Goal: Task Accomplishment & Management: Manage account settings

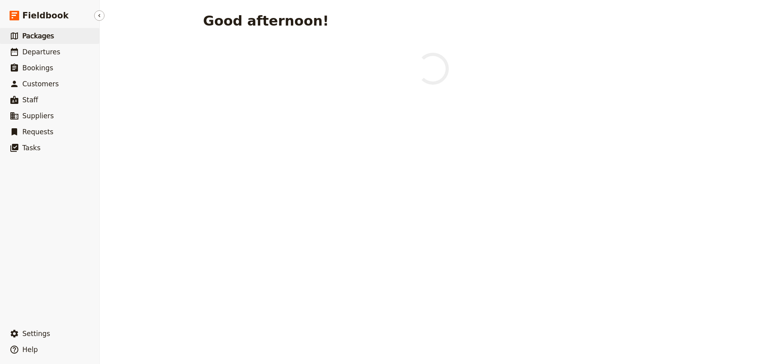
click at [53, 33] on link "​ Packages" at bounding box center [49, 36] width 99 height 16
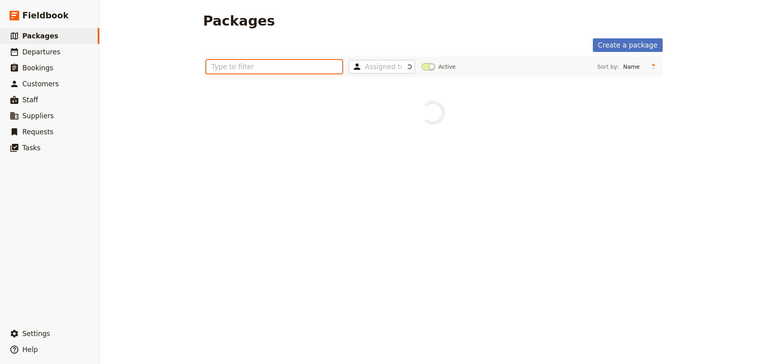
click at [235, 67] on input "text" at bounding box center [274, 67] width 136 height 14
type input "st leo"
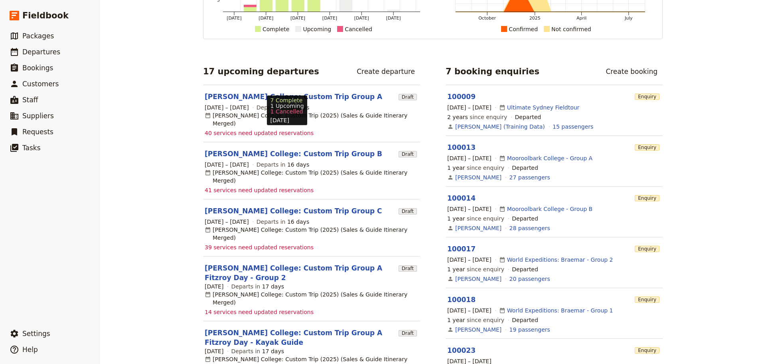
scroll to position [160, 0]
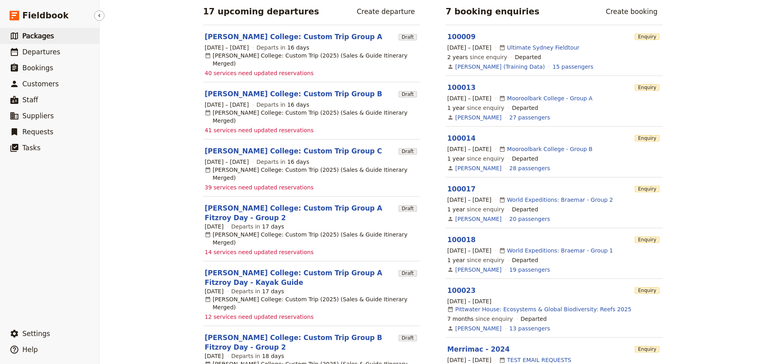
click at [40, 38] on span "Packages" at bounding box center [38, 36] width 32 height 8
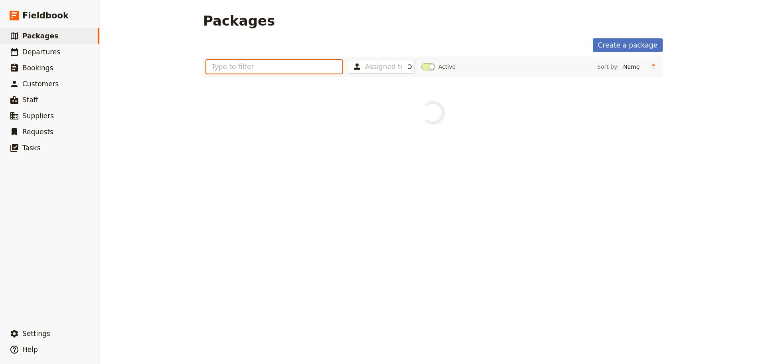
click at [284, 68] on input "text" at bounding box center [274, 67] width 136 height 14
type input "st [PERSON_NAME]"
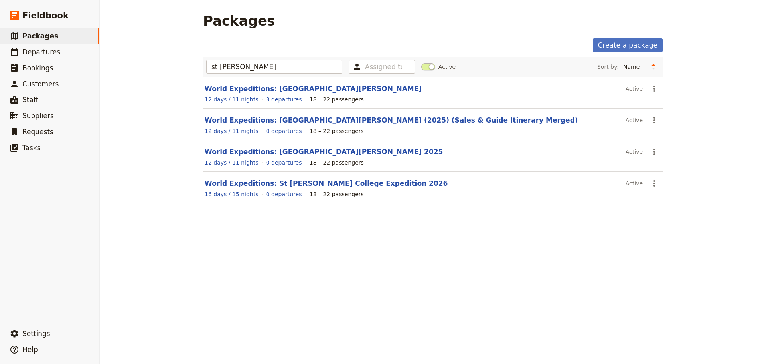
click at [275, 121] on link "World Expeditions: [GEOGRAPHIC_DATA][PERSON_NAME] (2025) (Sales & Guide Itinera…" at bounding box center [392, 120] width 374 height 8
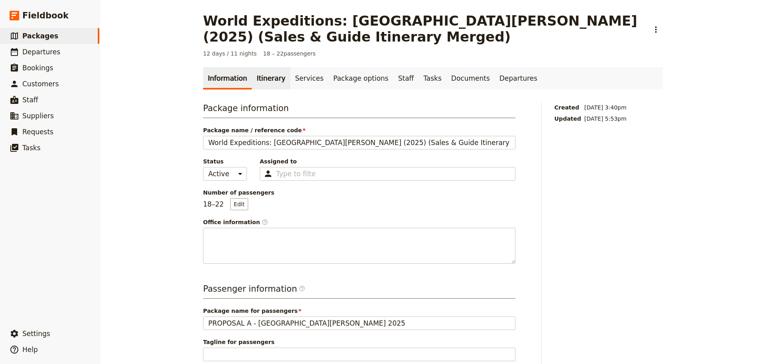
click at [265, 80] on link "Itinerary" at bounding box center [271, 78] width 38 height 22
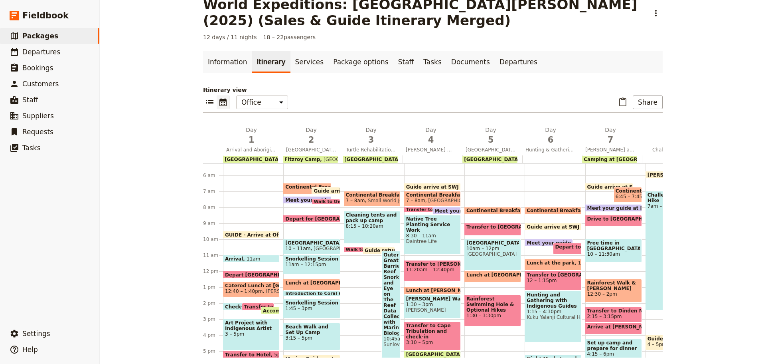
scroll to position [23, 0]
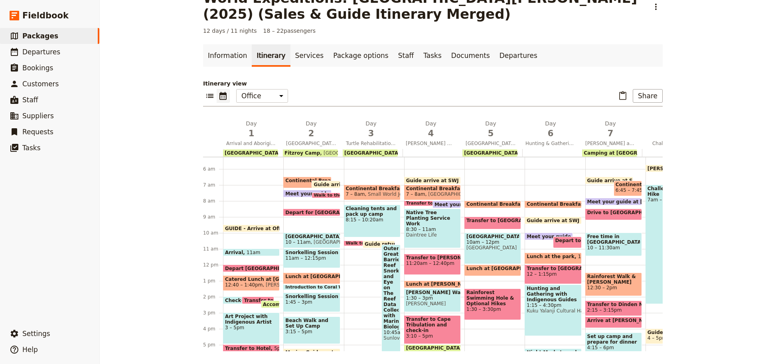
click at [298, 181] on span "Continental Breakfast at Hotel" at bounding box center [328, 181] width 86 height 6
select select "2"
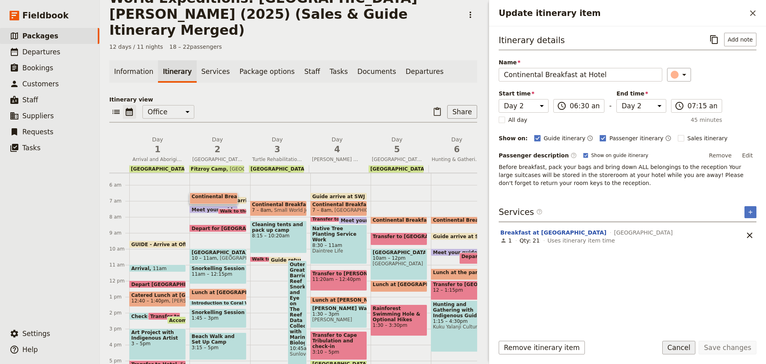
click at [678, 350] on button "Cancel" at bounding box center [679, 347] width 34 height 14
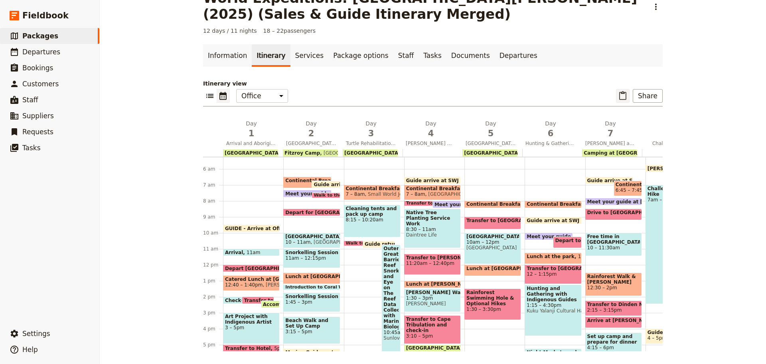
click at [621, 92] on icon "Paste itinerary item" at bounding box center [622, 95] width 7 height 9
select select "4"
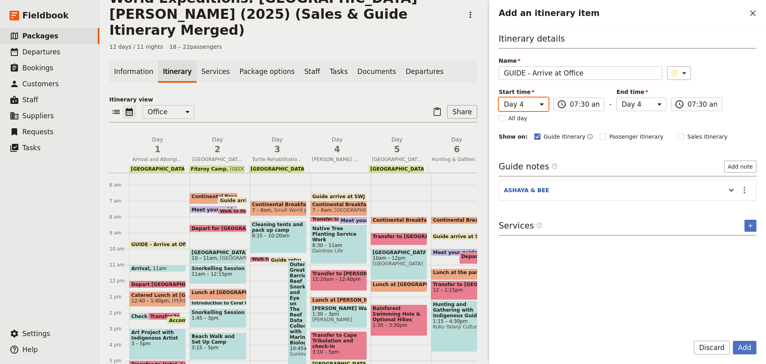
click at [538, 103] on select "Day 1 Day 2 Day 3 Day 4 Day 5 Day 6 Day 7 Day 8 Day 9 Day 10 Day 11 Day 12" at bounding box center [524, 104] width 50 height 14
select select "2"
click at [499, 97] on select "Day 1 Day 2 Day 3 Day 4 Day 5 Day 6 Day 7 Day 8 Day 9 Day 10 Day 11 Day 12" at bounding box center [524, 104] width 50 height 14
click at [625, 101] on select "Day 1 Day 2 Day 3 Day 4 Day 5 Day 6 Day 7 Day 8 Day 9 Day 10 Day 11 Day 12" at bounding box center [642, 104] width 50 height 14
select select "2"
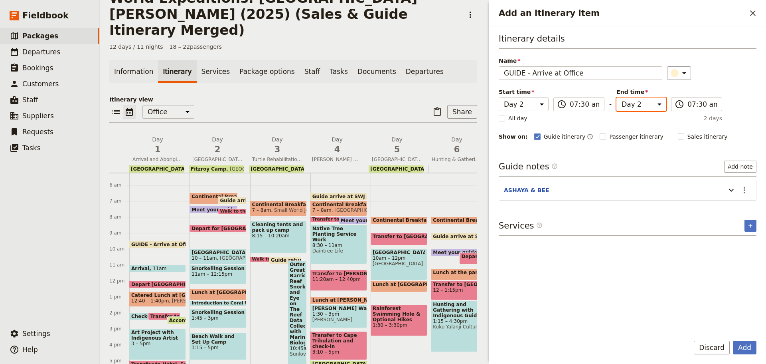
click at [617, 97] on select "Day 1 Day 2 Day 3 Day 4 Day 5 Day 6 Day 7 Day 8 Day 9 Day 10 Day 11 Day 12" at bounding box center [642, 104] width 50 height 14
click at [749, 192] on icon "Actions" at bounding box center [745, 190] width 10 height 10
click at [715, 204] on span "Edit note" at bounding box center [721, 207] width 25 height 8
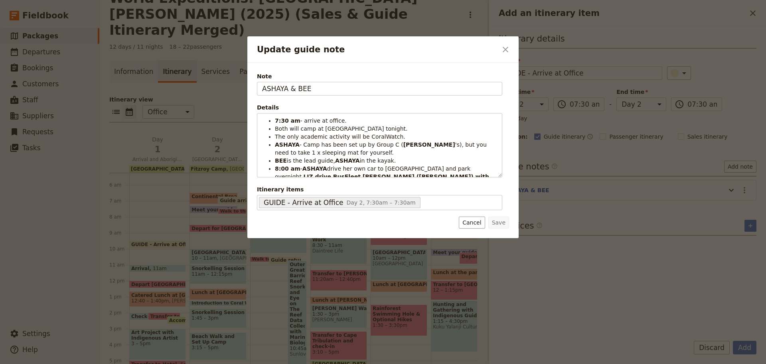
drag, startPoint x: 285, startPoint y: 89, endPoint x: 139, endPoint y: 81, distance: 145.8
click at [138, 363] on div "Update guide note ​ Note ASHAYA & BEE Details 7:30 am - arrive at office. Both …" at bounding box center [383, 364] width 766 height 0
type input "KATE & BEE"
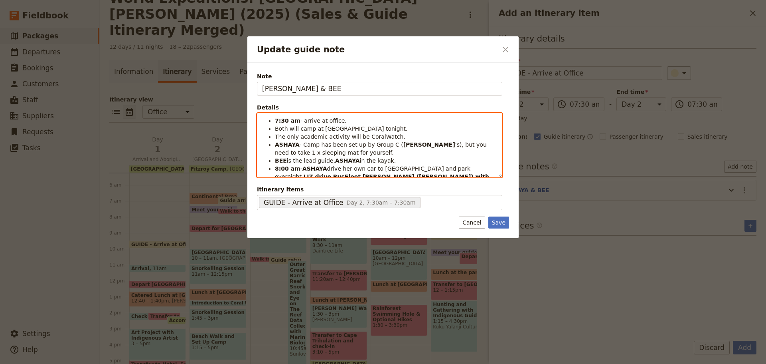
click at [344, 123] on li "7:30 am - arrive at office." at bounding box center [386, 121] width 222 height 8
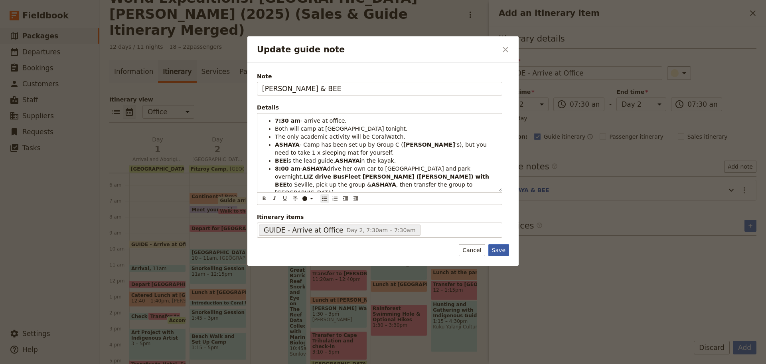
click at [503, 250] on button "Save" at bounding box center [498, 250] width 21 height 12
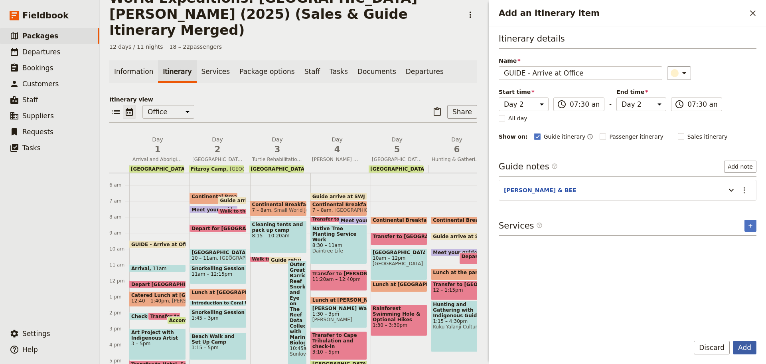
click at [743, 353] on button "Add" at bounding box center [745, 347] width 24 height 14
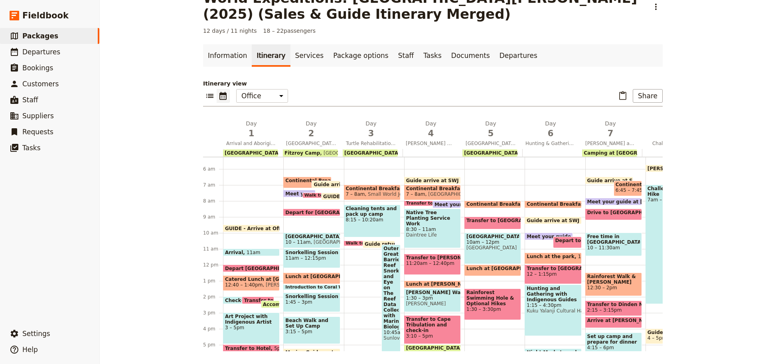
click at [328, 184] on span at bounding box center [326, 185] width 28 height 3
select select "2"
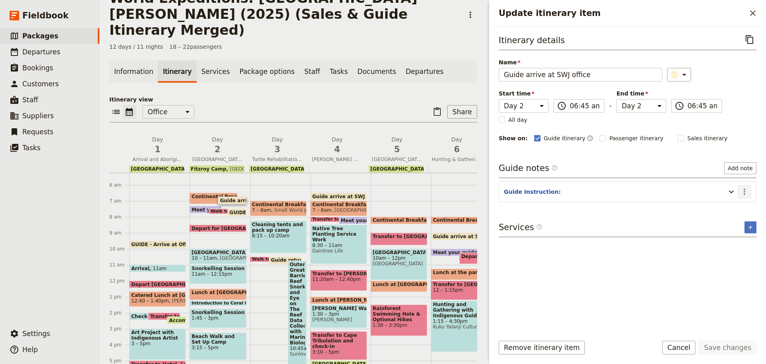
click at [749, 193] on button "​" at bounding box center [745, 192] width 14 height 14
click at [738, 212] on span "Edit note" at bounding box center [727, 209] width 37 height 8
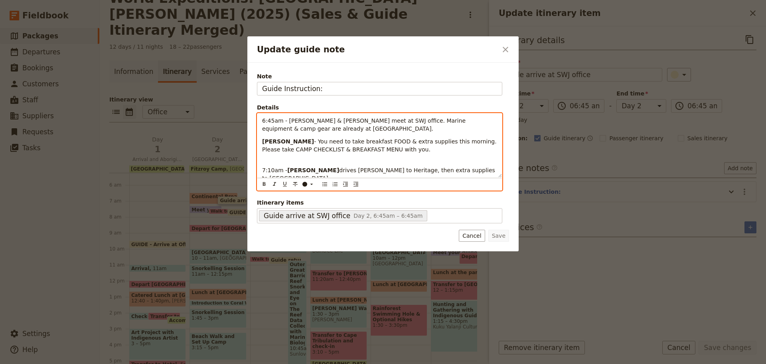
click at [303, 127] on p "6:45am - Senna & Lisa meet at SWJ office. Marine equipment & camp gear are alre…" at bounding box center [379, 125] width 235 height 16
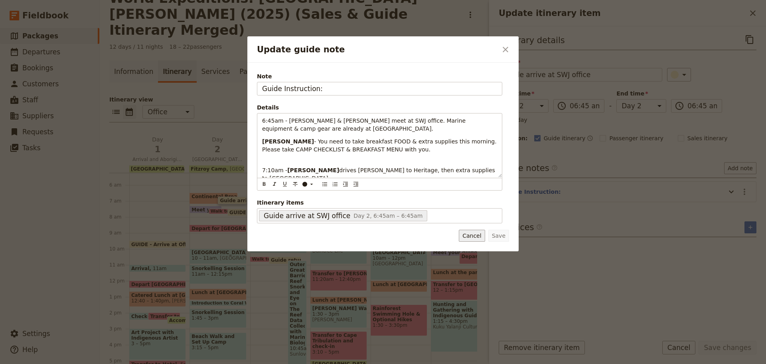
click at [468, 240] on button "Cancel" at bounding box center [472, 235] width 26 height 12
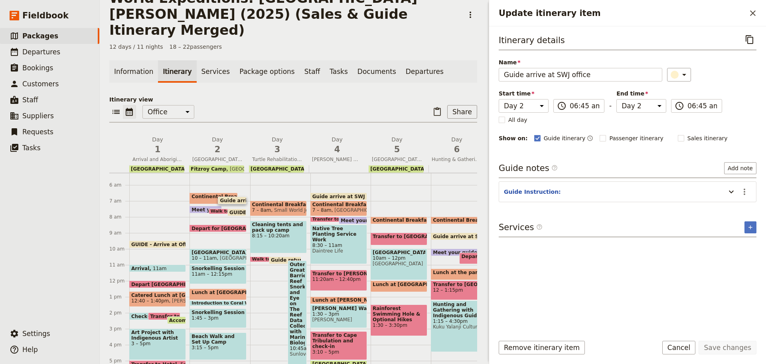
click at [229, 198] on span "Guide arrive at SWJ office" at bounding box center [256, 200] width 73 height 5
select select "2"
click at [749, 185] on button "​" at bounding box center [745, 192] width 14 height 14
click at [733, 205] on span "Edit note" at bounding box center [721, 209] width 25 height 8
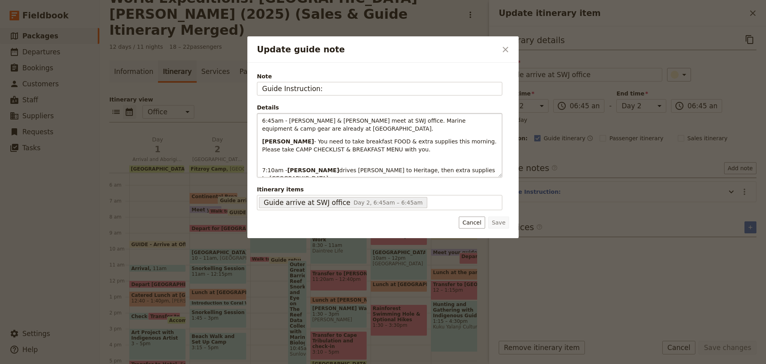
scroll to position [0, 0]
click at [481, 220] on button "Cancel" at bounding box center [472, 222] width 26 height 12
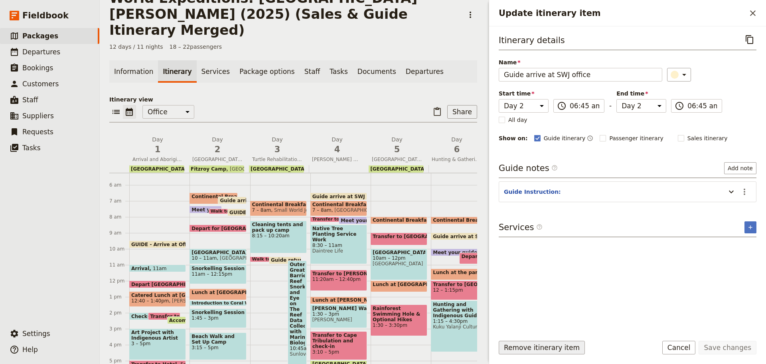
click at [554, 346] on button "Remove itinerary item" at bounding box center [542, 347] width 86 height 14
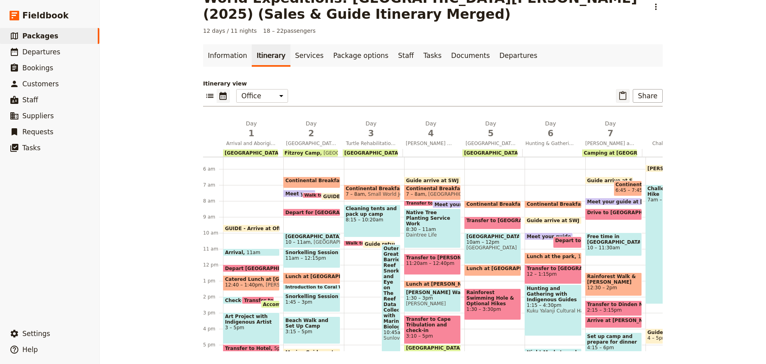
click at [623, 97] on icon "Paste itinerary item" at bounding box center [623, 96] width 10 height 10
select select "4"
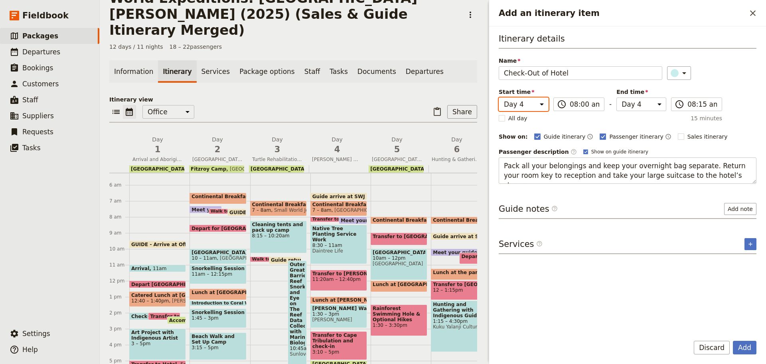
click at [525, 107] on select "Day 1 Day 2 Day 3 Day 4 Day 5 Day 6 Day 7 Day 8 Day 9 Day 10 Day 11 Day 12" at bounding box center [524, 104] width 50 height 14
select select "2"
click at [499, 97] on select "Day 1 Day 2 Day 3 Day 4 Day 5 Day 6 Day 7 Day 8 Day 9 Day 10 Day 11 Day 12" at bounding box center [524, 104] width 50 height 14
drag, startPoint x: 620, startPoint y: 102, endPoint x: 621, endPoint y: 109, distance: 7.3
click at [620, 102] on select "Day 1 Day 2 Day 3 Day 4 Day 5 Day 6 Day 7 Day 8 Day 9 Day 10 Day 11 Day 12" at bounding box center [642, 104] width 50 height 14
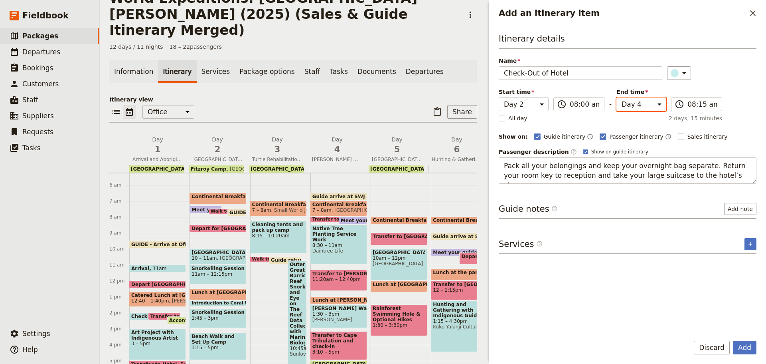
select select "2"
click at [617, 97] on select "Day 1 Day 2 Day 3 Day 4 Day 5 Day 6 Day 7 Day 8 Day 9 Day 10 Day 11 Day 12" at bounding box center [642, 104] width 50 height 14
click at [747, 350] on button "Add" at bounding box center [745, 347] width 24 height 14
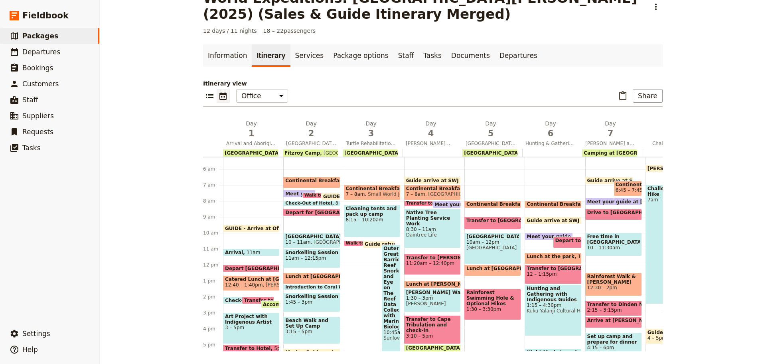
click at [310, 195] on span at bounding box center [319, 195] width 32 height 3
select select "2"
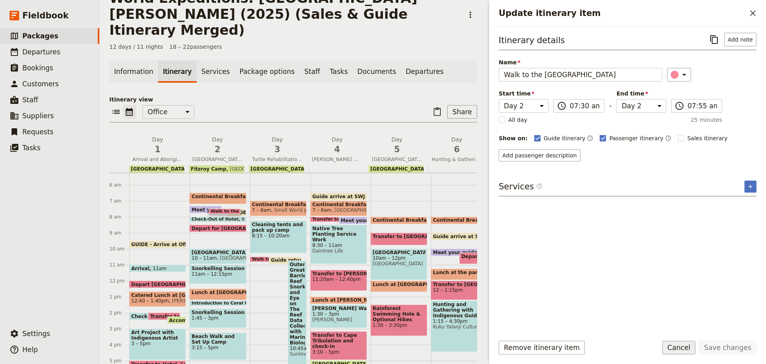
click at [685, 347] on button "Cancel" at bounding box center [679, 347] width 34 height 14
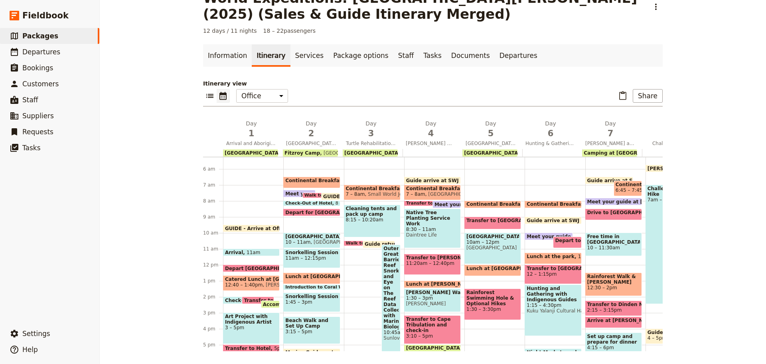
click at [311, 194] on span "Walk to the Reef Fleet Terminal" at bounding box center [346, 195] width 85 height 5
select select "2"
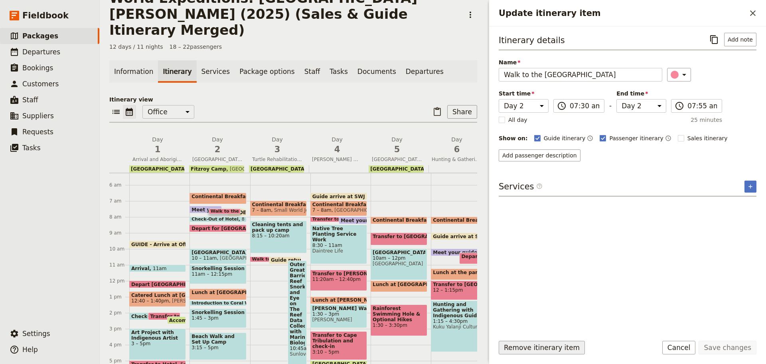
drag, startPoint x: 551, startPoint y: 349, endPoint x: 532, endPoint y: 348, distance: 20.0
click at [551, 349] on button "Remove itinerary item" at bounding box center [542, 347] width 86 height 14
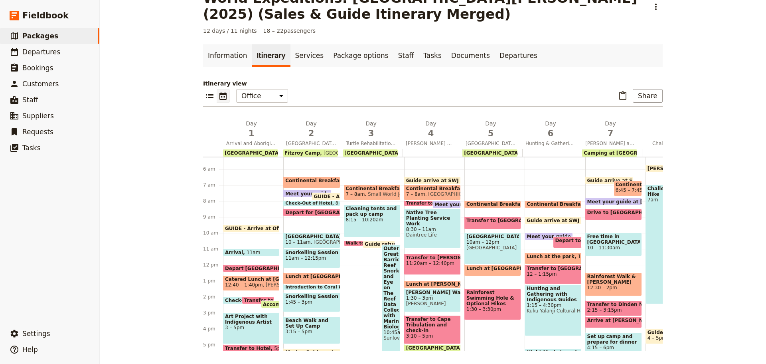
click at [292, 195] on span at bounding box center [307, 195] width 47 height 3
select select "2"
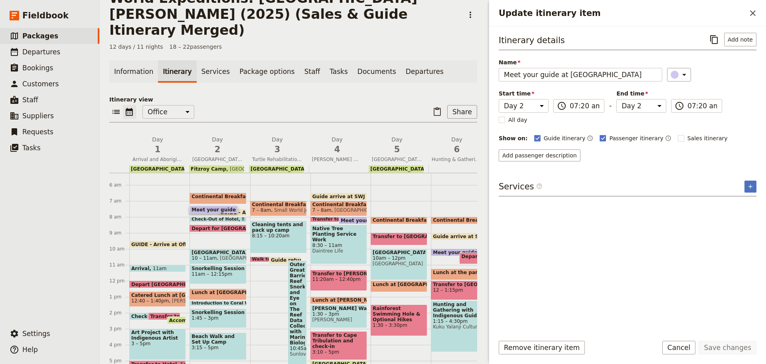
drag, startPoint x: 681, startPoint y: 354, endPoint x: 660, endPoint y: 344, distance: 22.9
click at [681, 352] on button "Cancel" at bounding box center [679, 347] width 34 height 14
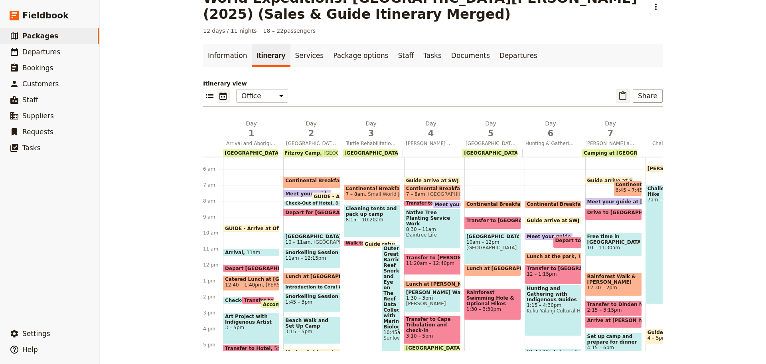
click at [621, 95] on icon "Paste itinerary item" at bounding box center [623, 96] width 10 height 10
select select "4"
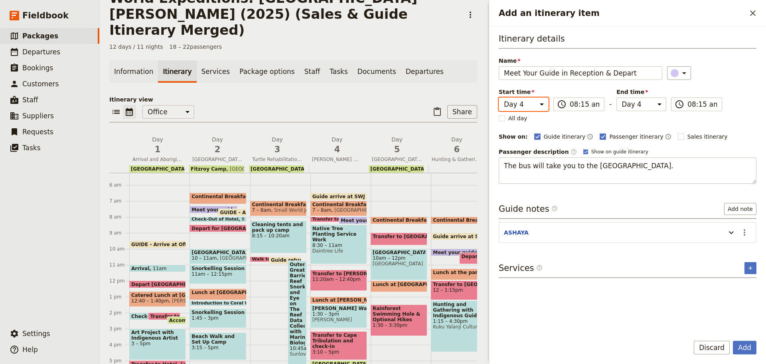
click at [526, 102] on select "Day 1 Day 2 Day 3 Day 4 Day 5 Day 6 Day 7 Day 8 Day 9 Day 10 Day 11 Day 12" at bounding box center [524, 104] width 50 height 14
select select "2"
click at [499, 97] on select "Day 1 Day 2 Day 3 Day 4 Day 5 Day 6 Day 7 Day 8 Day 9 Day 10 Day 11 Day 12" at bounding box center [524, 104] width 50 height 14
click at [645, 96] on div "End time Day 1 Day 2 Day 3 Day 4 Day 5 Day 6 Day 7 Day 8 Day 9 Day 10 Day 11 Da…" at bounding box center [642, 99] width 50 height 23
click at [644, 100] on select "Day 1 Day 2 Day 3 Day 4 Day 5 Day 6 Day 7 Day 8 Day 9 Day 10 Day 11 Day 12" at bounding box center [642, 104] width 50 height 14
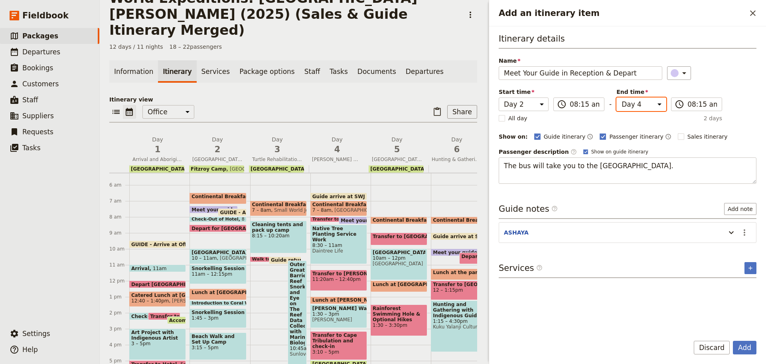
select select "2"
click at [617, 97] on select "Day 1 Day 2 Day 3 Day 4 Day 5 Day 6 Day 7 Day 8 Day 9 Day 10 Day 11 Day 12" at bounding box center [642, 104] width 50 height 14
click at [745, 348] on button "Add" at bounding box center [745, 347] width 24 height 14
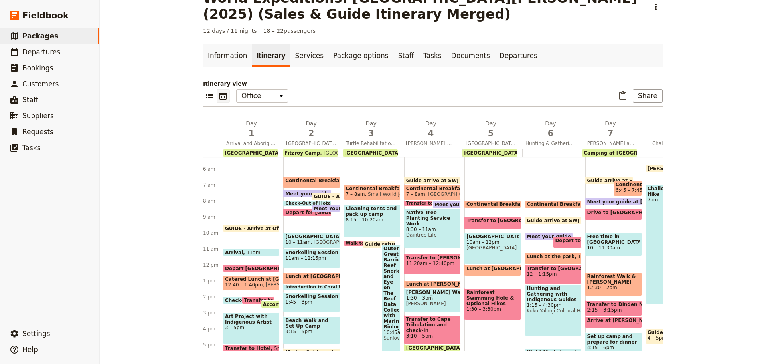
click at [319, 210] on span at bounding box center [326, 209] width 28 height 3
select select "2"
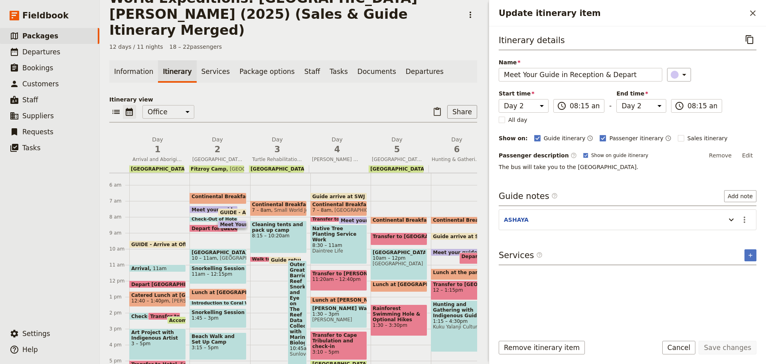
click at [207, 209] on span at bounding box center [213, 210] width 47 height 3
select select "2"
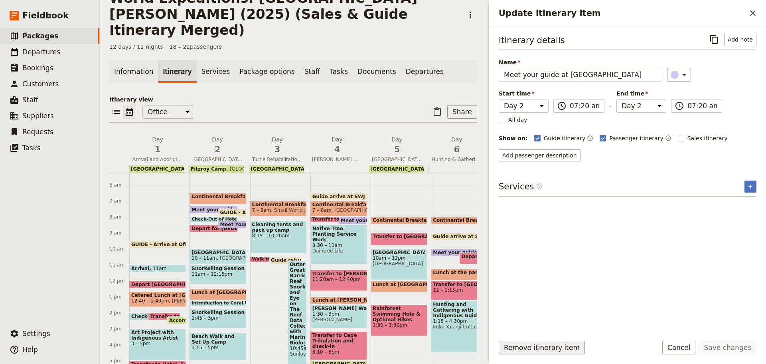
click at [506, 343] on button "Remove itinerary item" at bounding box center [542, 347] width 86 height 14
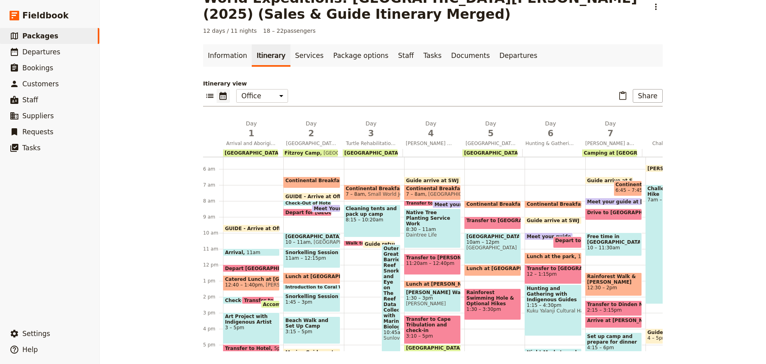
click at [314, 208] on span at bounding box center [326, 209] width 28 height 3
select select "2"
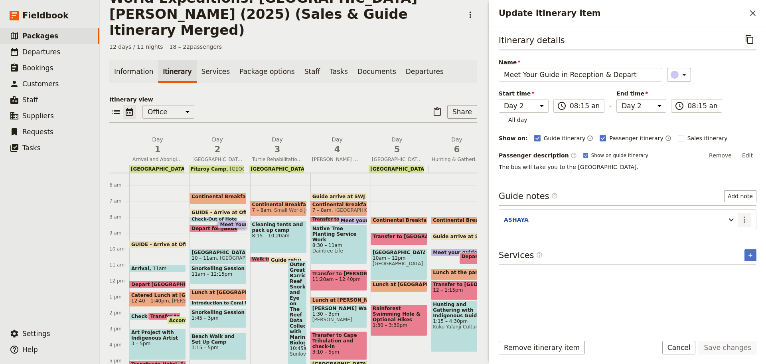
click at [741, 220] on icon "Actions" at bounding box center [745, 220] width 10 height 10
click at [727, 239] on span "Edit note" at bounding box center [721, 237] width 25 height 8
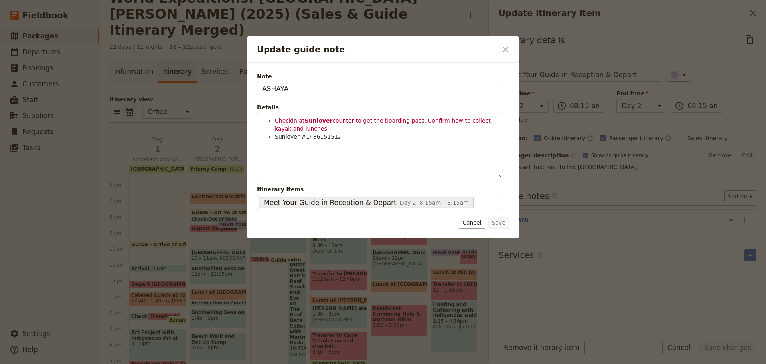
drag, startPoint x: 291, startPoint y: 92, endPoint x: 80, endPoint y: 89, distance: 211.5
click at [80, 363] on div "Update guide note ​ Note ASHAYA Details Checkin at Sunlover counter to get the …" at bounding box center [383, 364] width 766 height 0
drag, startPoint x: 296, startPoint y: 85, endPoint x: 125, endPoint y: 78, distance: 170.9
click at [121, 363] on div "Update guide note ​ Note KATE Details Checkin at Sunlover counter to get the bo…" at bounding box center [383, 364] width 766 height 0
type input "BEE"
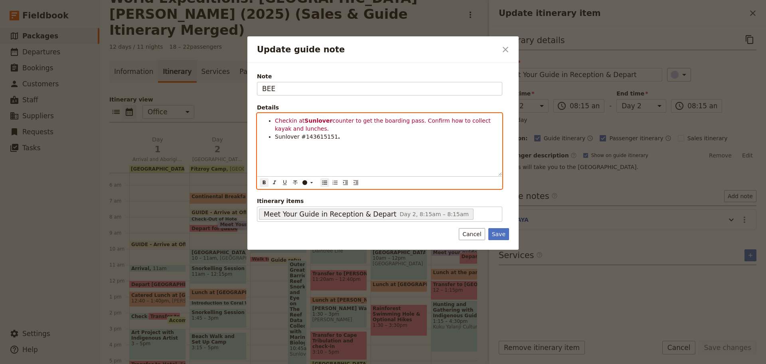
click at [386, 153] on div "Checkin at Sunlover counter to get the boarding pass. Confirm how to collect ka…" at bounding box center [379, 144] width 245 height 62
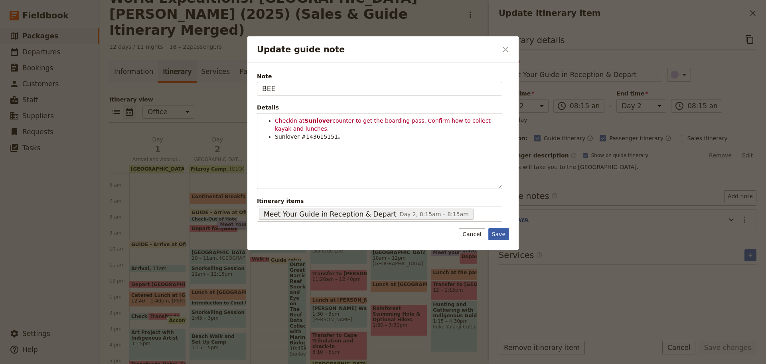
click at [507, 236] on button "Save" at bounding box center [498, 234] width 21 height 12
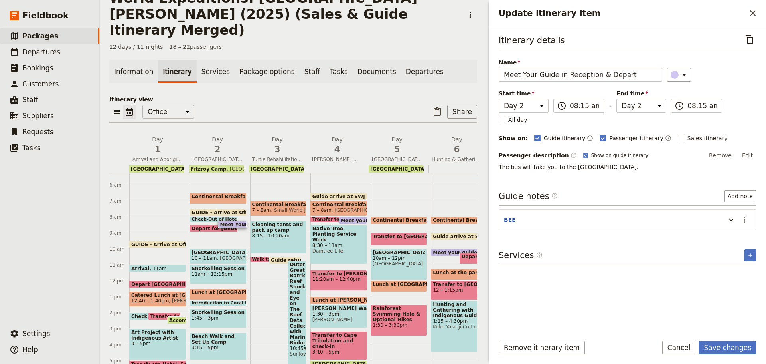
click at [231, 212] on span at bounding box center [218, 213] width 56 height 3
select select "2"
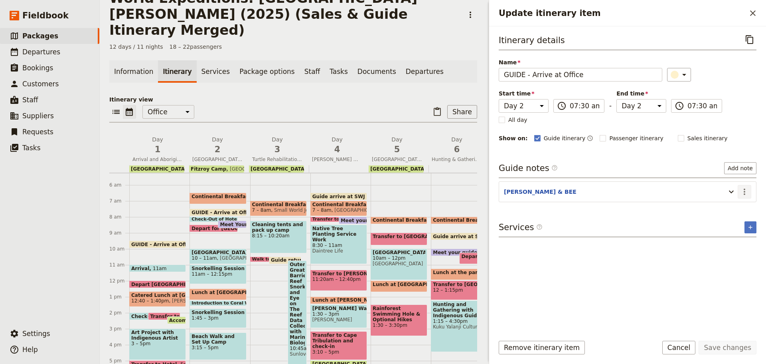
click at [747, 190] on icon "Actions" at bounding box center [745, 192] width 10 height 10
click at [741, 209] on span "Edit note" at bounding box center [727, 209] width 37 height 8
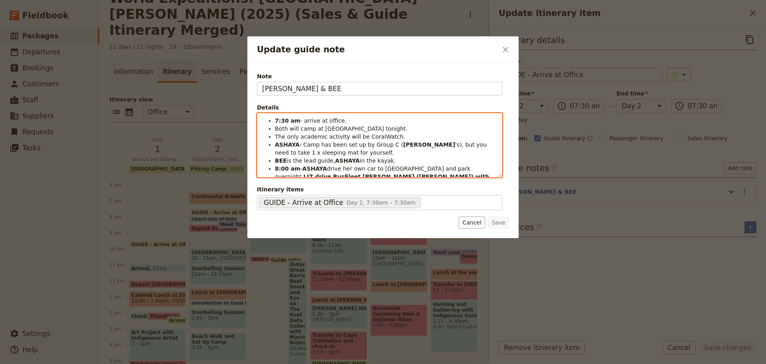
click at [319, 124] on span "- arrive at office." at bounding box center [323, 120] width 46 height 6
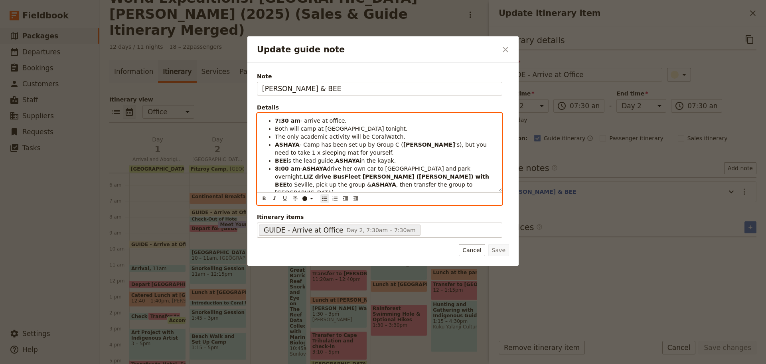
drag, startPoint x: 353, startPoint y: 144, endPoint x: 349, endPoint y: 143, distance: 4.5
click at [352, 144] on span "- Camp has been set up by Group C (" at bounding box center [352, 144] width 104 height 6
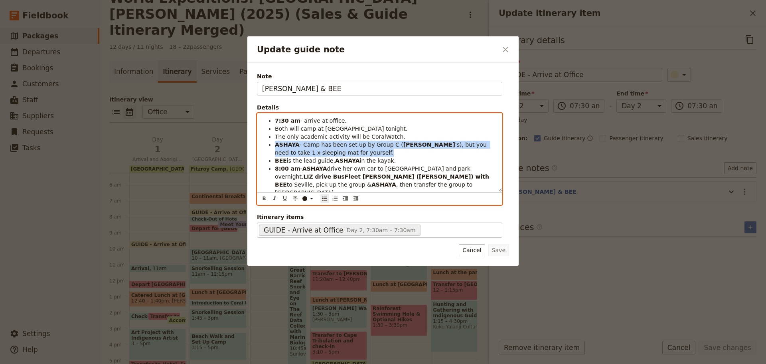
drag, startPoint x: 276, startPoint y: 144, endPoint x: 326, endPoint y: 156, distance: 51.4
click at [326, 156] on li "ASHAYA - Camp has been set up by Group C ( JESS 's), but you need to take 1 x s…" at bounding box center [386, 148] width 222 height 16
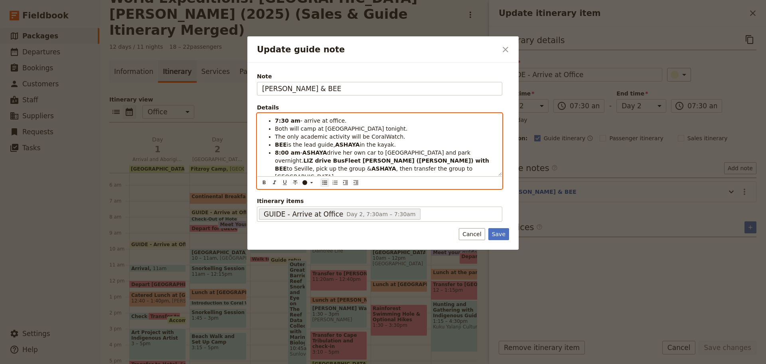
click at [344, 146] on strong "ASHAYA" at bounding box center [347, 144] width 25 height 6
click at [324, 149] on span "drive her own car to Seville and park overnight." at bounding box center [374, 156] width 198 height 14
click at [387, 145] on span "in the kayak." at bounding box center [405, 144] width 36 height 6
click at [387, 144] on span "in the kayak." at bounding box center [405, 144] width 36 height 6
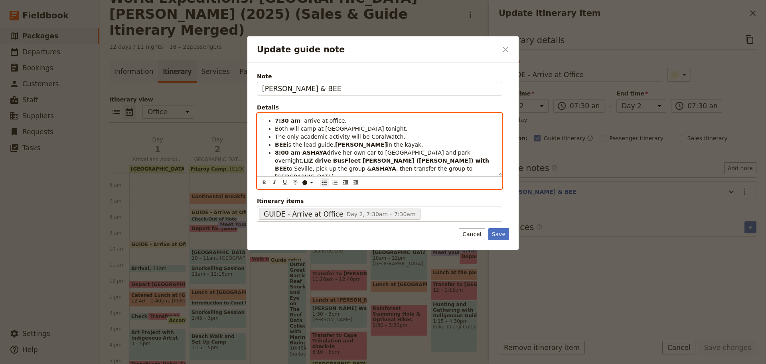
click at [326, 145] on span "is the lead guide," at bounding box center [311, 144] width 48 height 6
click at [335, 143] on strong "KATE" at bounding box center [361, 144] width 52 height 6
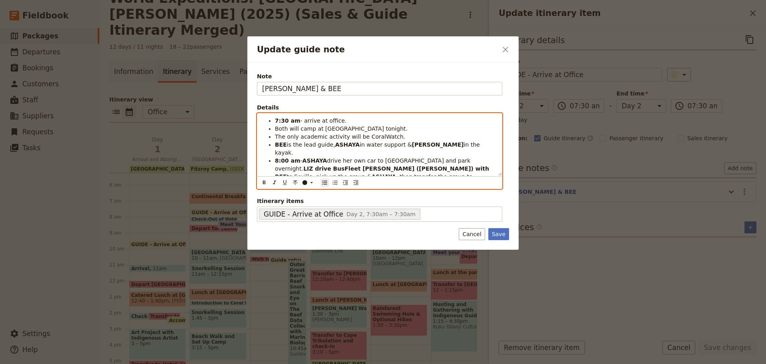
click at [345, 143] on strong "ASHAYA" at bounding box center [347, 144] width 25 height 6
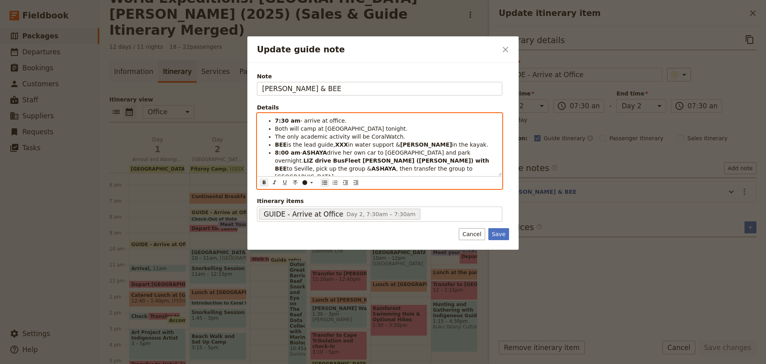
drag, startPoint x: 329, startPoint y: 145, endPoint x: 322, endPoint y: 167, distance: 22.8
click at [341, 147] on strong "XXX" at bounding box center [341, 144] width 13 height 6
drag, startPoint x: 311, startPoint y: 182, endPoint x: 309, endPoint y: 188, distance: 6.6
click at [311, 182] on icon "Update guide note" at bounding box center [311, 182] width 6 height 6
click at [306, 200] on div "button" at bounding box center [305, 201] width 5 height 5
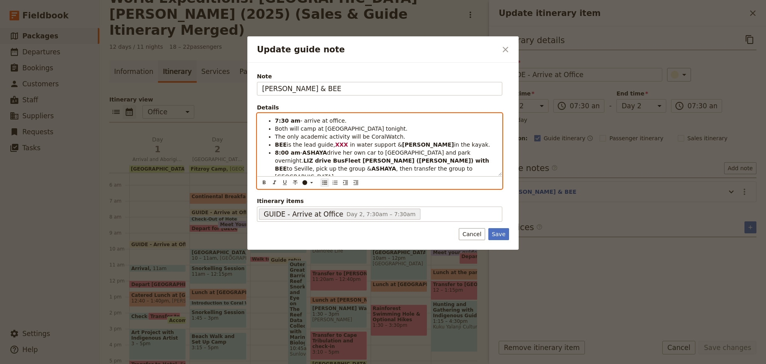
drag, startPoint x: 356, startPoint y: 141, endPoint x: 393, endPoint y: 137, distance: 37.8
click at [358, 141] on span "in water support &" at bounding box center [376, 144] width 52 height 6
click at [402, 144] on strong "KATE" at bounding box center [428, 144] width 52 height 6
click at [316, 155] on strong "ASHAYA" at bounding box center [314, 152] width 25 height 6
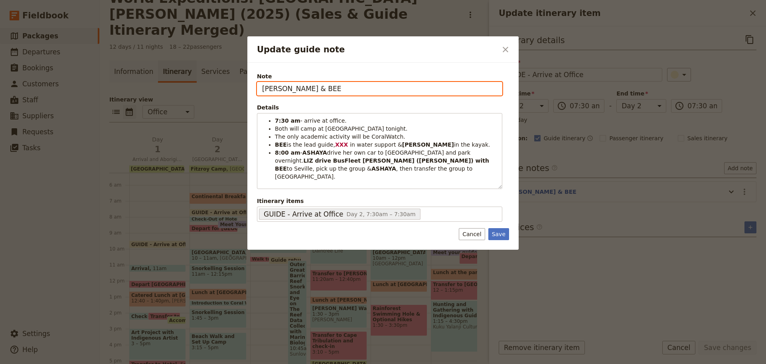
drag, startPoint x: 318, startPoint y: 90, endPoint x: 111, endPoint y: 111, distance: 208.2
click at [101, 363] on div "Update guide note ​ Note KATE & BEE Details 7:30 am - arrive at office. Both wi…" at bounding box center [383, 364] width 766 height 0
click at [277, 90] on input "KATE & BEE" at bounding box center [379, 89] width 245 height 14
paste input "ASHAYA in water support &"
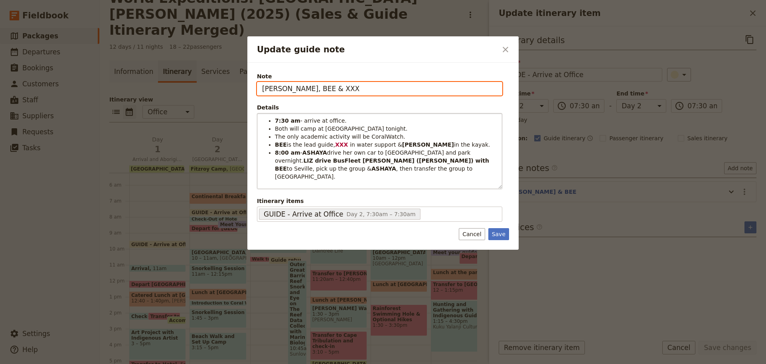
type input "KATE, BEE & XXX"
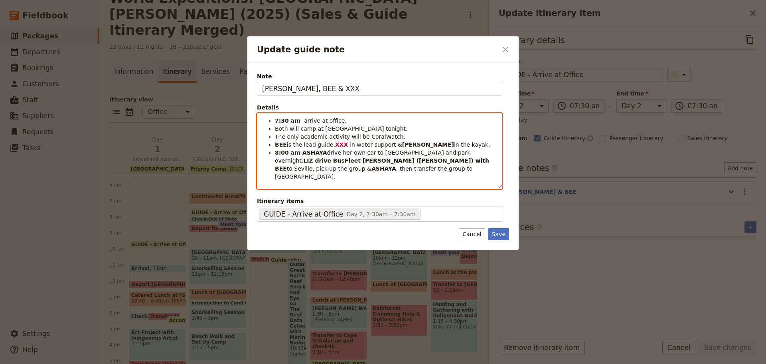
click at [398, 155] on span "drive her own car to Seville and park overnight." at bounding box center [374, 156] width 198 height 14
click at [305, 150] on strong "ASHAYA" at bounding box center [314, 152] width 25 height 6
click at [355, 152] on span "drive her own car to Seville and park overnight." at bounding box center [374, 156] width 198 height 14
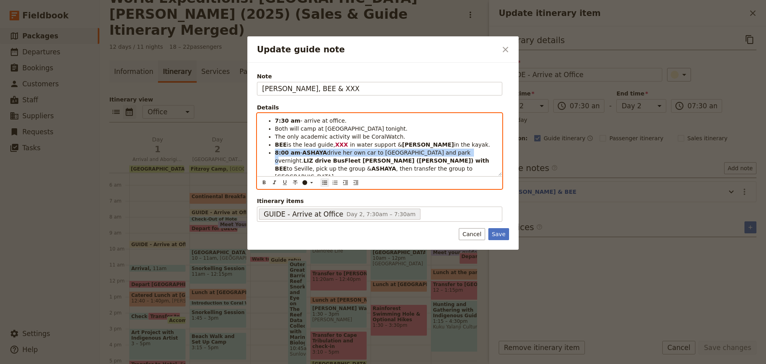
drag, startPoint x: 274, startPoint y: 152, endPoint x: 443, endPoint y: 154, distance: 169.2
click at [443, 154] on ul "7:30 am - arrive at office. Both will camp at Fitzroy tonight. The only academi…" at bounding box center [379, 149] width 235 height 64
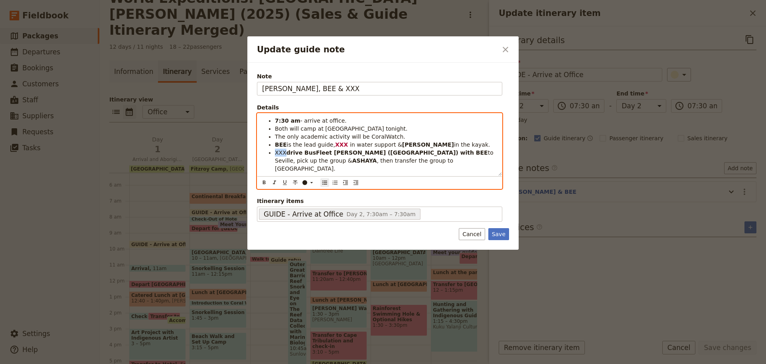
drag, startPoint x: 275, startPoint y: 152, endPoint x: 285, endPoint y: 152, distance: 9.6
click at [285, 152] on li "XXX drive BusFleet Rosa (Jordan) with BEE to Seville, pick up the group & ASHAY…" at bounding box center [386, 160] width 222 height 24
click at [314, 183] on icon "Update guide note" at bounding box center [311, 182] width 6 height 6
click at [307, 201] on div "button" at bounding box center [305, 201] width 5 height 5
click at [298, 156] on strong "drive BusFleet Rosa (Jordan) with BEE" at bounding box center [388, 152] width 202 height 6
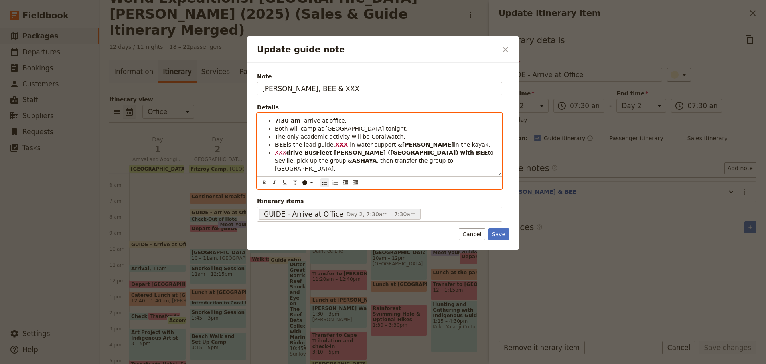
drag, startPoint x: 288, startPoint y: 153, endPoint x: 517, endPoint y: 160, distance: 229.2
click at [517, 160] on div "Note KATE, BEE & XXX Details 7:30 am - arrive at office. Both will camp at Fitz…" at bounding box center [382, 156] width 271 height 187
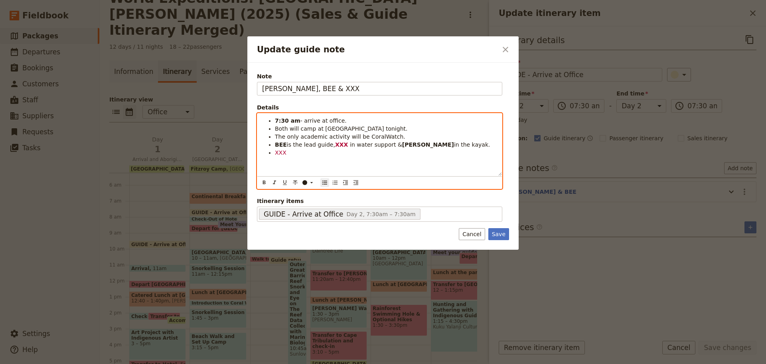
click at [307, 146] on span "is the lead guide," at bounding box center [311, 144] width 48 height 6
click at [336, 134] on span "The only academic activity will be CoralWatch." at bounding box center [340, 136] width 130 height 6
click at [349, 120] on li "7:30 am - arrive at office." at bounding box center [386, 121] width 222 height 8
click at [400, 137] on li "The only academic activity will be CoralWatch." at bounding box center [386, 136] width 222 height 8
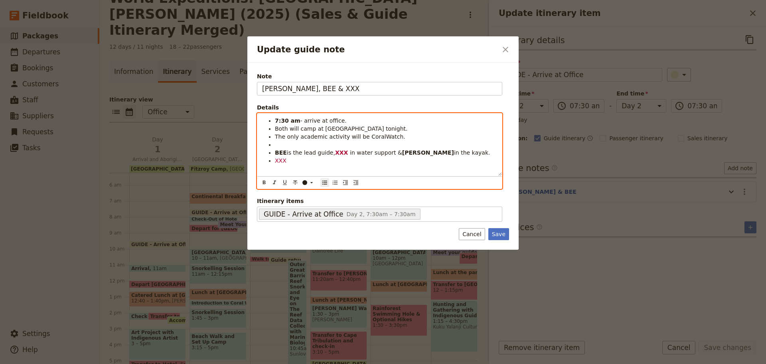
scroll to position [0, 0]
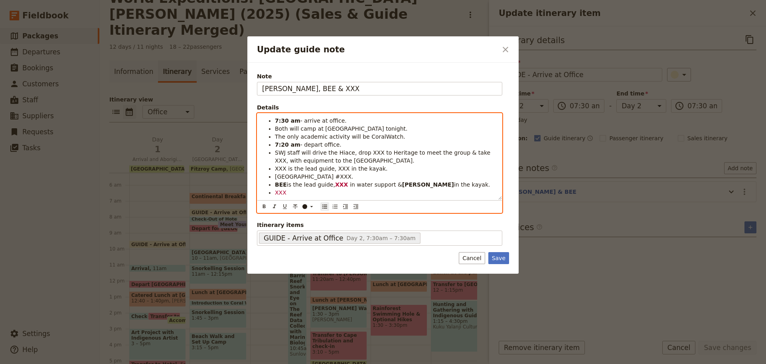
drag, startPoint x: 354, startPoint y: 144, endPoint x: 345, endPoint y: 147, distance: 9.5
click at [354, 143] on li "7:20 am - depart office." at bounding box center [386, 144] width 222 height 8
click at [379, 153] on span "SWJ staff will drive the Hiace, drop XXX to Heritage to meet the group & take X…" at bounding box center [383, 156] width 217 height 14
click at [280, 165] on span "XXX is the lead guide, XXX in the kayak." at bounding box center [331, 168] width 113 height 6
click at [287, 186] on span "is the lead guide," at bounding box center [311, 184] width 48 height 6
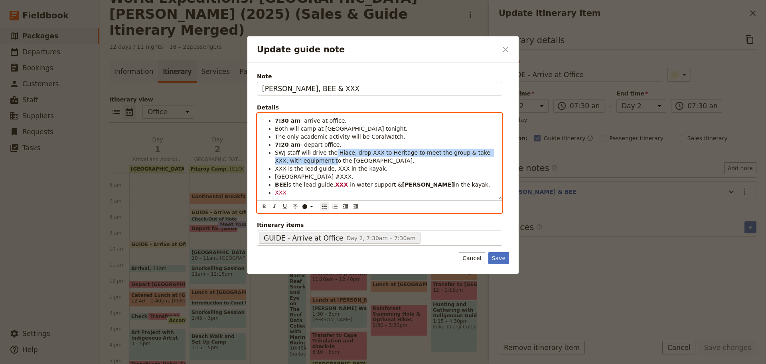
drag, startPoint x: 325, startPoint y: 158, endPoint x: 329, endPoint y: 156, distance: 4.3
click at [329, 156] on span "SWJ staff will drive the Hiace, drop XXX to Heritage to meet the group & take X…" at bounding box center [383, 156] width 217 height 14
click at [374, 176] on li "Fitzroy Island Reservation #XXX." at bounding box center [386, 176] width 222 height 8
click at [289, 140] on span "The only academic activity will be CoralWatch." at bounding box center [340, 136] width 130 height 6
click at [315, 145] on span "- depart office." at bounding box center [320, 144] width 41 height 6
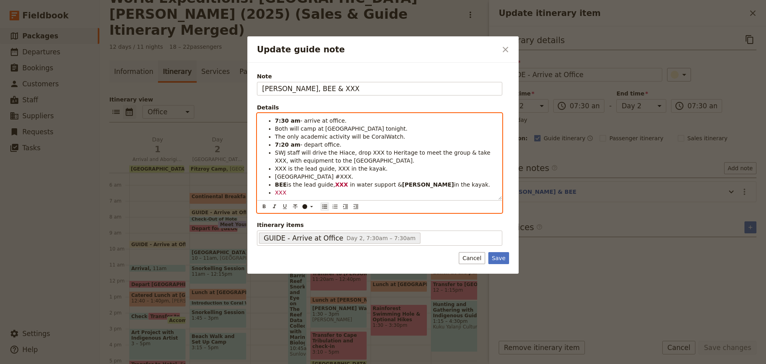
click at [309, 152] on span "SWJ staff will drive the Hiace, drop XXX to Heritage to meet the group & take X…" at bounding box center [383, 156] width 217 height 14
click at [310, 165] on span "XXX is the lead guide, XXX in the kayak." at bounding box center [331, 168] width 113 height 6
click at [288, 179] on span "Fitzroy Island Reservation #XXX." at bounding box center [314, 176] width 79 height 6
click at [276, 170] on span "XXX is the lead guide, XXX in the kayak." at bounding box center [331, 168] width 113 height 6
click at [286, 180] on span "Fitzroy Island Reservation #XXX." at bounding box center [314, 176] width 79 height 6
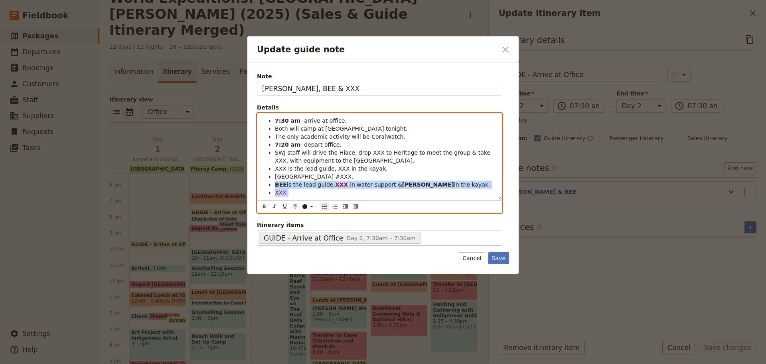
drag, startPoint x: 273, startPoint y: 186, endPoint x: 312, endPoint y: 190, distance: 39.0
click at [312, 190] on ul "7:30 am - arrive at office. Both will camp at Fitzroy tonight. The only academi…" at bounding box center [379, 157] width 235 height 80
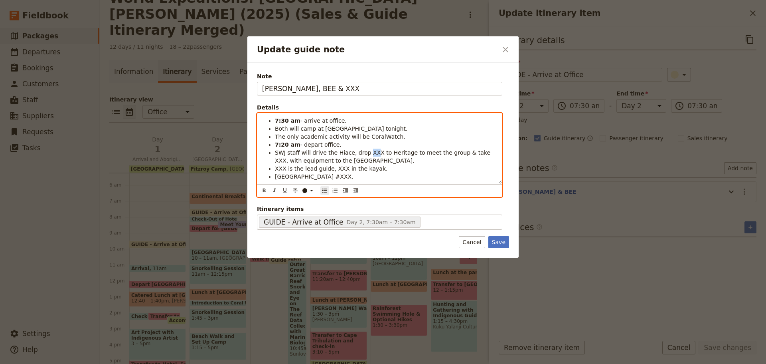
drag, startPoint x: 361, startPoint y: 151, endPoint x: 369, endPoint y: 152, distance: 8.4
click at [369, 152] on span "SWJ staff will drive the Hiace, drop XXX to Heritage to meet the group & take X…" at bounding box center [383, 156] width 217 height 14
click at [365, 150] on span "SWJ staff will drive the Hiace, drop XXX to Heritage to meet the group & take X…" at bounding box center [383, 156] width 217 height 14
drag, startPoint x: 362, startPoint y: 150, endPoint x: 370, endPoint y: 152, distance: 8.9
click at [370, 152] on span "SWJ staff will drive the Hiace, drop XXX to Heritage to meet the group & take X…" at bounding box center [383, 156] width 217 height 14
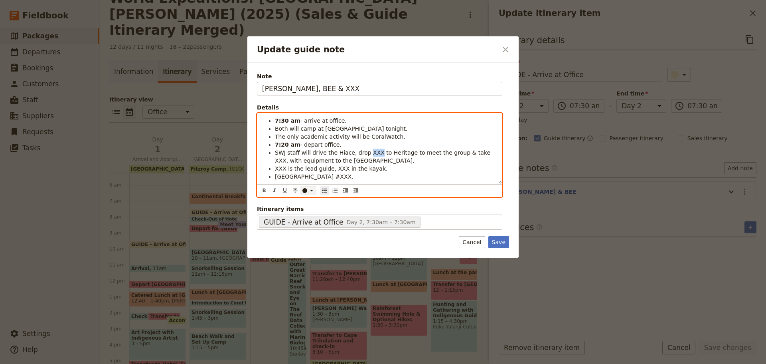
click at [313, 188] on icon "Update guide note" at bounding box center [311, 190] width 6 height 6
click at [435, 169] on li "XXX is the lead guide, XXX in the kayak." at bounding box center [386, 168] width 222 height 8
click at [281, 144] on strong "7:20 am" at bounding box center [288, 144] width 26 height 6
click at [366, 149] on span "SWJ staff will drive the Hiace, drop XXX to Heritage to meet the group & take X…" at bounding box center [383, 156] width 217 height 14
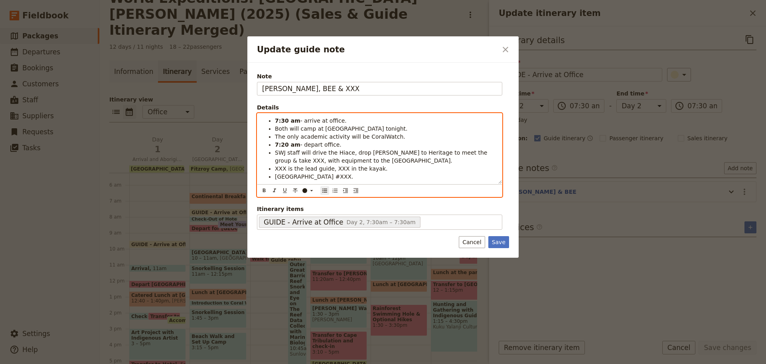
click at [366, 151] on span "SWJ staff will drive the Hiace, drop KATE to Heritage to meet the group & take …" at bounding box center [382, 156] width 214 height 14
click at [261, 189] on icon "Format bold" at bounding box center [264, 190] width 6 height 6
click at [399, 156] on span "to Heritage to meet the group & take XXX, with equipment to the Reef Fleet Term…" at bounding box center [383, 156] width 216 height 14
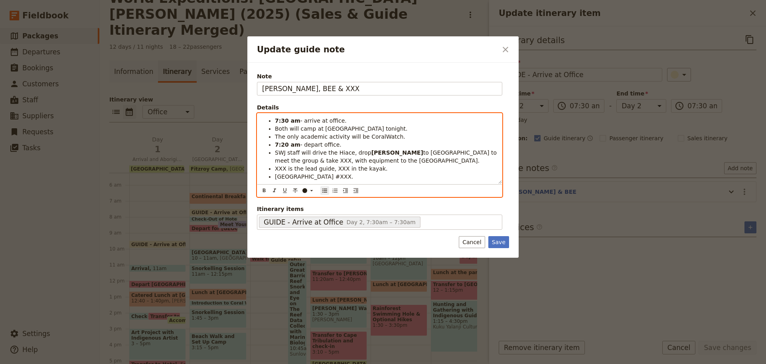
click at [487, 154] on span "to Coral Tree Inn to meet the group & take XXX, with equipment to the Reef Flee…" at bounding box center [386, 156] width 223 height 14
drag, startPoint x: 487, startPoint y: 153, endPoint x: 492, endPoint y: 153, distance: 5.2
click at [492, 153] on span "to Coral Tree Inn to meet the group & take Bee , with equipment to the Reef Fle…" at bounding box center [386, 156] width 223 height 14
click at [277, 143] on strong "7:20 am" at bounding box center [288, 144] width 26 height 6
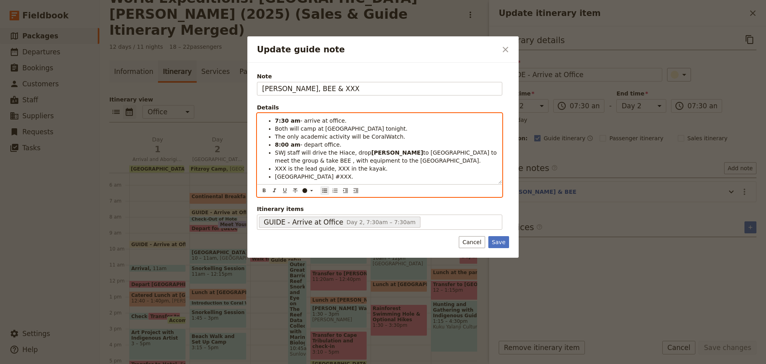
click at [288, 169] on span "XXX is the lead guide, XXX in the kayak." at bounding box center [331, 168] width 113 height 6
click at [273, 168] on ul "7:30 am - arrive at office. Both will camp at Fitzroy tonight. The only academi…" at bounding box center [379, 149] width 235 height 64
click at [278, 166] on span "BEE is the lead guide, XXX in the kayak." at bounding box center [331, 168] width 112 height 6
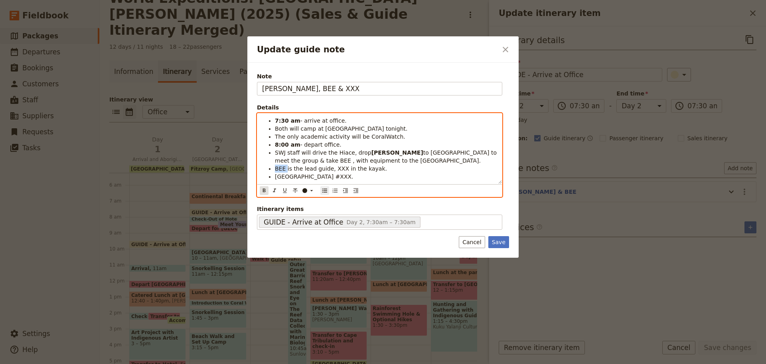
click at [265, 189] on icon "Format bold" at bounding box center [264, 190] width 3 height 4
click at [328, 167] on span "is the lead guide, XXX in the kayak." at bounding box center [336, 168] width 99 height 6
click at [393, 168] on span "is the lead guide, XXX in water support, & KATE in the kayak." at bounding box center [389, 168] width 204 height 6
click at [267, 190] on icon "Format bold" at bounding box center [264, 190] width 6 height 6
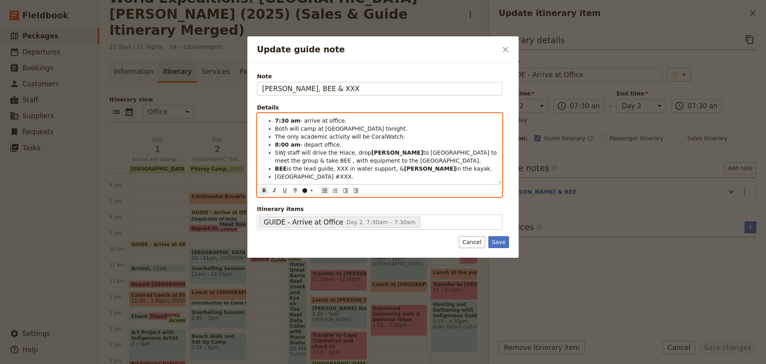
click at [321, 173] on span "Fitzroy Island Reservation #XXX." at bounding box center [314, 176] width 79 height 6
click at [290, 173] on span "Fitzroy Island Reservation #XXX." at bounding box center [314, 176] width 79 height 6
click at [275, 176] on span "Fitzroy Island Reservation #XXX." at bounding box center [314, 176] width 79 height 6
click at [275, 177] on span "Fitzroy Island Reservation #XXX." at bounding box center [314, 176] width 79 height 6
click at [347, 180] on span "Sunlover - Fitzroy Island Reservation #XXX." at bounding box center [329, 176] width 109 height 6
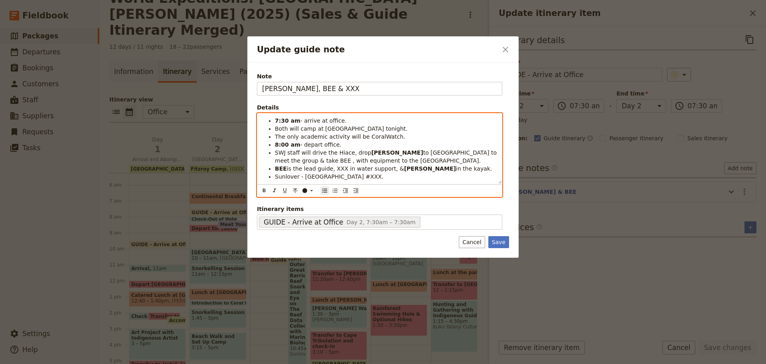
click at [347, 180] on span "Sunlover - Fitzroy Island Reservation #XXX." at bounding box center [329, 176] width 109 height 6
click at [340, 176] on span "Sunlover - Fitzroy Island Reservation #XXX." at bounding box center [329, 176] width 109 height 6
click at [335, 176] on span "Sunlover - Fitzroy Island Reservation #XXX." at bounding box center [329, 176] width 109 height 6
click at [339, 174] on span "Sunlover - Fitzroy Island Transfer - Reservation #XXX." at bounding box center [361, 176] width 172 height 6
drag, startPoint x: 275, startPoint y: 177, endPoint x: 436, endPoint y: 179, distance: 160.8
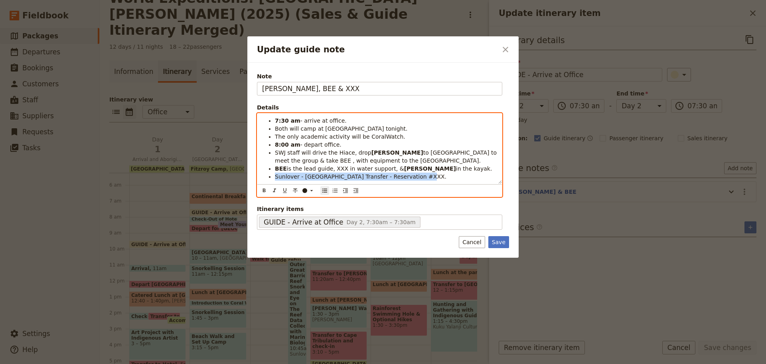
click at [436, 179] on li "Sunlover - Fitzroy Island Transfer - Reservation #XXX." at bounding box center [386, 176] width 222 height 8
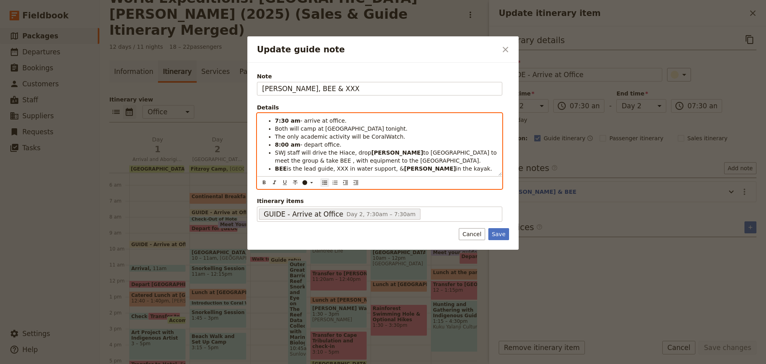
click at [333, 170] on span "is the lead guide, XXX in water support, &" at bounding box center [345, 168] width 117 height 6
click at [312, 185] on icon "Update guide note" at bounding box center [311, 182] width 6 height 6
click at [306, 202] on div "button" at bounding box center [305, 201] width 5 height 5
click at [415, 147] on li "8:00 am - depart office." at bounding box center [386, 144] width 222 height 8
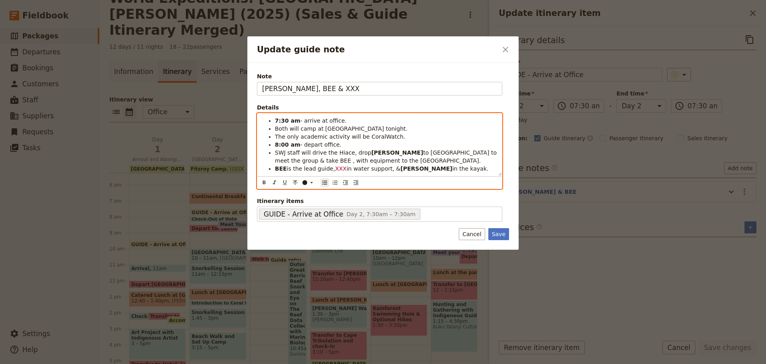
click at [488, 153] on span "to Coral Tree Inn to meet the group & take BEE , with equipment to the Reef Fle…" at bounding box center [386, 156] width 223 height 14
click at [265, 178] on button "​" at bounding box center [264, 182] width 9 height 9
click at [462, 157] on span ", with equipment to the Reef Fleet Terminal." at bounding box center [398, 160] width 128 height 6
click at [277, 119] on strong "7:30 am" at bounding box center [288, 120] width 26 height 6
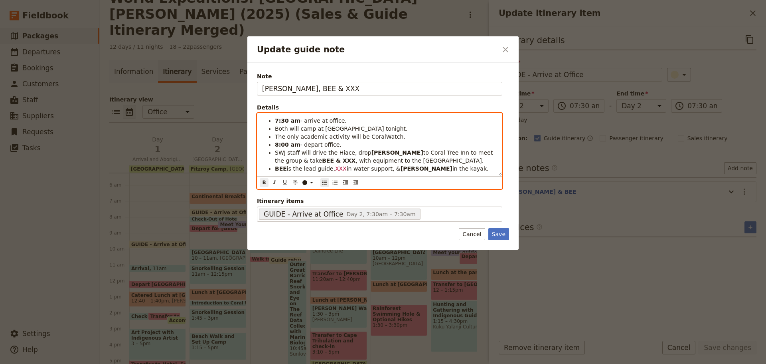
click at [289, 142] on strong "8:00 am" at bounding box center [288, 144] width 26 height 6
click at [279, 146] on strong "8:00 am" at bounding box center [288, 144] width 26 height 6
drag, startPoint x: 279, startPoint y: 144, endPoint x: 285, endPoint y: 144, distance: 5.2
click at [285, 144] on strong "8:00 am" at bounding box center [288, 144] width 26 height 6
click at [284, 143] on strong "8:30 am" at bounding box center [288, 144] width 26 height 6
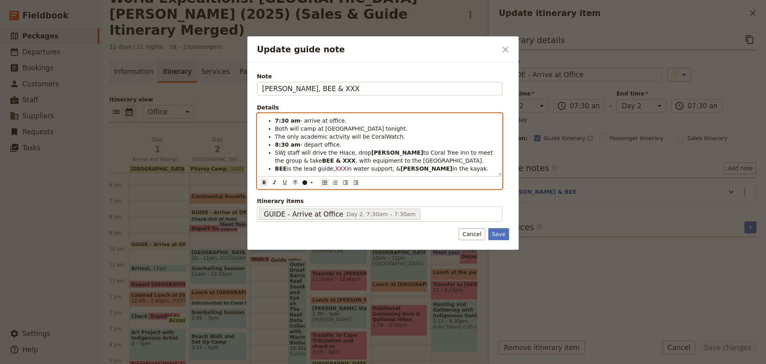
click at [284, 141] on strong "8:30 am" at bounding box center [288, 144] width 26 height 6
drag, startPoint x: 280, startPoint y: 144, endPoint x: 285, endPoint y: 146, distance: 5.7
click at [285, 146] on strong "8:30 am" at bounding box center [288, 144] width 26 height 6
drag, startPoint x: 280, startPoint y: 144, endPoint x: 285, endPoint y: 144, distance: 4.4
click at [285, 144] on strong "8:20 am" at bounding box center [288, 144] width 26 height 6
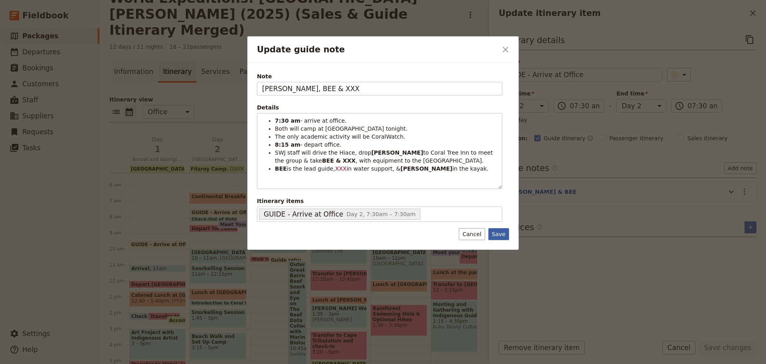
click at [500, 232] on button "Save" at bounding box center [498, 234] width 21 height 12
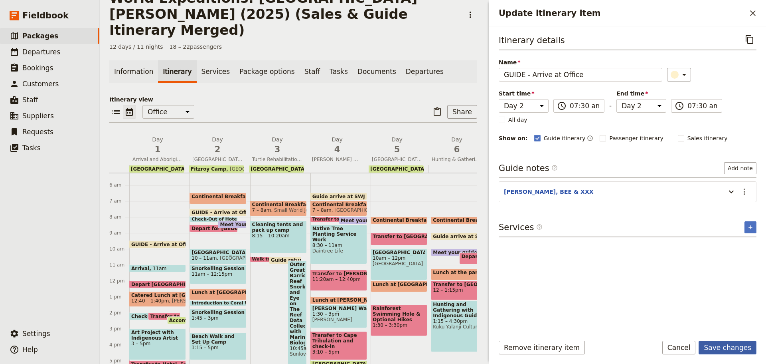
click at [745, 350] on button "Save changes" at bounding box center [728, 347] width 58 height 14
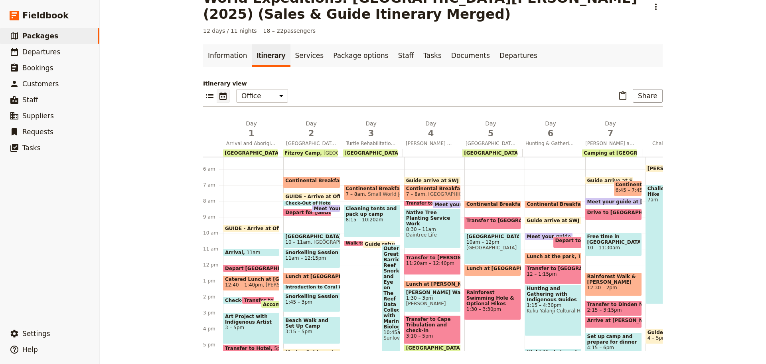
click at [300, 203] on span at bounding box center [307, 203] width 47 height 3
select select "2"
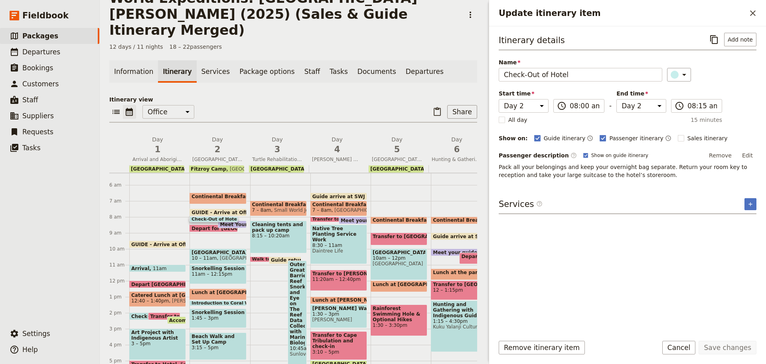
click at [231, 224] on span at bounding box center [232, 225] width 28 height 3
select select "2"
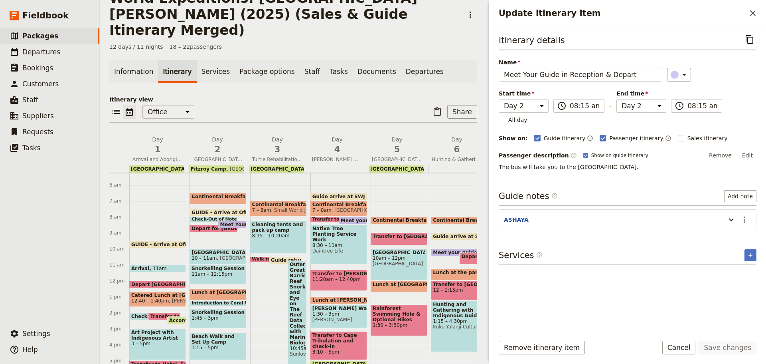
click at [212, 225] on span "Depart for Fitzroy Island" at bounding box center [236, 227] width 89 height 5
select select "2"
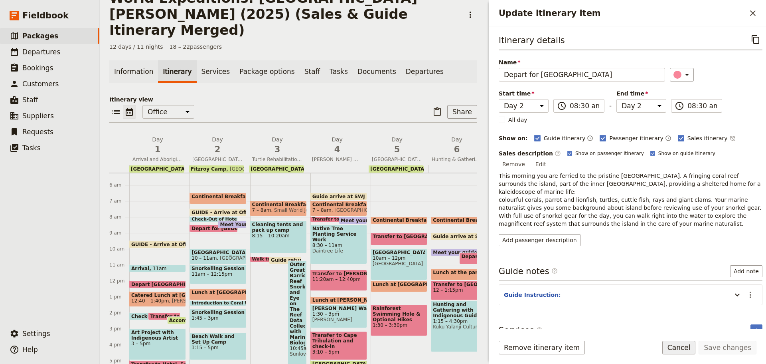
click at [677, 349] on button "Cancel" at bounding box center [679, 347] width 34 height 14
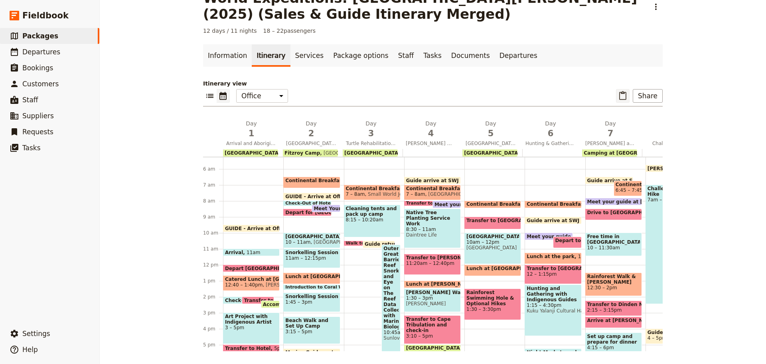
click at [621, 93] on icon "Paste itinerary item" at bounding box center [622, 95] width 7 height 9
select select "4"
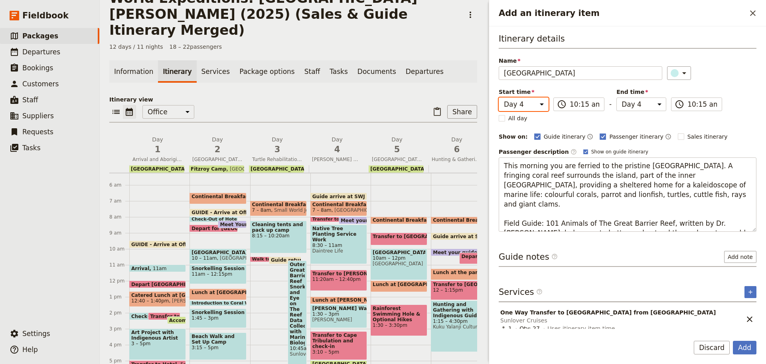
drag, startPoint x: 530, startPoint y: 104, endPoint x: 530, endPoint y: 110, distance: 6.0
click at [530, 104] on select "Day 1 Day 2 Day 3 Day 4 Day 5 Day 6 Day 7 Day 8 Day 9 Day 10 Day 11 Day 12" at bounding box center [524, 104] width 50 height 14
select select "2"
click at [499, 97] on select "Day 1 Day 2 Day 3 Day 4 Day 5 Day 6 Day 7 Day 8 Day 9 Day 10 Day 11 Day 12" at bounding box center [524, 104] width 50 height 14
click at [642, 98] on select "Day 1 Day 2 Day 3 Day 4 Day 5 Day 6 Day 7 Day 8 Day 9 Day 10 Day 11 Day 12" at bounding box center [642, 104] width 50 height 14
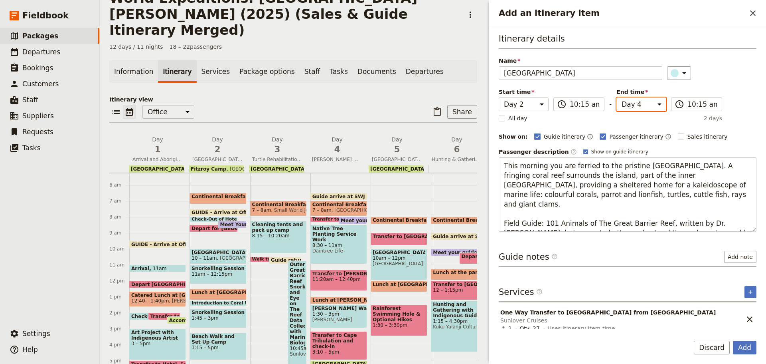
select select "2"
click at [617, 97] on select "Day 1 Day 2 Day 3 Day 4 Day 5 Day 6 Day 7 Day 8 Day 9 Day 10 Day 11 Day 12" at bounding box center [642, 104] width 50 height 14
click at [749, 350] on button "Add" at bounding box center [745, 347] width 24 height 14
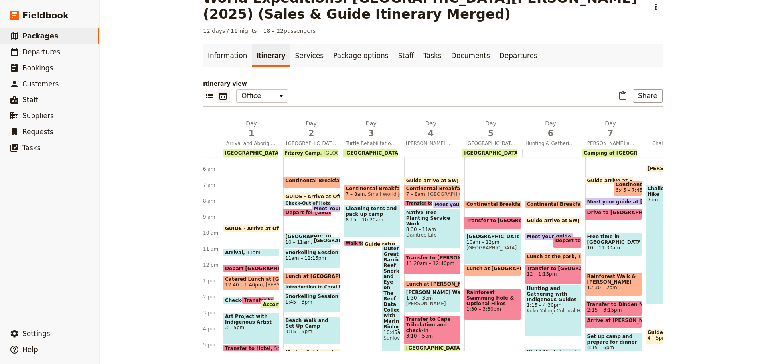
click at [291, 237] on span "[GEOGRAPHIC_DATA]" at bounding box center [307, 236] width 44 height 6
select select "2"
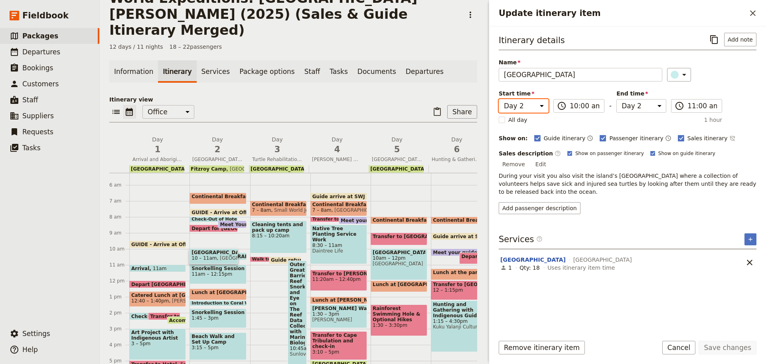
click at [519, 109] on select "Day 1 Day 2 Day 3 Day 4 Day 5 Day 6 Day 7 Day 8 Day 9 Day 10 Day 11 Day 12" at bounding box center [524, 106] width 50 height 14
select select "3"
click at [499, 99] on select "Day 1 Day 2 Day 3 Day 4 Day 5 Day 6 Day 7 Day 8 Day 9 Day 10 Day 11 Day 12" at bounding box center [524, 106] width 50 height 14
select select "3"
click at [624, 111] on select "Day 1 Day 2 Day 3 Day 4 Day 5 Day 6 Day 7 Day 8 Day 9 Day 10 Day 11 Day 12" at bounding box center [642, 106] width 50 height 14
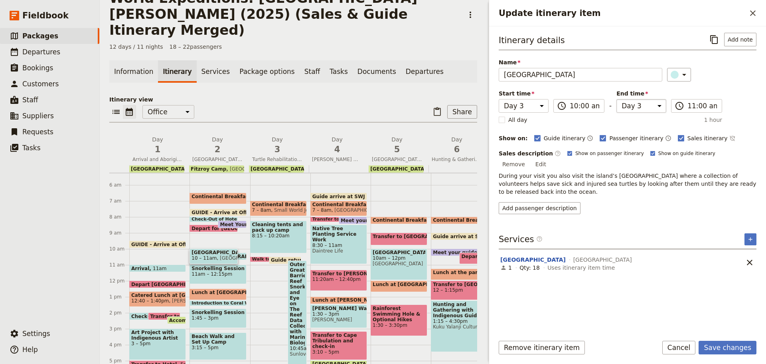
click at [617, 99] on select "Day 1 Day 2 Day 3 Day 4 Day 5 Day 6 Day 7 Day 8 Day 9 Day 10 Day 11 Day 12" at bounding box center [642, 106] width 50 height 14
drag, startPoint x: 579, startPoint y: 112, endPoint x: 579, endPoint y: 107, distance: 5.2
click at [579, 110] on label "​ 10:00 am" at bounding box center [578, 106] width 51 height 14
click at [579, 110] on input "10:00 am" at bounding box center [585, 106] width 30 height 10
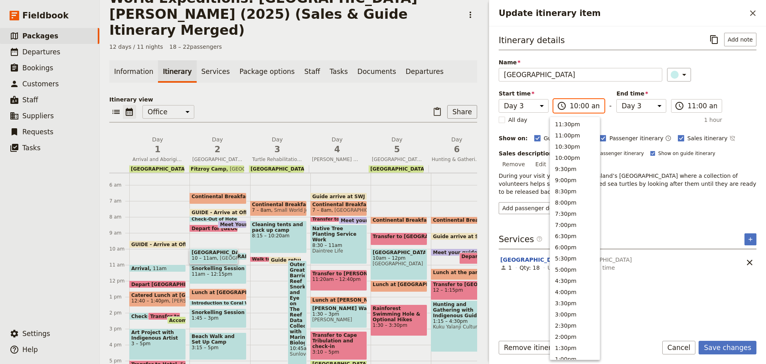
scroll to position [292, 0]
click at [566, 155] on button "9:00am" at bounding box center [574, 155] width 49 height 11
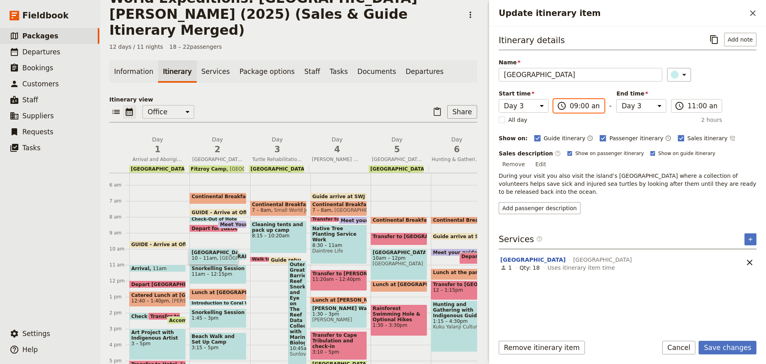
click at [579, 105] on input "09:00 am" at bounding box center [585, 106] width 30 height 10
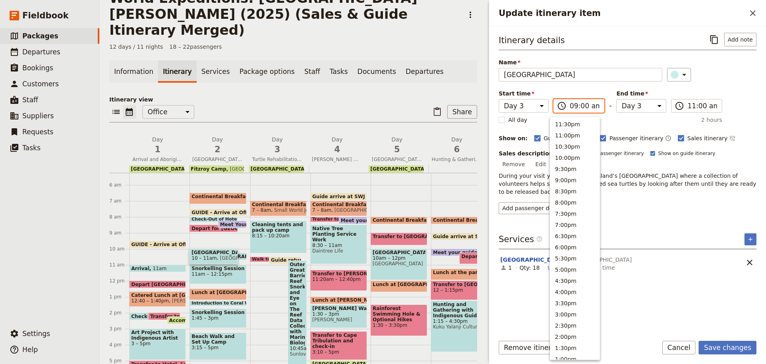
scroll to position [297, 0]
type input "09:45 am"
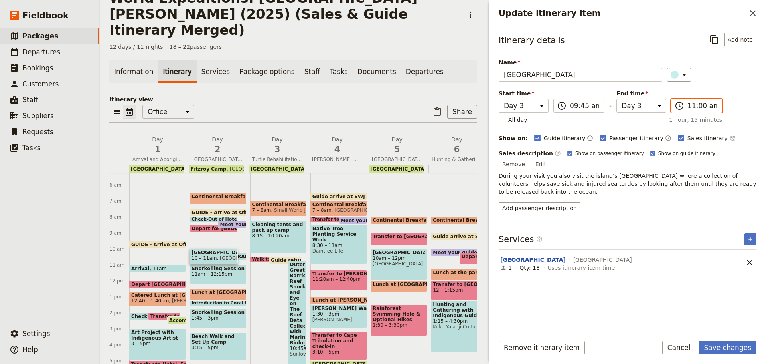
click at [696, 108] on input "11:00 am" at bounding box center [703, 106] width 30 height 10
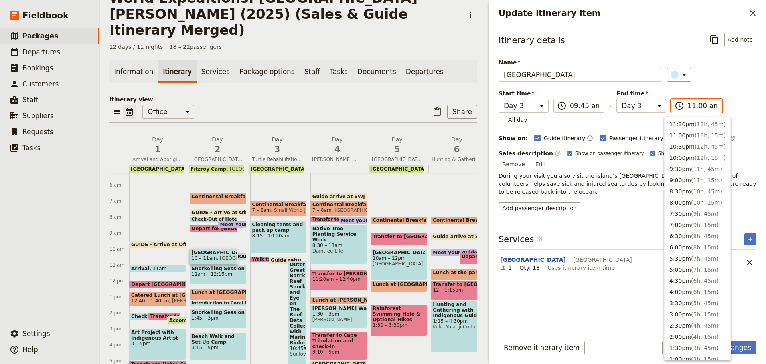
scroll to position [281, 0]
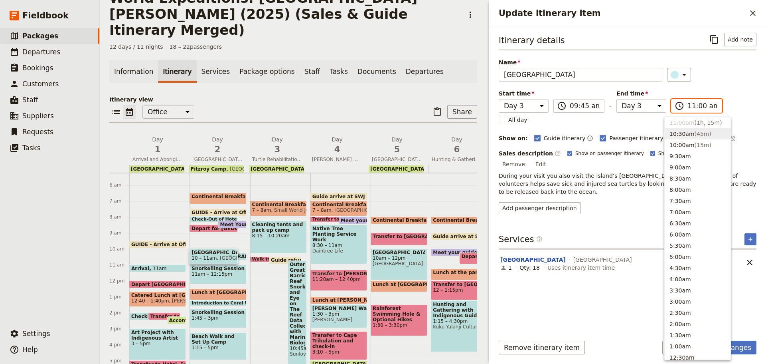
click at [684, 135] on button "10:30am ( 45m )" at bounding box center [698, 133] width 66 height 11
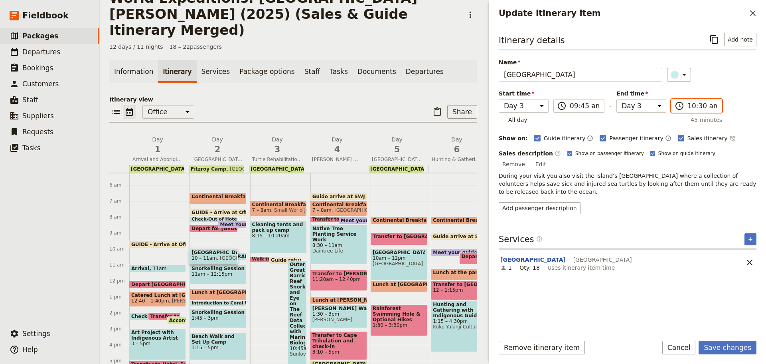
click at [694, 103] on input "10:30 am" at bounding box center [703, 106] width 30 height 10
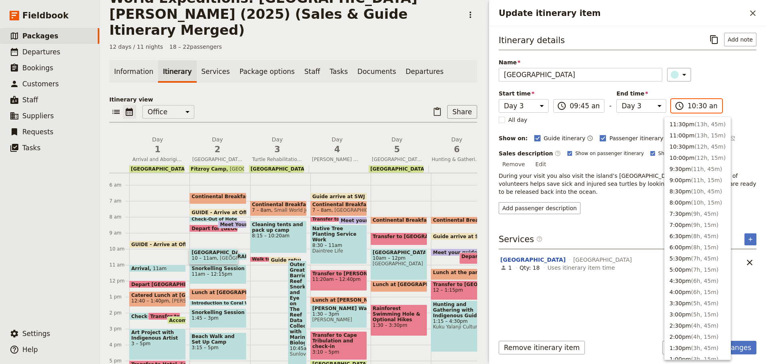
scroll to position [292, 0]
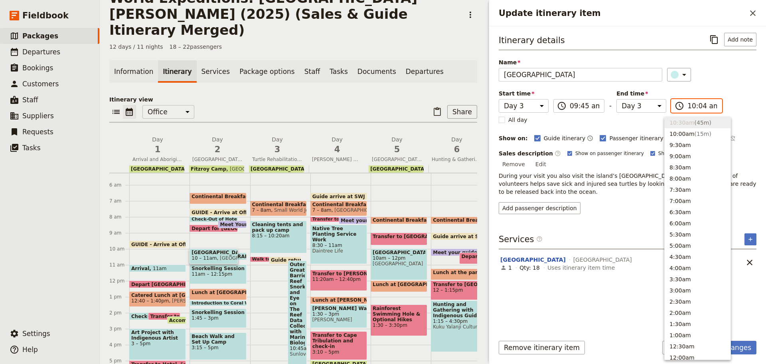
type input "10:45 am"
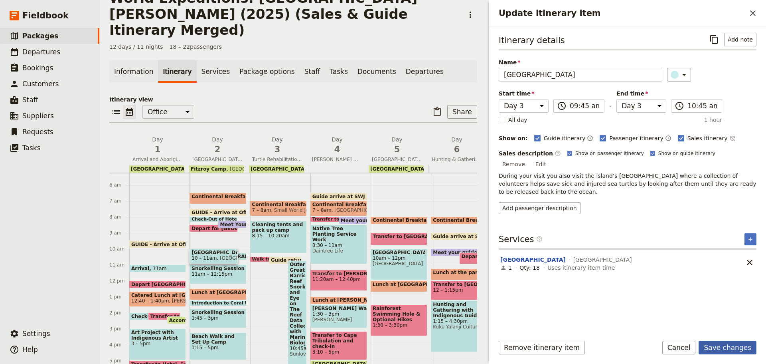
drag, startPoint x: 722, startPoint y: 348, endPoint x: 715, endPoint y: 342, distance: 9.9
click at [721, 348] on button "Save changes" at bounding box center [728, 347] width 58 height 14
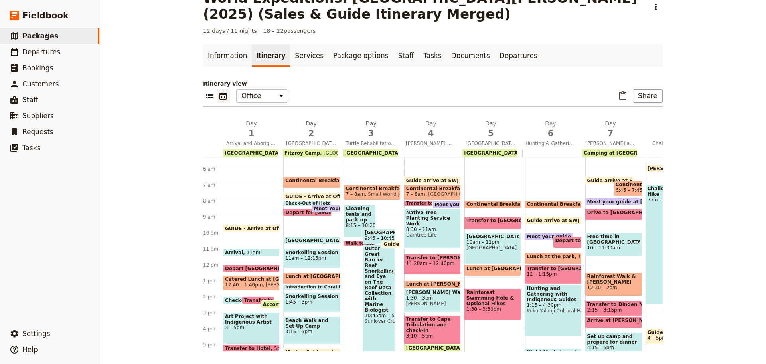
click at [290, 213] on span at bounding box center [307, 213] width 47 height 3
select select "2"
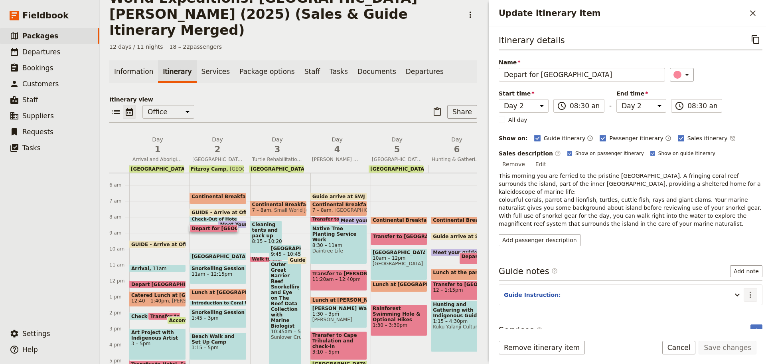
click at [749, 290] on icon "Actions" at bounding box center [751, 295] width 10 height 10
click at [740, 289] on button "Edit note" at bounding box center [727, 294] width 47 height 11
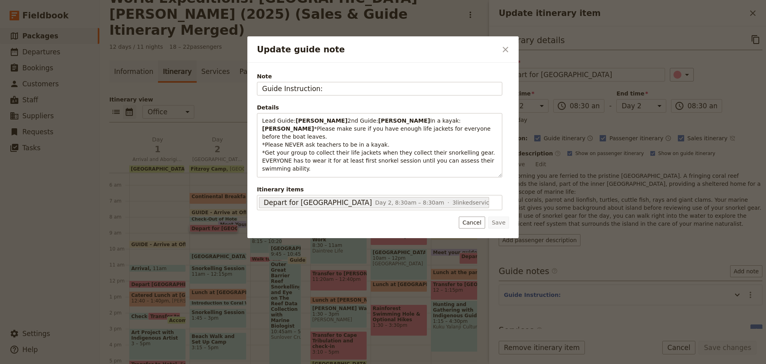
scroll to position [15, 0]
drag, startPoint x: 476, startPoint y: 226, endPoint x: 470, endPoint y: 235, distance: 10.7
click at [475, 226] on button "Cancel" at bounding box center [472, 222] width 26 height 12
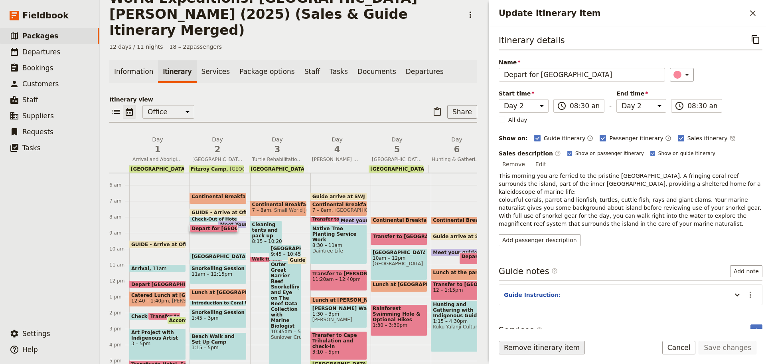
click at [519, 346] on button "Remove itinerary item" at bounding box center [542, 347] width 86 height 14
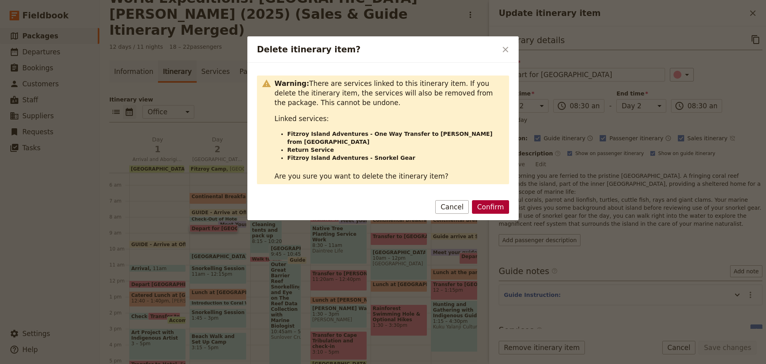
click at [479, 200] on button "Confirm" at bounding box center [490, 207] width 37 height 14
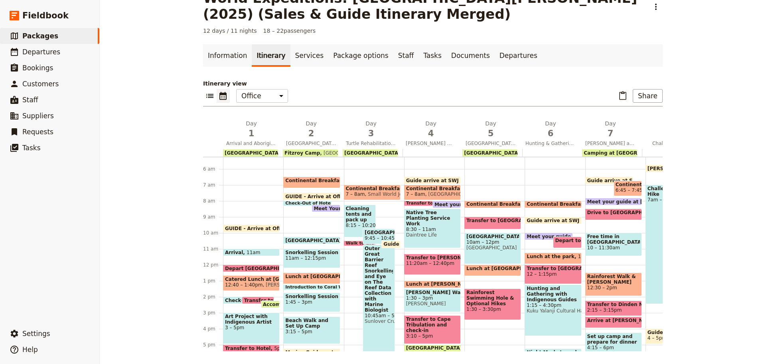
click at [290, 181] on span "Continental Breakfast at Hotel" at bounding box center [328, 181] width 86 height 6
select select "2"
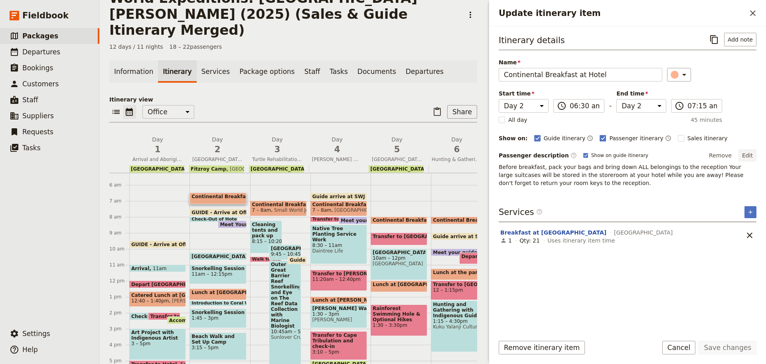
click at [748, 152] on button "Edit" at bounding box center [748, 155] width 18 height 12
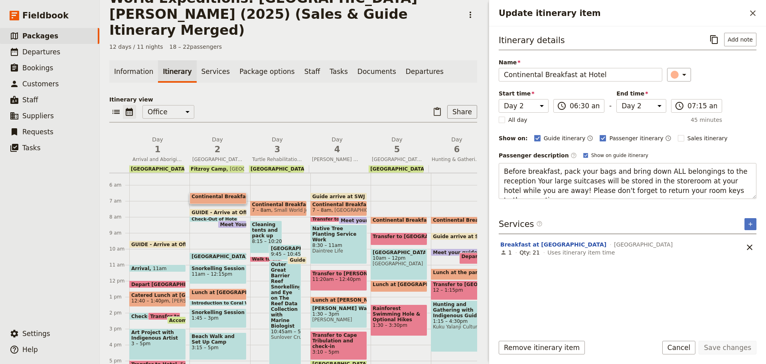
drag, startPoint x: 502, startPoint y: 170, endPoint x: 766, endPoint y: 210, distance: 266.8
click at [766, 210] on div "Itinerary details ​ Add note Name Continental Breakfast at Hotel ​ Start time D…" at bounding box center [627, 177] width 277 height 302
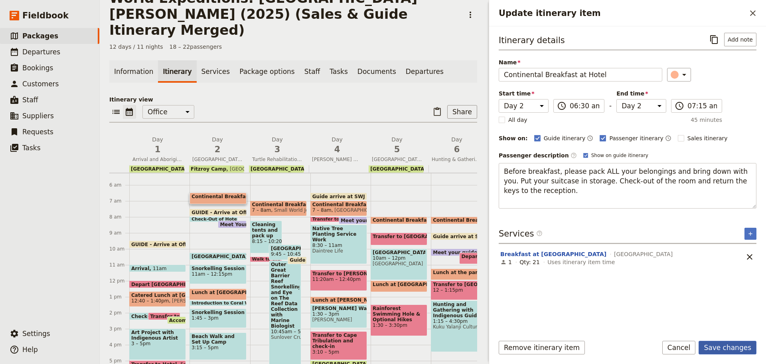
type textarea "Before breakfast, please pack ALL your belongings and bring down with you. Put …"
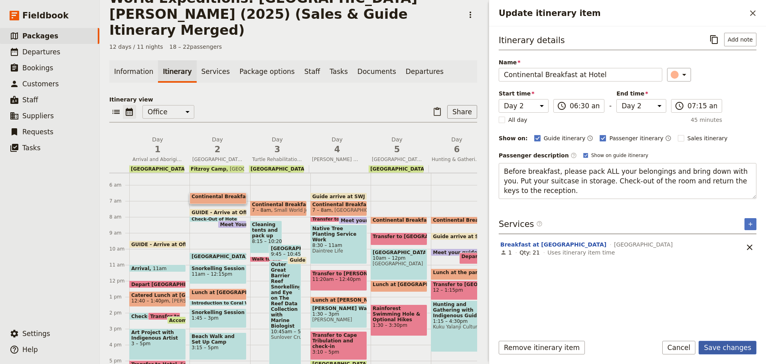
click at [725, 345] on button "Save changes" at bounding box center [728, 347] width 58 height 14
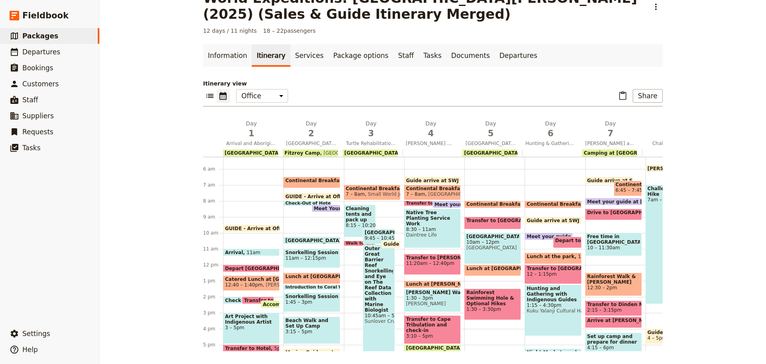
click at [300, 195] on span "GUIDE - Arrive at Office" at bounding box center [318, 196] width 67 height 5
select select "2"
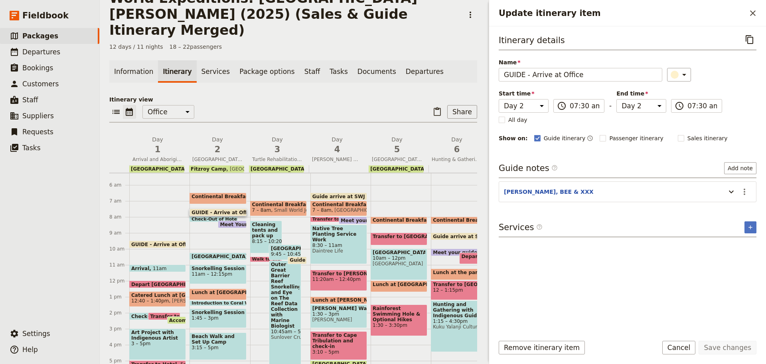
click at [204, 218] on span at bounding box center [213, 219] width 47 height 3
select select "2"
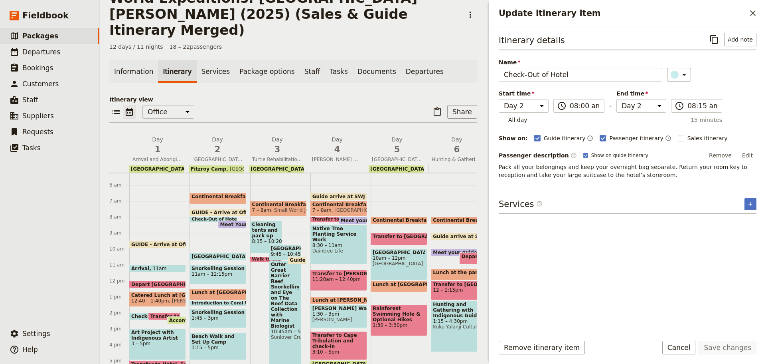
click at [235, 224] on span at bounding box center [232, 225] width 28 height 3
select select "2"
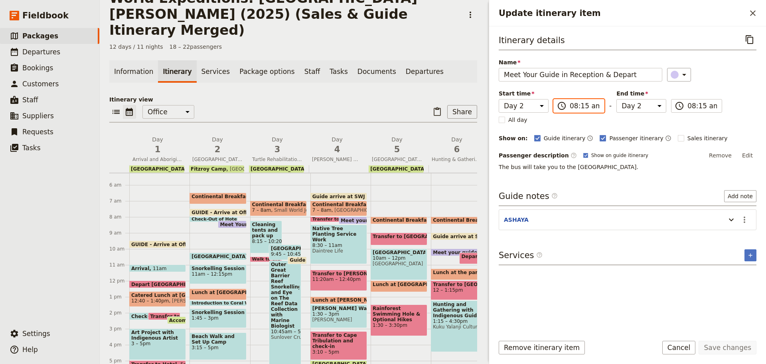
click at [585, 106] on input "08:15 am" at bounding box center [585, 106] width 30 height 10
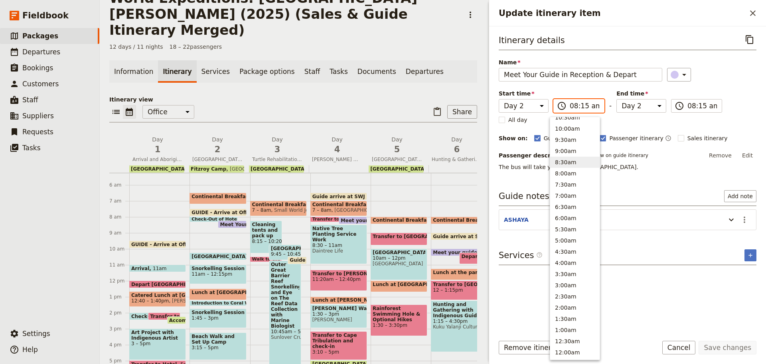
scroll to position [292, 0]
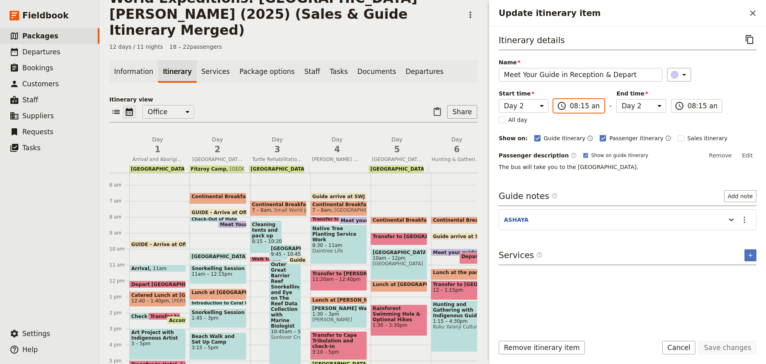
click at [582, 104] on input "08:15 am" at bounding box center [585, 106] width 30 height 10
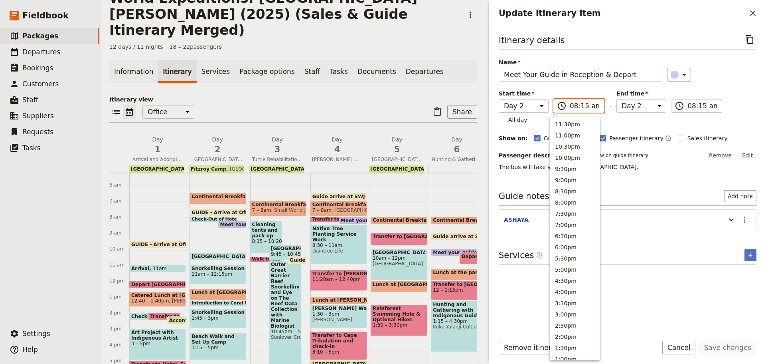
scroll to position [297, 0]
click at [580, 104] on input "08:15 am" at bounding box center [585, 106] width 30 height 10
type input "08:30 am"
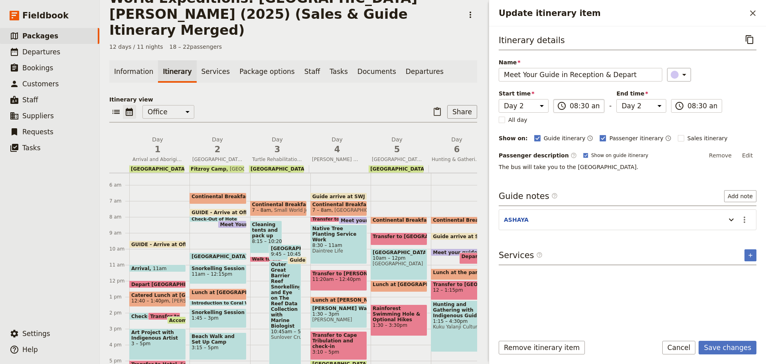
type input "08:30 am"
click at [741, 217] on icon "Actions" at bounding box center [745, 220] width 10 height 10
click at [735, 230] on ul "Edit note Remove note" at bounding box center [727, 242] width 47 height 26
click at [733, 234] on span "Edit note" at bounding box center [721, 237] width 25 height 8
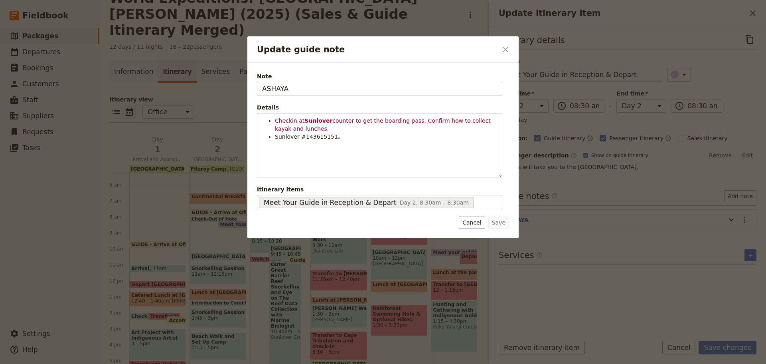
drag, startPoint x: 290, startPoint y: 90, endPoint x: 158, endPoint y: 89, distance: 131.3
click at [158, 363] on div "Update guide note ​ Note ASHAYA Details Checkin at Sunlover counter to get the …" at bounding box center [383, 364] width 766 height 0
type input "K"
type input "BEE"
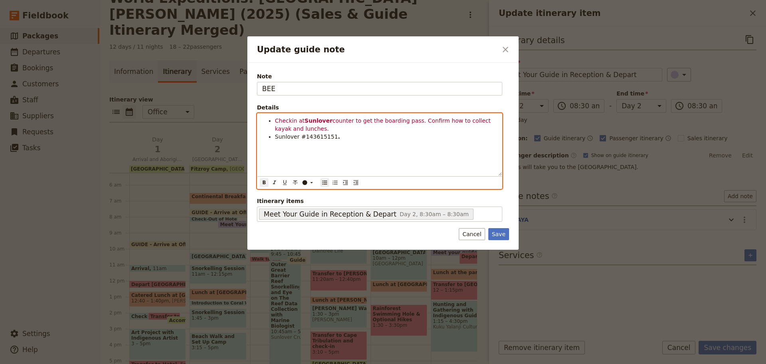
click at [345, 140] on li "Sunlover #143615151 ." at bounding box center [386, 136] width 222 height 8
click at [275, 121] on span "Checkin at" at bounding box center [290, 120] width 30 height 6
click at [305, 130] on li "Checkin at Sunlover counter to get the boarding pass. Confirm how to collect ka…" at bounding box center [386, 125] width 222 height 16
drag, startPoint x: 297, startPoint y: 126, endPoint x: 424, endPoint y: 128, distance: 126.5
click at [424, 128] on li "Checkin at Sunlover counter to get the boarding pass. Confirm how to collect ka…" at bounding box center [386, 129] width 222 height 24
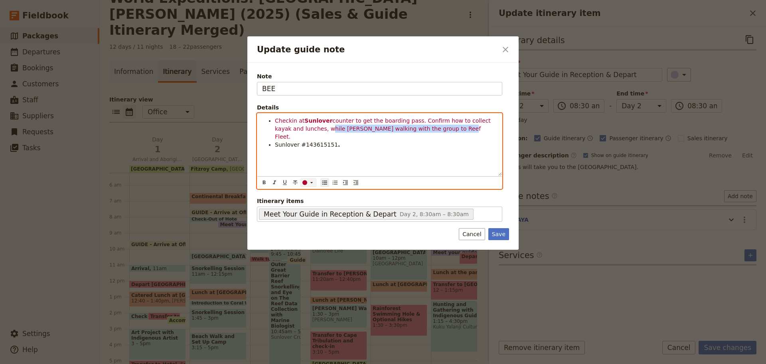
click at [313, 180] on icon "Update guide note" at bounding box center [311, 182] width 6 height 6
click at [306, 196] on div "button" at bounding box center [305, 195] width 5 height 5
click at [343, 151] on div "Checkin at Sunlover counter to get the boarding pass. Confirm how to collect ka…" at bounding box center [379, 144] width 245 height 62
drag, startPoint x: 308, startPoint y: 136, endPoint x: 328, endPoint y: 139, distance: 19.3
click at [328, 139] on span "Sunlover #143615151" at bounding box center [306, 136] width 63 height 6
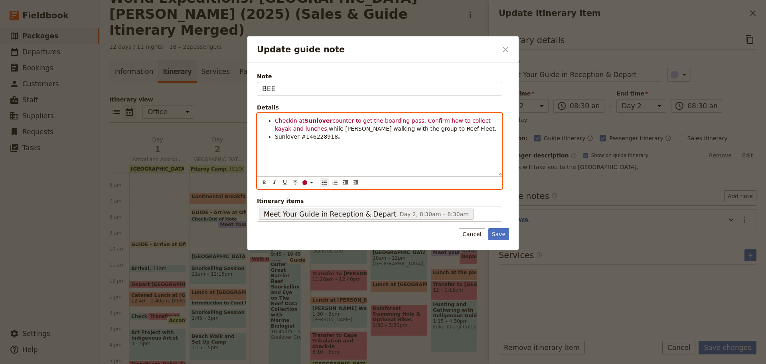
click at [329, 128] on span "while KATE walking with the group to Reef Fleet." at bounding box center [413, 128] width 168 height 6
click at [412, 119] on span "counter to get the boarding pass. Confirm how to collect kayak and lunches," at bounding box center [383, 124] width 217 height 14
click at [417, 121] on li "Checkin at Sunlover counter to get the boarding pass." at bounding box center [386, 121] width 222 height 8
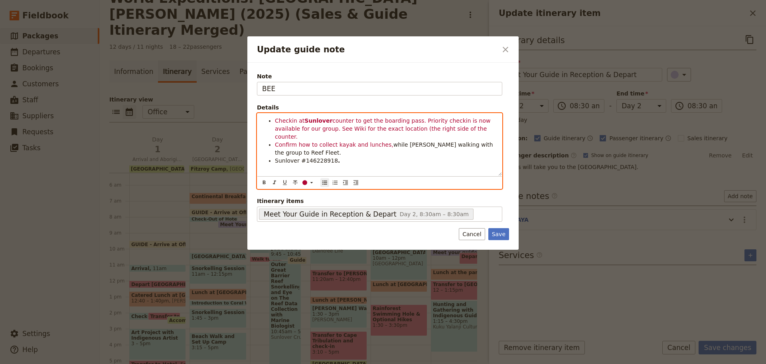
drag, startPoint x: 412, startPoint y: 117, endPoint x: 469, endPoint y: 131, distance: 58.7
click at [469, 131] on li "Checkin at Sunlover counter to get the boarding pass. Priority checkin is now a…" at bounding box center [386, 129] width 222 height 24
click at [309, 182] on icon "Update guide note" at bounding box center [311, 182] width 6 height 6
click at [304, 194] on div "button" at bounding box center [305, 195] width 5 height 5
click at [324, 128] on span "Priority checkin is now available for our group. See Wiki for the exact locatio…" at bounding box center [383, 128] width 216 height 22
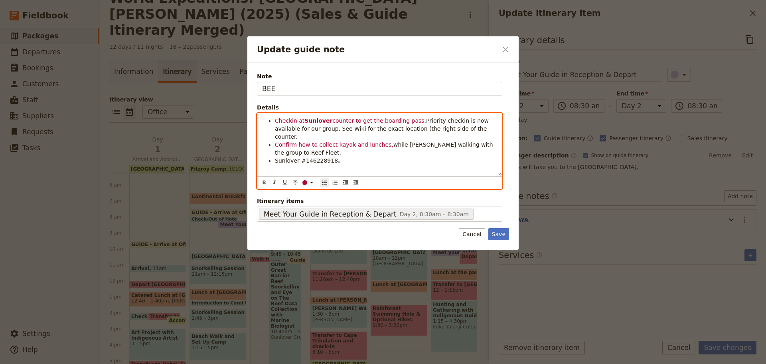
click at [287, 125] on span "Priority checkin is now available for our group. See Wiki for the exact locatio…" at bounding box center [383, 128] width 216 height 22
click at [382, 124] on span "counter to get the boarding pass." at bounding box center [379, 120] width 94 height 6
click at [375, 128] on span "Priority checkin is now available for our group. See Wiki for the exact locatio…" at bounding box center [383, 128] width 216 height 22
click at [346, 130] on span "Priority checkin is now available for our group. See Wiki for the exact locatio…" at bounding box center [383, 128] width 216 height 22
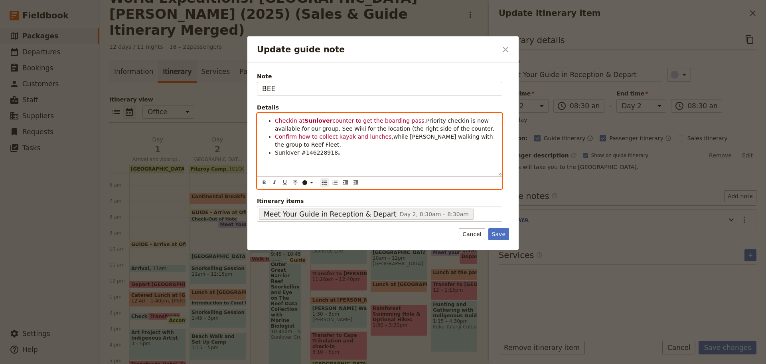
click at [437, 127] on span "Priority checkin is now available for our group. See Wiki for the location (the…" at bounding box center [384, 124] width 219 height 14
drag, startPoint x: 454, startPoint y: 127, endPoint x: 409, endPoint y: 126, distance: 44.7
click at [454, 127] on li "Checkin at Sunlover counter to get the boarding pass. Priority checkin is now a…" at bounding box center [386, 125] width 222 height 16
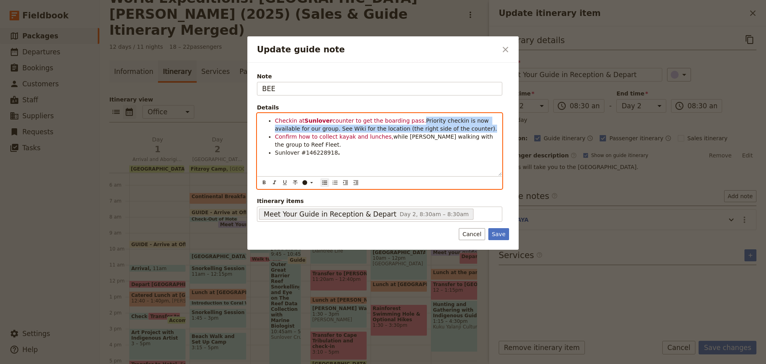
drag, startPoint x: 410, startPoint y: 120, endPoint x: 443, endPoint y: 132, distance: 34.5
click at [443, 132] on li "Checkin at Sunlover counter to get the boarding pass. Priority checkin is now a…" at bounding box center [386, 125] width 222 height 16
copy span "Priority checkin is now available for our group. See Wiki for the location (the…"
click at [420, 122] on span "Priority checkin is now available for our group. See Wiki for the location (the…" at bounding box center [386, 124] width 222 height 14
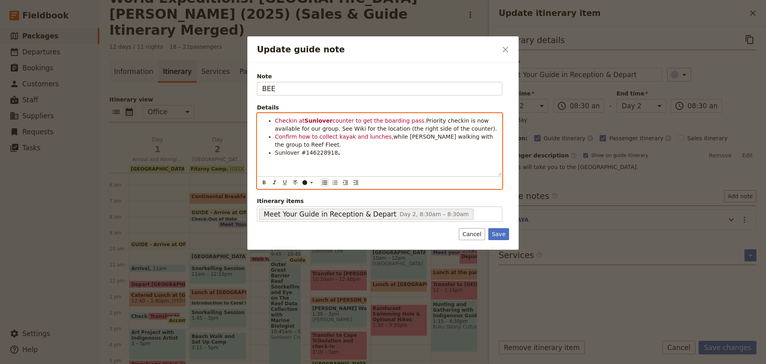
click at [303, 128] on span "Priority checkin is now available for our group. See Wiki for the location (the…" at bounding box center [386, 124] width 222 height 14
drag, startPoint x: 304, startPoint y: 128, endPoint x: 459, endPoint y: 127, distance: 155.2
click at [459, 128] on li "Checkin at Sunlover counter to get the boarding pass. Priority checkin is now a…" at bounding box center [386, 125] width 222 height 16
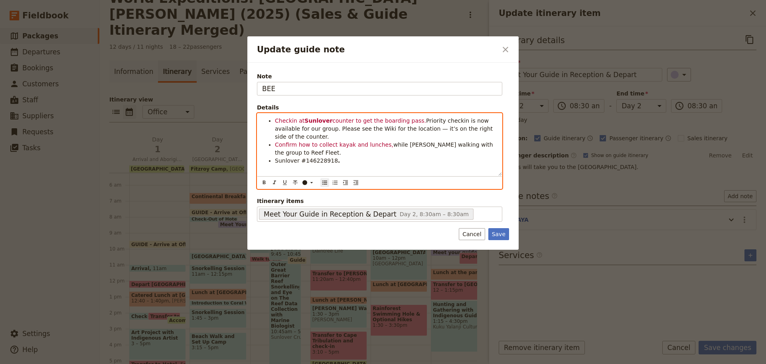
click at [308, 131] on span "Priority checkin is now available for our group. Please see the Wiki for the lo…" at bounding box center [385, 128] width 220 height 22
click at [316, 130] on span "Priority checkin is now available for our group. See the Wiki for the location …" at bounding box center [385, 128] width 221 height 22
click at [364, 128] on span "Priority checkin is now available for our group. See Wiki for the location — it…" at bounding box center [385, 128] width 221 height 22
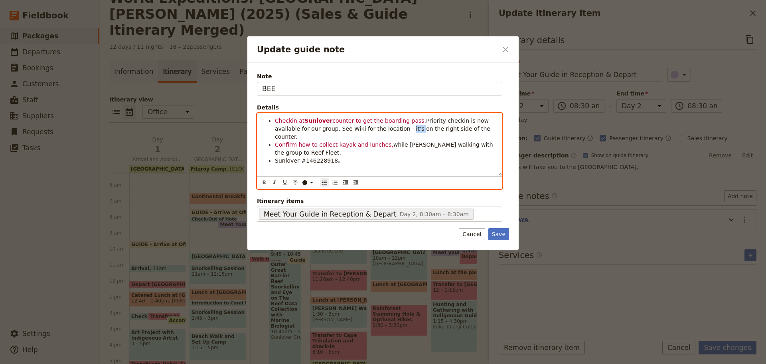
drag, startPoint x: 369, startPoint y: 128, endPoint x: 378, endPoint y: 130, distance: 9.3
click at [378, 130] on span "Priority checkin is now available for our group. See Wiki for the location - it…" at bounding box center [383, 128] width 217 height 22
click at [320, 141] on span "Confirm how to collect kayak and lunches," at bounding box center [334, 144] width 119 height 6
click at [372, 141] on span "Confirm how to collect kayak and lunches," at bounding box center [334, 144] width 119 height 6
drag, startPoint x: 276, startPoint y: 134, endPoint x: 352, endPoint y: 150, distance: 78.0
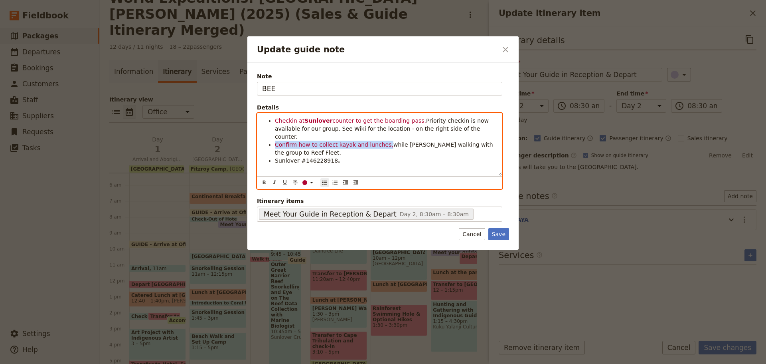
click at [379, 141] on span "Confirm how to collect kayak and lunches," at bounding box center [334, 144] width 119 height 6
click at [308, 181] on div "​" at bounding box center [310, 182] width 16 height 6
click at [304, 196] on div "button" at bounding box center [305, 195] width 5 height 5
click at [335, 141] on span "Confirm how to collect kayak and lunches," at bounding box center [334, 144] width 119 height 6
click at [398, 142] on li "Confirm how to collect kayak and lunches, while KATE walking with the group to …" at bounding box center [386, 148] width 222 height 16
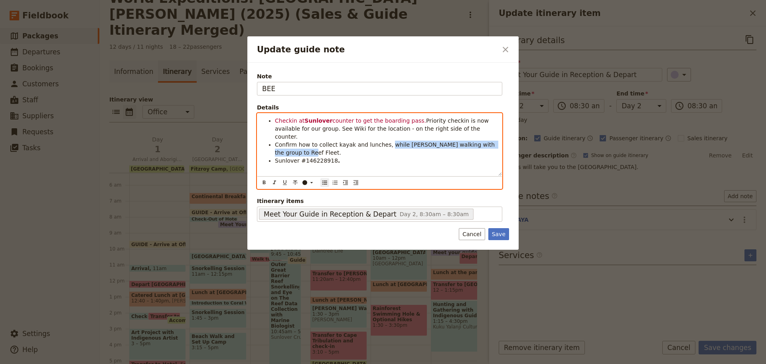
drag, startPoint x: 381, startPoint y: 135, endPoint x: 502, endPoint y: 145, distance: 120.9
click at [502, 145] on div "Checkin at Sunlover counter to get the boarding pass. Priority checkin is now a…" at bounding box center [379, 144] width 245 height 62
click at [409, 120] on span "counter to get the boarding pass." at bounding box center [379, 120] width 94 height 6
click at [302, 129] on span "Priority checkin is now available for our group. See Wiki for the location - on…" at bounding box center [383, 128] width 216 height 22
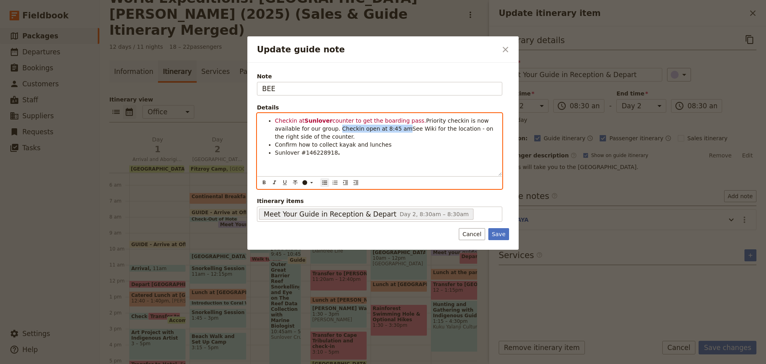
drag, startPoint x: 304, startPoint y: 125, endPoint x: 364, endPoint y: 126, distance: 60.3
click at [364, 126] on span "Priority checkin is now available for our group. Checkin open at 8:45 amSee Wik…" at bounding box center [385, 128] width 220 height 22
click at [274, 123] on ul "Checkin at Sunlover counter to get the boarding pass. Priority checkin is now a…" at bounding box center [379, 137] width 235 height 40
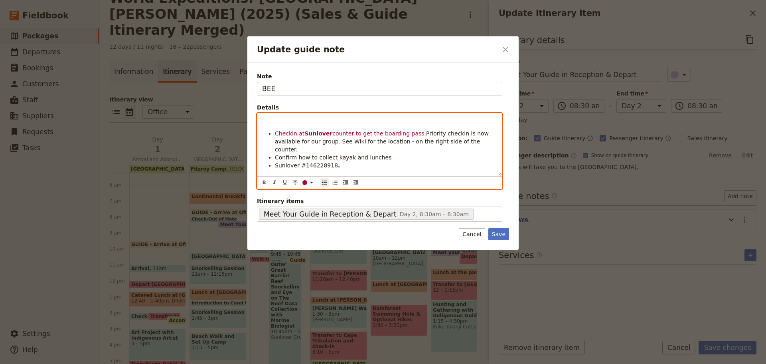
click at [281, 120] on p "Update guide note" at bounding box center [379, 121] width 235 height 8
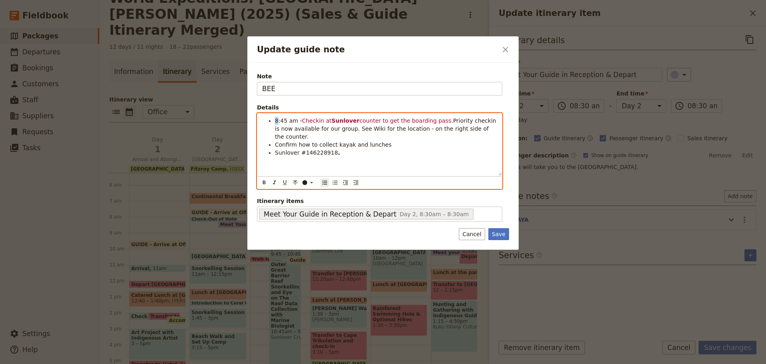
click at [276, 120] on span "8:45 am -" at bounding box center [288, 120] width 27 height 6
click at [274, 120] on ul "8:45 am - Checkin at Sunlover counter to get the boarding pass. Priority checki…" at bounding box center [379, 137] width 235 height 40
drag, startPoint x: 274, startPoint y: 120, endPoint x: 289, endPoint y: 126, distance: 16.1
click at [292, 120] on ul "8:45 am - Checkin at Sunlover counter to get the boarding pass. Priority checki…" at bounding box center [379, 137] width 235 height 40
click at [262, 181] on icon "Format bold" at bounding box center [264, 182] width 6 height 6
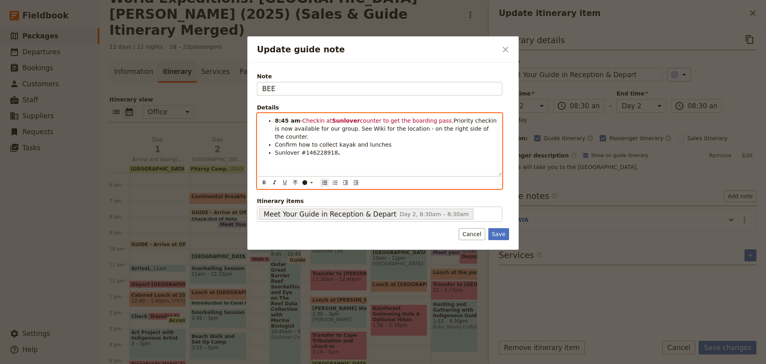
click at [291, 141] on span "Confirm how to collect kayak and lunches" at bounding box center [333, 144] width 117 height 6
click at [344, 141] on span "Confirm how to collect kayak and lunches" at bounding box center [333, 144] width 117 height 6
click at [261, 162] on div "8:45 am - Checkin at Sunlover counter to get the boarding pass. Priority checki…" at bounding box center [379, 144] width 245 height 62
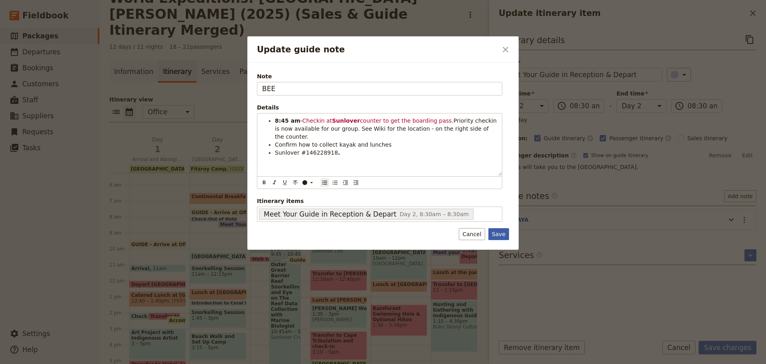
click at [508, 237] on button "Save" at bounding box center [498, 234] width 21 height 12
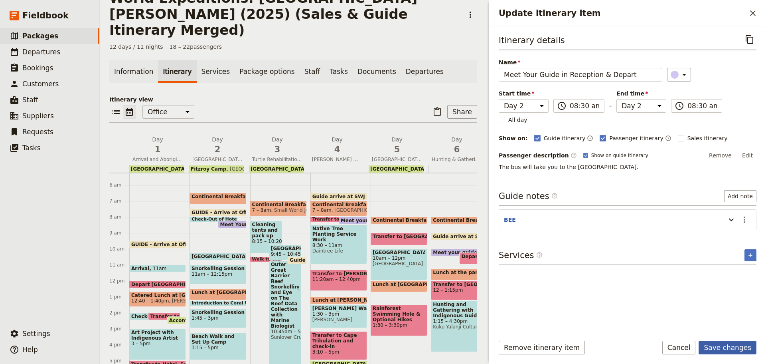
click at [748, 346] on button "Save changes" at bounding box center [728, 347] width 58 height 14
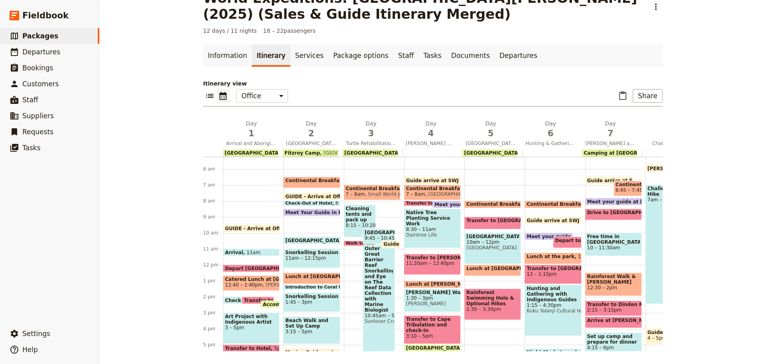
click at [317, 204] on span at bounding box center [312, 203] width 56 height 3
select select "2"
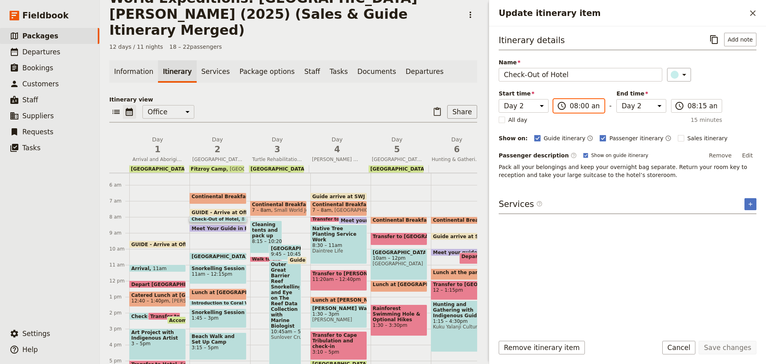
click at [580, 107] on input "08:00 am" at bounding box center [585, 106] width 30 height 10
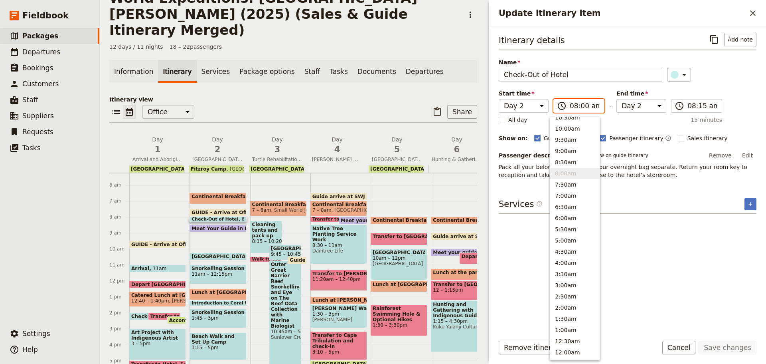
click at [579, 105] on input "08:00 am" at bounding box center [585, 106] width 30 height 10
type input "08:15 am"
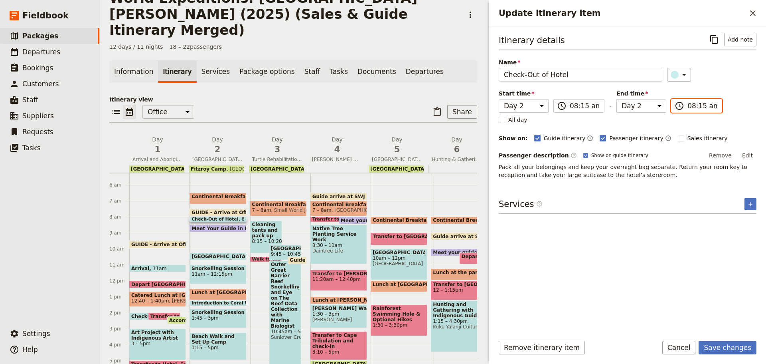
click at [693, 106] on input "08:15 am" at bounding box center [703, 106] width 30 height 10
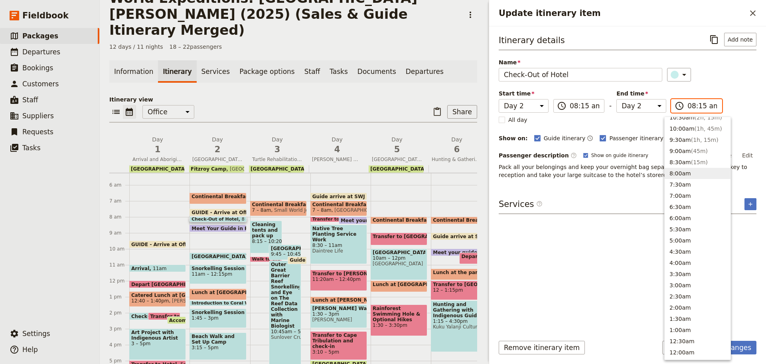
click at [693, 107] on input "08:15 am" at bounding box center [703, 106] width 30 height 10
type input "08:30 am"
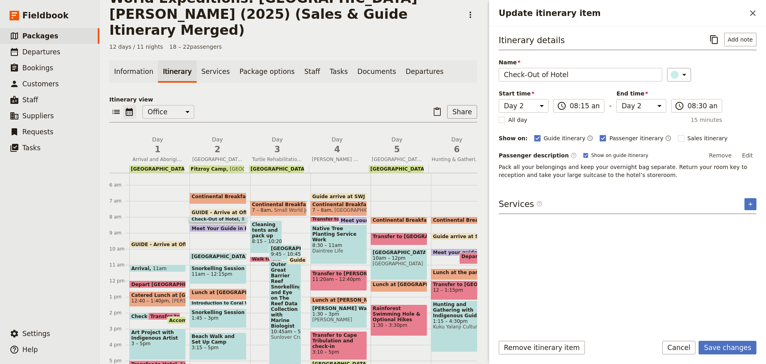
click at [618, 189] on div "Itinerary details ​ Add note Name Check-Out of Hotel ​ Start time Day 1 Day 2 D…" at bounding box center [628, 180] width 258 height 295
click at [731, 346] on button "Save changes" at bounding box center [728, 347] width 58 height 14
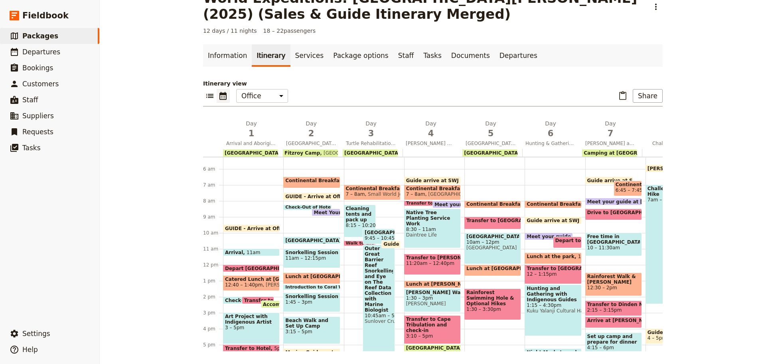
click at [326, 195] on span "GUIDE - Arrive at Office" at bounding box center [318, 196] width 67 height 5
select select "2"
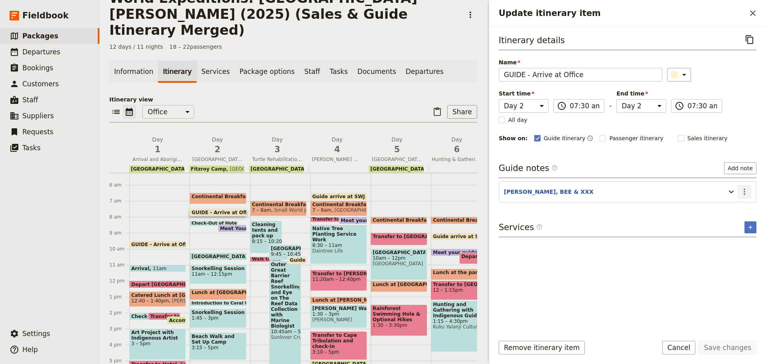
click at [743, 186] on button "​" at bounding box center [745, 192] width 14 height 14
click at [729, 208] on span "Edit note" at bounding box center [721, 209] width 25 height 8
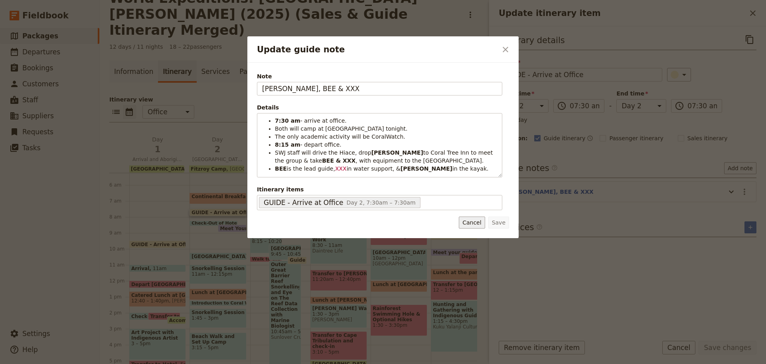
click at [478, 223] on button "Cancel" at bounding box center [472, 222] width 26 height 12
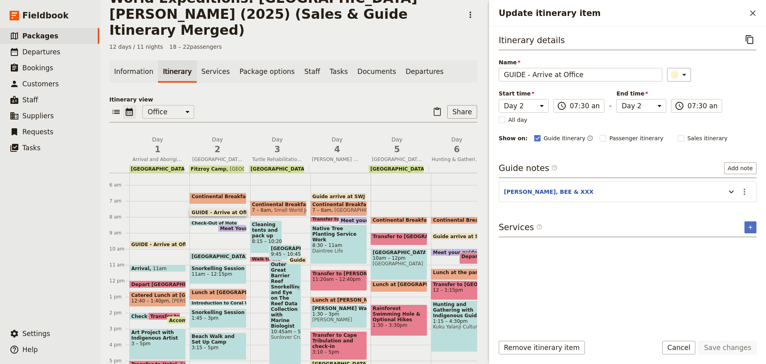
drag, startPoint x: 696, startPoint y: 344, endPoint x: 463, endPoint y: 347, distance: 232.7
click at [696, 344] on button "Cancel" at bounding box center [679, 347] width 34 height 14
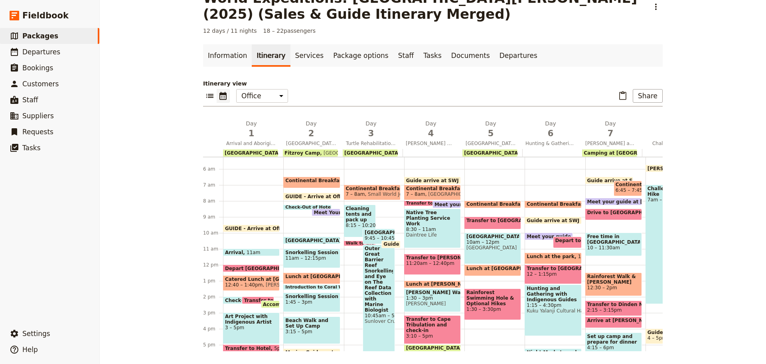
click at [345, 240] on span "10:15am" at bounding box center [356, 239] width 22 height 5
select select "2"
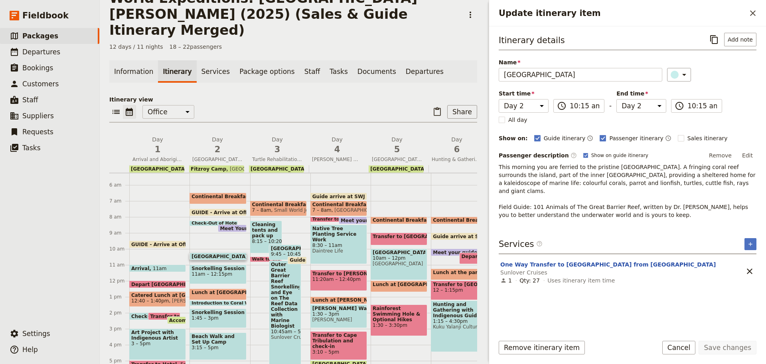
drag, startPoint x: 688, startPoint y: 343, endPoint x: 679, endPoint y: 340, distance: 9.3
click at [687, 344] on button "Cancel" at bounding box center [679, 347] width 34 height 14
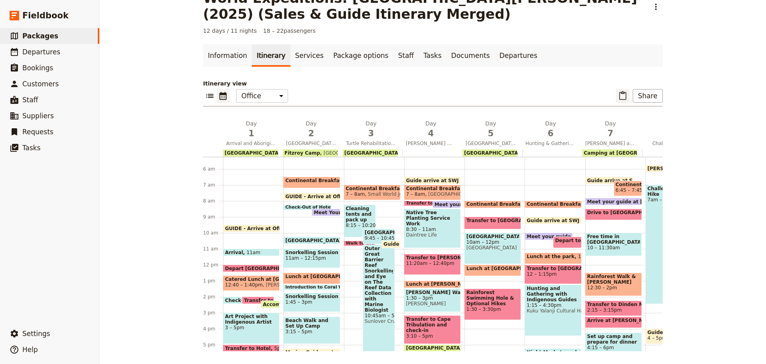
click at [622, 94] on icon "Paste itinerary item" at bounding box center [622, 95] width 7 height 9
select select "4"
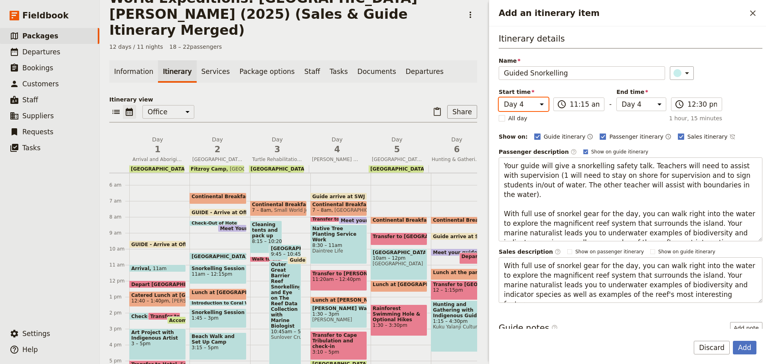
drag, startPoint x: 513, startPoint y: 102, endPoint x: 512, endPoint y: 108, distance: 5.7
click at [513, 102] on select "Day 1 Day 2 Day 3 Day 4 Day 5 Day 6 Day 7 Day 8 Day 9 Day 10 Day 11 Day 12" at bounding box center [524, 104] width 50 height 14
select select "2"
click at [499, 97] on select "Day 1 Day 2 Day 3 Day 4 Day 5 Day 6 Day 7 Day 8 Day 9 Day 10 Day 11 Day 12" at bounding box center [524, 104] width 50 height 14
click at [617, 103] on select "Day 1 Day 2 Day 3 Day 4 Day 5 Day 6 Day 7 Day 8 Day 9 Day 10 Day 11 Day 12" at bounding box center [642, 104] width 50 height 14
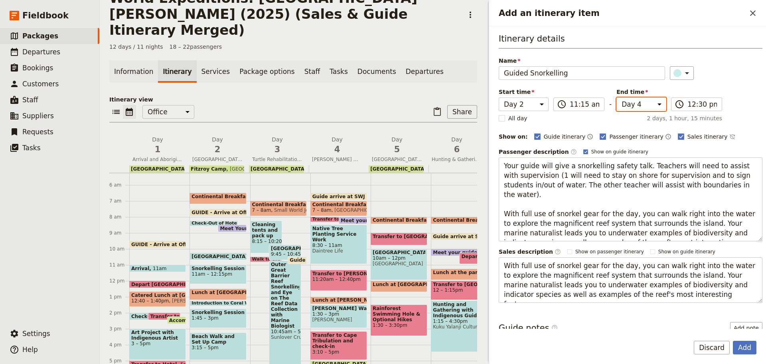
select select "2"
click at [617, 97] on select "Day 1 Day 2 Day 3 Day 4 Day 5 Day 6 Day 7 Day 8 Day 9 Day 10 Day 11 Day 12" at bounding box center [642, 104] width 50 height 14
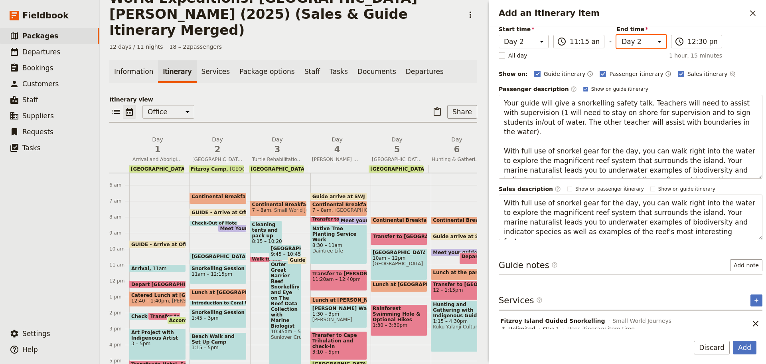
scroll to position [69, 0]
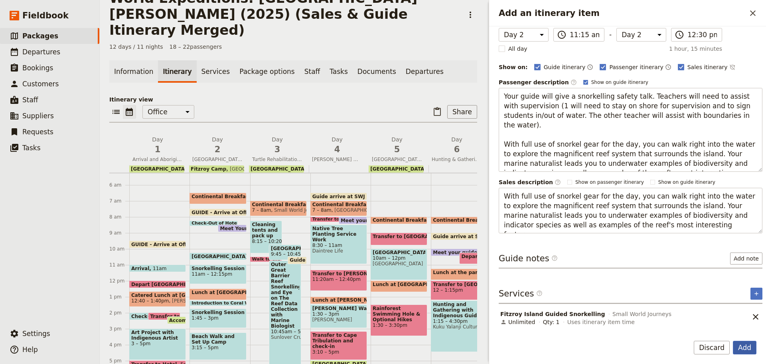
click at [743, 348] on button "Add" at bounding box center [745, 347] width 24 height 14
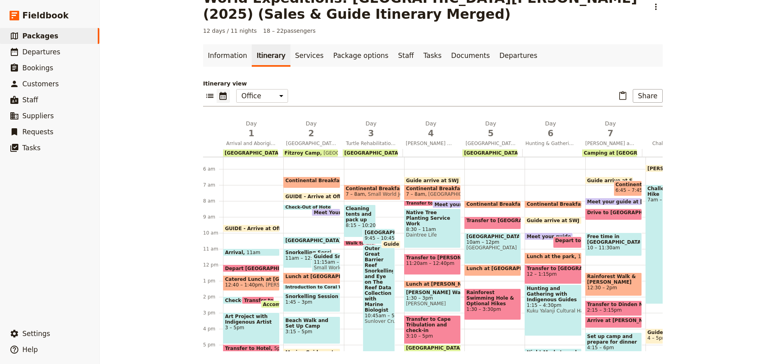
click at [289, 259] on span "11am – 12:15pm" at bounding box center [307, 258] width 44 height 6
select select "2"
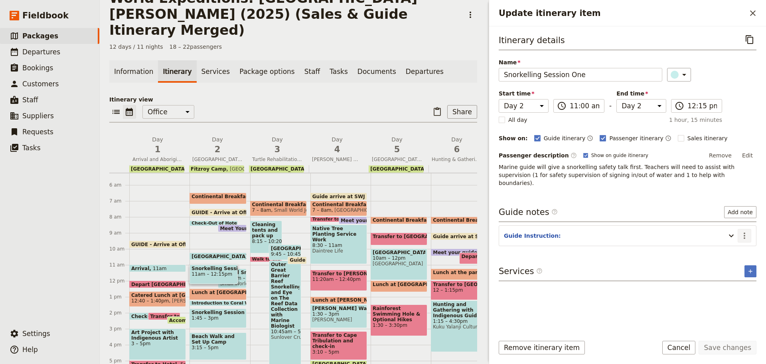
click at [745, 232] on icon "Actions" at bounding box center [745, 235] width 2 height 6
click at [737, 246] on span "Edit note" at bounding box center [727, 245] width 37 height 8
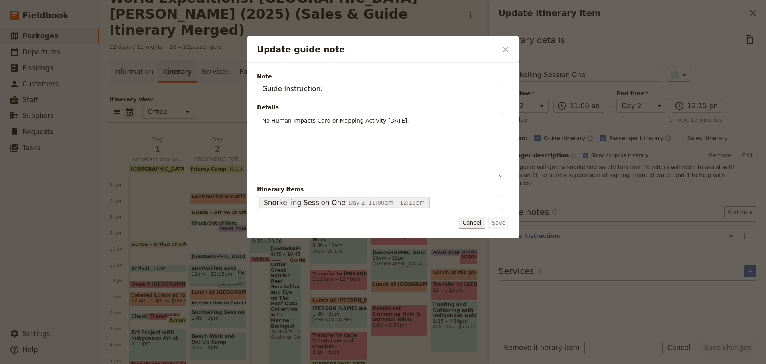
click at [477, 224] on button "Cancel" at bounding box center [472, 222] width 26 height 12
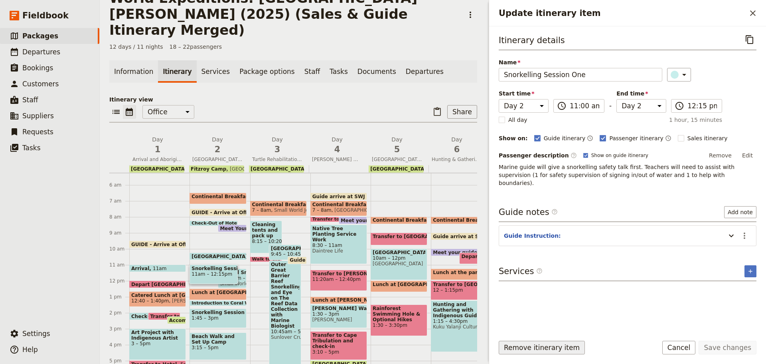
click at [516, 346] on button "Remove itinerary item" at bounding box center [542, 347] width 86 height 14
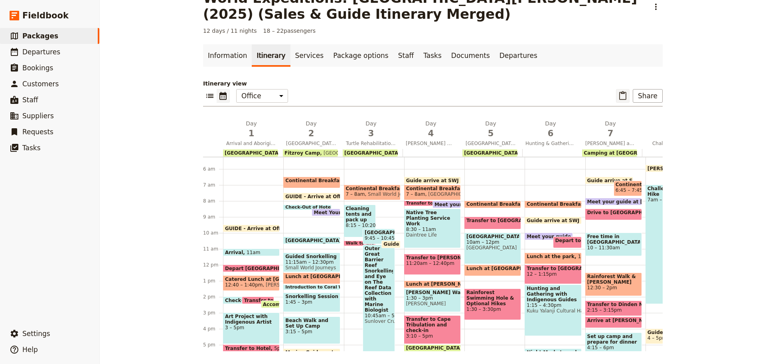
click at [621, 97] on icon "Paste itinerary item" at bounding box center [623, 96] width 10 height 10
select select "4"
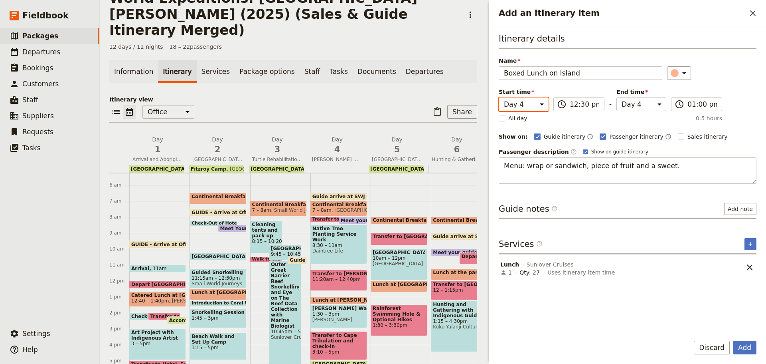
drag, startPoint x: 522, startPoint y: 103, endPoint x: 522, endPoint y: 111, distance: 7.6
click at [522, 103] on select "Day 1 Day 2 Day 3 Day 4 Day 5 Day 6 Day 7 Day 8 Day 9 Day 10 Day 11 Day 12" at bounding box center [524, 104] width 50 height 14
select select "2"
click at [499, 97] on select "Day 1 Day 2 Day 3 Day 4 Day 5 Day 6 Day 7 Day 8 Day 9 Day 10 Day 11 Day 12" at bounding box center [524, 104] width 50 height 14
drag, startPoint x: 632, startPoint y: 104, endPoint x: 632, endPoint y: 110, distance: 5.6
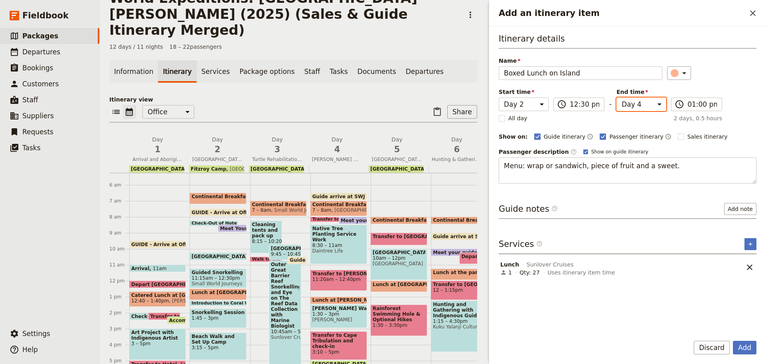
click at [632, 104] on select "Day 1 Day 2 Day 3 Day 4 Day 5 Day 6 Day 7 Day 8 Day 9 Day 10 Day 11 Day 12" at bounding box center [642, 104] width 50 height 14
select select "2"
click at [617, 97] on select "Day 1 Day 2 Day 3 Day 4 Day 5 Day 6 Day 7 Day 8 Day 9 Day 10 Day 11 Day 12" at bounding box center [642, 104] width 50 height 14
click at [748, 350] on button "Add" at bounding box center [745, 347] width 24 height 14
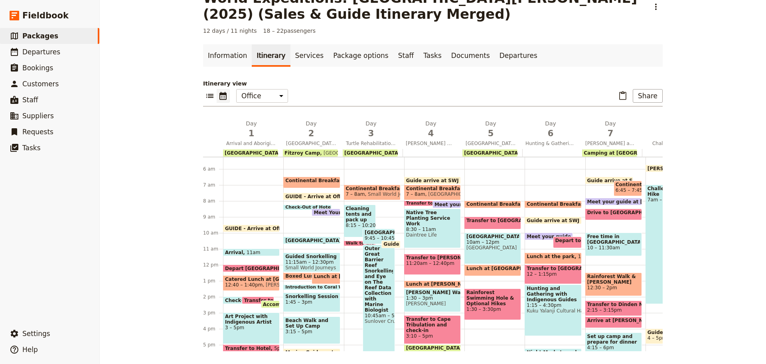
click at [322, 281] on span at bounding box center [326, 281] width 28 height 3
select select "2"
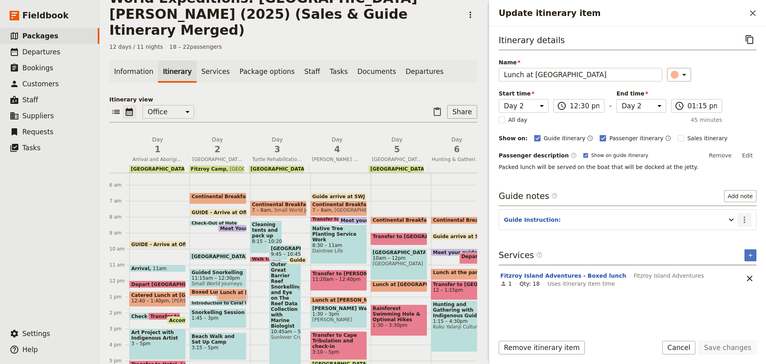
click at [743, 223] on icon "Actions" at bounding box center [745, 220] width 10 height 10
click at [738, 237] on span "Edit note" at bounding box center [727, 237] width 37 height 8
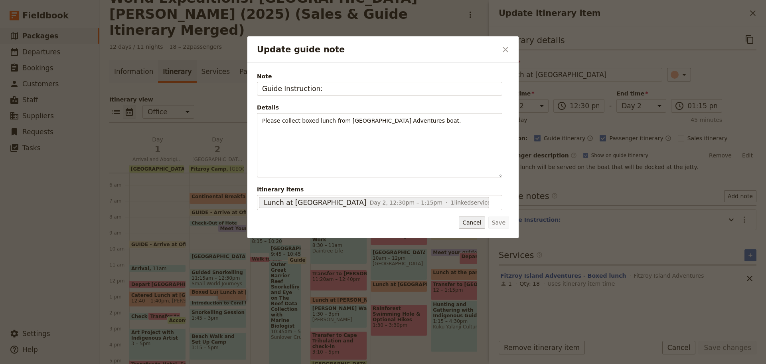
click at [479, 223] on button "Cancel" at bounding box center [472, 222] width 26 height 12
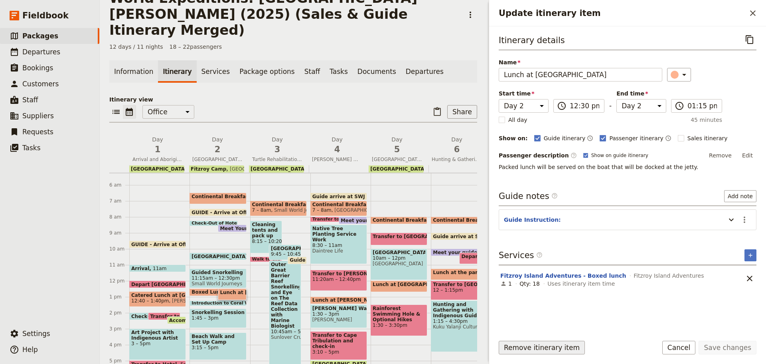
click at [516, 348] on button "Remove itinerary item" at bounding box center [542, 347] width 86 height 14
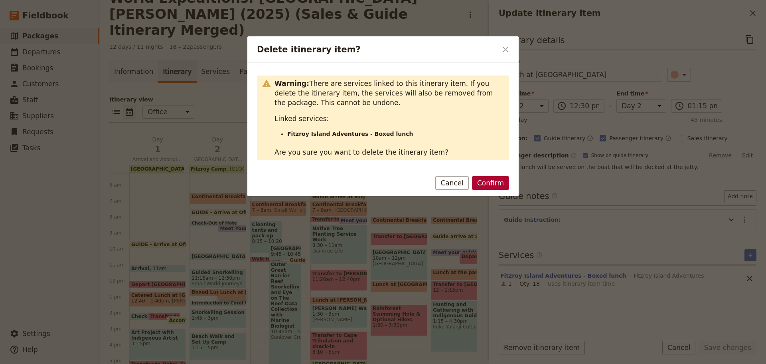
click at [480, 180] on button "Confirm" at bounding box center [490, 183] width 37 height 14
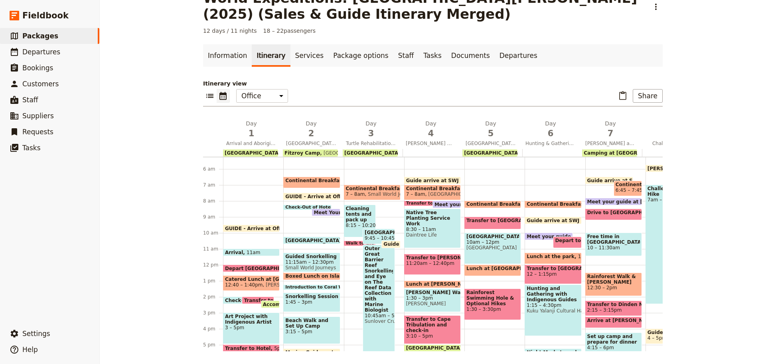
click at [317, 279] on span at bounding box center [312, 277] width 56 height 3
select select "2"
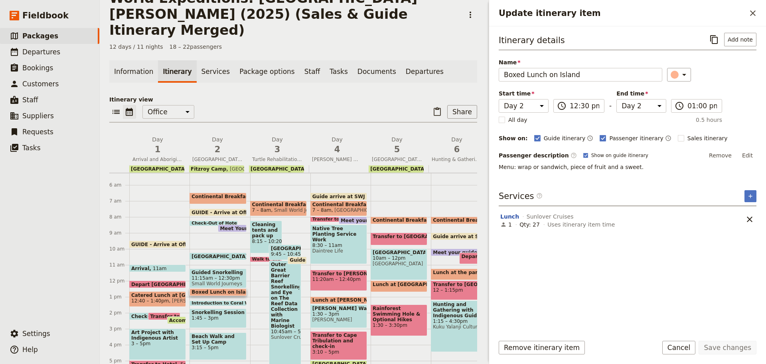
click at [673, 347] on button "Cancel" at bounding box center [679, 347] width 34 height 14
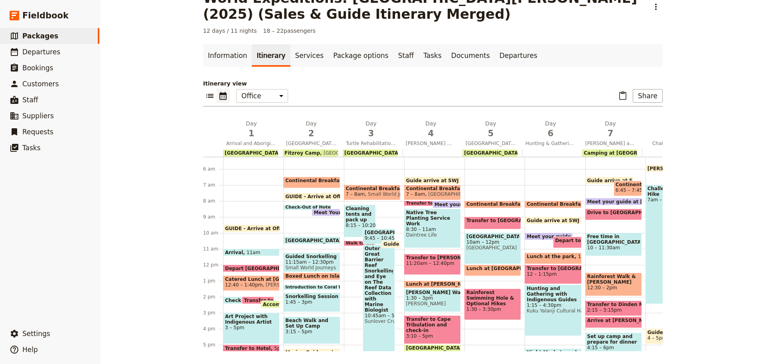
click at [314, 285] on span "Introduction to Coral Watch Citizen Science Project and Data Collection" at bounding box center [375, 287] width 180 height 5
select select "2"
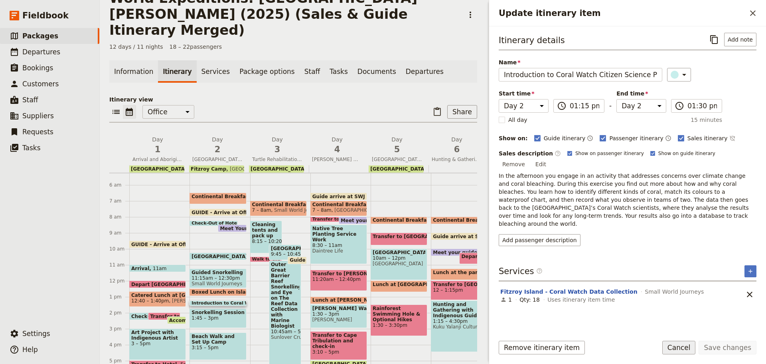
click at [686, 345] on button "Cancel" at bounding box center [679, 347] width 34 height 14
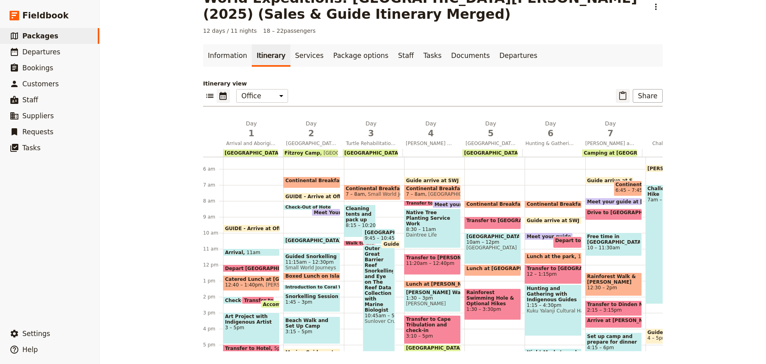
click at [618, 96] on icon "Paste itinerary item" at bounding box center [623, 96] width 10 height 10
select select "4"
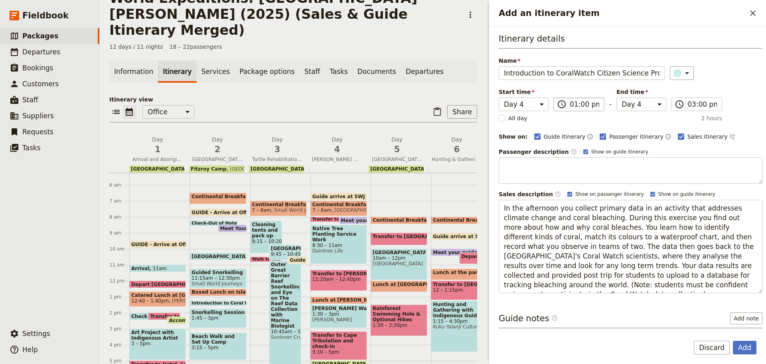
scroll to position [0, 63]
click at [539, 100] on select "Day 1 Day 2 Day 3 Day 4 Day 5 Day 6 Day 7 Day 8 Day 9 Day 10 Day 11 Day 12" at bounding box center [524, 104] width 50 height 14
select select "2"
click at [499, 97] on select "Day 1 Day 2 Day 3 Day 4 Day 5 Day 6 Day 7 Day 8 Day 9 Day 10 Day 11 Day 12" at bounding box center [524, 104] width 50 height 14
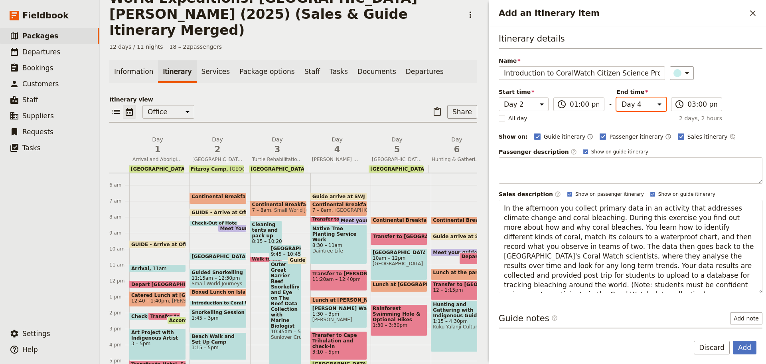
click at [637, 105] on select "Day 1 Day 2 Day 3 Day 4 Day 5 Day 6 Day 7 Day 8 Day 9 Day 10 Day 11 Day 12" at bounding box center [642, 104] width 50 height 14
select select "2"
click at [617, 97] on select "Day 1 Day 2 Day 3 Day 4 Day 5 Day 6 Day 7 Day 8 Day 9 Day 10 Day 11 Day 12" at bounding box center [642, 104] width 50 height 14
click at [738, 349] on button "Add" at bounding box center [745, 347] width 24 height 14
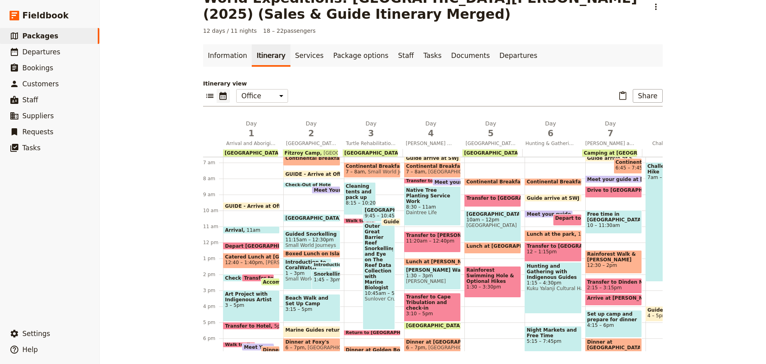
scroll to position [164, 0]
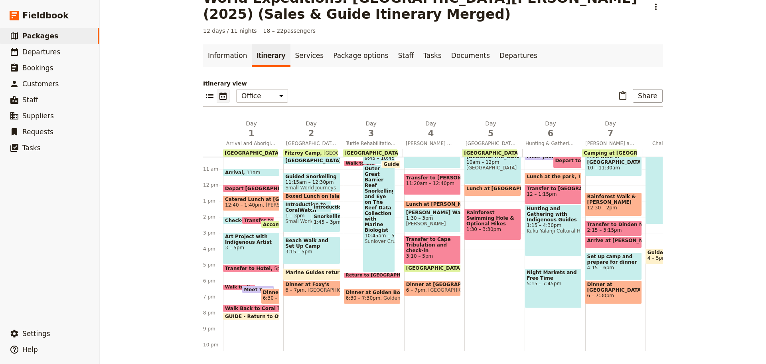
click at [333, 207] on span at bounding box center [326, 207] width 28 height 3
select select "2"
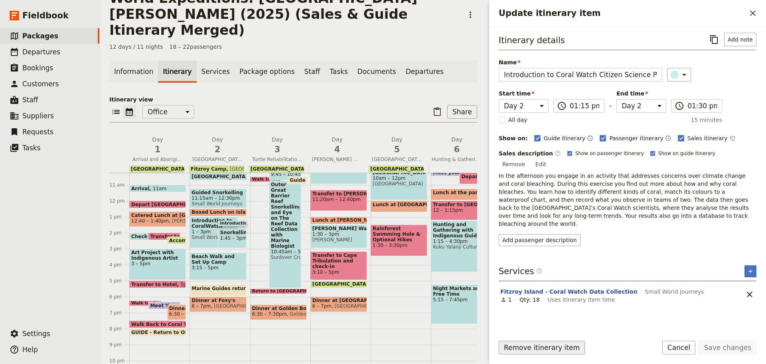
click at [525, 350] on button "Remove itinerary item" at bounding box center [542, 347] width 86 height 14
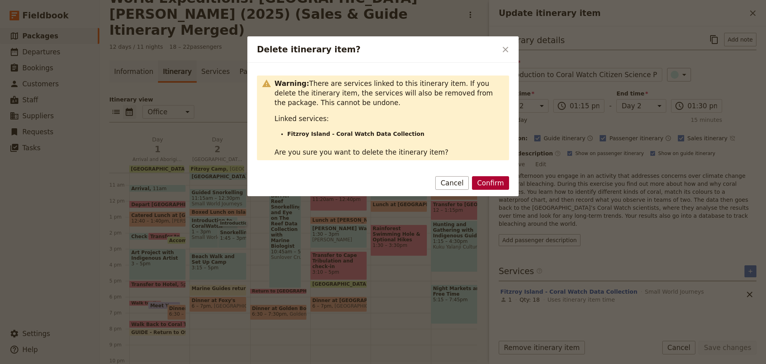
click at [491, 184] on button "Confirm" at bounding box center [490, 183] width 37 height 14
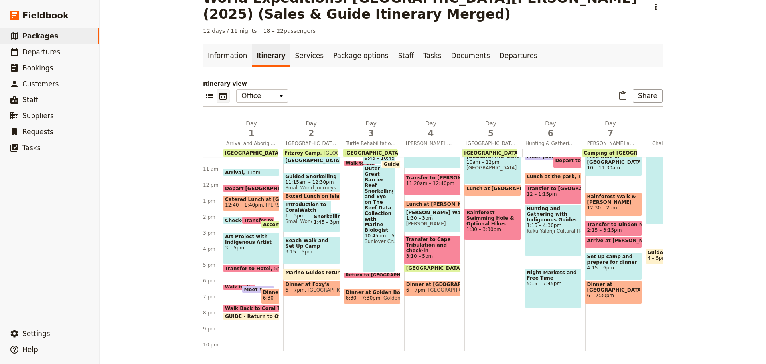
click at [328, 218] on span "Snorkelling Session Two" at bounding box center [326, 216] width 24 height 6
select select "2"
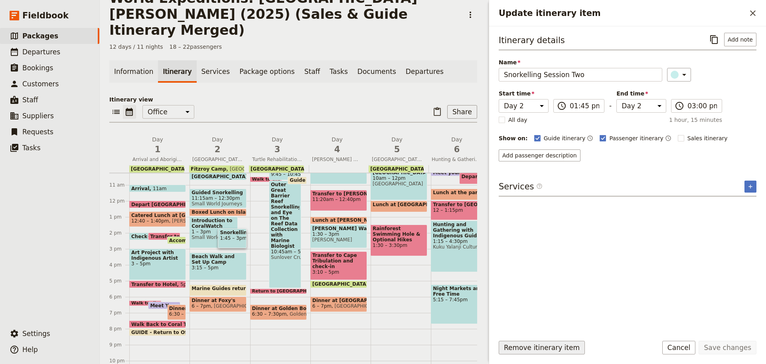
click at [542, 348] on button "Remove itinerary item" at bounding box center [542, 347] width 86 height 14
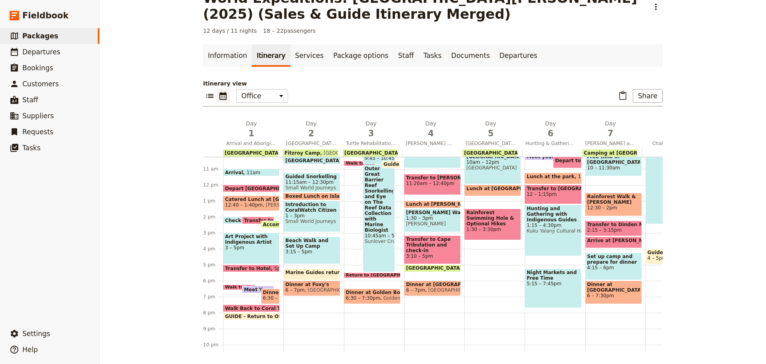
click at [327, 213] on span "1 – 3pm" at bounding box center [311, 216] width 53 height 6
select select "2"
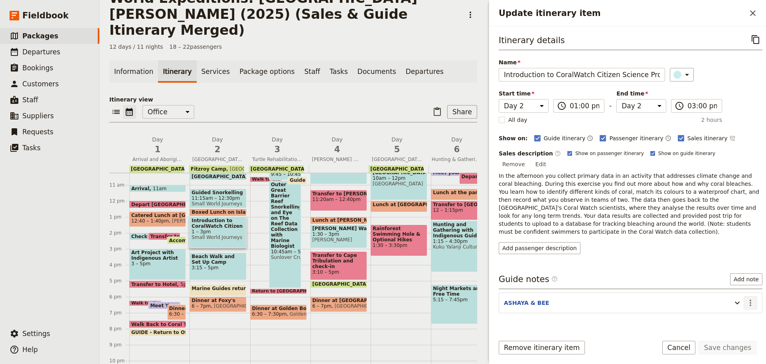
click at [746, 298] on icon "Actions" at bounding box center [751, 303] width 10 height 10
click at [736, 308] on span "Edit note" at bounding box center [727, 311] width 37 height 8
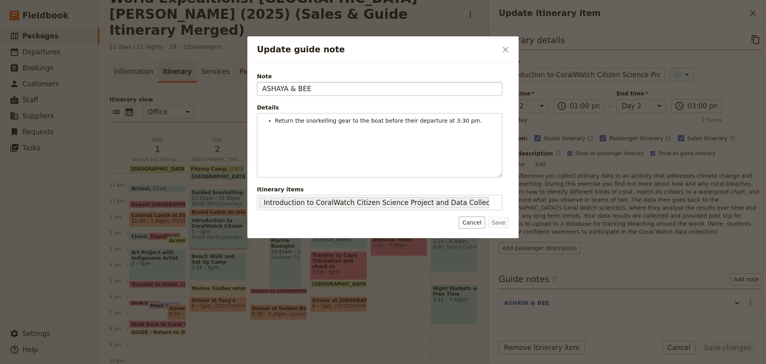
click at [287, 88] on input "ASHAYA & BEE" at bounding box center [379, 89] width 245 height 14
click at [265, 91] on input "ASHAYA & BEE" at bounding box center [379, 89] width 245 height 14
type input "KATE, BEE & XXX"
click at [502, 216] on button "Save" at bounding box center [498, 222] width 21 height 12
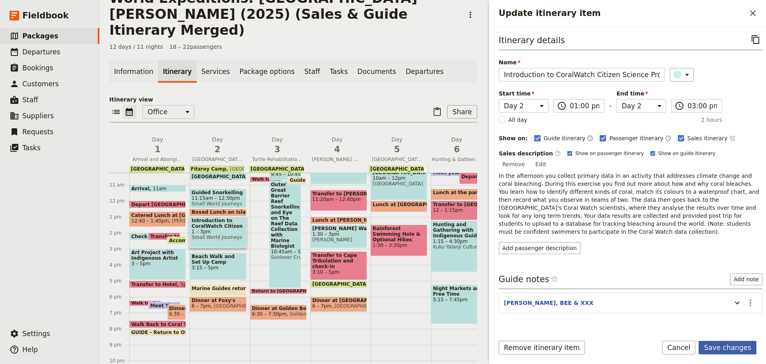
click at [734, 346] on button "Save changes" at bounding box center [728, 347] width 58 height 14
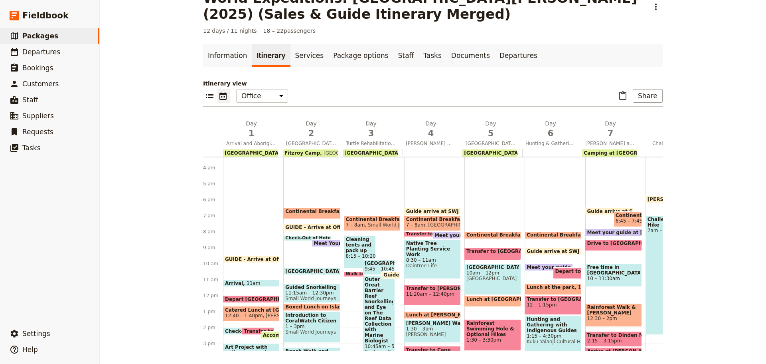
scroll to position [44, 0]
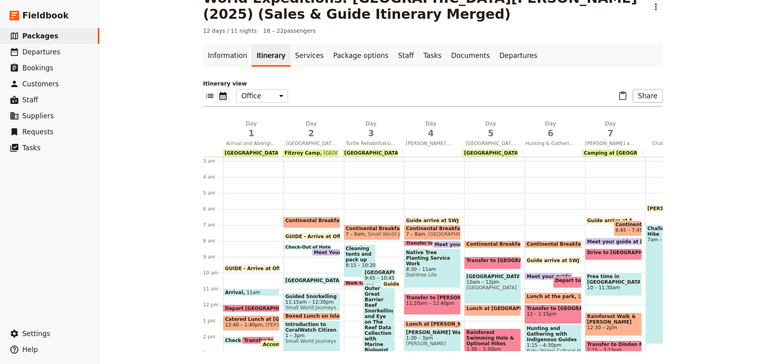
click at [316, 235] on span "GUIDE - Arrive at Office" at bounding box center [318, 235] width 67 height 5
select select "2"
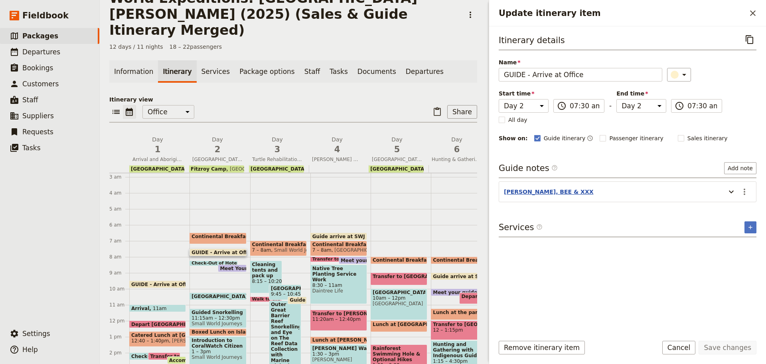
click at [539, 190] on button "KATE, BEE & XXX" at bounding box center [548, 192] width 89 height 8
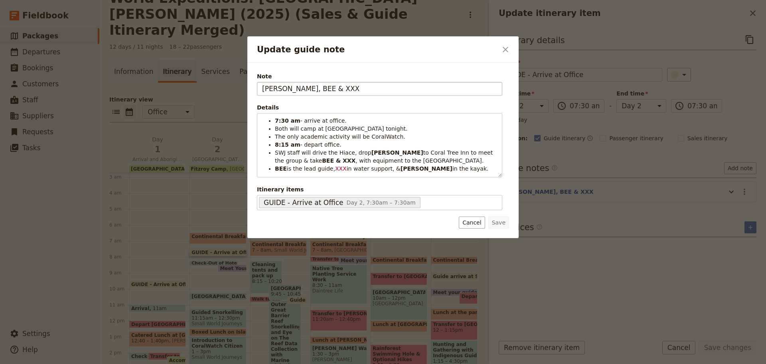
drag, startPoint x: 302, startPoint y: 86, endPoint x: 348, endPoint y: 91, distance: 46.5
click at [334, 91] on input "KATE, BEE & XXX" at bounding box center [379, 89] width 245 height 14
type input "KATE, BEE & EVA"
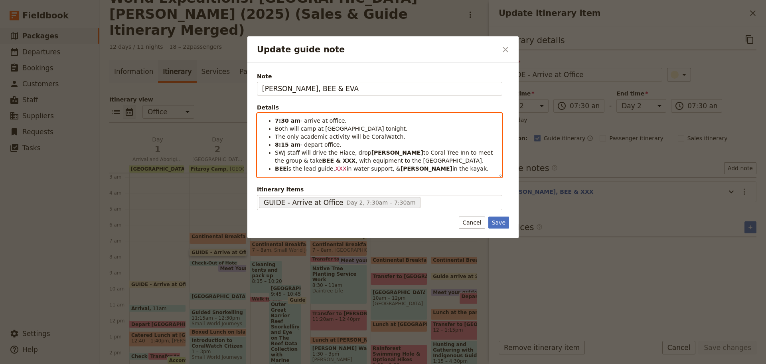
click at [335, 169] on span "XXX" at bounding box center [341, 168] width 12 height 6
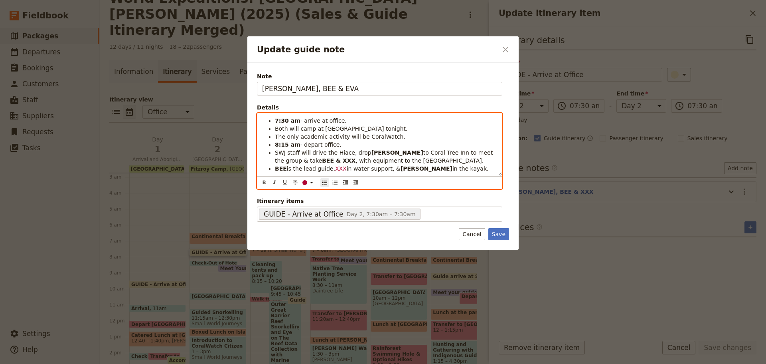
click at [335, 169] on span "XXX" at bounding box center [341, 168] width 12 height 6
drag, startPoint x: 330, startPoint y: 168, endPoint x: 341, endPoint y: 167, distance: 10.8
click at [341, 167] on li "BEE is the lead guide, EVA in water support, & KATE in the kayak." at bounding box center [386, 168] width 222 height 8
click at [338, 168] on span "KATE" at bounding box center [358, 168] width 46 height 6
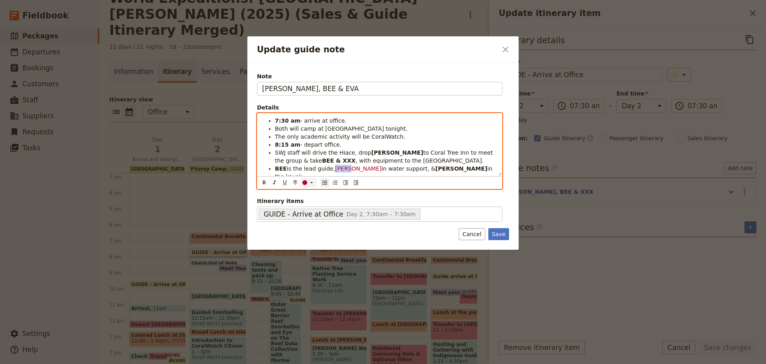
click at [312, 181] on icon "Update guide note" at bounding box center [311, 182] width 6 height 6
click at [304, 194] on div "button" at bounding box center [305, 195] width 5 height 5
click at [259, 182] on div "​ ​ ​ ​ ​ ​ ​ ​ ​" at bounding box center [379, 182] width 241 height 10
click at [336, 168] on span "is the lead guide, KATE in water support, &" at bounding box center [363, 168] width 152 height 6
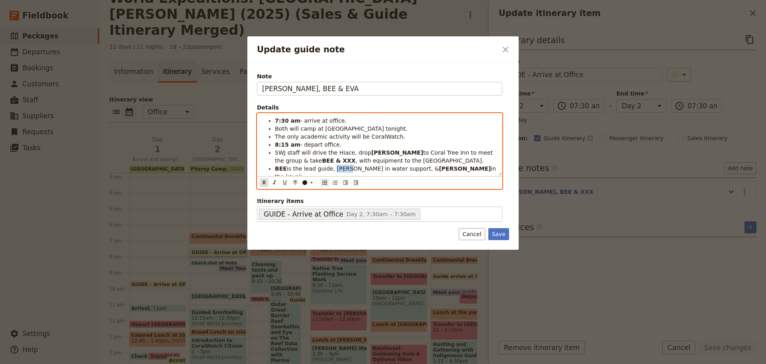
click at [263, 183] on icon "Format bold" at bounding box center [264, 182] width 3 height 4
click at [327, 173] on strong "KATE" at bounding box center [301, 176] width 52 height 6
click at [322, 163] on strong "BEE & XXX" at bounding box center [339, 160] width 34 height 6
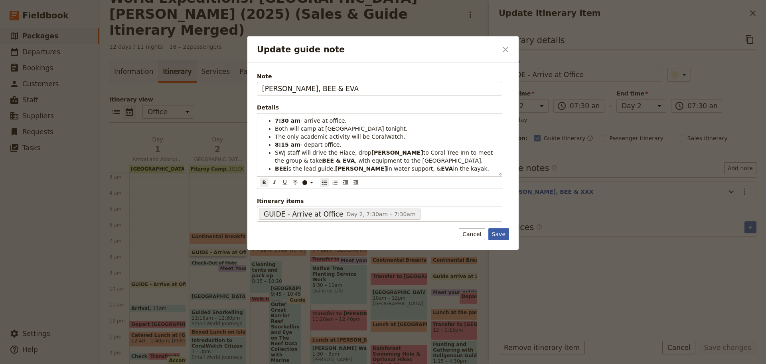
click at [502, 237] on button "Save" at bounding box center [498, 234] width 21 height 12
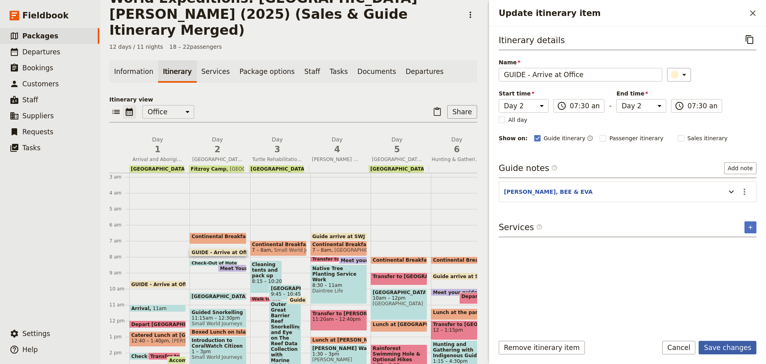
click at [740, 352] on button "Save changes" at bounding box center [728, 347] width 58 height 14
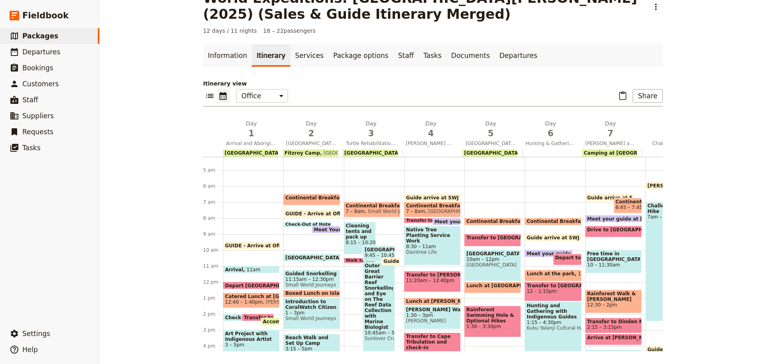
scroll to position [84, 0]
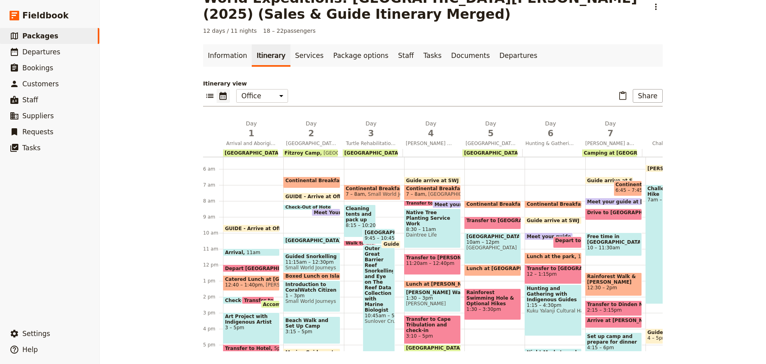
click at [306, 242] on span at bounding box center [312, 241] width 56 height 3
select select "2"
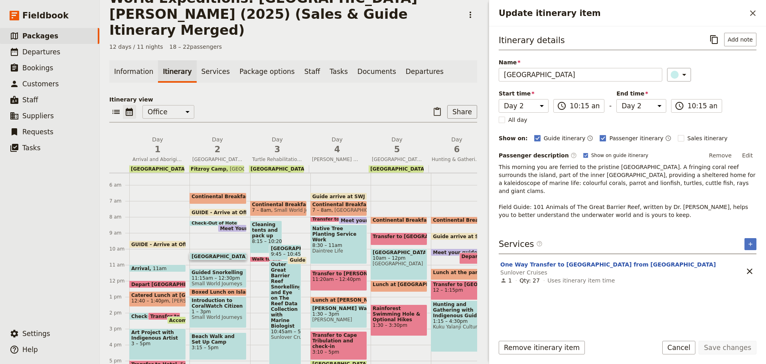
click at [201, 284] on span at bounding box center [218, 285] width 56 height 3
select select "2"
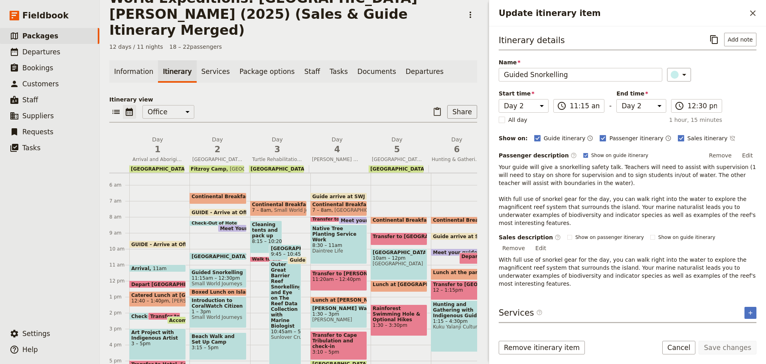
click at [219, 297] on span "Introduction to CoralWatch Citizen Science Project and Data Collection" at bounding box center [218, 302] width 53 height 11
select select "2"
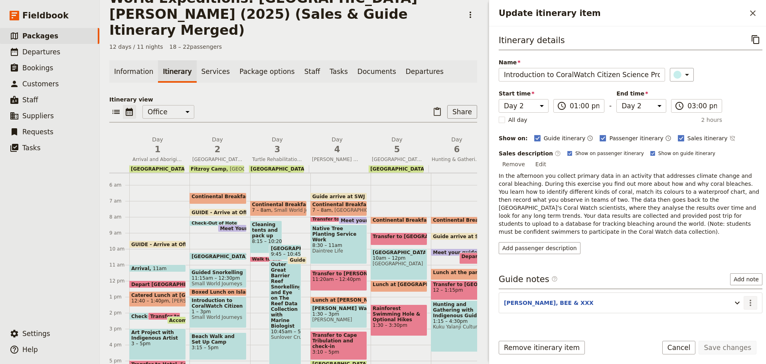
click at [746, 298] on icon "Actions" at bounding box center [751, 303] width 10 height 10
click at [731, 311] on span "Edit note" at bounding box center [721, 311] width 25 height 8
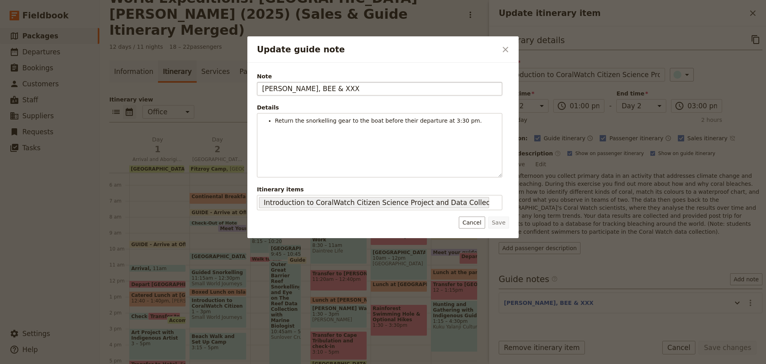
click at [309, 89] on input "KATE, BEE & XXX" at bounding box center [379, 89] width 245 height 14
type input "KATE, BEE & EVA"
click at [500, 221] on button "Save" at bounding box center [498, 222] width 21 height 12
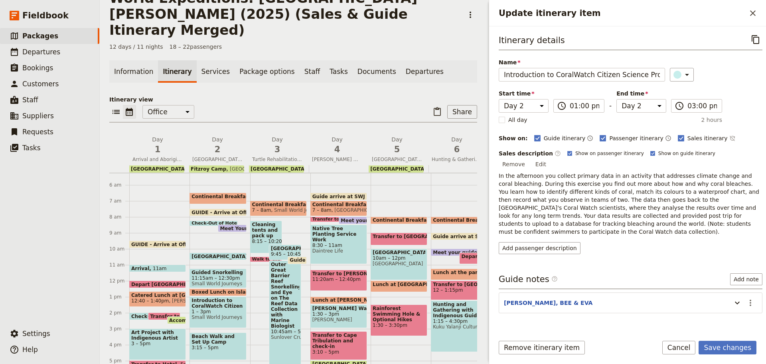
click at [227, 212] on span at bounding box center [218, 213] width 56 height 3
select select "2"
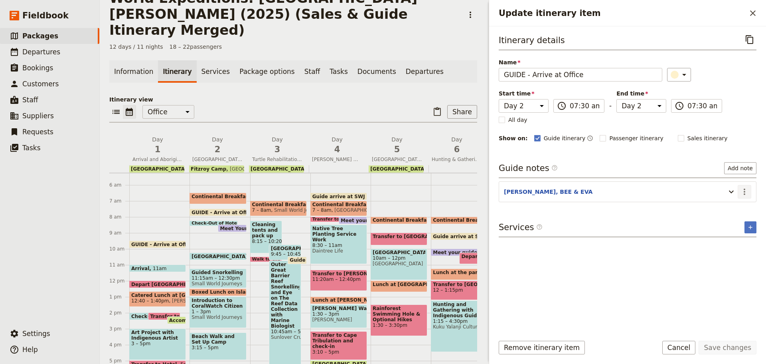
click at [750, 195] on button "​" at bounding box center [745, 192] width 14 height 14
click at [743, 206] on span "Edit note" at bounding box center [727, 209] width 37 height 8
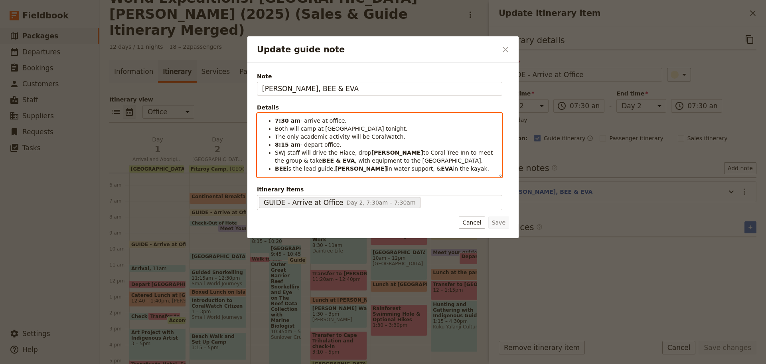
click at [281, 129] on span "Both will camp at Fitzroy tonight." at bounding box center [341, 128] width 132 height 6
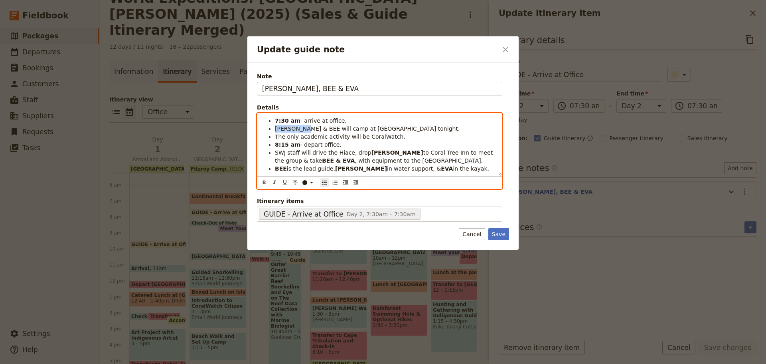
drag, startPoint x: 274, startPoint y: 127, endPoint x: 302, endPoint y: 127, distance: 27.9
click at [302, 127] on ul "7:30 am - arrive at office. KATE & BEE will camp at Fitzroy tonight. The only a…" at bounding box center [379, 145] width 235 height 56
click at [264, 182] on icon "Format bold" at bounding box center [264, 182] width 6 height 6
click at [374, 125] on span "will camp at Fitzroy tonight." at bounding box center [407, 128] width 118 height 6
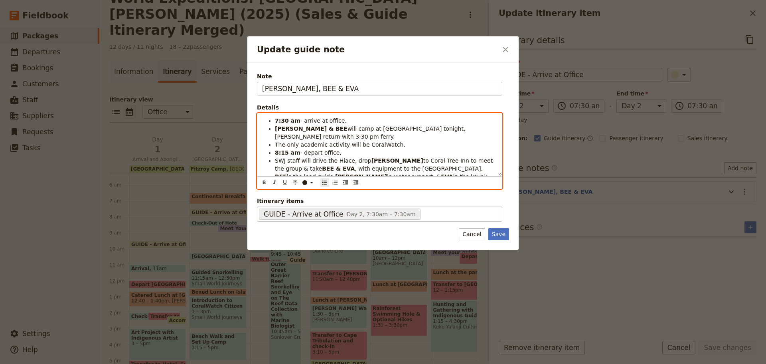
click at [382, 128] on span "will camp at Fitzroy tonight, EVA return with 3:30 pm ferry." at bounding box center [371, 132] width 192 height 14
click at [266, 180] on icon "Format bold" at bounding box center [264, 182] width 6 height 6
click at [386, 122] on li "7:30 am - arrive at office." at bounding box center [386, 121] width 222 height 8
click at [389, 127] on span "return with 3:30 pm ferry." at bounding box center [385, 132] width 221 height 14
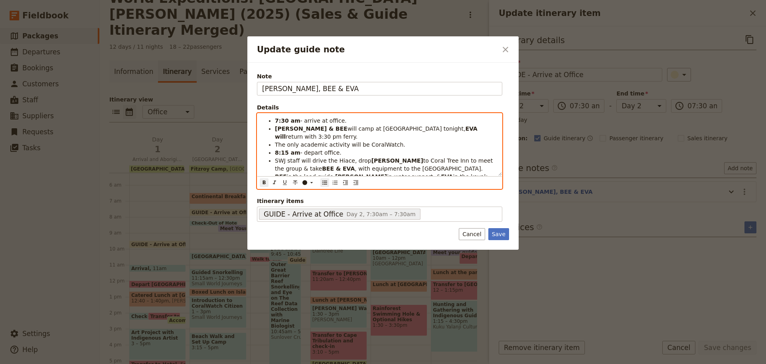
click at [393, 127] on strong "EVA will" at bounding box center [377, 132] width 205 height 14
click at [264, 182] on icon "Format bold" at bounding box center [264, 182] width 6 height 6
drag, startPoint x: 377, startPoint y: 128, endPoint x: 467, endPoint y: 130, distance: 90.6
click at [467, 130] on li "KATE & BEE will camp at Fitzroy tonight, EVA will return with 3:30 pm ferry." at bounding box center [386, 133] width 222 height 16
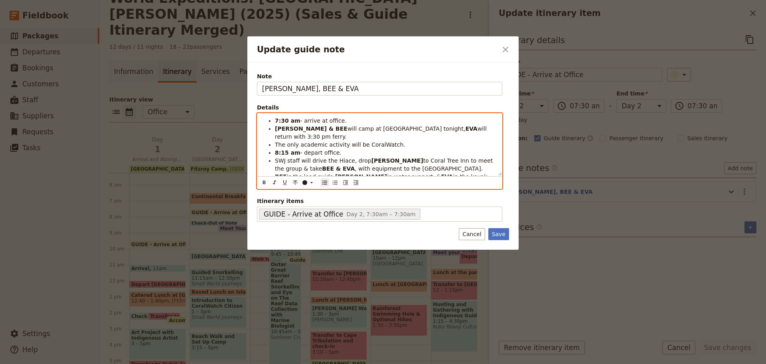
copy li "EVA will return with 3:30 pm ferry."
click at [421, 127] on span "will return with 3:30 pm ferry." at bounding box center [381, 132] width 213 height 14
click at [420, 127] on span "will return with 3:30 pm ferry." at bounding box center [381, 132] width 213 height 14
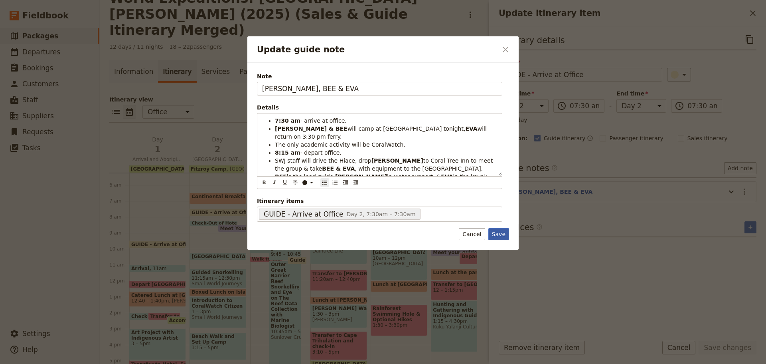
click at [505, 231] on button "Save" at bounding box center [498, 234] width 21 height 12
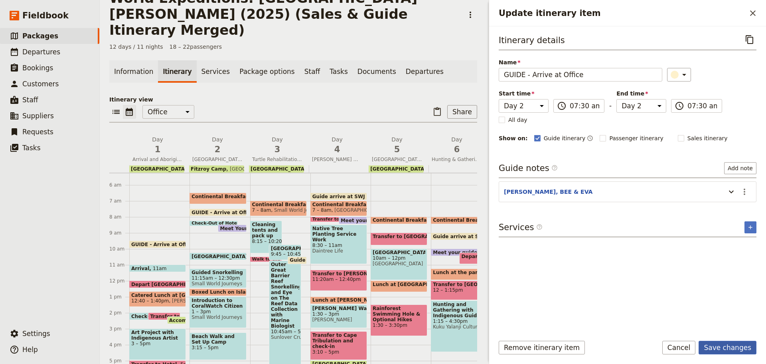
click at [735, 343] on button "Save changes" at bounding box center [728, 347] width 58 height 14
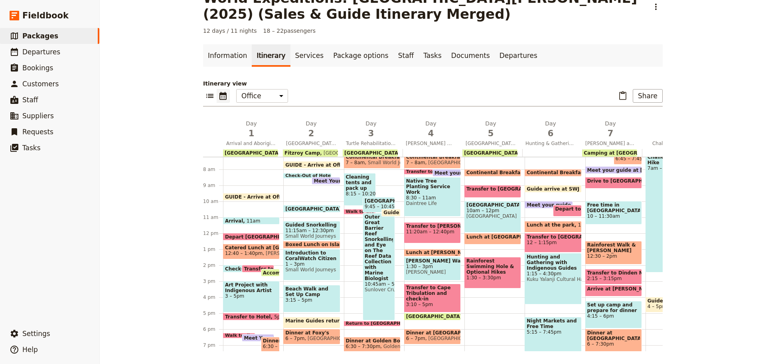
scroll to position [124, 0]
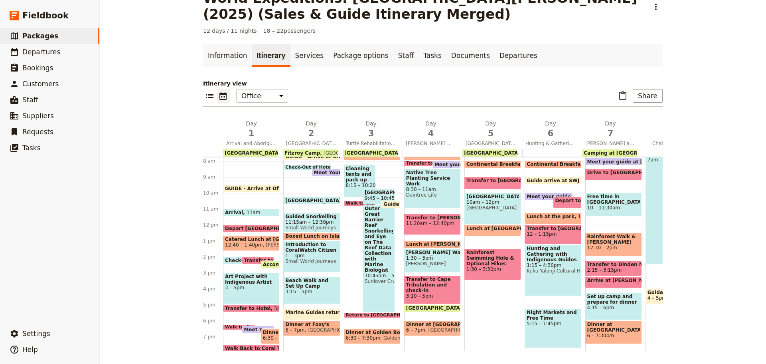
click at [298, 221] on span "11:15am – 12:30pm" at bounding box center [311, 222] width 53 height 6
select select "2"
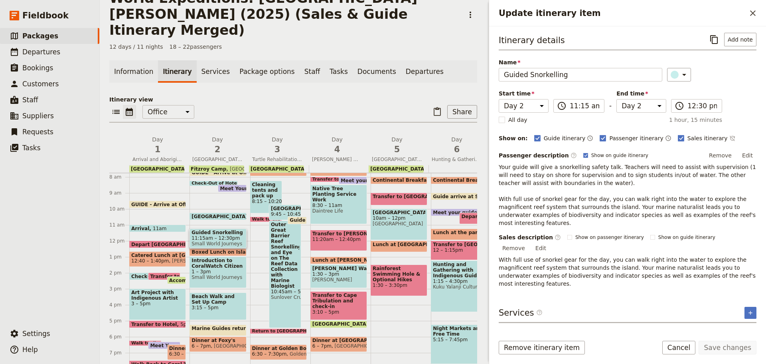
click at [680, 342] on button "Cancel" at bounding box center [679, 347] width 34 height 14
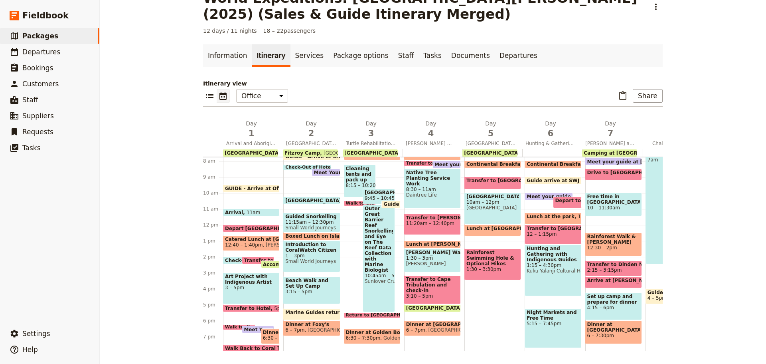
click at [305, 261] on span "Small World Journeys" at bounding box center [311, 261] width 53 height 6
select select "2"
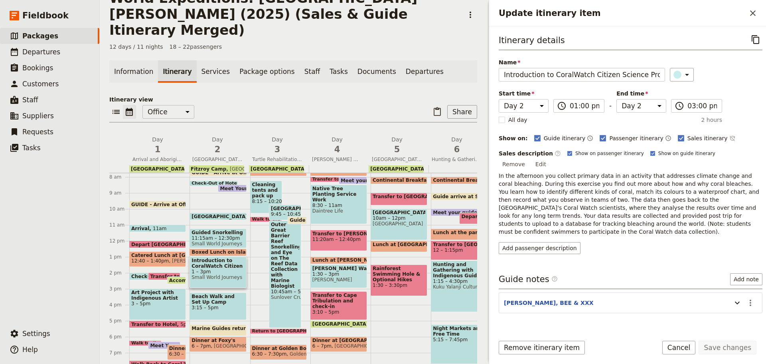
scroll to position [36, 0]
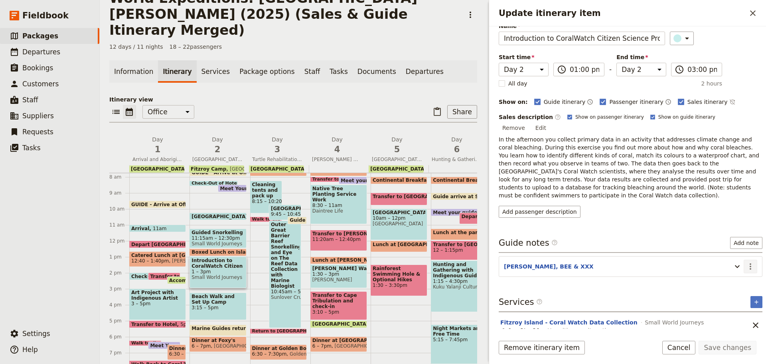
click at [747, 261] on icon "Actions" at bounding box center [751, 266] width 10 height 10
click at [733, 274] on span "Edit note" at bounding box center [721, 275] width 25 height 8
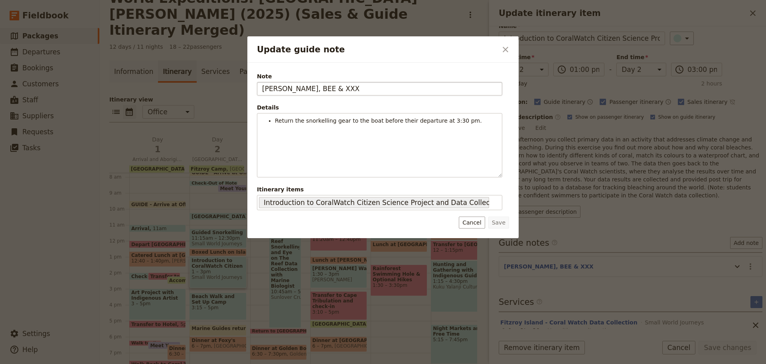
click at [295, 90] on input "KATE, BEE & XXX" at bounding box center [379, 89] width 245 height 14
click at [307, 90] on input "KATE, BEE & XXX" at bounding box center [379, 89] width 245 height 14
click at [307, 89] on input "KATE, BEE & XXX" at bounding box center [379, 89] width 245 height 14
type input "KATE, BEE & EVA"
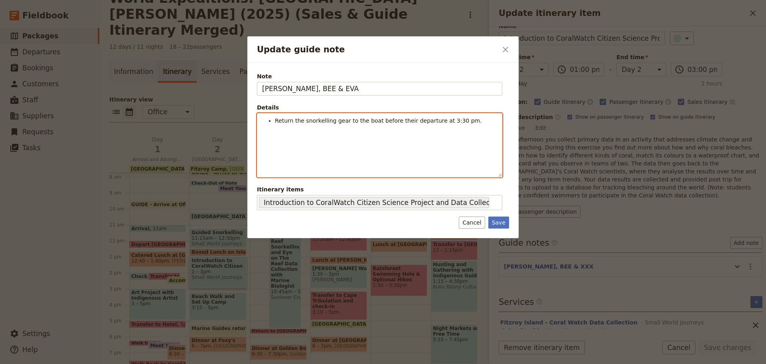
click at [471, 118] on li "Return the snorkelling gear to the boat before their departure at 3:30 pm." at bounding box center [386, 121] width 222 height 8
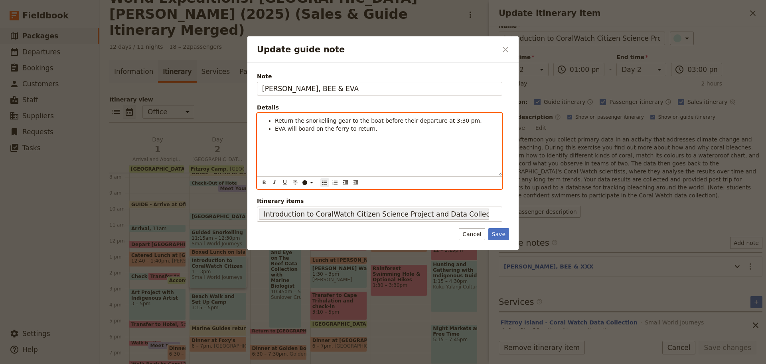
drag, startPoint x: 375, startPoint y: 130, endPoint x: 250, endPoint y: 122, distance: 125.6
click at [249, 125] on div "Note KATE, BEE & EVA Details Return the snorkelling gear to the boat before the…" at bounding box center [382, 156] width 271 height 187
copy span "EVA will board on the ferry to return."
click at [279, 128] on span "EVA will board the ferry to return." at bounding box center [339, 128] width 129 height 6
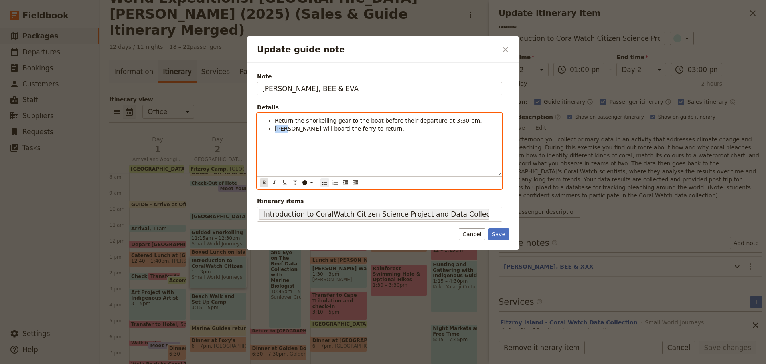
click at [263, 181] on icon "Format bold" at bounding box center [264, 182] width 3 height 4
click at [330, 134] on div "Return the snorkelling gear to the boat before their departure at 3:30 pm. EVA …" at bounding box center [379, 144] width 245 height 62
click at [288, 129] on span "will board the ferry to return." at bounding box center [327, 128] width 81 height 6
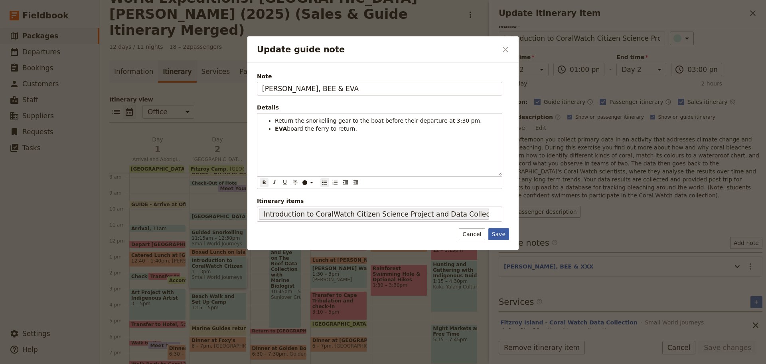
click at [503, 235] on button "Save" at bounding box center [498, 234] width 21 height 12
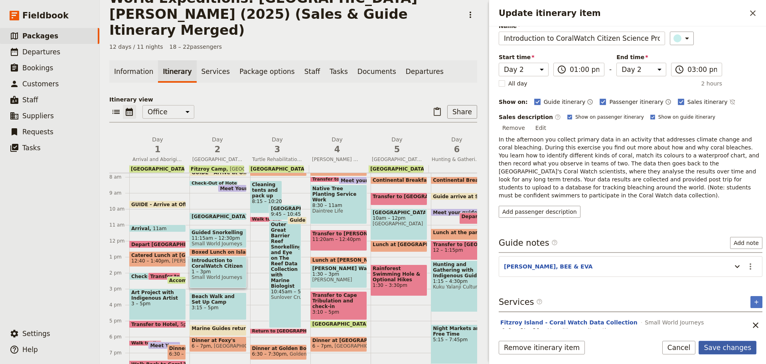
click at [726, 342] on button "Save changes" at bounding box center [728, 347] width 58 height 14
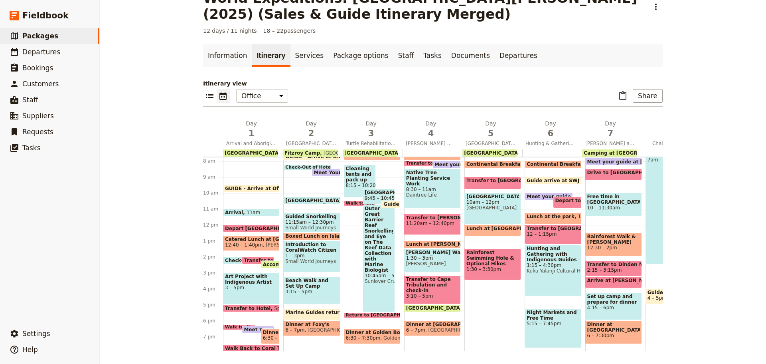
scroll to position [164, 0]
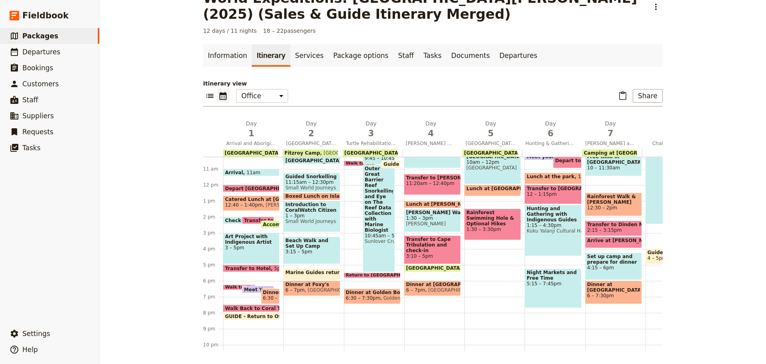
click at [304, 248] on span "Beach Walk and Set Up Camp" at bounding box center [311, 242] width 53 height 11
select select "2"
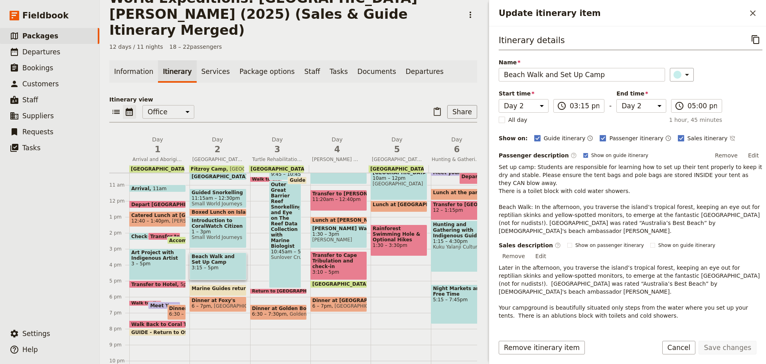
click at [688, 346] on button "Cancel" at bounding box center [679, 347] width 34 height 14
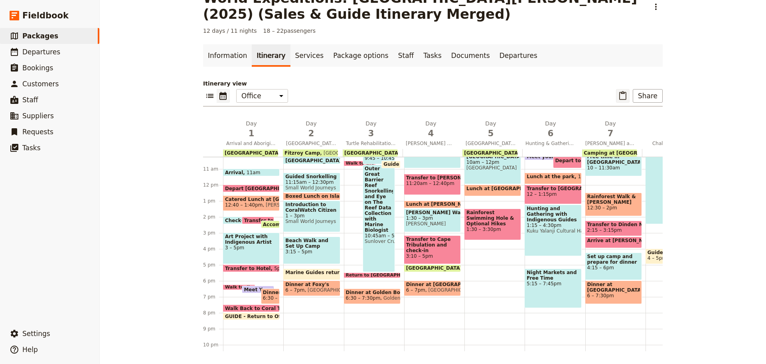
click at [622, 95] on icon "Paste itinerary item" at bounding box center [623, 96] width 10 height 10
select select "5"
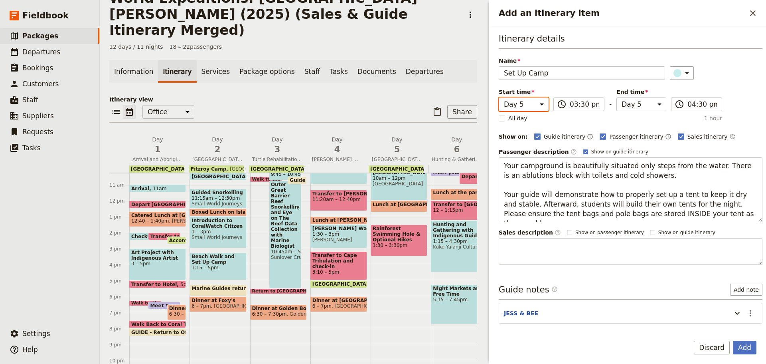
click at [520, 106] on select "Day 1 Day 2 Day 3 Day 4 Day 5 Day 6 Day 7 Day 8 Day 9 Day 10 Day 11 Day 12" at bounding box center [524, 104] width 50 height 14
select select "2"
click at [499, 97] on select "Day 1 Day 2 Day 3 Day 4 Day 5 Day 6 Day 7 Day 8 Day 9 Day 10 Day 11 Day 12" at bounding box center [524, 104] width 50 height 14
click at [622, 105] on select "Day 1 Day 2 Day 3 Day 4 Day 5 Day 6 Day 7 Day 8 Day 9 Day 10 Day 11 Day 12" at bounding box center [642, 104] width 50 height 14
select select "2"
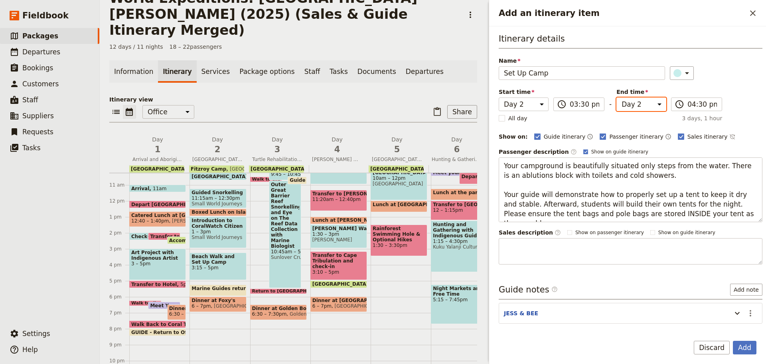
click at [617, 97] on select "Day 1 Day 2 Day 3 Day 4 Day 5 Day 6 Day 7 Day 8 Day 9 Day 10 Day 11 Day 12" at bounding box center [642, 104] width 50 height 14
click at [750, 310] on icon "Actions" at bounding box center [751, 313] width 2 height 6
click at [733, 326] on button "Edit note" at bounding box center [727, 329] width 47 height 11
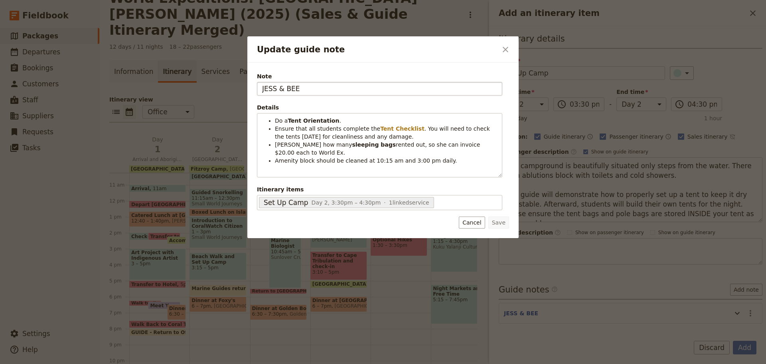
click at [268, 93] on input "JESS & BEE" at bounding box center [379, 89] width 245 height 14
type input "KATE & BEE"
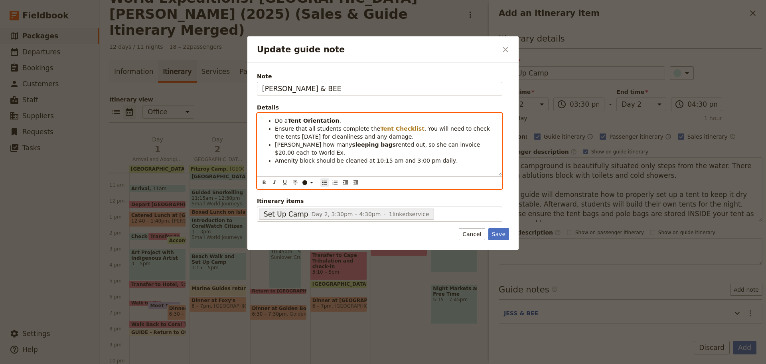
click at [307, 164] on span "Amenity block should be cleaned at 10:15 am and 3:00 pm daily." at bounding box center [366, 160] width 182 height 6
click at [457, 154] on li "Advise Shuko how many sleeping bags rented out, so she can invoice $20.00 each …" at bounding box center [386, 148] width 222 height 16
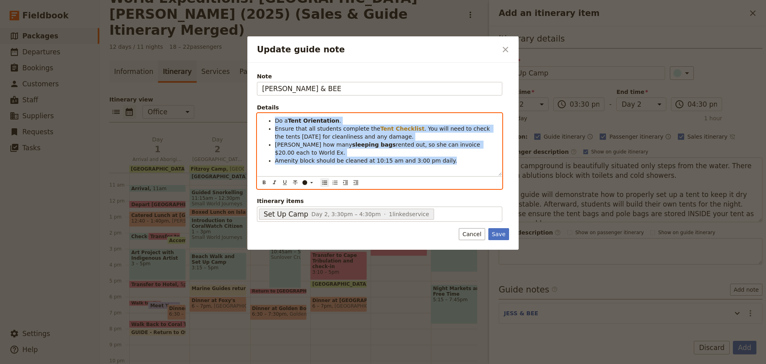
drag, startPoint x: 275, startPoint y: 119, endPoint x: 463, endPoint y: 164, distance: 193.1
click at [463, 164] on ul "Do a Tent Orientation . Ensure that all students complete the Tent Checklist . …" at bounding box center [379, 141] width 235 height 48
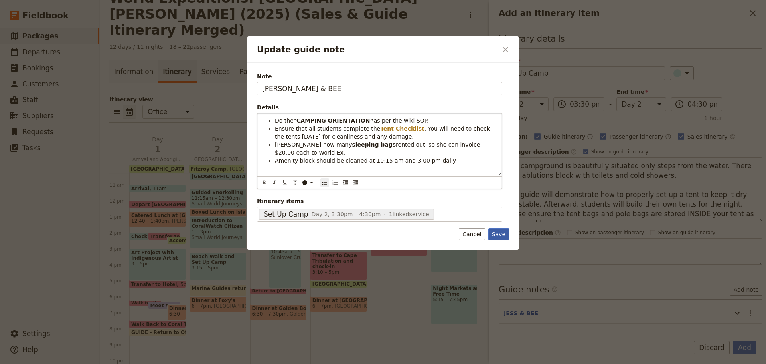
click at [500, 229] on button "Save" at bounding box center [498, 234] width 21 height 12
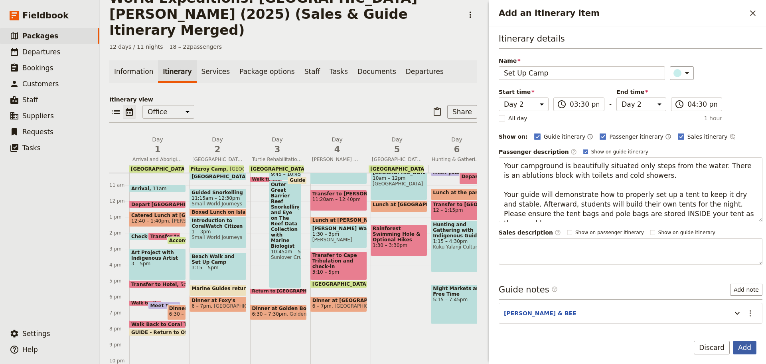
click at [744, 345] on button "Add" at bounding box center [745, 347] width 24 height 14
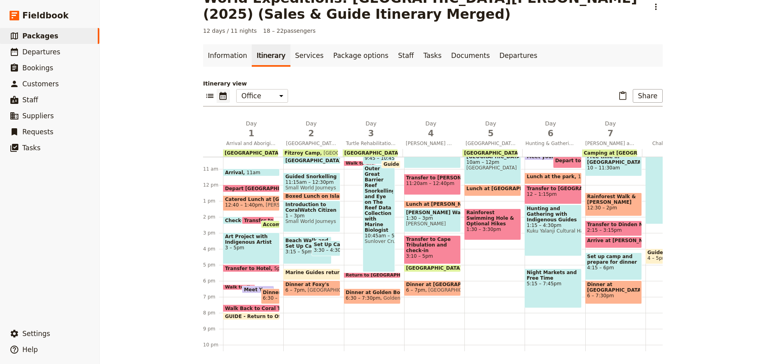
click at [297, 249] on span "3:15 – 5pm" at bounding box center [307, 252] width 44 height 6
select select "2"
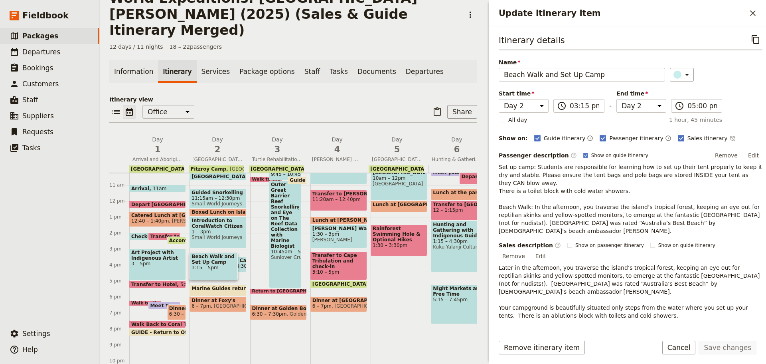
click at [241, 263] on span "3:30 – 4:30pm" at bounding box center [237, 266] width 35 height 6
select select "2"
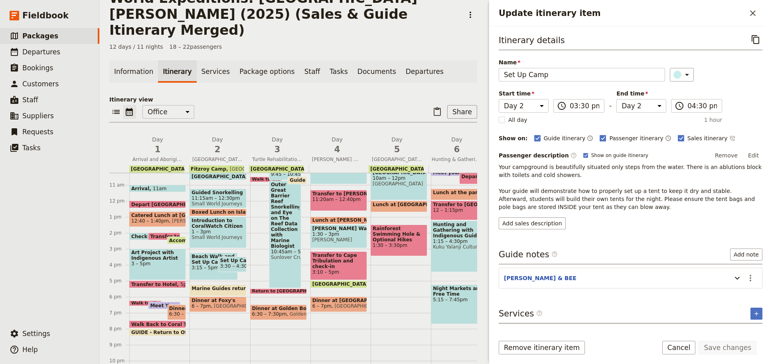
click at [205, 265] on span "3:15 – 5pm" at bounding box center [214, 268] width 44 height 6
select select "2"
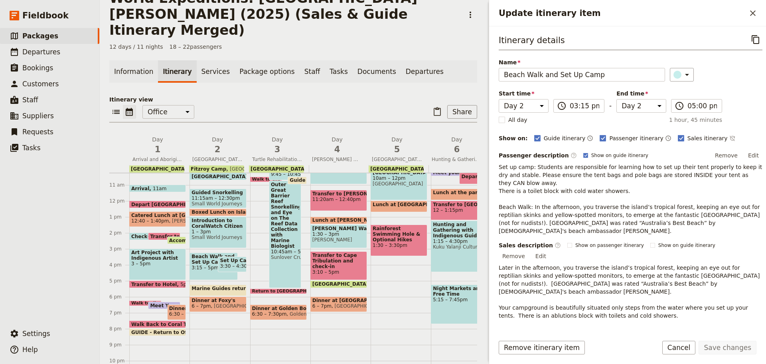
click at [228, 257] on span "Set Up Camp" at bounding box center [232, 260] width 24 height 6
select select "2"
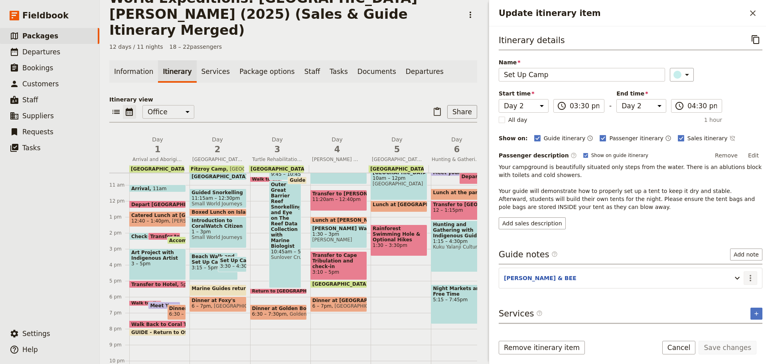
click at [746, 277] on icon "Actions" at bounding box center [751, 278] width 10 height 10
click at [734, 294] on span "Edit note" at bounding box center [721, 295] width 25 height 8
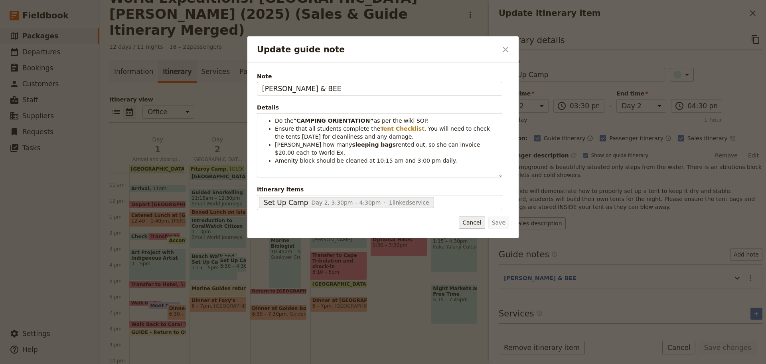
click at [469, 224] on button "Cancel" at bounding box center [472, 222] width 26 height 12
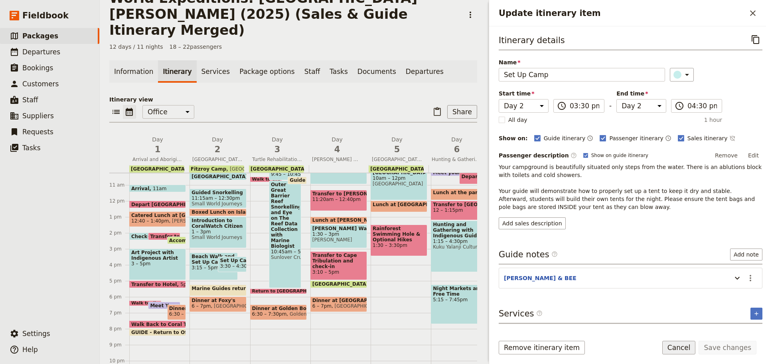
click at [682, 346] on button "Cancel" at bounding box center [679, 347] width 34 height 14
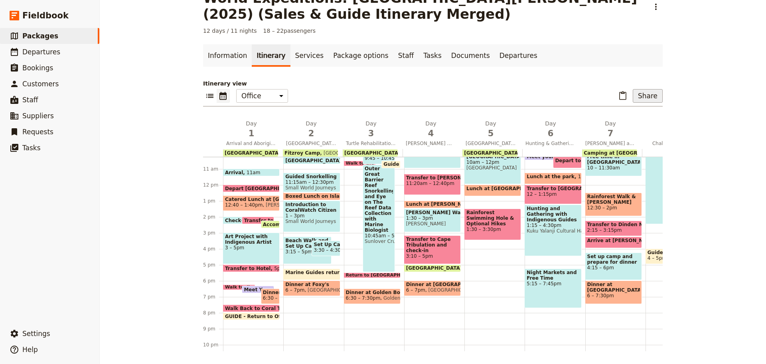
drag, startPoint x: 620, startPoint y: 95, endPoint x: 462, endPoint y: 94, distance: 157.6
click at [619, 95] on icon "Paste itinerary item" at bounding box center [623, 96] width 10 height 10
select select "5"
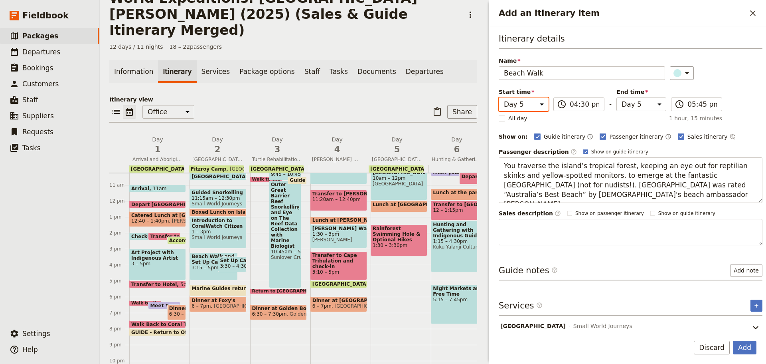
click at [524, 107] on select "Day 1 Day 2 Day 3 Day 4 Day 5 Day 6 Day 7 Day 8 Day 9 Day 10 Day 11 Day 12" at bounding box center [524, 104] width 50 height 14
select select "2"
click at [499, 97] on select "Day 1 Day 2 Day 3 Day 4 Day 5 Day 6 Day 7 Day 8 Day 9 Day 10 Day 11 Day 12" at bounding box center [524, 104] width 50 height 14
click at [623, 103] on select "Day 1 Day 2 Day 3 Day 4 Day 5 Day 6 Day 7 Day 8 Day 9 Day 10 Day 11 Day 12" at bounding box center [642, 104] width 50 height 14
select select "2"
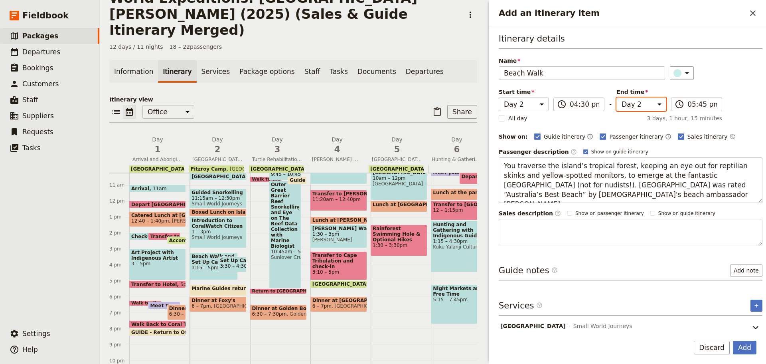
click at [617, 97] on select "Day 1 Day 2 Day 3 Day 4 Day 5 Day 6 Day 7 Day 8 Day 9 Day 10 Day 11 Day 12" at bounding box center [642, 104] width 50 height 14
click at [743, 345] on button "Add" at bounding box center [745, 347] width 24 height 14
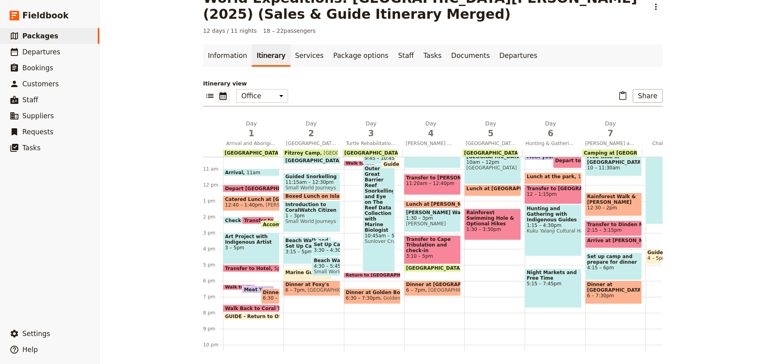
click at [323, 268] on span "4:30 – 5:45pm" at bounding box center [326, 266] width 24 height 6
select select "2"
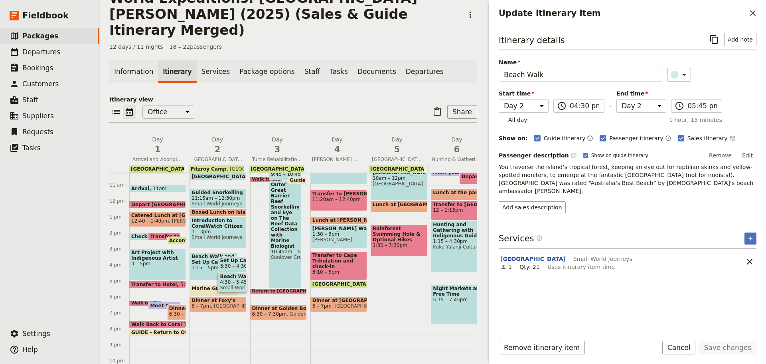
click at [230, 279] on span "4:30 – 5:45pm" at bounding box center [232, 282] width 24 height 6
select select "2"
click at [192, 253] on span "Beach Walk and Set Up Camp" at bounding box center [214, 258] width 44 height 11
select select "2"
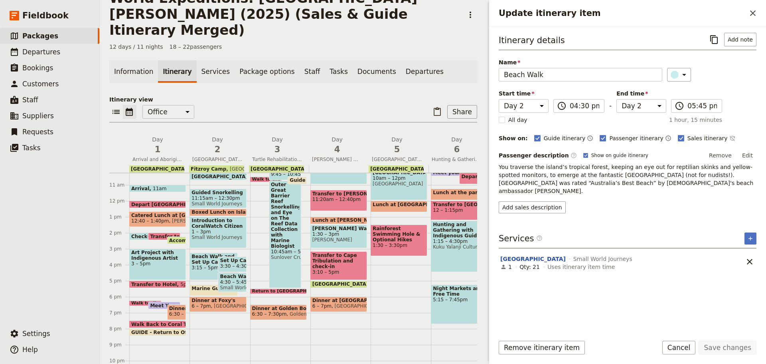
select select "2"
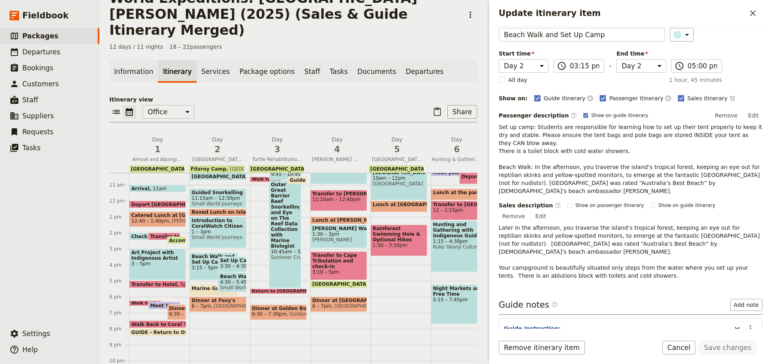
scroll to position [60, 0]
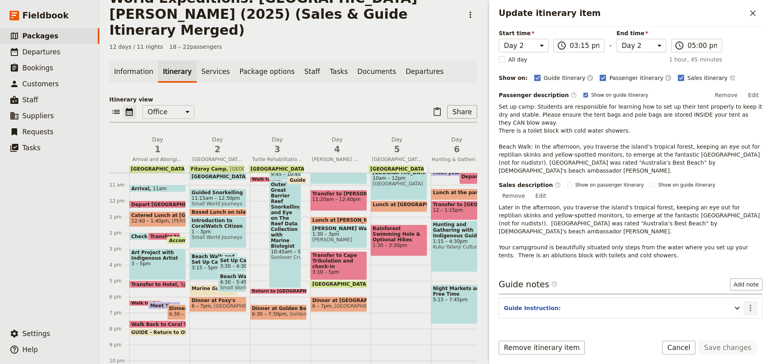
click at [746, 303] on icon "Actions" at bounding box center [751, 308] width 10 height 10
click at [732, 299] on span "Edit note" at bounding box center [721, 300] width 25 height 8
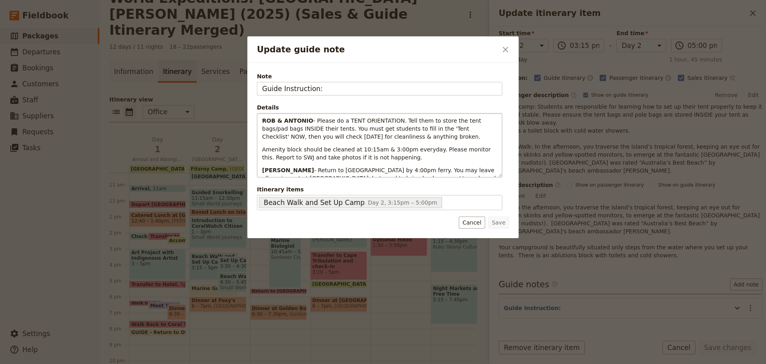
scroll to position [16, 0]
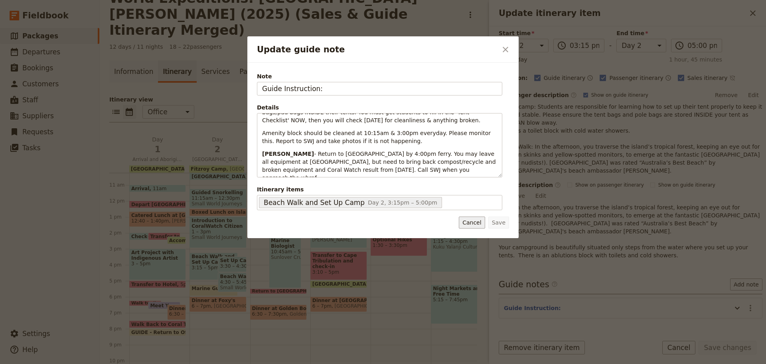
click at [471, 226] on button "Cancel" at bounding box center [472, 222] width 26 height 12
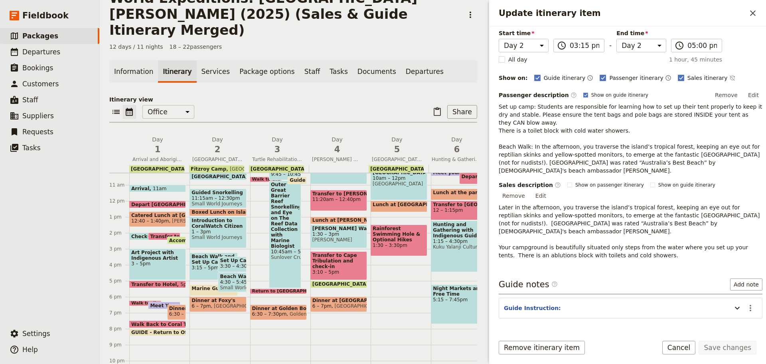
drag, startPoint x: 524, startPoint y: 348, endPoint x: 497, endPoint y: 345, distance: 27.3
click at [524, 348] on button "Remove itinerary item" at bounding box center [542, 347] width 86 height 14
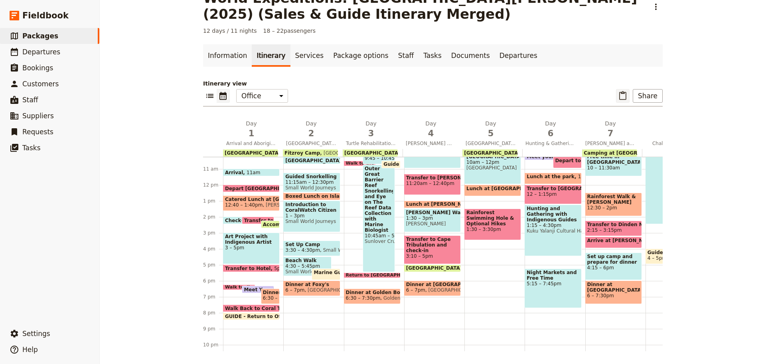
click at [621, 94] on icon "Paste itinerary item" at bounding box center [622, 95] width 7 height 9
select select "4"
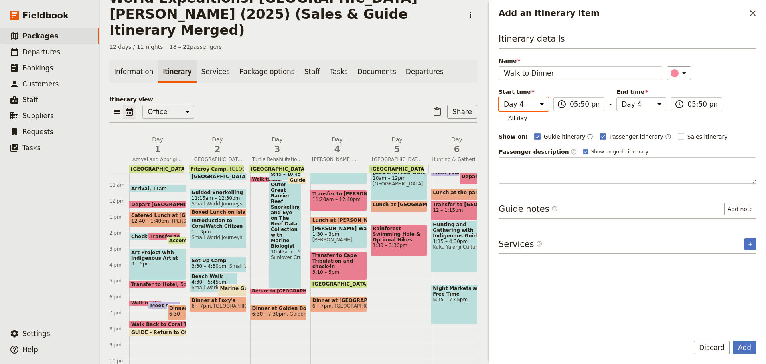
drag, startPoint x: 520, startPoint y: 101, endPoint x: 514, endPoint y: 110, distance: 10.6
click at [520, 101] on select "Day 1 Day 2 Day 3 Day 4 Day 5 Day 6 Day 7 Day 8 Day 9 Day 10 Day 11 Day 12" at bounding box center [524, 104] width 50 height 14
select select "2"
click at [499, 97] on select "Day 1 Day 2 Day 3 Day 4 Day 5 Day 6 Day 7 Day 8 Day 9 Day 10 Day 11 Day 12" at bounding box center [524, 104] width 50 height 14
click at [625, 103] on select "Day 1 Day 2 Day 3 Day 4 Day 5 Day 6 Day 7 Day 8 Day 9 Day 10 Day 11 Day 12" at bounding box center [642, 104] width 50 height 14
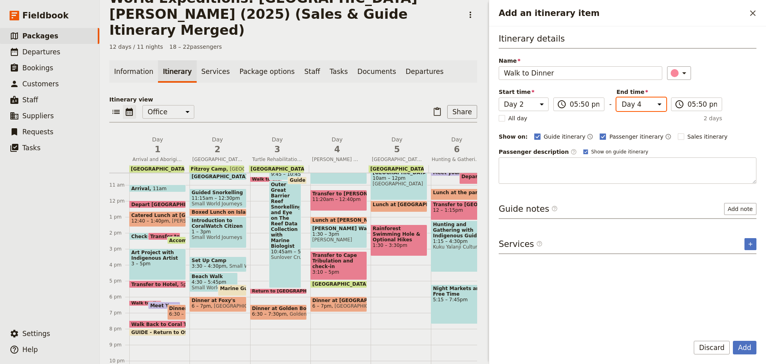
select select "2"
click at [617, 97] on select "Day 1 Day 2 Day 3 Day 4 Day 5 Day 6 Day 7 Day 8 Day 9 Day 10 Day 11 Day 12" at bounding box center [642, 104] width 50 height 14
click at [749, 348] on button "Add" at bounding box center [745, 347] width 24 height 14
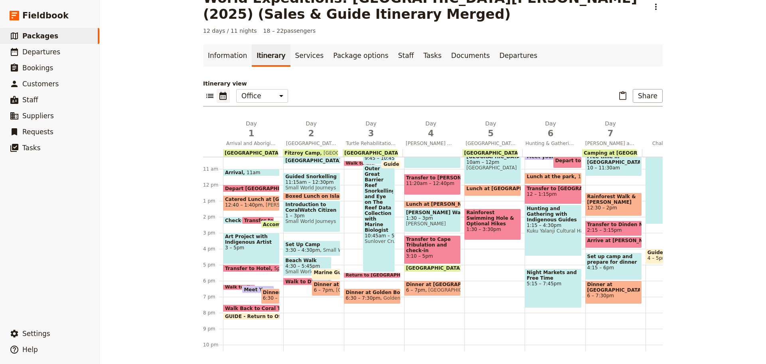
click at [330, 271] on span "Marine Guides return to SWJ office" at bounding box center [362, 272] width 97 height 6
select select "2"
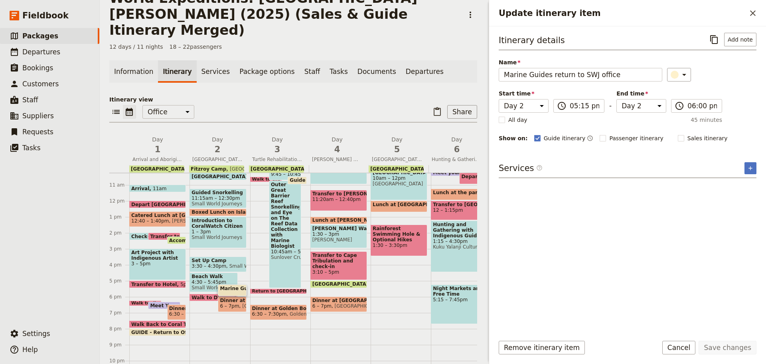
click at [239, 285] on span "Marine Guides return to SWJ office" at bounding box center [268, 288] width 97 height 6
select select "2"
click at [529, 350] on button "Remove itinerary item" at bounding box center [542, 347] width 86 height 14
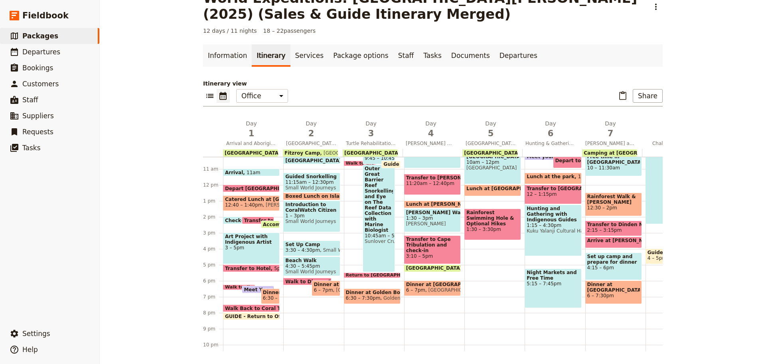
click at [315, 221] on span "Small World Journeys" at bounding box center [311, 221] width 53 height 6
select select "2"
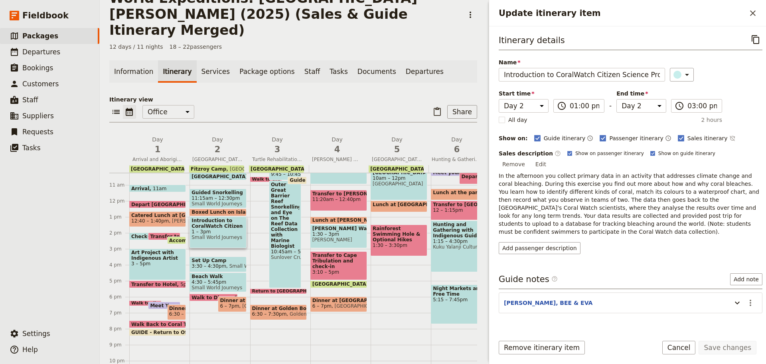
click at [744, 292] on section "KATE, BEE & EVA ​" at bounding box center [631, 302] width 264 height 21
click at [747, 298] on icon "Actions" at bounding box center [751, 303] width 10 height 10
click at [734, 307] on span "Edit note" at bounding box center [721, 311] width 25 height 8
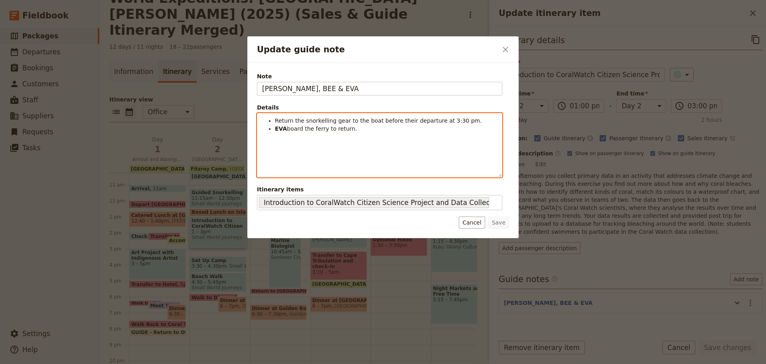
click at [359, 133] on div "Return the snorkelling gear to the boat before their departure at 3:30 pm. EVA …" at bounding box center [379, 144] width 245 height 63
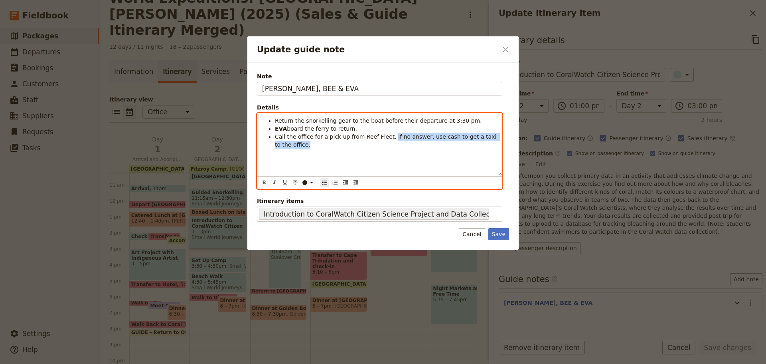
drag, startPoint x: 383, startPoint y: 136, endPoint x: 543, endPoint y: 149, distance: 160.6
click at [541, 363] on div "Update guide note ​ Note KATE, BEE & EVA Details Return the snorkelling gear to…" at bounding box center [383, 364] width 766 height 0
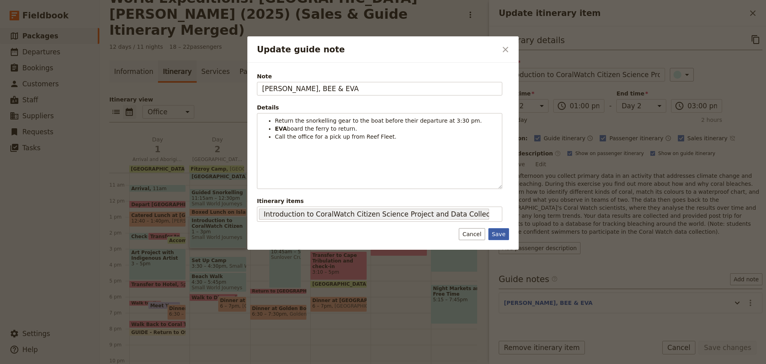
click at [500, 233] on button "Save" at bounding box center [498, 234] width 21 height 12
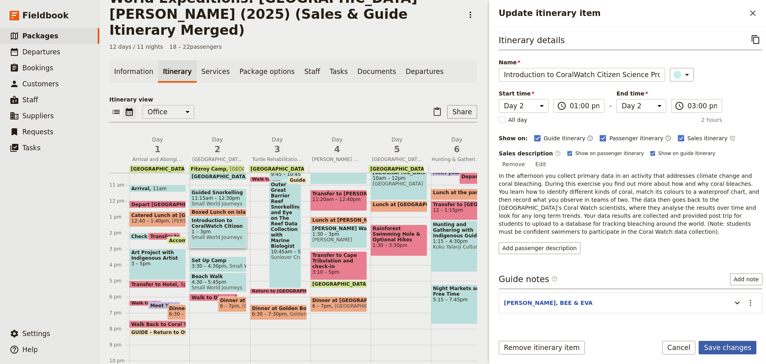
click at [730, 342] on button "Save changes" at bounding box center [728, 347] width 58 height 14
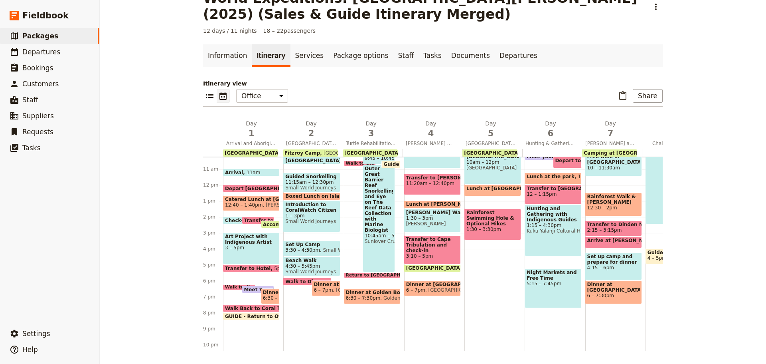
click at [319, 290] on span "6 – 7pm" at bounding box center [323, 290] width 19 height 6
select select "2"
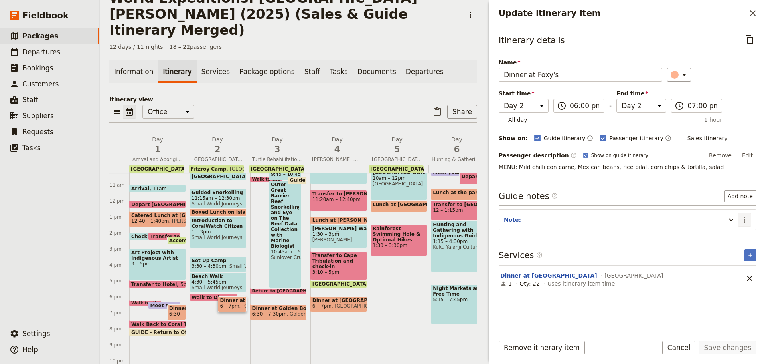
click at [747, 218] on icon "Actions" at bounding box center [745, 220] width 10 height 10
click at [731, 233] on span "Edit note" at bounding box center [721, 237] width 25 height 8
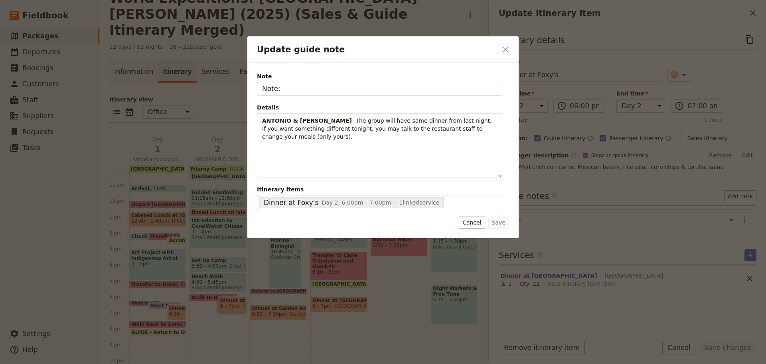
click at [468, 221] on button "Cancel" at bounding box center [472, 222] width 26 height 12
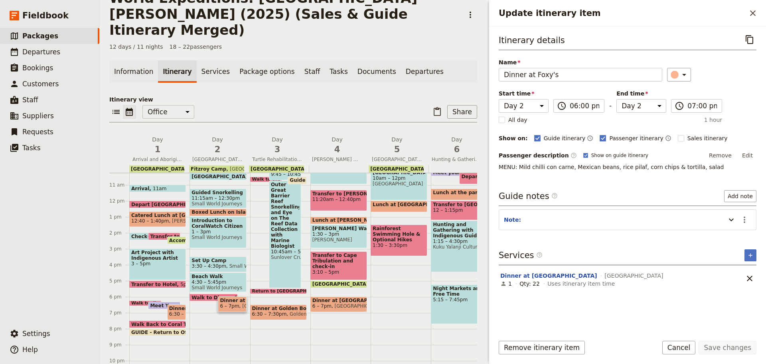
click at [690, 348] on button "Cancel" at bounding box center [679, 347] width 34 height 14
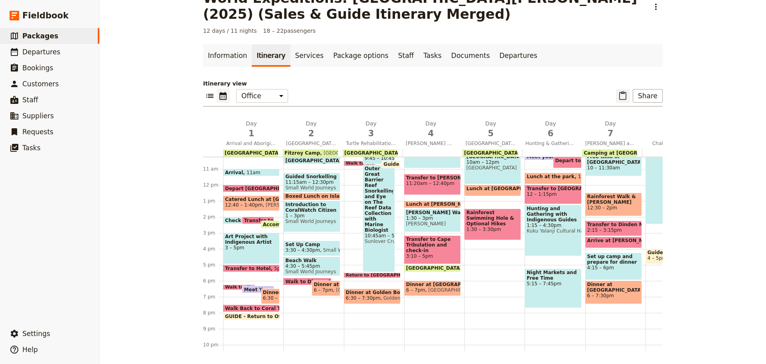
click at [621, 95] on icon "Paste itinerary item" at bounding box center [623, 96] width 10 height 10
select select "4"
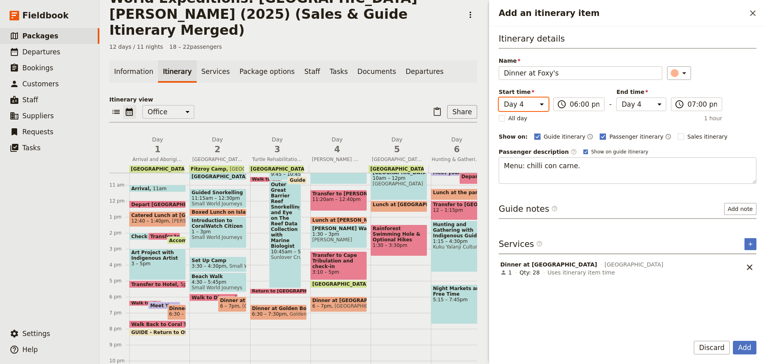
click at [528, 107] on select "Day 1 Day 2 Day 3 Day 4 Day 5 Day 6 Day 7 Day 8 Day 9 Day 10 Day 11 Day 12" at bounding box center [524, 104] width 50 height 14
select select "2"
click at [499, 97] on select "Day 1 Day 2 Day 3 Day 4 Day 5 Day 6 Day 7 Day 8 Day 9 Day 10 Day 11 Day 12" at bounding box center [524, 104] width 50 height 14
drag, startPoint x: 587, startPoint y: 116, endPoint x: 604, endPoint y: 109, distance: 18.1
click at [600, 112] on div "Start time Day 1 Day 2 Day 3 Day 4 Day 5 Day 6 Day 7 Day 8 Day 9 Day 10 Day 11 …" at bounding box center [610, 105] width 223 height 34
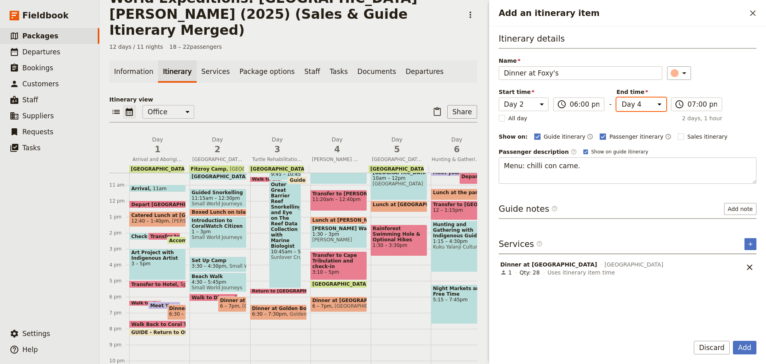
click at [625, 100] on select "Day 1 Day 2 Day 3 Day 4 Day 5 Day 6 Day 7 Day 8 Day 9 Day 10 Day 11 Day 12" at bounding box center [642, 104] width 50 height 14
select select "2"
click at [617, 97] on select "Day 1 Day 2 Day 3 Day 4 Day 5 Day 6 Day 7 Day 8 Day 9 Day 10 Day 11 Day 12" at bounding box center [642, 104] width 50 height 14
click at [745, 346] on button "Add" at bounding box center [745, 347] width 24 height 14
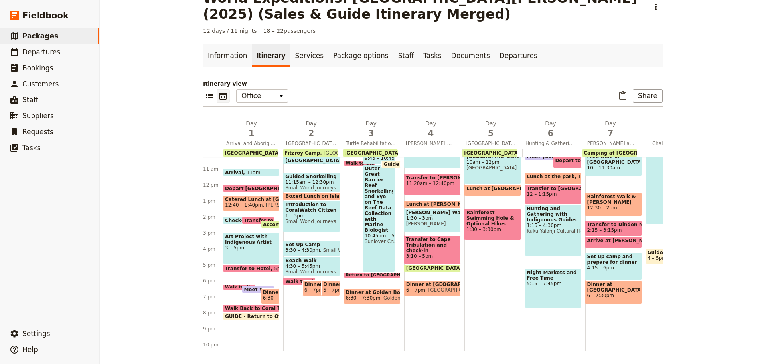
click at [326, 289] on span "6 – 7pm" at bounding box center [332, 290] width 19 height 6
select select "2"
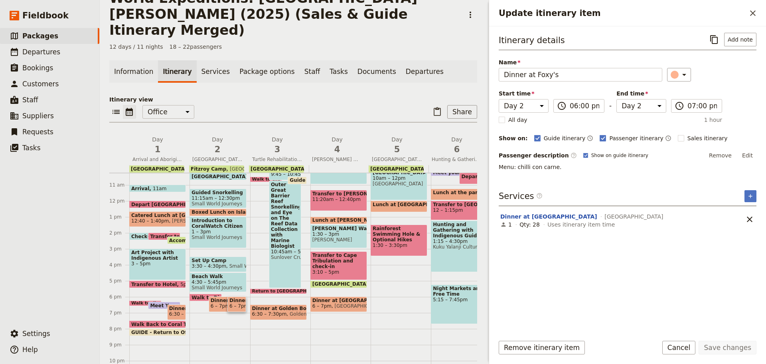
click at [326, 303] on span "6 – 7pm" at bounding box center [321, 306] width 19 height 6
select select "4"
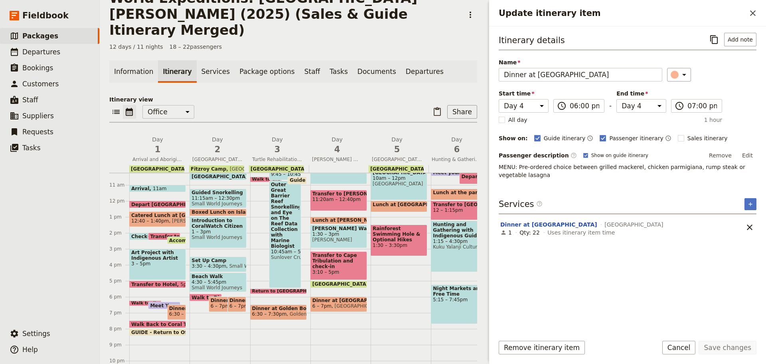
click at [241, 303] on span "6 – 7pm" at bounding box center [238, 306] width 19 height 6
select select "2"
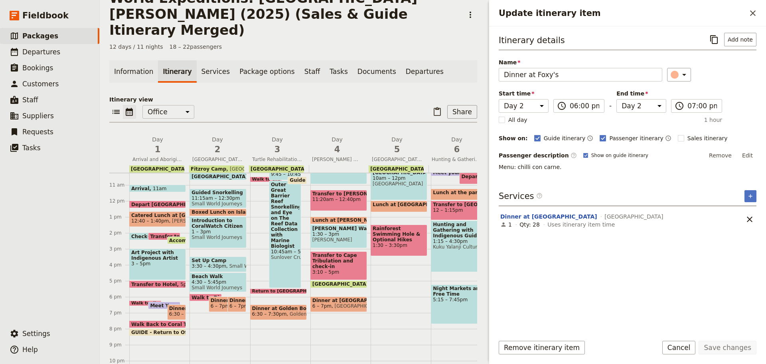
click at [217, 297] on span "Dinner at Foxy's" at bounding box center [225, 300] width 28 height 6
select select "2"
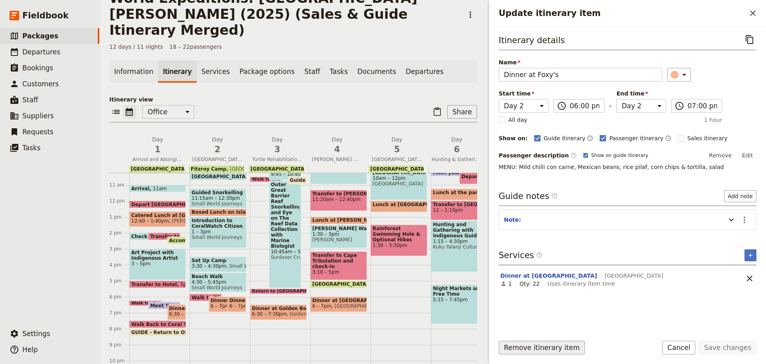
click at [543, 344] on button "Remove itinerary item" at bounding box center [542, 347] width 86 height 14
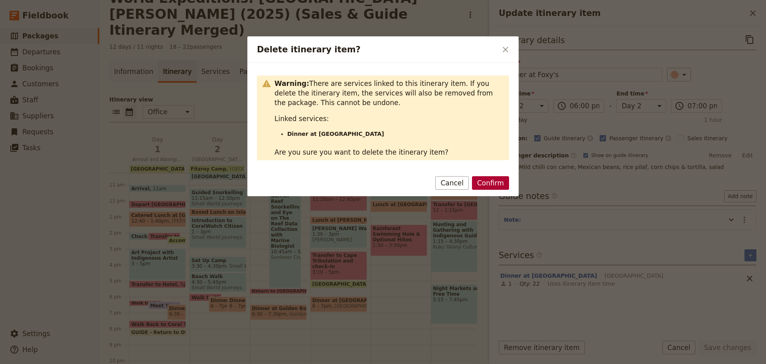
click at [494, 182] on button "Confirm" at bounding box center [490, 183] width 37 height 14
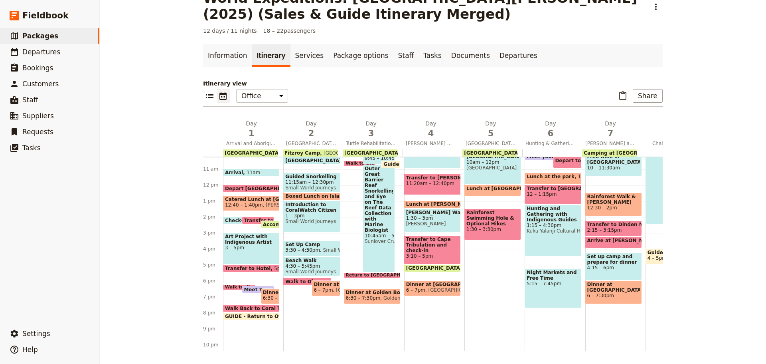
click at [324, 291] on span "6 – 7pm" at bounding box center [323, 290] width 19 height 6
select select "2"
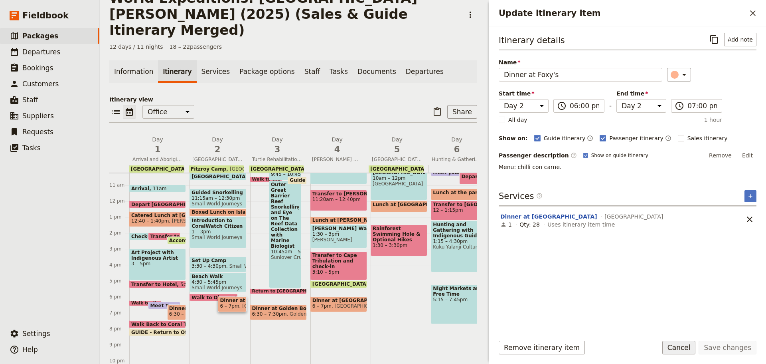
click at [683, 348] on button "Cancel" at bounding box center [679, 347] width 34 height 14
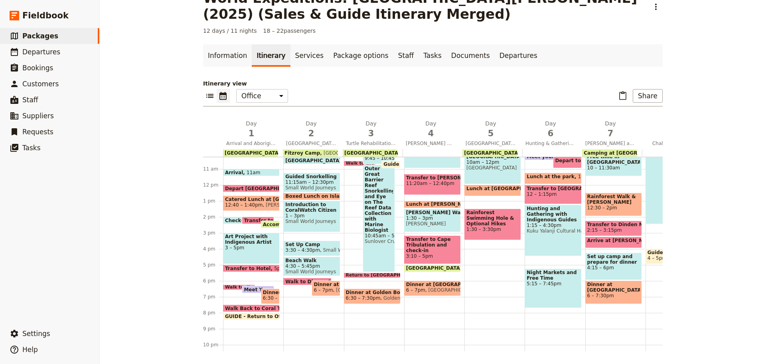
click at [241, 308] on span "Walk Back to Coral Tree Inn with Your Guide" at bounding box center [286, 307] width 122 height 5
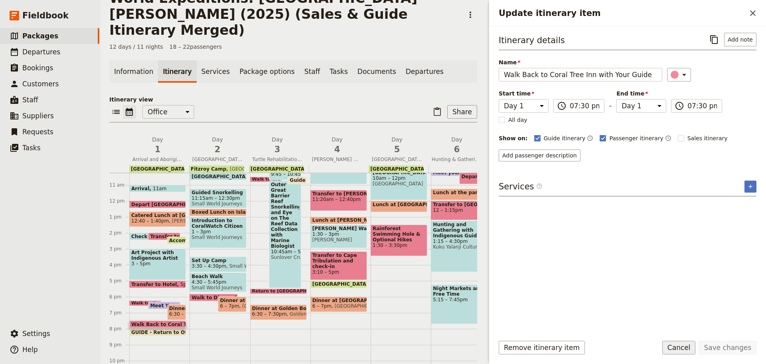
click at [677, 341] on button "Cancel" at bounding box center [679, 347] width 34 height 14
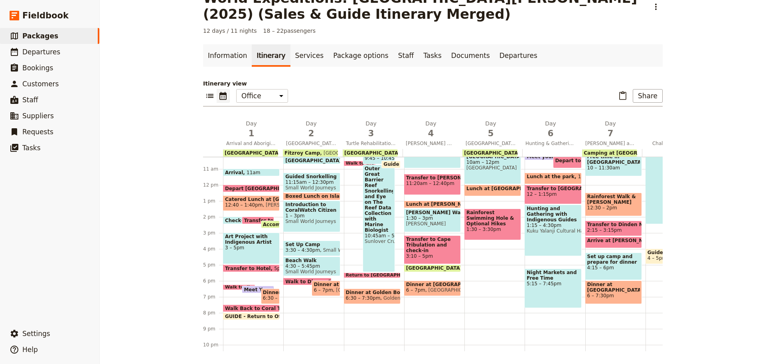
click at [253, 315] on span "GUIDE - Return to Office" at bounding box center [259, 315] width 69 height 5
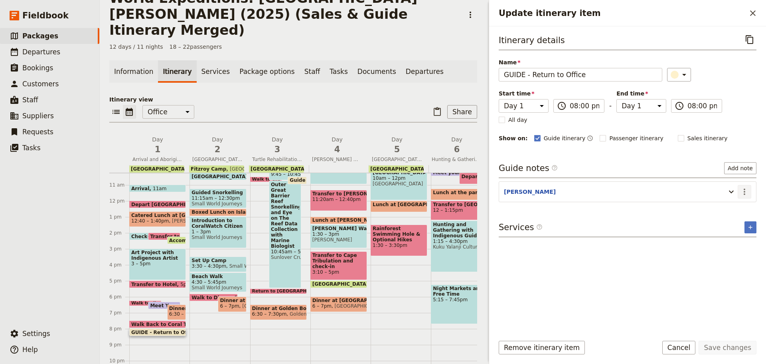
click at [744, 196] on icon "Actions" at bounding box center [745, 192] width 10 height 10
click at [734, 210] on span "Edit note" at bounding box center [721, 209] width 25 height 8
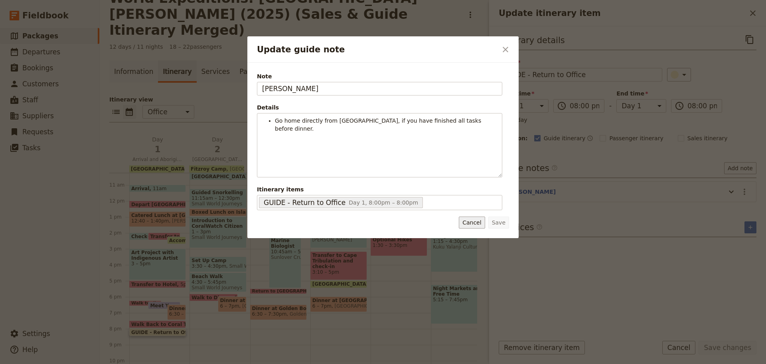
click at [474, 225] on button "Cancel" at bounding box center [472, 222] width 26 height 12
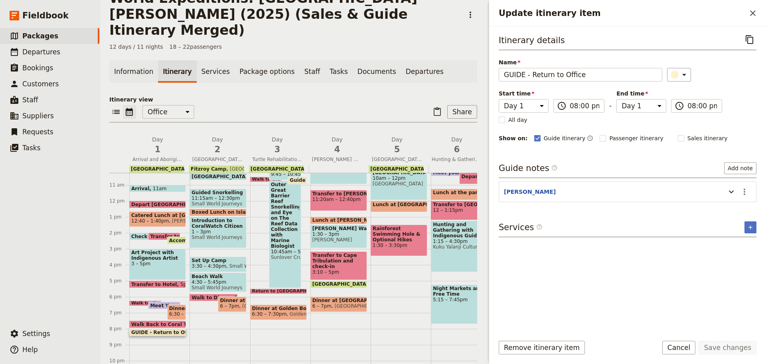
scroll to position [195, 0]
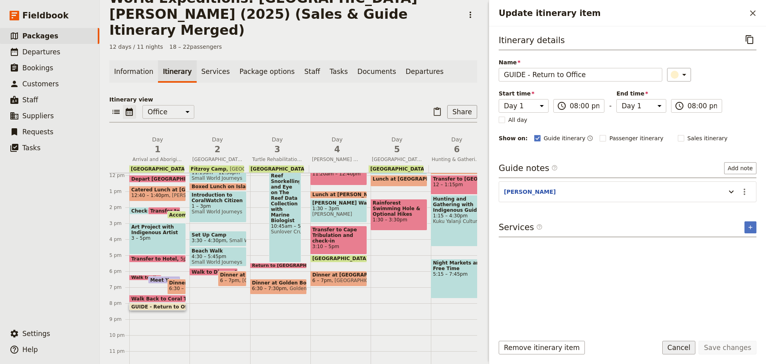
click at [678, 346] on button "Cancel" at bounding box center [679, 347] width 34 height 14
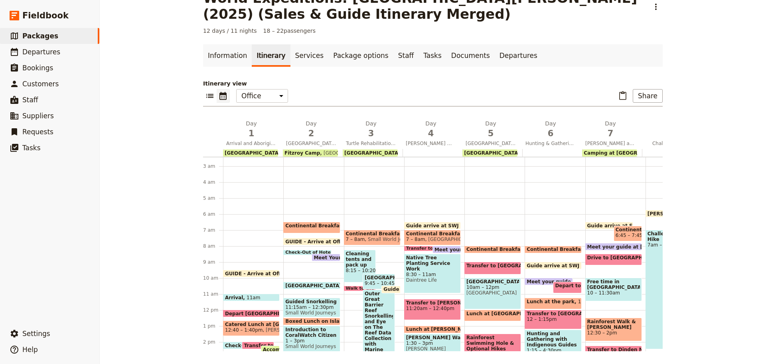
scroll to position [36, 0]
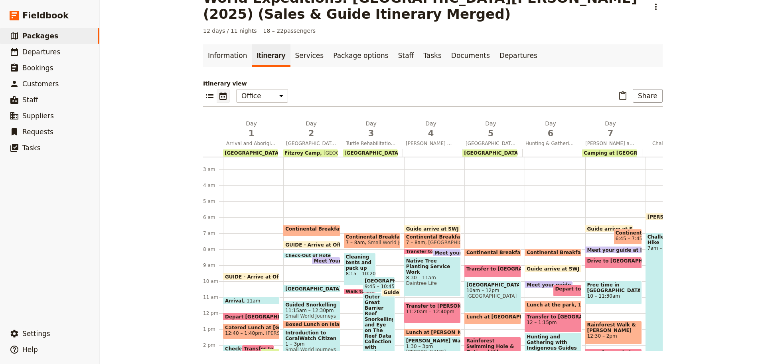
click at [354, 239] on span "7 – 8am" at bounding box center [355, 242] width 19 height 6
select select "3"
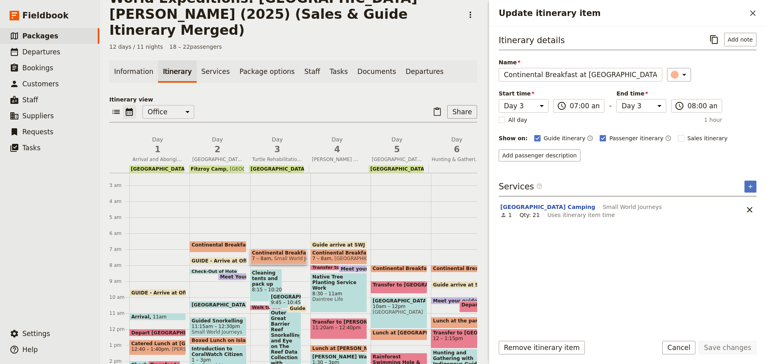
click at [261, 270] on span "Cleaning tents and pack up camp" at bounding box center [266, 278] width 28 height 17
select select "3"
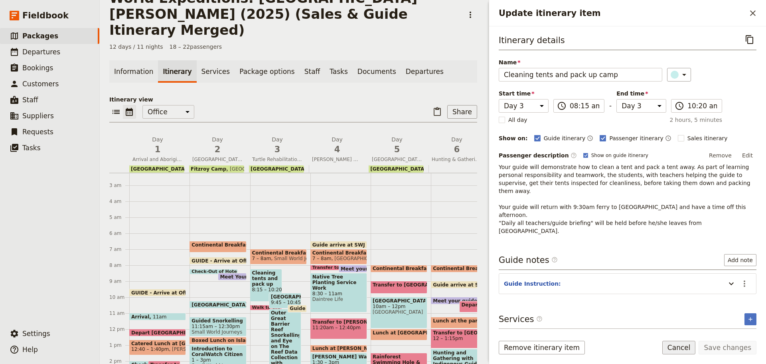
click at [686, 344] on button "Cancel" at bounding box center [679, 347] width 34 height 14
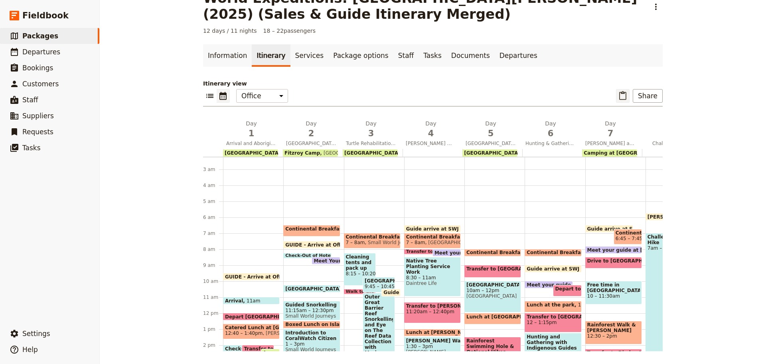
click at [624, 97] on icon "Paste itinerary item" at bounding box center [623, 96] width 10 height 10
select select "5"
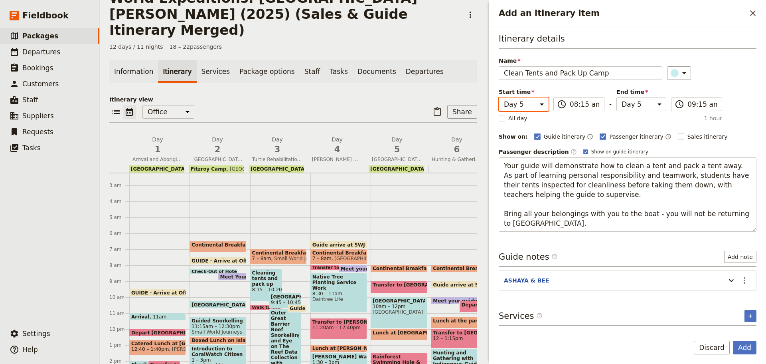
click at [522, 103] on select "Day 1 Day 2 Day 3 Day 4 Day 5 Day 6 Day 7 Day 8 Day 9 Day 10 Day 11 Day 12" at bounding box center [524, 104] width 50 height 14
select select "3"
click at [499, 97] on select "Day 1 Day 2 Day 3 Day 4 Day 5 Day 6 Day 7 Day 8 Day 9 Day 10 Day 11 Day 12" at bounding box center [524, 104] width 50 height 14
click at [621, 104] on select "Day 1 Day 2 Day 3 Day 4 Day 5 Day 6 Day 7 Day 8 Day 9 Day 10 Day 11 Day 12" at bounding box center [642, 104] width 50 height 14
select select "3"
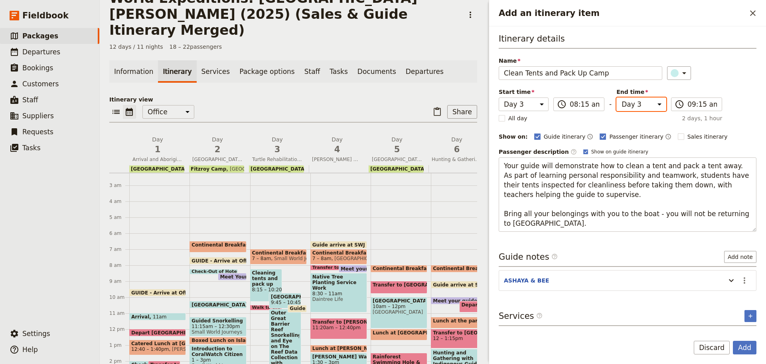
click at [617, 97] on select "Day 1 Day 2 Day 3 Day 4 Day 5 Day 6 Day 7 Day 8 Day 9 Day 10 Day 11 Day 12" at bounding box center [642, 104] width 50 height 14
click at [749, 279] on icon "Actions" at bounding box center [745, 280] width 10 height 10
click at [737, 295] on span "Edit note" at bounding box center [727, 297] width 37 height 8
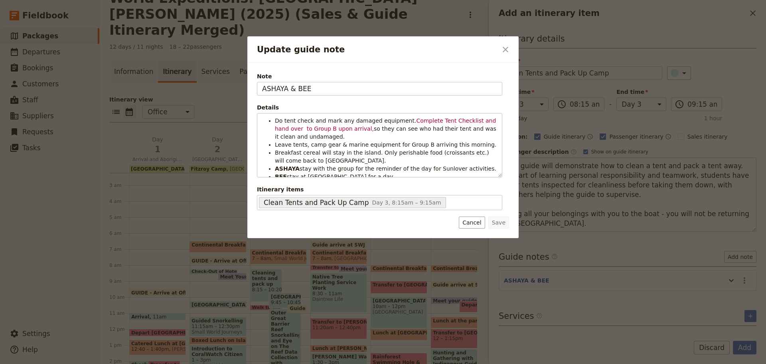
drag, startPoint x: 286, startPoint y: 91, endPoint x: 83, endPoint y: 116, distance: 204.6
click at [5, 363] on div "Update guide note ​ Note ASHAYA & BEE Details Do tent check and mark any damage…" at bounding box center [383, 364] width 766 height 0
type input "KATE & BEE"
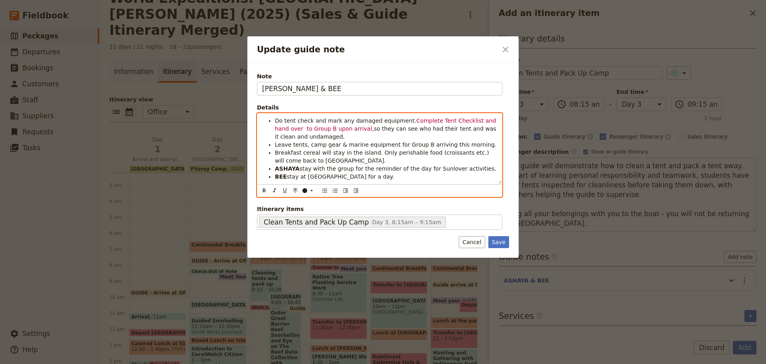
click at [326, 125] on span "Complete Tent Checklist and hand over to Group B upon arrival," at bounding box center [386, 124] width 223 height 14
drag, startPoint x: 298, startPoint y: 129, endPoint x: 302, endPoint y: 131, distance: 4.3
click at [298, 130] on span "Complete Tent Checklist and hand over to Group B upon arrival," at bounding box center [386, 124] width 223 height 14
click at [328, 132] on li "Do tent check and mark any damaged equipment. Complete Tent Checklist and hand …" at bounding box center [386, 129] width 222 height 24
click at [300, 142] on span "Leave tents, camp gear & marine equipment for Group B arriving this morning." at bounding box center [385, 144] width 221 height 6
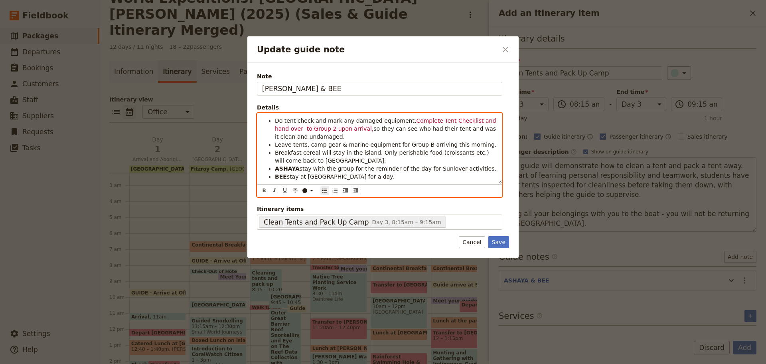
click at [413, 143] on span "Leave tents, camp gear & marine equipment for Group B arriving this morning." at bounding box center [385, 144] width 221 height 6
drag, startPoint x: 304, startPoint y: 128, endPoint x: 335, endPoint y: 119, distance: 32.7
click at [306, 127] on span "Complete Tent Checklist and hand over to Group 2 upon arrival," at bounding box center [386, 124] width 223 height 14
drag, startPoint x: 303, startPoint y: 126, endPoint x: 315, endPoint y: 126, distance: 12.0
click at [315, 126] on span "Complete Tent Checklist and hand over to Group 2 (JESS's) upon arrival," at bounding box center [386, 124] width 223 height 14
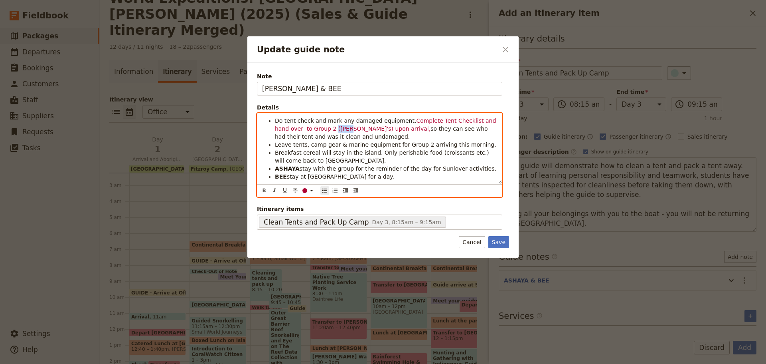
click at [315, 126] on span "Complete Tent Checklist and hand over to Group 2 (JESS's) upon arrival," at bounding box center [386, 124] width 223 height 14
click at [304, 127] on span "Complete Tent Checklist and hand over to Group 2 (JESS's) upon arrival," at bounding box center [386, 124] width 223 height 14
click at [305, 128] on span "Complete Tent Checklist and hand over to Group 2 (JESS's) upon arrival," at bounding box center [386, 124] width 223 height 14
click at [306, 130] on span "Complete Tent Checklist and hand over to Group 2 (JESS's) upon arrival," at bounding box center [386, 124] width 223 height 14
drag, startPoint x: 305, startPoint y: 128, endPoint x: 316, endPoint y: 128, distance: 10.8
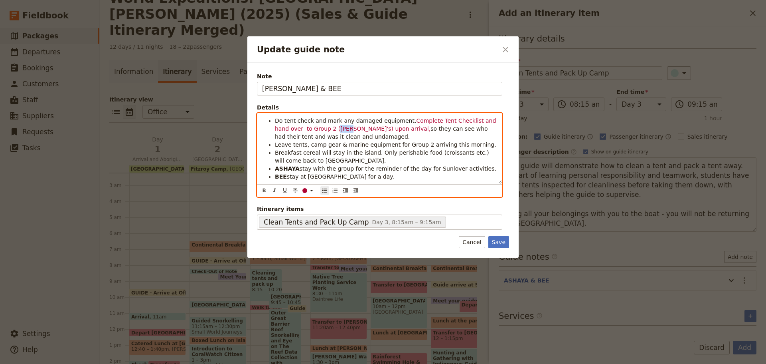
click at [316, 128] on span "Complete Tent Checklist and hand over to Group 2 (JESS's) upon arrival," at bounding box center [386, 124] width 223 height 14
click at [265, 188] on icon "Format bold" at bounding box center [264, 190] width 6 height 6
drag, startPoint x: 305, startPoint y: 138, endPoint x: 344, endPoint y: 107, distance: 49.9
click at [307, 136] on li "Do tent check and mark any damaged equipment. Complete Tent Checklist and hand …" at bounding box center [386, 129] width 222 height 24
click at [439, 144] on span "Leave tents, camp gear & marine equipment for Group 2 arriving this morning." at bounding box center [385, 144] width 221 height 6
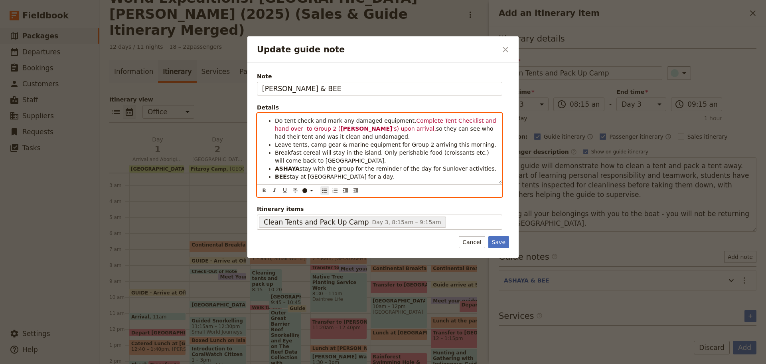
click at [393, 154] on span "Breakfast cereal will stay in the island. Only perishable food (croissants etc.…" at bounding box center [383, 156] width 216 height 14
click at [437, 153] on span "Breakfast cereal will stay in the island. Only perishable food (croissants etc.…" at bounding box center [383, 156] width 216 height 14
click at [332, 150] on span "Breakfast cereal will stay in the island. Only perishable food (croissants etc.…" at bounding box center [383, 156] width 216 height 14
click at [300, 159] on li "Breakfast cereal will stay in the island. Only perishable food (croissants etc.…" at bounding box center [386, 156] width 222 height 16
click at [276, 170] on strong "ASHAYA" at bounding box center [287, 168] width 25 height 6
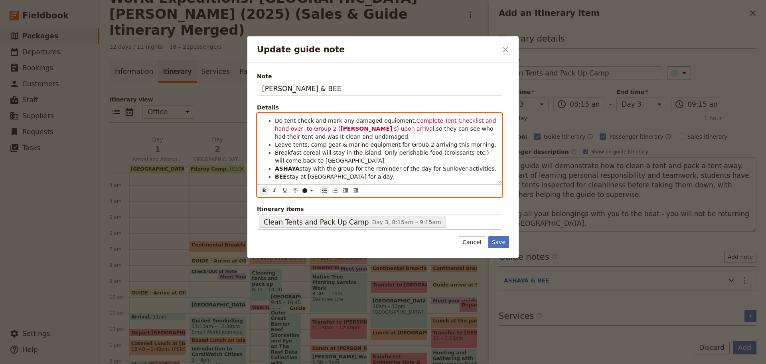
click at [294, 168] on strong "ASHAYA" at bounding box center [287, 168] width 25 height 6
drag, startPoint x: 279, startPoint y: 168, endPoint x: 288, endPoint y: 168, distance: 8.4
click at [288, 168] on span "ATE stay with the group for the reminder of the day for Sunlover activities." at bounding box center [383, 168] width 209 height 6
click at [263, 187] on icon "Format bold" at bounding box center [264, 190] width 6 height 6
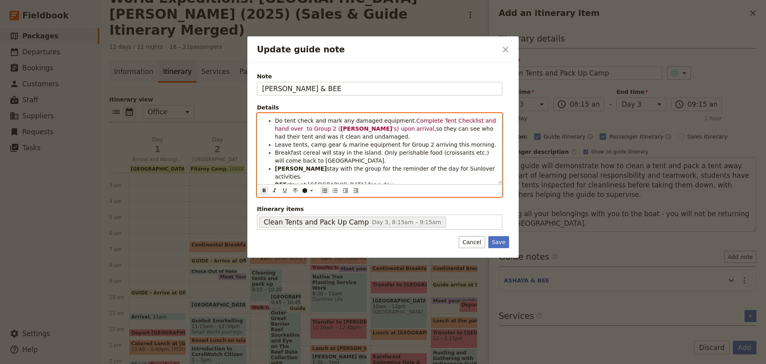
drag, startPoint x: 307, startPoint y: 142, endPoint x: 310, endPoint y: 138, distance: 5.1
click at [307, 142] on span "Leave tents, camp gear & marine equipment for Group 2 arriving this morning." at bounding box center [385, 144] width 221 height 6
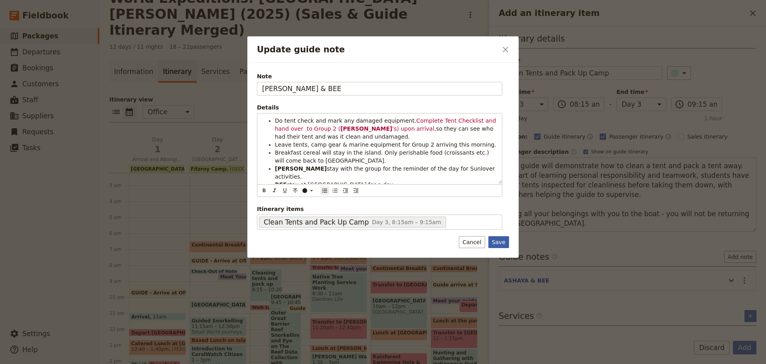
click at [503, 241] on button "Save" at bounding box center [498, 242] width 21 height 12
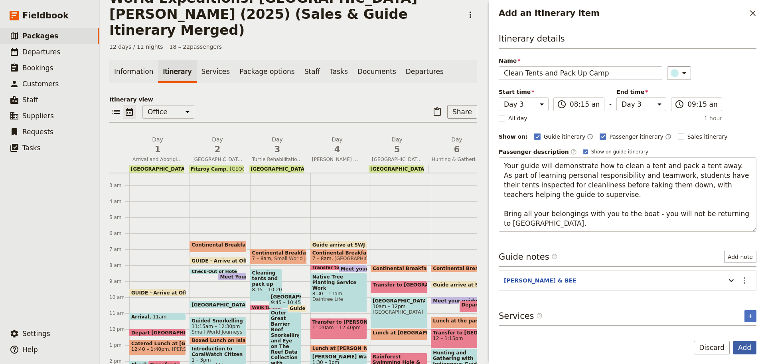
click at [748, 348] on button "Add" at bounding box center [745, 347] width 24 height 14
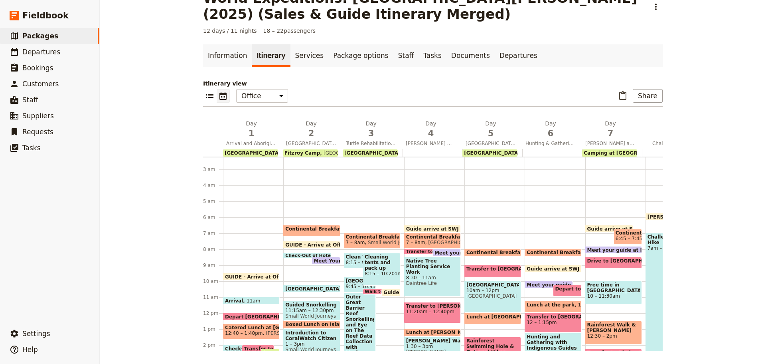
click at [378, 267] on span "Cleaning tents and pack up camp" at bounding box center [382, 262] width 34 height 17
select select "3"
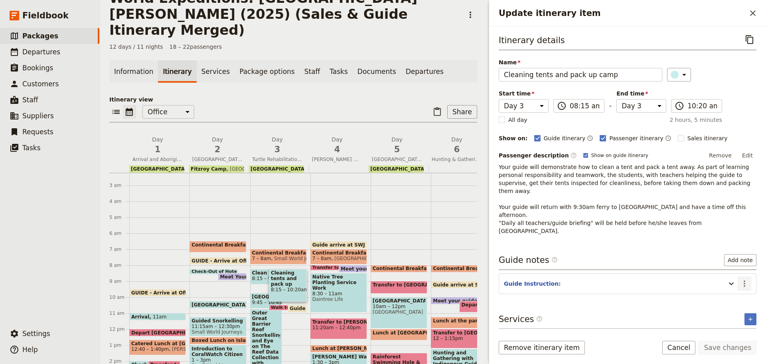
click at [751, 277] on button "​" at bounding box center [745, 284] width 14 height 14
click at [733, 276] on span "Edit note" at bounding box center [721, 277] width 25 height 8
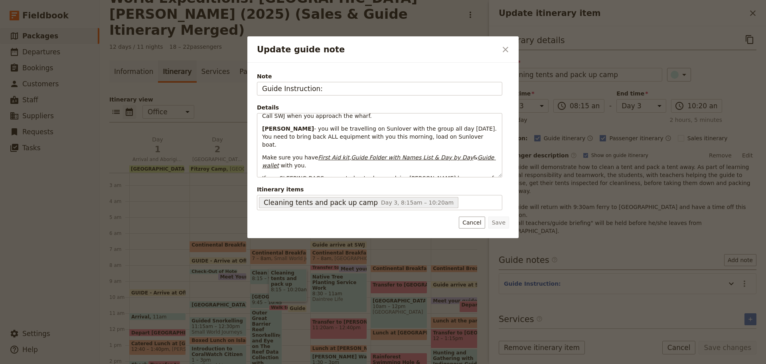
scroll to position [83, 0]
click at [470, 223] on button "Cancel" at bounding box center [472, 222] width 26 height 12
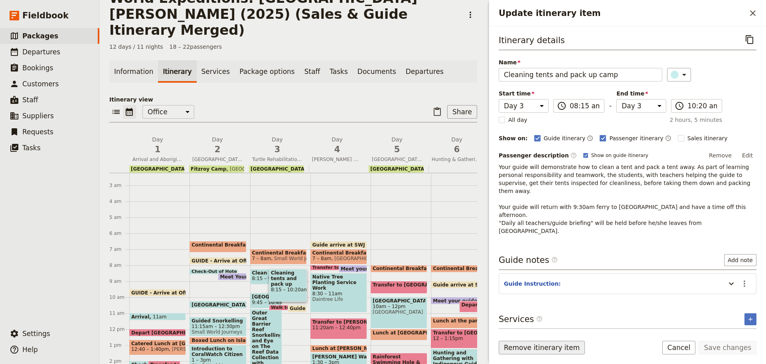
drag, startPoint x: 520, startPoint y: 348, endPoint x: 507, endPoint y: 352, distance: 13.3
click at [519, 348] on button "Remove itinerary item" at bounding box center [542, 347] width 86 height 14
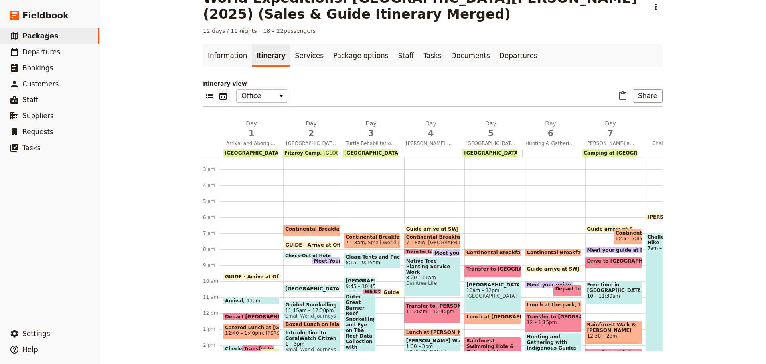
click at [368, 261] on span "8:15 – 9:15am" at bounding box center [363, 262] width 35 height 6
select select "3"
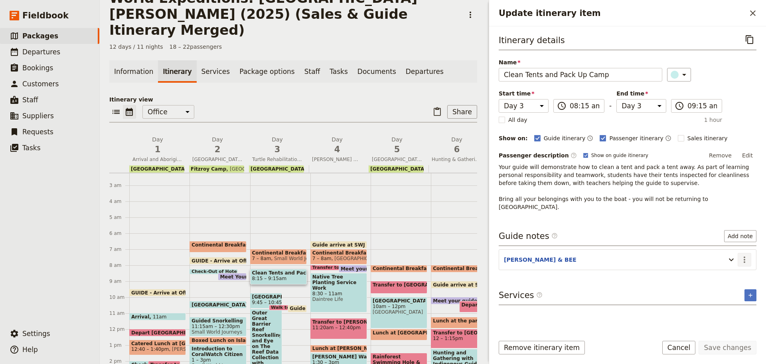
click at [743, 255] on icon "Actions" at bounding box center [745, 260] width 10 height 10
click at [739, 264] on button "Edit note" at bounding box center [727, 268] width 47 height 11
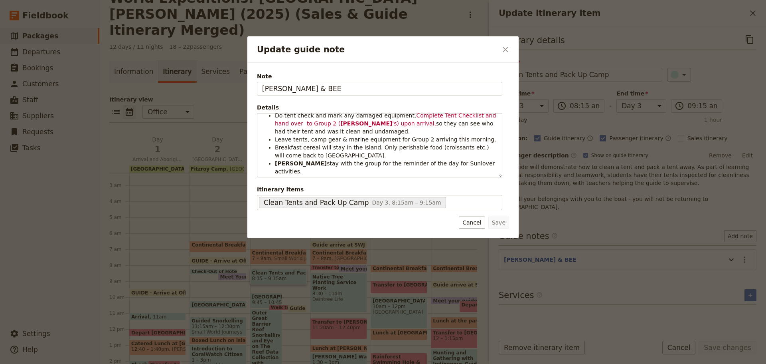
scroll to position [7, 0]
click at [478, 223] on button "Cancel" at bounding box center [472, 222] width 26 height 12
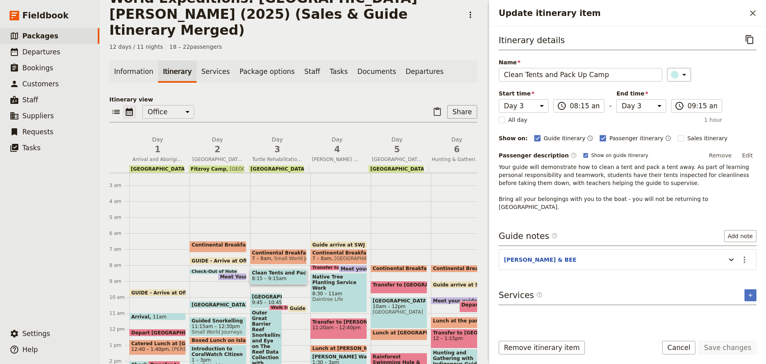
drag, startPoint x: 688, startPoint y: 348, endPoint x: 672, endPoint y: 344, distance: 16.9
click at [688, 348] on button "Cancel" at bounding box center [679, 347] width 34 height 14
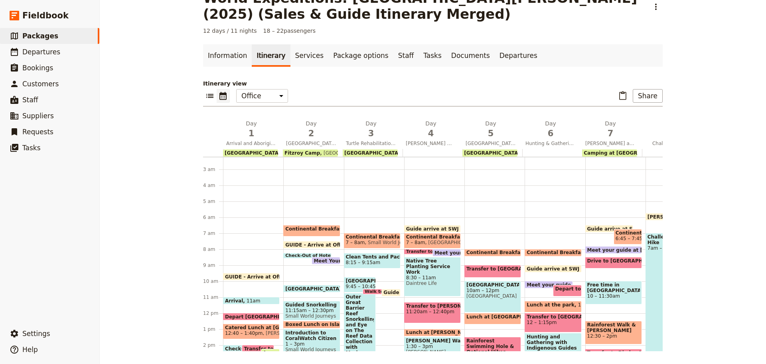
click at [350, 282] on span "[GEOGRAPHIC_DATA]" at bounding box center [360, 281] width 28 height 6
select select "3"
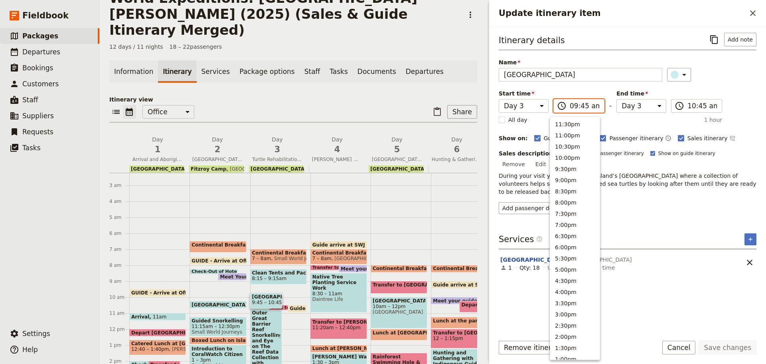
click at [582, 107] on input "09:45 am" at bounding box center [585, 106] width 30 height 10
click at [574, 108] on input "09:45 am" at bounding box center [585, 106] width 30 height 10
click at [578, 107] on input "09:45 am" at bounding box center [585, 106] width 30 height 10
type input "09:15 am"
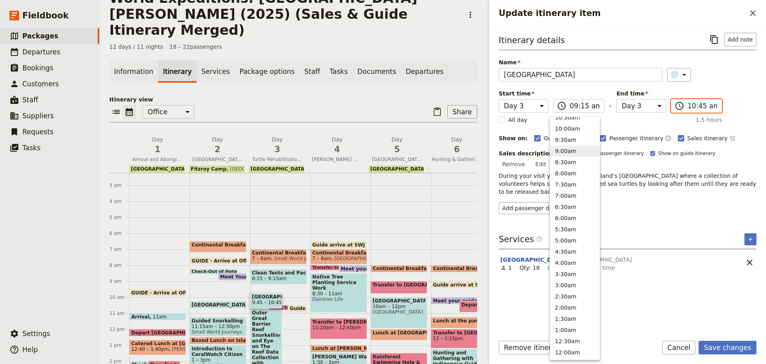
click at [692, 105] on input "10:45 am" at bounding box center [703, 106] width 30 height 10
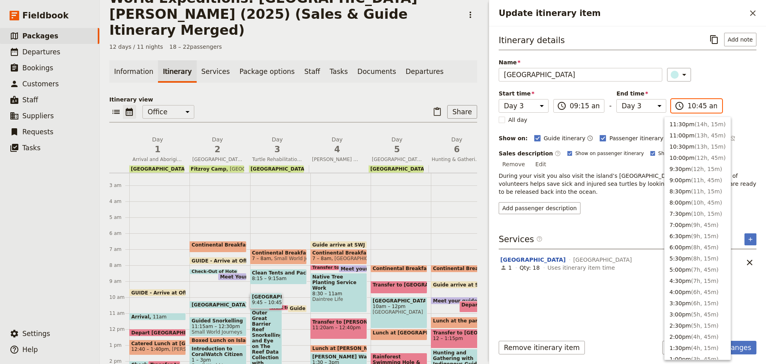
scroll to position [292, 0]
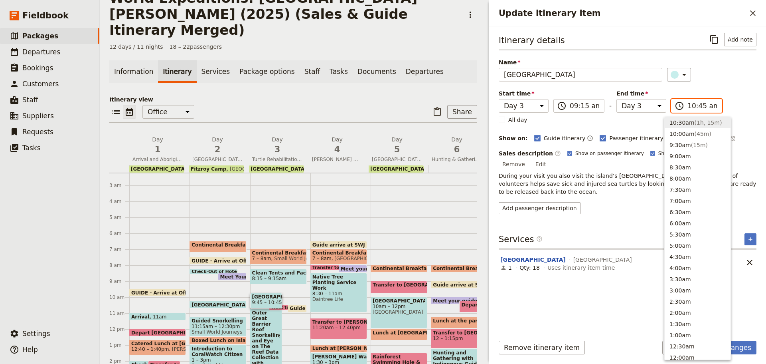
click at [695, 122] on span "( 1h, 15m )" at bounding box center [709, 122] width 28 height 6
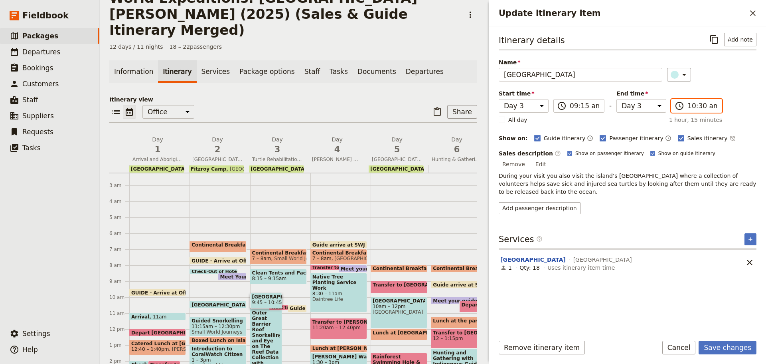
click at [694, 108] on input "10:30 am" at bounding box center [703, 106] width 30 height 10
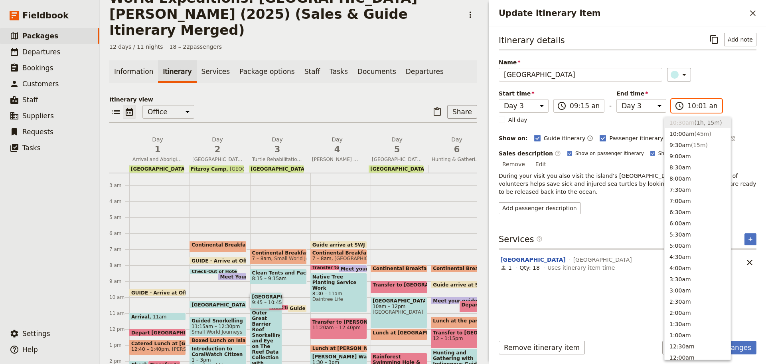
type input "10:15 am"
click at [646, 202] on div "Add passenger description" at bounding box center [628, 208] width 258 height 12
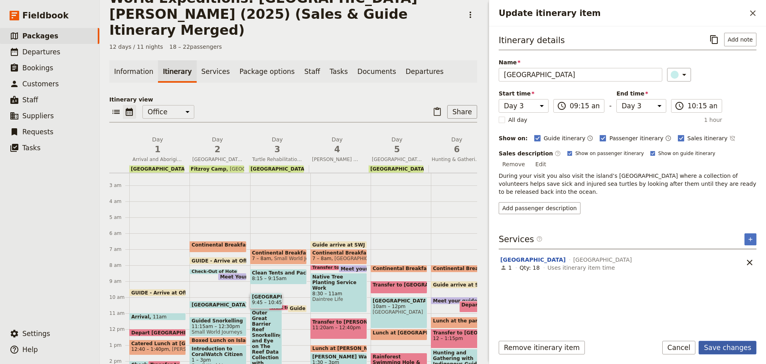
click at [725, 342] on button "Save changes" at bounding box center [728, 347] width 58 height 14
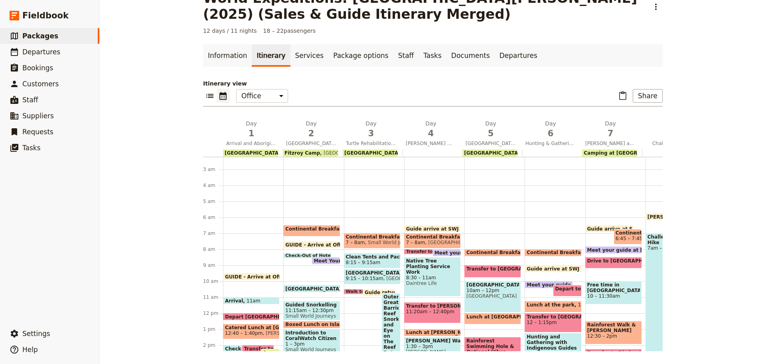
click at [364, 277] on span "9:15 – 10:15am" at bounding box center [365, 278] width 38 height 6
select select "3"
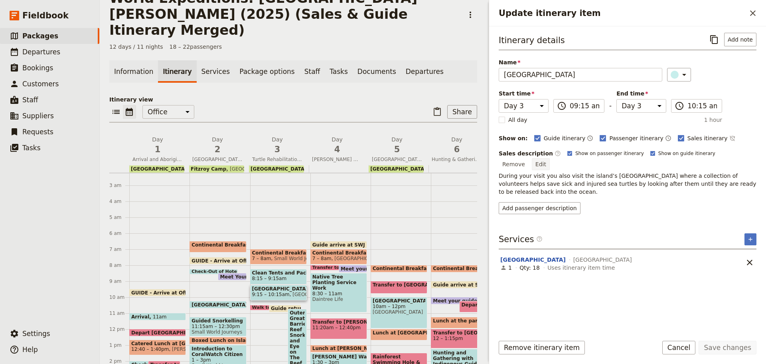
click at [550, 158] on button "Edit" at bounding box center [541, 164] width 18 height 12
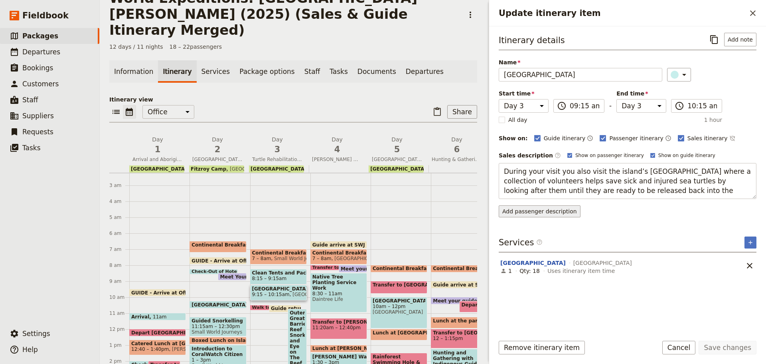
click at [522, 211] on div "Itinerary details ​ Add note Name Turtle Rehabilitation Centre ​ Start time Day…" at bounding box center [628, 180] width 258 height 295
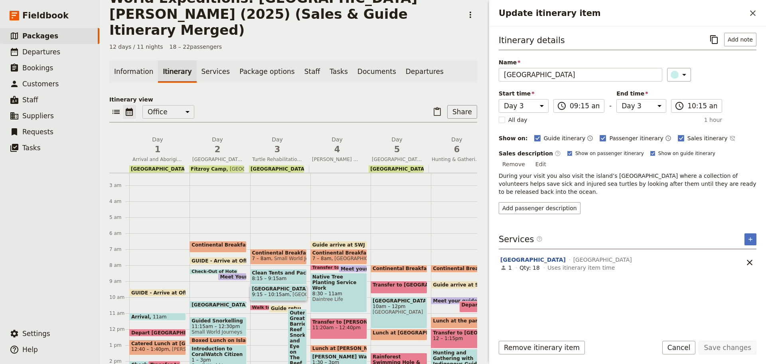
click at [512, 205] on div "Itinerary details ​ Add note Name Turtle Rehabilitation Centre ​ Start time Day…" at bounding box center [628, 180] width 258 height 295
click at [510, 202] on button "Add passenger description" at bounding box center [540, 208] width 82 height 12
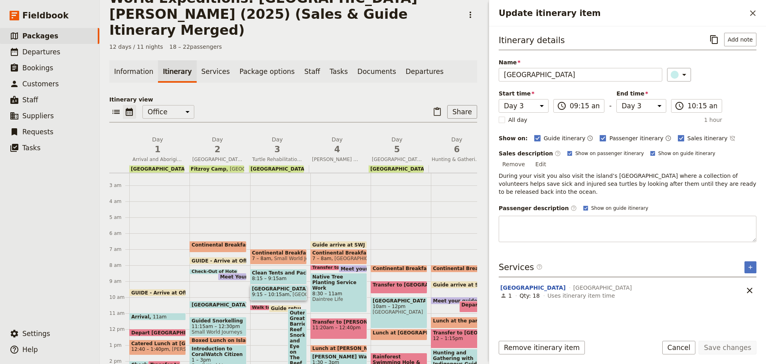
type textarea "During your visit you are welcomed to the island’s Turtle Rehabilitation Centre…"
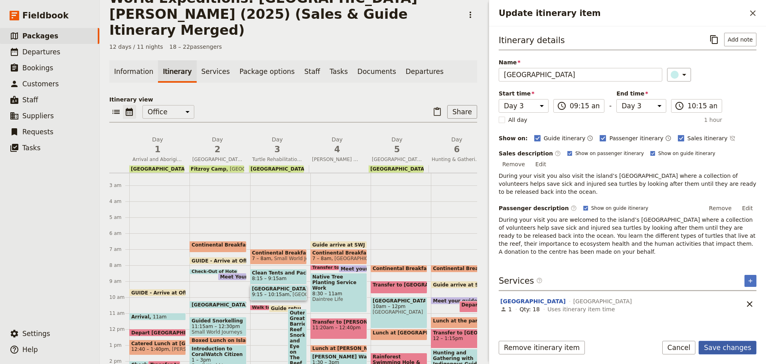
click at [718, 349] on button "Save changes" at bounding box center [728, 347] width 58 height 14
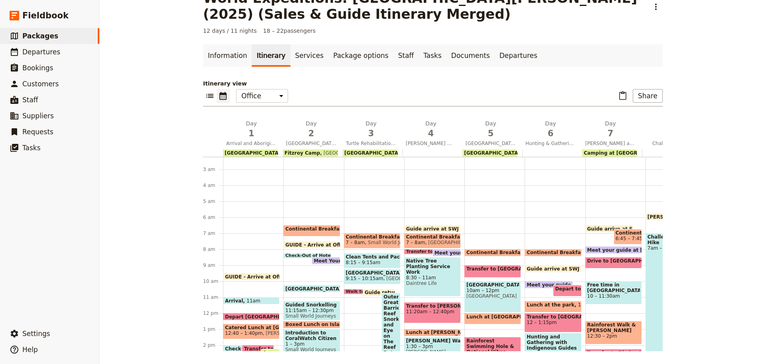
click at [356, 278] on span "9:15 – 10:15am" at bounding box center [365, 278] width 38 height 6
select select "3"
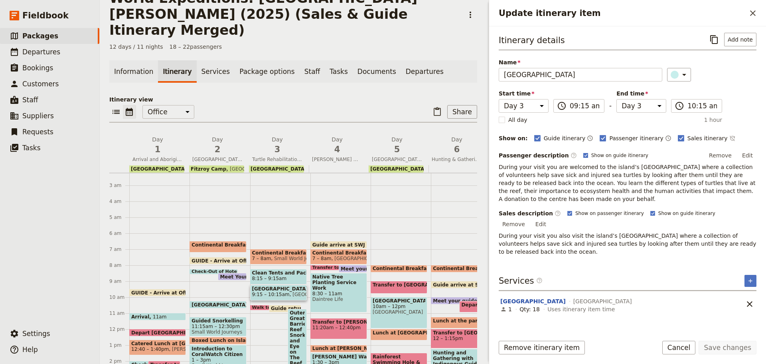
click at [584, 154] on polygon "Update itinerary item" at bounding box center [585, 154] width 3 height 3
click at [583, 152] on input "Show on guide itinerary" at bounding box center [583, 152] width 0 height 0
click at [583, 155] on rect "Update itinerary item" at bounding box center [585, 155] width 4 height 4
click at [583, 152] on input "Show on guide itinerary" at bounding box center [583, 152] width 0 height 0
click at [650, 213] on label "Show on guide itinerary" at bounding box center [682, 213] width 65 height 6
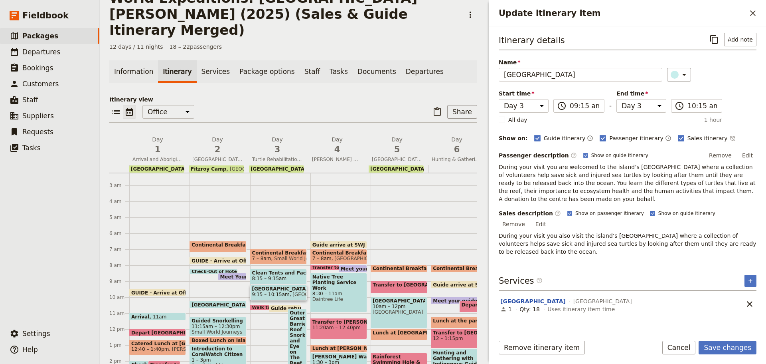
click at [650, 210] on input "Show on guide itinerary" at bounding box center [650, 209] width 0 height 0
click at [567, 213] on rect "Update itinerary item" at bounding box center [569, 213] width 4 height 4
click at [567, 210] on input "Show on passenger itinerary" at bounding box center [567, 209] width 0 height 0
click at [648, 259] on div "Itinerary details ​ Add note Name Turtle Rehabilitation Centre ​ Start time Day…" at bounding box center [628, 180] width 258 height 295
click at [725, 350] on button "Save changes" at bounding box center [728, 347] width 58 height 14
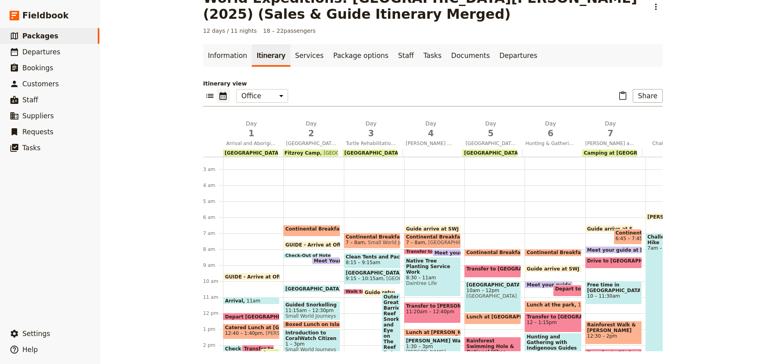
click at [322, 289] on span at bounding box center [312, 290] width 56 height 3
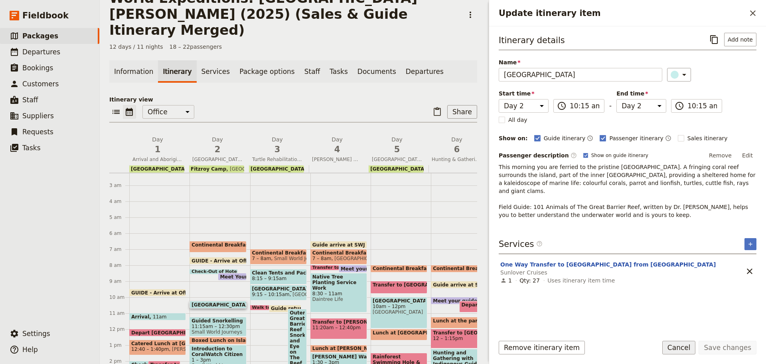
click at [674, 344] on button "Cancel" at bounding box center [679, 347] width 34 height 14
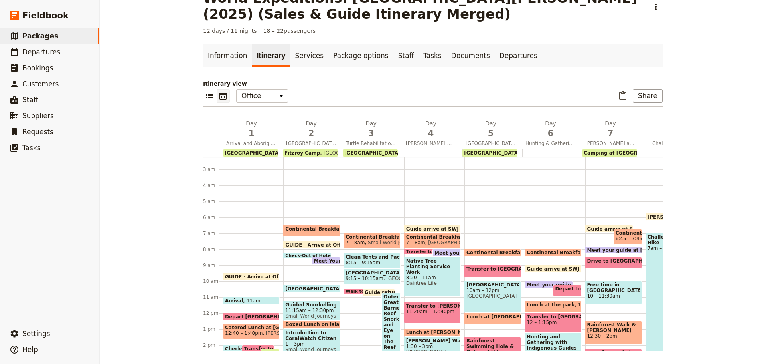
scroll to position [115, 0]
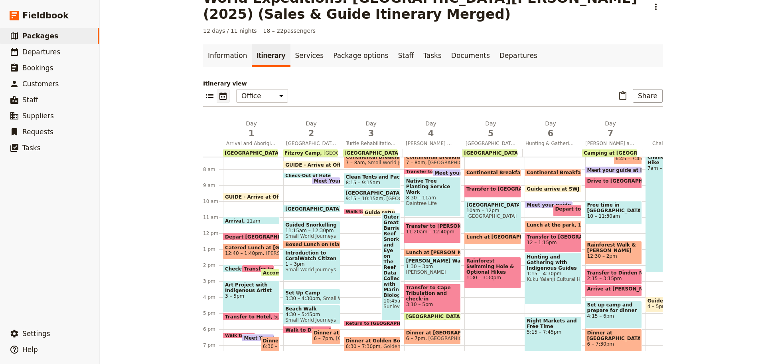
click at [312, 264] on span "1 – 3pm" at bounding box center [311, 264] width 53 height 6
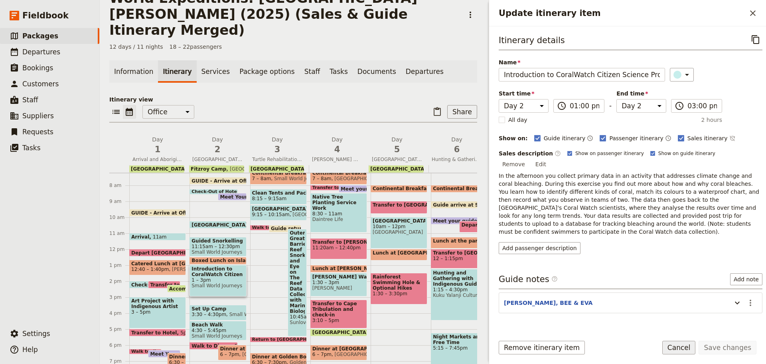
click at [688, 348] on button "Cancel" at bounding box center [679, 347] width 34 height 14
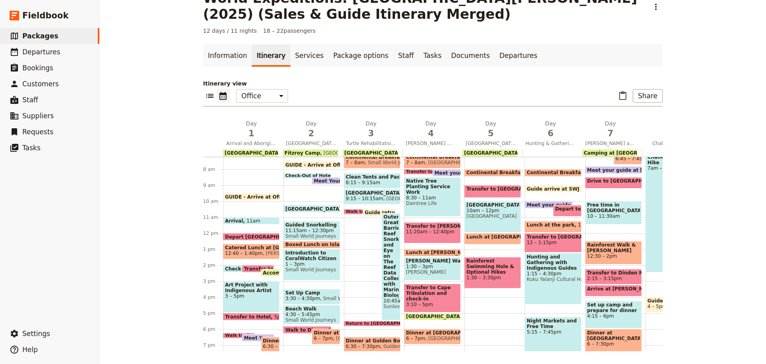
click at [346, 211] on span at bounding box center [360, 212] width 32 height 3
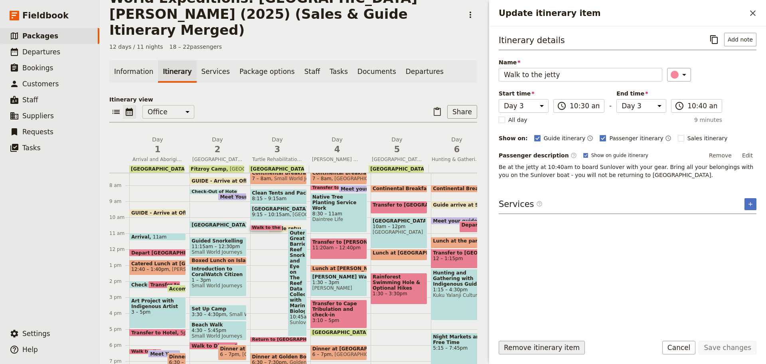
click at [510, 345] on button "Remove itinerary item" at bounding box center [542, 347] width 86 height 14
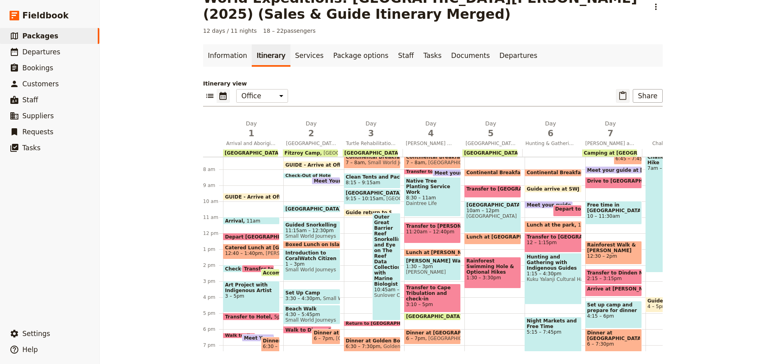
click at [618, 95] on icon "Paste itinerary item" at bounding box center [623, 96] width 10 height 10
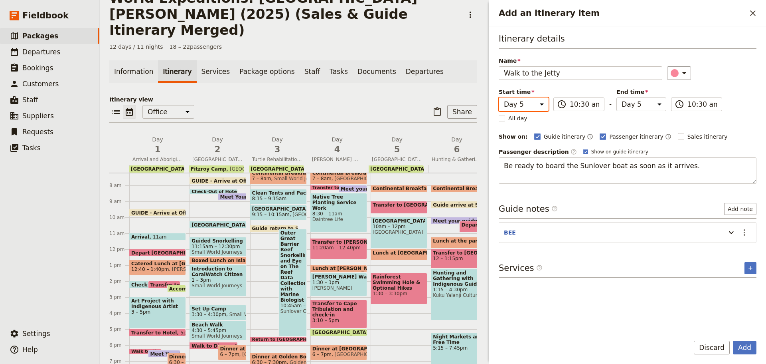
drag, startPoint x: 521, startPoint y: 103, endPoint x: 521, endPoint y: 110, distance: 6.4
click at [521, 103] on select "Day 1 Day 2 Day 3 Day 4 Day 5 Day 6 Day 7 Day 8 Day 9 Day 10 Day 11 Day 12" at bounding box center [524, 104] width 50 height 14
click at [499, 97] on select "Day 1 Day 2 Day 3 Day 4 Day 5 Day 6 Day 7 Day 8 Day 9 Day 10 Day 11 Day 12" at bounding box center [524, 104] width 50 height 14
drag, startPoint x: 637, startPoint y: 103, endPoint x: 636, endPoint y: 109, distance: 6.0
click at [637, 103] on select "Day 1 Day 2 Day 3 Day 4 Day 5 Day 6 Day 7 Day 8 Day 9 Day 10 Day 11 Day 12" at bounding box center [642, 104] width 50 height 14
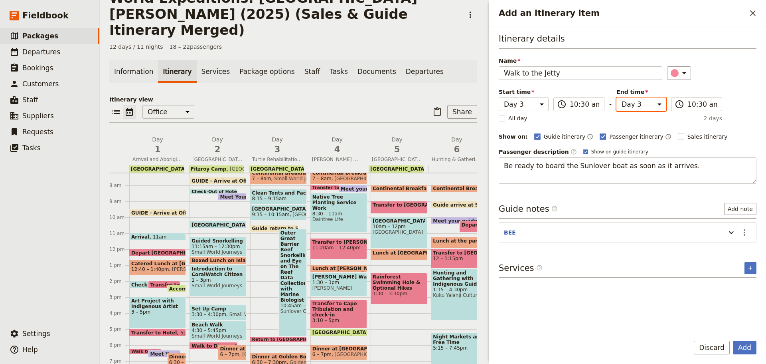
click at [617, 97] on select "Day 1 Day 2 Day 3 Day 4 Day 5 Day 6 Day 7 Day 8 Day 9 Day 10 Day 11 Day 12" at bounding box center [642, 104] width 50 height 14
click at [744, 234] on icon "Actions" at bounding box center [745, 232] width 2 height 6
click at [739, 249] on span "Edit note" at bounding box center [727, 249] width 37 height 8
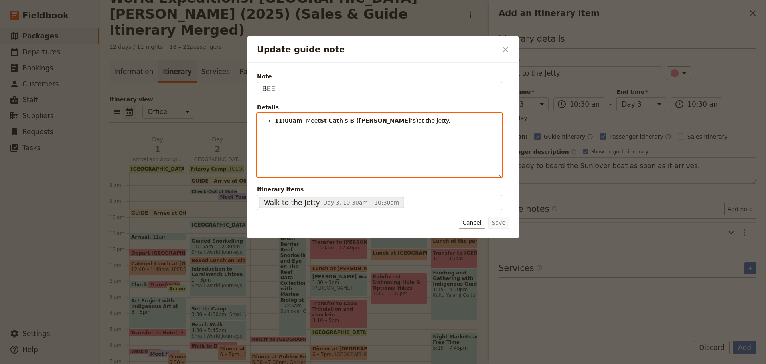
click at [407, 126] on div "11:00am - Meet St Cath's B (KATE's) at the jetty." at bounding box center [379, 144] width 245 height 63
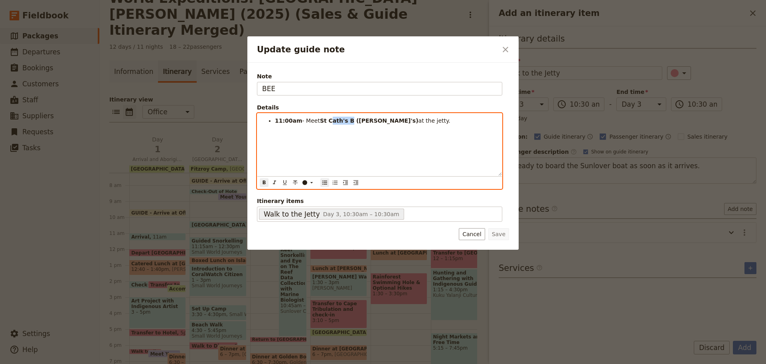
drag, startPoint x: 326, startPoint y: 120, endPoint x: 351, endPoint y: 119, distance: 25.6
click at [344, 123] on strong "St Cath's B (KATE's)" at bounding box center [369, 120] width 99 height 6
drag, startPoint x: 345, startPoint y: 119, endPoint x: 358, endPoint y: 118, distance: 13.6
click at [358, 118] on strong "St Leo's 2 (KATE's)" at bounding box center [367, 120] width 95 height 6
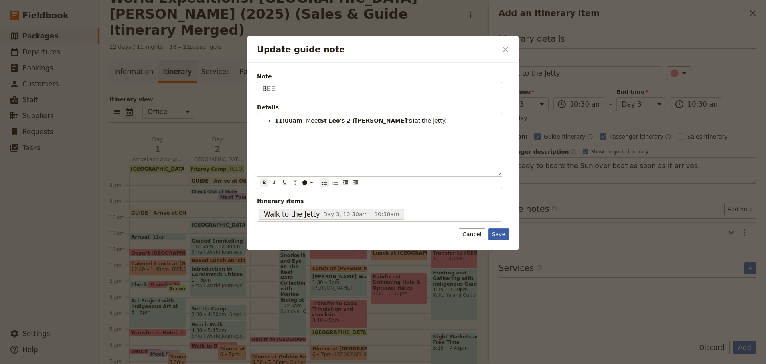
click at [505, 234] on button "Save" at bounding box center [498, 234] width 21 height 12
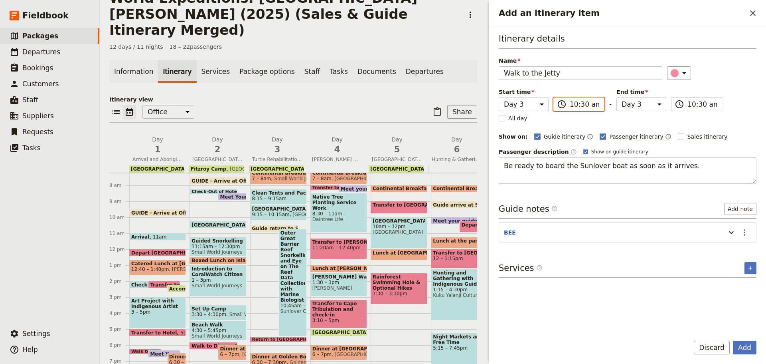
click at [577, 107] on input "10:30 am" at bounding box center [585, 104] width 30 height 10
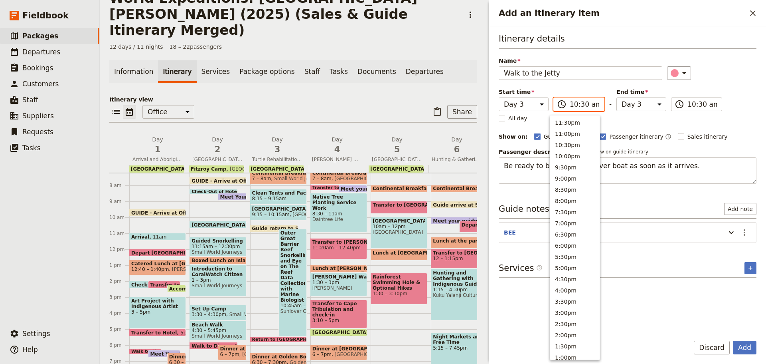
scroll to position [292, 0]
click at [579, 105] on input "10:30 am" at bounding box center [585, 104] width 30 height 10
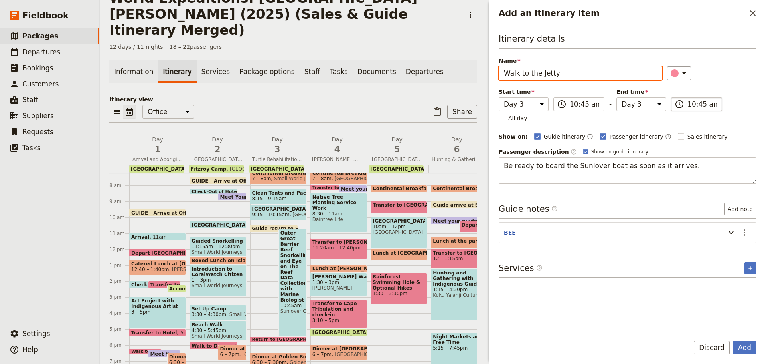
click at [692, 107] on input "10:45 am" at bounding box center [703, 104] width 30 height 10
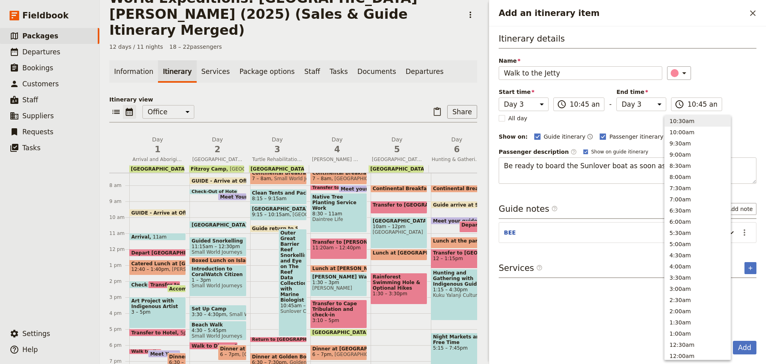
click at [736, 63] on div "Name Walk to the Jetty ​" at bounding box center [628, 68] width 258 height 23
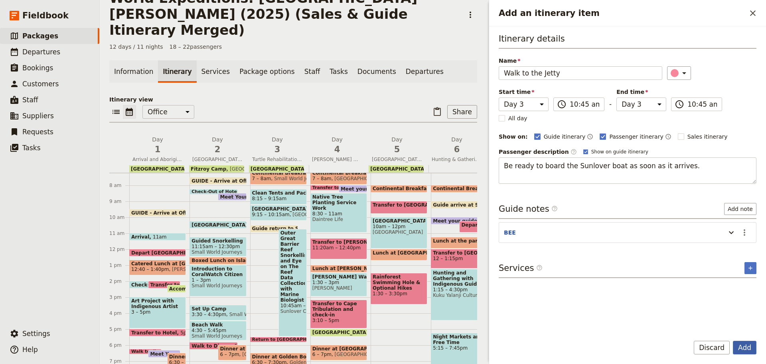
drag, startPoint x: 744, startPoint y: 342, endPoint x: 749, endPoint y: 341, distance: 4.9
click at [746, 343] on button "Add" at bounding box center [745, 347] width 24 height 14
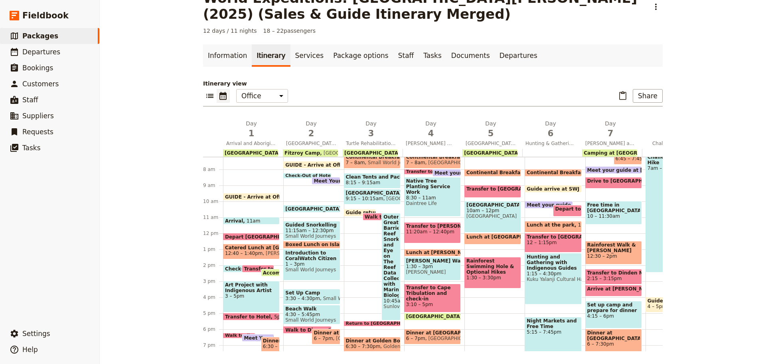
click at [348, 215] on span at bounding box center [360, 214] width 32 height 3
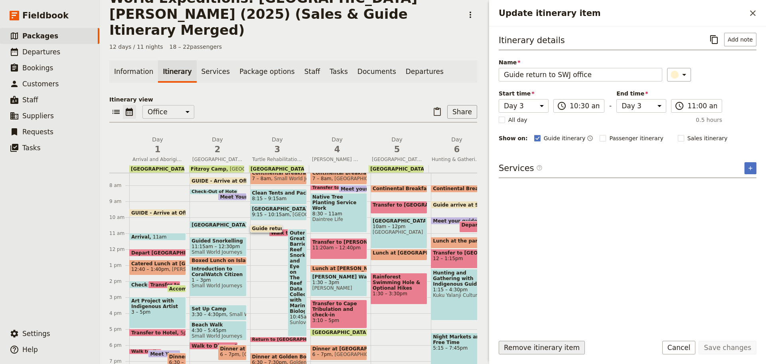
click at [528, 346] on button "Remove itinerary item" at bounding box center [542, 347] width 86 height 14
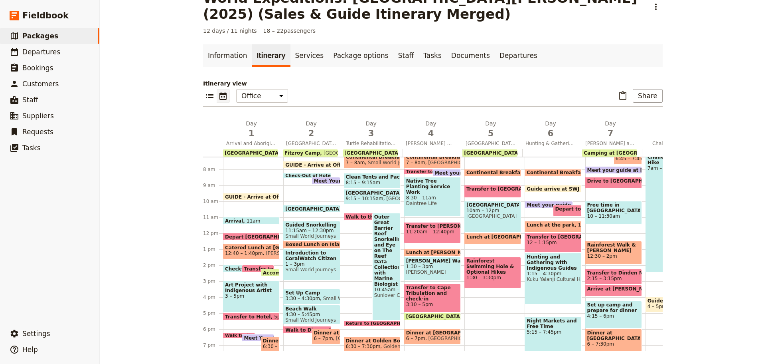
click at [352, 239] on div "Continental Breakfast at Camp 7 – 8am Small World Journeys Clean Tents and Pack…" at bounding box center [374, 233] width 60 height 383
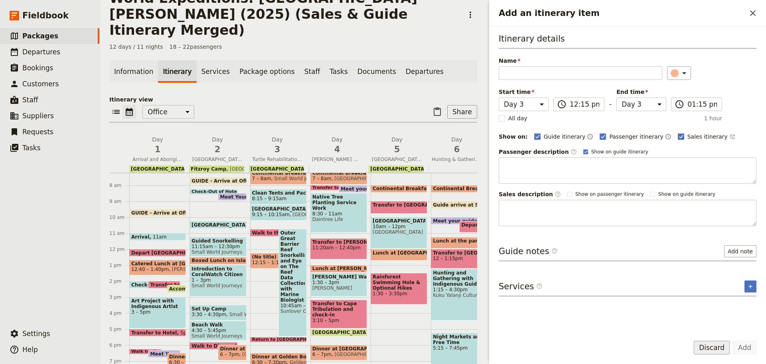
click at [722, 346] on button "Discard" at bounding box center [712, 347] width 36 height 14
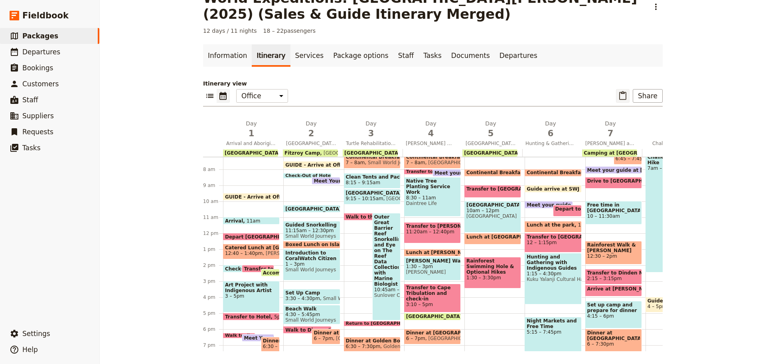
click at [623, 98] on icon "Paste itinerary item" at bounding box center [623, 96] width 10 height 10
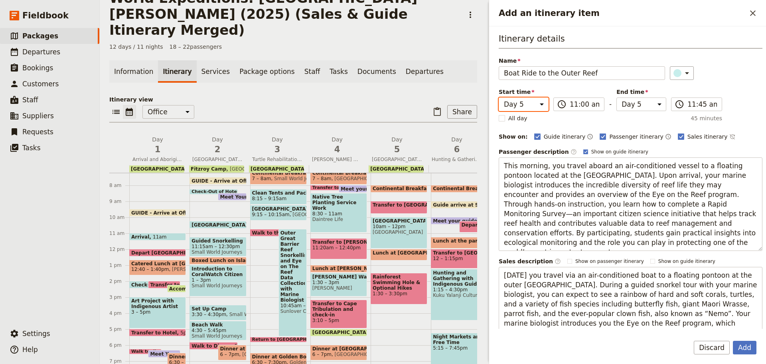
drag, startPoint x: 538, startPoint y: 99, endPoint x: 536, endPoint y: 107, distance: 8.3
click at [538, 99] on select "Day 1 Day 2 Day 3 Day 4 Day 5 Day 6 Day 7 Day 8 Day 9 Day 10 Day 11 Day 12" at bounding box center [524, 104] width 50 height 14
click at [499, 97] on select "Day 1 Day 2 Day 3 Day 4 Day 5 Day 6 Day 7 Day 8 Day 9 Day 10 Day 11 Day 12" at bounding box center [524, 104] width 50 height 14
click at [626, 102] on select "Day 1 Day 2 Day 3 Day 4 Day 5 Day 6 Day 7 Day 8 Day 9 Day 10 Day 11 Day 12" at bounding box center [642, 104] width 50 height 14
click at [617, 97] on select "Day 1 Day 2 Day 3 Day 4 Day 5 Day 6 Day 7 Day 8 Day 9 Day 10 Day 11 Day 12" at bounding box center [642, 104] width 50 height 14
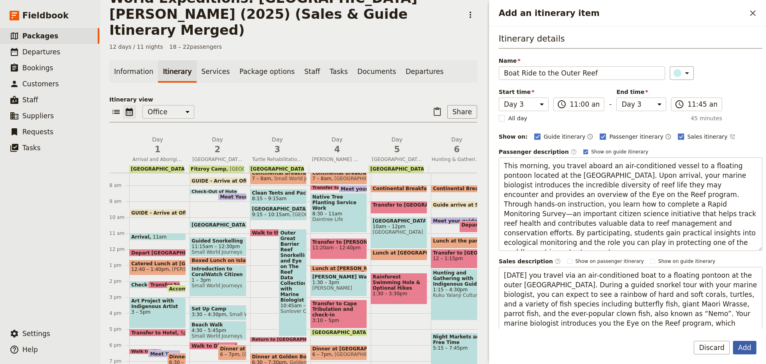
click at [748, 350] on button "Add" at bounding box center [745, 347] width 24 height 14
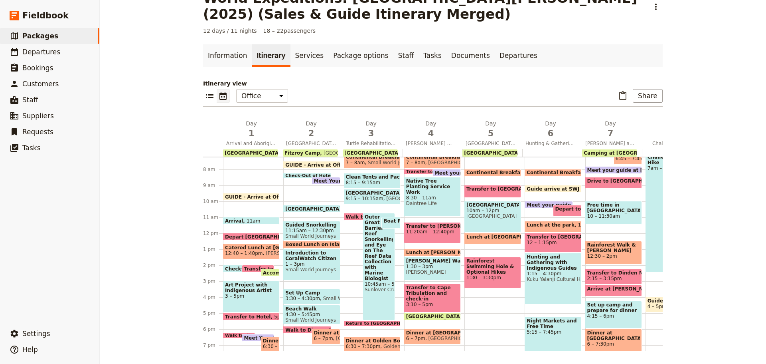
click at [375, 250] on span "Outer Great Barrier Reef Snorkelling and Eye on The Reef Data Collection with M…" at bounding box center [379, 247] width 28 height 67
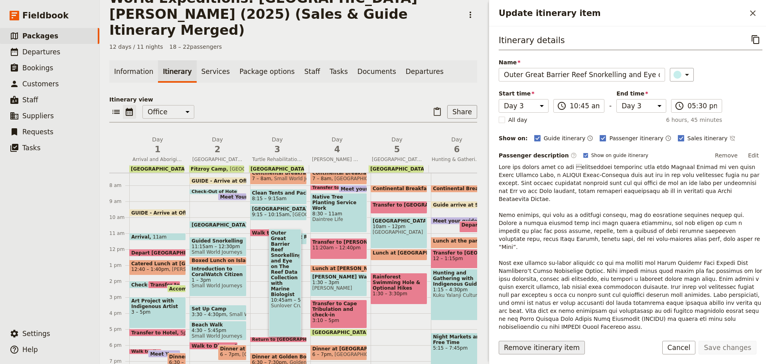
click at [522, 345] on button "Remove itinerary item" at bounding box center [542, 347] width 86 height 14
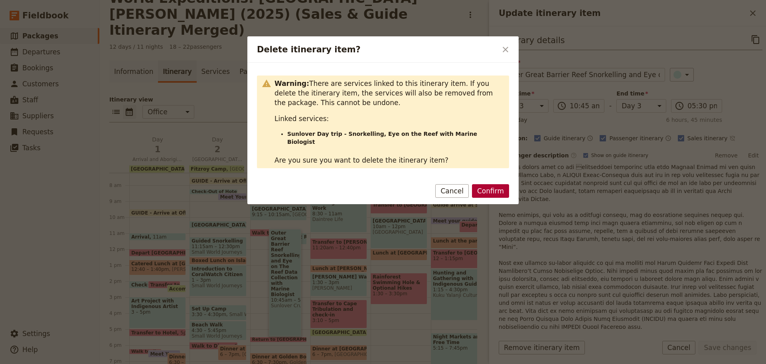
click at [485, 184] on button "Confirm" at bounding box center [490, 191] width 37 height 14
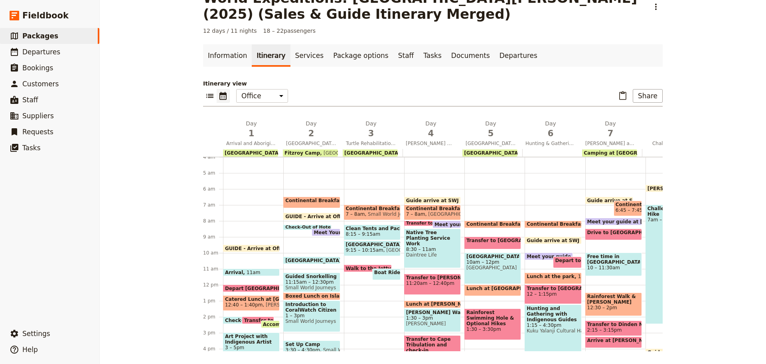
scroll to position [120, 0]
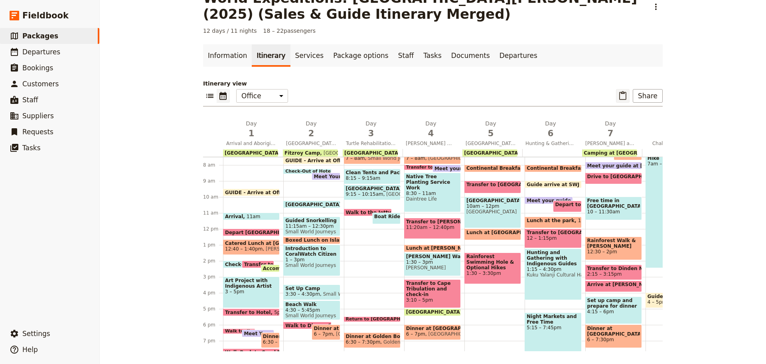
click at [622, 93] on icon "Paste itinerary item" at bounding box center [622, 95] width 7 height 9
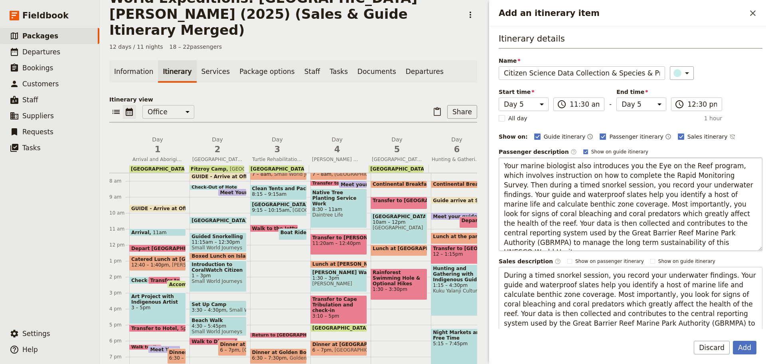
scroll to position [0, 51]
drag, startPoint x: 530, startPoint y: 107, endPoint x: 530, endPoint y: 111, distance: 4.0
click at [530, 107] on select "Day 1 Day 2 Day 3 Day 4 Day 5 Day 6 Day 7 Day 8 Day 9 Day 10 Day 11 Day 12" at bounding box center [524, 104] width 50 height 14
click at [499, 97] on select "Day 1 Day 2 Day 3 Day 4 Day 5 Day 6 Day 7 Day 8 Day 9 Day 10 Day 11 Day 12" at bounding box center [524, 104] width 50 height 14
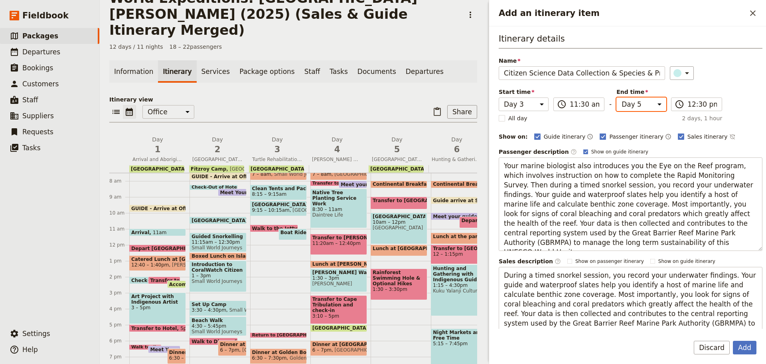
click at [630, 107] on select "Day 1 Day 2 Day 3 Day 4 Day 5 Day 6 Day 7 Day 8 Day 9 Day 10 Day 11 Day 12" at bounding box center [642, 104] width 50 height 14
click at [617, 97] on select "Day 1 Day 2 Day 3 Day 4 Day 5 Day 6 Day 7 Day 8 Day 9 Day 10 Day 11 Day 12" at bounding box center [642, 104] width 50 height 14
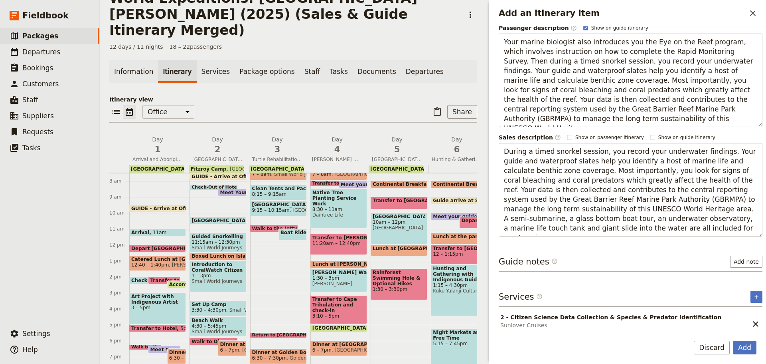
scroll to position [127, 0]
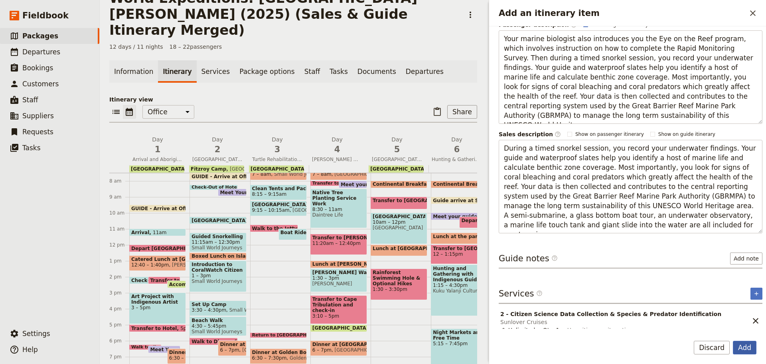
click at [748, 343] on button "Add" at bounding box center [745, 347] width 24 height 14
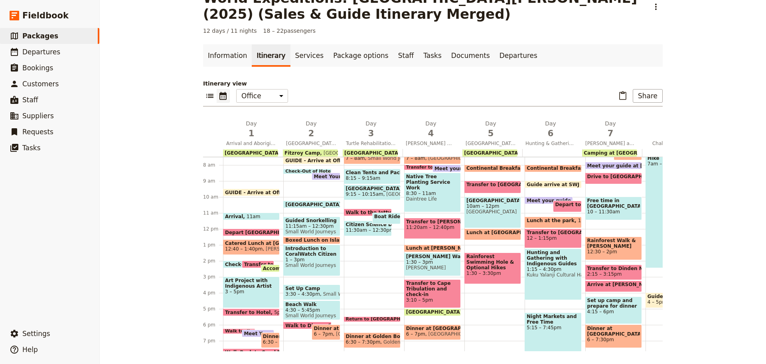
click at [614, 91] on div "​ ​ Office Guide Passenger Sales ​ Share" at bounding box center [433, 98] width 460 height 18
click at [619, 92] on icon "Paste itinerary item" at bounding box center [623, 96] width 10 height 10
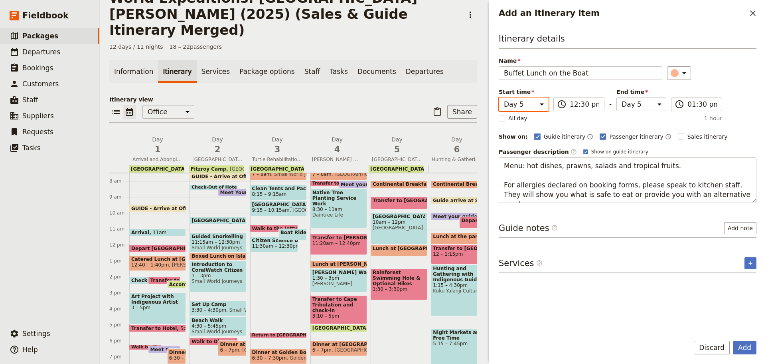
click at [511, 102] on select "Day 1 Day 2 Day 3 Day 4 Day 5 Day 6 Day 7 Day 8 Day 9 Day 10 Day 11 Day 12" at bounding box center [524, 104] width 50 height 14
click at [499, 97] on select "Day 1 Day 2 Day 3 Day 4 Day 5 Day 6 Day 7 Day 8 Day 9 Day 10 Day 11 Day 12" at bounding box center [524, 104] width 50 height 14
click at [619, 104] on select "Day 1 Day 2 Day 3 Day 4 Day 5 Day 6 Day 7 Day 8 Day 9 Day 10 Day 11 Day 12" at bounding box center [642, 104] width 50 height 14
click at [617, 97] on select "Day 1 Day 2 Day 3 Day 4 Day 5 Day 6 Day 7 Day 8 Day 9 Day 10 Day 11 Day 12" at bounding box center [642, 104] width 50 height 14
click at [749, 347] on button "Add" at bounding box center [745, 347] width 24 height 14
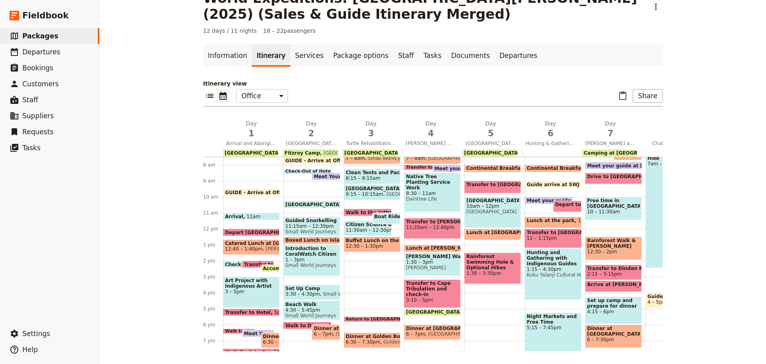
click at [379, 218] on span "Boat Ride to the Outer Reef" at bounding box center [413, 216] width 78 height 6
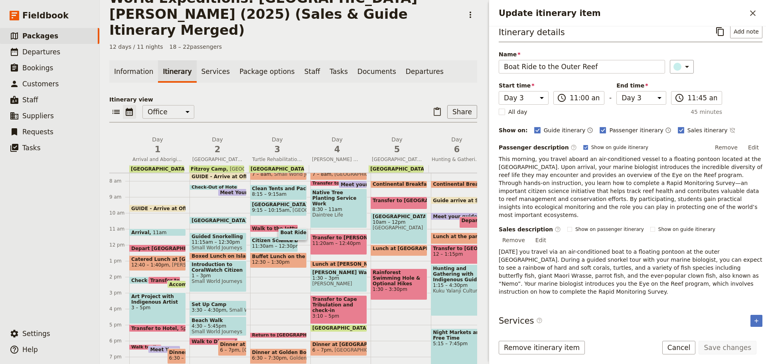
scroll to position [10, 0]
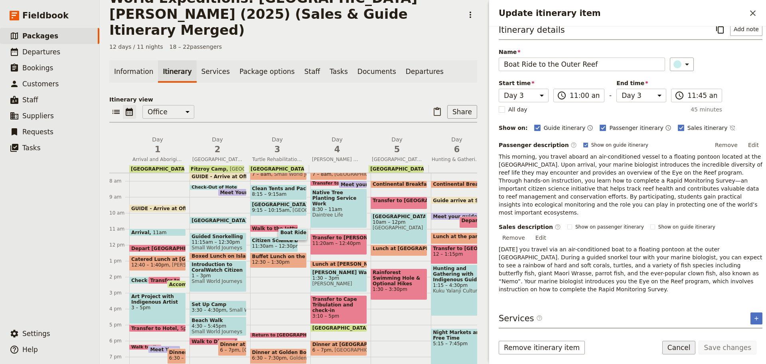
click at [686, 348] on button "Cancel" at bounding box center [679, 347] width 34 height 14
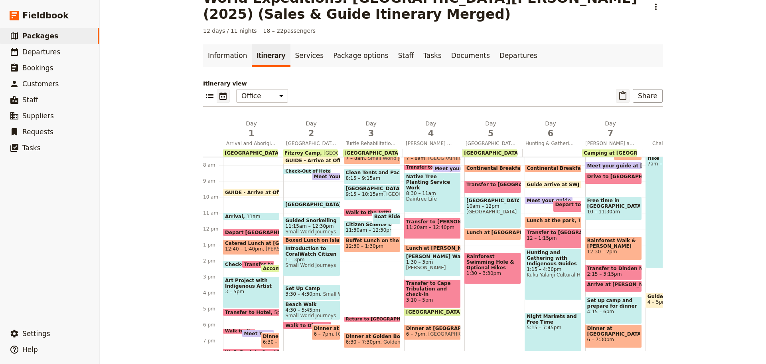
click at [619, 99] on icon "Paste itinerary item" at bounding box center [622, 95] width 7 height 9
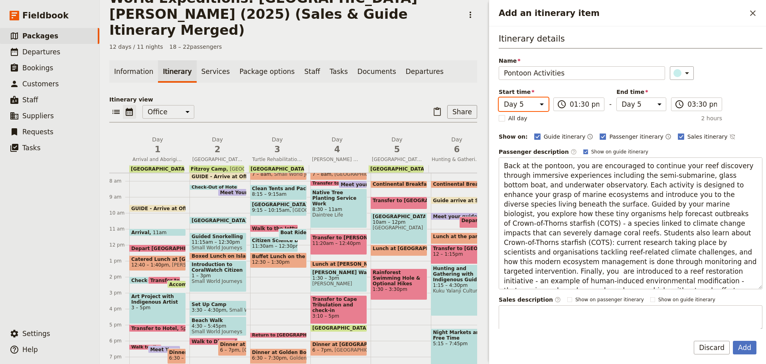
click at [512, 108] on select "Day 1 Day 2 Day 3 Day 4 Day 5 Day 6 Day 7 Day 8 Day 9 Day 10 Day 11 Day 12" at bounding box center [524, 104] width 50 height 14
click at [499, 97] on select "Day 1 Day 2 Day 3 Day 4 Day 5 Day 6 Day 7 Day 8 Day 9 Day 10 Day 11 Day 12" at bounding box center [524, 104] width 50 height 14
click at [575, 104] on input "01:30 pm" at bounding box center [585, 104] width 30 height 10
click at [631, 106] on select "Day 1 Day 2 Day 3 Day 4 Day 5 Day 6 Day 7 Day 8 Day 9 Day 10 Day 11 Day 12" at bounding box center [642, 104] width 50 height 14
click at [617, 97] on select "Day 1 Day 2 Day 3 Day 4 Day 5 Day 6 Day 7 Day 8 Day 9 Day 10 Day 11 Day 12" at bounding box center [642, 104] width 50 height 14
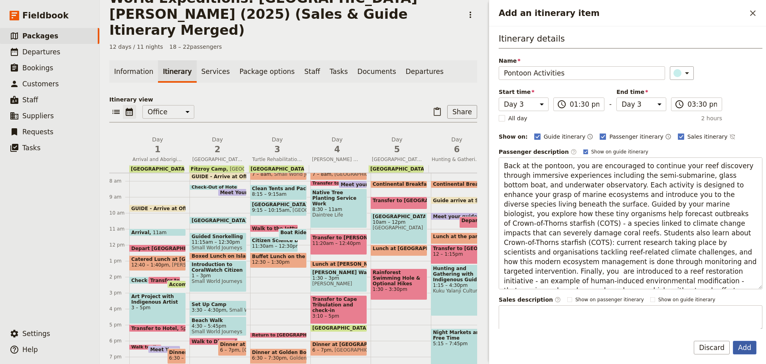
drag, startPoint x: 746, startPoint y: 345, endPoint x: 738, endPoint y: 342, distance: 8.8
click at [745, 345] on button "Add" at bounding box center [745, 347] width 24 height 14
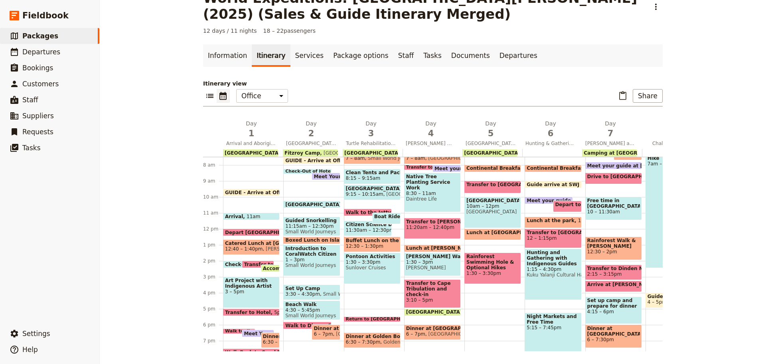
click at [367, 250] on span at bounding box center [372, 249] width 56 height 3
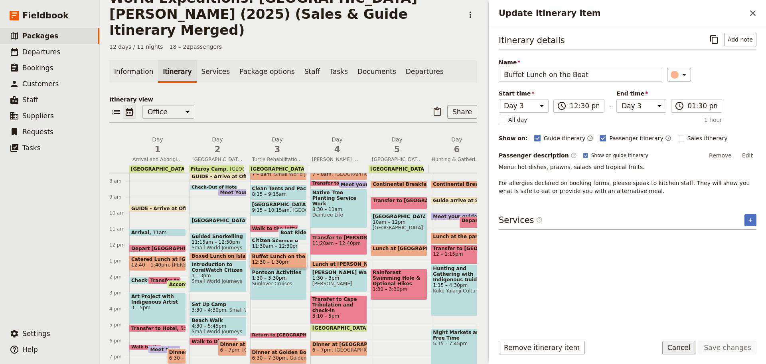
click at [681, 352] on button "Cancel" at bounding box center [679, 347] width 34 height 14
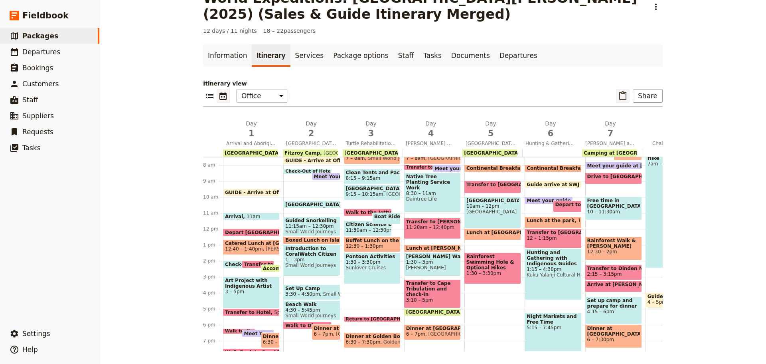
click at [623, 92] on icon "Paste itinerary item" at bounding box center [622, 95] width 7 height 9
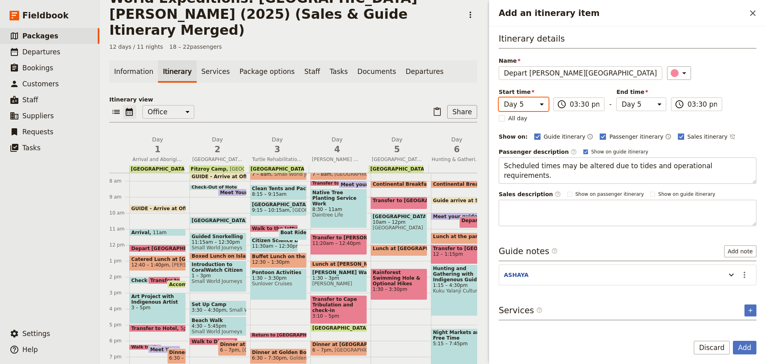
click at [514, 105] on select "Day 1 Day 2 Day 3 Day 4 Day 5 Day 6 Day 7 Day 8 Day 9 Day 10 Day 11 Day 12" at bounding box center [524, 104] width 50 height 14
click at [499, 97] on select "Day 1 Day 2 Day 3 Day 4 Day 5 Day 6 Day 7 Day 8 Day 9 Day 10 Day 11 Day 12" at bounding box center [524, 104] width 50 height 14
drag, startPoint x: 632, startPoint y: 103, endPoint x: 631, endPoint y: 107, distance: 4.4
click at [632, 103] on select "Day 1 Day 2 Day 3 Day 4 Day 5 Day 6 Day 7 Day 8 Day 9 Day 10 Day 11 Day 12" at bounding box center [642, 104] width 50 height 14
click at [617, 97] on select "Day 1 Day 2 Day 3 Day 4 Day 5 Day 6 Day 7 Day 8 Day 9 Day 10 Day 11 Day 12" at bounding box center [642, 104] width 50 height 14
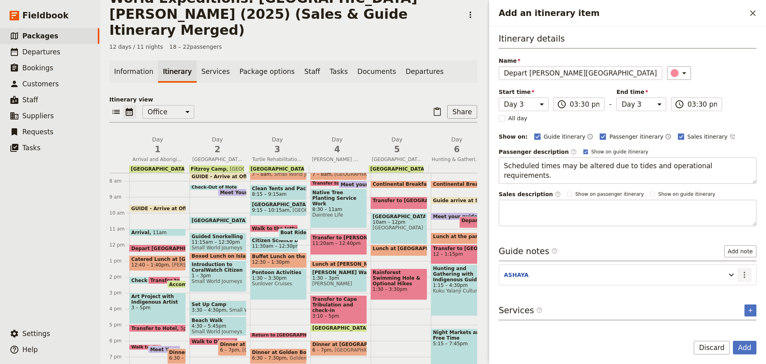
click at [747, 275] on icon "Actions" at bounding box center [745, 275] width 10 height 10
click at [739, 289] on span "Edit note" at bounding box center [727, 292] width 37 height 8
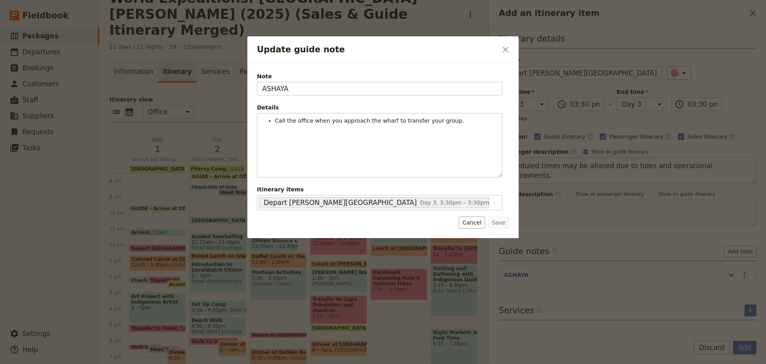
drag, startPoint x: 301, startPoint y: 88, endPoint x: 126, endPoint y: 104, distance: 175.9
click at [117, 363] on div "Update guide note ​ Note ASHAYA Details Call the office when you approach the w…" at bounding box center [383, 364] width 766 height 0
drag, startPoint x: 472, startPoint y: 223, endPoint x: 484, endPoint y: 236, distance: 17.5
click at [472, 223] on button "Cancel" at bounding box center [472, 222] width 26 height 12
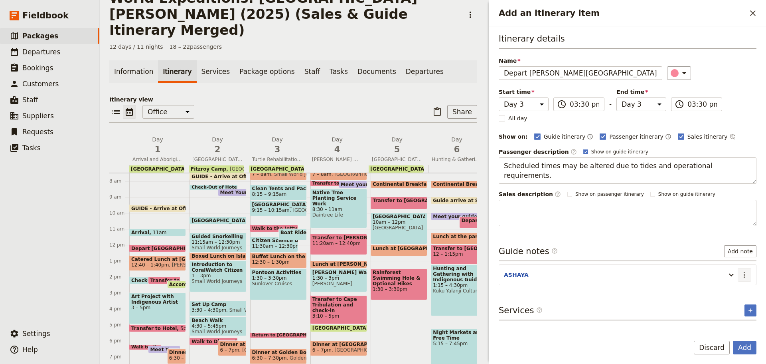
click at [748, 277] on icon "Actions" at bounding box center [745, 275] width 10 height 10
click at [733, 304] on span "Remove note" at bounding box center [727, 303] width 37 height 8
click at [746, 348] on button "Add" at bounding box center [745, 347] width 24 height 14
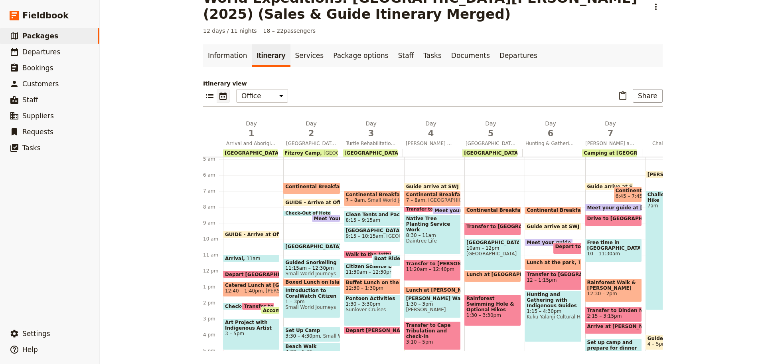
scroll to position [40, 0]
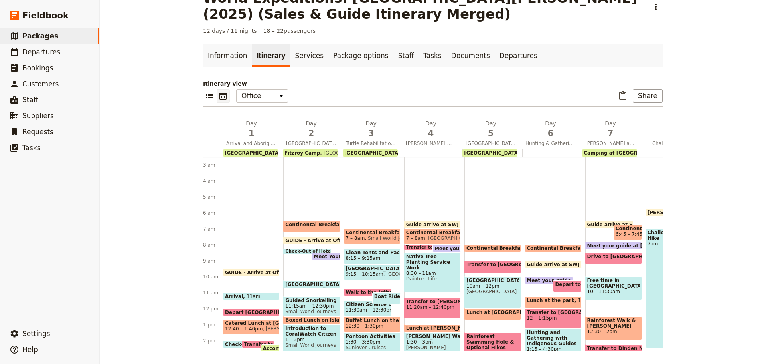
drag, startPoint x: 318, startPoint y: 239, endPoint x: 324, endPoint y: 237, distance: 7.0
click at [318, 239] on span "GUIDE - Arrive at Office" at bounding box center [318, 239] width 67 height 5
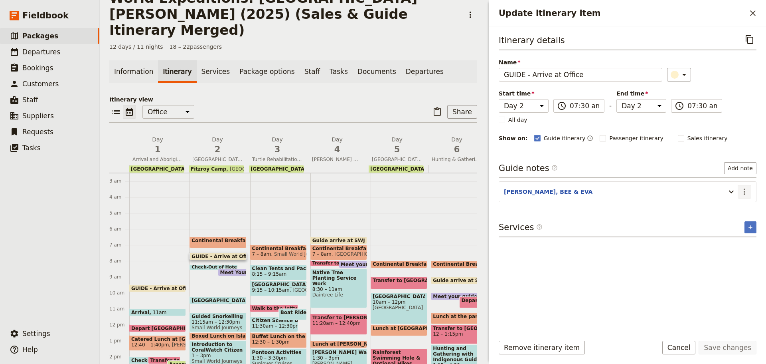
click at [746, 191] on icon "Actions" at bounding box center [745, 192] width 10 height 10
click at [732, 207] on span "Edit note" at bounding box center [721, 209] width 25 height 8
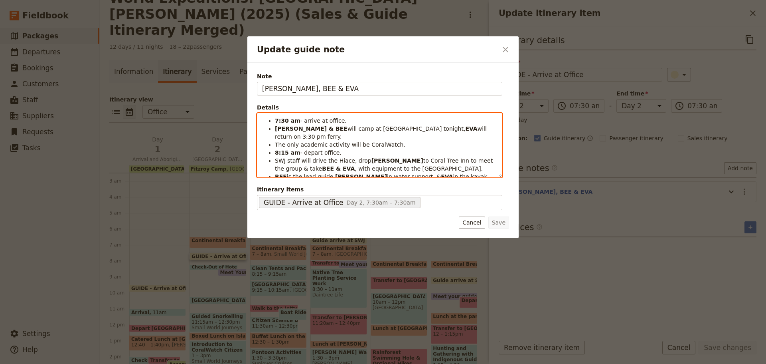
click at [348, 126] on span "will camp at Fitzroy tonight," at bounding box center [407, 128] width 118 height 6
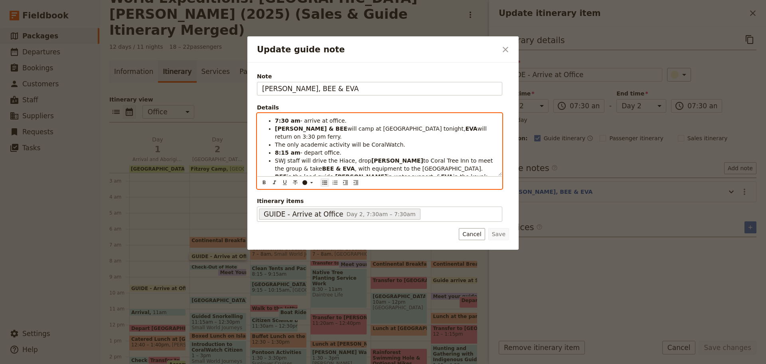
drag, startPoint x: 335, startPoint y: 143, endPoint x: 360, endPoint y: 138, distance: 25.2
click at [336, 148] on li "8:15 am - depart office." at bounding box center [386, 152] width 222 height 8
drag, startPoint x: 277, startPoint y: 144, endPoint x: 338, endPoint y: 144, distance: 61.1
click at [338, 148] on li "8:15 am - depart office." at bounding box center [386, 152] width 222 height 8
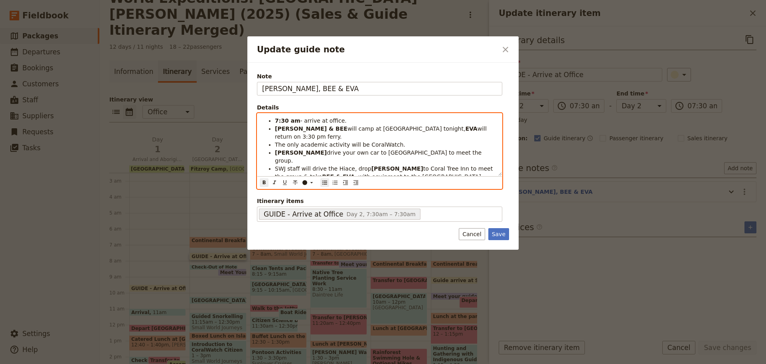
click at [282, 149] on strong "JESS" at bounding box center [301, 152] width 52 height 6
drag, startPoint x: 279, startPoint y: 144, endPoint x: 282, endPoint y: 155, distance: 11.2
click at [287, 149] on span "ATE drive your own car to Coral Tree Inn to meet the group." at bounding box center [372, 152] width 187 height 6
click at [265, 181] on icon "Format bold" at bounding box center [264, 182] width 3 height 4
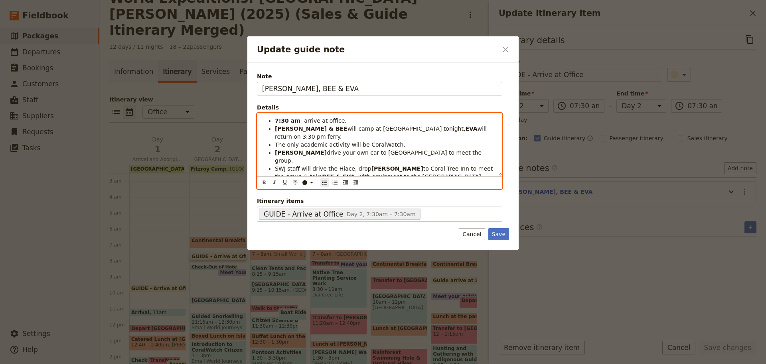
click at [297, 141] on span "The only academic activity will be CoralWatch." at bounding box center [340, 144] width 130 height 6
click at [313, 165] on span "SWJ staff will drive the Hiace, drop" at bounding box center [323, 168] width 97 height 6
click at [399, 149] on span "drive your own car to Coral Tree Inn to meet the group." at bounding box center [379, 156] width 209 height 14
click at [443, 148] on li "KATE drive your own car to Coral Tree Inn to meet the group." at bounding box center [386, 156] width 222 height 16
click at [277, 149] on strong "KATE" at bounding box center [301, 152] width 52 height 6
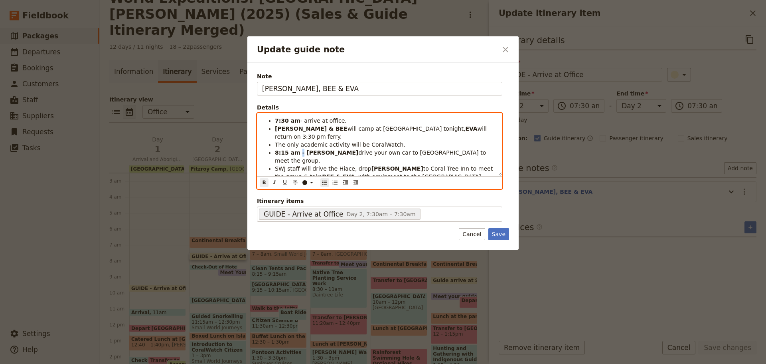
click at [299, 149] on strong "8:15 am - KATE" at bounding box center [316, 152] width 83 height 6
click at [264, 183] on icon "Format bold" at bounding box center [264, 182] width 6 height 6
click at [344, 141] on span "The only academic activity will be CoralWatch." at bounding box center [340, 144] width 130 height 6
drag, startPoint x: 281, startPoint y: 121, endPoint x: 285, endPoint y: 121, distance: 4.4
click at [285, 121] on strong "7:30 am" at bounding box center [288, 120] width 26 height 6
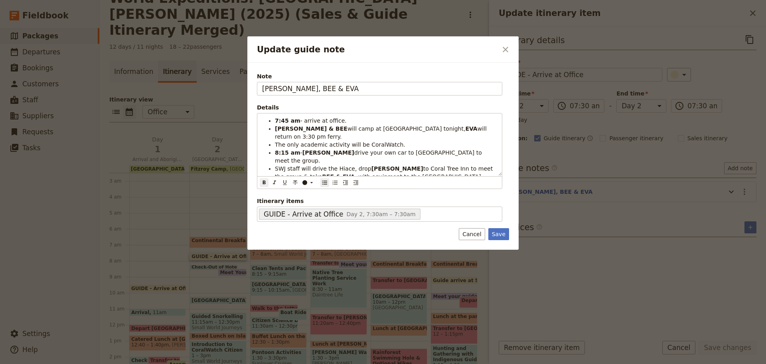
click at [357, 30] on div at bounding box center [383, 182] width 766 height 364
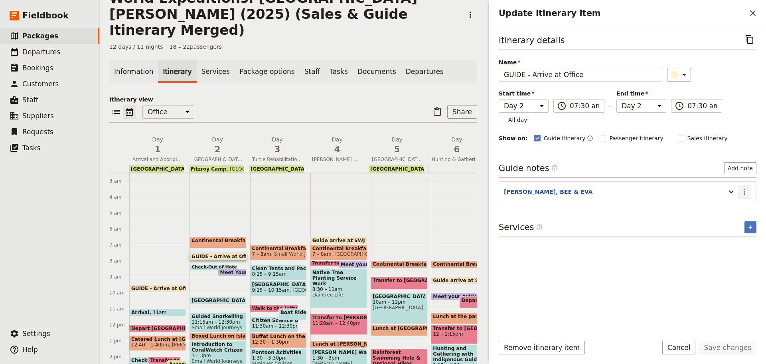
click at [748, 191] on icon "Actions" at bounding box center [745, 192] width 10 height 10
click at [734, 206] on span "Edit note" at bounding box center [721, 209] width 25 height 8
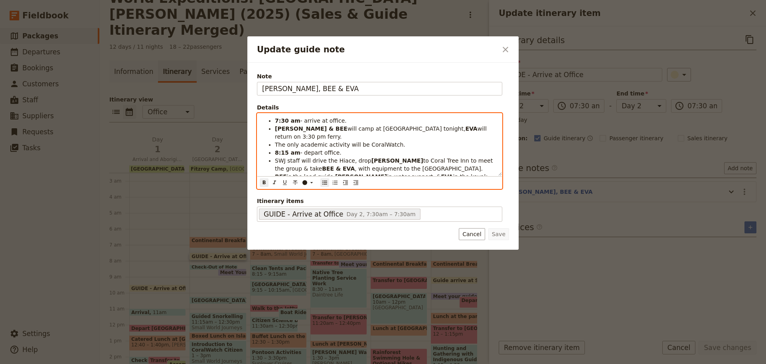
click at [284, 119] on strong "7:30 am" at bounding box center [288, 120] width 26 height 6
drag, startPoint x: 281, startPoint y: 121, endPoint x: 285, endPoint y: 121, distance: 4.8
click at [285, 121] on strong "7:30 am" at bounding box center [288, 120] width 26 height 6
click at [323, 149] on span "- depart office." at bounding box center [320, 152] width 41 height 6
click at [275, 149] on strong "8:15 am" at bounding box center [288, 152] width 26 height 6
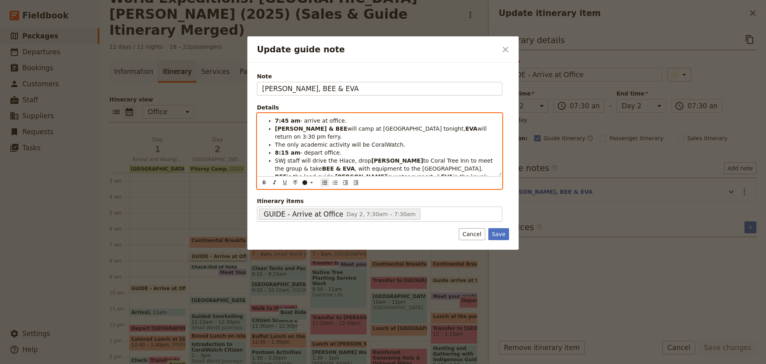
drag, startPoint x: 301, startPoint y: 143, endPoint x: 332, endPoint y: 139, distance: 30.5
click at [332, 149] on span "- depart office." at bounding box center [320, 152] width 41 height 6
click at [306, 149] on strong "JESS" at bounding box center [328, 152] width 52 height 6
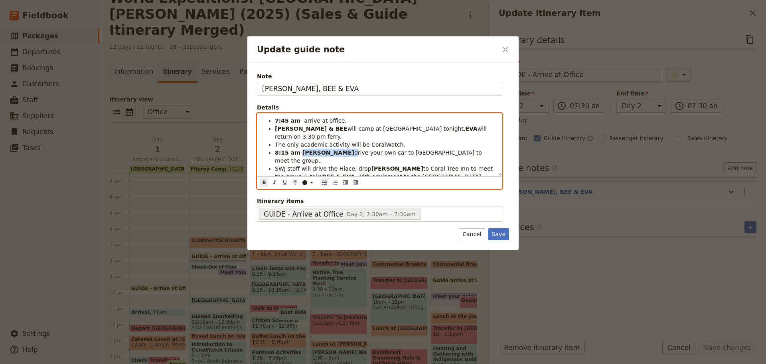
click at [306, 149] on strong "JESS" at bounding box center [328, 152] width 52 height 6
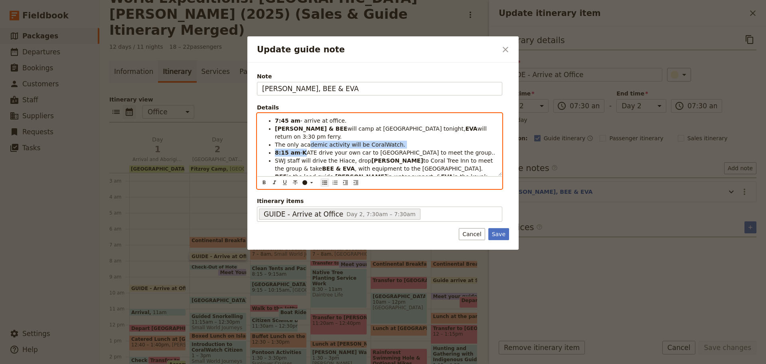
click at [306, 141] on ul "7:45 am - arrive at office. KATE & BEE will camp at Fitzroy tonight, EVA will r…" at bounding box center [379, 149] width 235 height 64
click at [307, 149] on span "ATE drive your own car to Coral Tree Inn to meet the group.." at bounding box center [401, 152] width 188 height 6
drag, startPoint x: 306, startPoint y: 142, endPoint x: 312, endPoint y: 142, distance: 6.4
click at [312, 149] on span "ATE drive your own car to Coral Tree Inn to meet the group.." at bounding box center [401, 152] width 188 height 6
drag, startPoint x: 264, startPoint y: 181, endPoint x: 273, endPoint y: 175, distance: 10.6
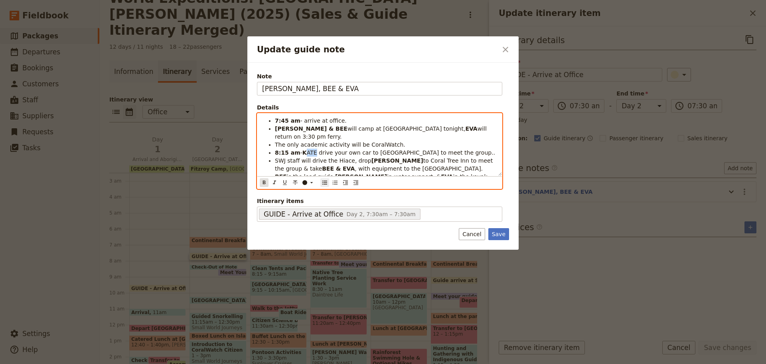
click at [264, 181] on icon "Format bold" at bounding box center [264, 182] width 6 height 6
click at [348, 141] on span "The only academic activity will be CoralWatch." at bounding box center [340, 144] width 130 height 6
click at [461, 148] on li "8:15 am - KATE drive your own car to Coral Tree Inn to meet the group.." at bounding box center [386, 156] width 222 height 16
drag, startPoint x: 281, startPoint y: 142, endPoint x: 285, endPoint y: 145, distance: 5.4
click at [285, 149] on strong "8:15 am" at bounding box center [288, 152] width 26 height 6
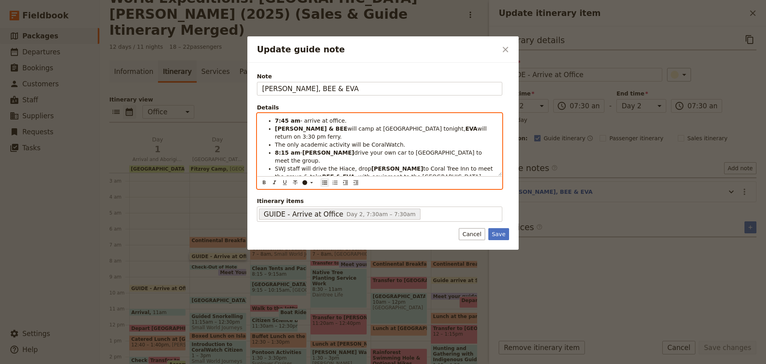
click at [324, 165] on span "SWJ staff will drive the Hiace, drop" at bounding box center [323, 168] width 97 height 6
click at [455, 148] on li "8:15 am - KATE drive your own car to Coral Tree Inn to meet the group." at bounding box center [386, 156] width 222 height 16
click at [277, 165] on span "SWJ staff will drive the Hiace, drop" at bounding box center [323, 168] width 97 height 6
click at [465, 148] on li "8:15 am - KATE drive your own car to Coral Tree Inn to meet the group." at bounding box center [386, 156] width 222 height 16
drag, startPoint x: 276, startPoint y: 154, endPoint x: 293, endPoint y: 162, distance: 18.6
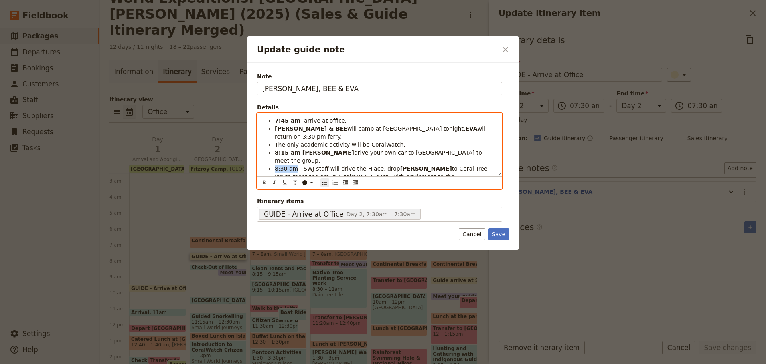
click at [293, 165] on span "8:30 am - SWJ staff will drive the Hiace, drop" at bounding box center [337, 168] width 125 height 6
click at [260, 180] on button "​" at bounding box center [264, 182] width 9 height 9
click at [356, 173] on strong "BEE & EVA" at bounding box center [372, 176] width 33 height 6
click at [280, 119] on strong "7:45 am" at bounding box center [288, 120] width 26 height 6
click at [284, 149] on strong "8:15 am" at bounding box center [288, 152] width 26 height 6
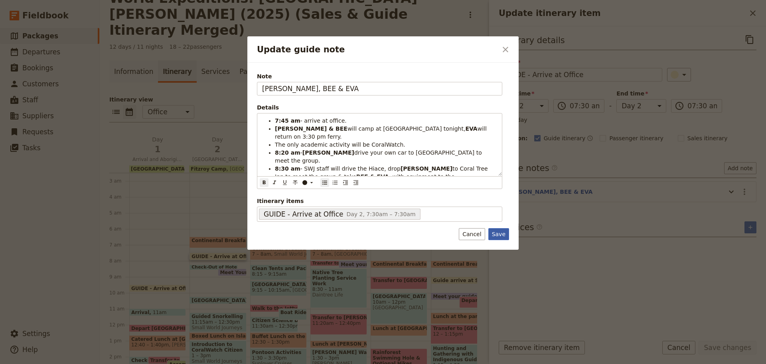
click at [508, 233] on button "Save" at bounding box center [498, 234] width 21 height 12
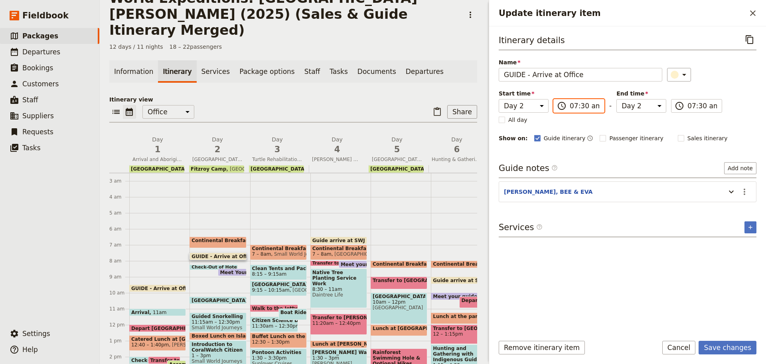
click at [583, 101] on input "07:30 am" at bounding box center [585, 106] width 30 height 10
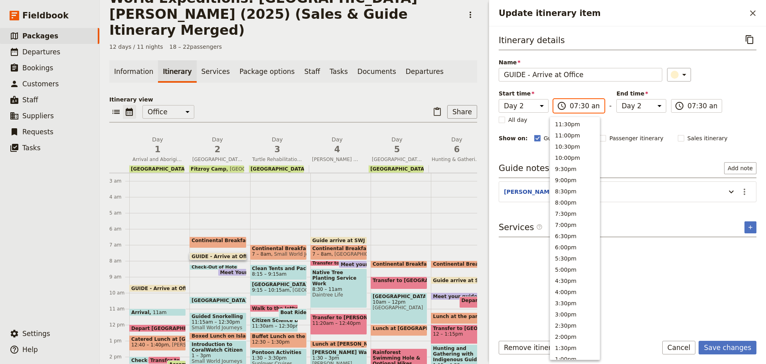
scroll to position [297, 0]
click at [579, 106] on input "07:30 am" at bounding box center [585, 106] width 30 height 10
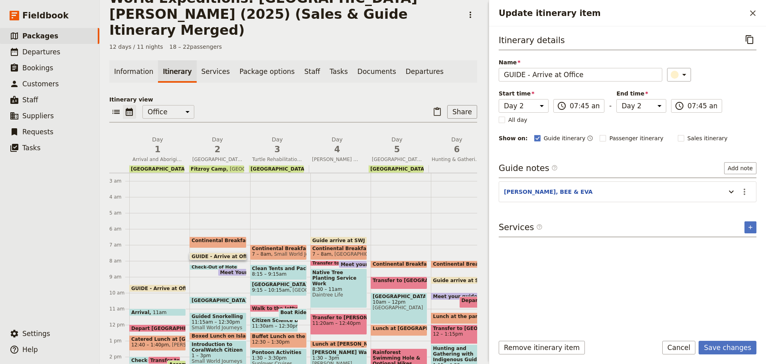
click at [664, 247] on div "Itinerary details ​ Name GUIDE - Arrive at Office ​ Start time Day 1 Day 2 Day …" at bounding box center [628, 180] width 258 height 295
click at [718, 339] on form "Itinerary details ​ Name GUIDE - Arrive at Office ​ Start time Day 1 Day 2 Day …" at bounding box center [627, 194] width 277 height 337
click at [717, 342] on button "Save changes" at bounding box center [728, 347] width 58 height 14
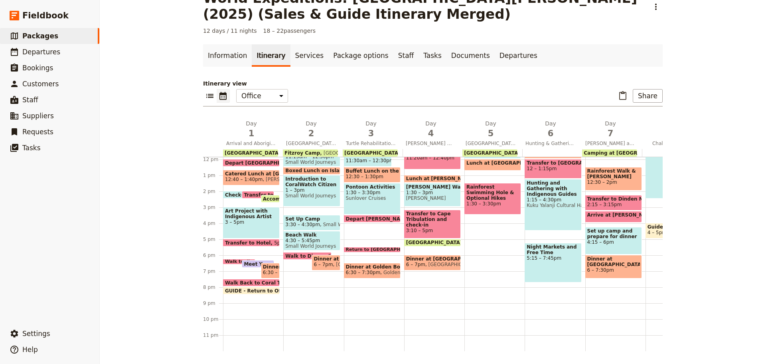
scroll to position [195, 0]
click at [355, 219] on span at bounding box center [372, 220] width 56 height 3
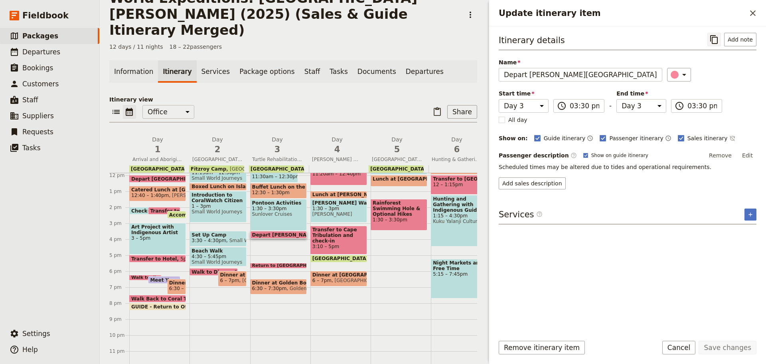
click at [717, 36] on icon "Copy itinerary item" at bounding box center [714, 40] width 10 height 10
click at [681, 351] on button "Cancel" at bounding box center [679, 347] width 34 height 14
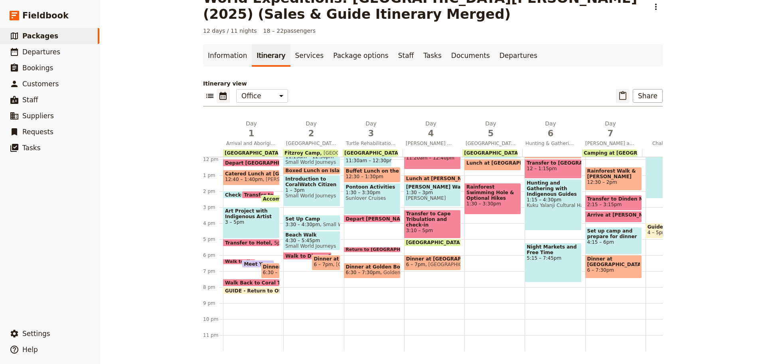
click at [624, 96] on icon "Paste itinerary item" at bounding box center [623, 96] width 10 height 10
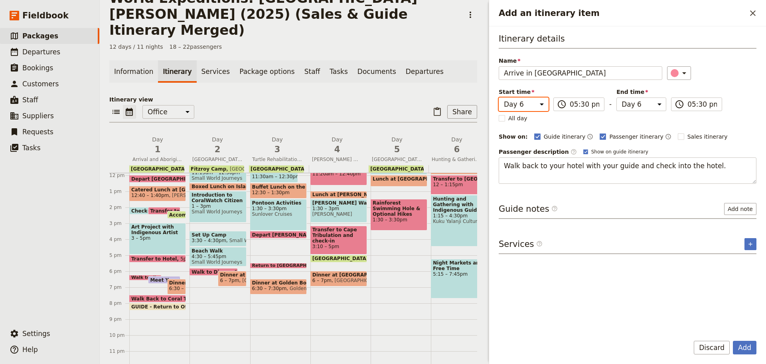
click at [517, 103] on select "Day 1 Day 2 Day 3 Day 4 Day 5 Day 6 Day 7 Day 8 Day 9 Day 10 Day 11 Day 12" at bounding box center [524, 104] width 50 height 14
click at [499, 97] on select "Day 1 Day 2 Day 3 Day 4 Day 5 Day 6 Day 7 Day 8 Day 9 Day 10 Day 11 Day 12" at bounding box center [524, 104] width 50 height 14
click at [628, 98] on select "Day 1 Day 2 Day 3 Day 4 Day 5 Day 6 Day 7 Day 8 Day 9 Day 10 Day 11 Day 12" at bounding box center [642, 104] width 50 height 14
click at [617, 97] on select "Day 1 Day 2 Day 3 Day 4 Day 5 Day 6 Day 7 Day 8 Day 9 Day 10 Day 11 Day 12" at bounding box center [642, 104] width 50 height 14
click at [747, 354] on div "Add Discard" at bounding box center [627, 351] width 277 height 23
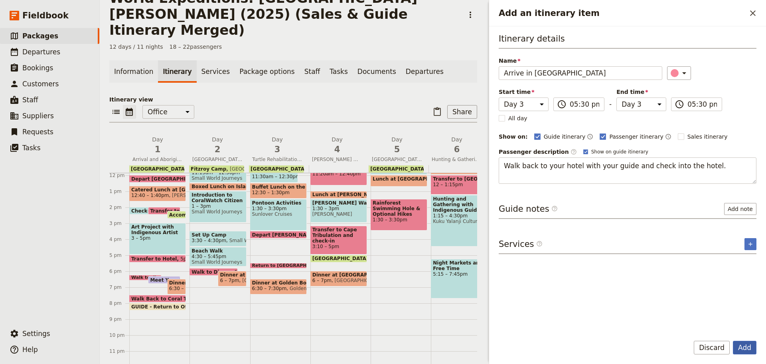
click at [747, 349] on button "Add" at bounding box center [745, 347] width 24 height 14
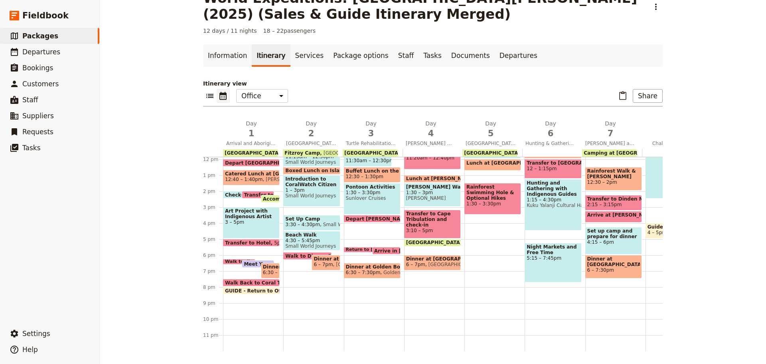
click at [344, 249] on span at bounding box center [367, 250] width 47 height 3
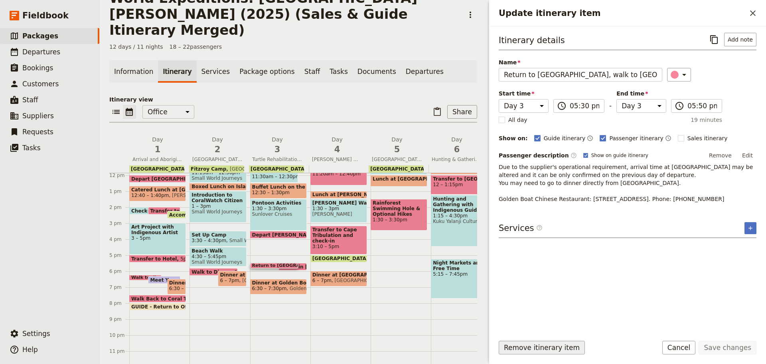
click at [559, 348] on button "Remove itinerary item" at bounding box center [542, 347] width 86 height 14
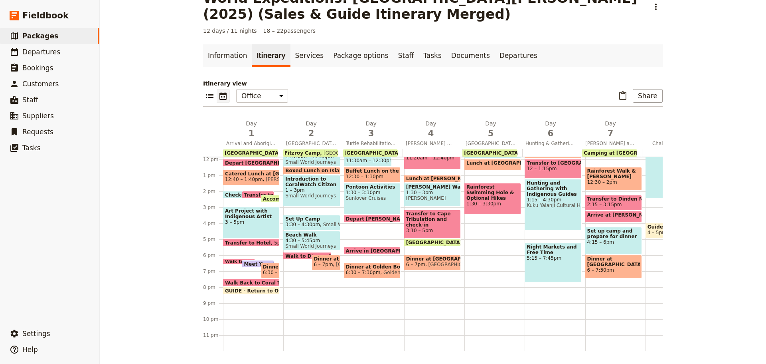
click at [360, 248] on span "Arrive in Cairns" at bounding box center [388, 250] width 85 height 5
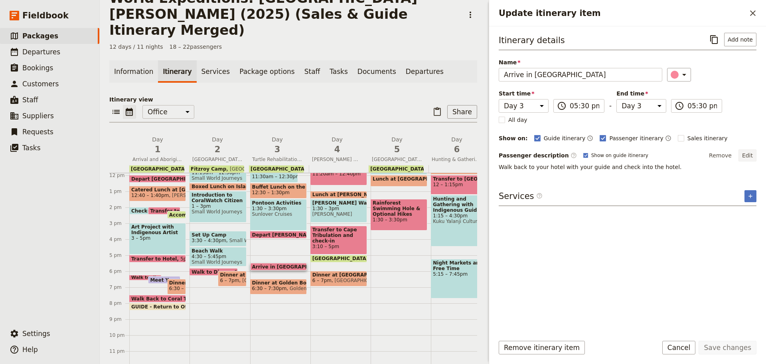
drag, startPoint x: 757, startPoint y: 154, endPoint x: 754, endPoint y: 152, distance: 4.1
click at [757, 154] on div "Itinerary details ​ Add note Name Arrive in Cairns ​ Start time Day 1 Day 2 Day…" at bounding box center [627, 177] width 277 height 302
click at [752, 152] on button "Edit" at bounding box center [748, 155] width 18 height 12
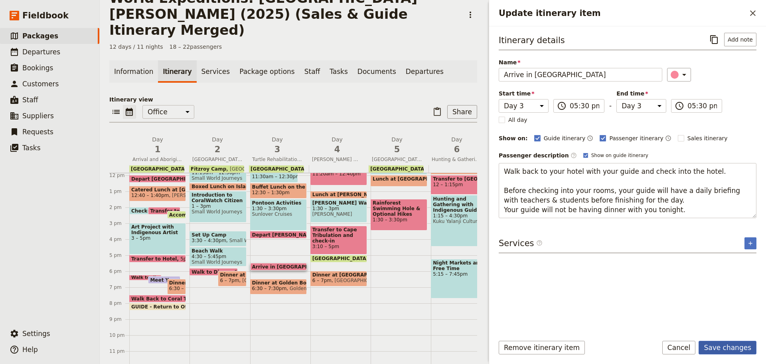
click at [716, 341] on button "Save changes" at bounding box center [728, 347] width 58 height 14
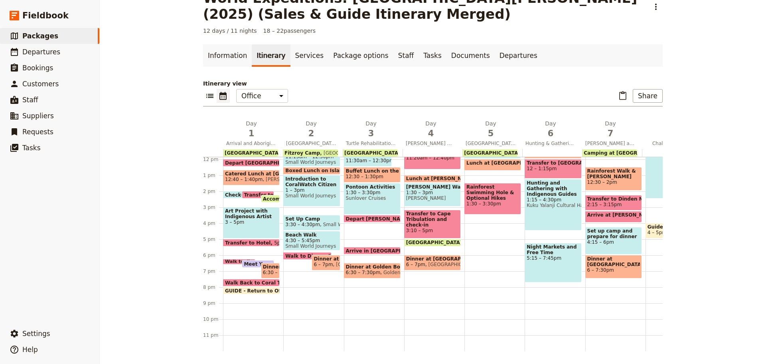
click at [430, 248] on span "5:30pm" at bounding box center [439, 250] width 18 height 5
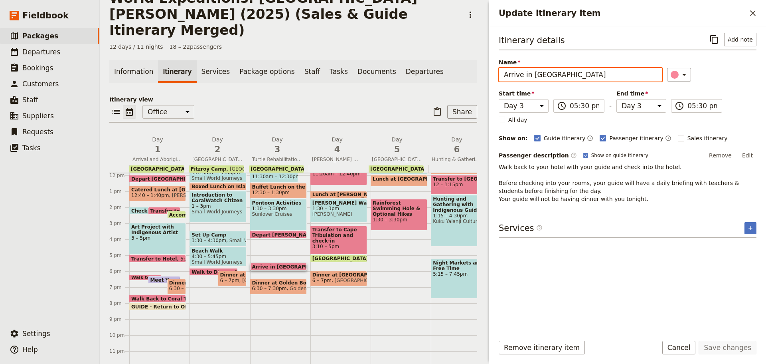
click at [568, 71] on input "Arrive in Cairns" at bounding box center [581, 75] width 164 height 14
paste input "& Check Back In at Seville"
click at [550, 76] on input "Arrive in Cairns & Check Back In at Seville" at bounding box center [581, 75] width 164 height 14
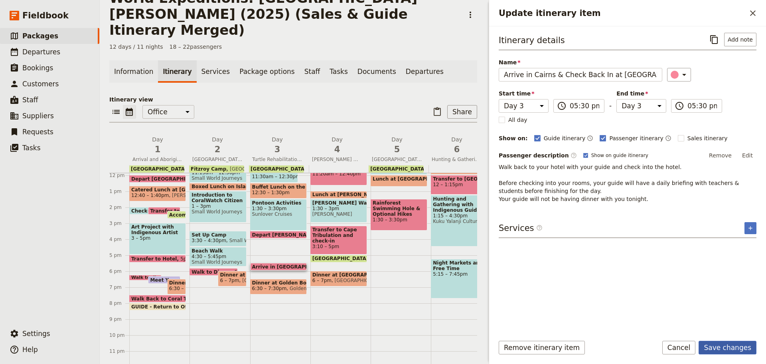
click at [719, 343] on button "Save changes" at bounding box center [728, 347] width 58 height 14
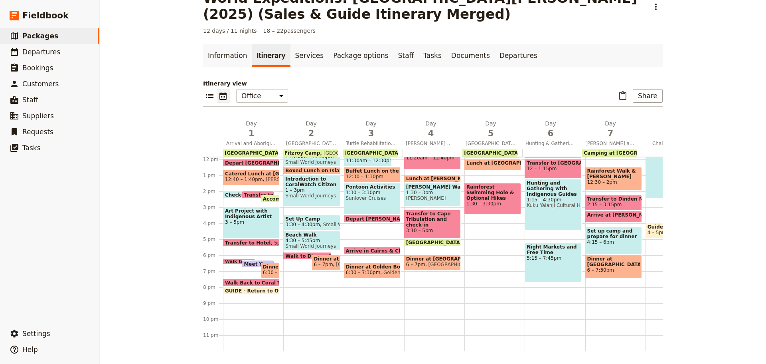
click at [374, 251] on span at bounding box center [372, 252] width 56 height 3
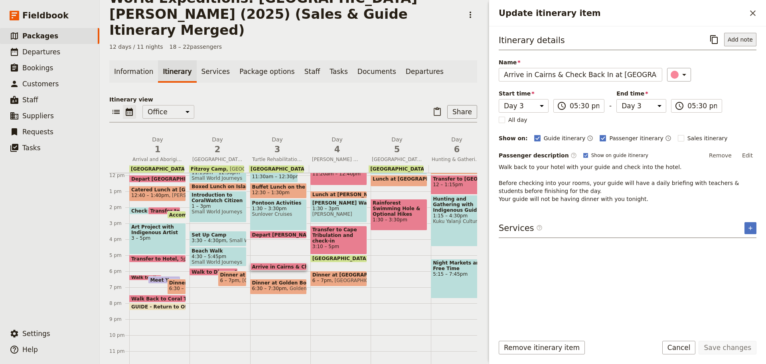
click at [733, 42] on button "Add note" at bounding box center [740, 40] width 32 height 14
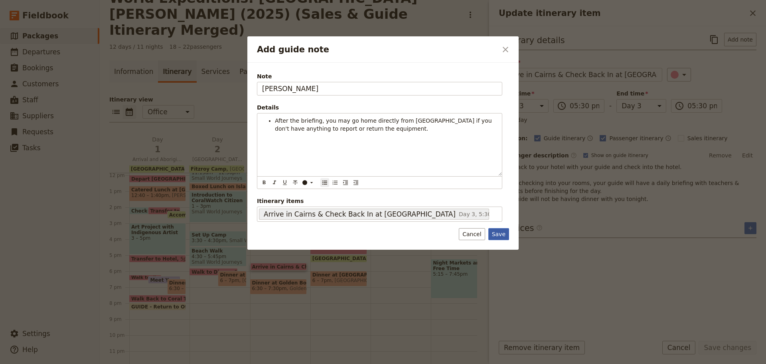
click at [505, 236] on button "Save" at bounding box center [498, 234] width 21 height 12
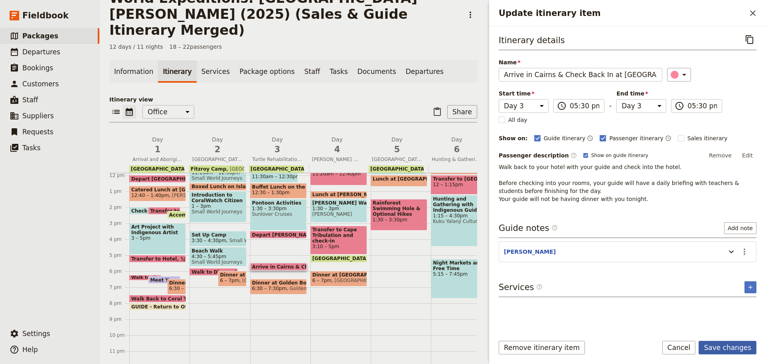
click at [739, 345] on button "Save changes" at bounding box center [728, 347] width 58 height 14
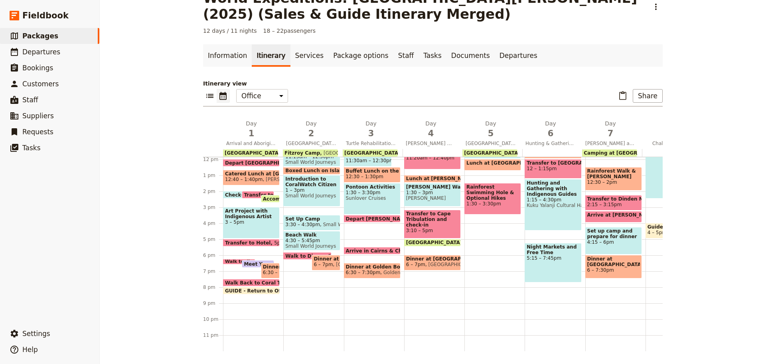
click at [299, 253] on span "Walk to Dinner" at bounding box center [306, 255] width 43 height 5
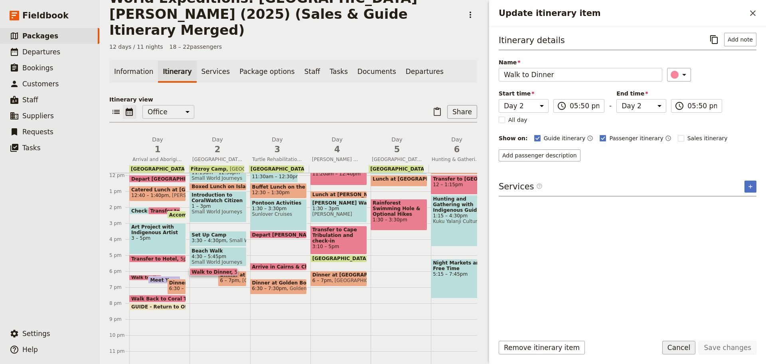
click at [674, 344] on button "Cancel" at bounding box center [679, 347] width 34 height 14
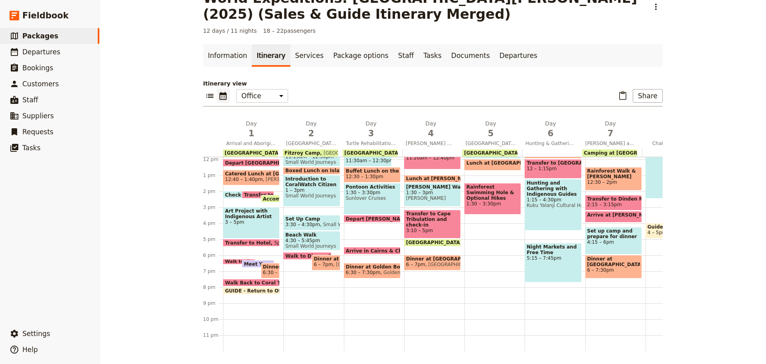
click at [229, 261] on span at bounding box center [239, 262] width 32 height 3
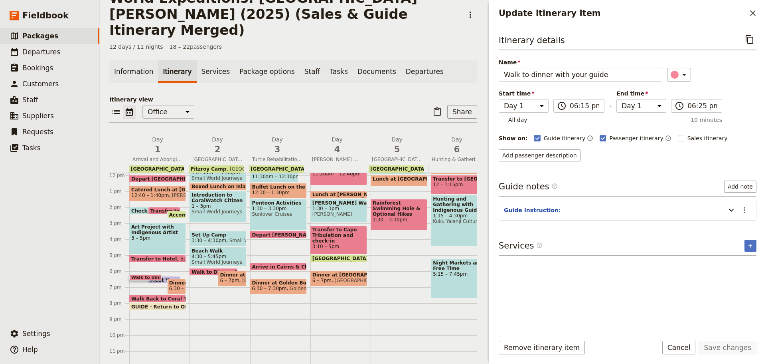
click at [150, 277] on span at bounding box center [146, 278] width 32 height 3
click at [526, 349] on button "Remove itinerary item" at bounding box center [542, 347] width 86 height 14
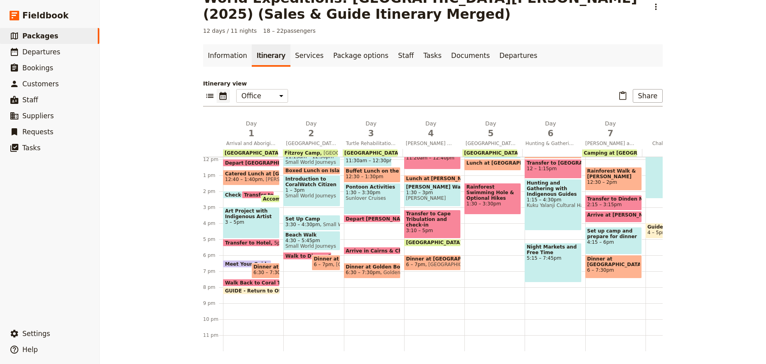
click at [233, 261] on span "Meet Your Guide in Reception & Walk to Dinner" at bounding box center [290, 263] width 130 height 5
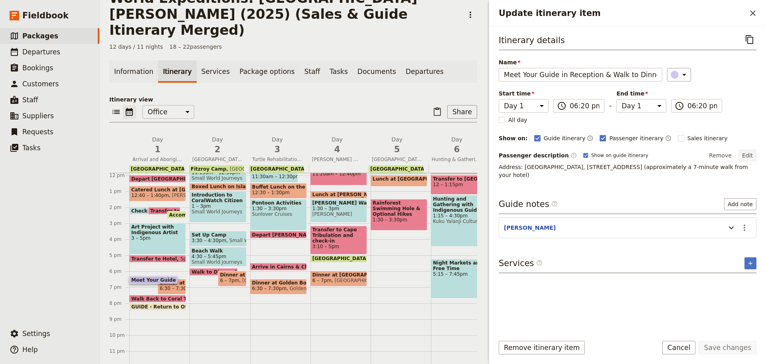
click at [742, 153] on button "Edit" at bounding box center [748, 155] width 18 height 12
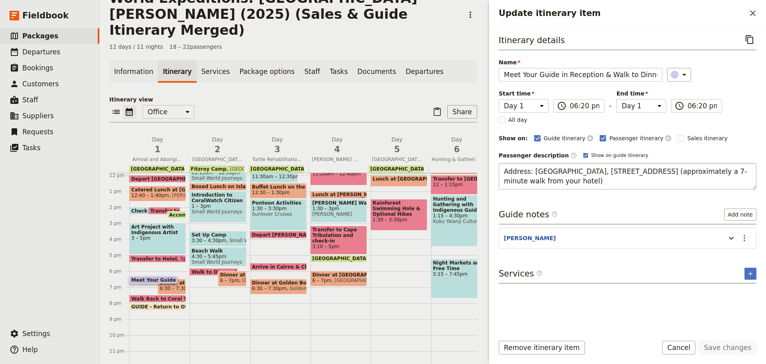
click at [557, 181] on textarea "Address: Novotel Cairns Oasis Resort, 122 Lake St, Cairns City QLD 4870 (approx…" at bounding box center [628, 176] width 258 height 26
click at [747, 239] on div "Itinerary details ​ Name Meet Your Guide in Reception & Walk to Dinner ​ Start …" at bounding box center [628, 180] width 258 height 295
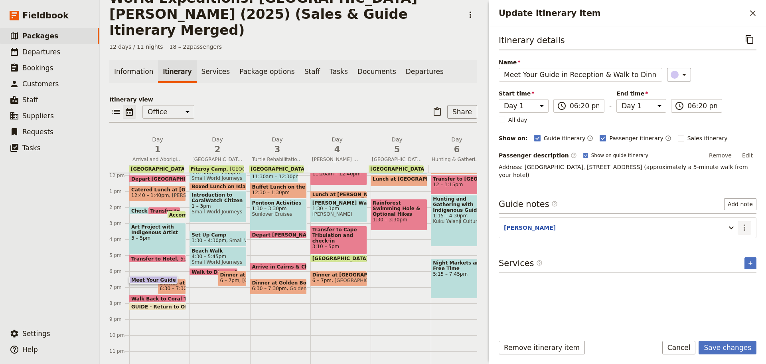
click at [745, 226] on icon "Actions" at bounding box center [745, 228] width 10 height 10
click at [727, 241] on span "Edit note" at bounding box center [721, 245] width 25 height 8
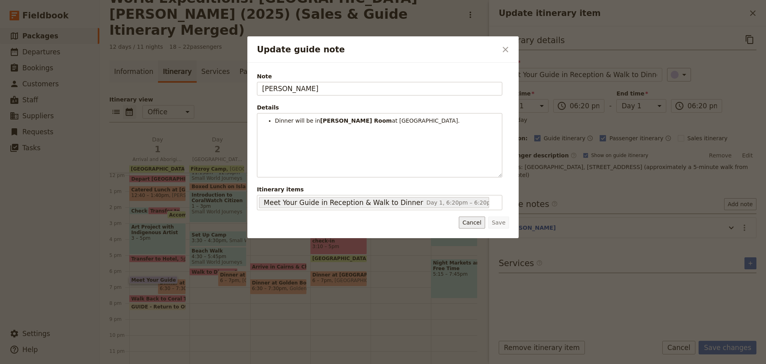
click at [478, 224] on button "Cancel" at bounding box center [472, 222] width 26 height 12
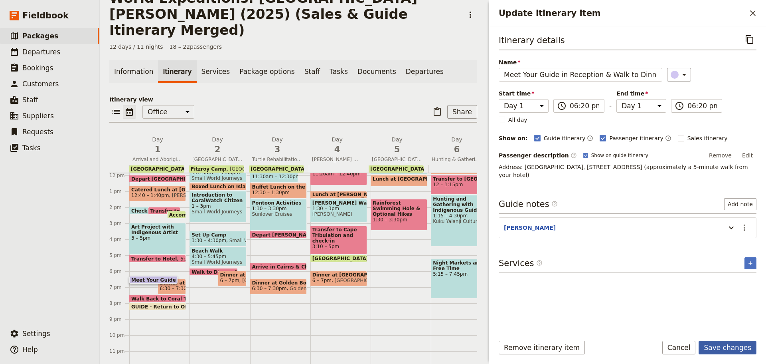
click at [739, 348] on button "Save changes" at bounding box center [728, 347] width 58 height 14
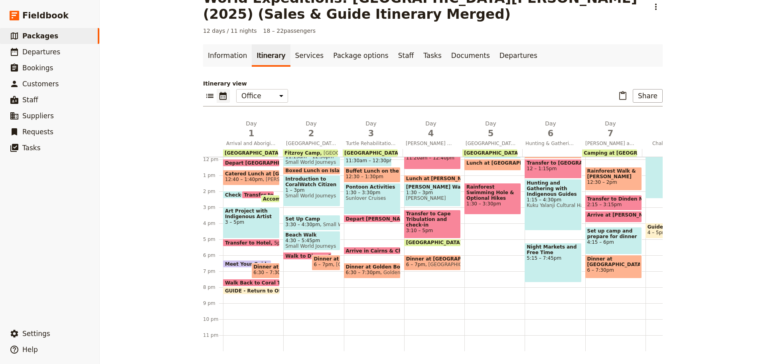
click at [369, 251] on span at bounding box center [372, 252] width 56 height 3
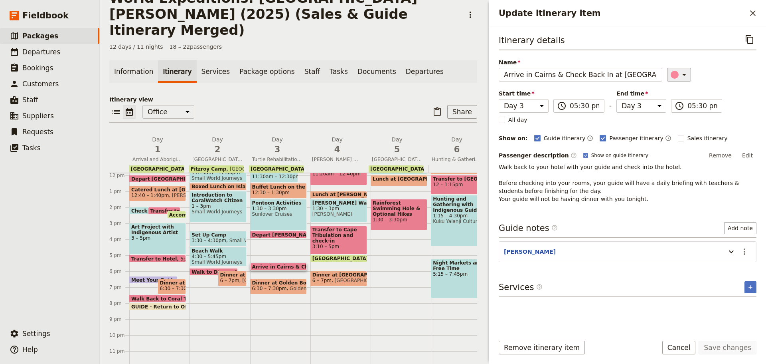
click at [685, 74] on button "​" at bounding box center [679, 75] width 24 height 14
click at [682, 104] on button "button" at bounding box center [679, 101] width 10 height 10
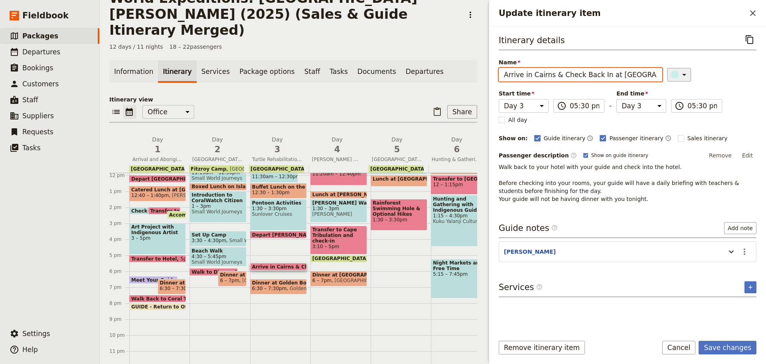
drag, startPoint x: 610, startPoint y: 73, endPoint x: 686, endPoint y: 56, distance: 78.5
click at [680, 69] on div "Name Arrive in Cairns & Check Back In at Seville ​" at bounding box center [628, 69] width 258 height 23
click at [737, 347] on button "Save changes" at bounding box center [728, 347] width 58 height 14
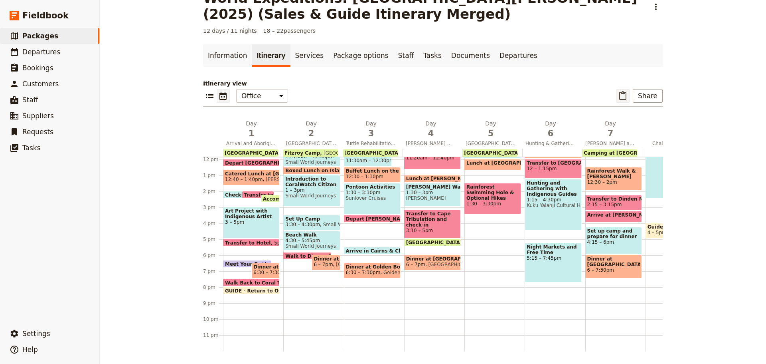
click at [619, 92] on icon "Paste itinerary item" at bounding box center [622, 95] width 7 height 9
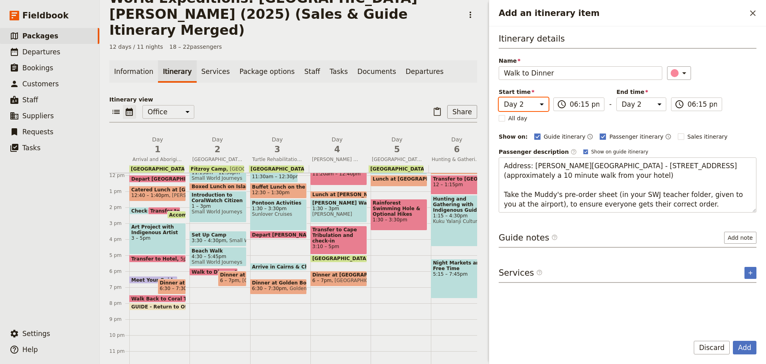
drag, startPoint x: 525, startPoint y: 103, endPoint x: 525, endPoint y: 109, distance: 6.4
click at [525, 103] on select "Day 1 Day 2 Day 3 Day 4 Day 5 Day 6 Day 7 Day 8 Day 9 Day 10 Day 11 Day 12" at bounding box center [524, 104] width 50 height 14
click at [499, 97] on select "Day 1 Day 2 Day 3 Day 4 Day 5 Day 6 Day 7 Day 8 Day 9 Day 10 Day 11 Day 12" at bounding box center [524, 104] width 50 height 14
click at [646, 99] on select "Day 1 Day 2 Day 3 Day 4 Day 5 Day 6 Day 7 Day 8 Day 9 Day 10 Day 11 Day 12" at bounding box center [642, 104] width 50 height 14
click at [617, 97] on select "Day 1 Day 2 Day 3 Day 4 Day 5 Day 6 Day 7 Day 8 Day 9 Day 10 Day 11 Day 12" at bounding box center [642, 104] width 50 height 14
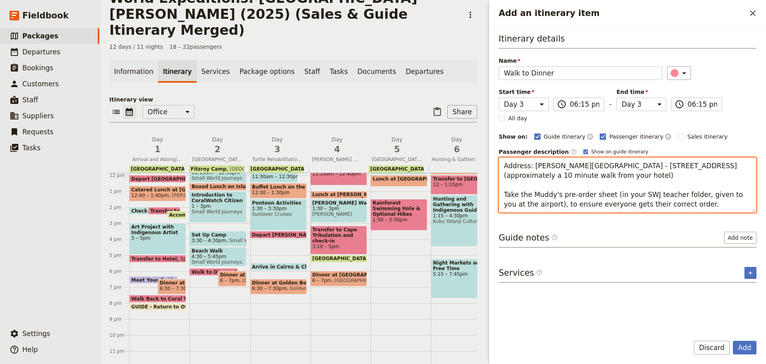
drag, startPoint x: 533, startPoint y: 164, endPoint x: 571, endPoint y: 168, distance: 37.7
click at [571, 168] on textarea "Address: Muddy's Cafe - 174 Esplanade, Cairns City, 4870 (approximately a 10 mi…" at bounding box center [628, 184] width 258 height 55
click at [519, 196] on textarea "Address: Golden Boat - 174 Esplanade, Cairns City, 4870 (approximately a 10 min…" at bounding box center [628, 184] width 258 height 55
drag, startPoint x: 504, startPoint y: 162, endPoint x: 661, endPoint y: 204, distance: 162.6
click at [661, 204] on textarea "Address: Golden Boat - 174 Esplanade, Cairns City, 4870 (approximately a 10 min…" at bounding box center [628, 184] width 258 height 55
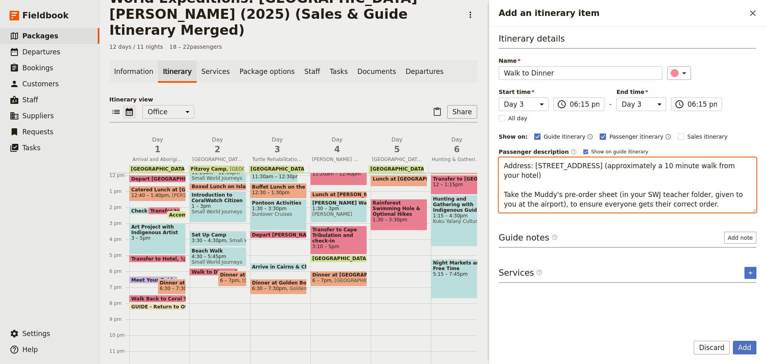
paste textarea "Boardwalk Social by Crystalbrook - Ground Floor, 85, Esplanade, Cairns City QLD…"
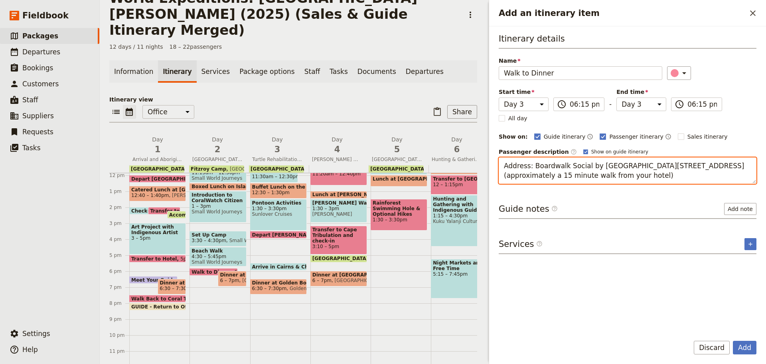
click at [620, 170] on textarea "Address: Boardwalk Social by Crystalbrook - Ground Floor, 85, Esplanade, Cairns…" at bounding box center [628, 170] width 258 height 26
click at [606, 176] on textarea "Address: Boardwalk Social by Crystalbrook - Ground Floor, 85, Esplanade, Cairns…" at bounding box center [628, 170] width 258 height 26
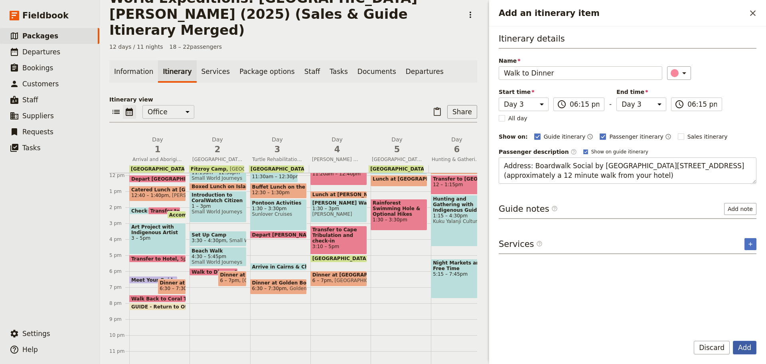
click at [741, 344] on button "Add" at bounding box center [745, 347] width 24 height 14
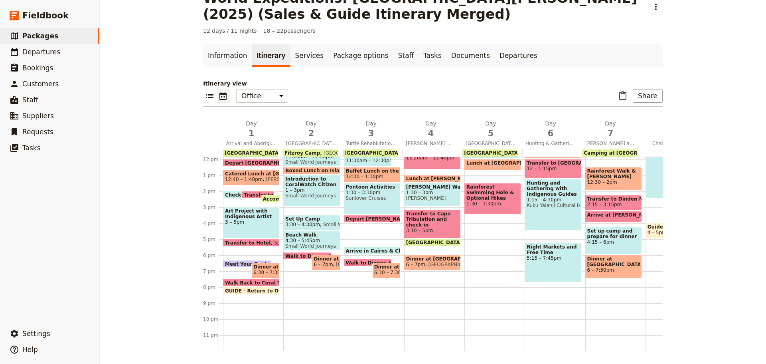
click at [365, 260] on span "Walk to Dinner" at bounding box center [367, 262] width 43 height 5
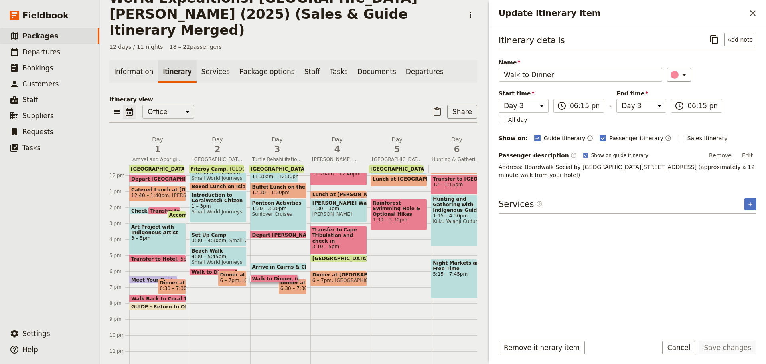
click at [294, 291] on span at bounding box center [293, 292] width 28 height 3
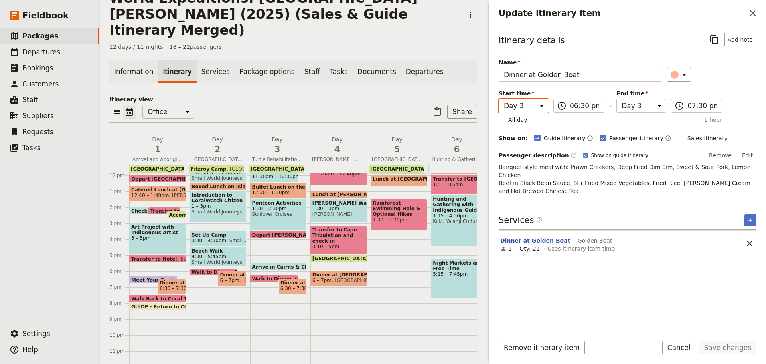
drag, startPoint x: 526, startPoint y: 105, endPoint x: 524, endPoint y: 111, distance: 6.6
click at [525, 105] on select "Day 1 Day 2 Day 3 Day 4 Day 5 Day 6 Day 7 Day 8 Day 9 Day 10 Day 11 Day 12" at bounding box center [524, 106] width 50 height 14
click at [499, 99] on select "Day 1 Day 2 Day 3 Day 4 Day 5 Day 6 Day 7 Day 8 Day 9 Day 10 Day 11 Day 12" at bounding box center [524, 106] width 50 height 14
click at [630, 102] on select "Day 1 Day 2 Day 3 Day 4 Day 5 Day 6 Day 7 Day 8 Day 9 Day 10 Day 11 Day 12" at bounding box center [642, 106] width 50 height 14
drag, startPoint x: 643, startPoint y: 104, endPoint x: 651, endPoint y: 132, distance: 28.7
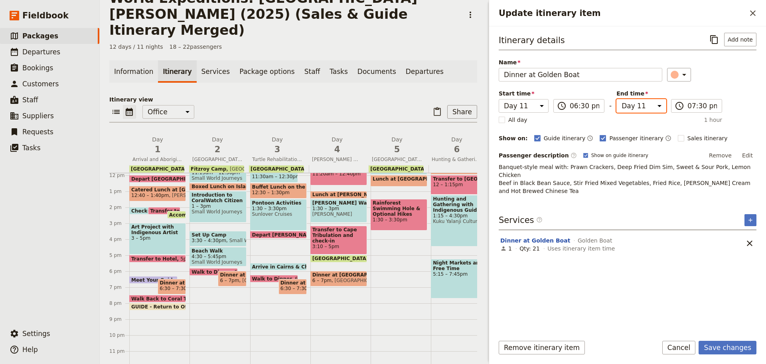
click at [643, 104] on select "Day 1 Day 2 Day 3 Day 4 Day 5 Day 6 Day 7 Day 8 Day 9 Day 10 Day 11 Day 12" at bounding box center [642, 106] width 50 height 14
click at [741, 347] on button "Save changes" at bounding box center [728, 347] width 58 height 14
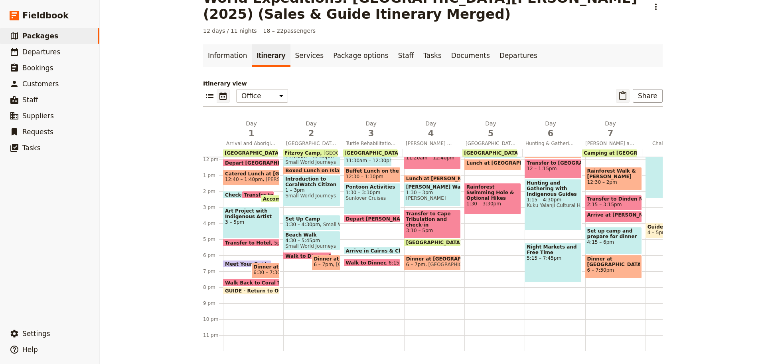
click at [622, 93] on icon "Paste itinerary item" at bounding box center [622, 95] width 7 height 9
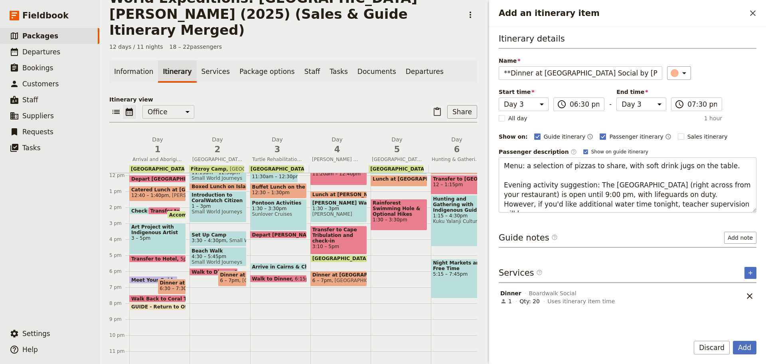
scroll to position [0, 80]
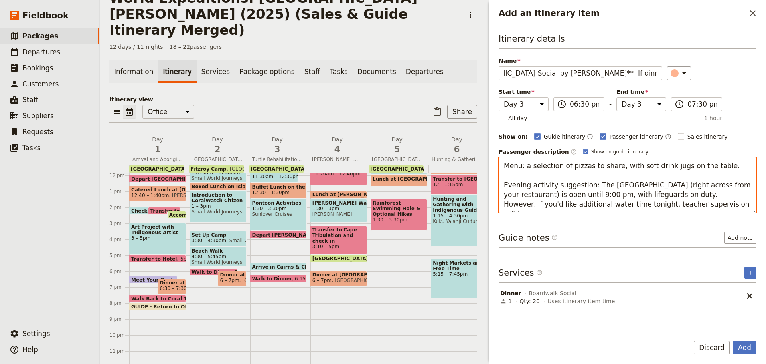
drag, startPoint x: 565, startPoint y: 170, endPoint x: 569, endPoint y: 168, distance: 4.1
click at [565, 169] on textarea "Menu: a selection of pizzas to share, with soft drink jugs on the table. Evenin…" at bounding box center [628, 184] width 258 height 55
click at [537, 184] on textarea "Menu: a selection of pizzas to share, with soft drink jugs on the table. Evenin…" at bounding box center [628, 184] width 258 height 55
drag, startPoint x: 504, startPoint y: 174, endPoint x: 749, endPoint y: 208, distance: 247.0
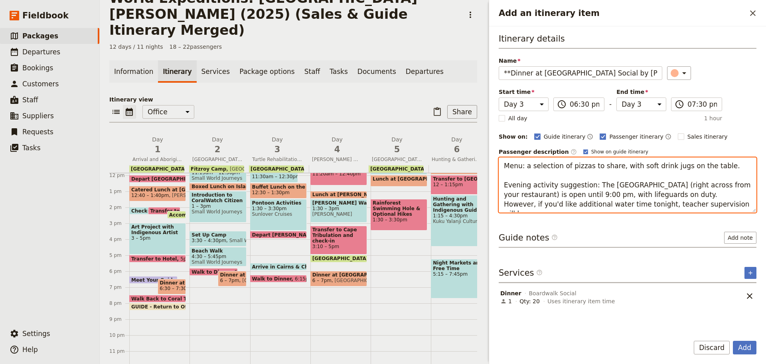
click at [749, 208] on textarea "Menu: a selection of pizzas to share, with soft drink jugs on the table. Evenin…" at bounding box center [628, 184] width 258 height 55
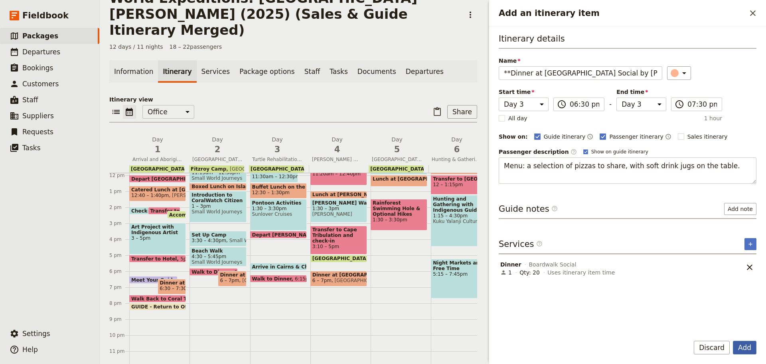
click at [746, 347] on button "Add" at bounding box center [745, 347] width 24 height 14
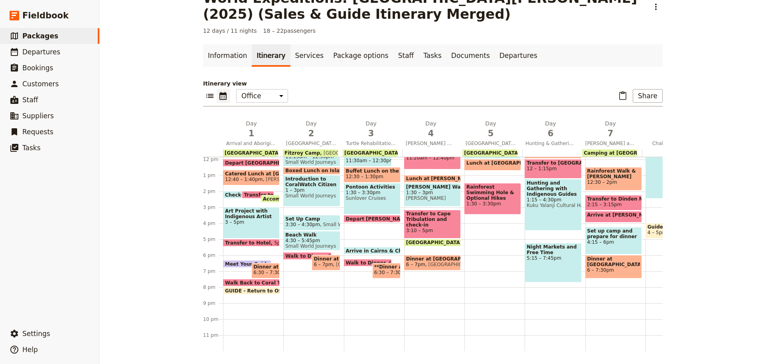
click at [384, 269] on span "6:30 – 7:30pm" at bounding box center [391, 272] width 35 height 6
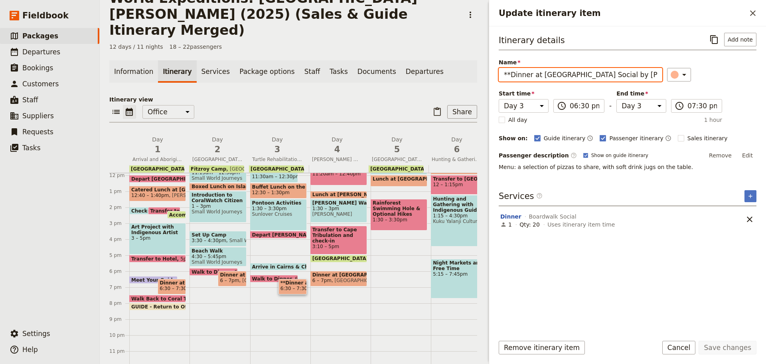
drag, startPoint x: 510, startPoint y: 73, endPoint x: 424, endPoint y: 79, distance: 86.7
click at [424, 79] on div "World Expeditions: St Leonard's College (2025) (Sales & Guide Itinerary Merged)…" at bounding box center [433, 182] width 666 height 364
drag, startPoint x: 634, startPoint y: 76, endPoint x: 689, endPoint y: 78, distance: 55.5
click at [689, 78] on div "Name Dinner at Boardwalk Social by Crystalbrook** If dinner on own take this ou…" at bounding box center [628, 69] width 258 height 23
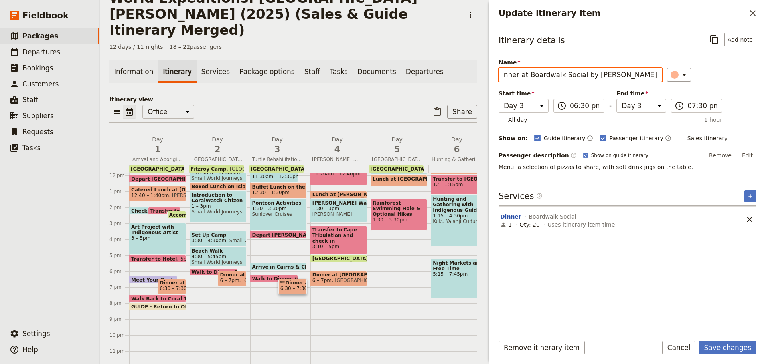
scroll to position [0, 0]
click at [713, 340] on button "Save changes" at bounding box center [728, 347] width 58 height 14
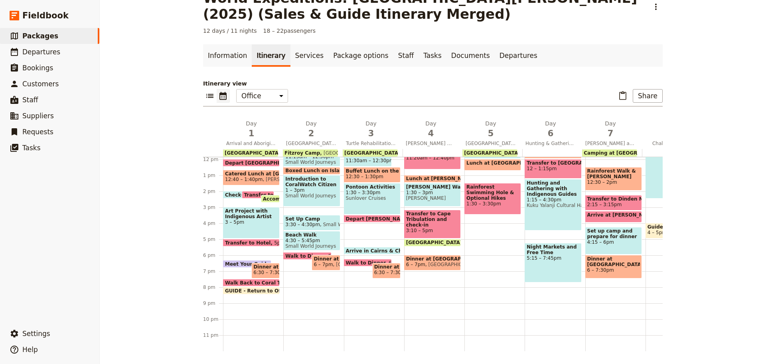
click at [246, 280] on span "Walk Back to Coral Tree Inn with Your Guide" at bounding box center [286, 282] width 122 height 5
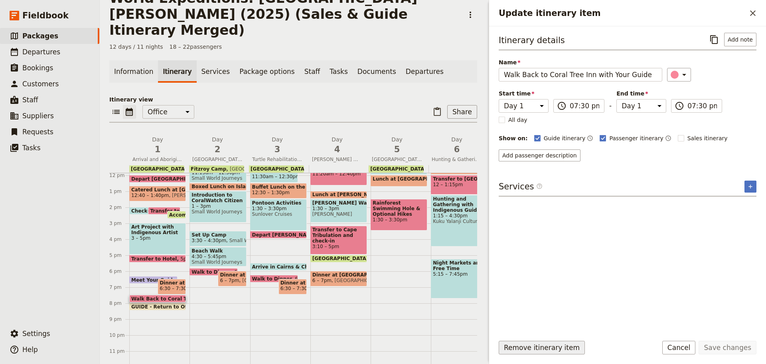
drag, startPoint x: 534, startPoint y: 348, endPoint x: 530, endPoint y: 345, distance: 4.7
click at [533, 347] on button "Remove itinerary item" at bounding box center [542, 347] width 86 height 14
click at [256, 288] on div "Continental Breakfast at Camp 7 – 8am Small World Journeys Clean Tents and Pack…" at bounding box center [280, 175] width 60 height 383
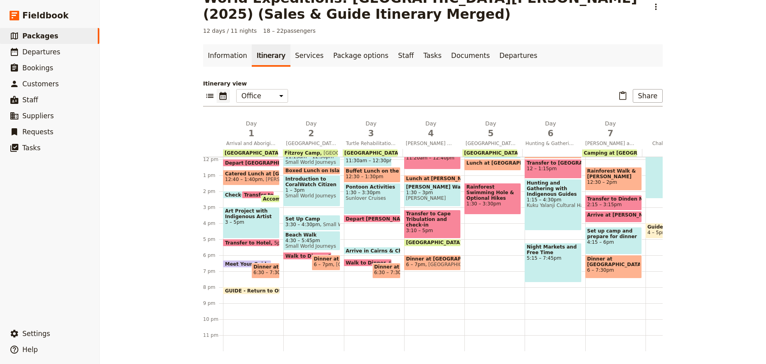
click at [269, 288] on span "GUIDE - Return to Office" at bounding box center [259, 290] width 69 height 5
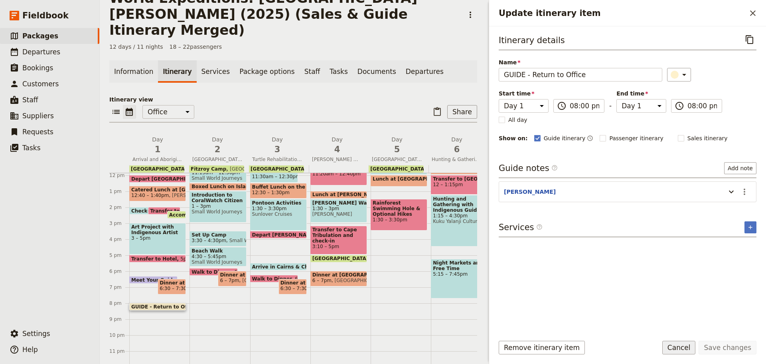
click at [688, 347] on button "Cancel" at bounding box center [679, 347] width 34 height 14
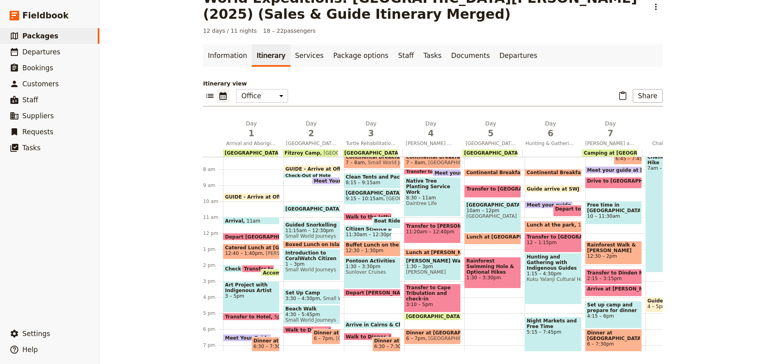
scroll to position [36, 0]
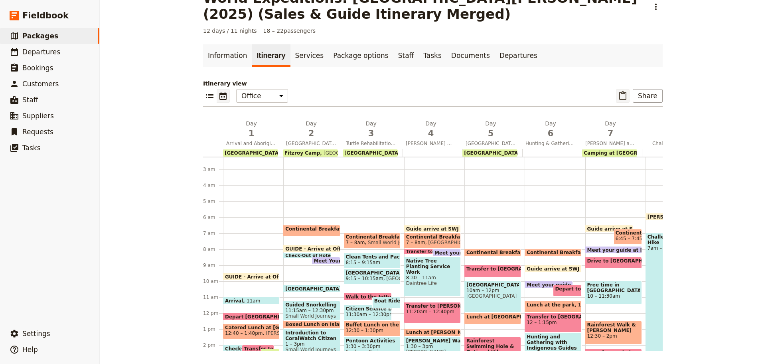
click at [623, 93] on icon "Paste itinerary item" at bounding box center [622, 95] width 7 height 9
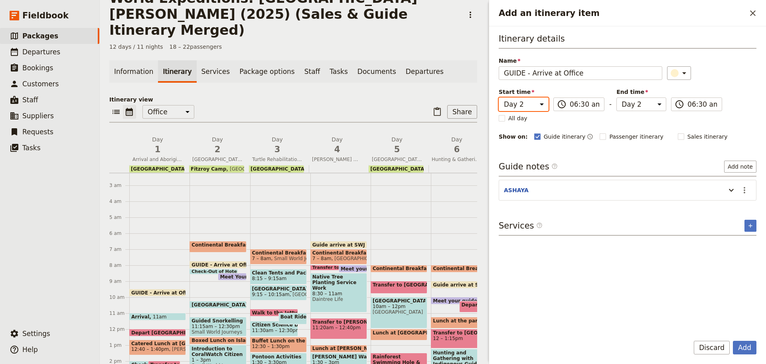
drag, startPoint x: 511, startPoint y: 104, endPoint x: 511, endPoint y: 110, distance: 6.0
click at [511, 104] on select "Day 1 Day 2 Day 3 Day 4 Day 5 Day 6 Day 7 Day 8 Day 9 Day 10 Day 11 Day 12" at bounding box center [524, 104] width 50 height 14
click at [499, 97] on select "Day 1 Day 2 Day 3 Day 4 Day 5 Day 6 Day 7 Day 8 Day 9 Day 10 Day 11 Day 12" at bounding box center [524, 104] width 50 height 14
drag, startPoint x: 609, startPoint y: 105, endPoint x: 615, endPoint y: 106, distance: 6.1
click at [611, 105] on div "Start time Day 1 Day 2 Day 3 Day 4 Day 5 Day 6 Day 7 Day 8 Day 9 Day 10 Day 11 …" at bounding box center [610, 99] width 223 height 23
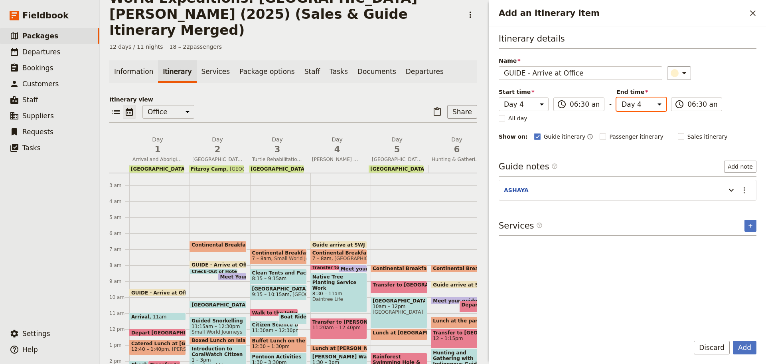
click at [618, 107] on select "Day 1 Day 2 Day 3 Day 4 Day 5 Day 6 Day 7 Day 8 Day 9 Day 10 Day 11 Day 12" at bounding box center [642, 104] width 50 height 14
click at [620, 107] on select "Day 1 Day 2 Day 3 Day 4 Day 5 Day 6 Day 7 Day 8 Day 9 Day 10 Day 11 Day 12" at bounding box center [642, 104] width 50 height 14
click at [611, 120] on div "All day" at bounding box center [610, 118] width 223 height 8
click at [744, 192] on icon "Actions" at bounding box center [745, 190] width 2 height 6
click at [733, 205] on span "Edit note" at bounding box center [721, 207] width 25 height 8
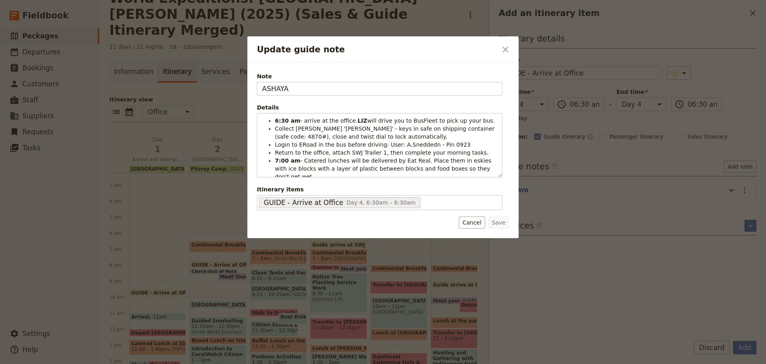
drag, startPoint x: 296, startPoint y: 91, endPoint x: 151, endPoint y: 115, distance: 147.5
click at [151, 363] on div "Update guide note ​ Note ASHAYA Details 6:30 am - arrive at the office. LIZ wil…" at bounding box center [383, 364] width 766 height 0
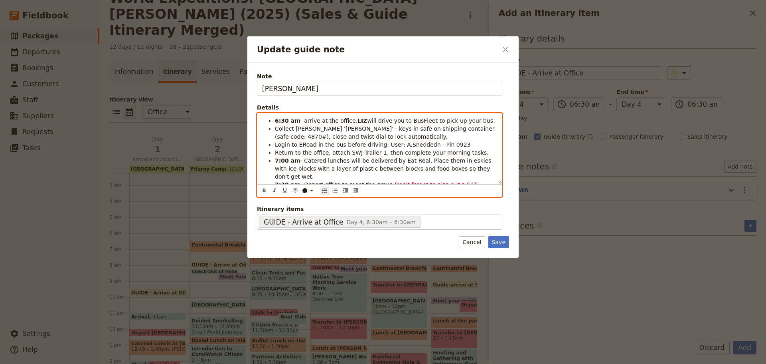
click at [344, 138] on span "Collect Rosa 'Jordan' - keys in safe on shipping container (safe code: 4870#), …" at bounding box center [385, 132] width 221 height 14
click at [375, 124] on span "will drive you to BusFleet to pick up your bus." at bounding box center [431, 120] width 128 height 6
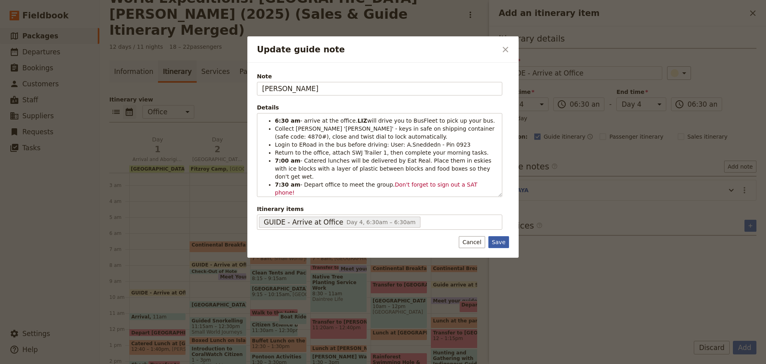
click at [499, 238] on button "Save" at bounding box center [498, 242] width 21 height 12
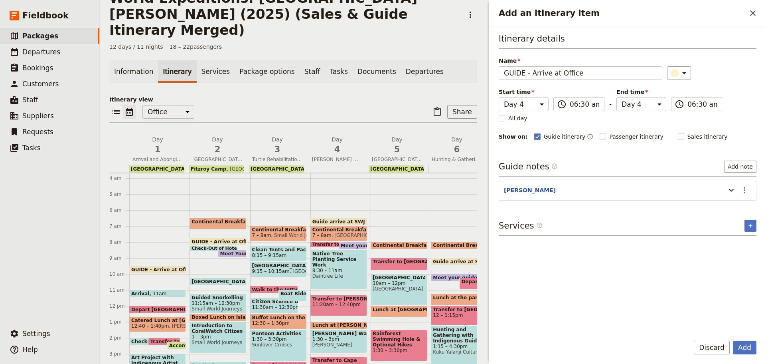
scroll to position [115, 0]
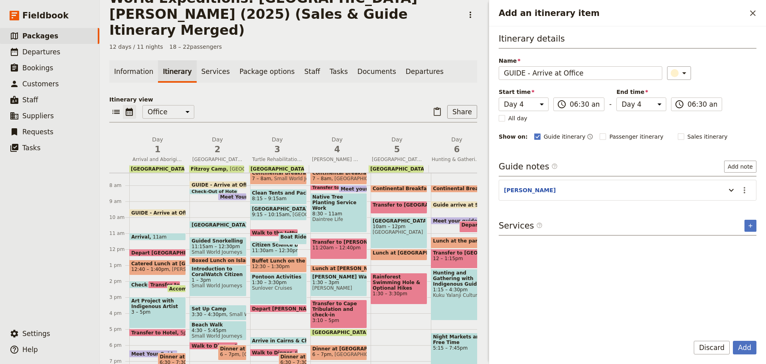
click at [338, 285] on span "Mossman Gorge" at bounding box center [338, 288] width 53 height 6
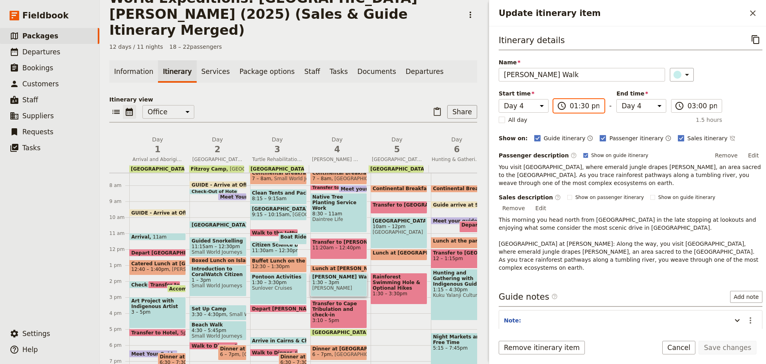
click at [579, 104] on input "01:30 pm" at bounding box center [585, 106] width 30 height 10
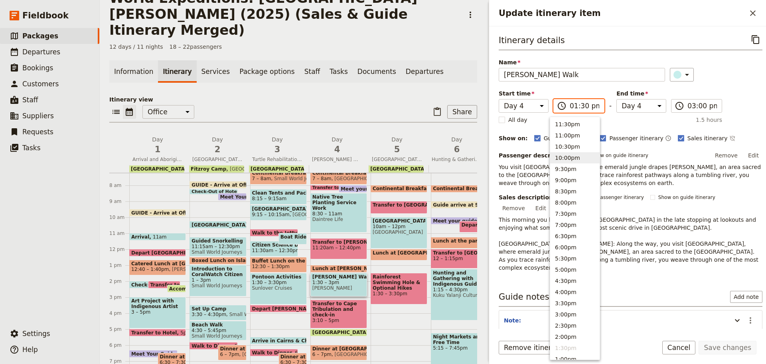
click at [566, 161] on button "10:00pm" at bounding box center [574, 157] width 49 height 11
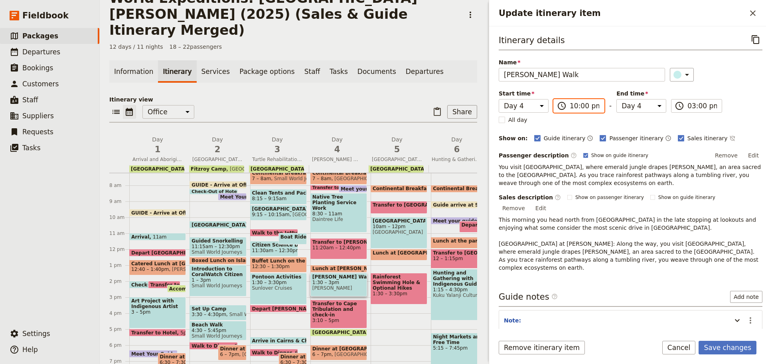
click at [591, 104] on input "10:00 pm" at bounding box center [585, 106] width 30 height 10
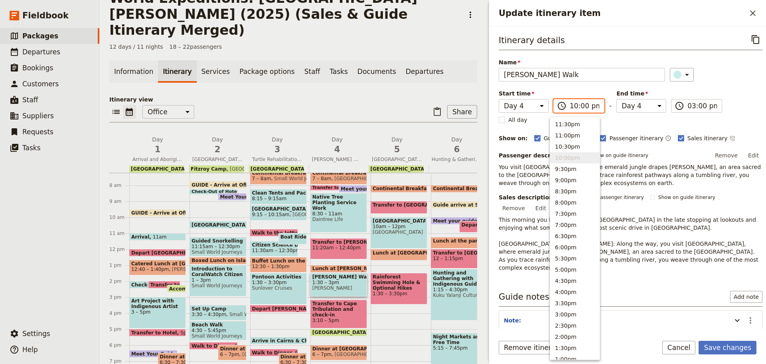
click at [591, 104] on input "10:00 pm" at bounding box center [585, 106] width 30 height 10
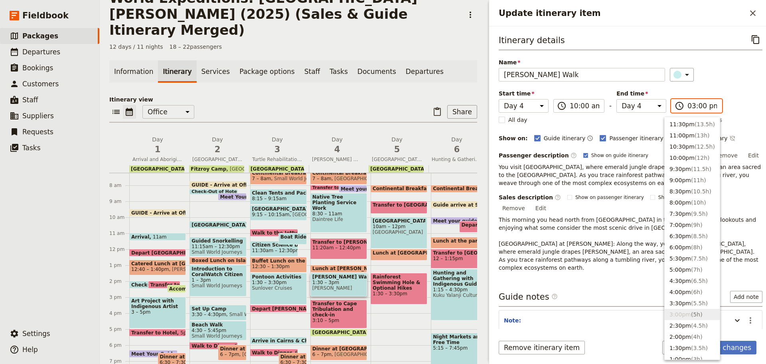
click at [695, 106] on input "03:00 pm" at bounding box center [703, 106] width 30 height 10
click at [682, 146] on button "11:00am ( 1h )" at bounding box center [692, 145] width 55 height 11
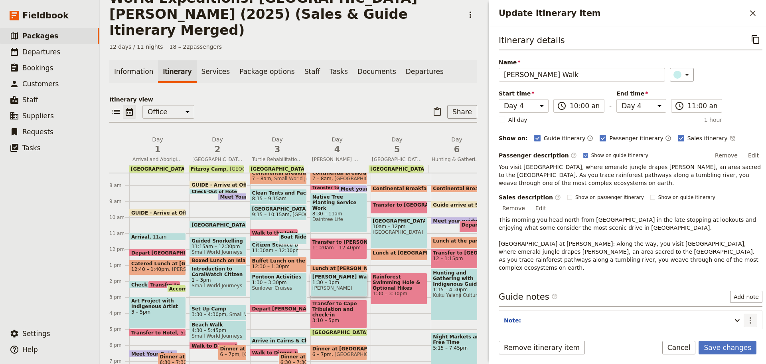
click at [748, 315] on icon "Actions" at bounding box center [751, 320] width 10 height 10
click at [724, 318] on span "Edit note" at bounding box center [721, 320] width 25 height 8
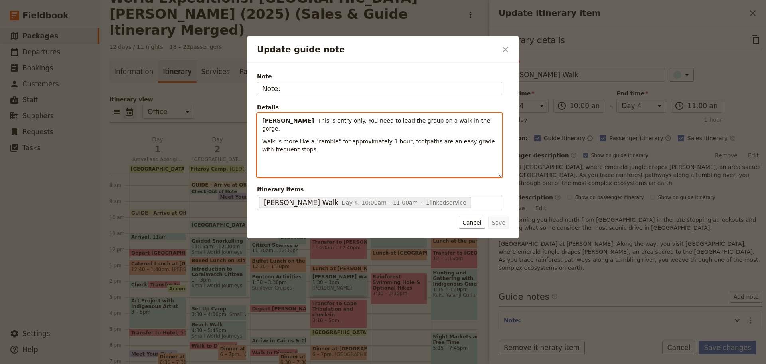
click at [418, 148] on div "MIKE - This is entry only. You need to lead the group on a walk in the gorge. W…" at bounding box center [379, 144] width 245 height 63
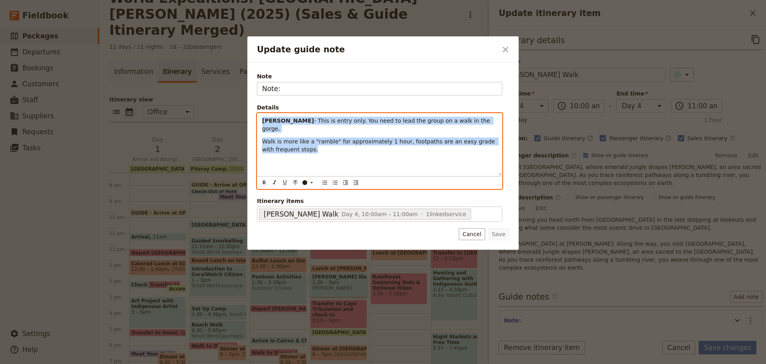
drag, startPoint x: 261, startPoint y: 120, endPoint x: 385, endPoint y: 168, distance: 132.9
click at [395, 169] on div "MIKE - This is entry only. You need to lead the group on a walk in the gorge. W…" at bounding box center [379, 144] width 245 height 62
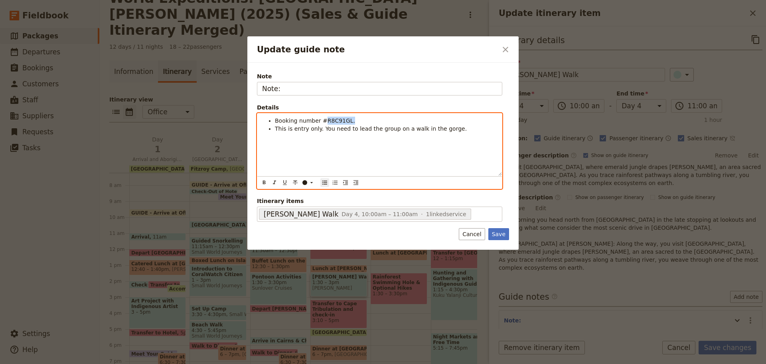
drag, startPoint x: 321, startPoint y: 119, endPoint x: 395, endPoint y: 120, distance: 73.8
click at [395, 120] on li "Booking number #R8C91GL." at bounding box center [386, 121] width 222 height 8
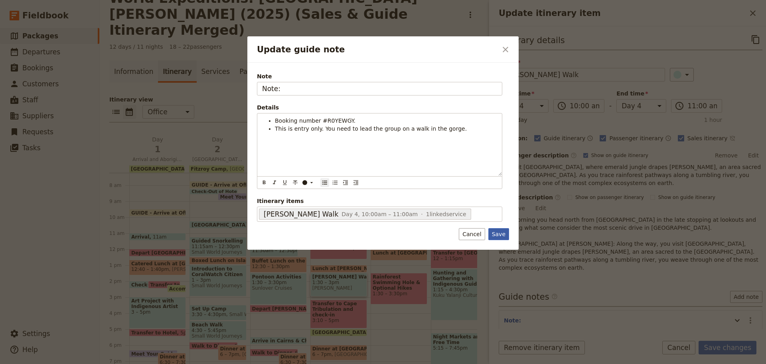
click at [499, 232] on button "Save" at bounding box center [498, 234] width 21 height 12
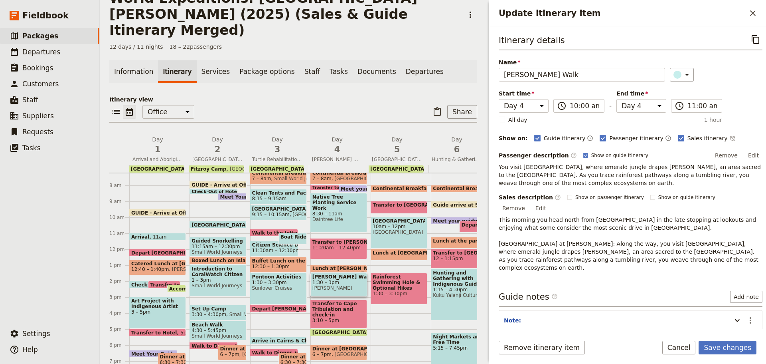
click at [572, 171] on p "You visit Daintree National Park, where emerald jungle drapes Mossman Gorge, an…" at bounding box center [631, 175] width 264 height 24
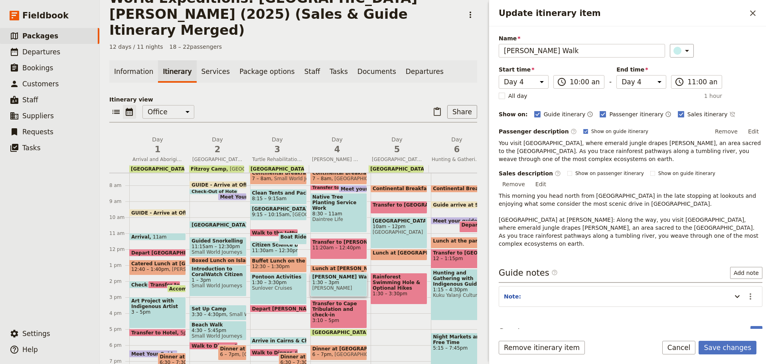
scroll to position [46, 0]
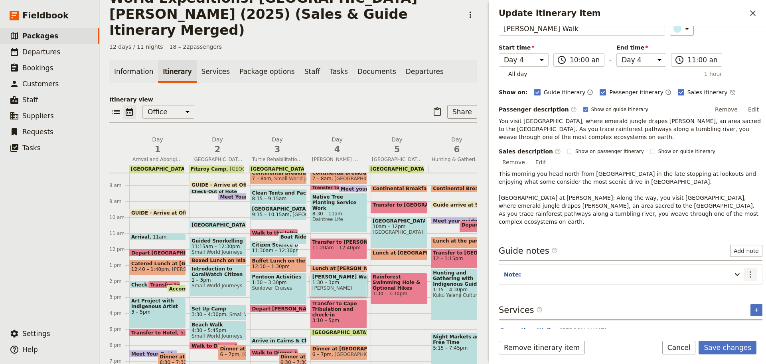
click at [747, 269] on icon "Actions" at bounding box center [751, 274] width 10 height 10
click at [736, 275] on span "Edit note" at bounding box center [727, 275] width 37 height 8
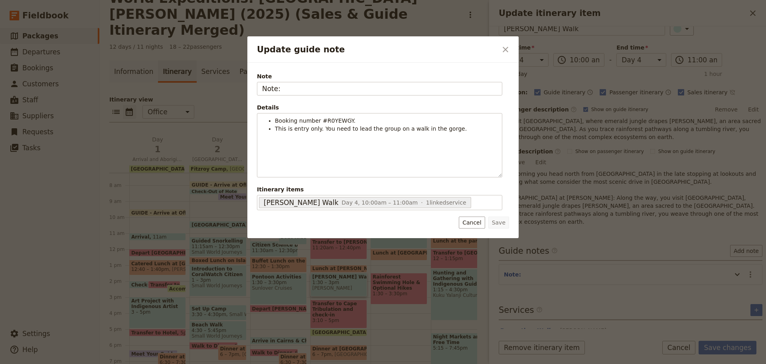
drag, startPoint x: 294, startPoint y: 85, endPoint x: 145, endPoint y: 110, distance: 151.4
click at [144, 363] on div "Update guide note ​ Note Note: Details Booking number #R0YEWGY. This is entry o…" at bounding box center [383, 364] width 766 height 0
click at [506, 224] on button "Save" at bounding box center [498, 222] width 21 height 12
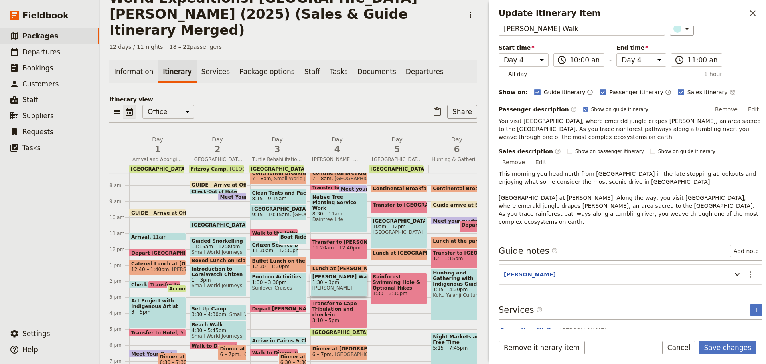
click at [520, 326] on button "Dreamtime Walk" at bounding box center [526, 330] width 52 height 8
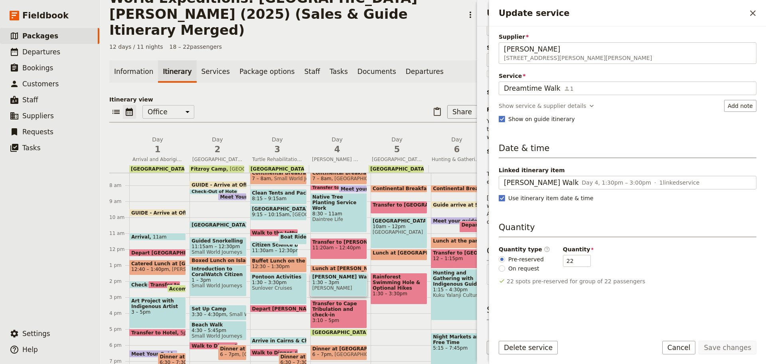
click at [520, 99] on div "Supplier Mossman Gorge 212R Mossman Gorge Rd, Mossman Gorge QLD 4873 Mossman Go…" at bounding box center [628, 180] width 258 height 295
click at [520, 108] on div "Show service & supplier details" at bounding box center [542, 106] width 87 height 8
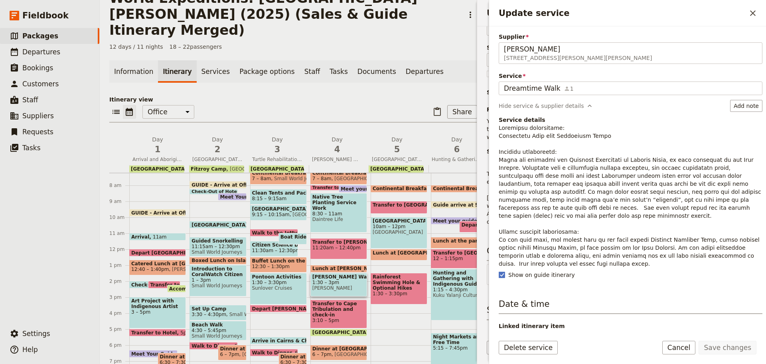
click at [689, 346] on button "Cancel" at bounding box center [679, 347] width 34 height 14
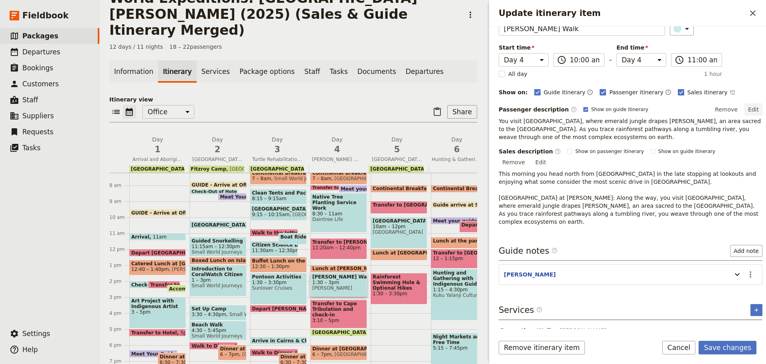
click at [747, 107] on button "Edit" at bounding box center [754, 109] width 18 height 12
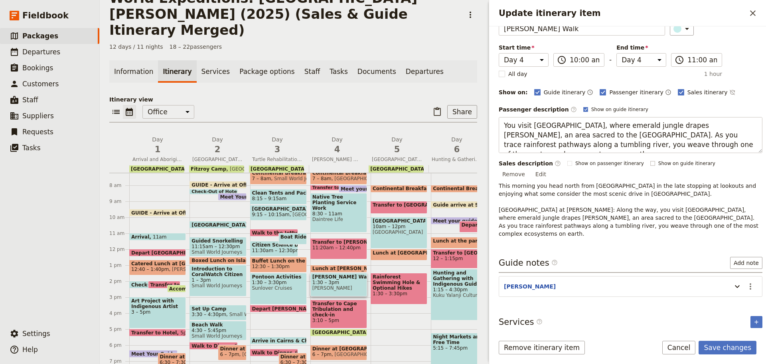
scroll to position [10, 0]
drag, startPoint x: 503, startPoint y: 123, endPoint x: 688, endPoint y: 163, distance: 189.6
click at [688, 163] on div "Passenger description ​ Show on guide itinerary Edit You visit Daintree Nationa…" at bounding box center [631, 170] width 264 height 134
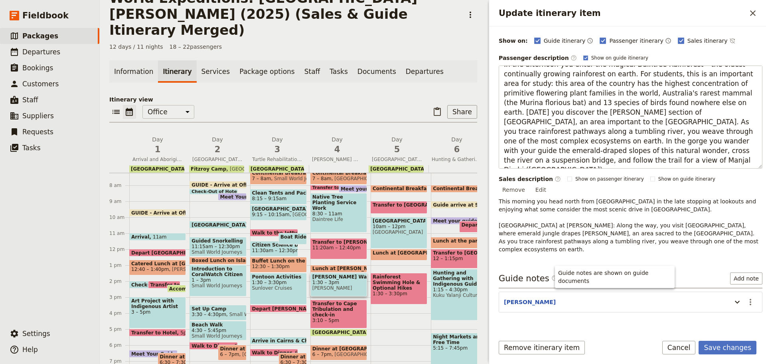
scroll to position [125, 0]
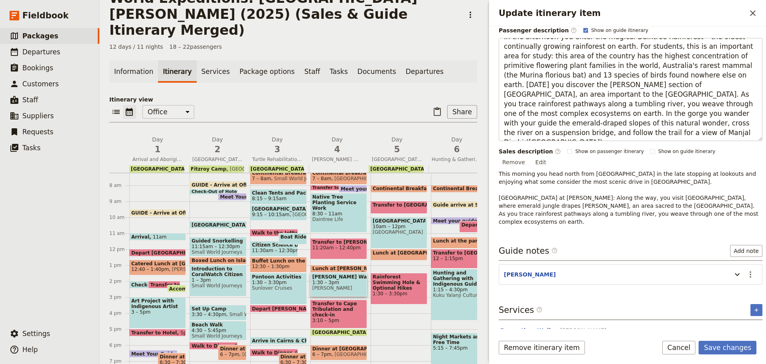
click at [518, 326] on button "Dreamtime Walk" at bounding box center [526, 330] width 52 height 8
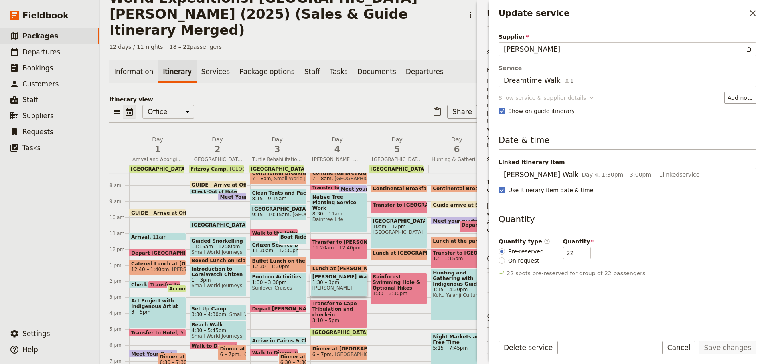
click at [518, 98] on div "Supplier Mossman Gorge Service Dreamtime Walk 1 Dreamtime Walk Show service & s…" at bounding box center [628, 180] width 258 height 295
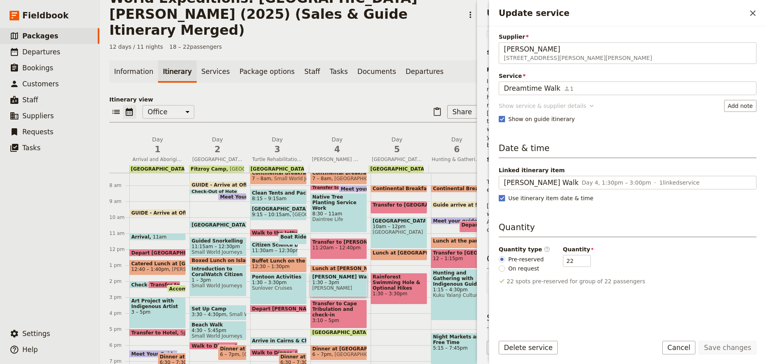
click at [522, 108] on div "Show service & supplier details" at bounding box center [542, 106] width 87 height 8
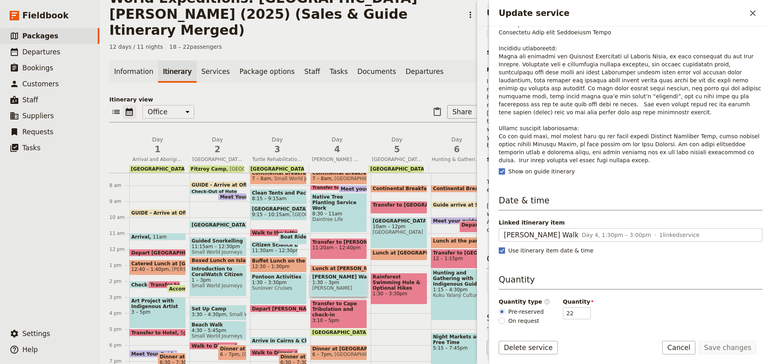
scroll to position [104, 0]
click at [682, 346] on button "Cancel" at bounding box center [679, 347] width 34 height 14
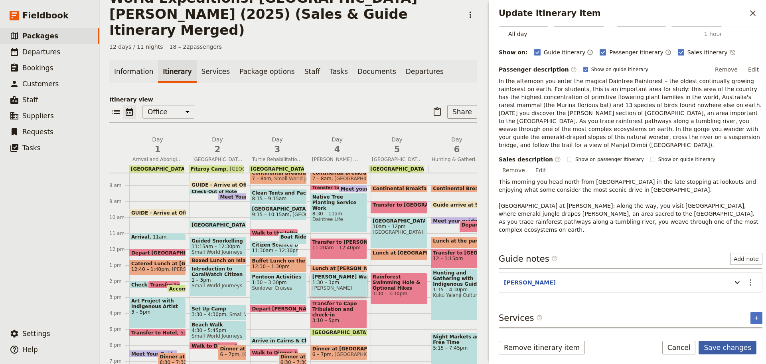
click at [726, 347] on button "Save changes" at bounding box center [728, 347] width 58 height 14
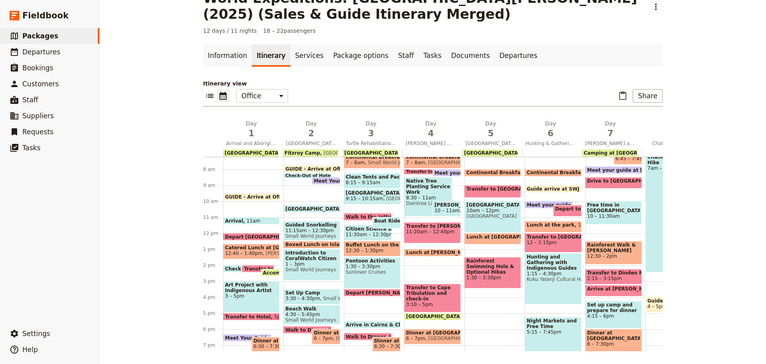
click at [412, 195] on span "8:30 – 11am" at bounding box center [428, 198] width 44 height 6
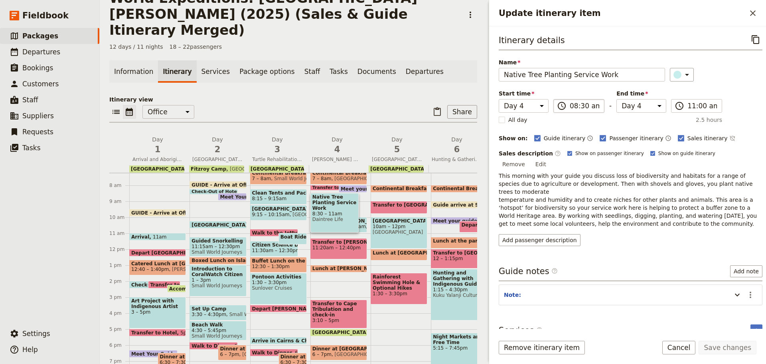
click at [567, 111] on label "​ 08:30 am" at bounding box center [578, 106] width 51 height 14
click at [570, 111] on input "08:30 am" at bounding box center [585, 106] width 30 height 10
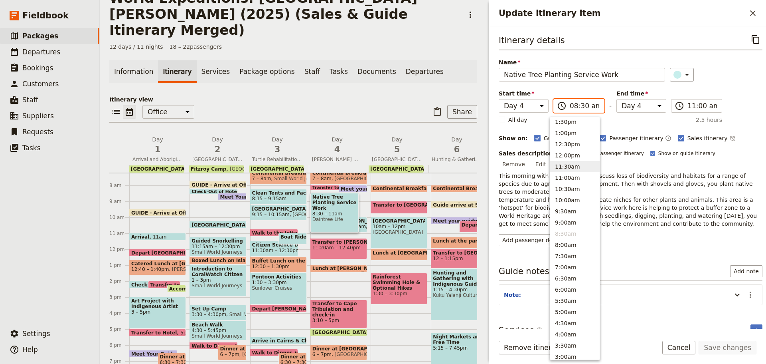
scroll to position [168, 0]
click at [568, 192] on button "1:00pm" at bounding box center [574, 190] width 49 height 11
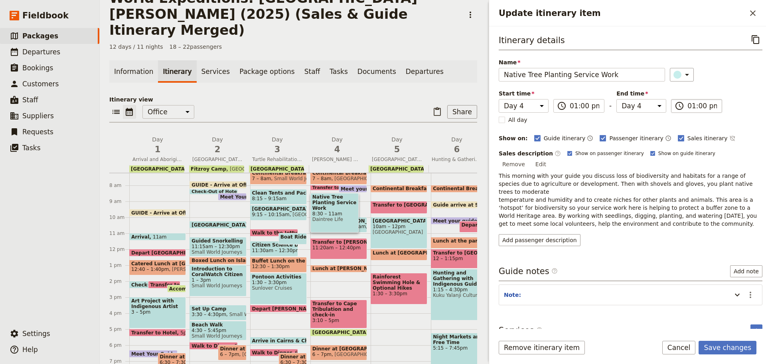
click at [688, 107] on input "01:00 pm" at bounding box center [703, 106] width 30 height 10
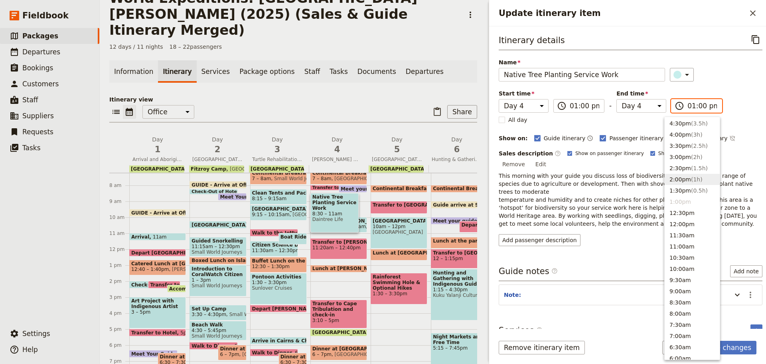
scroll to position [156, 0]
click at [692, 155] on span "( 2h )" at bounding box center [697, 157] width 12 height 6
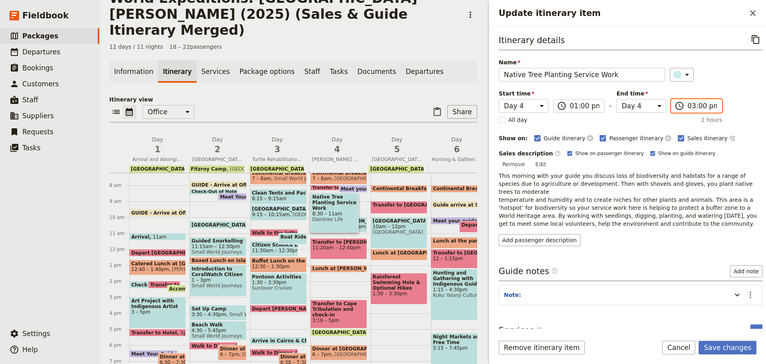
scroll to position [20, 0]
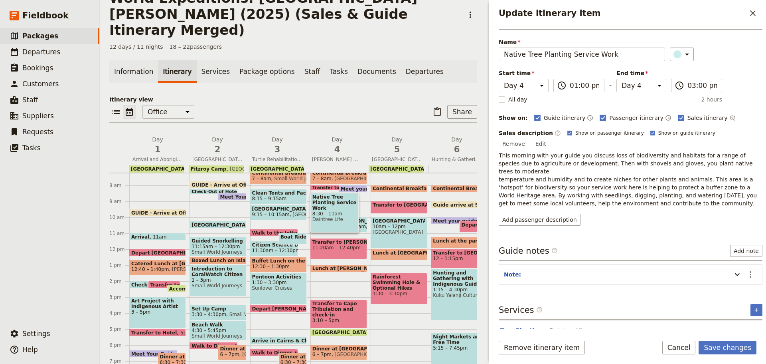
click at [526, 326] on button "Tree Planting" at bounding box center [521, 330] width 42 height 8
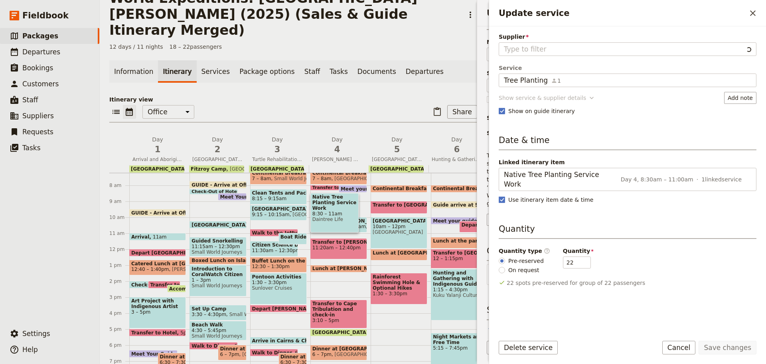
click at [539, 95] on div "Show service & supplier details" at bounding box center [542, 98] width 87 height 8
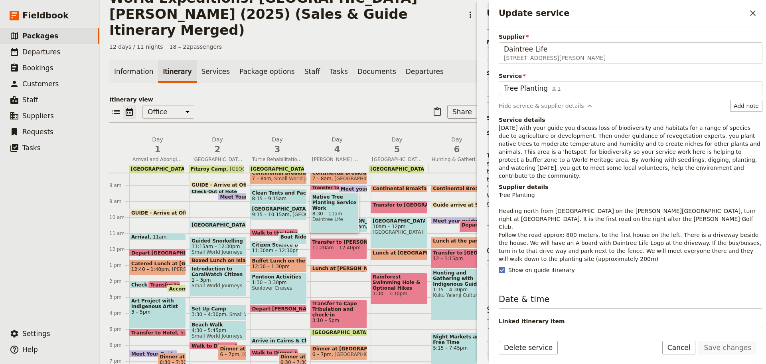
click at [513, 121] on h4 "Service details" at bounding box center [631, 120] width 264 height 8
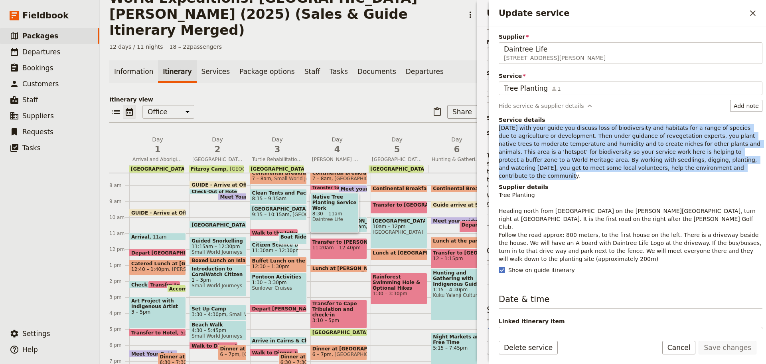
drag, startPoint x: 499, startPoint y: 126, endPoint x: 692, endPoint y: 171, distance: 197.5
click at [692, 171] on p "Today with your guide you discuss loss of biodiversity and habitats for a range…" at bounding box center [631, 152] width 264 height 56
copy p "Today with your guide you discuss loss of biodiversity and habitats for a range…"
click at [683, 351] on button "Cancel" at bounding box center [679, 347] width 34 height 14
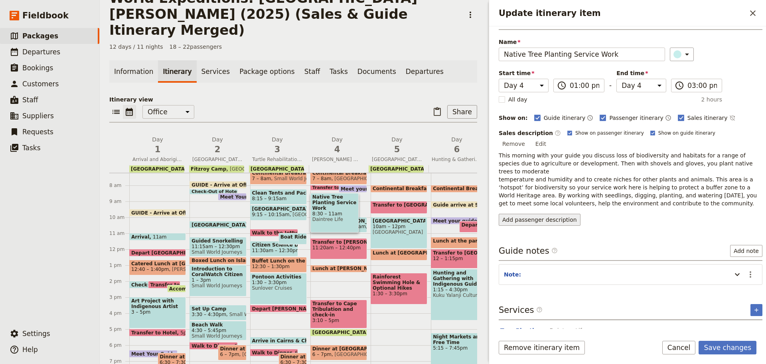
click at [543, 213] on button "Add passenger description" at bounding box center [540, 219] width 82 height 12
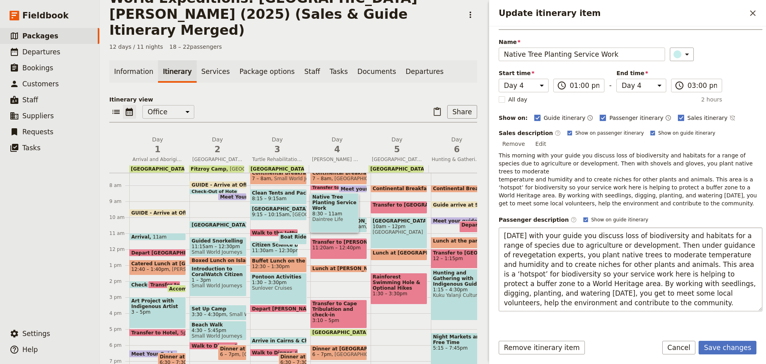
click at [612, 286] on textarea "Today with your guide you discuss loss of biodiversity and habitats for a range…" at bounding box center [631, 269] width 264 height 84
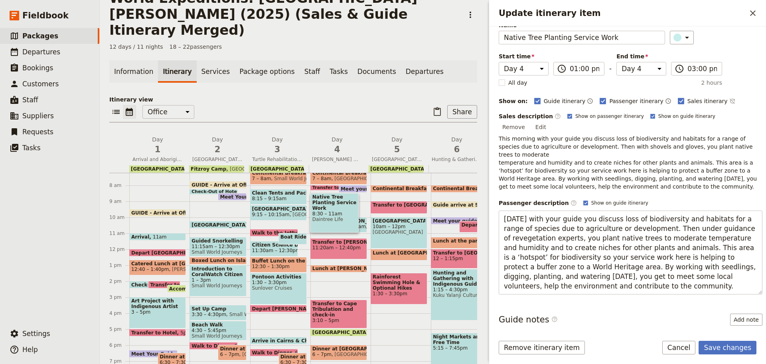
scroll to position [106, 0]
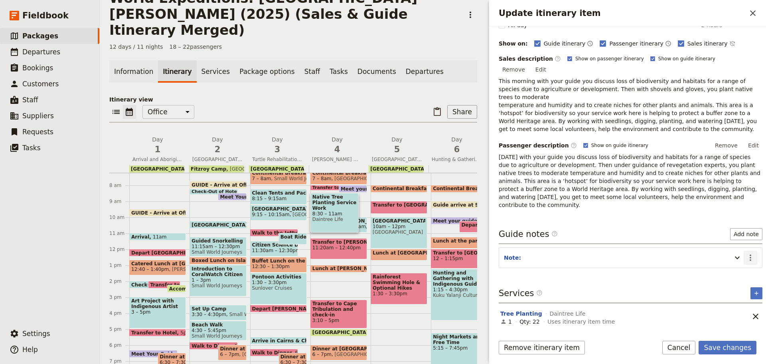
click at [747, 255] on icon "Actions" at bounding box center [751, 258] width 10 height 10
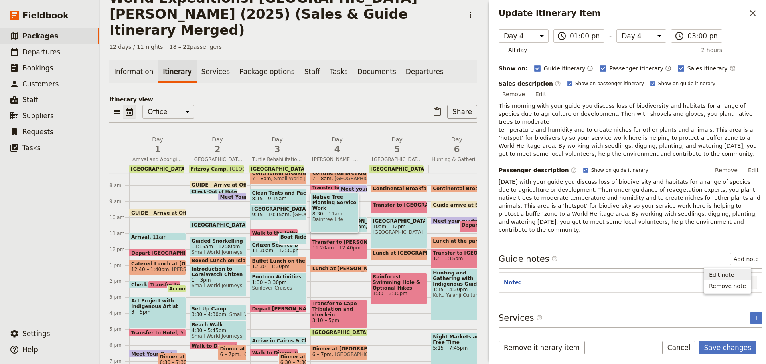
drag, startPoint x: 744, startPoint y: 264, endPoint x: 739, endPoint y: 272, distance: 9.3
click at [739, 272] on span "Edit note" at bounding box center [727, 275] width 37 height 8
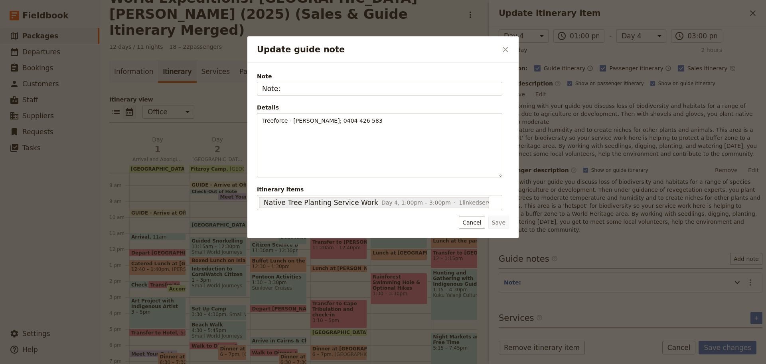
drag, startPoint x: 292, startPoint y: 88, endPoint x: 223, endPoint y: 95, distance: 70.2
click at [223, 363] on div "Update guide note ​ Note Note: Details Treeforce - Sarah; 0404 426 583 ​ ​ ​ ​ …" at bounding box center [383, 364] width 766 height 0
click at [469, 220] on button "Cancel" at bounding box center [472, 222] width 26 height 12
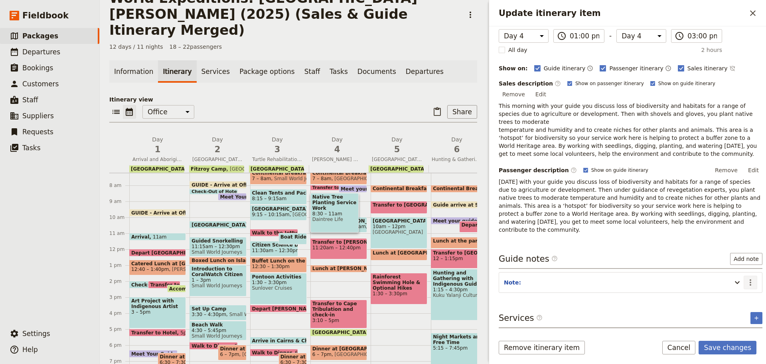
click at [748, 277] on icon "Actions" at bounding box center [751, 282] width 10 height 10
drag, startPoint x: 728, startPoint y: 284, endPoint x: 729, endPoint y: 295, distance: 11.2
click at [727, 284] on span "Remove note" at bounding box center [727, 286] width 37 height 8
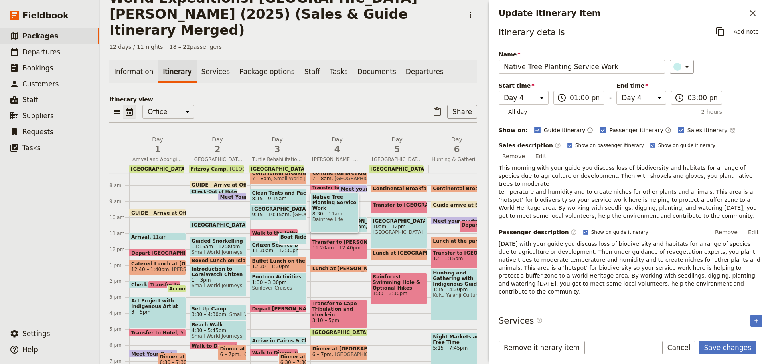
scroll to position [10, 0]
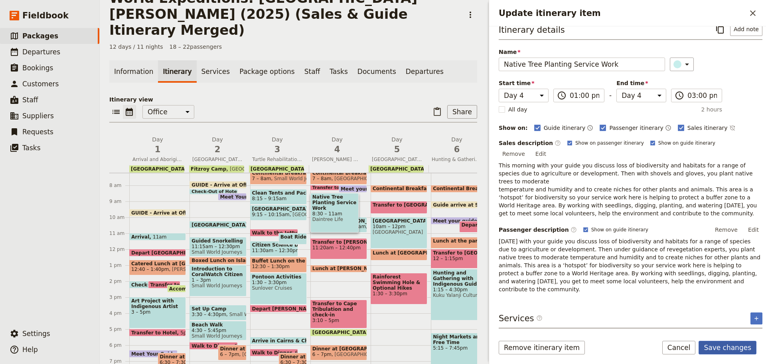
click at [717, 345] on button "Save changes" at bounding box center [728, 347] width 58 height 14
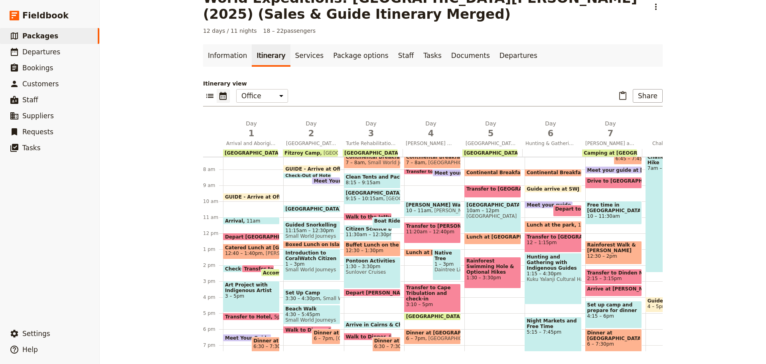
scroll to position [75, 0]
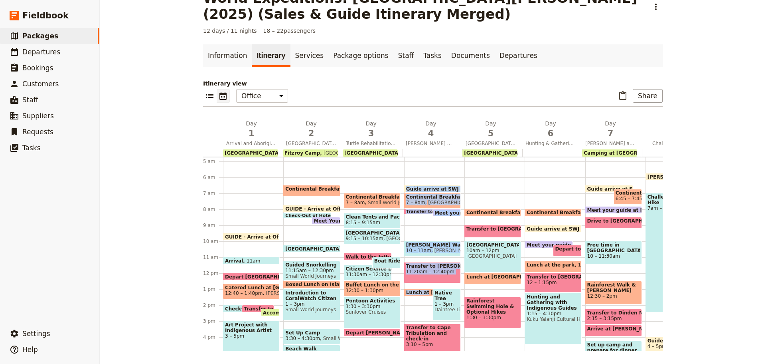
click at [420, 289] on div "Guide arrive at SWJ office 6:30am Continental Breakfast at Hotel 7 – 8am Coral …" at bounding box center [434, 272] width 60 height 383
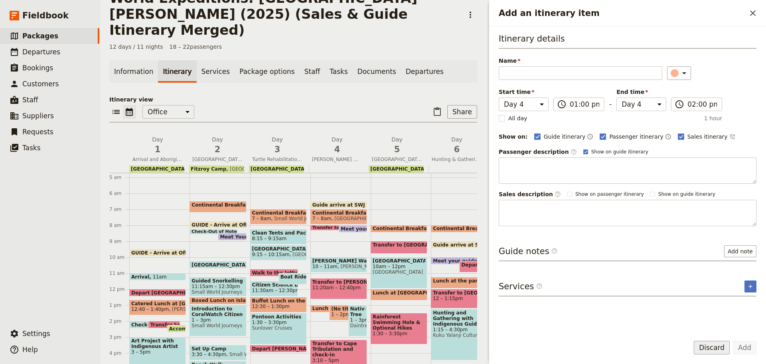
click at [707, 350] on button "Discard" at bounding box center [712, 347] width 36 height 14
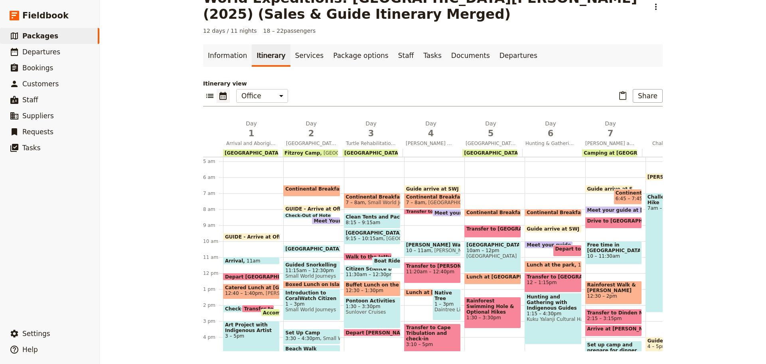
click at [412, 292] on span "Lunch at Mossman Gorge" at bounding box center [442, 292] width 73 height 6
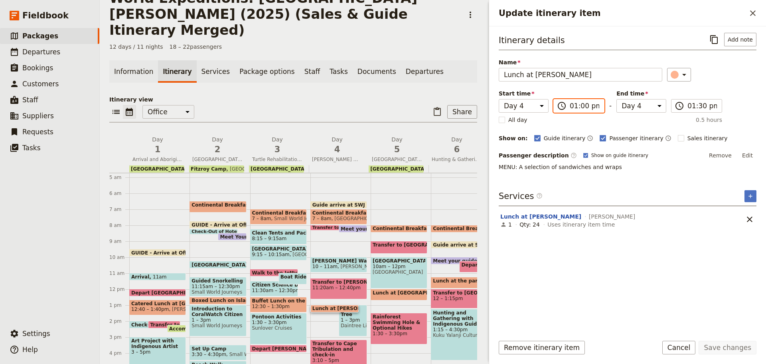
click at [575, 106] on input "01:00 pm" at bounding box center [585, 106] width 30 height 10
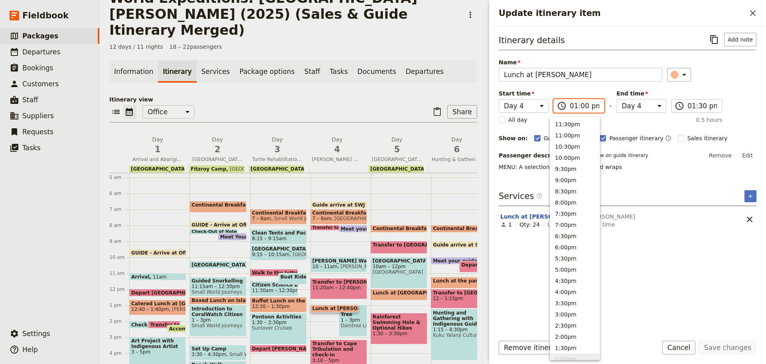
scroll to position [236, 0]
click at [579, 156] on button "11:30am" at bounding box center [574, 155] width 49 height 11
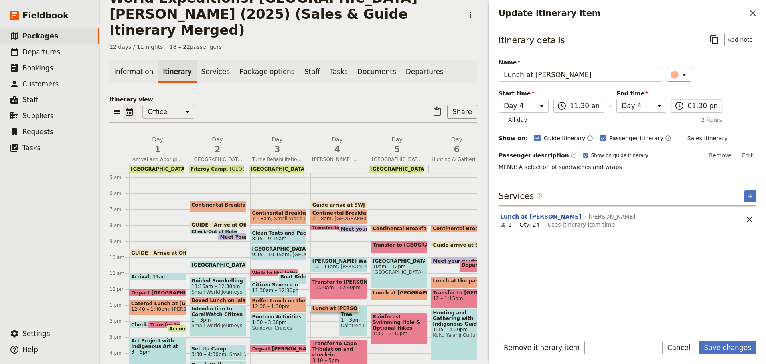
click at [692, 111] on label "​ 01:30 pm" at bounding box center [696, 106] width 51 height 14
click at [692, 111] on input "01:30 pm" at bounding box center [703, 106] width 30 height 10
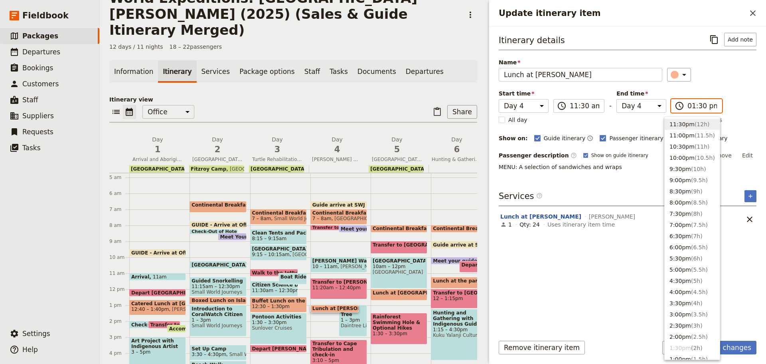
click at [685, 124] on button "11:30pm ( 12h )" at bounding box center [692, 124] width 55 height 11
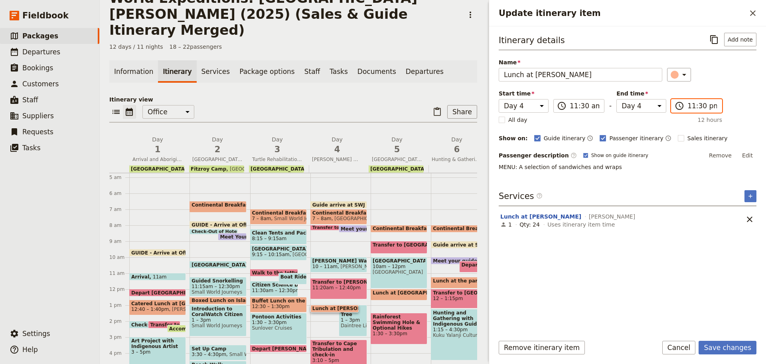
click at [702, 102] on input "11:30 pm" at bounding box center [703, 106] width 30 height 10
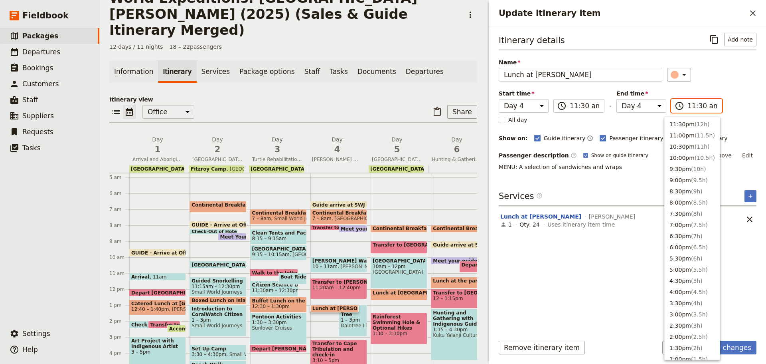
scroll to position [270, 0]
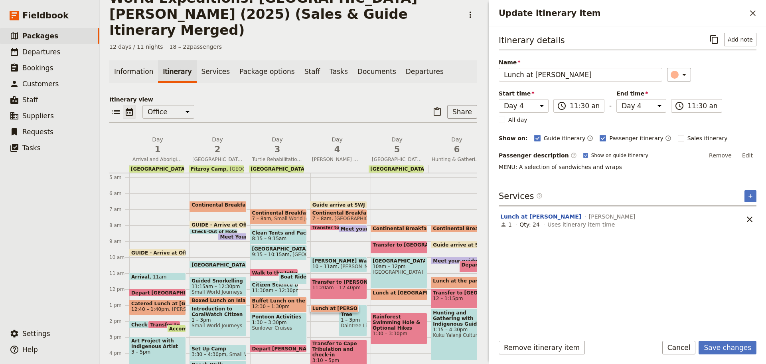
drag, startPoint x: 754, startPoint y: 153, endPoint x: 744, endPoint y: 153, distance: 10.0
click at [754, 153] on button "Edit" at bounding box center [748, 155] width 18 height 12
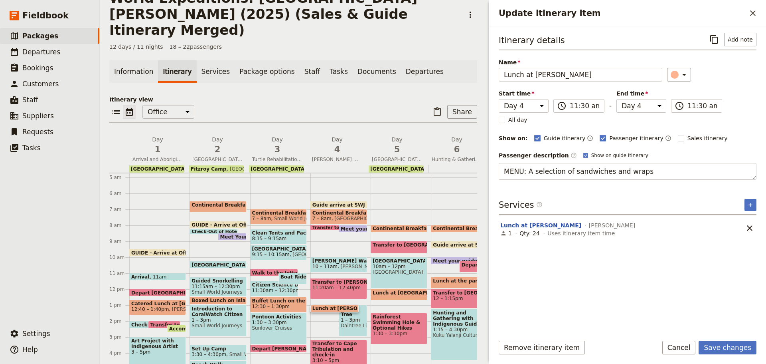
drag, startPoint x: 651, startPoint y: 172, endPoint x: 224, endPoint y: 195, distance: 428.0
click at [240, 196] on div "World Expeditions: St Leonard's College (2025) (Sales & Guide Itinerary Merged)…" at bounding box center [433, 182] width 666 height 364
click at [728, 350] on button "Save changes" at bounding box center [728, 347] width 58 height 14
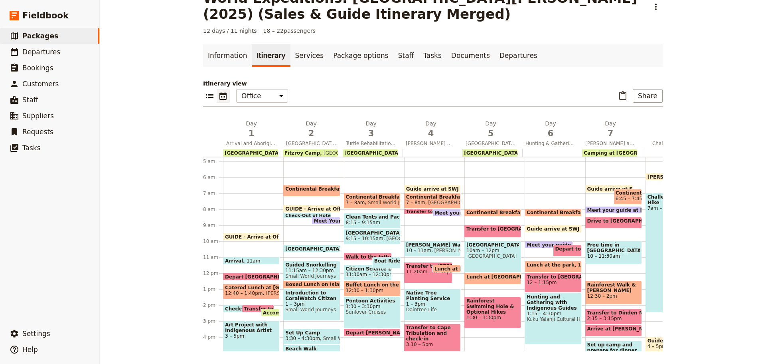
click at [411, 209] on span "Transfer to Cattana Wetlands" at bounding box center [444, 211] width 76 height 5
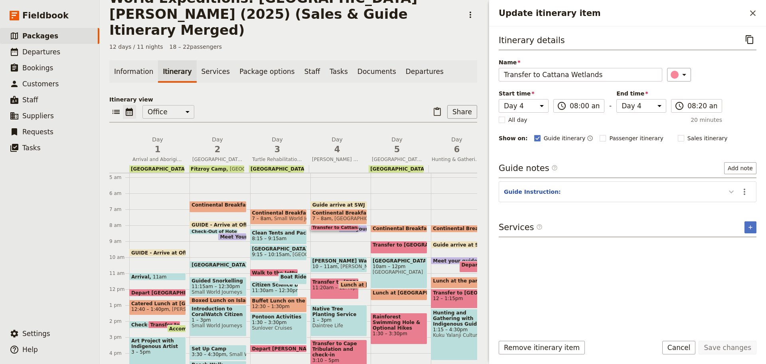
click at [737, 196] on button "Update itinerary item" at bounding box center [731, 191] width 13 height 13
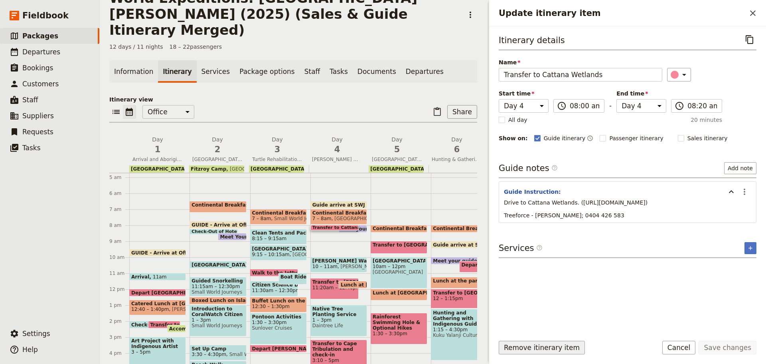
click at [541, 347] on button "Remove itinerary item" at bounding box center [542, 347] width 86 height 14
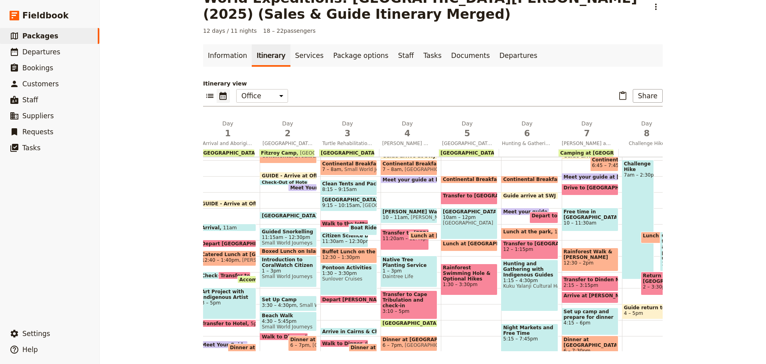
scroll to position [80, 0]
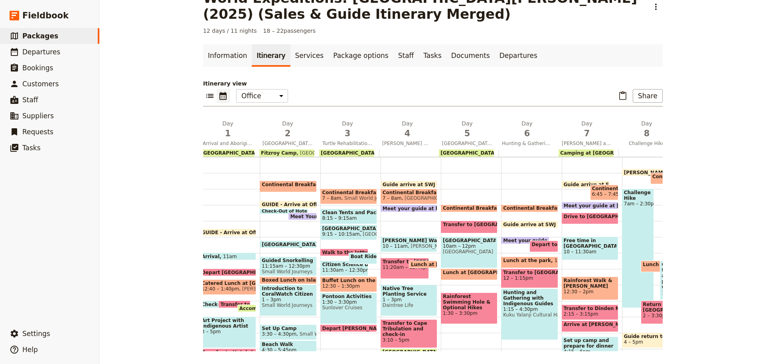
click at [272, 190] on span at bounding box center [288, 189] width 56 height 3
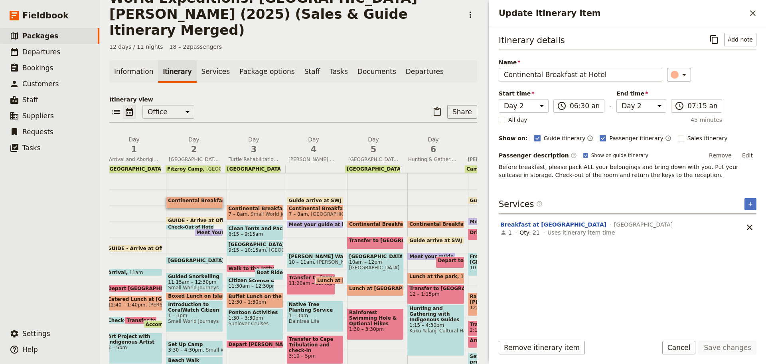
click at [202, 232] on span at bounding box center [209, 233] width 28 height 3
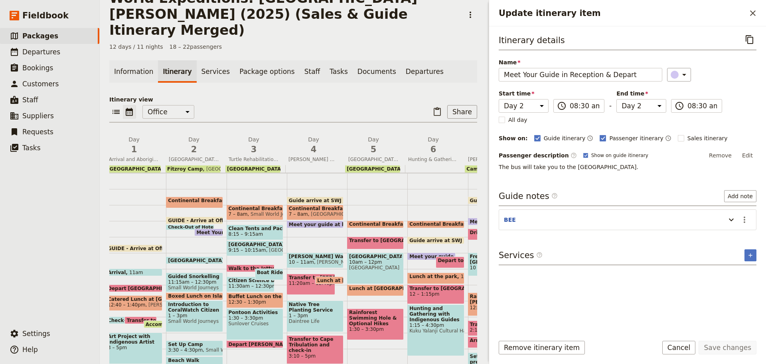
click at [174, 217] on span "GUIDE - Arrive at Office" at bounding box center [201, 219] width 67 height 5
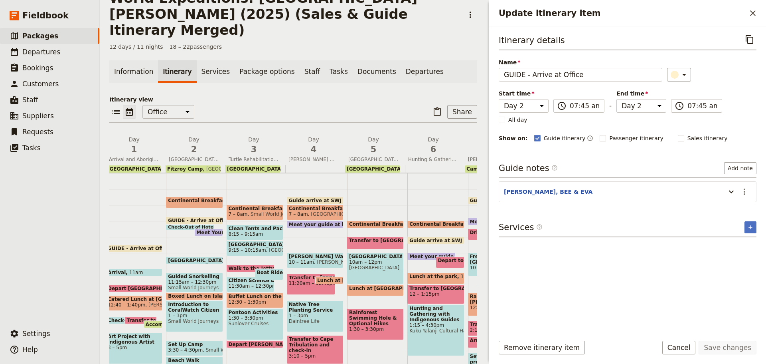
click at [202, 198] on span "Continental Breakfast at Hotel" at bounding box center [211, 201] width 86 height 6
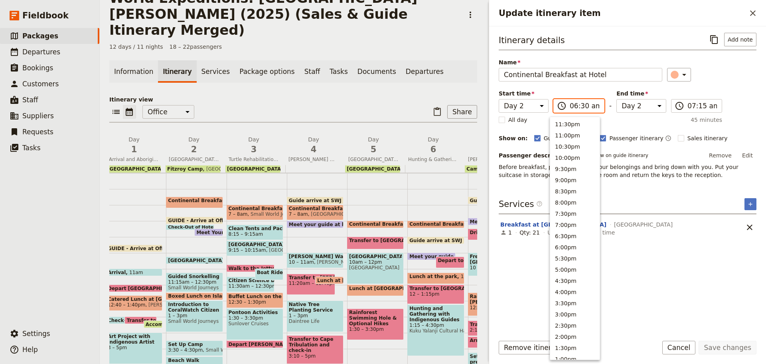
click at [580, 107] on input "06:30 am" at bounding box center [585, 106] width 30 height 10
click at [572, 190] on button "7:30am" at bounding box center [574, 189] width 49 height 11
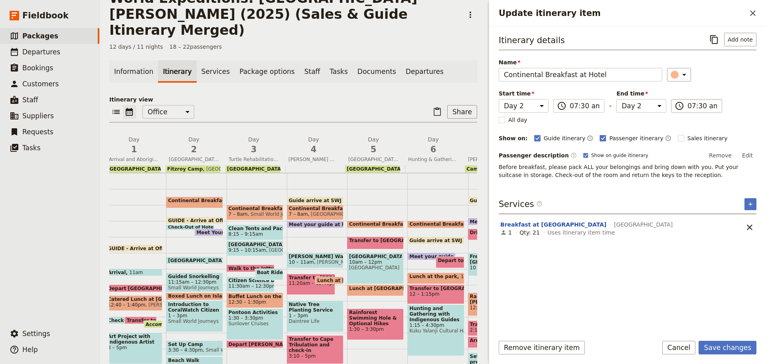
click at [693, 109] on input "07:30 am" at bounding box center [703, 106] width 30 height 10
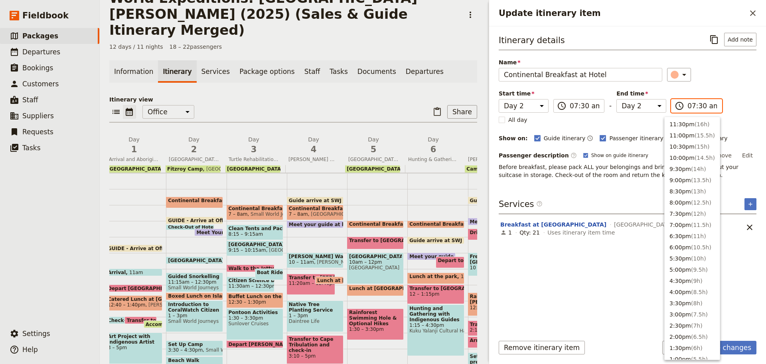
scroll to position [292, 0]
drag, startPoint x: 691, startPoint y: 176, endPoint x: 684, endPoint y: 144, distance: 33.2
click at [691, 175] on span "( 0.5h )" at bounding box center [699, 178] width 17 height 6
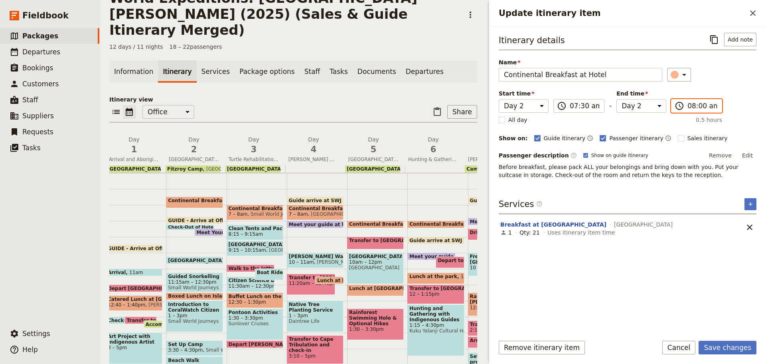
click at [696, 103] on input "08:00 am" at bounding box center [703, 106] width 30 height 10
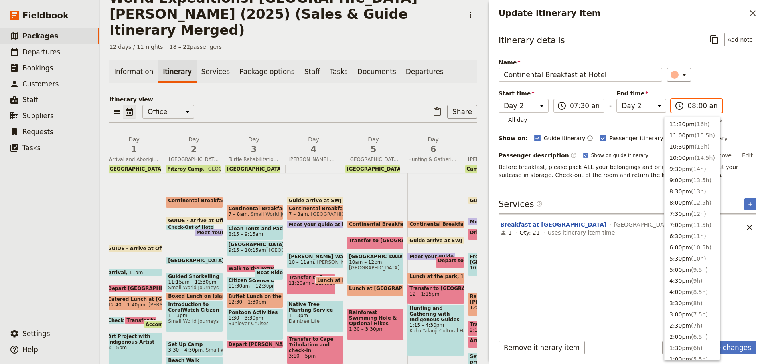
scroll to position [297, 0]
click at [692, 105] on input "08:00 am" at bounding box center [703, 106] width 30 height 10
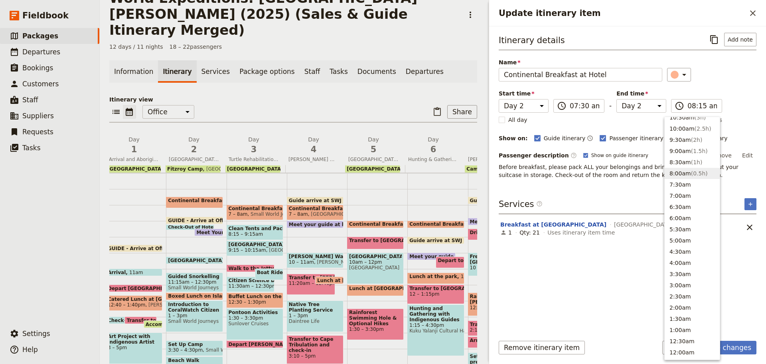
click at [722, 71] on div "​" at bounding box center [712, 75] width 90 height 14
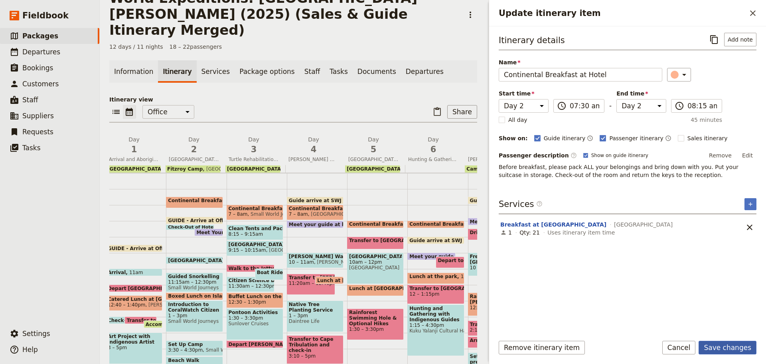
click at [719, 347] on button "Save changes" at bounding box center [728, 347] width 58 height 14
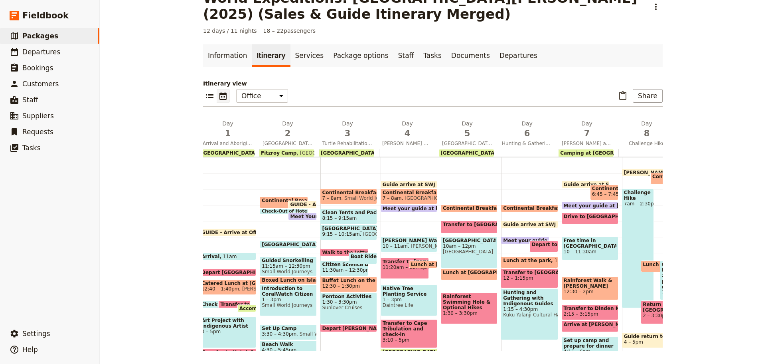
click at [274, 203] on span "Continental Breakfast at Hotel" at bounding box center [305, 201] width 86 height 6
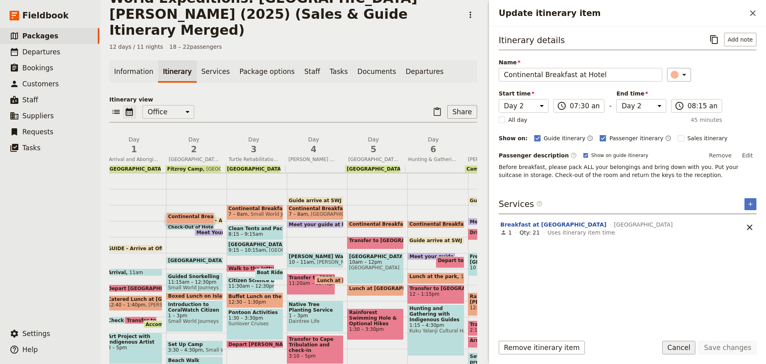
click at [686, 351] on button "Cancel" at bounding box center [679, 347] width 34 height 14
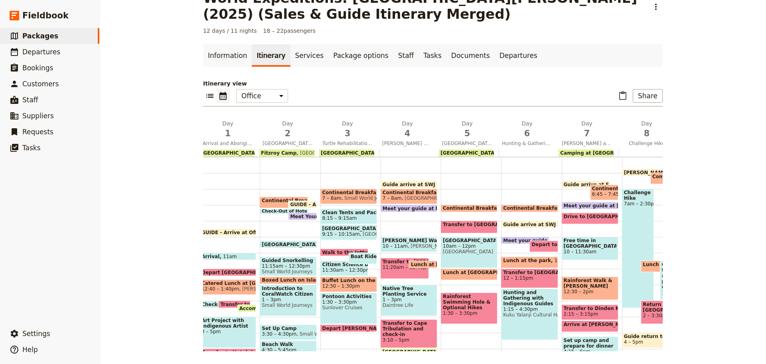
click at [341, 196] on span "Small World Journeys" at bounding box center [368, 198] width 54 height 6
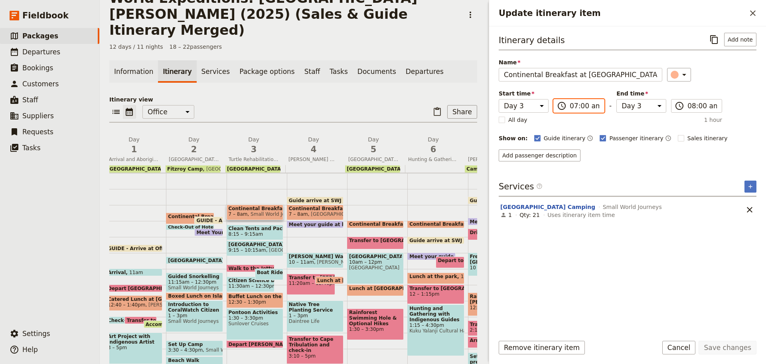
click at [576, 107] on input "07:00 am" at bounding box center [585, 106] width 30 height 10
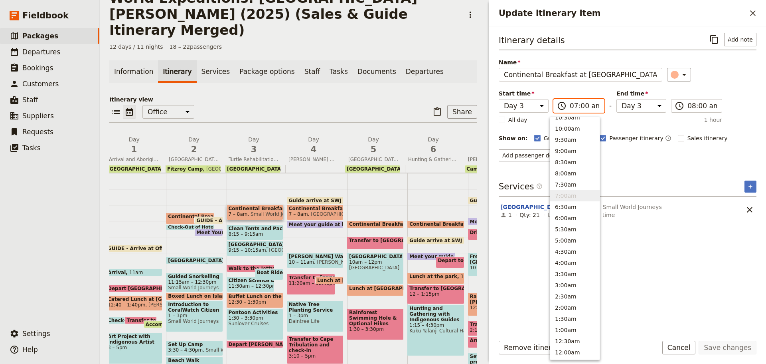
click at [577, 105] on input "07:00 am" at bounding box center [585, 106] width 30 height 10
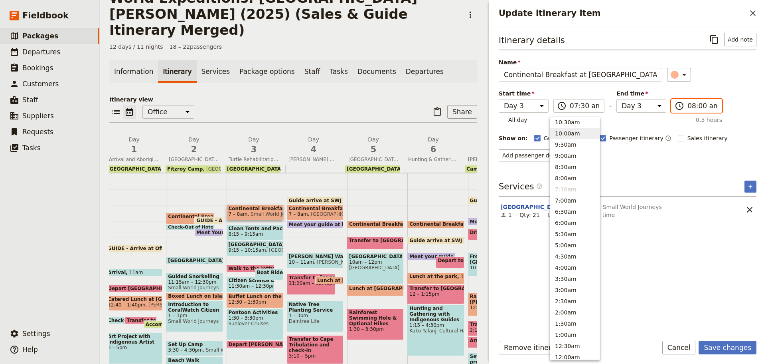
click at [692, 108] on input "08:00 am" at bounding box center [703, 106] width 30 height 10
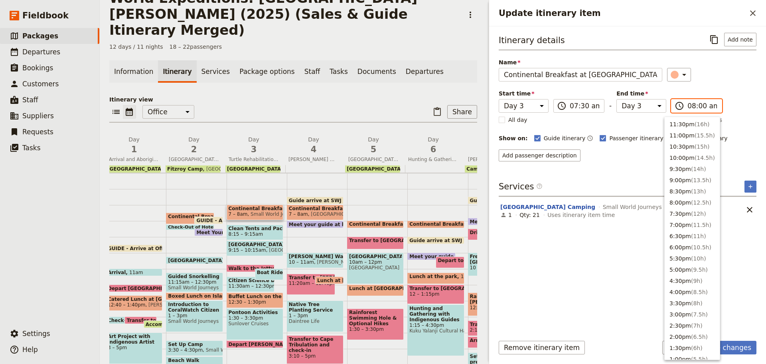
scroll to position [297, 0]
click at [692, 108] on input "08:00 am" at bounding box center [703, 106] width 30 height 10
click at [692, 107] on input "08:00 am" at bounding box center [703, 106] width 30 height 10
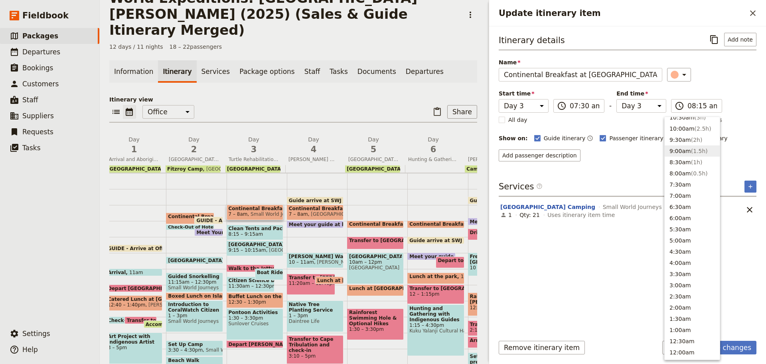
click at [620, 166] on div "Itinerary details ​ Add note Name Continental Breakfast at Camp ​ Start time Da…" at bounding box center [628, 180] width 258 height 295
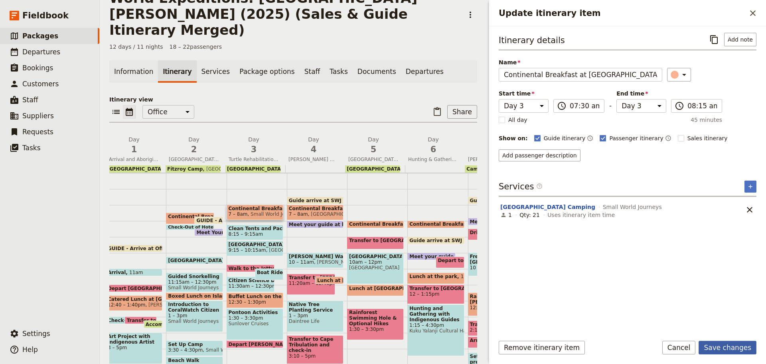
click at [717, 342] on button "Save changes" at bounding box center [728, 347] width 58 height 14
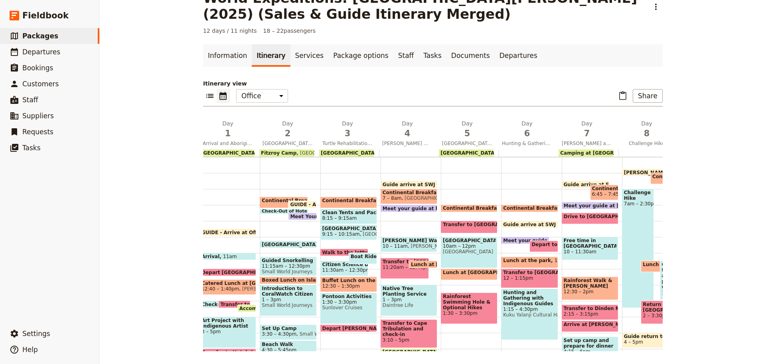
click at [358, 198] on span "Continental Breakfast at Camp" at bounding box center [386, 201] width 128 height 6
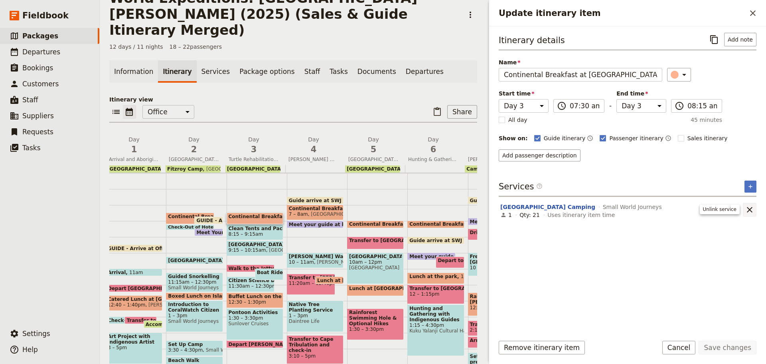
click at [747, 208] on icon "Remove service" at bounding box center [750, 210] width 10 height 10
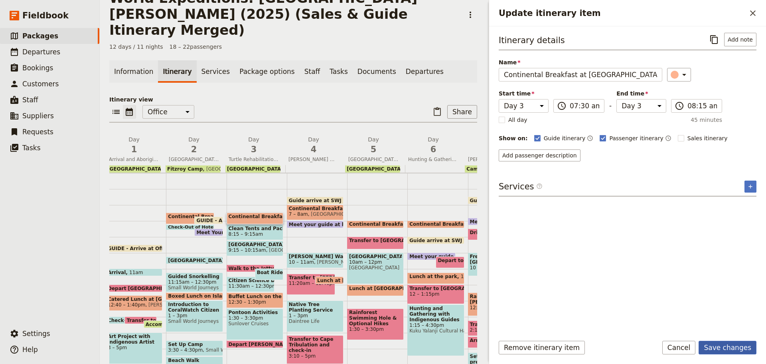
click at [722, 347] on button "Save changes" at bounding box center [728, 347] width 58 height 14
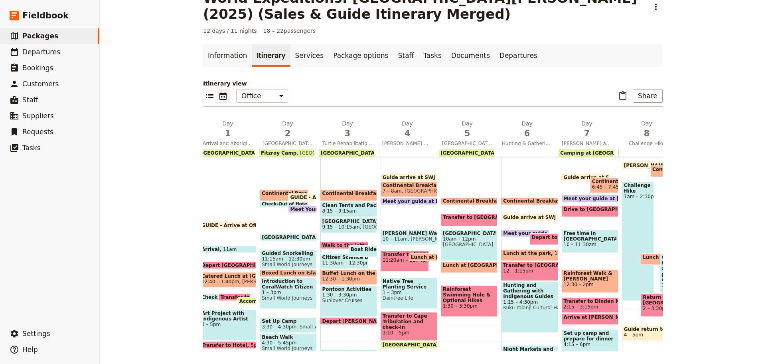
scroll to position [80, 0]
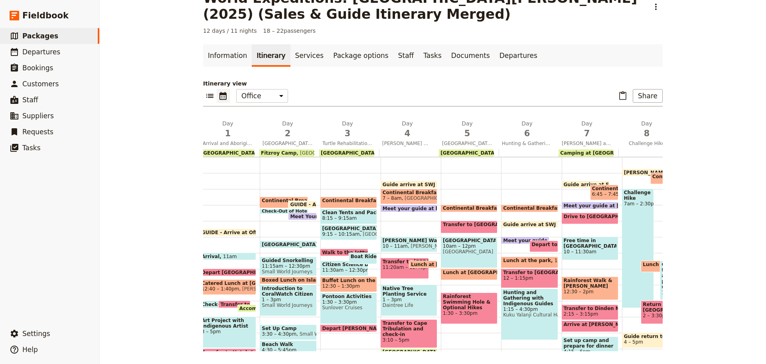
click at [406, 207] on span "Meet your guide at hotel entrance" at bounding box center [431, 208] width 96 height 5
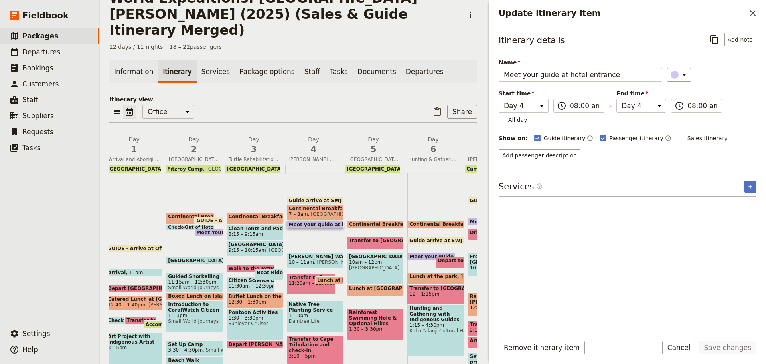
click at [217, 232] on span at bounding box center [209, 233] width 28 height 3
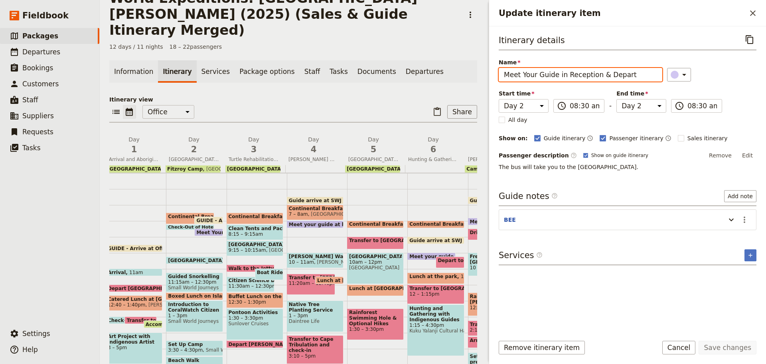
drag, startPoint x: 639, startPoint y: 75, endPoint x: 136, endPoint y: 93, distance: 503.1
click at [201, 72] on div "World Expeditions: St Leonard's College (2025) (Sales & Guide Itinerary Merged)…" at bounding box center [433, 182] width 666 height 364
click at [682, 345] on button "Cancel" at bounding box center [679, 347] width 34 height 14
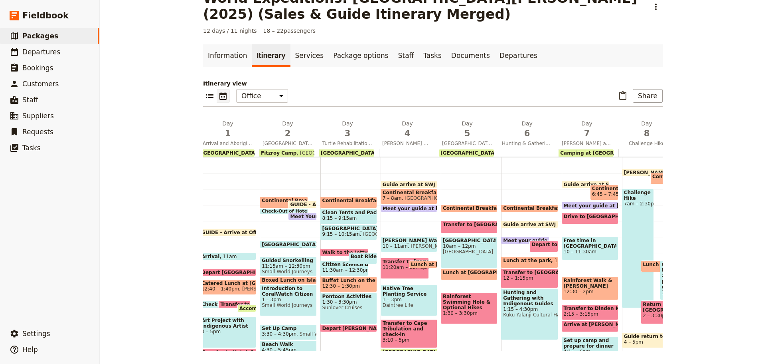
click at [421, 207] on span "Meet your guide at hotel entrance" at bounding box center [431, 208] width 96 height 5
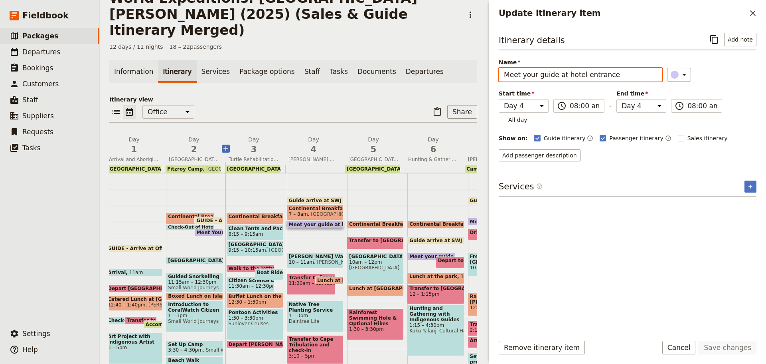
drag, startPoint x: 619, startPoint y: 76, endPoint x: 227, endPoint y: 139, distance: 396.4
click at [246, 139] on div "World Expeditions: St Leonard's College (2025) (Sales & Guide Itinerary Merged)…" at bounding box center [433, 182] width 666 height 364
paste input "Your Guide in Reception & Depart"
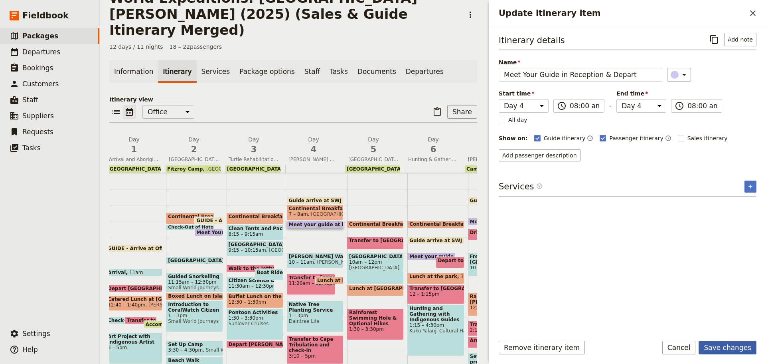
click at [731, 342] on button "Save changes" at bounding box center [728, 347] width 58 height 14
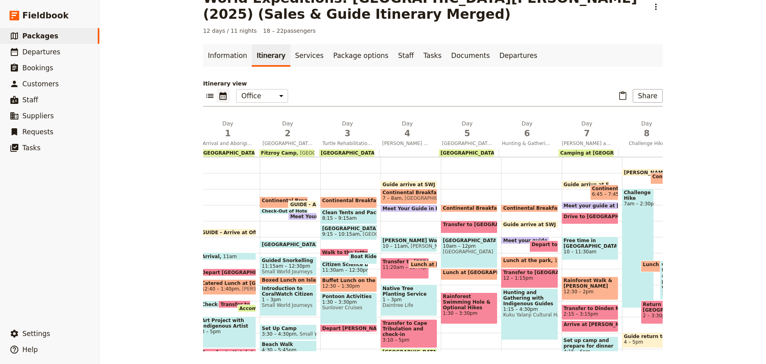
click at [579, 209] on span at bounding box center [590, 207] width 56 height 3
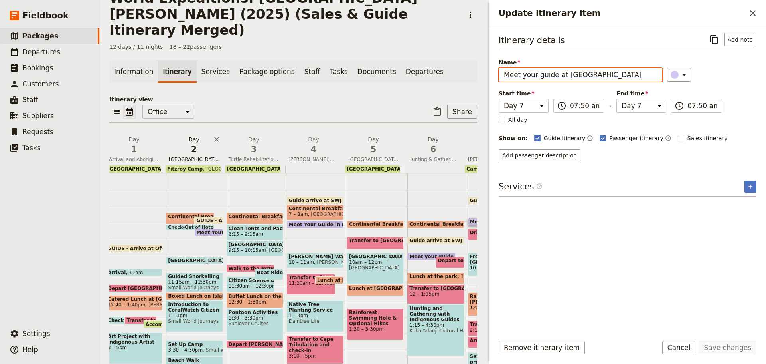
drag, startPoint x: 615, startPoint y: 70, endPoint x: 202, endPoint y: 138, distance: 418.9
click at [218, 138] on div "World Expeditions: St Leonard's College (2025) (Sales & Guide Itinerary Merged)…" at bounding box center [433, 182] width 666 height 364
paste input "Your Guide in Reception & Depart"
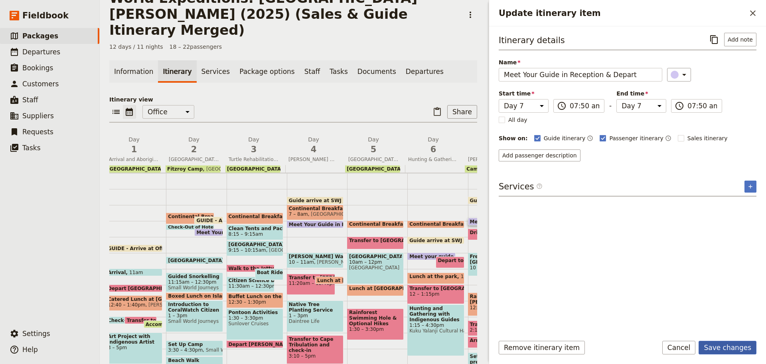
click at [739, 349] on button "Save changes" at bounding box center [728, 347] width 58 height 14
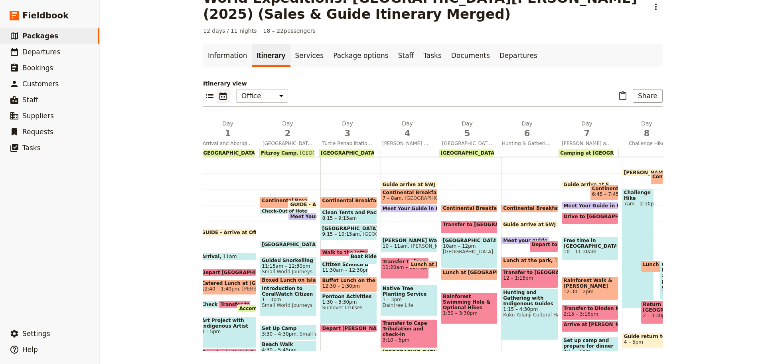
click at [512, 240] on span "Meet your guide at hotel lobby" at bounding box center [559, 239] width 113 height 5
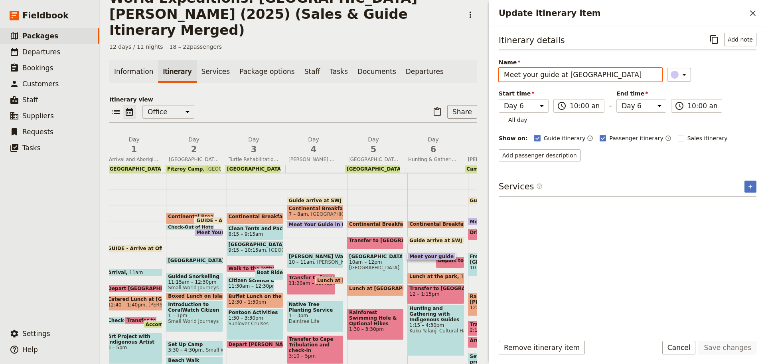
drag, startPoint x: 605, startPoint y: 77, endPoint x: 166, endPoint y: 114, distance: 439.7
click at [178, 113] on div "World Expeditions: St Leonard's College (2025) (Sales & Guide Itinerary Merged)…" at bounding box center [433, 182] width 666 height 364
paste input "Your Guide in Reception & Depart"
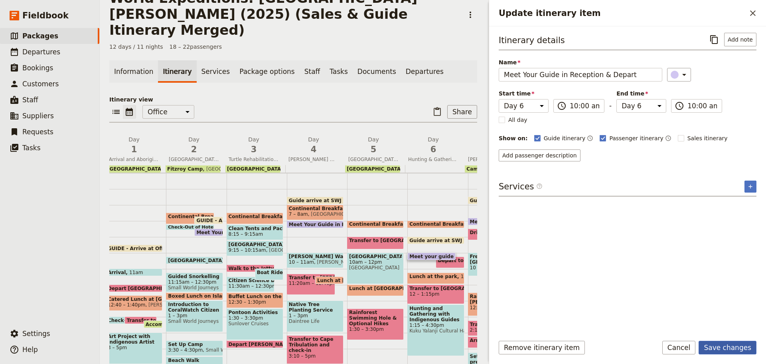
click at [733, 345] on button "Save changes" at bounding box center [728, 347] width 58 height 14
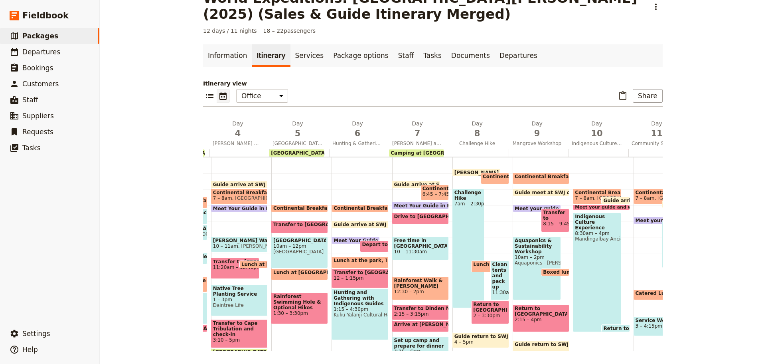
scroll to position [0, 197]
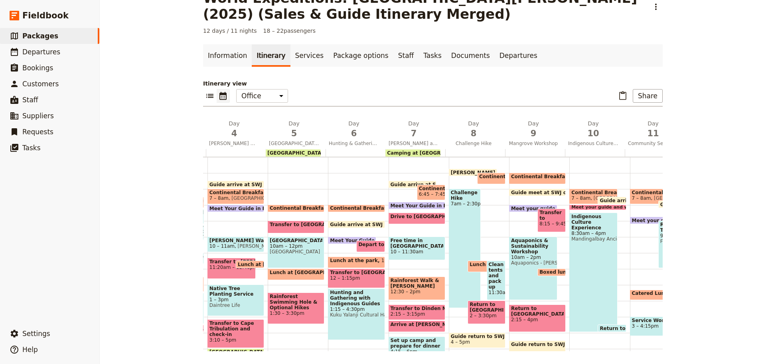
click at [520, 206] on span "Meet your guide at hotel lobby" at bounding box center [567, 208] width 113 height 5
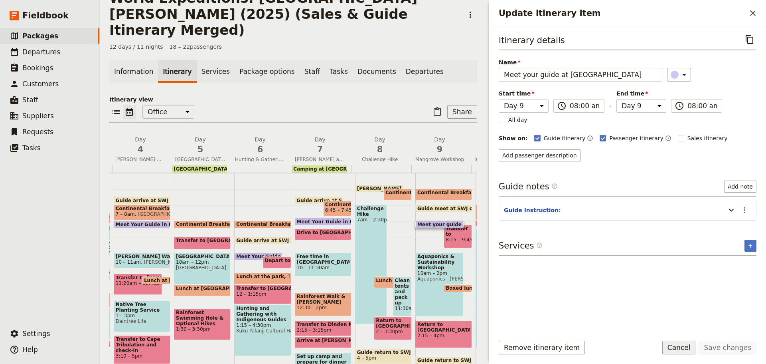
click at [692, 344] on button "Cancel" at bounding box center [679, 347] width 34 height 14
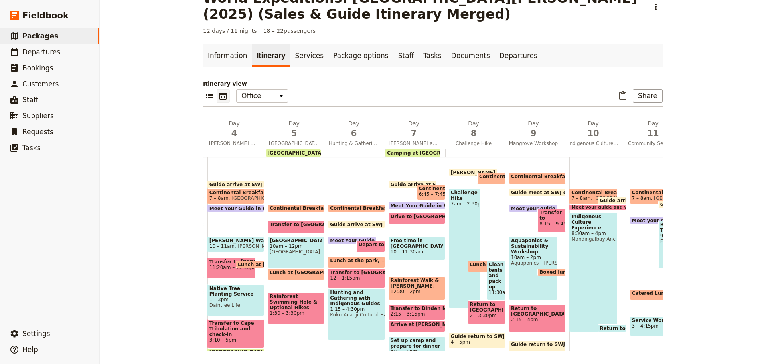
click at [518, 206] on span "Meet your guide at hotel lobby" at bounding box center [567, 208] width 113 height 5
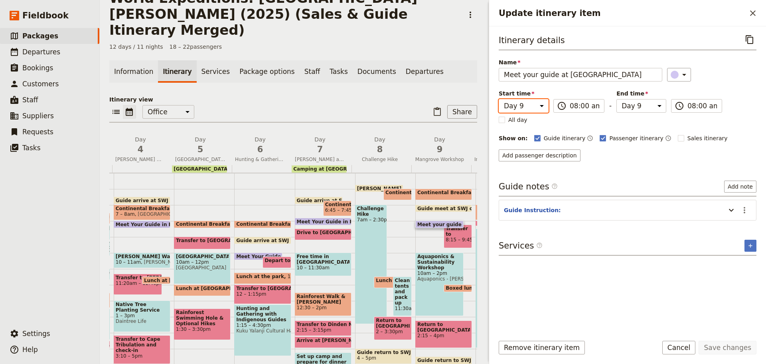
drag, startPoint x: 533, startPoint y: 107, endPoint x: 536, endPoint y: 112, distance: 6.6
click at [533, 107] on select "Day 1 Day 2 Day 3 Day 4 Day 5 Day 6 Day 7 Day 8 Day 9 Day 10 Day 11 Day 12" at bounding box center [524, 106] width 50 height 14
click at [499, 99] on select "Day 1 Day 2 Day 3 Day 4 Day 5 Day 6 Day 7 Day 8 Day 9 Day 10 Day 11 Day 12" at bounding box center [524, 106] width 50 height 14
click at [630, 106] on select "Day 1 Day 2 Day 3 Day 4 Day 5 Day 6 Day 7 Day 8 Day 9 Day 10 Day 11 Day 12" at bounding box center [642, 106] width 50 height 14
click at [617, 99] on select "Day 1 Day 2 Day 3 Day 4 Day 5 Day 6 Day 7 Day 8 Day 9 Day 10 Day 11 Day 12" at bounding box center [642, 106] width 50 height 14
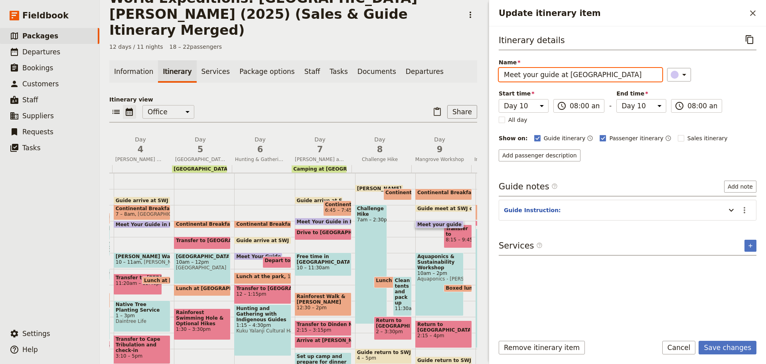
drag, startPoint x: 604, startPoint y: 77, endPoint x: 225, endPoint y: 115, distance: 381.0
click at [225, 121] on div "World Expeditions: St Leonard's College (2025) (Sales & Guide Itinerary Merged)…" at bounding box center [433, 182] width 666 height 364
paste input "Your Guide in Reception & Depart"
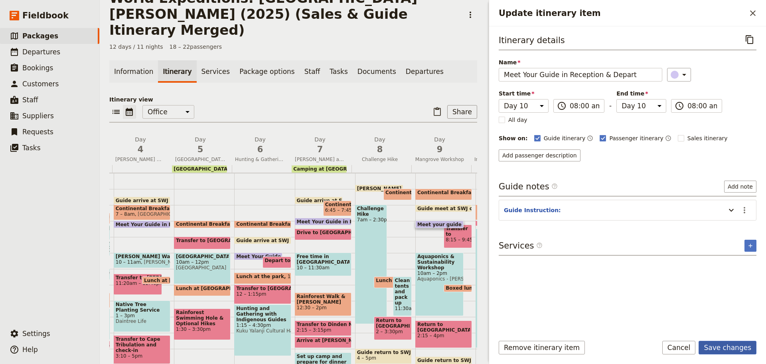
click at [720, 343] on button "Save changes" at bounding box center [728, 347] width 58 height 14
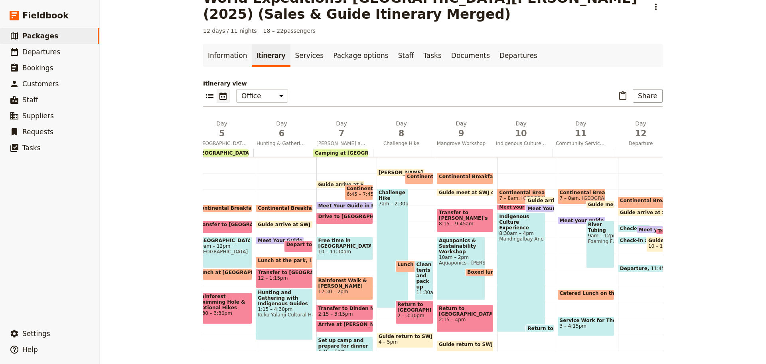
scroll to position [0, 289]
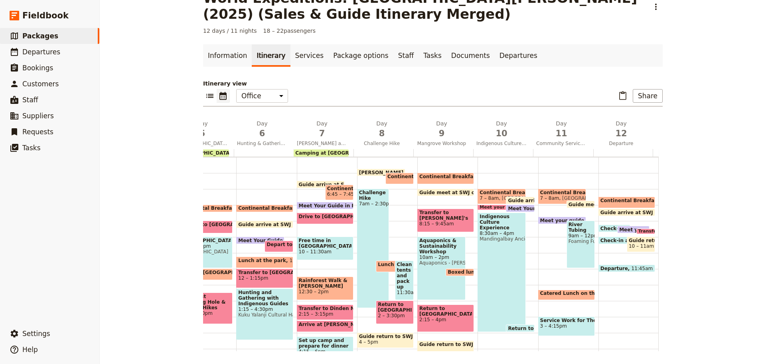
click at [547, 218] on span "Meet your guide at hotel lobby" at bounding box center [596, 219] width 113 height 5
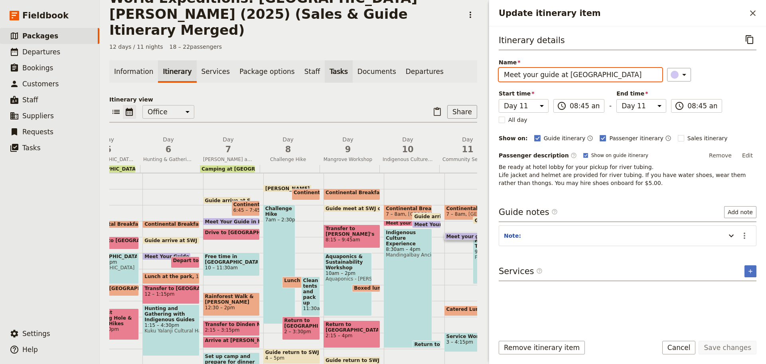
drag, startPoint x: 611, startPoint y: 74, endPoint x: 311, endPoint y: 59, distance: 300.0
click at [330, 72] on div "World Expeditions: St Leonard's College (2025) (Sales & Guide Itinerary Merged)…" at bounding box center [433, 182] width 666 height 364
paste input "Your Guide in Reception & Depart"
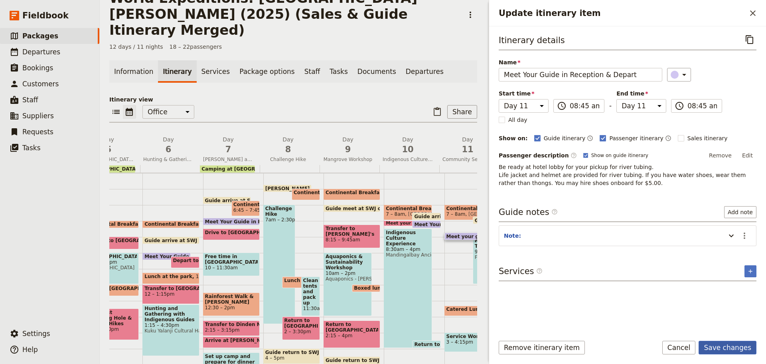
click at [734, 347] on button "Save changes" at bounding box center [728, 347] width 58 height 14
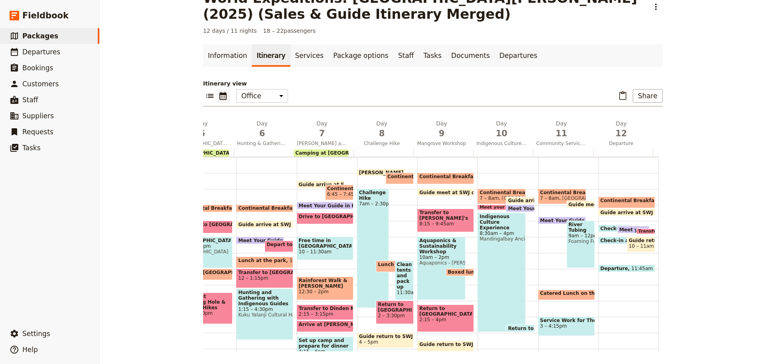
click at [618, 231] on span at bounding box center [634, 230] width 32 height 3
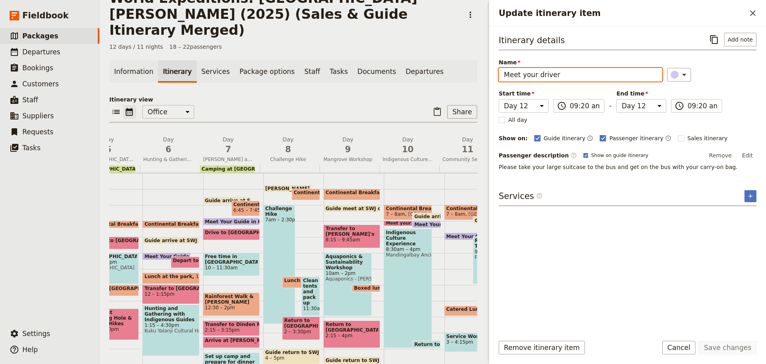
drag, startPoint x: 561, startPoint y: 73, endPoint x: 132, endPoint y: 119, distance: 431.4
click at [136, 123] on div "World Expeditions: St Leonard's College (2025) (Sales & Guide Itinerary Merged)…" at bounding box center [433, 182] width 666 height 364
drag, startPoint x: 689, startPoint y: 349, endPoint x: 670, endPoint y: 349, distance: 19.2
click at [689, 348] on button "Cancel" at bounding box center [679, 347] width 34 height 14
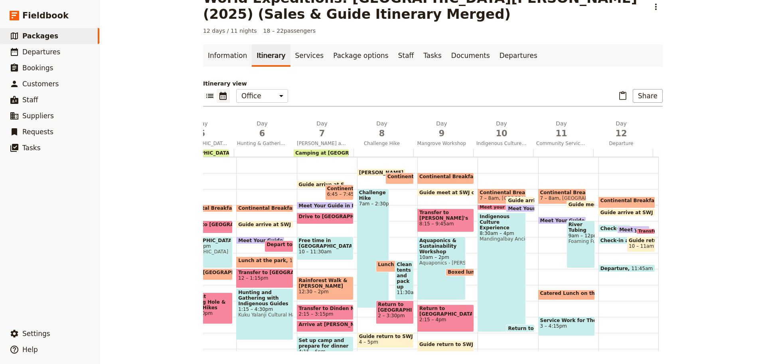
click at [619, 228] on span "Meet your driver" at bounding box center [643, 229] width 48 height 5
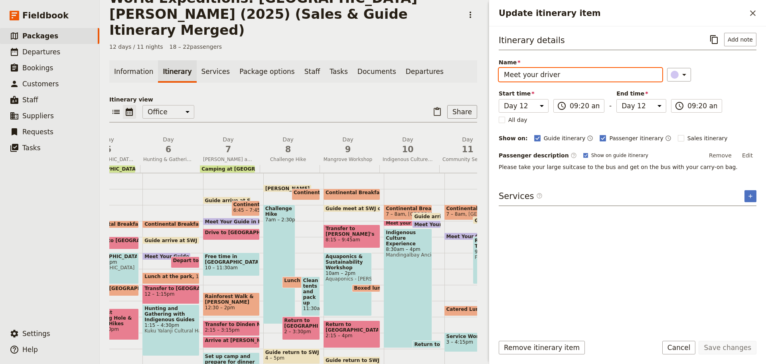
drag, startPoint x: 567, startPoint y: 75, endPoint x: 147, endPoint y: 79, distance: 419.8
click at [215, 79] on div "World Expeditions: St Leonard's College (2025) (Sales & Guide Itinerary Merged)…" at bounding box center [433, 182] width 666 height 364
paste input "Your Bus Driver Outside Reception"
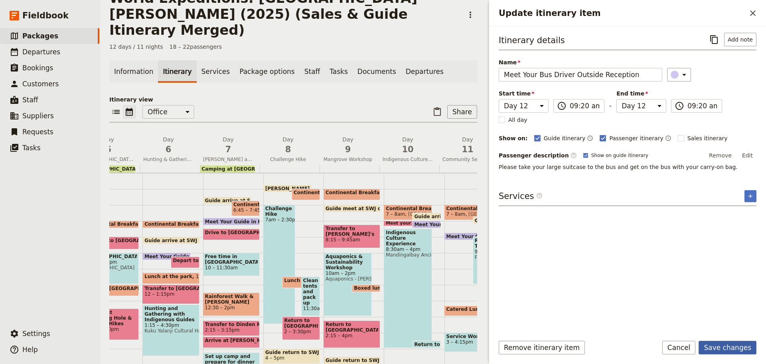
click at [726, 349] on button "Save changes" at bounding box center [728, 347] width 58 height 14
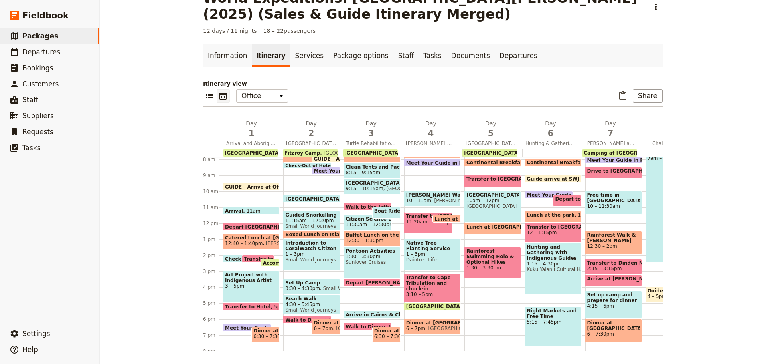
scroll to position [80, 0]
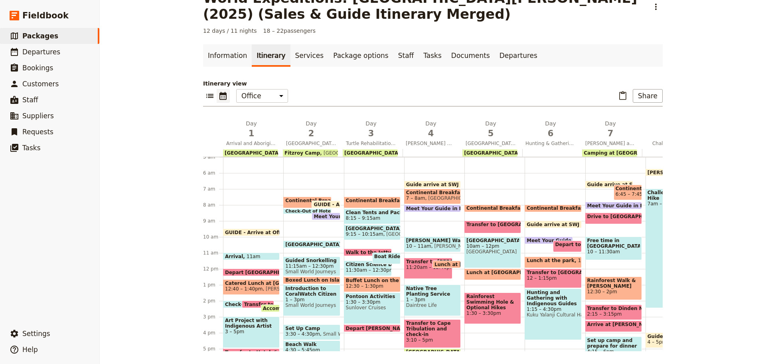
click at [423, 205] on div "Meet Your Guide in Reception & Depart 8am" at bounding box center [432, 208] width 57 height 8
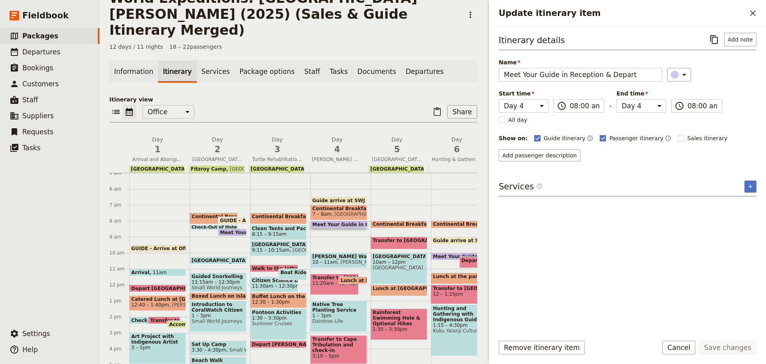
drag, startPoint x: 689, startPoint y: 345, endPoint x: 672, endPoint y: 345, distance: 17.6
click at [689, 345] on button "Cancel" at bounding box center [679, 347] width 34 height 14
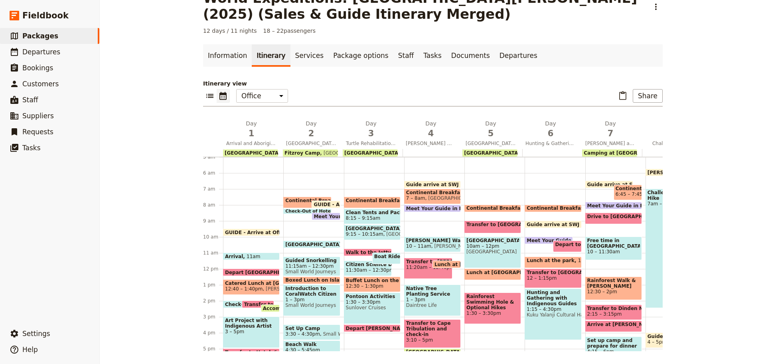
click at [411, 208] on span "Meet Your Guide in Reception & Depart" at bounding box center [461, 208] width 110 height 5
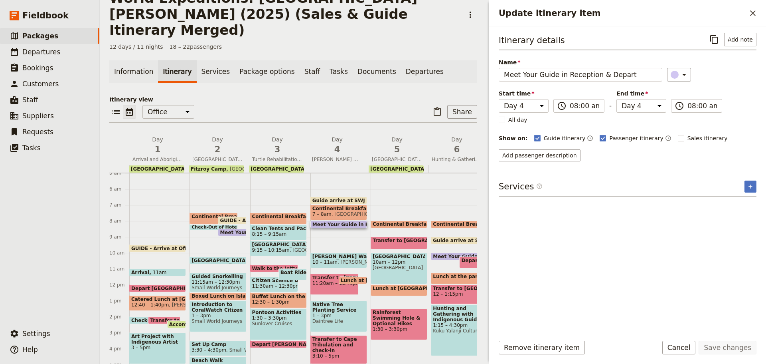
click at [695, 350] on button "Cancel" at bounding box center [679, 347] width 34 height 14
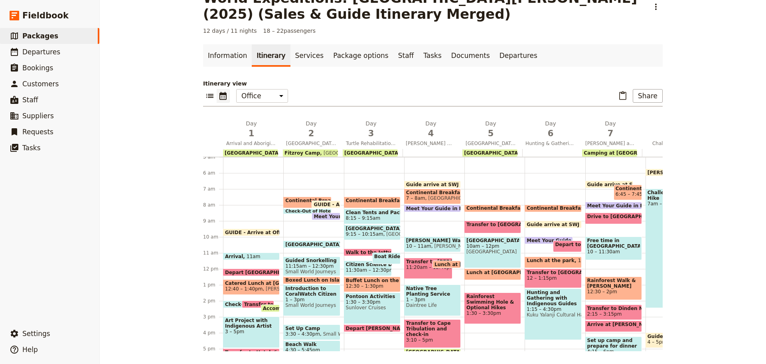
click at [434, 208] on span "Meet Your Guide in Reception & Depart" at bounding box center [461, 208] width 110 height 5
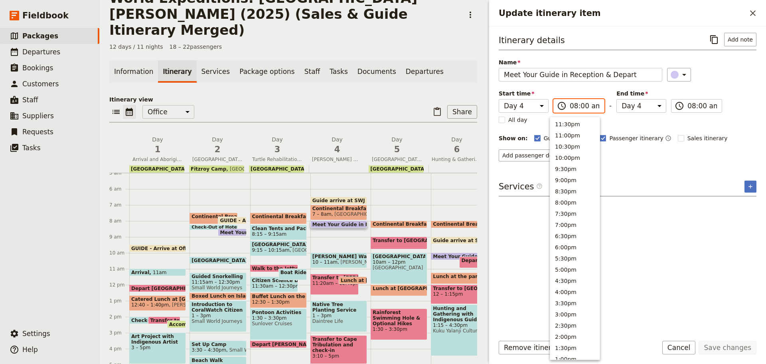
click at [575, 106] on input "08:00 am" at bounding box center [585, 106] width 30 height 10
click at [570, 185] on button "7:30am" at bounding box center [574, 184] width 49 height 11
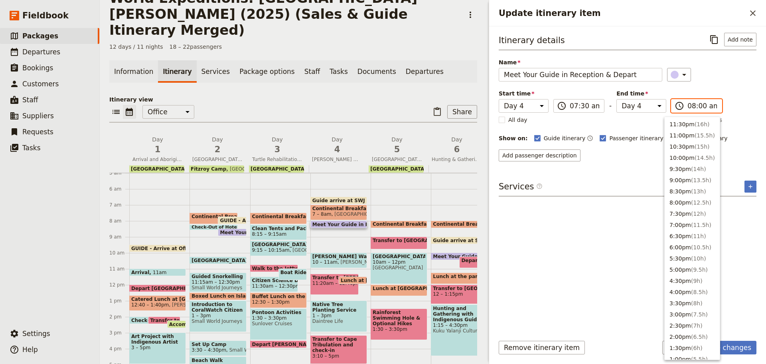
drag, startPoint x: 684, startPoint y: 108, endPoint x: 685, endPoint y: 129, distance: 21.6
click at [688, 107] on input "08:00 am" at bounding box center [703, 106] width 30 height 10
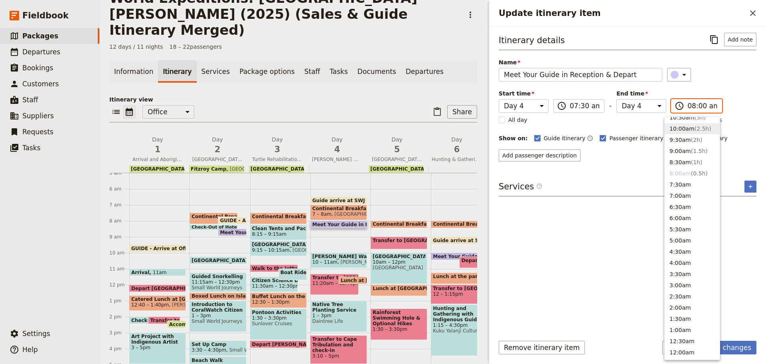
scroll to position [292, 0]
click at [685, 186] on button "7:30am" at bounding box center [692, 189] width 55 height 11
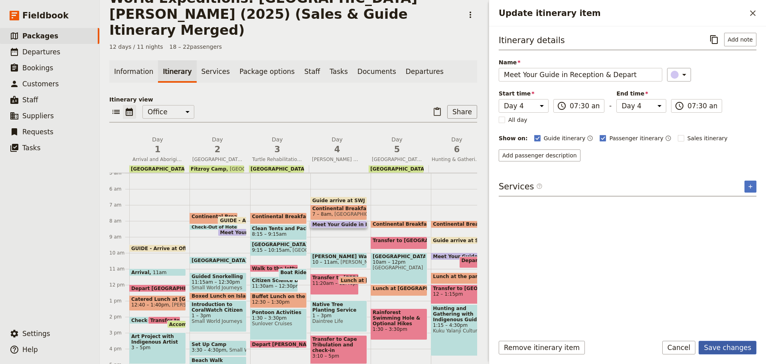
click at [724, 346] on button "Save changes" at bounding box center [728, 347] width 58 height 14
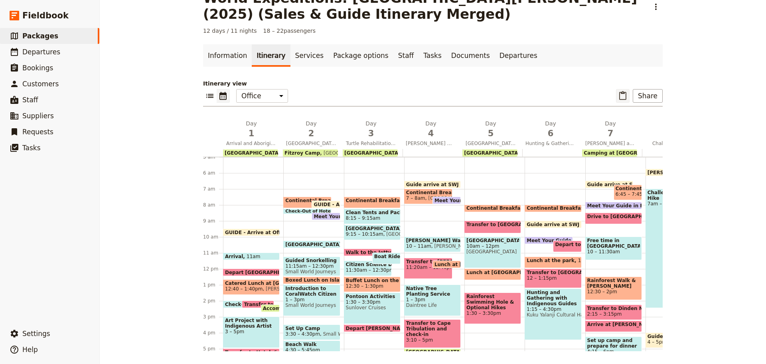
click at [624, 95] on icon "Paste itinerary item" at bounding box center [623, 96] width 10 height 10
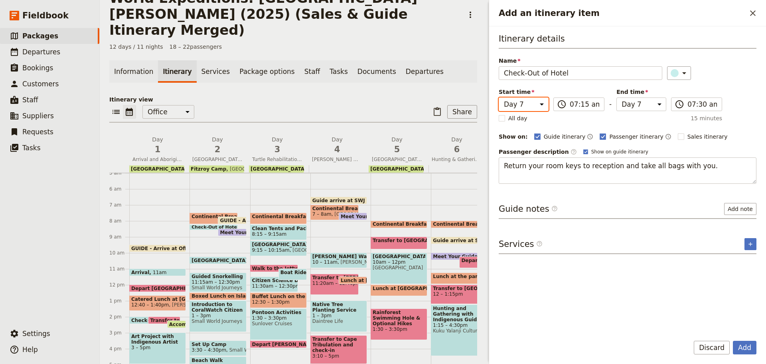
drag, startPoint x: 509, startPoint y: 110, endPoint x: 511, endPoint y: 106, distance: 4.3
click at [510, 109] on select "Day 1 Day 2 Day 3 Day 4 Day 5 Day 6 Day 7 Day 8 Day 9 Day 10 Day 11 Day 12" at bounding box center [524, 104] width 50 height 14
click at [499, 97] on select "Day 1 Day 2 Day 3 Day 4 Day 5 Day 6 Day 7 Day 8 Day 9 Day 10 Day 11 Day 12" at bounding box center [524, 104] width 50 height 14
click at [625, 103] on select "Day 1 Day 2 Day 3 Day 4 Day 5 Day 6 Day 7 Day 8 Day 9 Day 10 Day 11 Day 12" at bounding box center [642, 104] width 50 height 14
click at [617, 97] on select "Day 1 Day 2 Day 3 Day 4 Day 5 Day 6 Day 7 Day 8 Day 9 Day 10 Day 11 Day 12" at bounding box center [642, 104] width 50 height 14
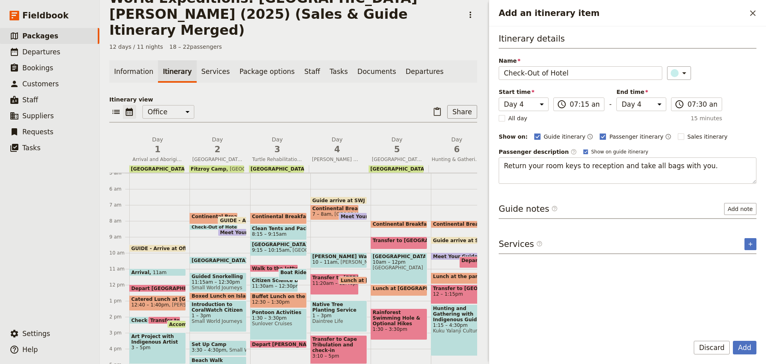
click at [739, 339] on form "Itinerary details Name Check-Out of Hotel ​ Start time Day 1 Day 2 Day 3 Day 4 …" at bounding box center [627, 194] width 277 height 337
click at [752, 350] on button "Add" at bounding box center [745, 347] width 24 height 14
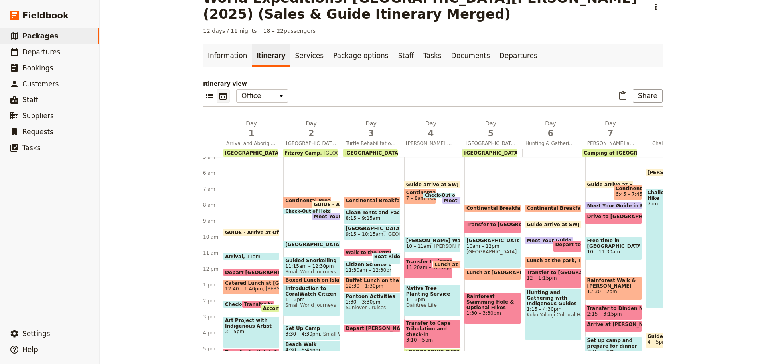
click at [293, 211] on span at bounding box center [307, 211] width 47 height 3
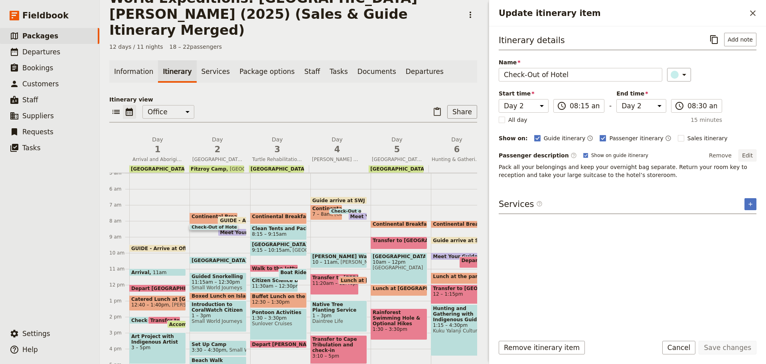
click at [750, 155] on button "Edit" at bounding box center [748, 155] width 18 height 12
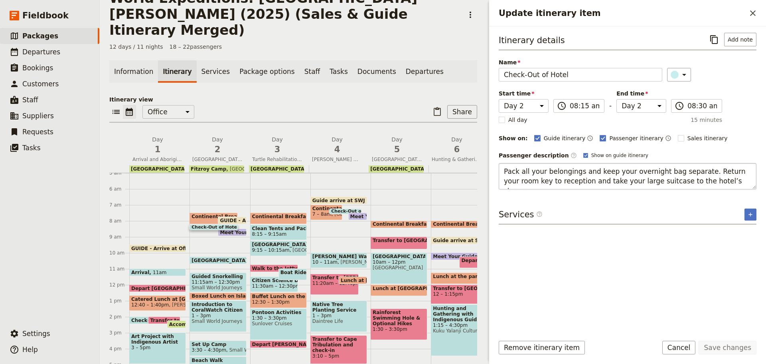
click at [525, 168] on textarea "Pack all your belongings and keep your overnight bag separate. Return your room…" at bounding box center [628, 176] width 258 height 26
drag, startPoint x: 504, startPoint y: 169, endPoint x: 764, endPoint y: 197, distance: 261.6
click at [764, 197] on div "Itinerary details ​ Add note Name Check-Out of Hotel ​ Start time Day 1 Day 2 D…" at bounding box center [627, 177] width 277 height 302
click at [686, 344] on button "Cancel" at bounding box center [679, 347] width 34 height 14
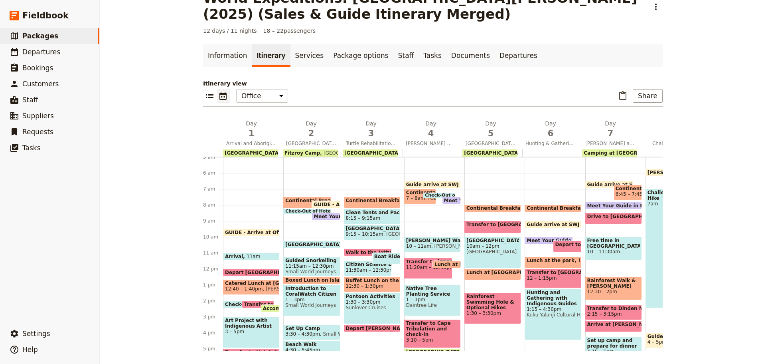
click at [430, 193] on span "Check-Out of Hotel" at bounding box center [450, 195] width 50 height 5
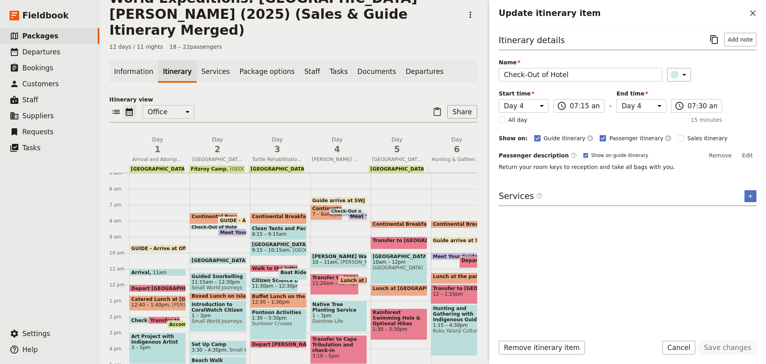
click at [752, 153] on button "Edit" at bounding box center [748, 155] width 18 height 12
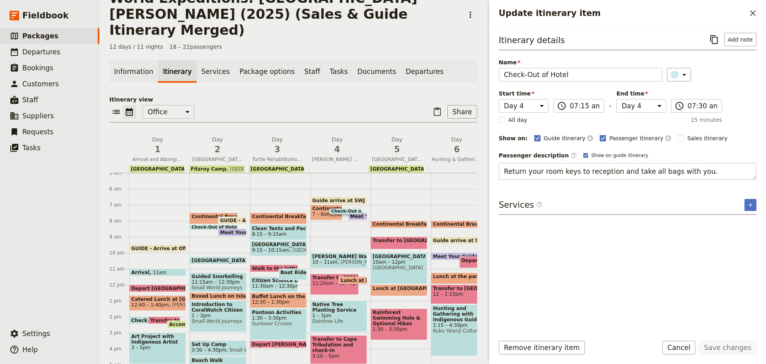
drag, startPoint x: 504, startPoint y: 170, endPoint x: 766, endPoint y: 148, distance: 263.1
click at [766, 151] on div "Itinerary details ​ Add note Name Check-Out of Hotel ​ Start time Day 1 Day 2 D…" at bounding box center [627, 177] width 277 height 302
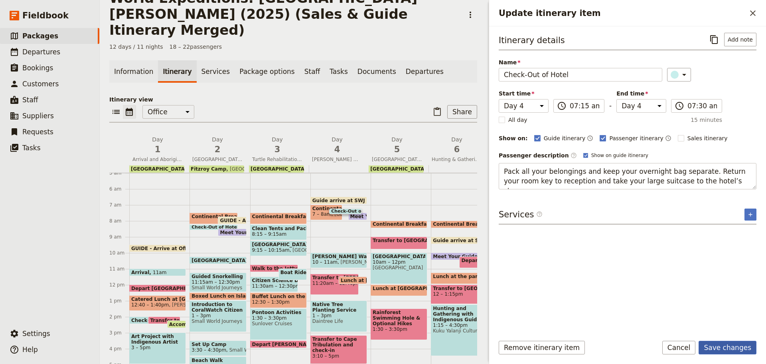
click at [725, 343] on button "Save changes" at bounding box center [728, 347] width 58 height 14
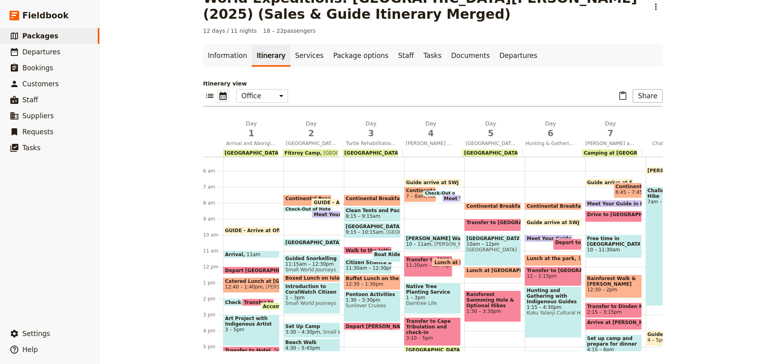
scroll to position [80, 0]
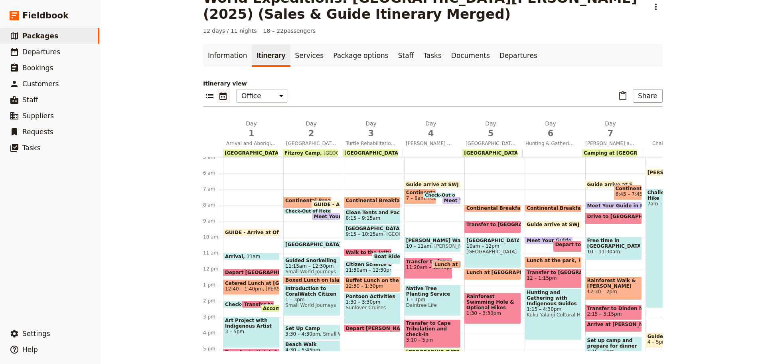
click at [292, 211] on span at bounding box center [307, 211] width 47 height 3
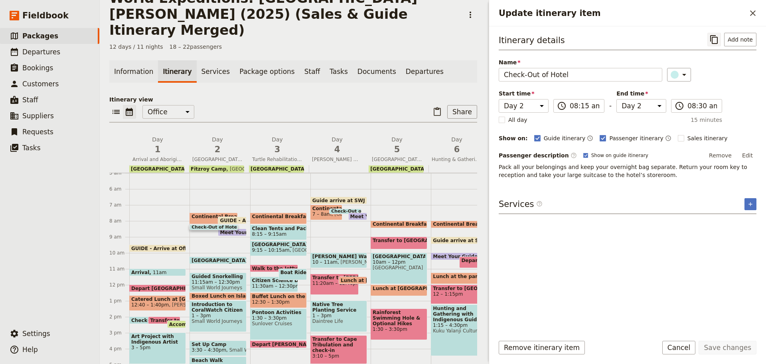
click at [714, 40] on icon "Copy itinerary item" at bounding box center [714, 39] width 8 height 9
click at [692, 344] on button "Cancel" at bounding box center [679, 347] width 34 height 14
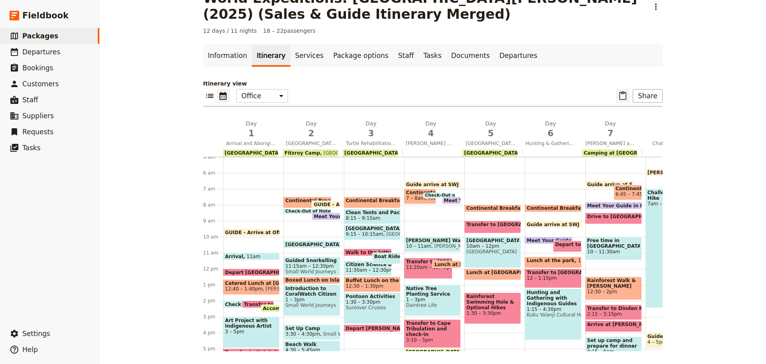
click at [621, 91] on icon "Paste itinerary item" at bounding box center [623, 96] width 10 height 10
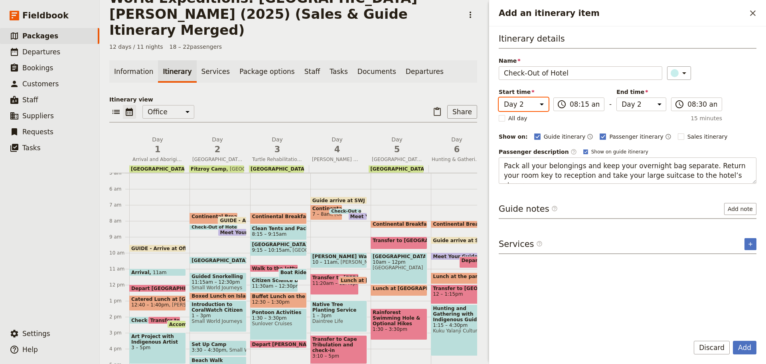
click at [529, 103] on select "Day 1 Day 2 Day 3 Day 4 Day 5 Day 6 Day 7 Day 8 Day 9 Day 10 Day 11 Day 12" at bounding box center [524, 104] width 50 height 14
click at [499, 97] on select "Day 1 Day 2 Day 3 Day 4 Day 5 Day 6 Day 7 Day 8 Day 9 Day 10 Day 11 Day 12" at bounding box center [524, 104] width 50 height 14
click at [622, 106] on select "Day 1 Day 2 Day 3 Day 4 Day 5 Day 6 Day 7 Day 8 Day 9 Day 10 Day 11 Day 12" at bounding box center [642, 104] width 50 height 14
click at [617, 97] on select "Day 1 Day 2 Day 3 Day 4 Day 5 Day 6 Day 7 Day 8 Day 9 Day 10 Day 11 Day 12" at bounding box center [642, 104] width 50 height 14
drag, startPoint x: 747, startPoint y: 347, endPoint x: 729, endPoint y: 346, distance: 18.4
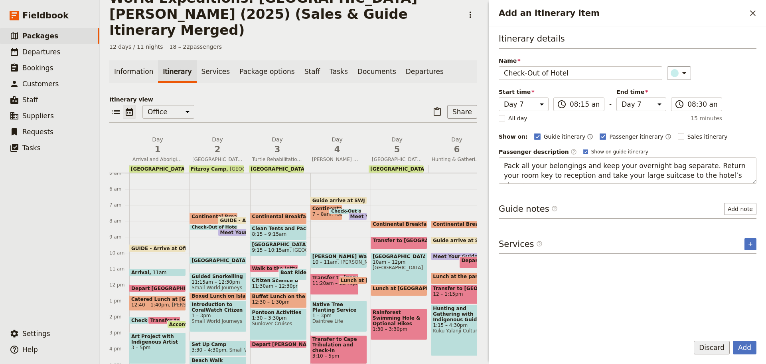
click at [747, 346] on button "Add" at bounding box center [745, 347] width 24 height 14
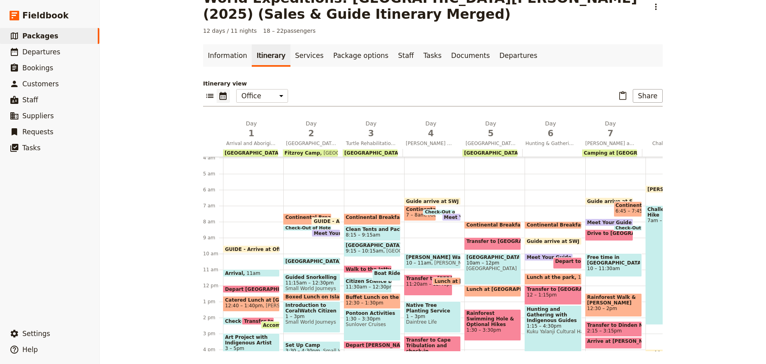
scroll to position [40, 0]
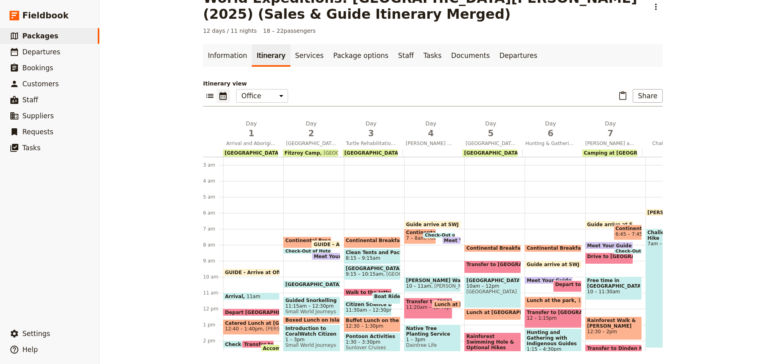
click at [444, 239] on span "Meet Your Guide in Reception & Depart" at bounding box center [499, 239] width 110 height 5
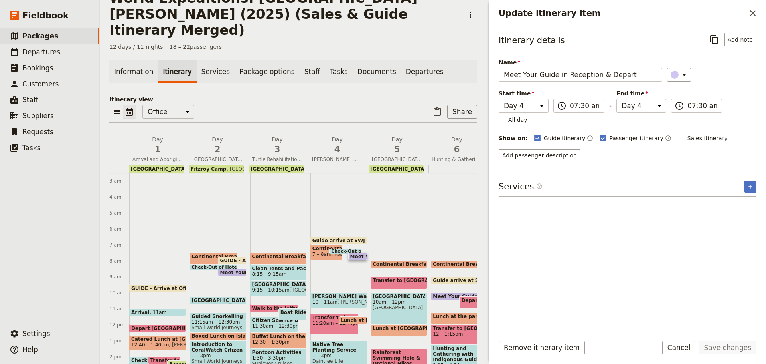
drag, startPoint x: 683, startPoint y: 352, endPoint x: 674, endPoint y: 345, distance: 11.9
click at [680, 350] on button "Cancel" at bounding box center [679, 347] width 34 height 14
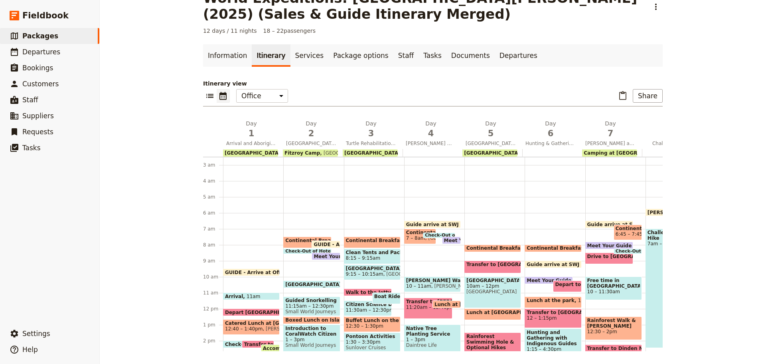
click at [406, 236] on span "7 – 8am" at bounding box center [415, 238] width 19 height 6
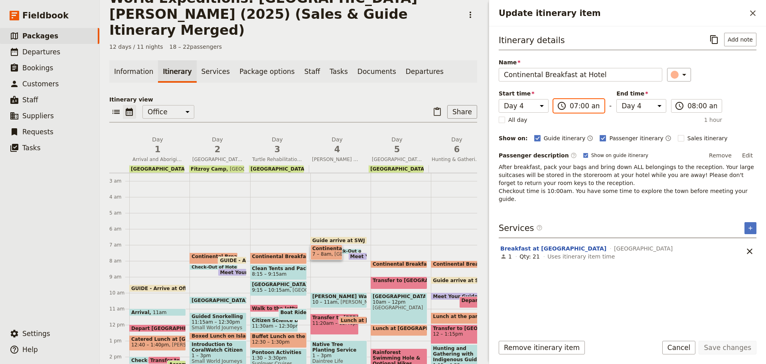
click at [578, 109] on input "07:00 am" at bounding box center [585, 106] width 30 height 10
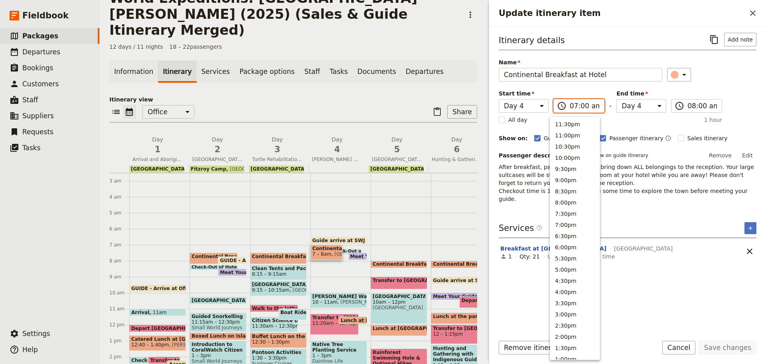
scroll to position [297, 0]
click at [578, 107] on input "07:00 am" at bounding box center [585, 106] width 30 height 10
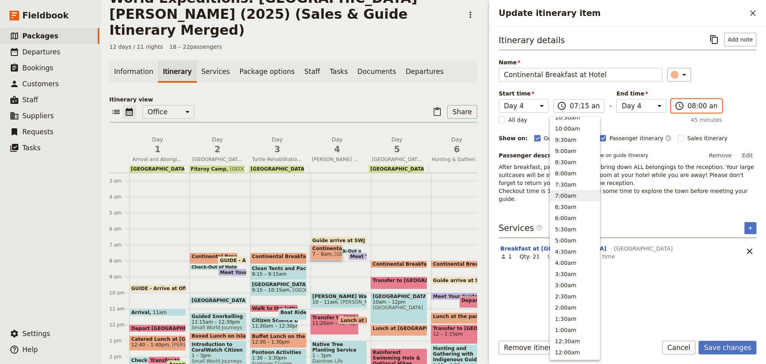
click at [693, 103] on input "08:00 am" at bounding box center [703, 106] width 30 height 10
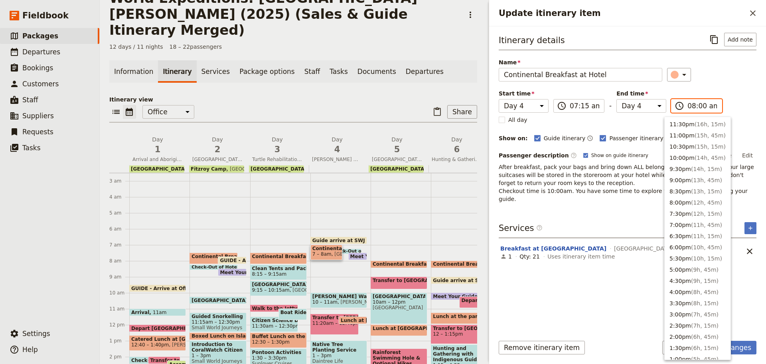
scroll to position [292, 0]
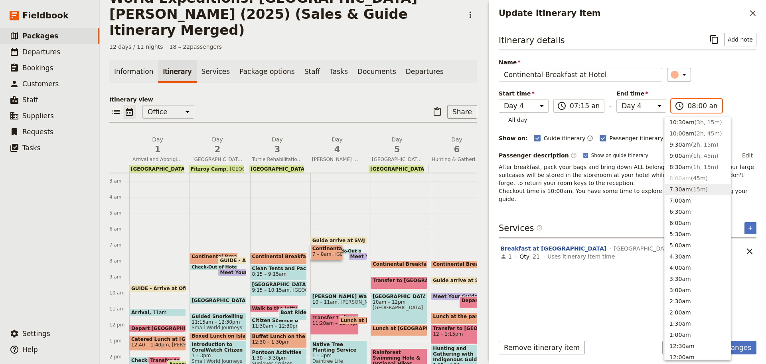
click at [683, 188] on button "7:30am ( 15m )" at bounding box center [698, 189] width 66 height 11
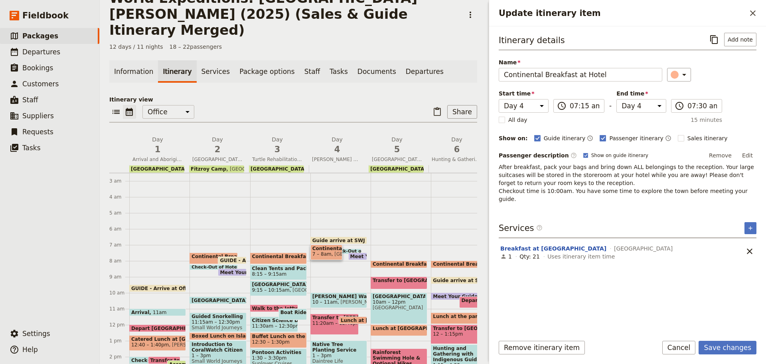
drag, startPoint x: 747, startPoint y: 151, endPoint x: 679, endPoint y: 160, distance: 68.1
click at [746, 151] on button "Edit" at bounding box center [748, 155] width 18 height 12
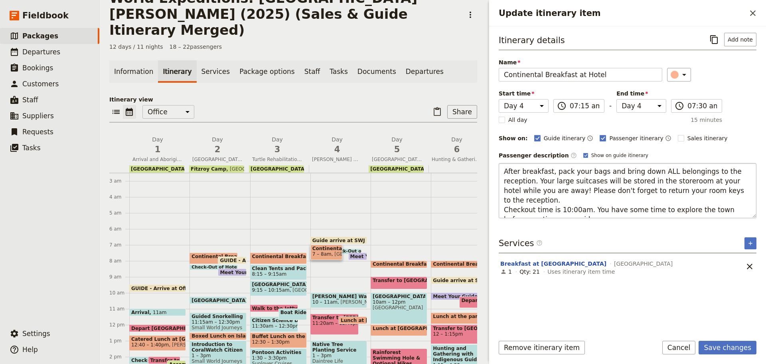
drag, startPoint x: 504, startPoint y: 168, endPoint x: 622, endPoint y: 214, distance: 127.2
click at [622, 214] on textarea "After breakfast, pack your bags and bring down ALL belongings to the reception.…" at bounding box center [628, 190] width 258 height 55
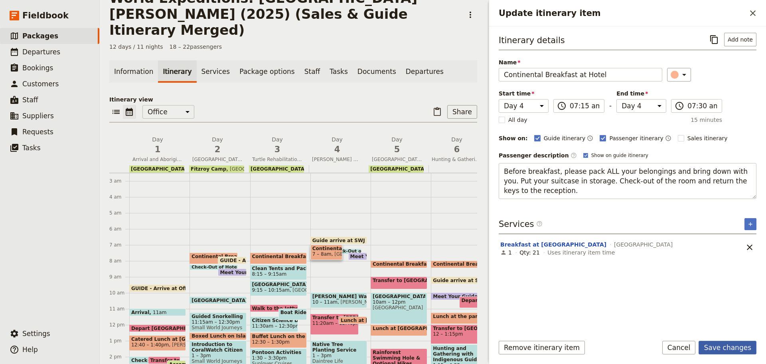
click at [734, 345] on button "Save changes" at bounding box center [728, 347] width 58 height 14
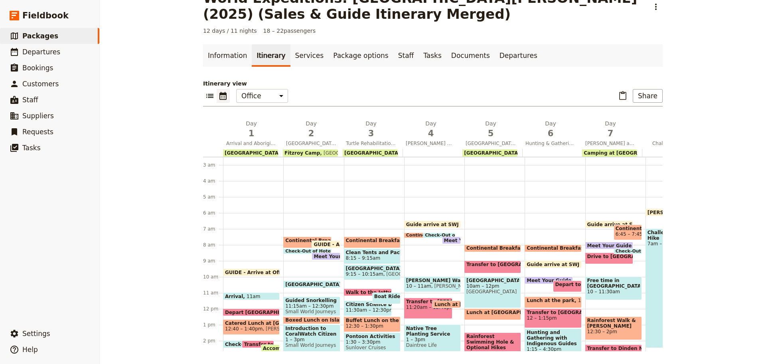
click at [296, 252] on span at bounding box center [307, 251] width 47 height 3
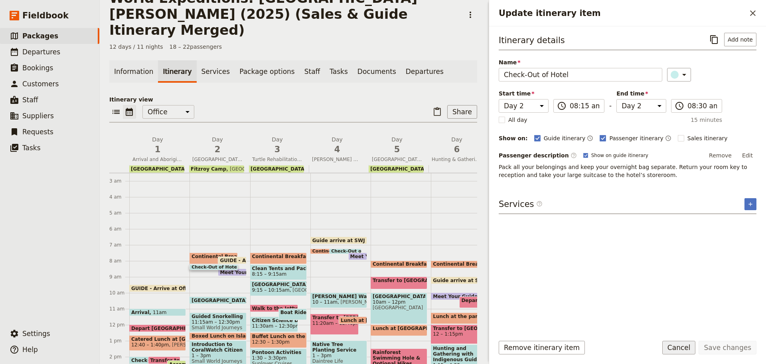
click at [685, 348] on button "Cancel" at bounding box center [679, 347] width 34 height 14
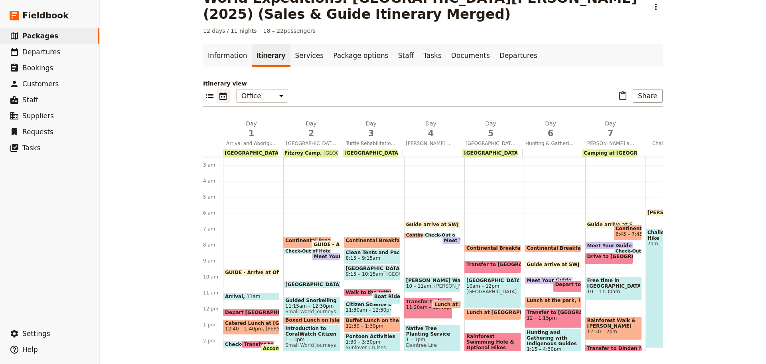
click at [432, 233] on span "Check-Out of Hotel" at bounding box center [450, 235] width 50 height 5
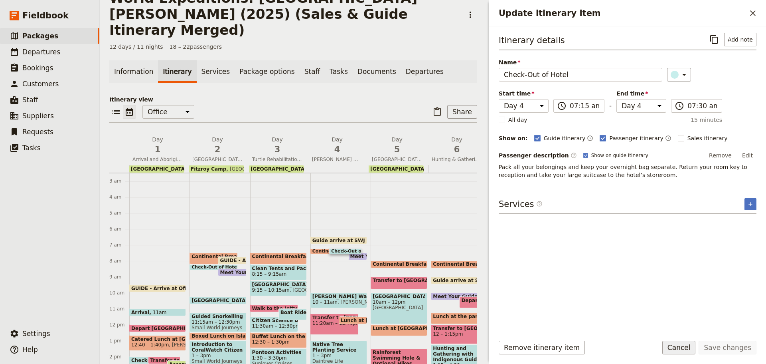
click at [692, 346] on button "Cancel" at bounding box center [679, 347] width 34 height 14
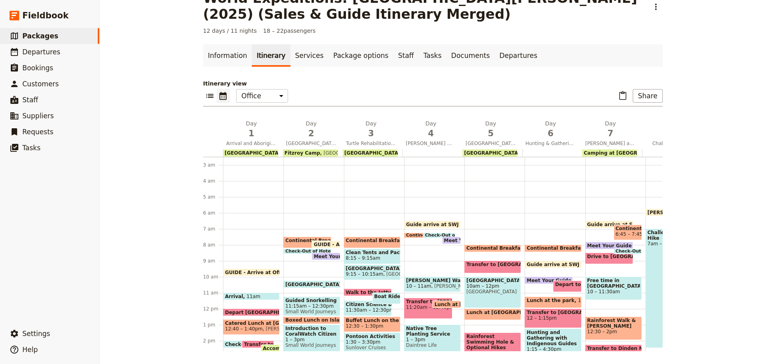
click at [447, 237] on span "Meet Your Guide in Reception & Depart" at bounding box center [499, 239] width 110 height 5
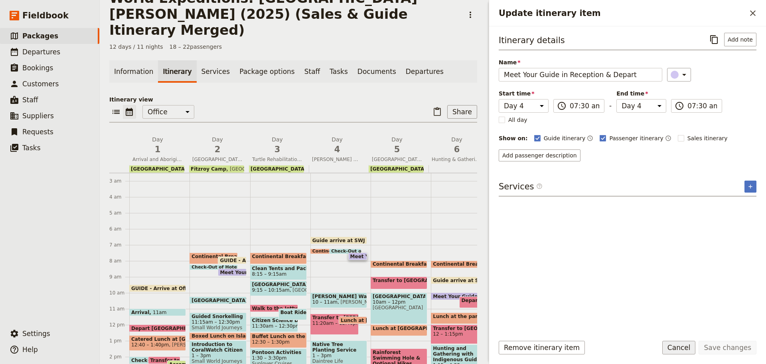
click at [688, 344] on button "Cancel" at bounding box center [679, 347] width 34 height 14
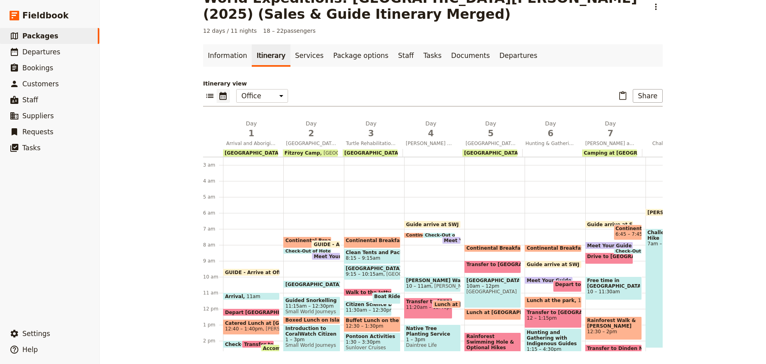
click at [431, 285] on span "Mossman Gorge" at bounding box center [452, 286] width 43 height 6
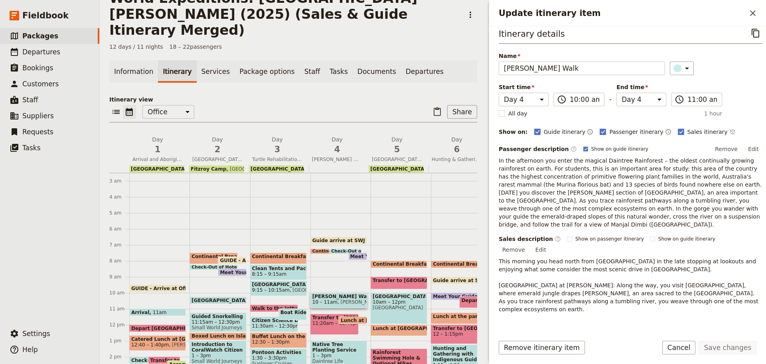
scroll to position [6, 0]
click at [749, 146] on button "Edit" at bounding box center [754, 149] width 18 height 12
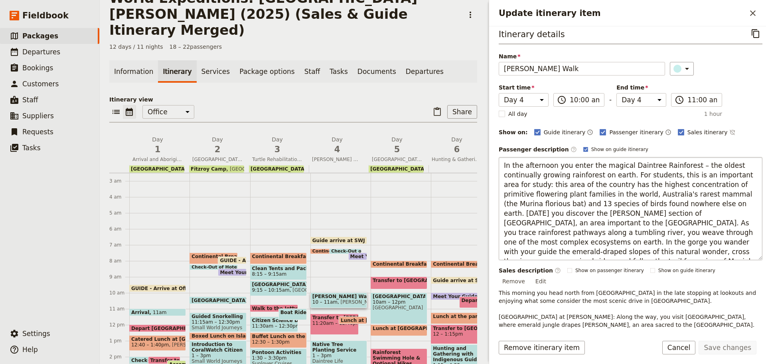
click at [512, 163] on textarea "In the afternoon you enter the magical Daintree Rainforest – the oldest continu…" at bounding box center [631, 208] width 264 height 103
drag, startPoint x: 517, startPoint y: 164, endPoint x: 478, endPoint y: 168, distance: 38.6
click at [478, 168] on div "World Expeditions: St Leonard's College (2025) (Sales & Guide Itinerary Merged)…" at bounding box center [433, 182] width 666 height 364
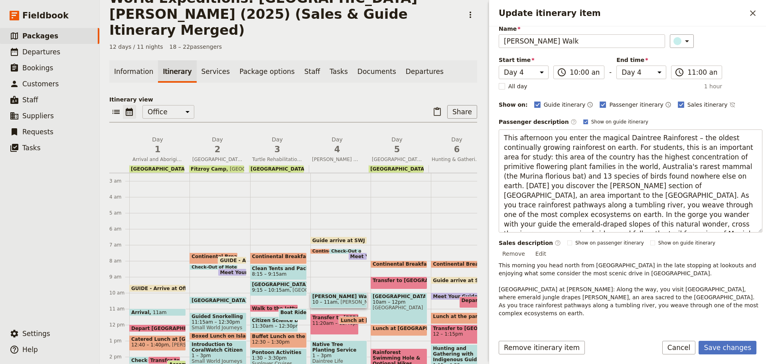
scroll to position [86, 0]
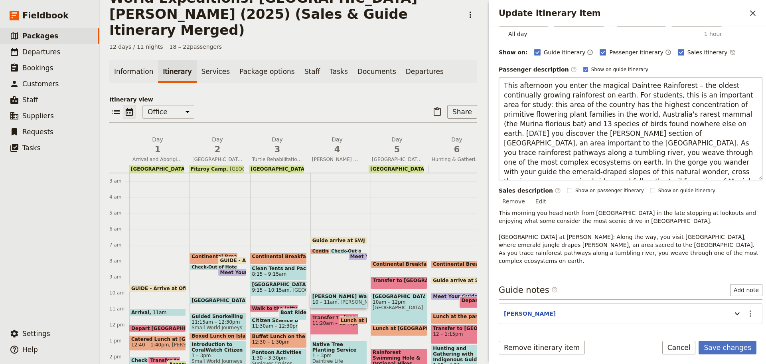
click at [528, 83] on textarea "This afternoon you enter the magical Daintree Rainforest – the oldest continual…" at bounding box center [631, 128] width 264 height 103
click at [727, 346] on button "Save changes" at bounding box center [728, 347] width 58 height 14
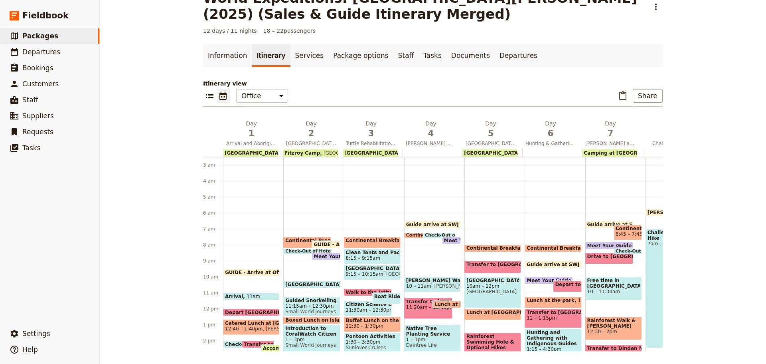
click at [410, 234] on span "Continental Breakfast at Hotel" at bounding box center [445, 235] width 79 height 5
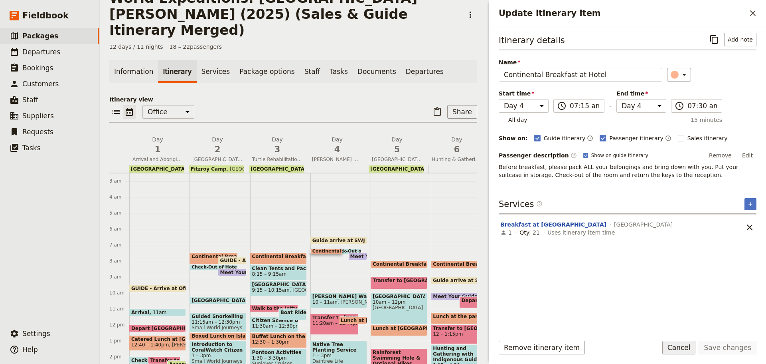
click at [680, 344] on button "Cancel" at bounding box center [679, 347] width 34 height 14
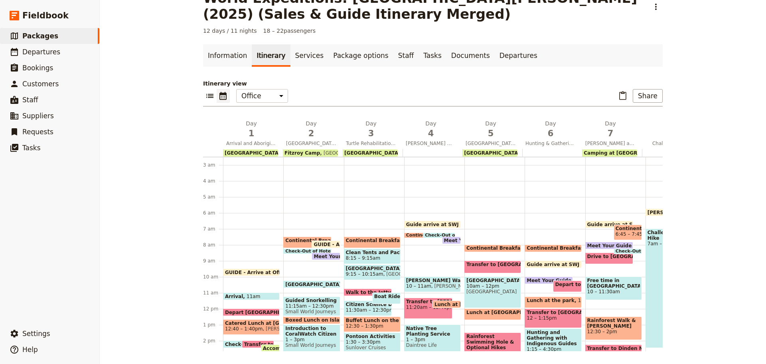
click at [427, 235] on span at bounding box center [439, 235] width 32 height 3
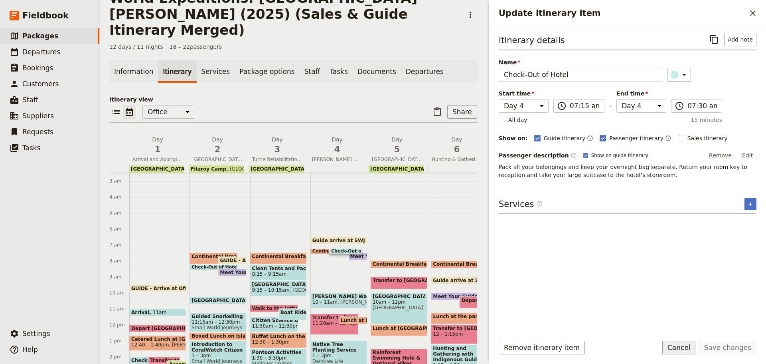
click at [689, 352] on button "Cancel" at bounding box center [679, 347] width 34 height 14
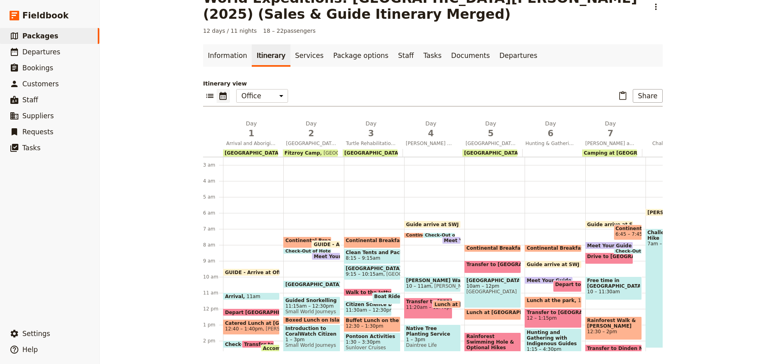
click at [407, 234] on span at bounding box center [421, 235] width 32 height 3
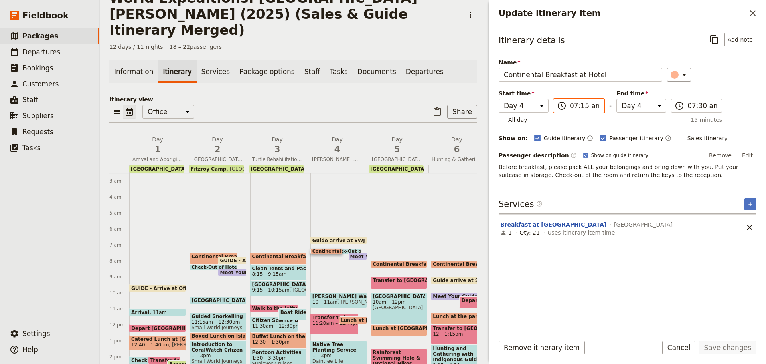
click at [579, 105] on input "07:15 am" at bounding box center [585, 106] width 30 height 10
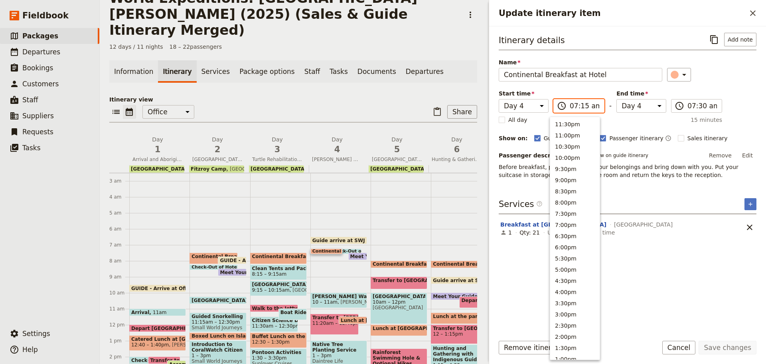
scroll to position [297, 0]
click at [566, 208] on button "6:30am" at bounding box center [574, 206] width 49 height 11
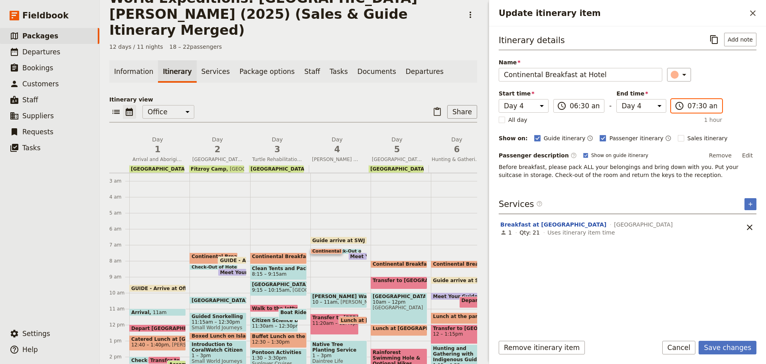
click at [704, 105] on input "07:30 am" at bounding box center [703, 106] width 30 height 10
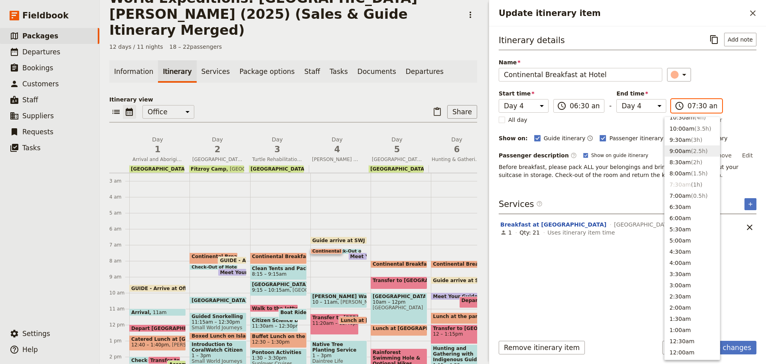
scroll to position [292, 0]
click at [678, 198] on button "7:00am ( 0.5h )" at bounding box center [692, 200] width 55 height 11
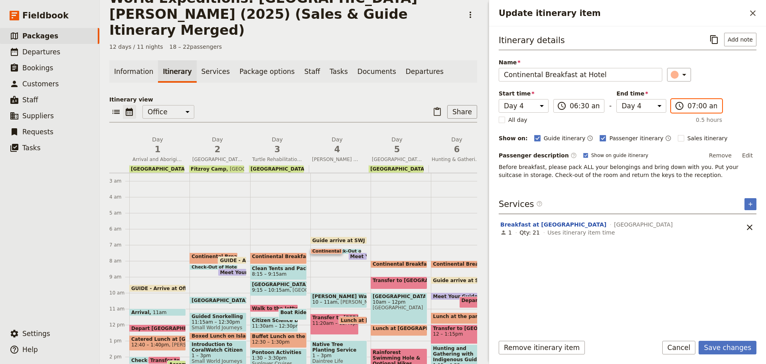
click at [692, 105] on input "07:00 am" at bounding box center [703, 106] width 30 height 10
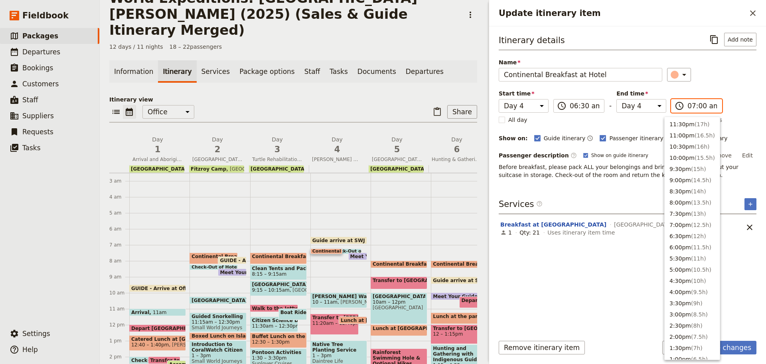
scroll to position [297, 0]
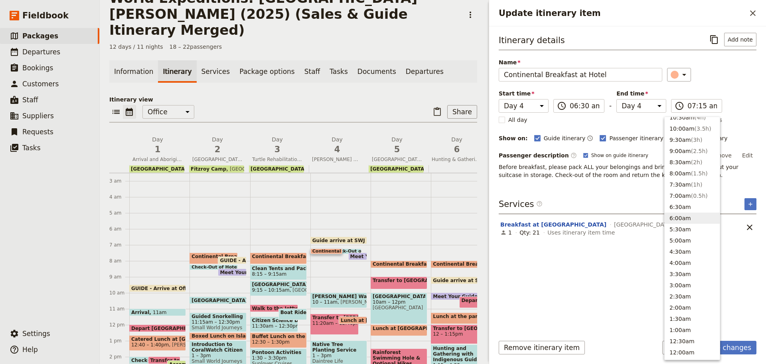
click at [621, 196] on div "Itinerary details ​ Add note Name Continental Breakfast at Hotel ​ Start time D…" at bounding box center [628, 180] width 258 height 295
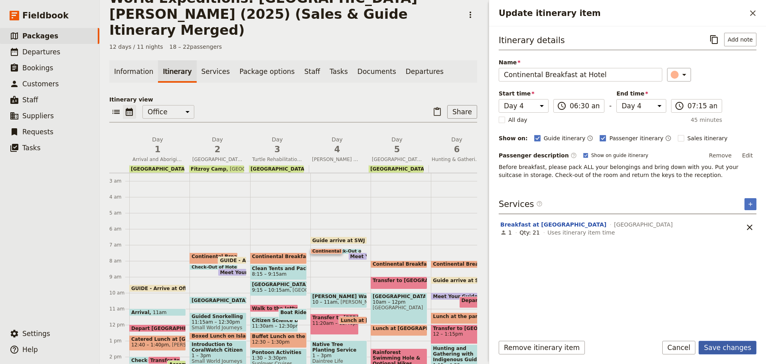
drag, startPoint x: 730, startPoint y: 343, endPoint x: 724, endPoint y: 342, distance: 5.8
click at [729, 344] on button "Save changes" at bounding box center [728, 347] width 58 height 14
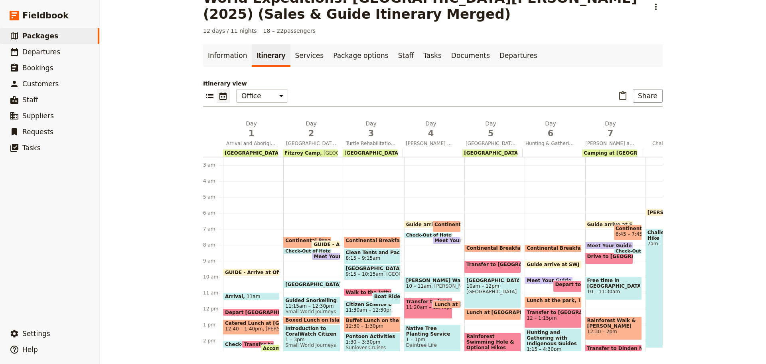
click at [406, 231] on div "Guide arrive at SWJ office 6:30am Continental Breakfast at Hotel 6:30 – 7:15am …" at bounding box center [434, 308] width 60 height 383
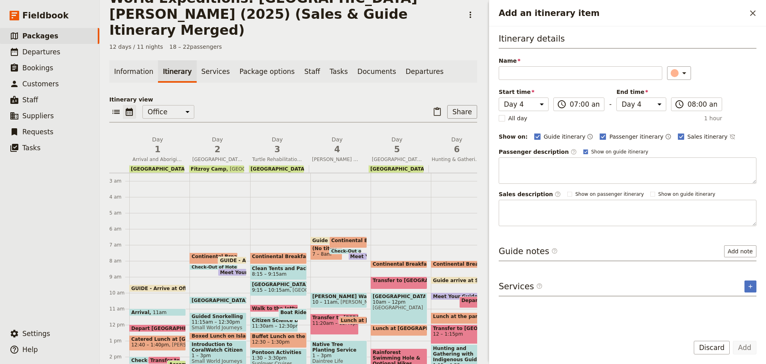
drag, startPoint x: 716, startPoint y: 347, endPoint x: 671, endPoint y: 335, distance: 46.9
click at [711, 344] on button "Discard" at bounding box center [712, 347] width 36 height 14
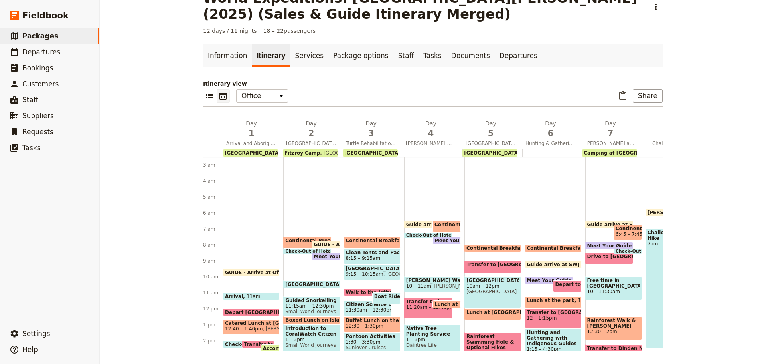
click at [419, 235] on span at bounding box center [428, 235] width 47 height 3
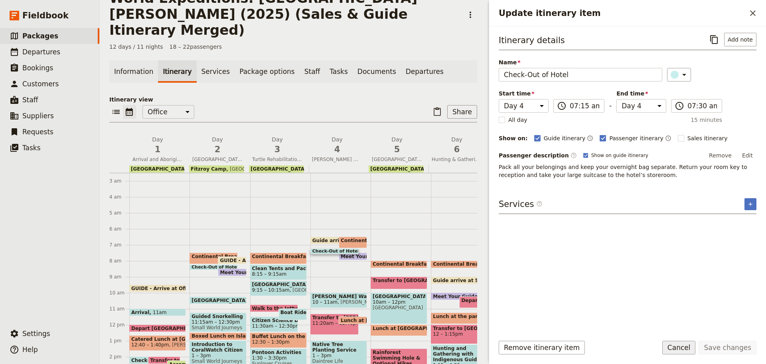
click at [679, 344] on button "Cancel" at bounding box center [679, 347] width 34 height 14
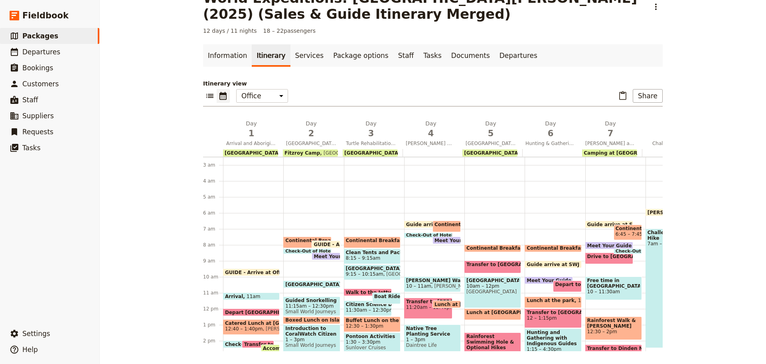
click at [443, 240] on div "Meet Your Guide in Reception & Depart 7:30am" at bounding box center [447, 240] width 28 height 8
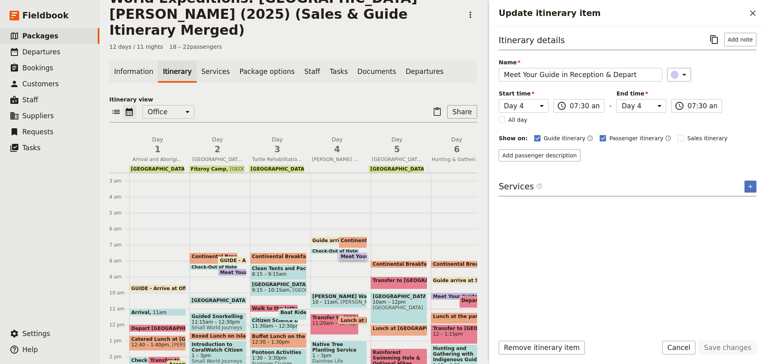
drag, startPoint x: 690, startPoint y: 343, endPoint x: 674, endPoint y: 340, distance: 17.0
click at [690, 343] on button "Cancel" at bounding box center [679, 347] width 34 height 14
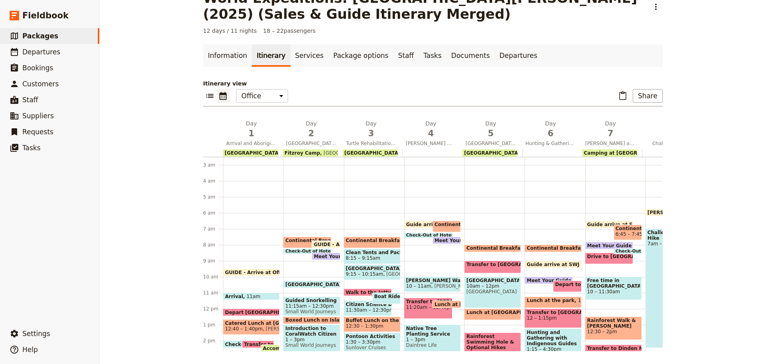
click at [425, 233] on span "Check-Out of Hotel" at bounding box center [431, 235] width 50 height 5
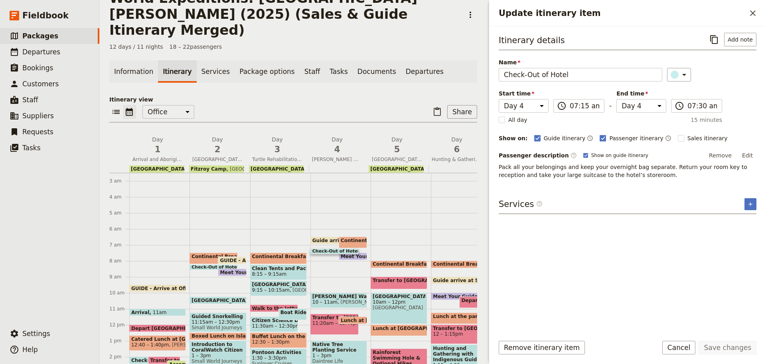
click at [361, 256] on span at bounding box center [353, 257] width 28 height 3
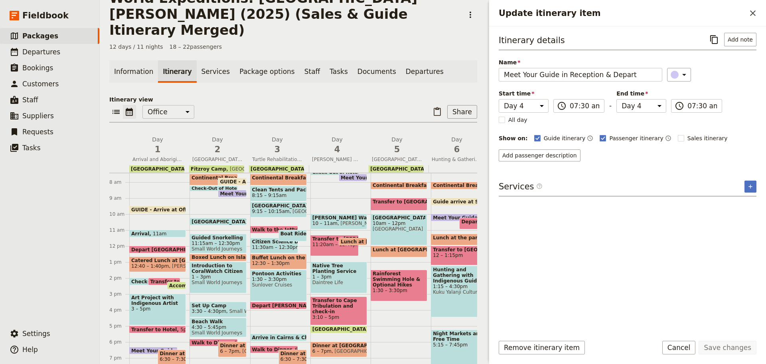
scroll to position [115, 0]
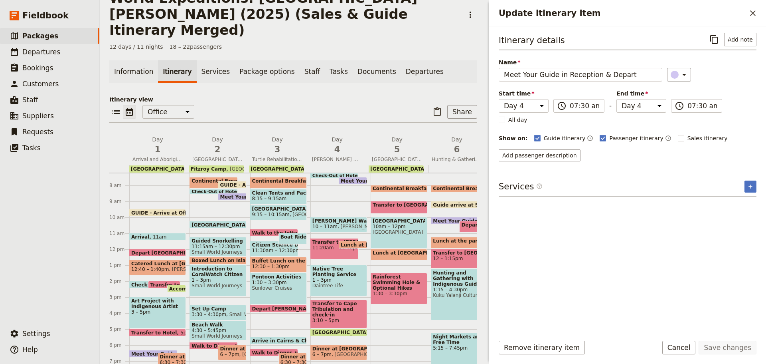
click at [350, 242] on span "Lunch at Mossman Gorge" at bounding box center [377, 244] width 73 height 5
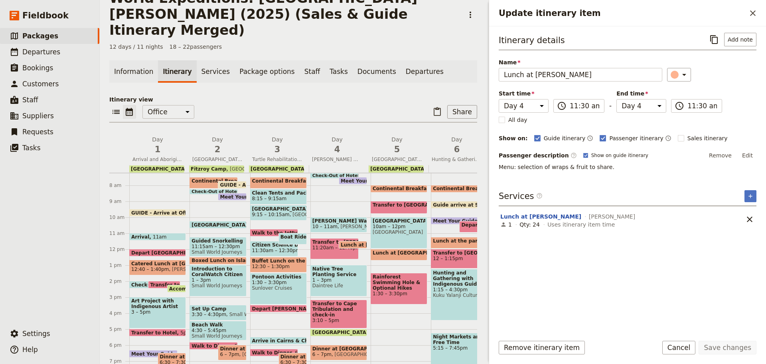
click at [328, 238] on div "Transfer to Mossman Gorge 11:20am – 12:40pm" at bounding box center [334, 248] width 48 height 21
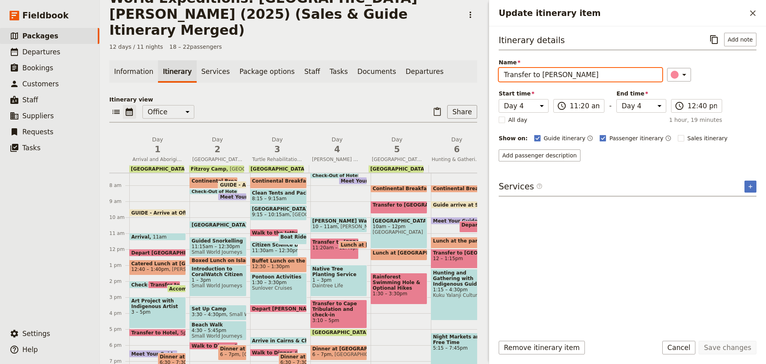
drag, startPoint x: 540, startPoint y: 74, endPoint x: 637, endPoint y: 80, distance: 97.2
click at [637, 80] on input "Transfer to Mossman Gorge" at bounding box center [581, 75] width 164 height 14
click at [599, 75] on input "Transfer to Mossman Gorge" at bounding box center [581, 75] width 164 height 14
drag, startPoint x: 538, startPoint y: 73, endPoint x: 223, endPoint y: 81, distance: 314.5
click at [211, 94] on div "World Expeditions: St Leonard's College (2025) (Sales & Guide Itinerary Merged)…" at bounding box center [433, 182] width 666 height 364
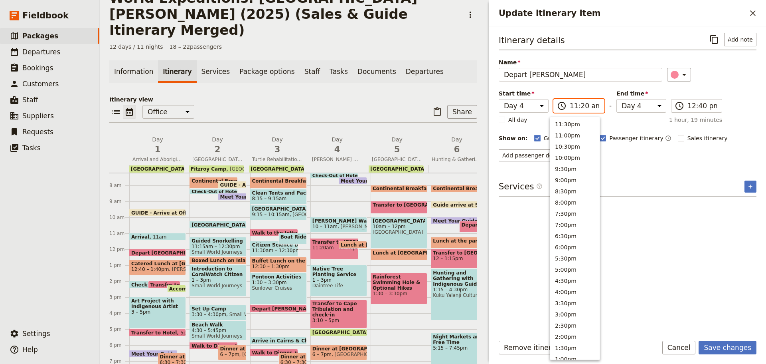
click at [583, 109] on input "11:20 am" at bounding box center [585, 106] width 30 height 10
click at [567, 276] on button "11:30am" at bounding box center [574, 278] width 49 height 11
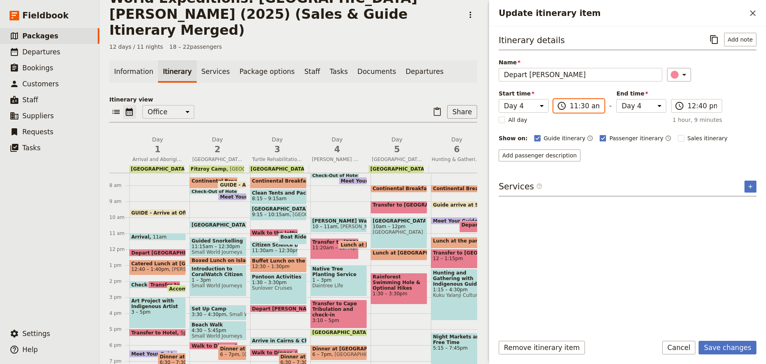
click at [571, 108] on input "11:30 am" at bounding box center [585, 106] width 30 height 10
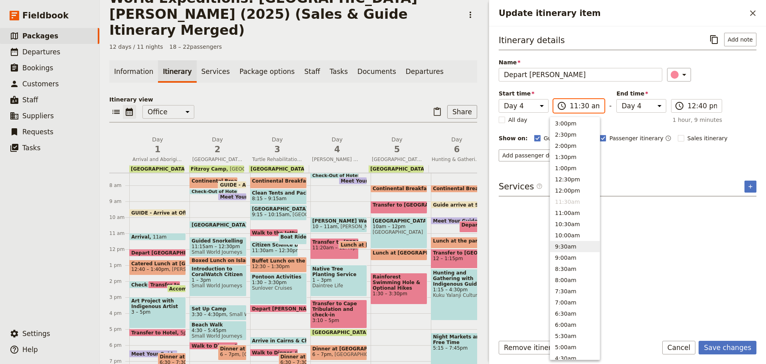
scroll to position [190, 0]
click at [566, 183] on button "12:30pm" at bounding box center [574, 179] width 49 height 11
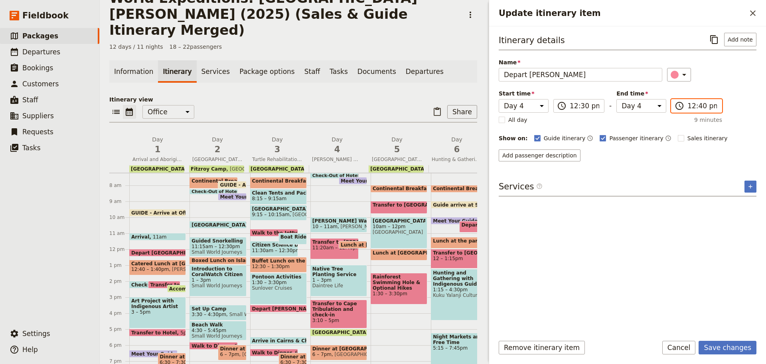
click at [694, 106] on input "12:40 pm" at bounding box center [703, 106] width 30 height 10
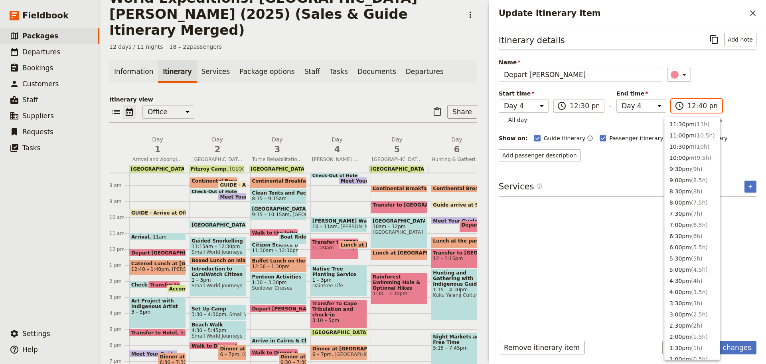
scroll to position [247, 0]
click at [696, 106] on input "12:40 pm" at bounding box center [703, 106] width 30 height 10
click at [695, 106] on input "12:40 pm" at bounding box center [703, 106] width 30 height 10
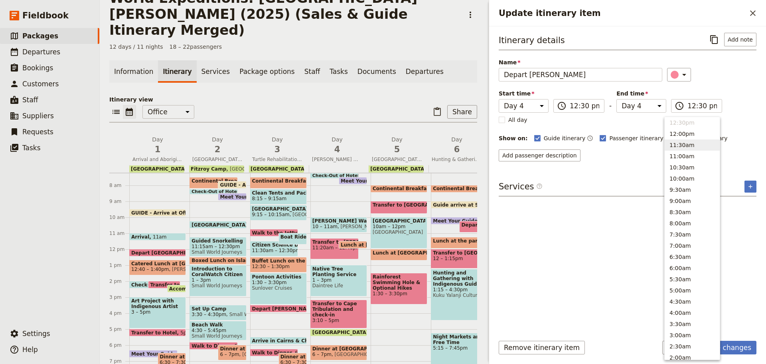
click at [630, 188] on div "Services ​ ​" at bounding box center [628, 188] width 258 height 16
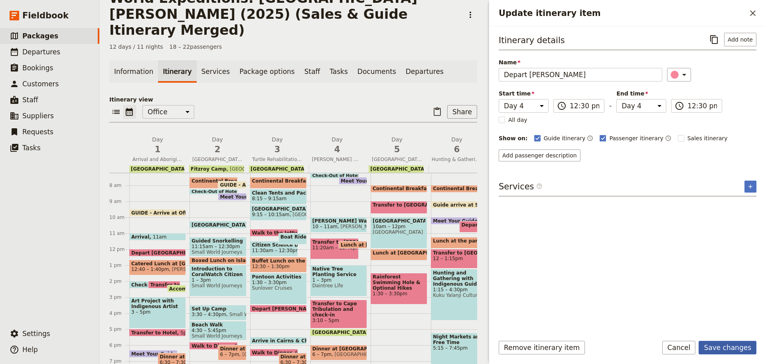
click at [738, 348] on button "Save changes" at bounding box center [728, 347] width 58 height 14
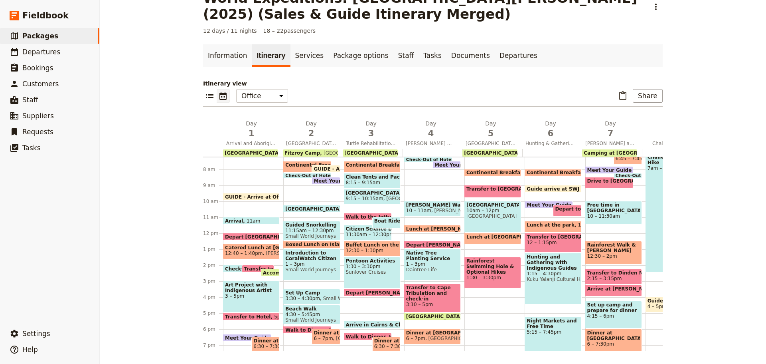
click at [422, 227] on span "Lunch at Mossman Gorge" at bounding box center [442, 228] width 73 height 5
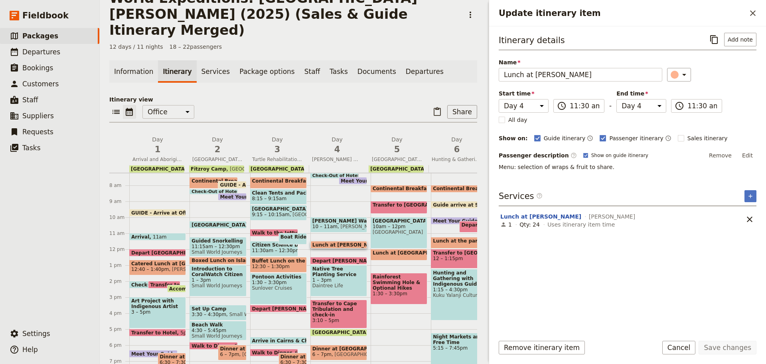
drag, startPoint x: 691, startPoint y: 344, endPoint x: 527, endPoint y: 329, distance: 164.6
click at [691, 344] on button "Cancel" at bounding box center [679, 347] width 34 height 14
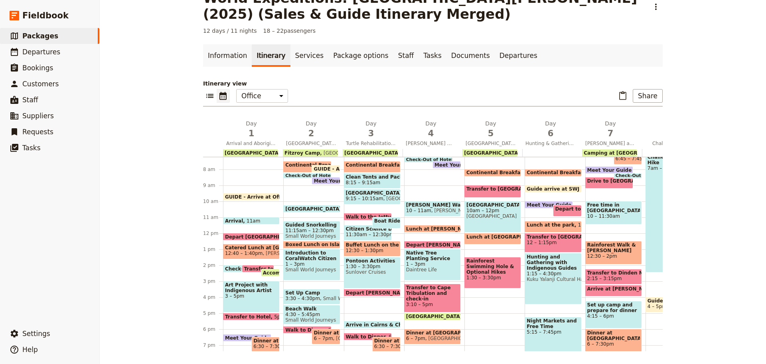
click at [438, 212] on span "Mossman Gorge" at bounding box center [452, 211] width 43 height 6
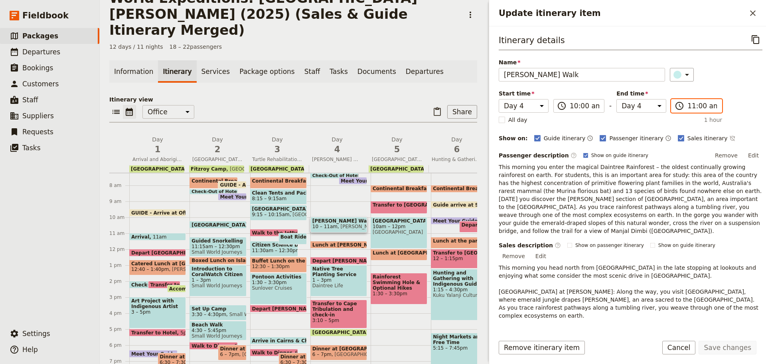
click at [688, 105] on input "11:00 am" at bounding box center [703, 106] width 30 height 10
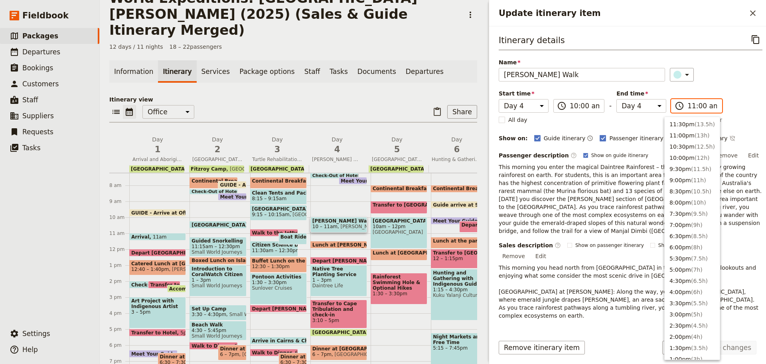
scroll to position [281, 0]
click at [694, 106] on input "11:00 am" at bounding box center [703, 106] width 30 height 10
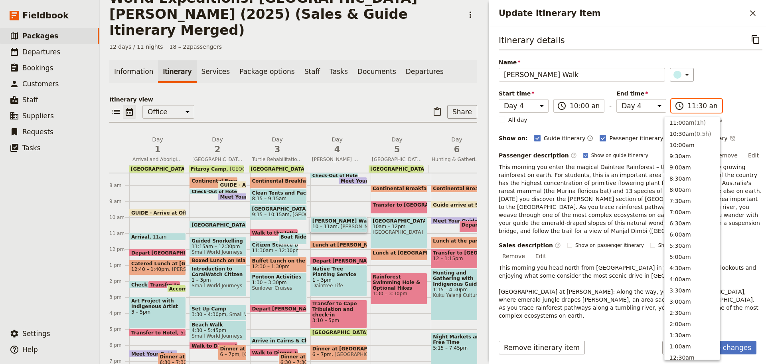
scroll to position [270, 0]
click at [716, 67] on div "Name Mossman Gorge Walk ​" at bounding box center [631, 69] width 264 height 23
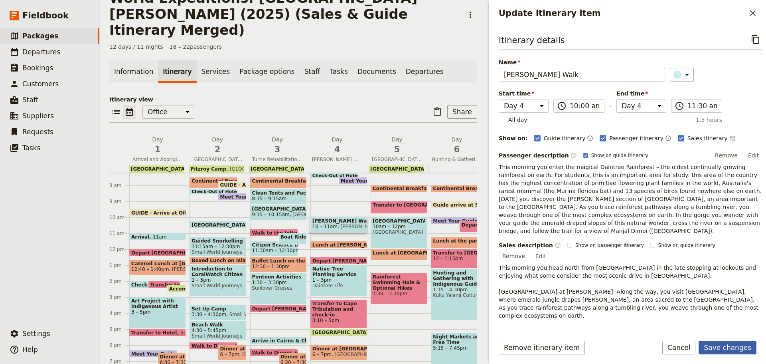
click at [730, 349] on button "Save changes" at bounding box center [728, 347] width 58 height 14
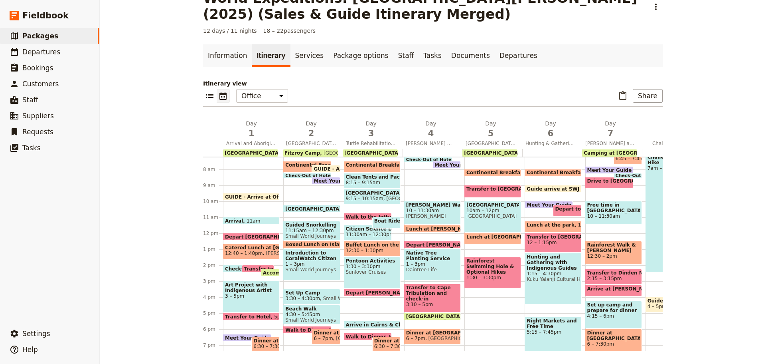
click at [422, 229] on span at bounding box center [433, 230] width 56 height 3
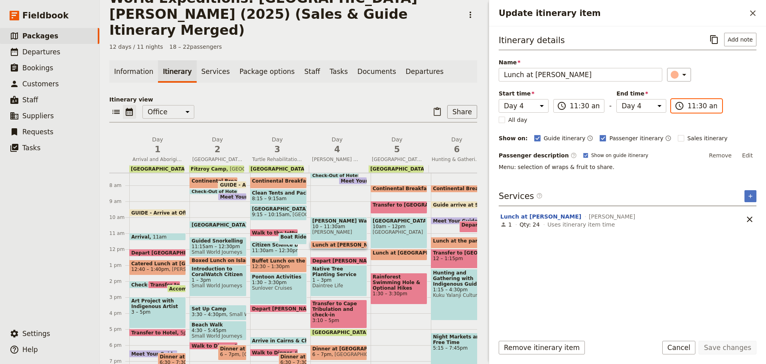
click at [699, 107] on input "11:30 am" at bounding box center [703, 106] width 30 height 10
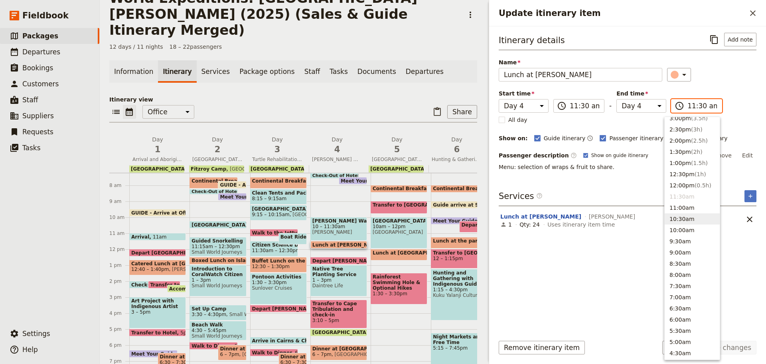
scroll to position [190, 0]
click at [682, 176] on button "12:30pm ( 1h )" at bounding box center [692, 179] width 55 height 11
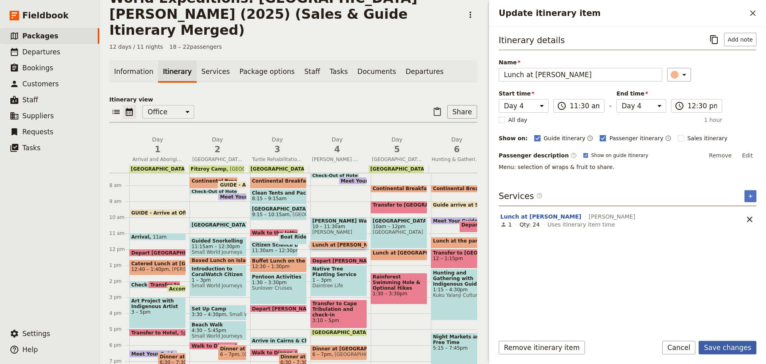
click at [725, 342] on form "Itinerary details ​ Add note Name Lunch at Mossman Gorge ​ Start time Day 1 Day…" at bounding box center [627, 194] width 277 height 337
drag, startPoint x: 725, startPoint y: 342, endPoint x: 717, endPoint y: 340, distance: 8.7
click at [723, 342] on button "Save changes" at bounding box center [728, 347] width 58 height 14
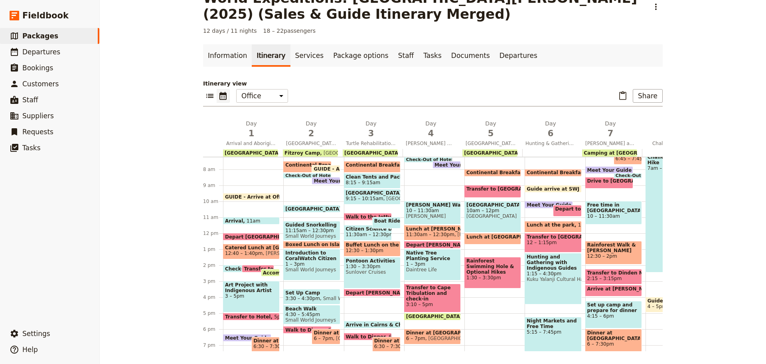
click at [425, 243] on span "Depart Mossman Gorge" at bounding box center [440, 244] width 68 height 5
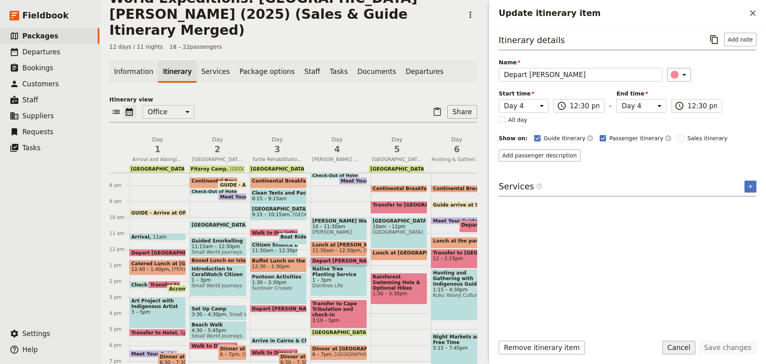
click at [687, 352] on button "Cancel" at bounding box center [679, 347] width 34 height 14
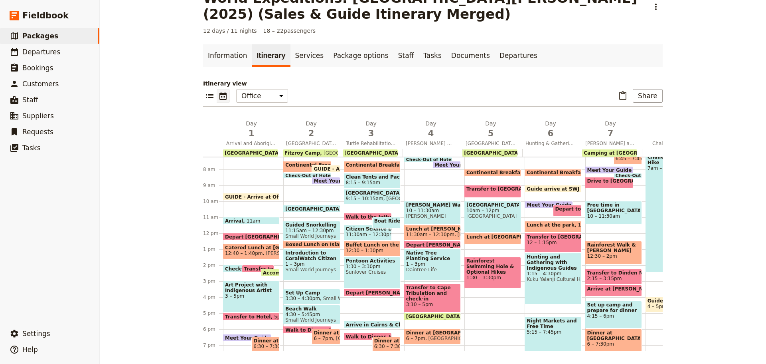
click at [444, 263] on span "1 – 3pm" at bounding box center [432, 264] width 53 height 6
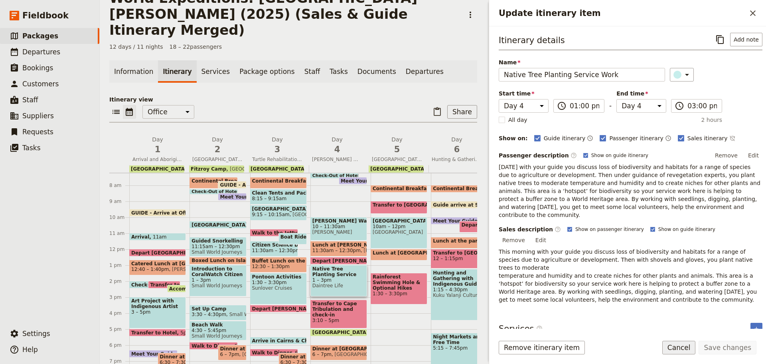
click at [690, 353] on button "Cancel" at bounding box center [679, 347] width 34 height 14
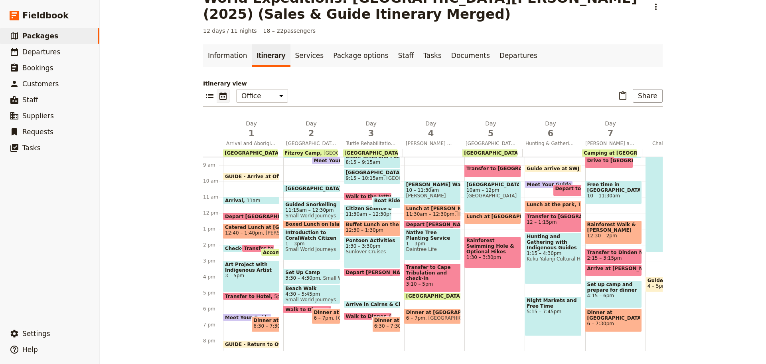
scroll to position [155, 0]
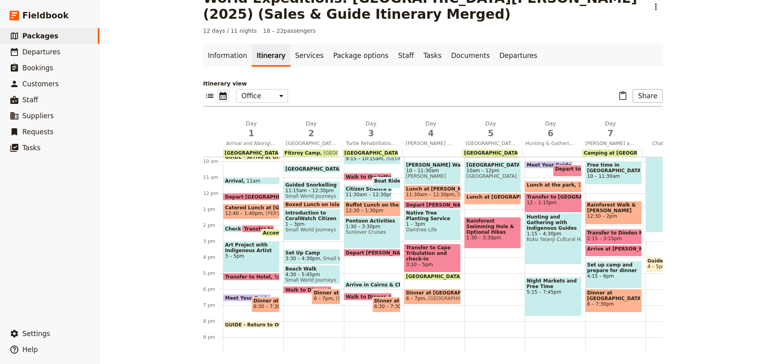
click at [434, 203] on span "Depart Mossman Gorge" at bounding box center [440, 204] width 68 height 5
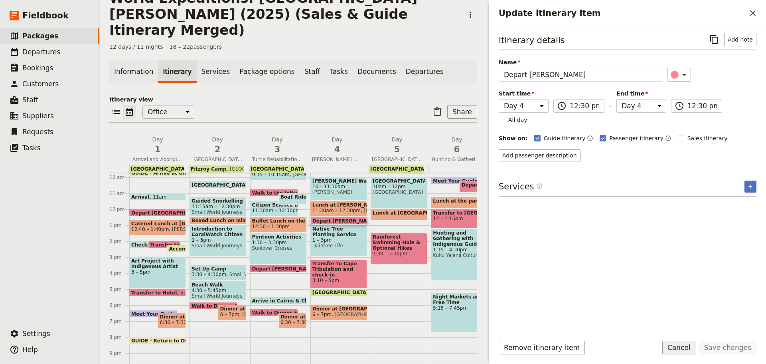
click at [692, 350] on button "Cancel" at bounding box center [679, 347] width 34 height 14
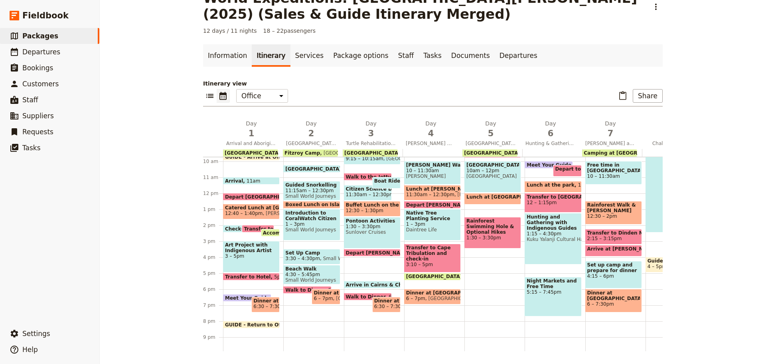
click at [443, 219] on span "Native Tree Planting Service Work" at bounding box center [432, 215] width 53 height 11
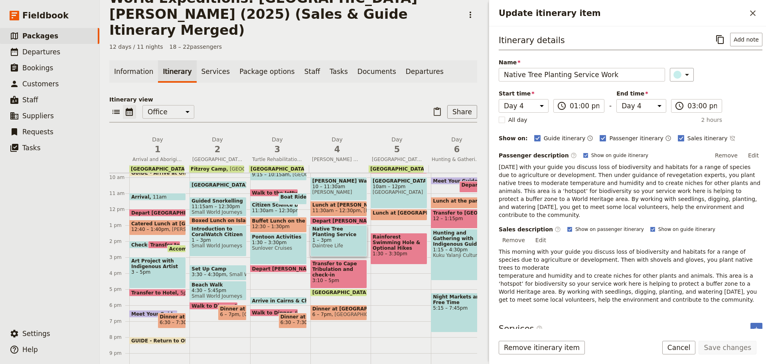
click at [522, 345] on button "Tree Planting" at bounding box center [521, 349] width 42 height 8
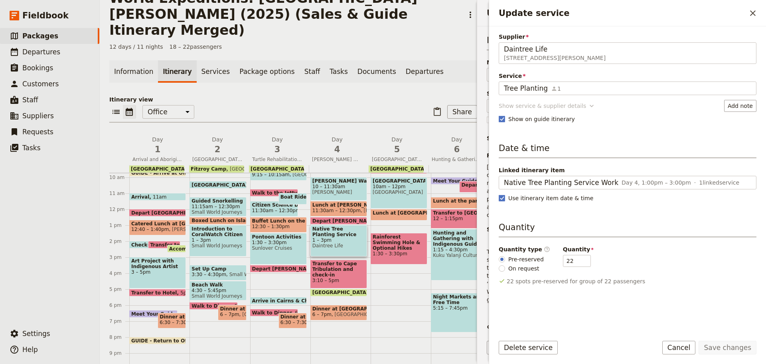
click at [526, 101] on button "Show service & supplier details" at bounding box center [547, 106] width 97 height 12
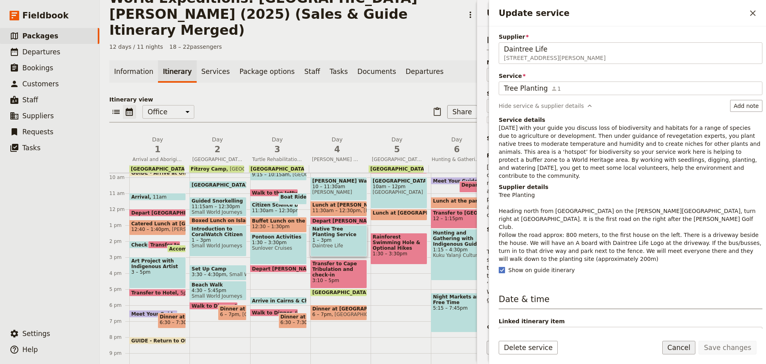
click at [680, 348] on button "Cancel" at bounding box center [679, 347] width 34 height 14
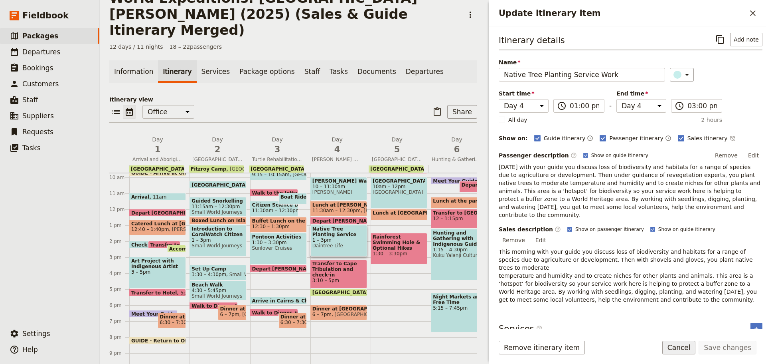
drag, startPoint x: 689, startPoint y: 346, endPoint x: 675, endPoint y: 345, distance: 14.0
click at [688, 346] on button "Cancel" at bounding box center [679, 347] width 34 height 14
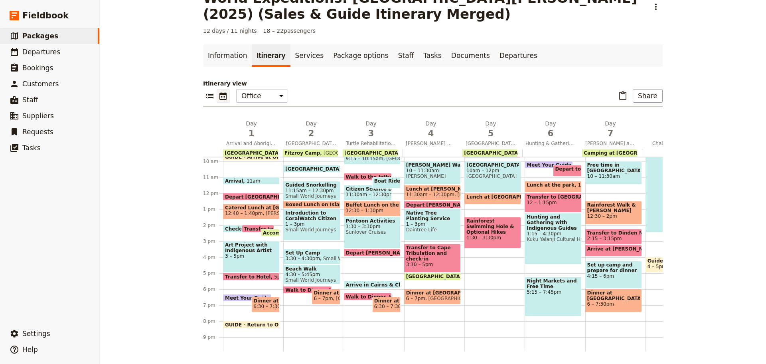
click at [425, 213] on span "Native Tree Planting Service Work" at bounding box center [432, 215] width 53 height 11
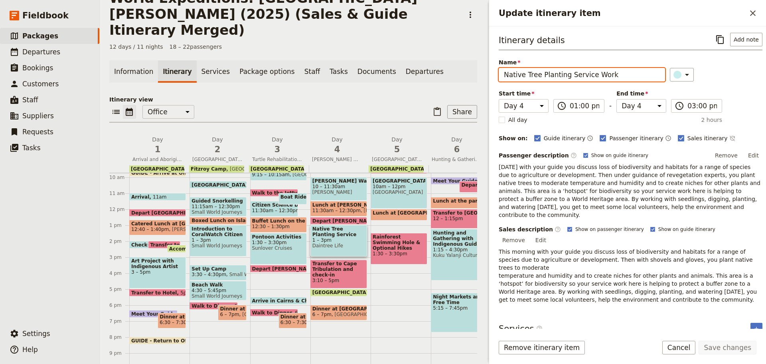
drag, startPoint x: 525, startPoint y: 73, endPoint x: 305, endPoint y: 116, distance: 224.5
click at [305, 116] on div "World Expeditions: St Leonard's College (2025) (Sales & Guide Itinerary Merged)…" at bounding box center [433, 182] width 666 height 364
drag, startPoint x: 543, startPoint y: 77, endPoint x: 766, endPoint y: 0, distance: 235.4
click at [766, 20] on div "Update itinerary item ​ Itinerary details ​ Add note Name Tree Planting Service…" at bounding box center [627, 182] width 277 height 364
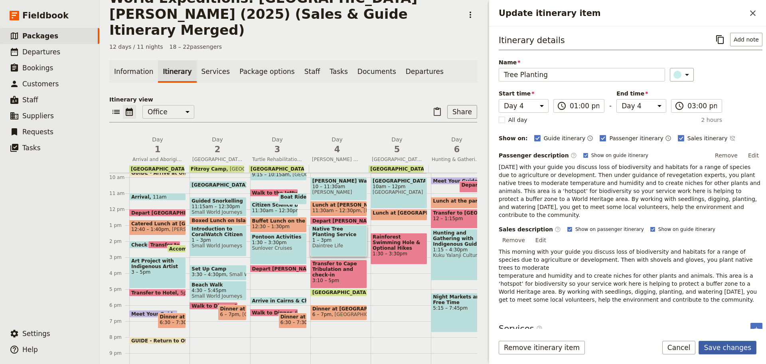
click at [725, 350] on button "Save changes" at bounding box center [728, 347] width 58 height 14
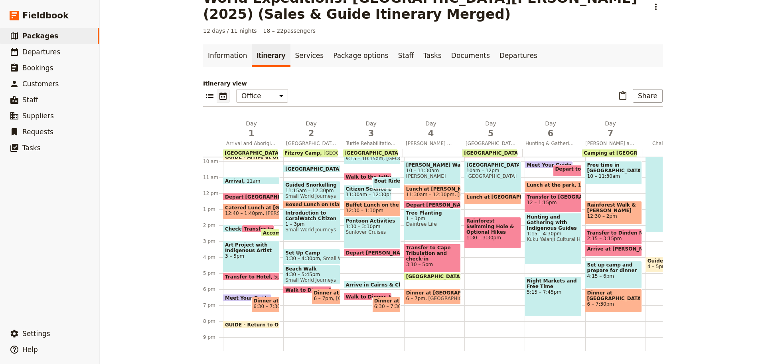
click at [429, 261] on span "3:10 – 5pm" at bounding box center [432, 264] width 53 height 6
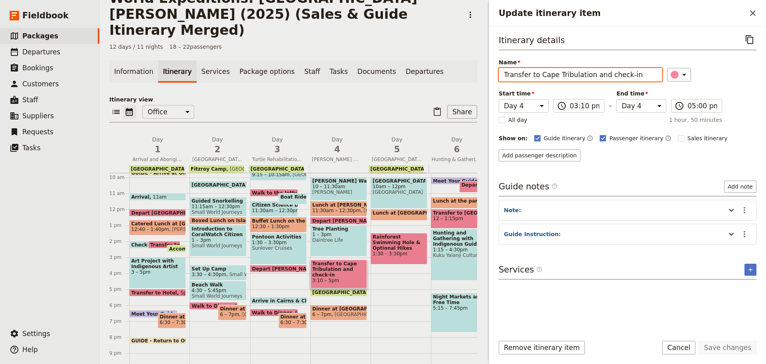
drag, startPoint x: 535, startPoint y: 75, endPoint x: 323, endPoint y: 100, distance: 213.3
click at [323, 101] on div "World Expeditions: St Leonard's College (2025) (Sales & Guide Itinerary Merged)…" at bounding box center [433, 182] width 666 height 364
drag, startPoint x: 590, startPoint y: 73, endPoint x: 738, endPoint y: 49, distance: 150.4
click at [731, 56] on div "Itinerary details ​ Name Depart for Cape Tribulation and check-in ​ Start time …" at bounding box center [628, 97] width 258 height 128
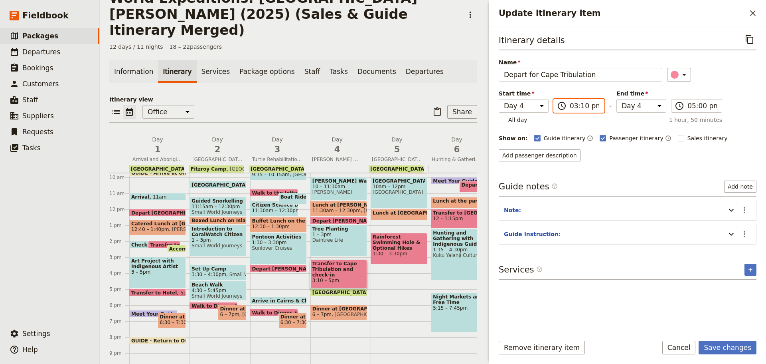
click at [584, 105] on input "03:10 pm" at bounding box center [585, 106] width 30 height 10
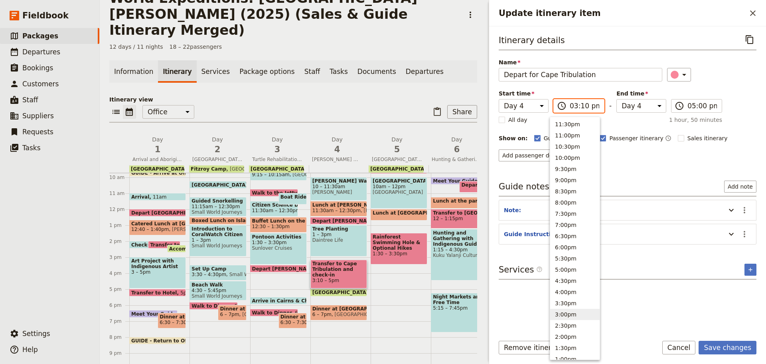
click at [571, 312] on button "3:00pm" at bounding box center [574, 313] width 49 height 11
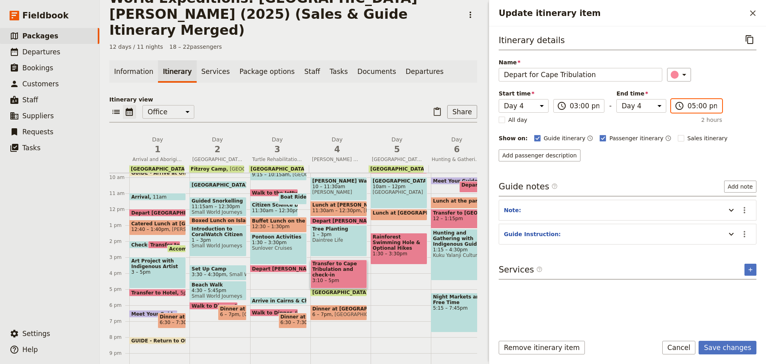
click at [705, 105] on input "05:00 pm" at bounding box center [703, 106] width 30 height 10
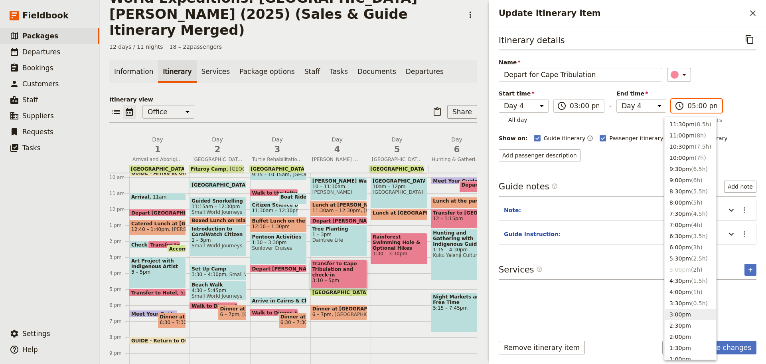
click at [685, 311] on button "3:00pm" at bounding box center [690, 313] width 51 height 11
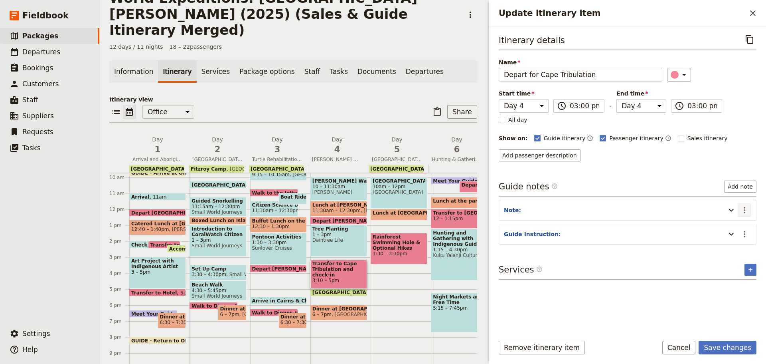
click at [746, 211] on icon "Actions" at bounding box center [745, 210] width 10 height 10
click at [719, 228] on span "Edit note" at bounding box center [721, 227] width 25 height 8
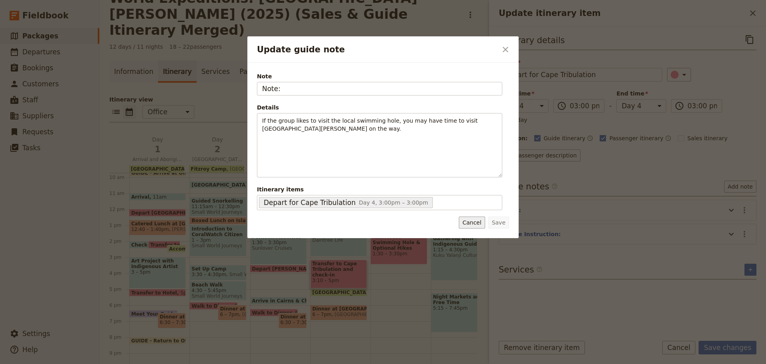
click at [474, 219] on button "Cancel" at bounding box center [472, 222] width 26 height 12
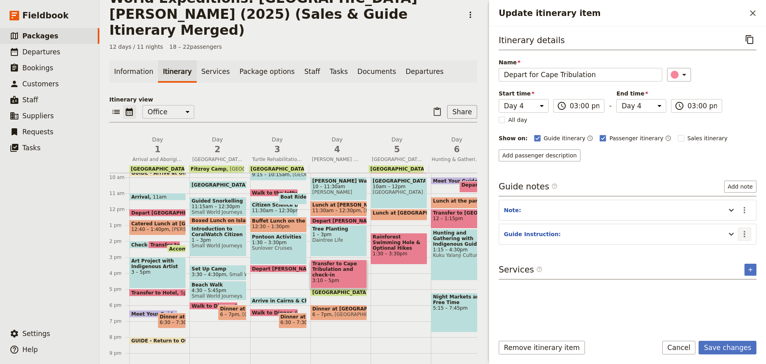
click at [745, 237] on icon "Actions" at bounding box center [745, 234] width 2 height 6
click at [715, 250] on span "Edit note" at bounding box center [721, 251] width 25 height 8
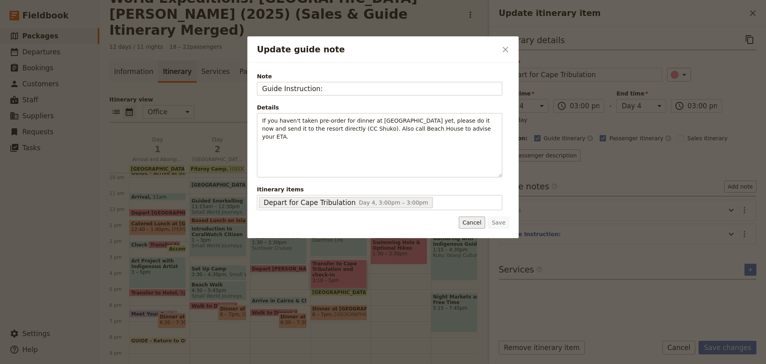
click at [466, 225] on button "Cancel" at bounding box center [472, 222] width 26 height 12
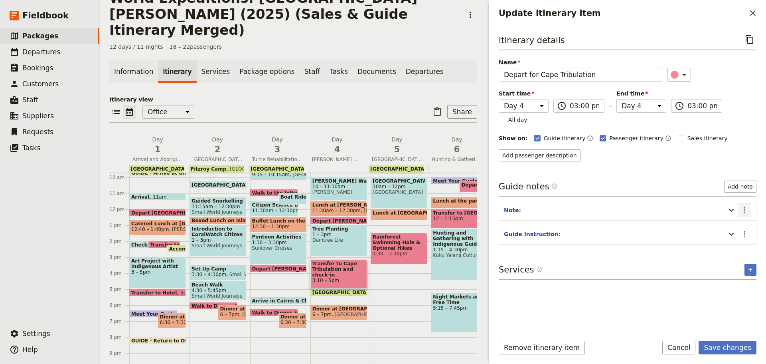
click at [743, 211] on icon "Actions" at bounding box center [745, 210] width 10 height 10
click at [727, 237] on span "Remove note" at bounding box center [727, 238] width 37 height 8
click at [751, 204] on button "​" at bounding box center [745, 210] width 14 height 14
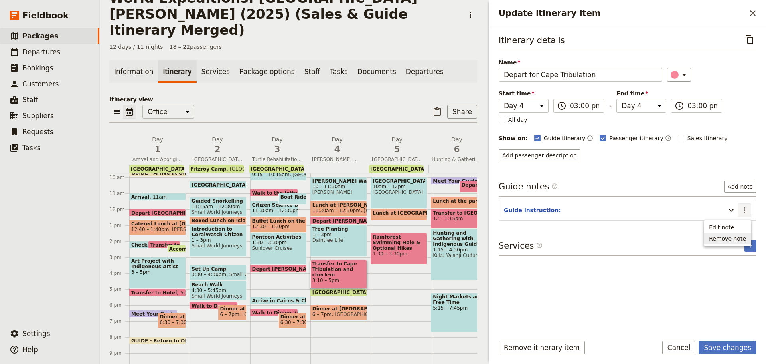
click at [739, 239] on span "Remove note" at bounding box center [727, 238] width 37 height 8
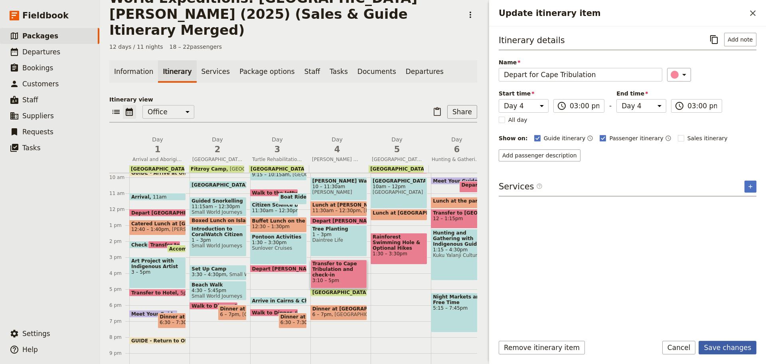
click at [722, 347] on button "Save changes" at bounding box center [728, 347] width 58 height 14
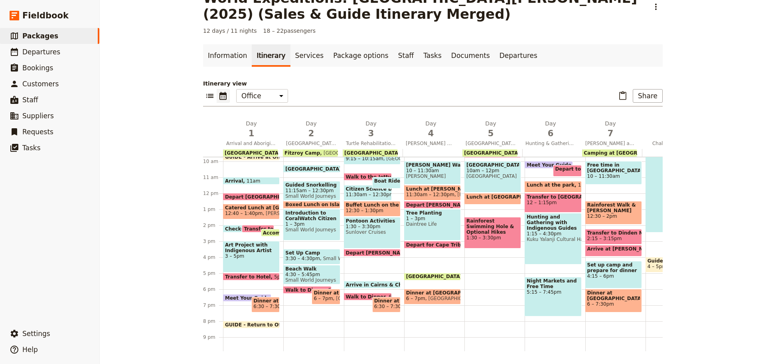
click at [427, 274] on span "Daintree Rainforest Research Centre" at bounding box center [435, 276] width 59 height 6
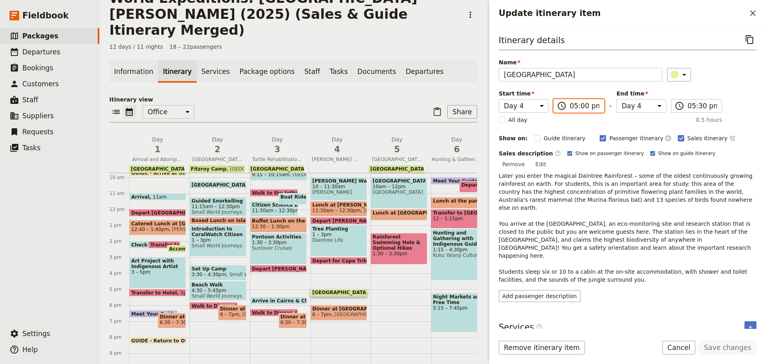
click at [571, 107] on input "05:00 pm" at bounding box center [585, 106] width 30 height 10
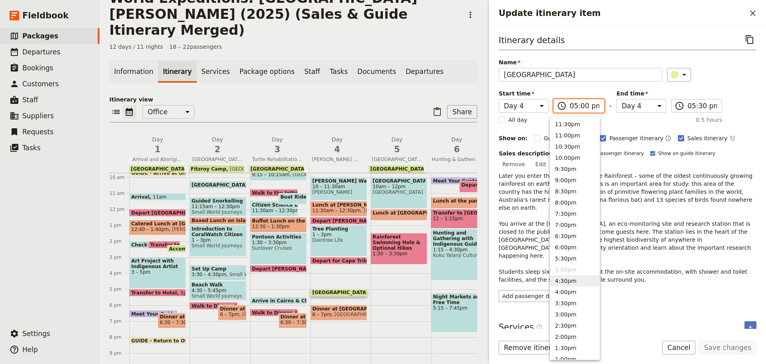
click at [571, 281] on button "4:30pm" at bounding box center [574, 280] width 49 height 11
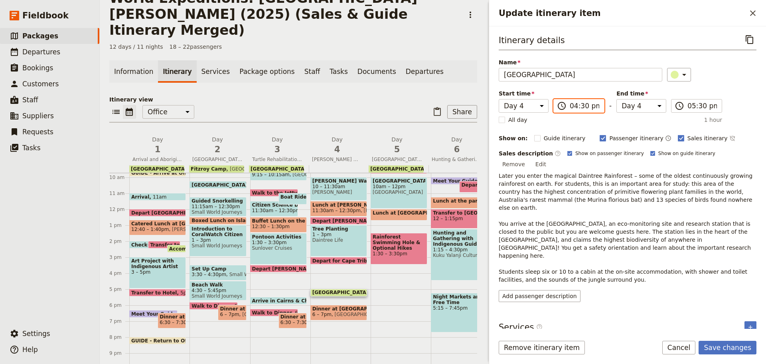
click at [577, 104] on input "04:30 pm" at bounding box center [585, 106] width 30 height 10
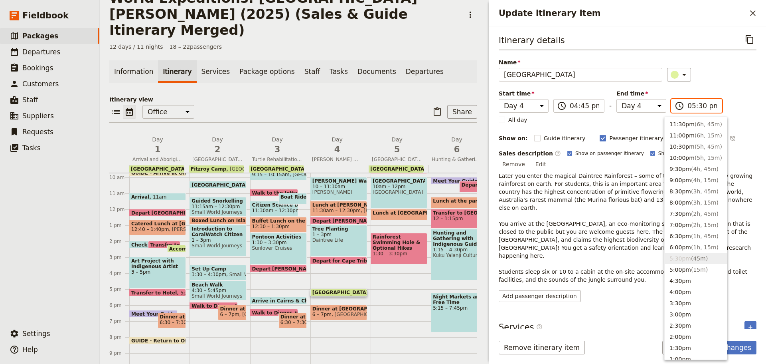
click at [690, 104] on input "05:30 pm" at bounding box center [703, 106] width 30 height 10
click at [680, 280] on button "4:30pm" at bounding box center [696, 280] width 62 height 11
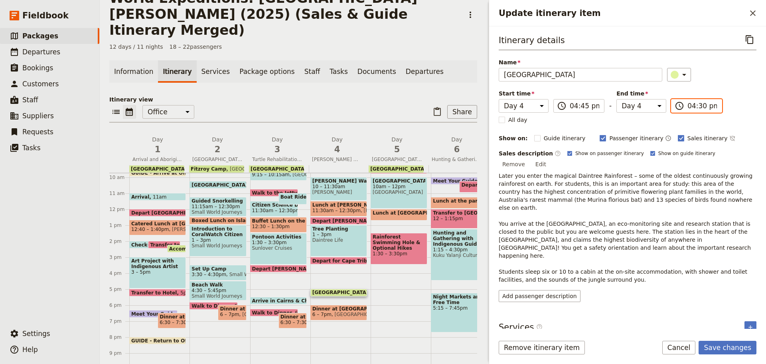
drag, startPoint x: 692, startPoint y: 105, endPoint x: 697, endPoint y: 101, distance: 6.5
click at [692, 105] on input "04:30 pm" at bounding box center [703, 106] width 30 height 10
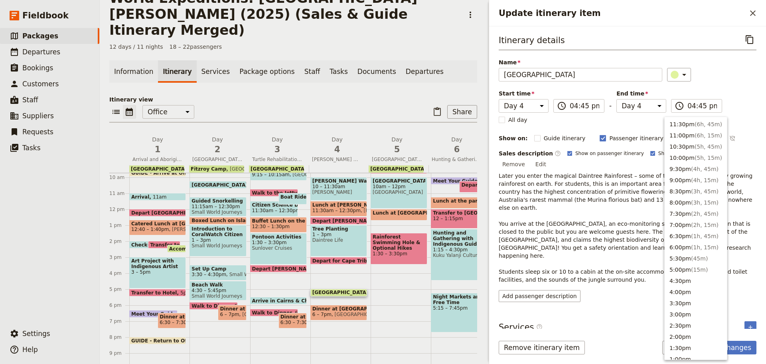
click at [712, 69] on div "​" at bounding box center [712, 75] width 90 height 14
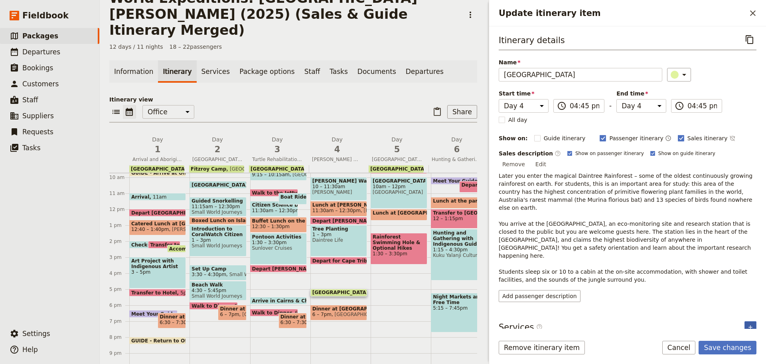
click at [747, 321] on button "​" at bounding box center [751, 327] width 12 height 12
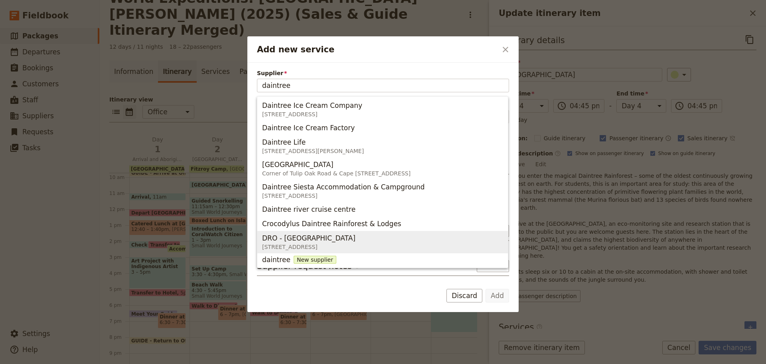
click at [356, 239] on span "DRO - Daintree Rainforest Observatory" at bounding box center [308, 238] width 93 height 10
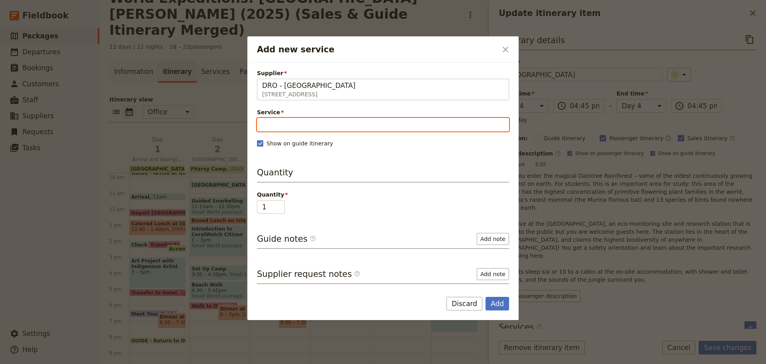
click at [303, 130] on input "Service" at bounding box center [383, 125] width 252 height 14
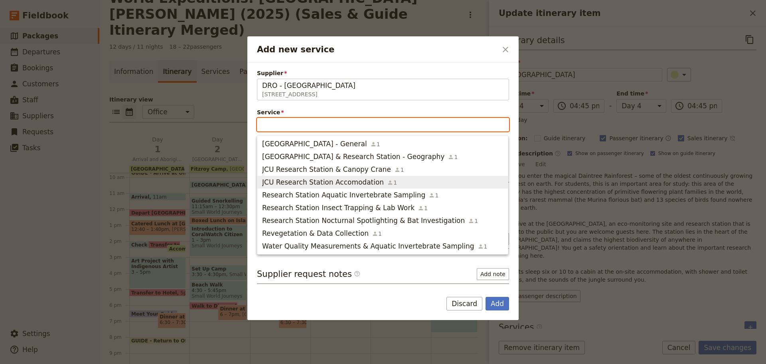
drag, startPoint x: 334, startPoint y: 174, endPoint x: 335, endPoint y: 180, distance: 5.8
click at [335, 180] on ul "Daintree Rainforest Observatory & Research Station - General 1 Daintree Rainfor…" at bounding box center [382, 194] width 251 height 119
click at [387, 183] on icon "button" at bounding box center [390, 182] width 6 height 6
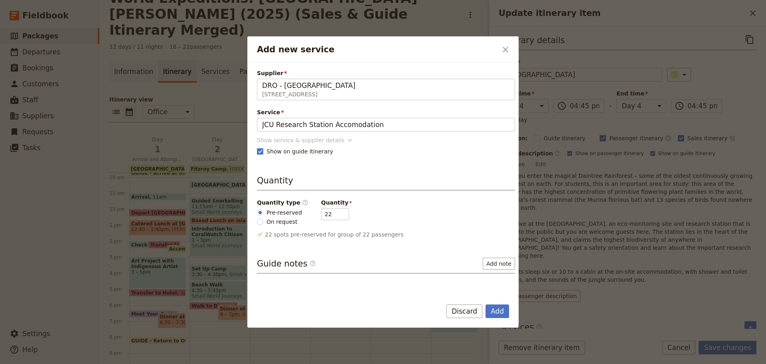
click at [291, 142] on div "Show service & supplier details" at bounding box center [300, 140] width 87 height 8
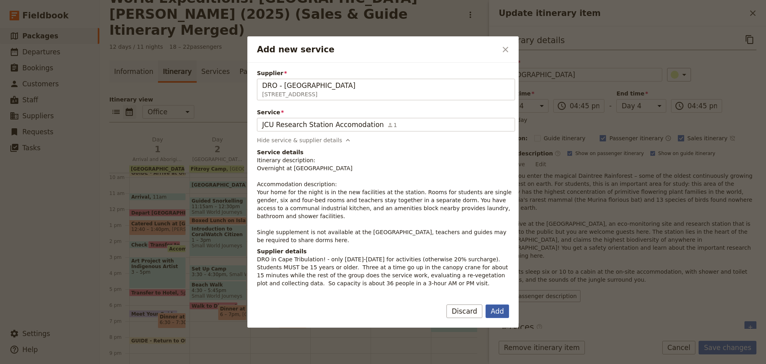
click at [501, 310] on button "Add" at bounding box center [498, 311] width 24 height 14
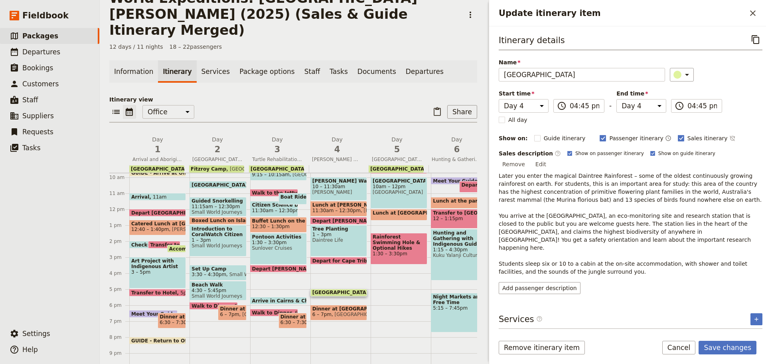
click at [317, 258] on span "Depart for Cape Tribulation" at bounding box center [350, 260] width 77 height 5
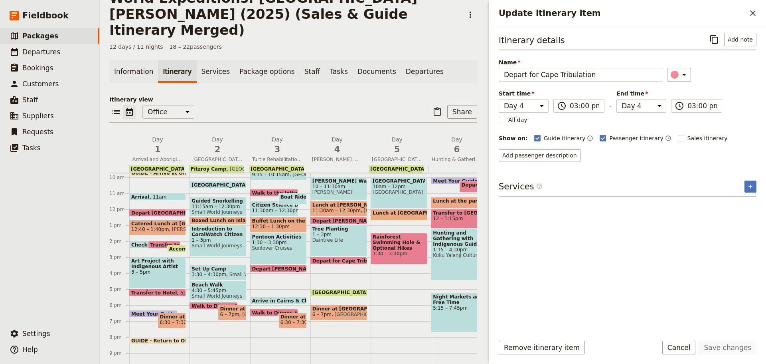
click at [318, 261] on span at bounding box center [339, 262] width 56 height 3
click at [679, 343] on button "Cancel" at bounding box center [679, 347] width 34 height 14
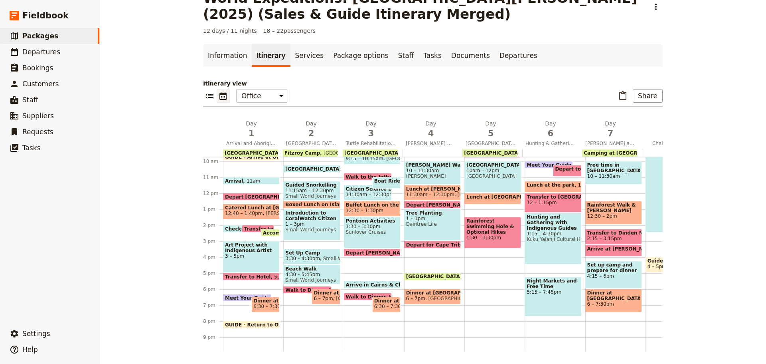
click at [427, 277] on span at bounding box center [433, 278] width 56 height 3
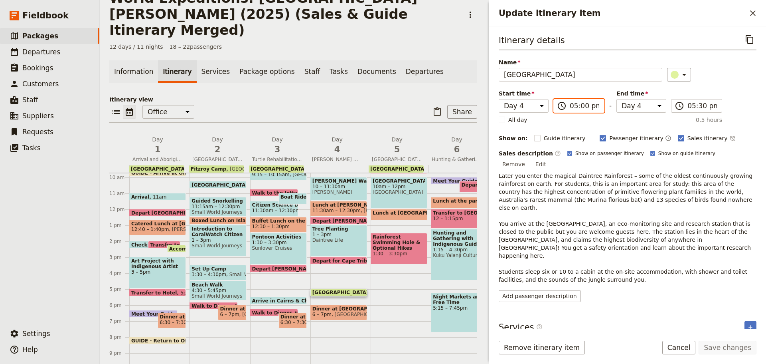
click at [587, 103] on input "05:00 pm" at bounding box center [585, 106] width 30 height 10
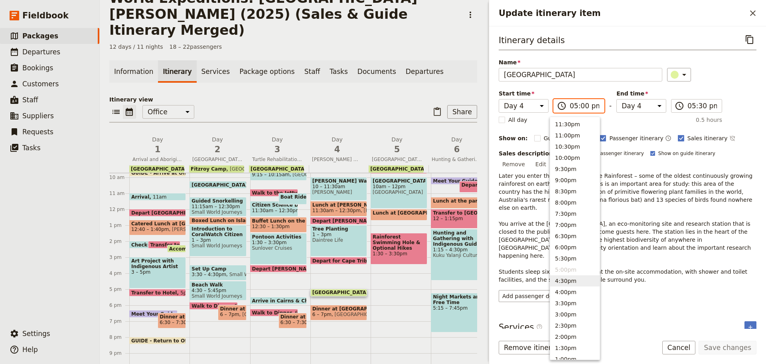
click at [568, 283] on button "4:30pm" at bounding box center [574, 280] width 49 height 11
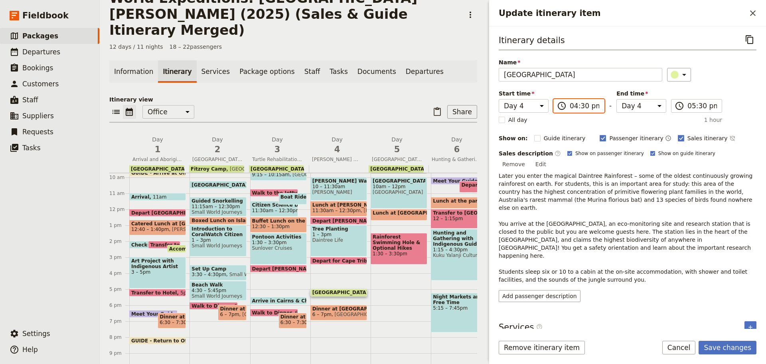
click at [578, 104] on input "04:30 pm" at bounding box center [585, 106] width 30 height 10
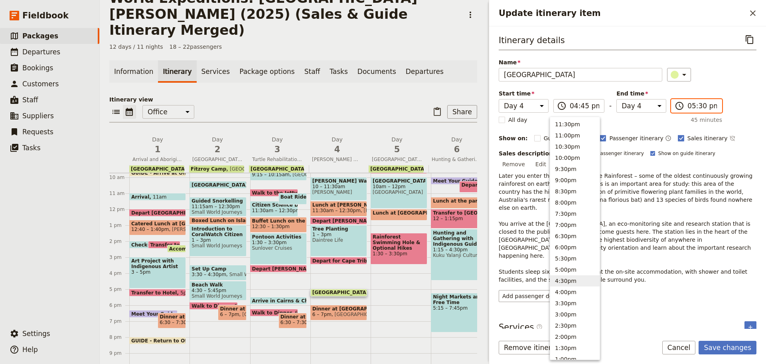
click at [688, 103] on input "05:30 pm" at bounding box center [703, 106] width 30 height 10
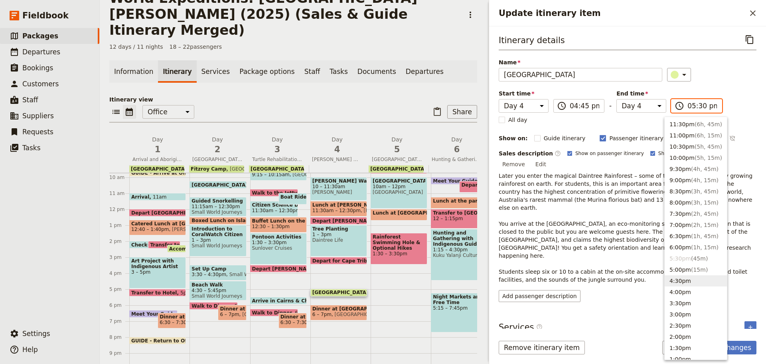
click at [679, 281] on button "4:30pm" at bounding box center [696, 280] width 62 height 11
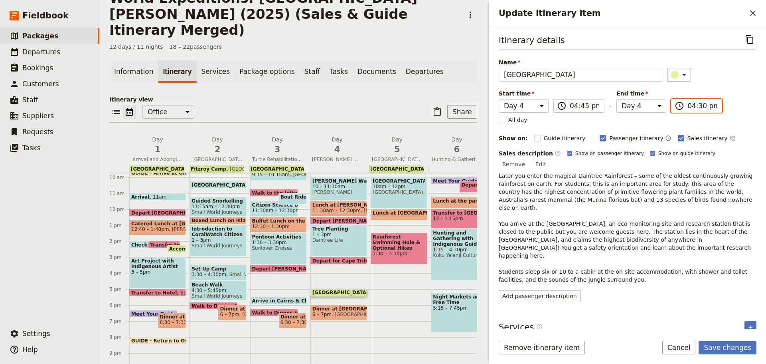
click at [695, 107] on input "04:30 pm" at bounding box center [703, 106] width 30 height 10
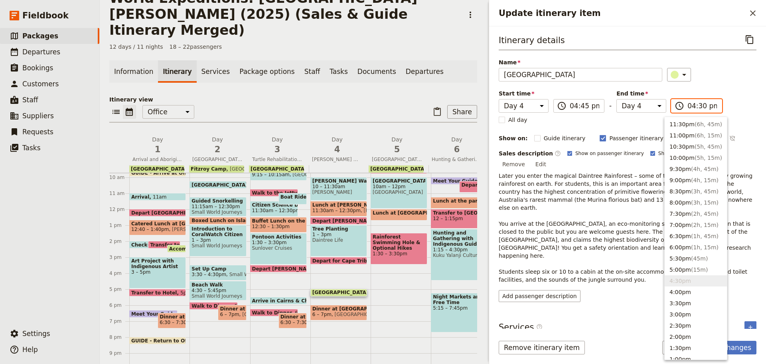
click at [694, 104] on input "04:30 pm" at bounding box center [703, 106] width 30 height 10
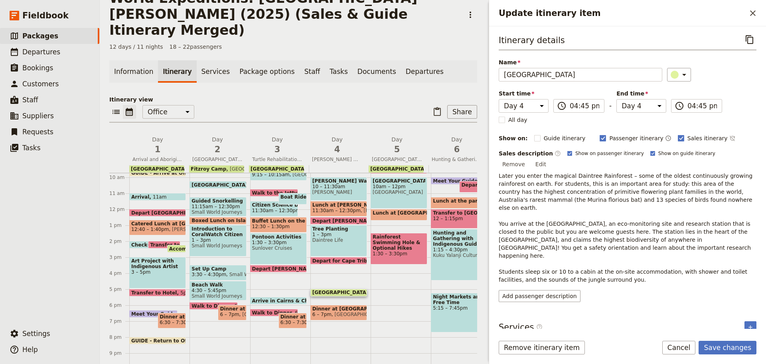
click at [619, 290] on div "Add passenger description" at bounding box center [628, 296] width 258 height 12
click at [491, 176] on div "Itinerary details ​ Name Daintree Rainforest Research Centre ​ Start time Day 1…" at bounding box center [627, 177] width 277 height 302
drag, startPoint x: 517, startPoint y: 172, endPoint x: 551, endPoint y: 158, distance: 37.2
click at [518, 172] on p "Later you enter the magical Daintree Rainforest – some of the oldest continuous…" at bounding box center [628, 228] width 258 height 112
click at [550, 290] on button "Add passenger description" at bounding box center [540, 296] width 82 height 12
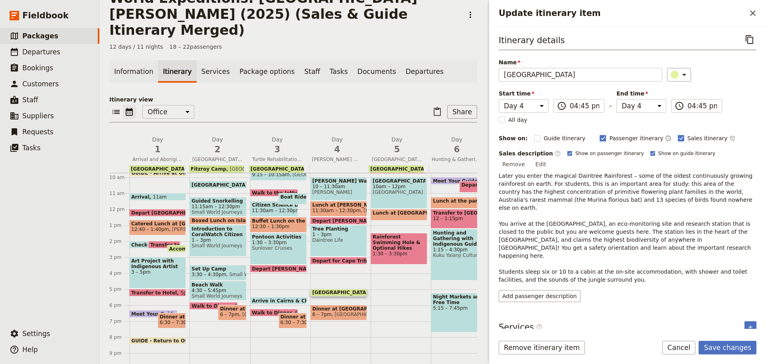
click at [578, 209] on p "Later you enter the magical Daintree Rainforest – some of the oldest continuous…" at bounding box center [628, 228] width 258 height 112
click at [675, 172] on p "Later you enter the magical Daintree Rainforest – some of the oldest continuous…" at bounding box center [628, 228] width 258 height 112
click at [550, 158] on button "Edit" at bounding box center [541, 164] width 18 height 12
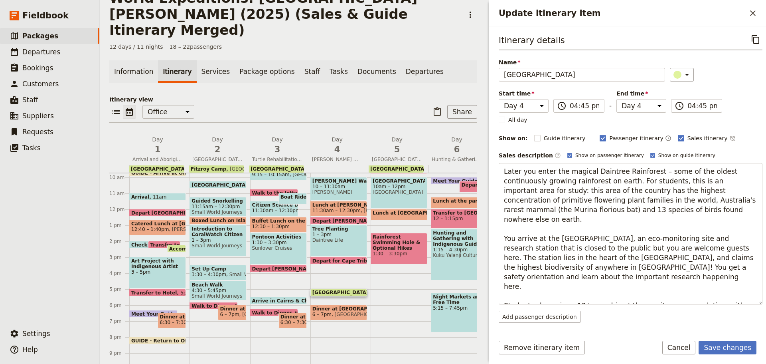
drag, startPoint x: 506, startPoint y: 277, endPoint x: 758, endPoint y: 290, distance: 252.5
click at [758, 290] on div "Itinerary details ​ Name Daintree Rainforest Research Centre ​ Start time Day 1…" at bounding box center [627, 177] width 277 height 302
click at [621, 213] on textarea "Later you enter the magical Daintree Rainforest – some of the oldest continuous…" at bounding box center [631, 233] width 264 height 141
click at [589, 240] on textarea "Later you enter the magical Daintree Rainforest – some of the oldest continuous…" at bounding box center [631, 233] width 264 height 141
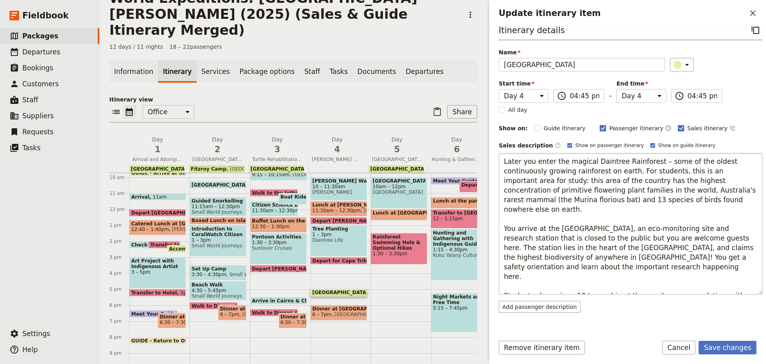
scroll to position [0, 0]
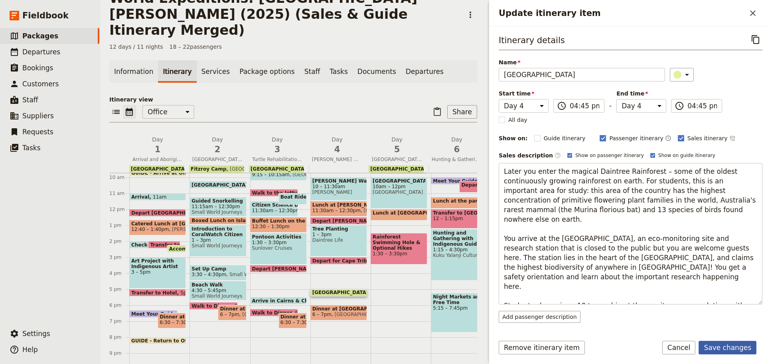
click at [720, 346] on button "Save changes" at bounding box center [728, 347] width 58 height 14
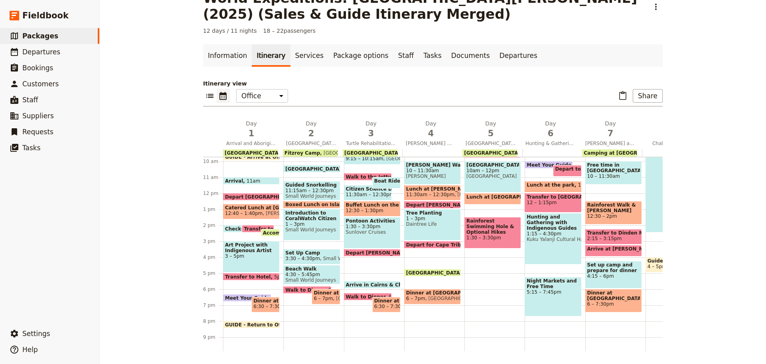
click at [437, 273] on span at bounding box center [433, 274] width 56 height 3
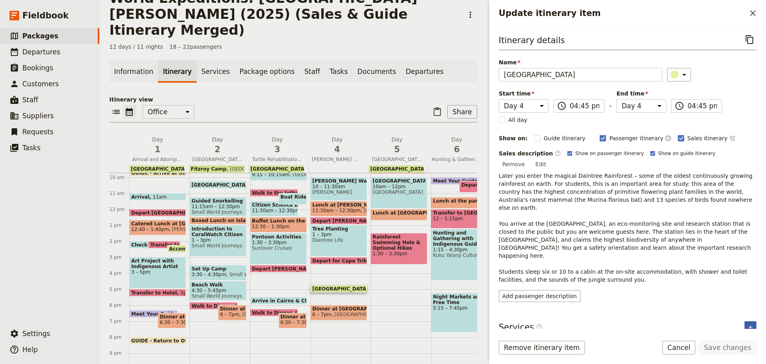
click at [747, 324] on icon "Add service inclusion" at bounding box center [750, 327] width 6 height 6
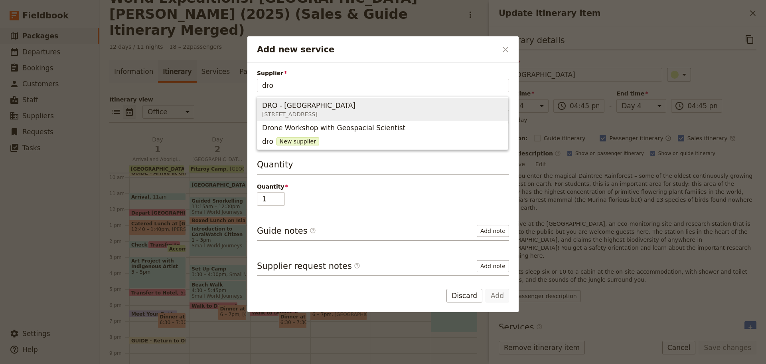
click at [356, 111] on span "3701 Cape Tribulation Road, Cape Tribulation QLD 4873, Australia" at bounding box center [308, 114] width 93 height 8
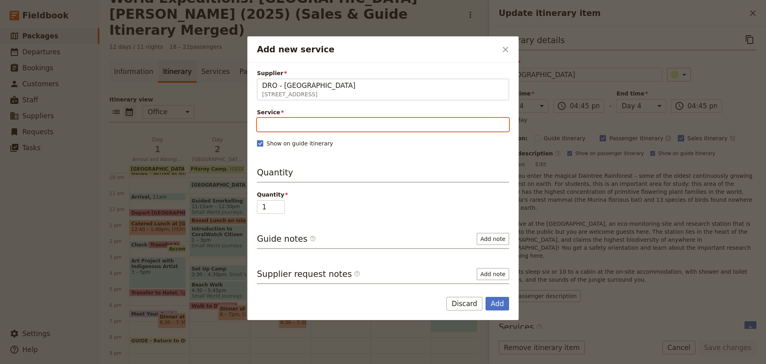
click at [344, 119] on input "Service" at bounding box center [383, 125] width 252 height 14
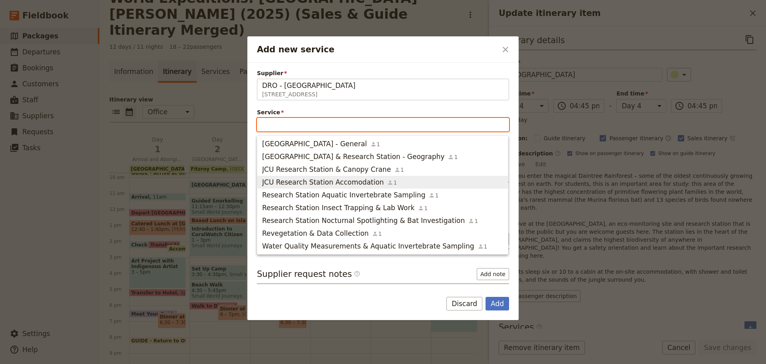
click at [334, 183] on span "JCU Research Station Accomodation" at bounding box center [323, 182] width 122 height 10
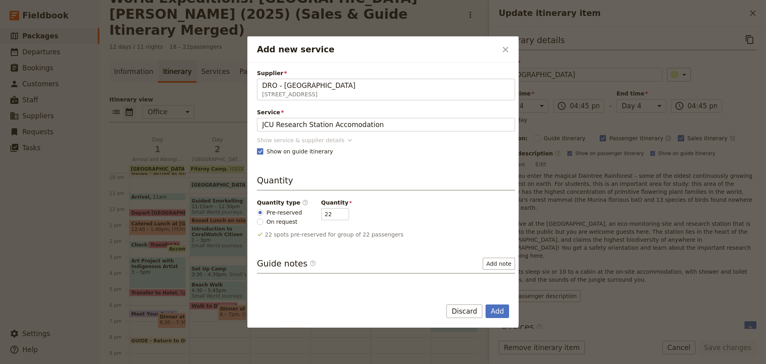
click at [290, 141] on div "Show service & supplier details" at bounding box center [300, 140] width 87 height 8
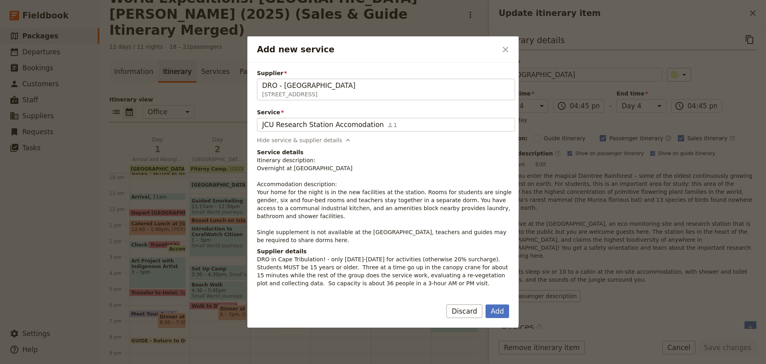
click at [300, 185] on p "Itinerary description: Overnight at Research Station Accommodation description:…" at bounding box center [386, 200] width 258 height 88
click at [263, 187] on p "Itinerary description: Overnight at Research Station Accommodation description:…" at bounding box center [386, 200] width 258 height 88
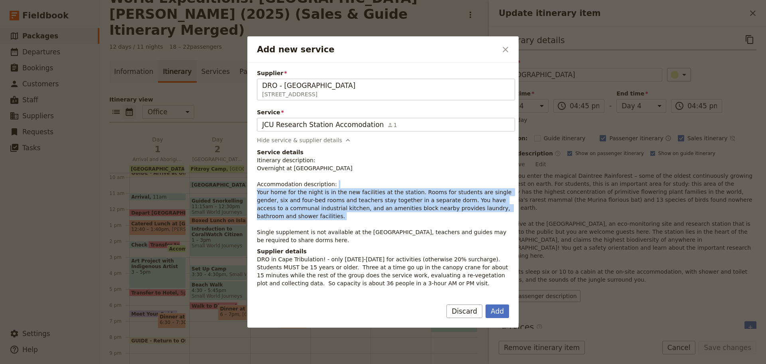
drag, startPoint x: 256, startPoint y: 191, endPoint x: 491, endPoint y: 217, distance: 236.1
click at [491, 217] on div "Supplier DRO - Daintree Rainforest Observatory 3701 Cape Tribulation Road, Cape…" at bounding box center [382, 177] width 271 height 229
click at [377, 192] on p "Itinerary description: Overnight at Research Station Accommodation description:…" at bounding box center [386, 200] width 258 height 88
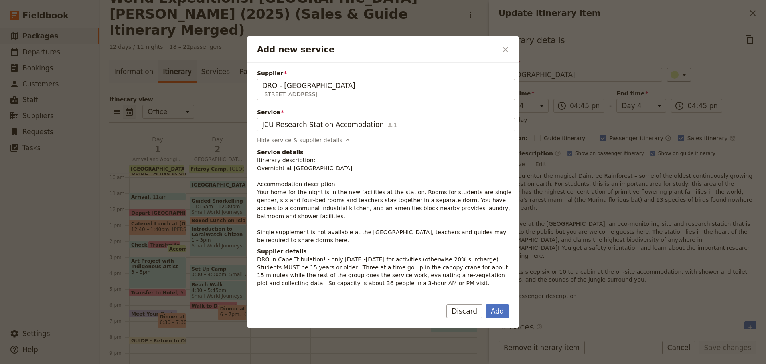
click at [325, 199] on p "Itinerary description: Overnight at Research Station Accommodation description:…" at bounding box center [386, 200] width 258 height 88
drag, startPoint x: 257, startPoint y: 192, endPoint x: 469, endPoint y: 233, distance: 216.1
click at [469, 233] on div "Supplier DRO - Daintree Rainforest Observatory 3701 Cape Tribulation Road, Cape…" at bounding box center [382, 177] width 271 height 229
copy p "Your home for the night is in the new facilities at the station. Rooms for stud…"
click at [500, 310] on button "Add" at bounding box center [498, 311] width 24 height 14
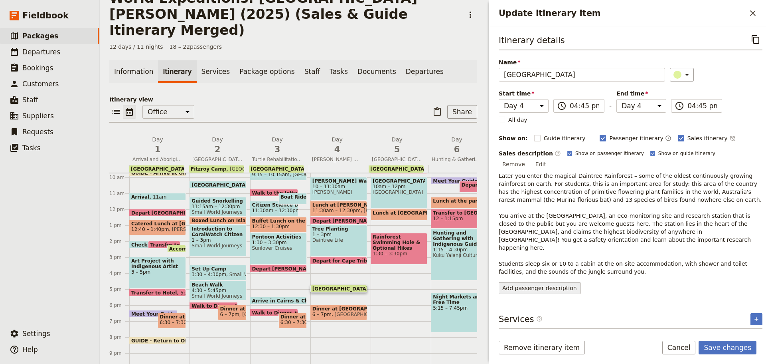
click at [549, 282] on button "Add passenger description" at bounding box center [540, 288] width 82 height 12
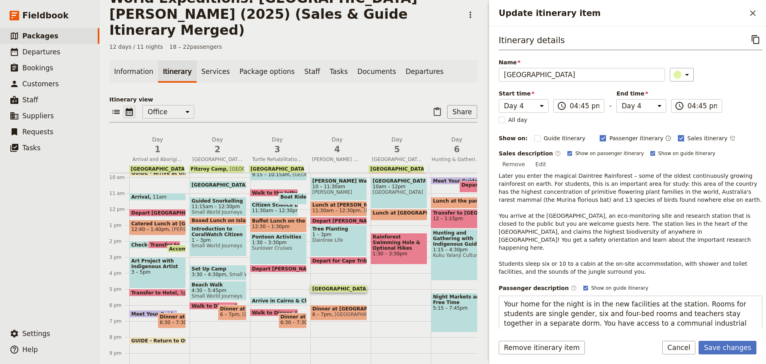
scroll to position [20, 0]
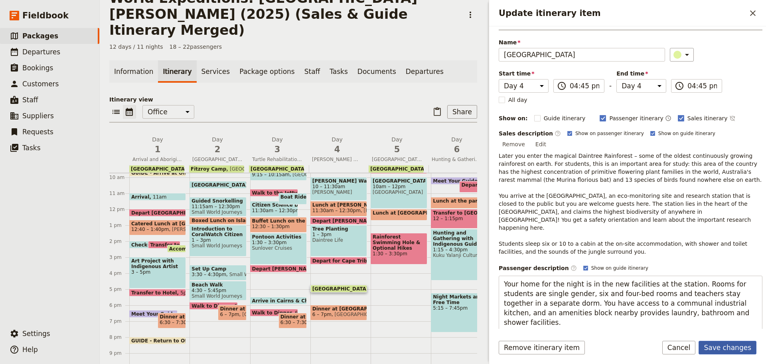
click at [716, 348] on button "Save changes" at bounding box center [728, 347] width 58 height 14
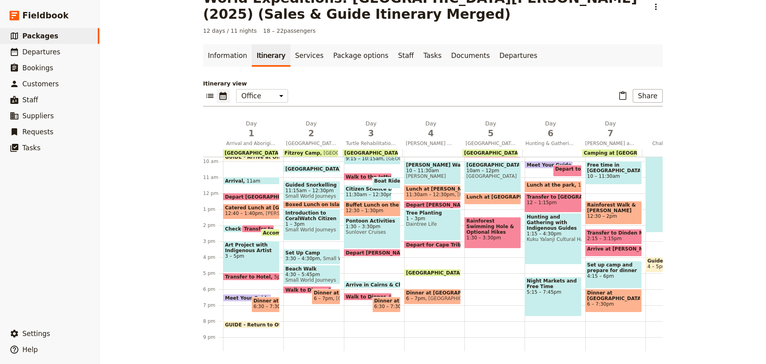
click at [444, 270] on span "Daintree Rainforest Research Centre" at bounding box center [435, 272] width 59 height 5
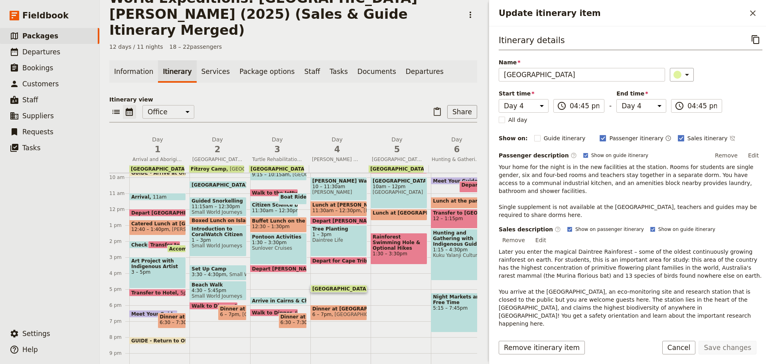
click at [343, 258] on span "Depart for Cape Tribulation" at bounding box center [350, 260] width 77 height 5
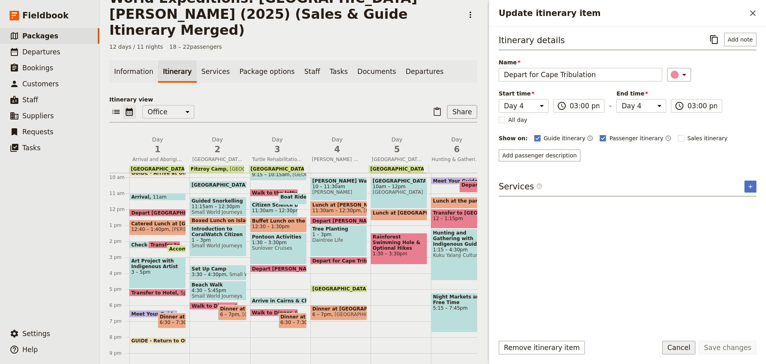
click at [688, 348] on button "Cancel" at bounding box center [679, 347] width 34 height 14
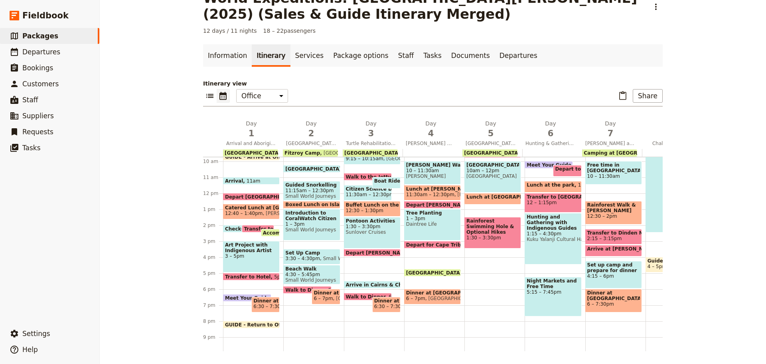
click at [438, 269] on div "Daintree Rainforest Research Centre 4:45pm DRO - Daintree Rainforest Observatory" at bounding box center [432, 273] width 57 height 8
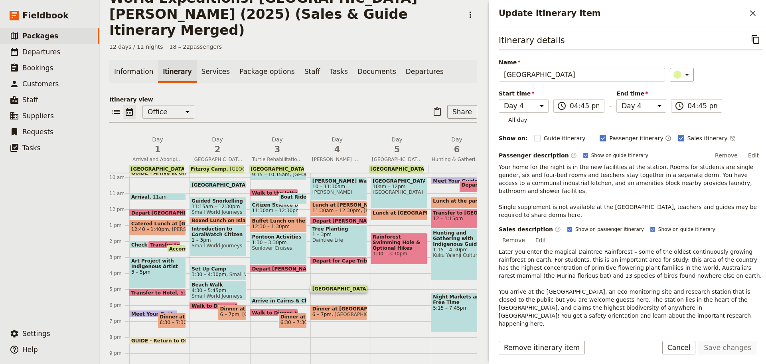
click at [559, 250] on p "Later you enter the magical Daintree Rainforest – some of the oldest continuous…" at bounding box center [631, 299] width 264 height 104
click at [341, 231] on span "1 – 3pm" at bounding box center [338, 234] width 53 height 6
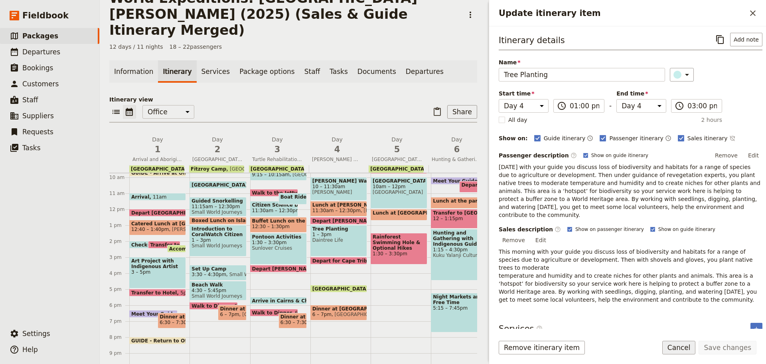
click at [688, 346] on button "Cancel" at bounding box center [679, 347] width 34 height 14
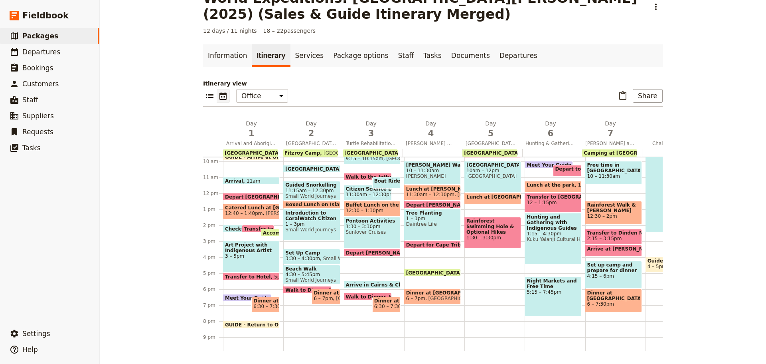
click at [425, 245] on span at bounding box center [433, 246] width 56 height 3
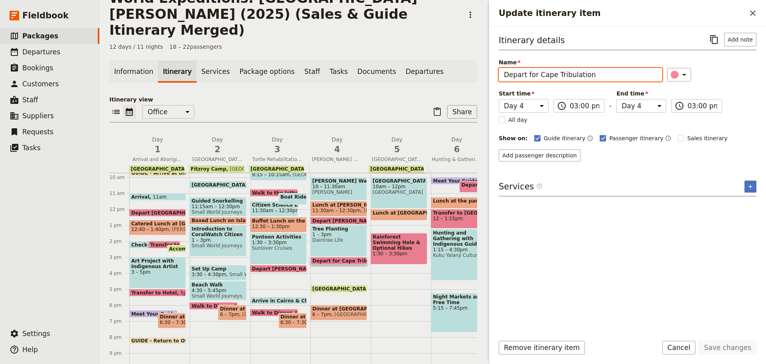
drag, startPoint x: 536, startPoint y: 73, endPoint x: 766, endPoint y: 34, distance: 233.6
click at [766, 41] on div "Itinerary details ​ Add note Name Depart for Cape Tribulation ​ Start time Day …" at bounding box center [627, 177] width 277 height 302
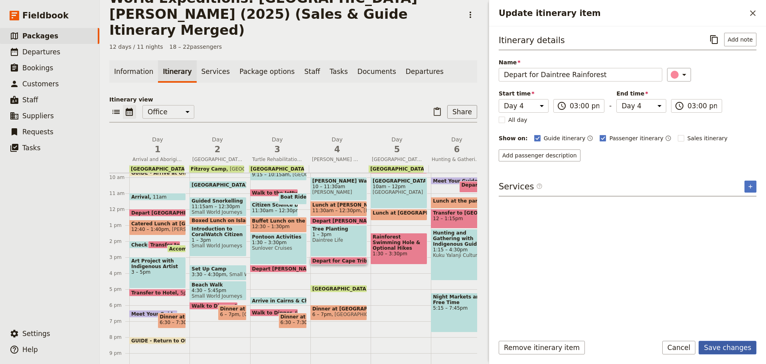
click at [737, 342] on button "Save changes" at bounding box center [728, 347] width 58 height 14
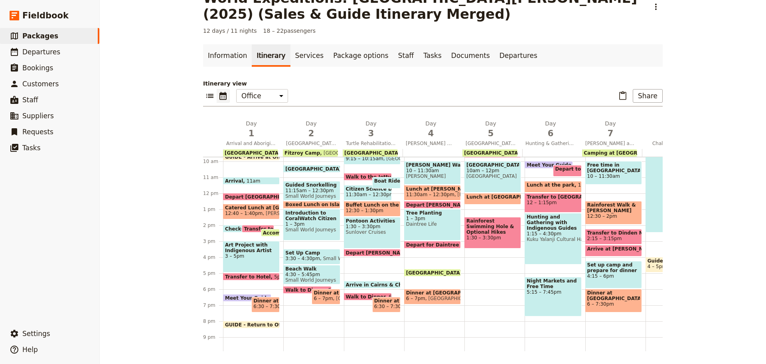
click at [433, 275] on span at bounding box center [433, 274] width 56 height 3
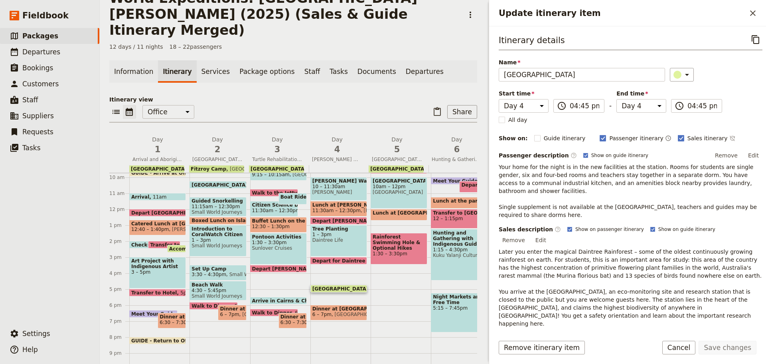
click at [575, 247] on p "Later you enter the magical Daintree Rainforest – some of the oldest continuous…" at bounding box center [631, 299] width 264 height 104
click at [550, 234] on button "Edit" at bounding box center [541, 240] width 18 height 12
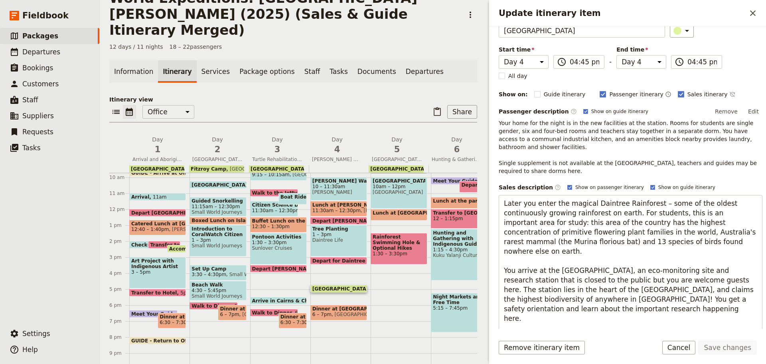
scroll to position [104, 0]
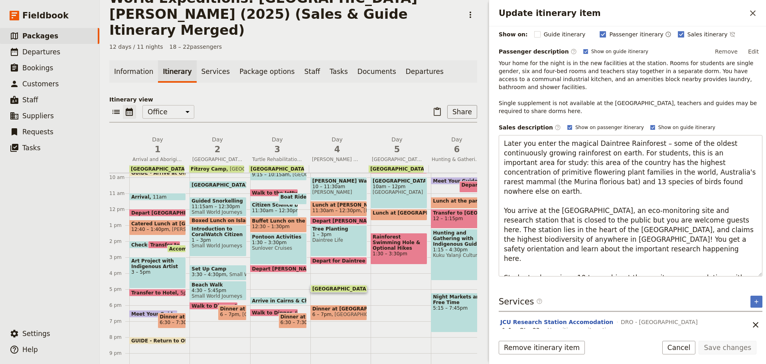
drag, startPoint x: 503, startPoint y: 239, endPoint x: 744, endPoint y: 274, distance: 243.8
click at [744, 274] on div "Itinerary details ​ Name Daintree Rainforest Research Centre ​ Start time Day 1…" at bounding box center [627, 177] width 277 height 302
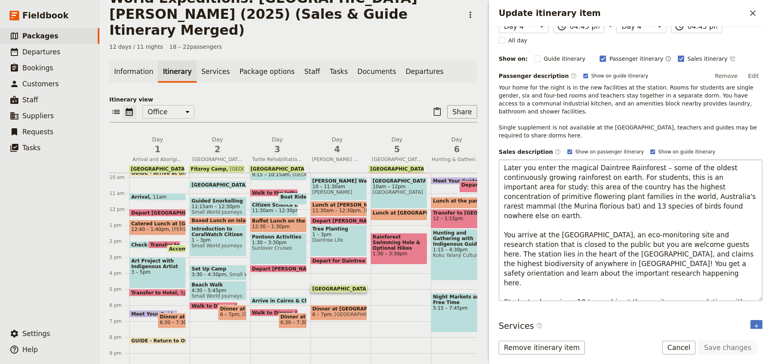
scroll to position [80, 0]
click at [540, 199] on textarea "Later you enter the magical Daintree Rainforest – some of the oldest continuous…" at bounding box center [631, 229] width 264 height 141
click at [609, 172] on textarea "Later you enter the magical Daintree Rainforest – some of the oldest continuous…" at bounding box center [631, 229] width 264 height 141
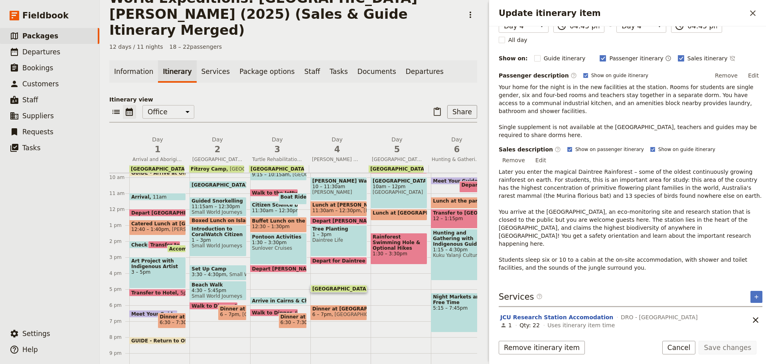
scroll to position [58, 0]
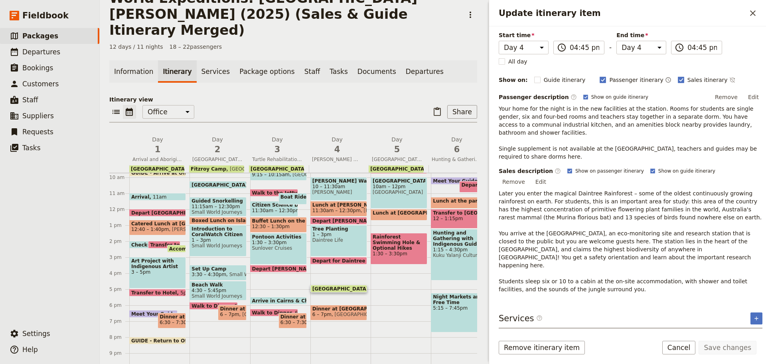
click at [546, 190] on p "Later you enter the magical Daintree Rainforest – some of the oldest continuous…" at bounding box center [631, 241] width 264 height 104
click at [550, 176] on button "Edit" at bounding box center [541, 182] width 18 height 12
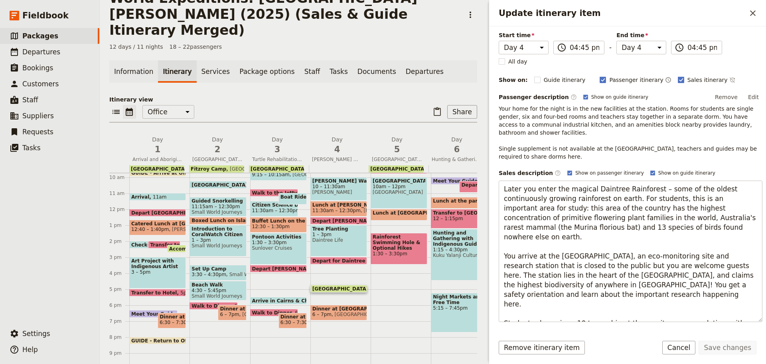
scroll to position [0, 0]
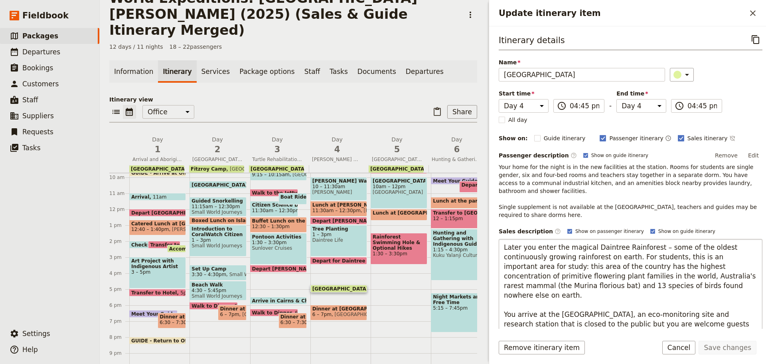
click at [578, 239] on textarea "Later you enter the magical Daintree Rainforest – some of the oldest continuous…" at bounding box center [631, 309] width 264 height 141
drag, startPoint x: 522, startPoint y: 239, endPoint x: 640, endPoint y: 277, distance: 123.7
click at [640, 277] on textarea "Later you enter the magical Daintree Rainforest – some of the oldest continuous…" at bounding box center [631, 309] width 264 height 141
click at [340, 261] on span at bounding box center [339, 262] width 56 height 3
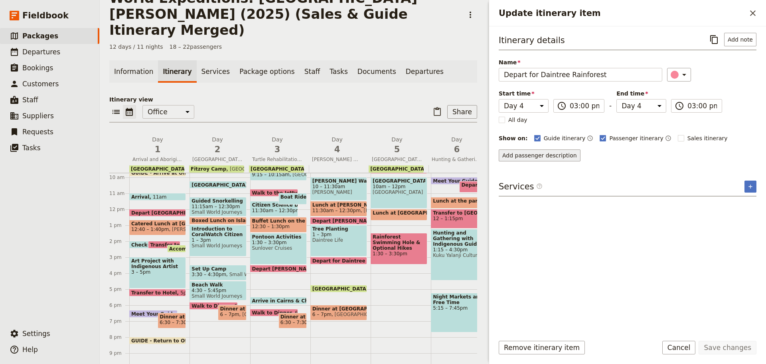
click at [553, 158] on button "Add passenger description" at bounding box center [540, 155] width 82 height 12
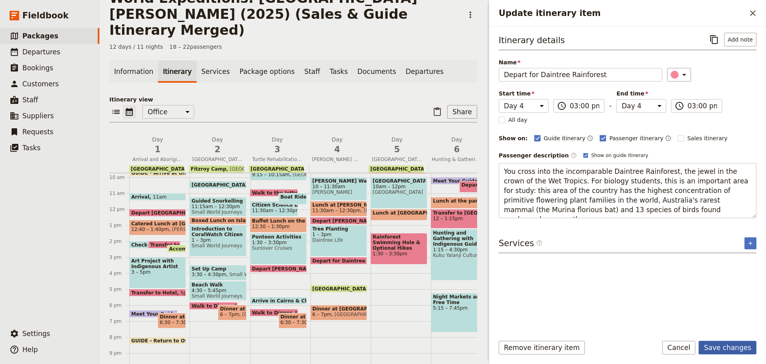
click at [732, 351] on button "Save changes" at bounding box center [728, 347] width 58 height 14
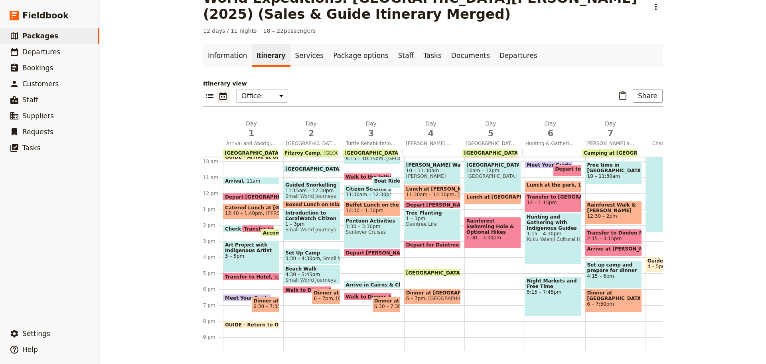
click at [438, 272] on span "Daintree Rainforest Research Centre" at bounding box center [435, 272] width 59 height 5
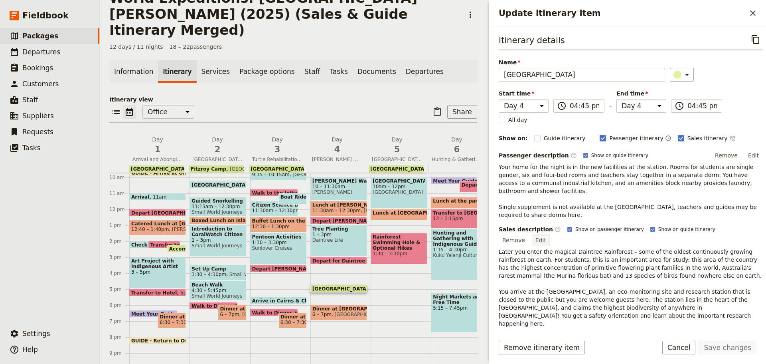
click at [550, 234] on button "Edit" at bounding box center [541, 240] width 18 height 12
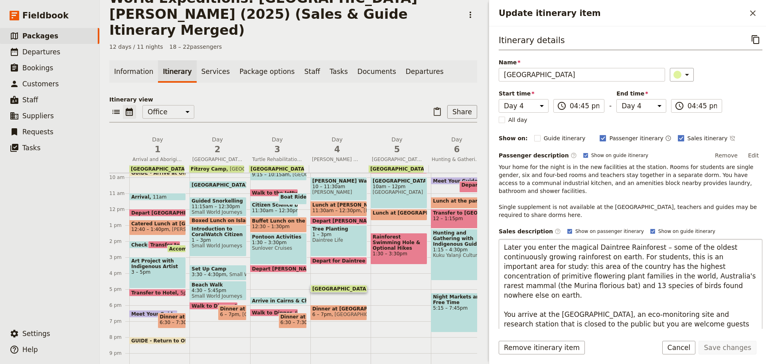
click at [546, 267] on textarea "Later you enter the magical Daintree Rainforest – some of the oldest continuous…" at bounding box center [631, 309] width 264 height 141
click at [503, 239] on textarea "Later you enter the magical Daintree Rainforest – some of the oldest continuous…" at bounding box center [631, 309] width 264 height 141
click at [521, 239] on textarea "Later you enter the magical Daintree Rainforest – some of the oldest continuous…" at bounding box center [631, 309] width 264 height 141
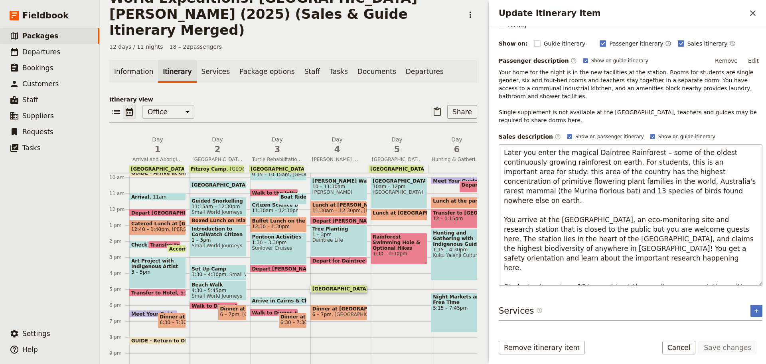
scroll to position [104, 0]
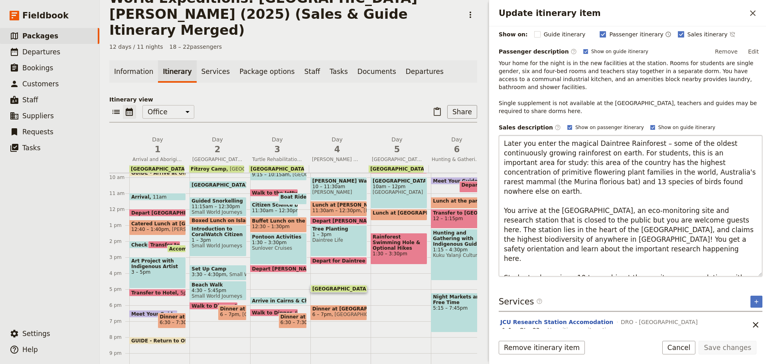
drag, startPoint x: 501, startPoint y: 239, endPoint x: 729, endPoint y: 219, distance: 229.1
click at [733, 228] on textarea "Later you enter the magical Daintree Rainforest – some of the oldest continuous…" at bounding box center [631, 205] width 264 height 141
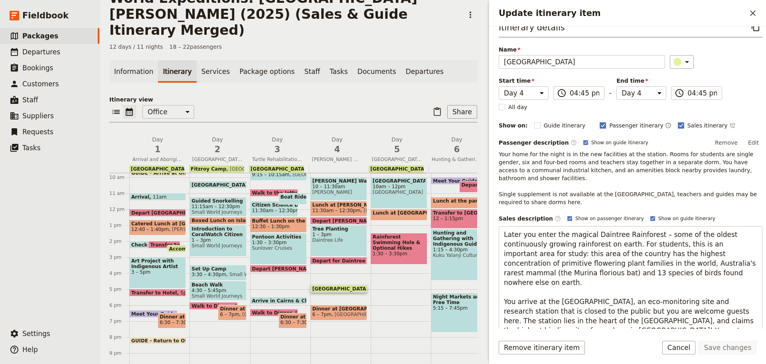
scroll to position [0, 0]
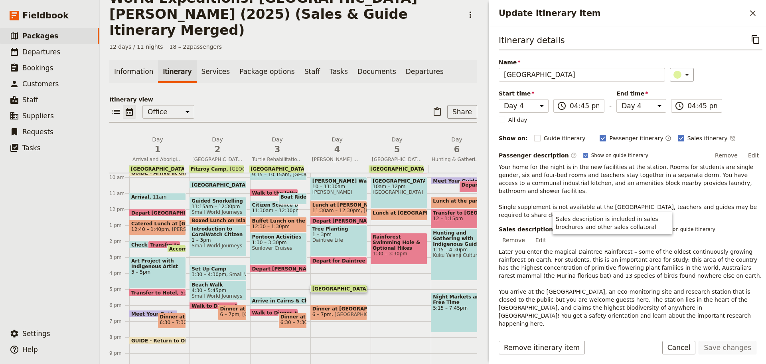
click at [335, 268] on div "Guide arrive at SWJ office 6:30am Continental Breakfast at Hotel 6:30 – 7:15am …" at bounding box center [340, 209] width 60 height 383
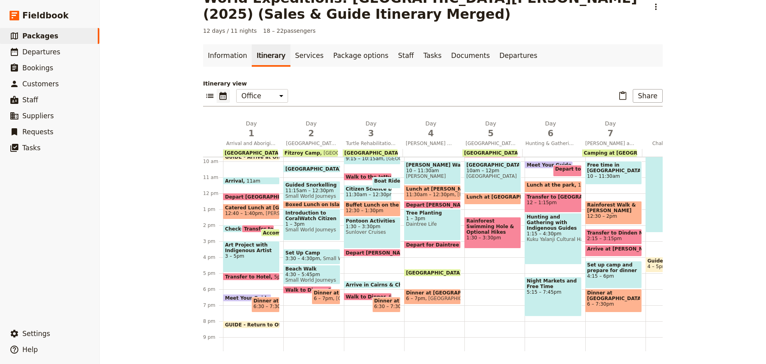
click at [421, 273] on span at bounding box center [433, 274] width 56 height 3
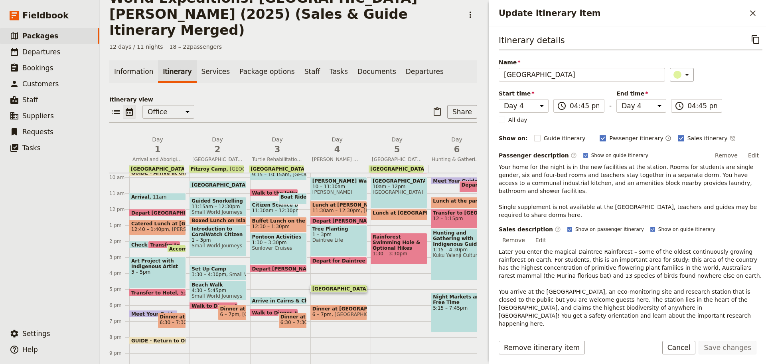
click at [356, 261] on span at bounding box center [339, 262] width 56 height 3
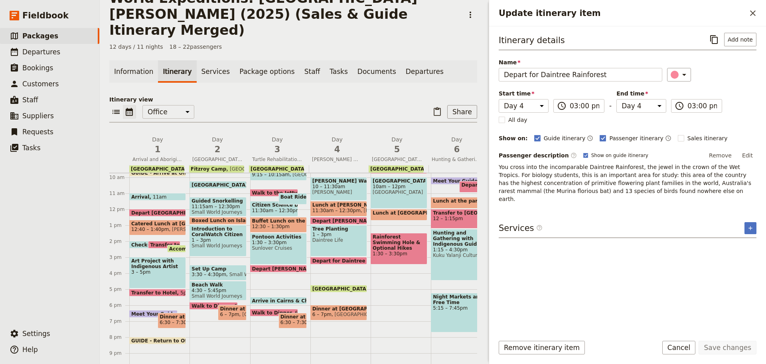
click at [345, 289] on span at bounding box center [339, 290] width 56 height 3
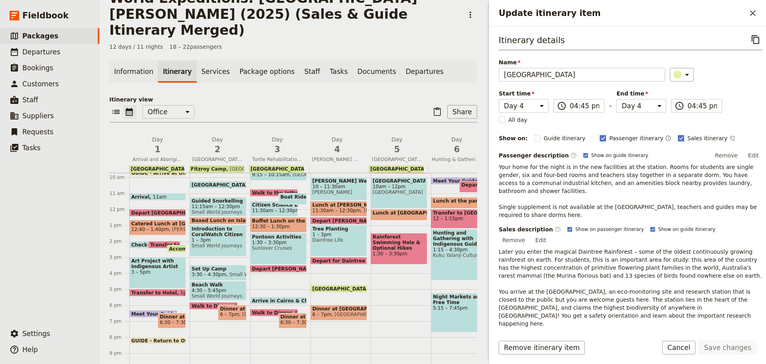
click at [644, 247] on p "Later you enter the magical Daintree Rainforest – some of the oldest continuous…" at bounding box center [631, 299] width 264 height 104
click at [540, 247] on p "Later you enter the magical Daintree Rainforest – some of the oldest continuous…" at bounding box center [631, 299] width 264 height 104
click at [622, 247] on p "Later you enter the magical Daintree Rainforest – some of the oldest continuous…" at bounding box center [631, 299] width 264 height 104
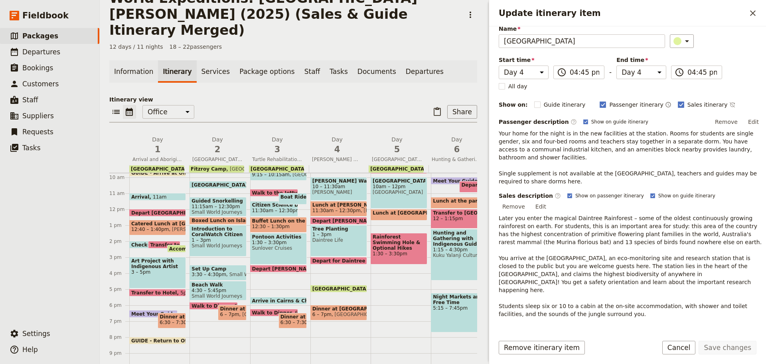
scroll to position [58, 0]
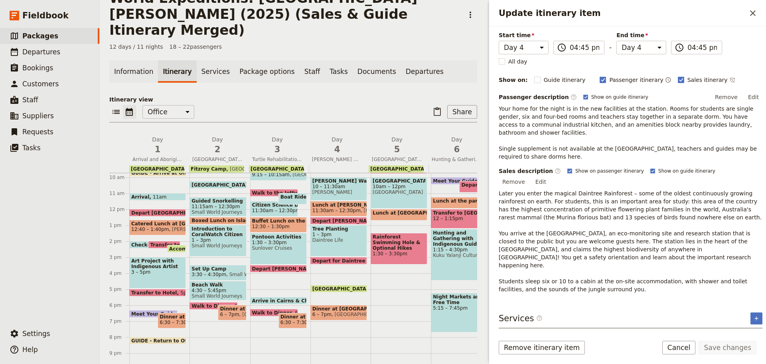
click at [540, 334] on button "JCU Research Station Accomodation" at bounding box center [556, 338] width 113 height 8
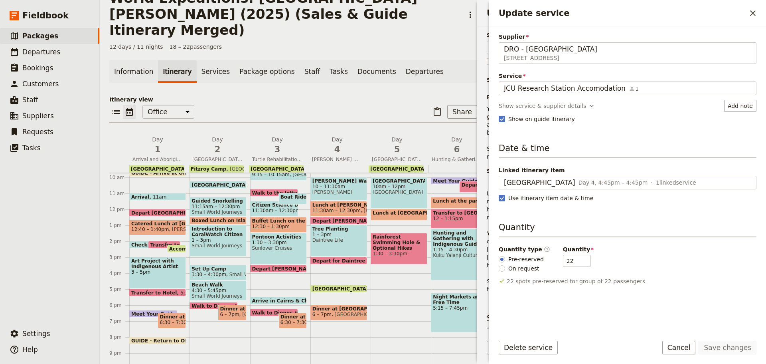
click at [530, 95] on div "Supplier DRO - Daintree Rainforest Observatory 3701 Cape Tribulation Road, Cape…" at bounding box center [628, 180] width 258 height 295
click at [530, 103] on div "Show service & supplier details" at bounding box center [542, 106] width 87 height 8
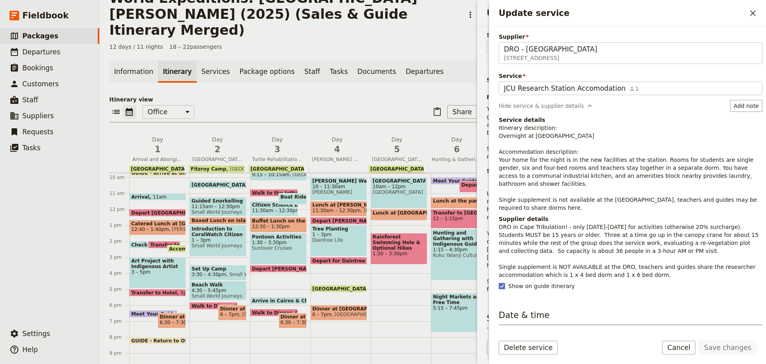
click at [530, 173] on p "Itinerary description: Overnight at Research Station Accommodation description:…" at bounding box center [631, 168] width 264 height 88
click at [723, 160] on p "Itinerary description: Overnight at Research Station Accommodation description:…" at bounding box center [631, 168] width 264 height 88
click at [680, 349] on button "Cancel" at bounding box center [679, 347] width 34 height 14
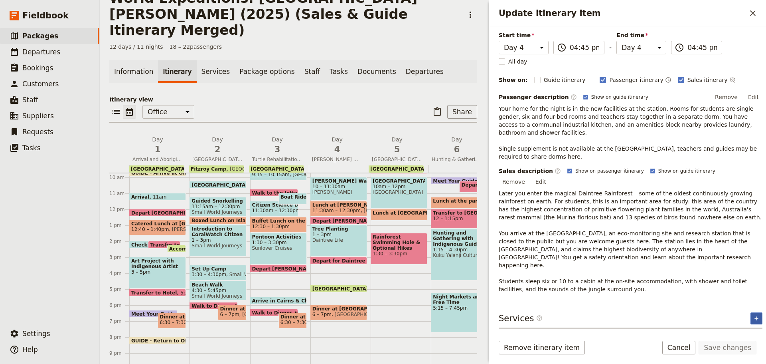
click at [751, 312] on button "​" at bounding box center [757, 318] width 12 height 12
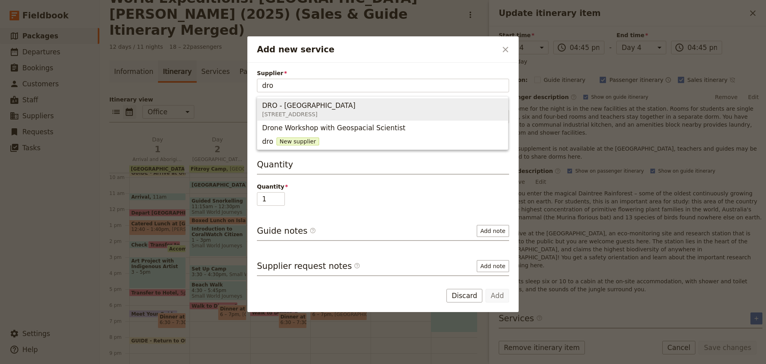
drag, startPoint x: 307, startPoint y: 105, endPoint x: 308, endPoint y: 111, distance: 5.3
click at [307, 106] on span "DRO - Daintree Rainforest Observatory" at bounding box center [308, 106] width 93 height 10
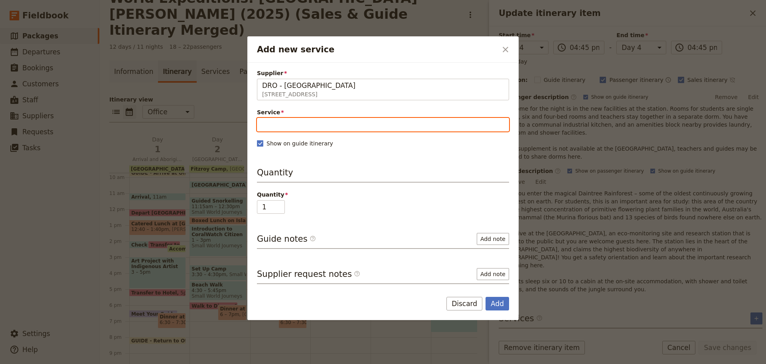
click at [319, 127] on input "Service" at bounding box center [383, 125] width 252 height 14
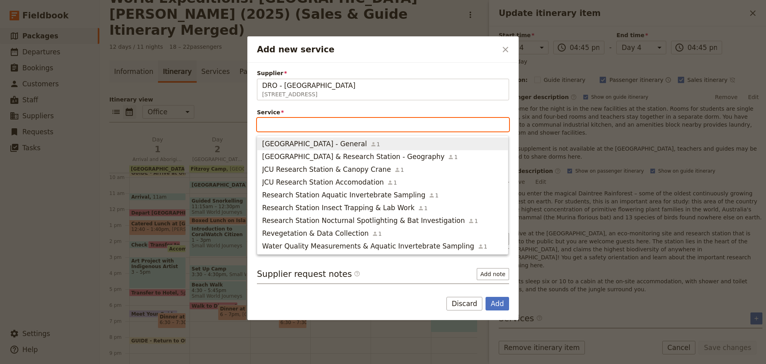
click at [338, 145] on span "Daintree Rainforest Observatory & Research Station - General" at bounding box center [314, 144] width 105 height 10
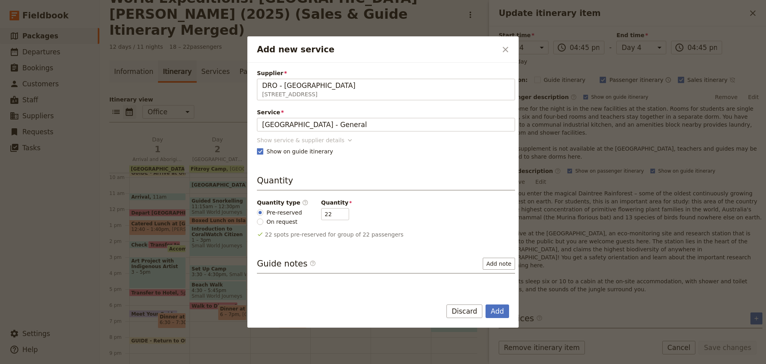
click at [293, 143] on div "Show service & supplier details" at bounding box center [300, 140] width 87 height 8
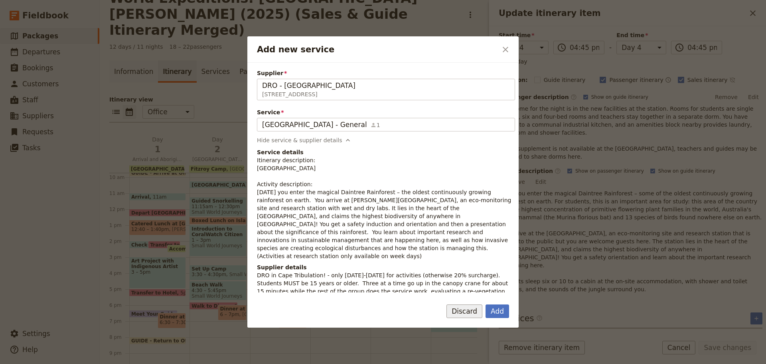
click at [466, 308] on button "Discard" at bounding box center [465, 311] width 36 height 14
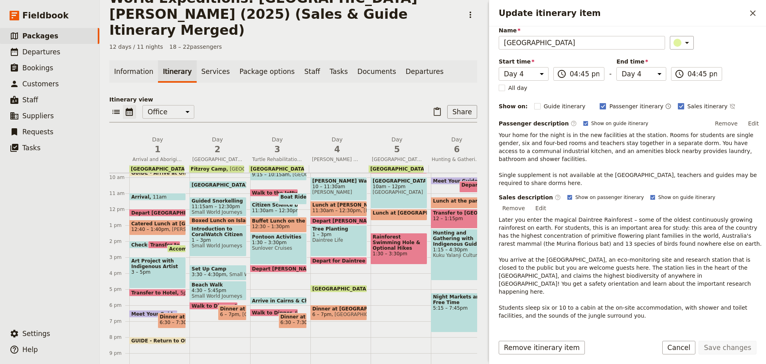
scroll to position [18, 0]
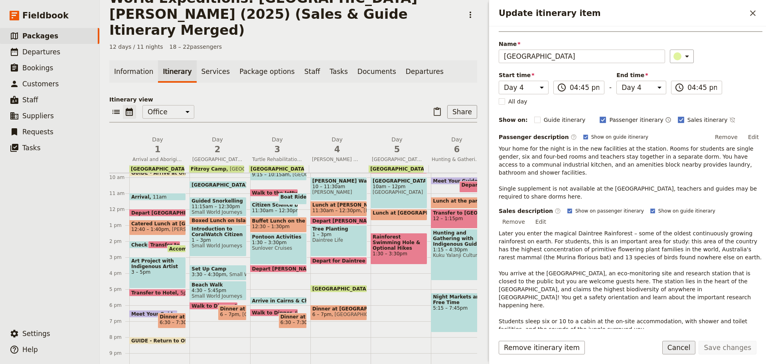
click at [692, 345] on button "Cancel" at bounding box center [679, 347] width 34 height 14
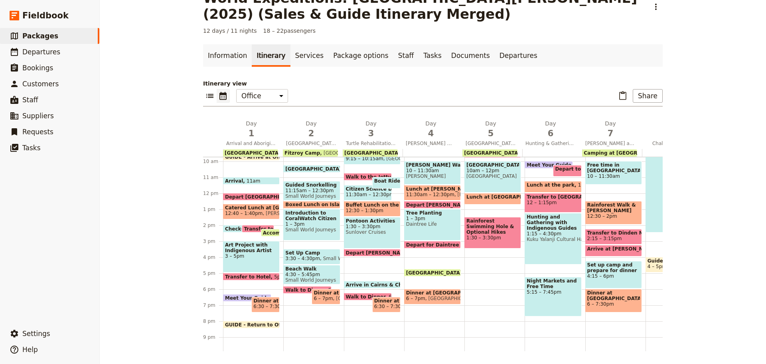
click at [422, 273] on span at bounding box center [433, 274] width 56 height 3
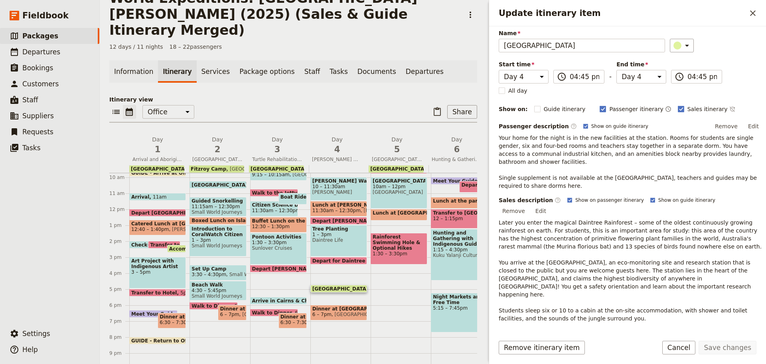
scroll to position [58, 0]
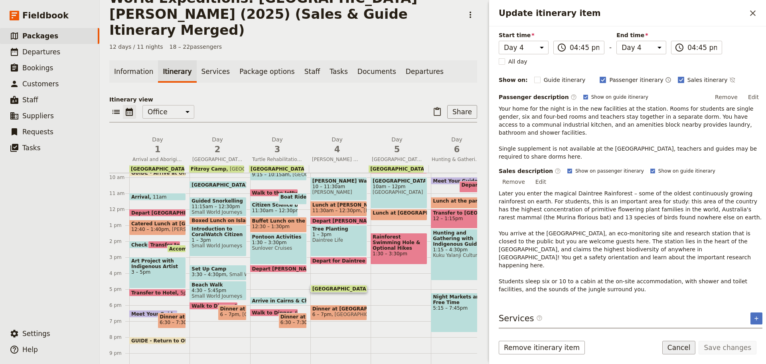
click at [688, 350] on button "Cancel" at bounding box center [679, 347] width 34 height 14
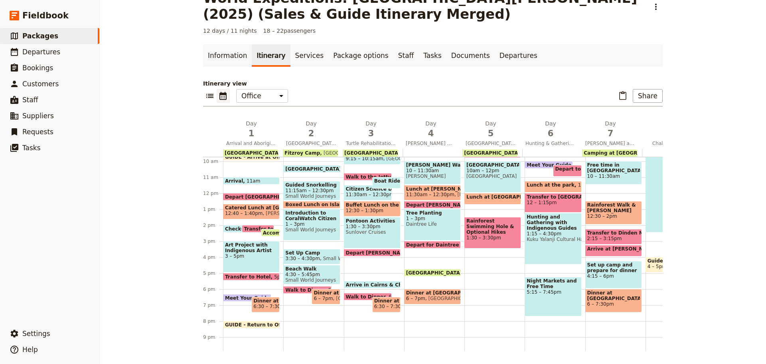
click at [424, 273] on span at bounding box center [433, 274] width 56 height 3
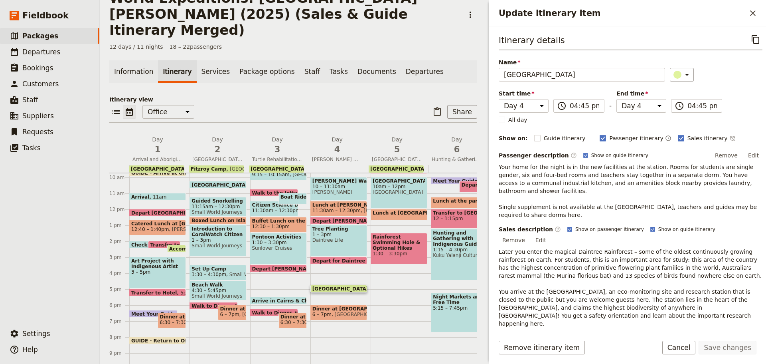
click at [336, 311] on span "Cape Trib Beach House" at bounding box center [358, 314] width 53 height 6
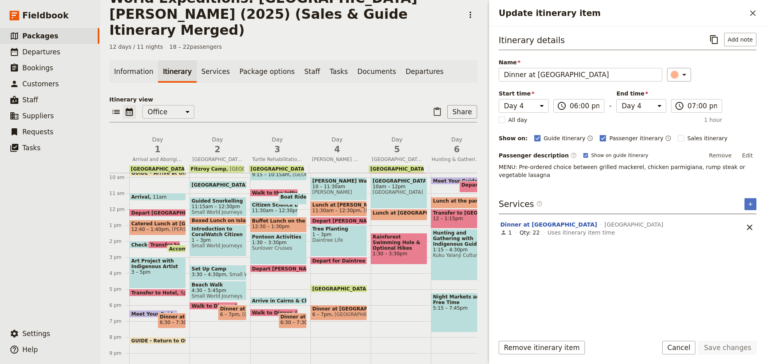
click at [714, 166] on p "MENU: Pre-ordered choice between grilled mackerel, chicken parmigiana, rump ste…" at bounding box center [628, 171] width 258 height 16
drag, startPoint x: 750, startPoint y: 157, endPoint x: 747, endPoint y: 154, distance: 4.2
click at [750, 156] on button "Edit" at bounding box center [748, 155] width 18 height 12
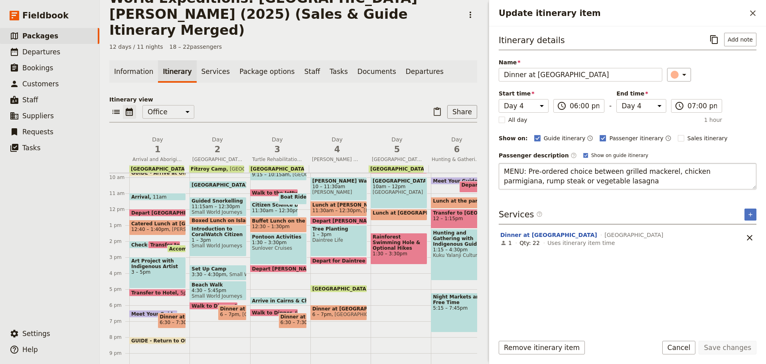
click at [557, 178] on textarea "MENU: Pre-ordered choice between grilled mackerel, chicken parmigiana, rump ste…" at bounding box center [628, 176] width 258 height 26
drag, startPoint x: 528, startPoint y: 168, endPoint x: 725, endPoint y: 167, distance: 196.3
click at [724, 172] on textarea "MENU: Pre-ordered choice between grilled mackerel, chicken parmigiana, rump ste…" at bounding box center [628, 176] width 258 height 26
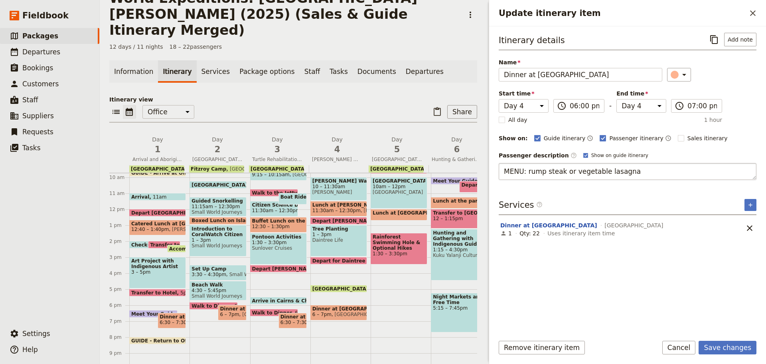
drag, startPoint x: 562, startPoint y: 173, endPoint x: 633, endPoint y: 175, distance: 70.7
click at [633, 175] on textarea "MENU: rump steak or vegetable lasagna" at bounding box center [628, 171] width 258 height 17
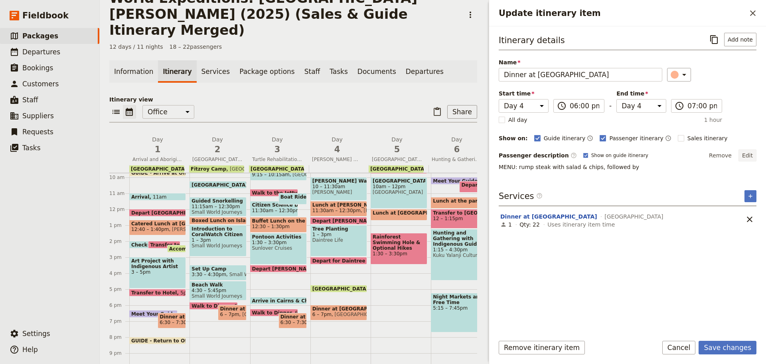
click at [747, 156] on button "Edit" at bounding box center [748, 155] width 18 height 12
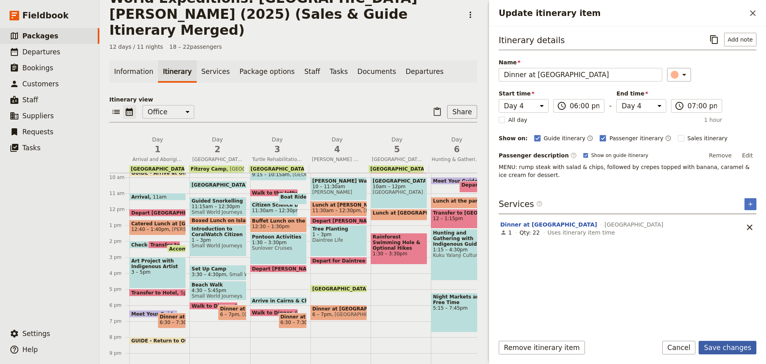
drag, startPoint x: 750, startPoint y: 344, endPoint x: 741, endPoint y: 344, distance: 9.6
click at [750, 344] on button "Save changes" at bounding box center [728, 347] width 58 height 14
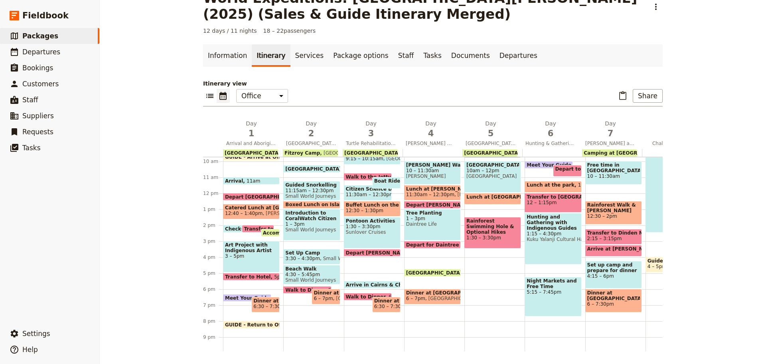
click at [453, 299] on span "Cape Trib Beach House" at bounding box center [451, 298] width 53 height 6
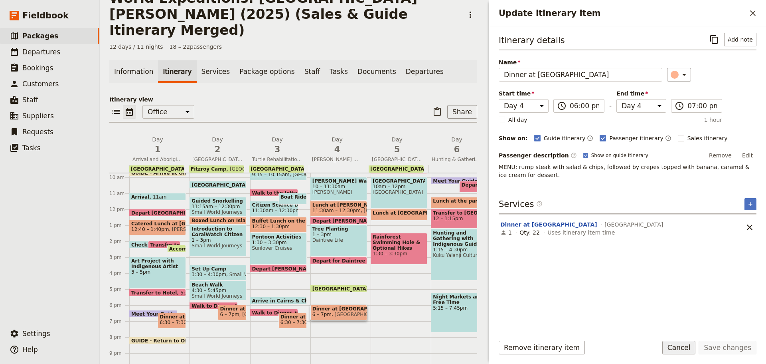
click at [690, 344] on button "Cancel" at bounding box center [679, 347] width 34 height 14
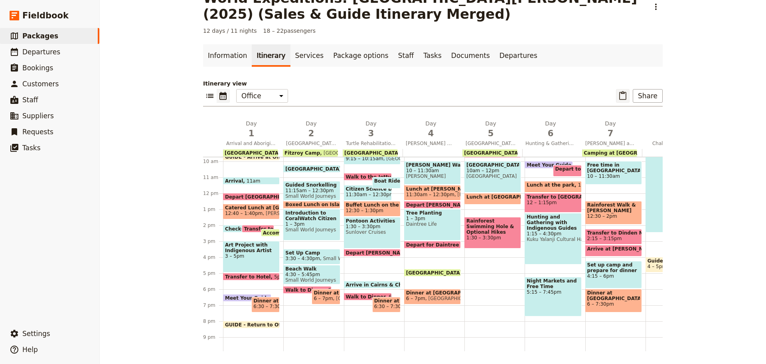
click at [622, 96] on icon "Paste itinerary item" at bounding box center [623, 96] width 10 height 10
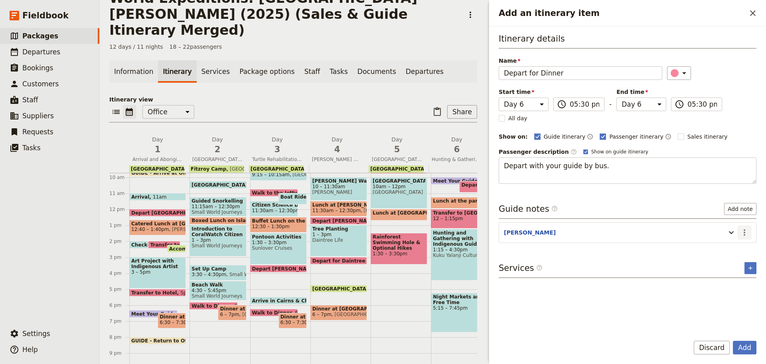
click at [742, 230] on icon "Actions" at bounding box center [745, 232] width 10 height 10
click at [714, 250] on span "Edit note" at bounding box center [721, 249] width 25 height 8
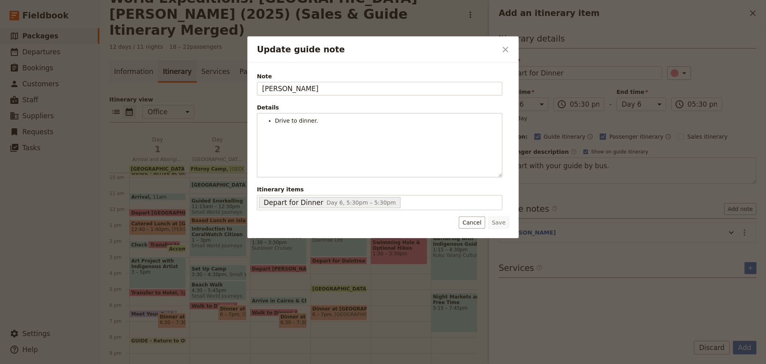
drag, startPoint x: 302, startPoint y: 89, endPoint x: 157, endPoint y: 84, distance: 144.9
click at [157, 363] on div "Update guide note ​ Note JESS Details Drive to dinner. ​ ​ ​ ​ ​ ​ ​ ​ ​ Drive …" at bounding box center [383, 364] width 766 height 0
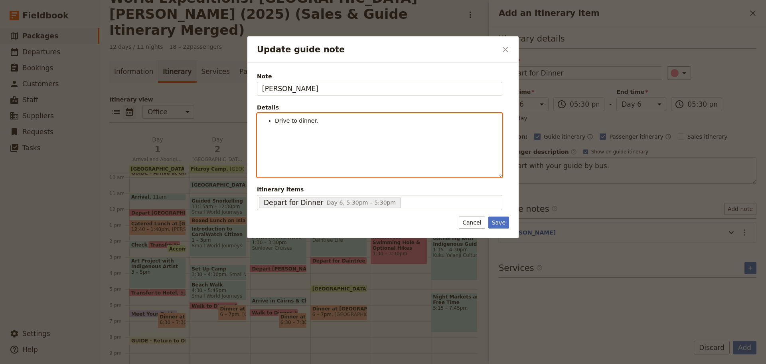
click at [331, 123] on li "Drive to dinner." at bounding box center [386, 121] width 222 height 8
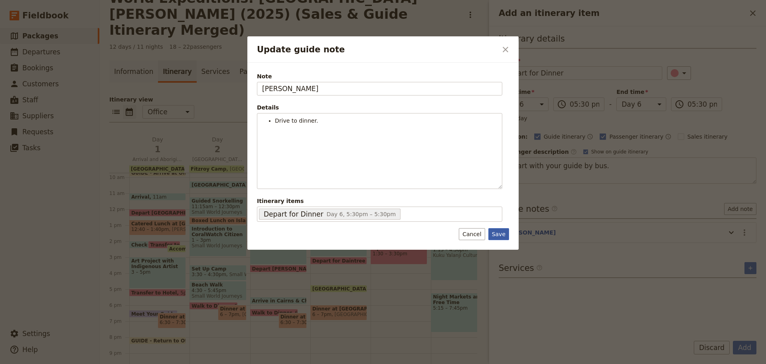
click at [500, 231] on button "Save" at bounding box center [498, 234] width 21 height 12
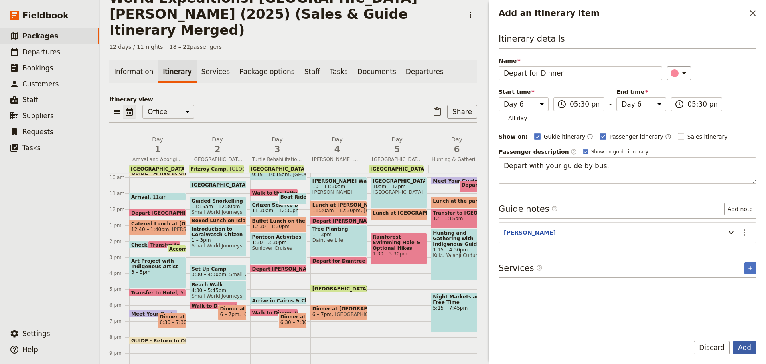
click at [752, 348] on div "Add Discard" at bounding box center [627, 351] width 277 height 23
click at [752, 348] on button "Add" at bounding box center [745, 347] width 24 height 14
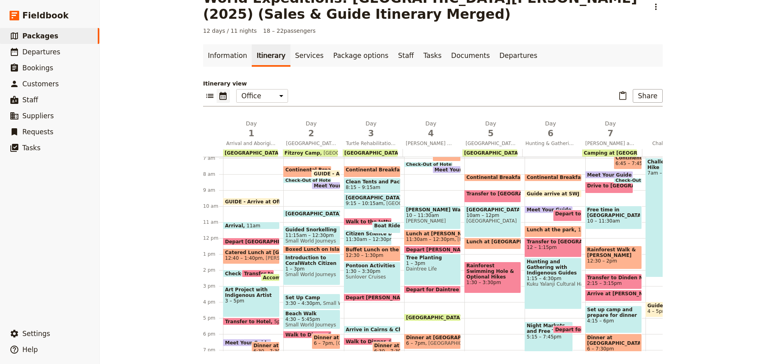
scroll to position [120, 0]
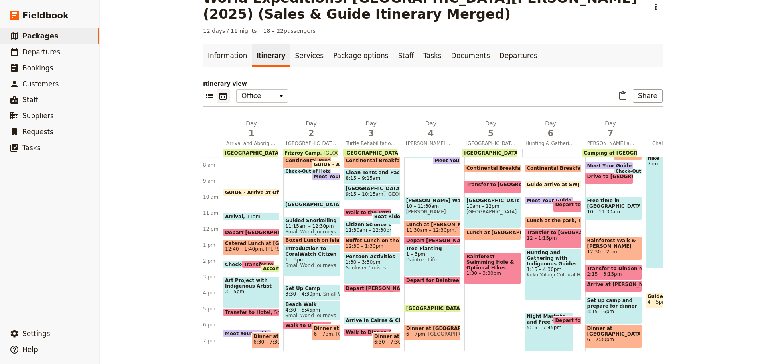
click at [558, 208] on div "Depart to the northern beaches 10:15 – 11am" at bounding box center [567, 206] width 28 height 12
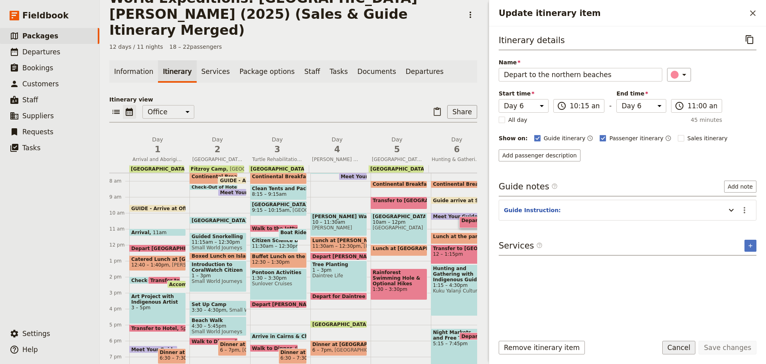
click at [679, 343] on button "Cancel" at bounding box center [679, 347] width 34 height 14
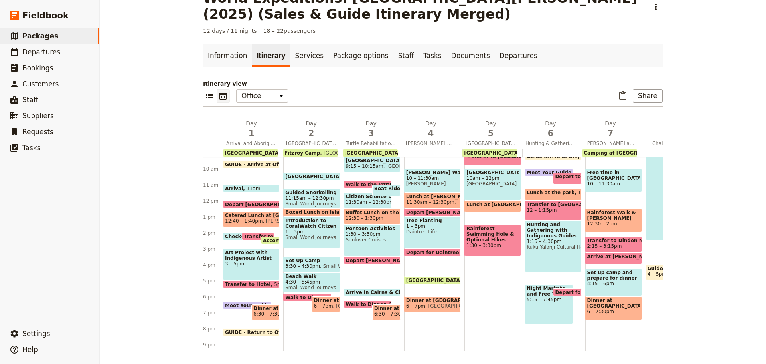
scroll to position [160, 0]
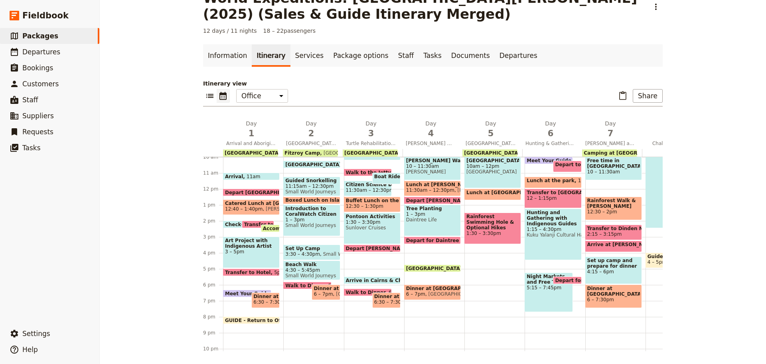
click at [572, 279] on span "Depart for Dinner" at bounding box center [580, 279] width 50 height 5
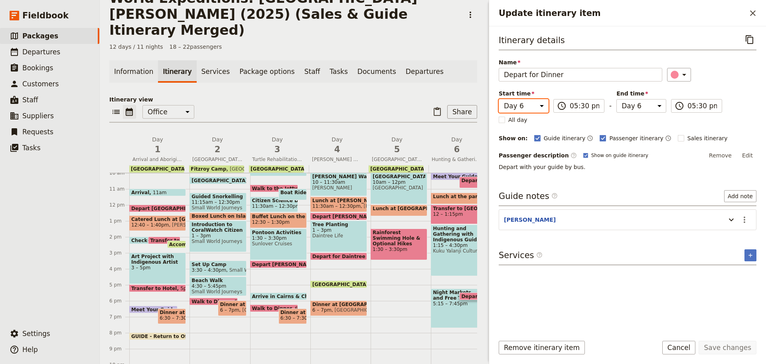
click at [525, 104] on select "Day 1 Day 2 Day 3 Day 4 Day 5 Day 6 Day 7 Day 8 Day 9 Day 10 Day 11 Day 12" at bounding box center [524, 106] width 50 height 14
click at [499, 99] on select "Day 1 Day 2 Day 3 Day 4 Day 5 Day 6 Day 7 Day 8 Day 9 Day 10 Day 11 Day 12" at bounding box center [524, 106] width 50 height 14
click at [617, 110] on select "Day 1 Day 2 Day 3 Day 4 Day 5 Day 6 Day 7 Day 8 Day 9 Day 10 Day 11 Day 12" at bounding box center [642, 106] width 50 height 14
click at [617, 99] on select "Day 1 Day 2 Day 3 Day 4 Day 5 Day 6 Day 7 Day 8 Day 9 Day 10 Day 11 Day 12" at bounding box center [642, 106] width 50 height 14
click at [740, 349] on button "Save changes" at bounding box center [728, 347] width 58 height 14
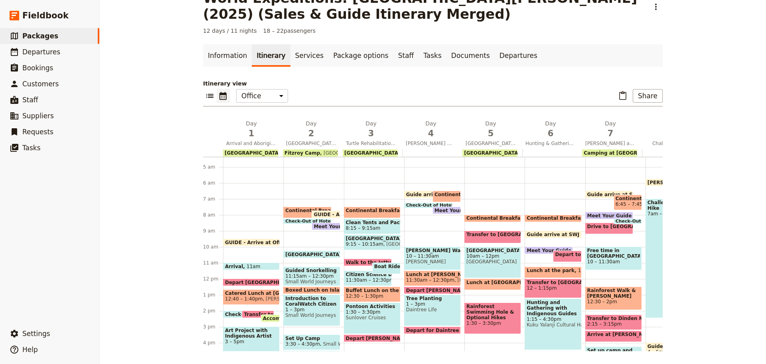
scroll to position [120, 0]
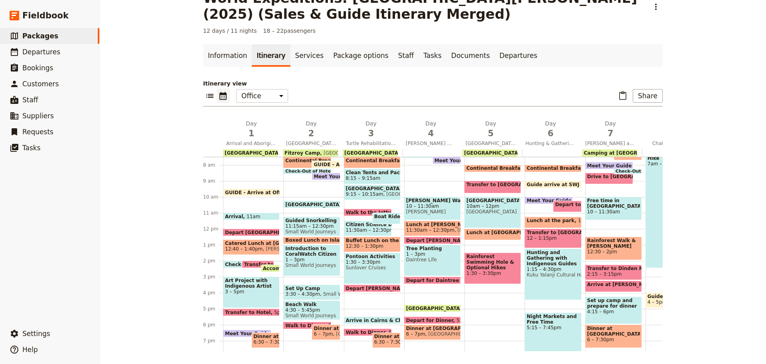
click at [433, 333] on span "Cape Trib Beach House" at bounding box center [451, 334] width 53 height 6
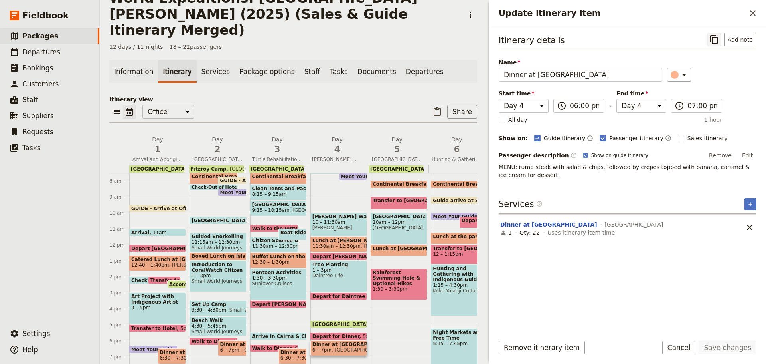
click at [718, 38] on icon "Copy itinerary item" at bounding box center [714, 39] width 8 height 9
click at [684, 352] on button "Cancel" at bounding box center [679, 347] width 34 height 14
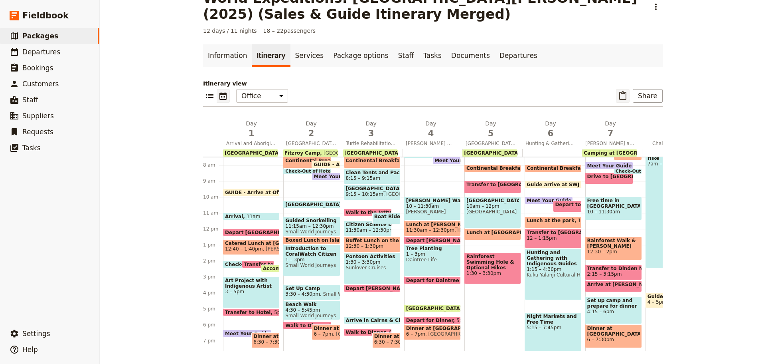
click at [621, 93] on icon "Paste itinerary item" at bounding box center [622, 95] width 7 height 9
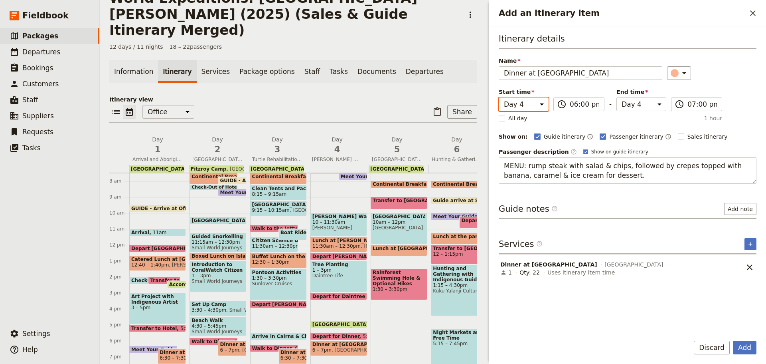
click at [542, 103] on select "Day 1 Day 2 Day 3 Day 4 Day 5 Day 6 Day 7 Day 8 Day 9 Day 10 Day 11 Day 12" at bounding box center [524, 104] width 50 height 14
click at [499, 97] on select "Day 1 Day 2 Day 3 Day 4 Day 5 Day 6 Day 7 Day 8 Day 9 Day 10 Day 11 Day 12" at bounding box center [524, 104] width 50 height 14
drag, startPoint x: 638, startPoint y: 101, endPoint x: 637, endPoint y: 109, distance: 8.0
click at [638, 101] on select "Day 1 Day 2 Day 3 Day 4 Day 5 Day 6 Day 7 Day 8 Day 9 Day 10 Day 11 Day 12" at bounding box center [642, 104] width 50 height 14
click at [617, 97] on select "Day 1 Day 2 Day 3 Day 4 Day 5 Day 6 Day 7 Day 8 Day 9 Day 10 Day 11 Day 12" at bounding box center [642, 104] width 50 height 14
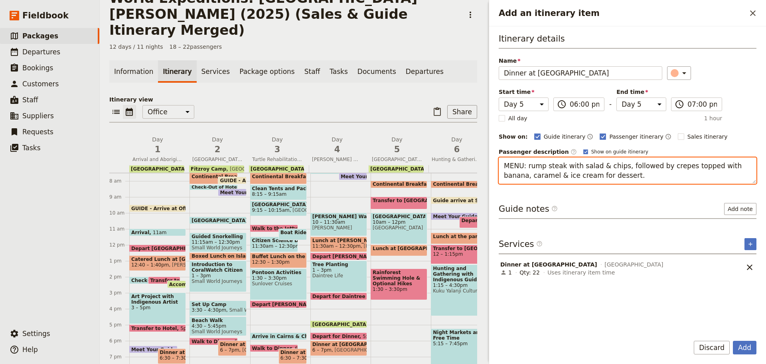
click at [556, 175] on textarea "MENU: rump steak with salad & chips, followed by crepes topped with banana, car…" at bounding box center [628, 170] width 258 height 26
click at [596, 165] on textarea "MENU: rump steak with salad & chips, followed by crepes topped with banana, car…" at bounding box center [628, 170] width 258 height 26
click at [527, 166] on textarea "MENU: rump steak with salad & chips, followed by crepes topped with banana, car…" at bounding box center [628, 170] width 258 height 26
drag, startPoint x: 506, startPoint y: 164, endPoint x: 629, endPoint y: 183, distance: 124.7
click at [629, 183] on div "Itinerary details Name Dinner at Cape Trib Beach House ​ Start time Day 1 Day 2…" at bounding box center [628, 180] width 258 height 295
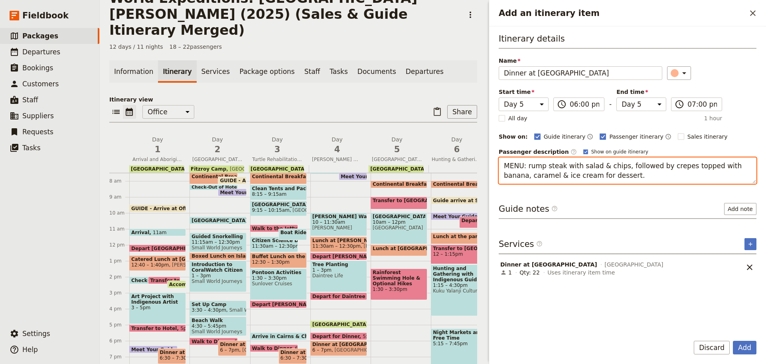
paste textarea "enu: pre-order of grilled mackerel, chicken parmy, rump steak with salad and ch…"
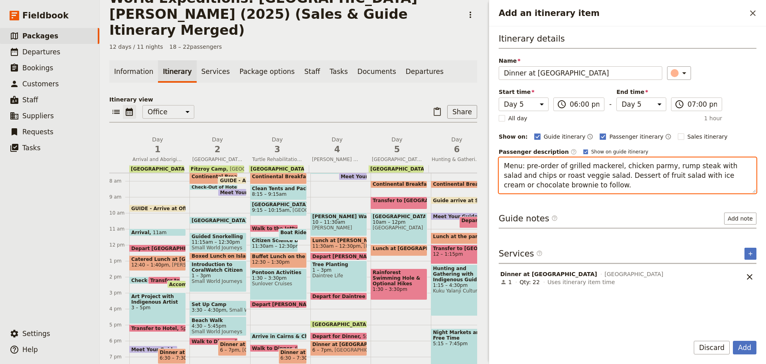
drag, startPoint x: 663, startPoint y: 164, endPoint x: 726, endPoint y: 164, distance: 63.4
click at [726, 164] on textarea "Menu: pre-order of grilled mackerel, chicken parmy, rump steak with salad and c…" at bounding box center [628, 175] width 258 height 36
click at [697, 161] on textarea "Menu: pre-order of grilled mackerel, chicken parmy, rump steak with salad and c…" at bounding box center [628, 175] width 258 height 36
drag, startPoint x: 661, startPoint y: 165, endPoint x: 694, endPoint y: 166, distance: 32.7
click at [694, 166] on textarea "Menu: pre-order of grilled mackerel, chicken parmy, rump steak with salad and c…" at bounding box center [628, 175] width 258 height 36
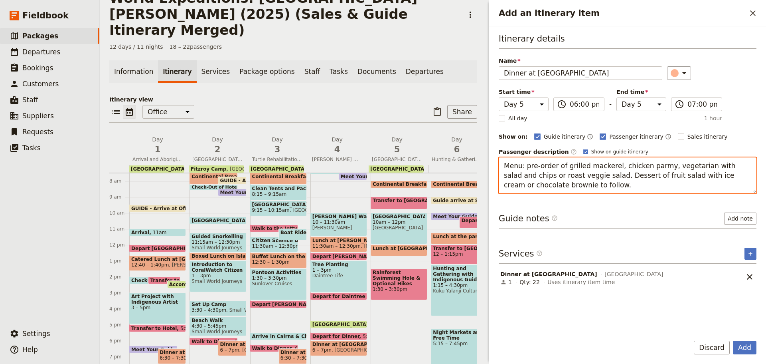
drag, startPoint x: 694, startPoint y: 166, endPoint x: 700, endPoint y: 160, distance: 8.5
click at [694, 166] on textarea "Menu: pre-order of grilled mackerel, chicken parmy, vegetarian with salad and c…" at bounding box center [628, 175] width 258 height 36
click at [613, 183] on textarea "Menu: pre-order of grilled mackerel, chicken parmy, vegetarian lasagna with sal…" at bounding box center [628, 175] width 258 height 36
drag, startPoint x: 533, startPoint y: 174, endPoint x: 543, endPoint y: 168, distance: 11.8
click at [533, 174] on textarea "Menu: pre-order of grilled mackerel, chicken parmy, vegetarian lasagna with sal…" at bounding box center [628, 175] width 258 height 36
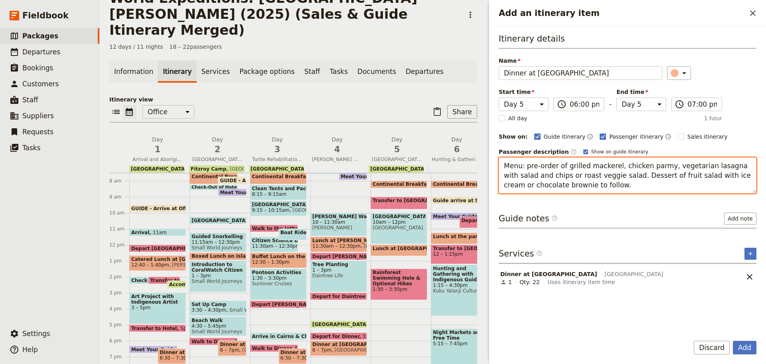
drag, startPoint x: 590, startPoint y: 170, endPoint x: 614, endPoint y: 168, distance: 24.4
click at [593, 170] on textarea "Menu: pre-order of grilled mackerel, chicken parmy, vegetarian lasagna with sal…" at bounding box center [628, 175] width 258 height 36
click at [601, 173] on textarea "Menu: pre-order of grilled mackerel, chicken parmy, vegetarian lasagna with sal…" at bounding box center [628, 175] width 258 height 36
drag, startPoint x: 597, startPoint y: 173, endPoint x: 533, endPoint y: 174, distance: 63.8
click at [533, 174] on textarea "Menu: pre-order of grilled mackerel, chicken parmy, vegetarian lasagna with sal…" at bounding box center [628, 175] width 258 height 36
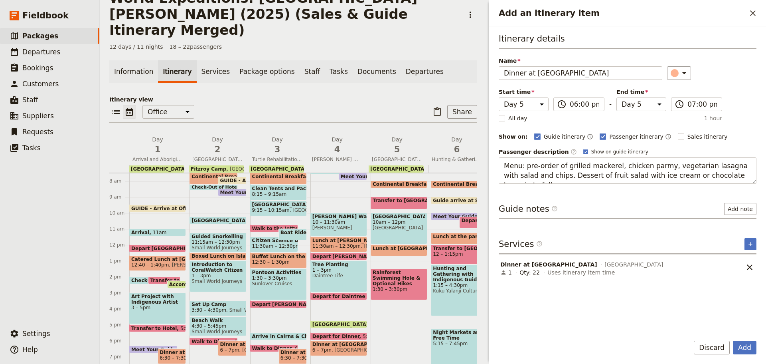
click at [591, 186] on div "Itinerary details Name Dinner at Cape Trib Beach House ​ Start time Day 1 Day 2…" at bounding box center [628, 180] width 258 height 295
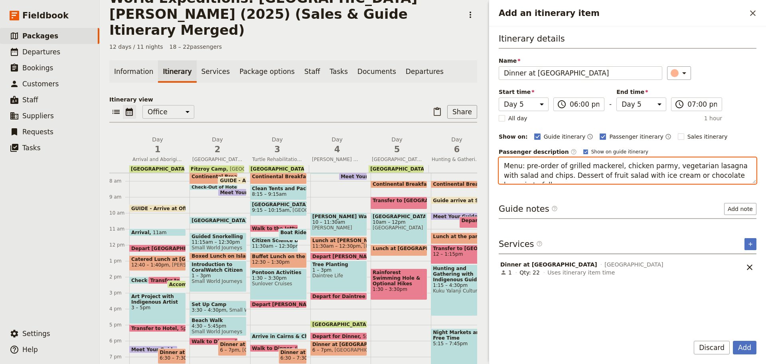
click at [616, 178] on textarea "Menu: pre-order of grilled mackerel, chicken parmy, vegetarian lasagna with sal…" at bounding box center [628, 170] width 258 height 26
drag, startPoint x: 569, startPoint y: 175, endPoint x: 632, endPoint y: 170, distance: 64.0
click at [632, 170] on textarea "Menu: pre-order of grilled mackerel, chicken parmy, vegetarian lasagna with sal…" at bounding box center [628, 170] width 258 height 26
click at [657, 172] on textarea "Menu: pre-order of grilled mackerel, chicken parmy, vegetarian lasagna with sal…" at bounding box center [628, 170] width 258 height 26
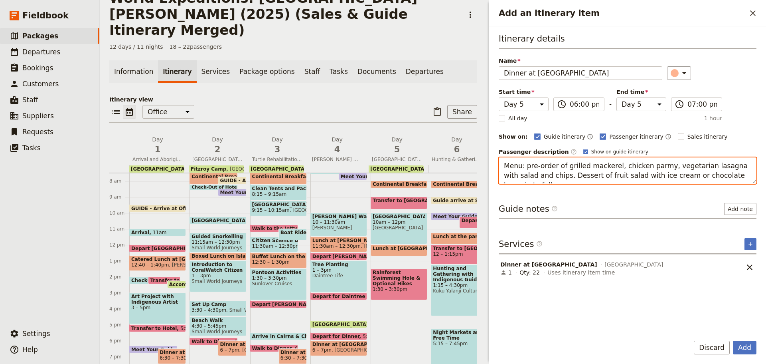
click at [555, 174] on textarea "Menu: pre-order of grilled mackerel, chicken parmy, vegetarian lasagna with sal…" at bounding box center [628, 170] width 258 height 26
drag, startPoint x: 567, startPoint y: 176, endPoint x: 737, endPoint y: 178, distance: 170.0
click at [737, 178] on textarea "Menu: pre-order of grilled mackerel, chicken parmy, vegetarian lasagna with sal…" at bounding box center [628, 170] width 258 height 26
click at [681, 177] on textarea "Menu: pre-order of grilled mackerel, chicken parmy, vegetarian lasagna with sal…" at bounding box center [628, 170] width 258 height 26
drag, startPoint x: 643, startPoint y: 175, endPoint x: 709, endPoint y: 171, distance: 65.6
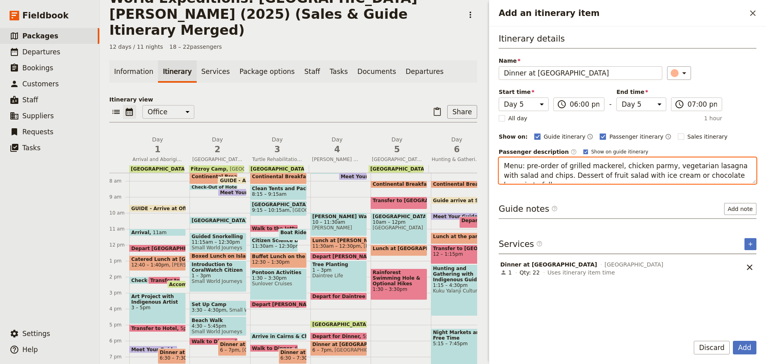
click at [709, 171] on textarea "Menu: pre-order of grilled mackerel, chicken parmy, vegetarian lasagna with sal…" at bounding box center [628, 170] width 258 height 26
click at [692, 179] on textarea "Menu: pre-order of grilled mackerel, chicken parmy, vegetarian lasagna with sal…" at bounding box center [628, 170] width 258 height 26
click at [706, 170] on textarea "Menu: pre-order of grilled mackerel, chicken parmy, vegetarian lasagna with sal…" at bounding box center [628, 170] width 258 height 26
drag, startPoint x: 718, startPoint y: 166, endPoint x: 533, endPoint y: 177, distance: 185.5
click at [533, 177] on textarea "Menu: pre-order of grilled mackerel, chicken parmy, vegetarian lasagna with sal…" at bounding box center [628, 170] width 258 height 26
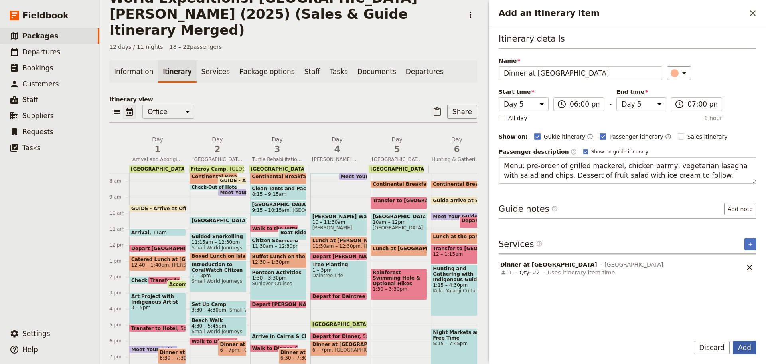
click at [737, 348] on button "Add" at bounding box center [745, 347] width 24 height 14
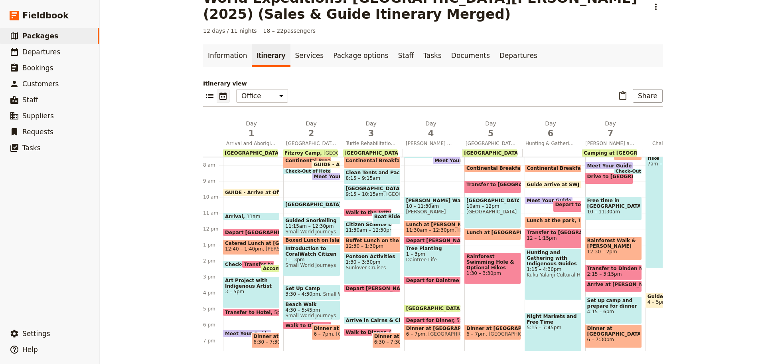
scroll to position [160, 0]
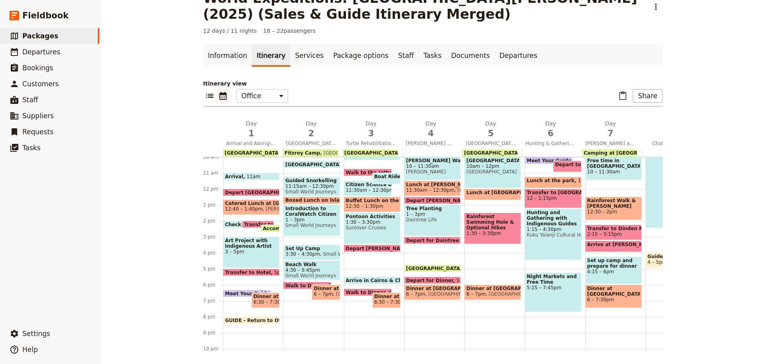
click at [427, 291] on span "Cape Trib Beach House" at bounding box center [451, 294] width 53 height 6
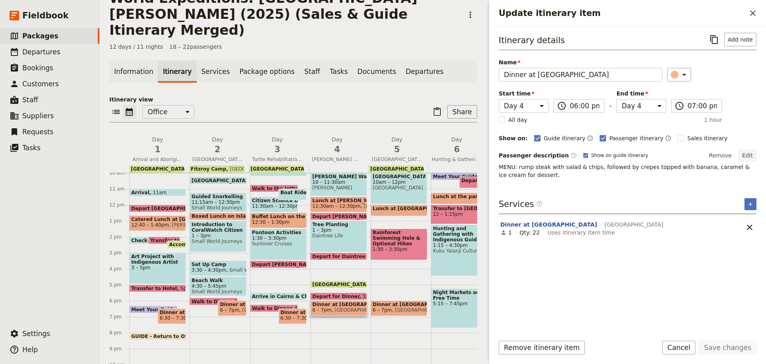
click at [749, 154] on button "Edit" at bounding box center [748, 155] width 18 height 12
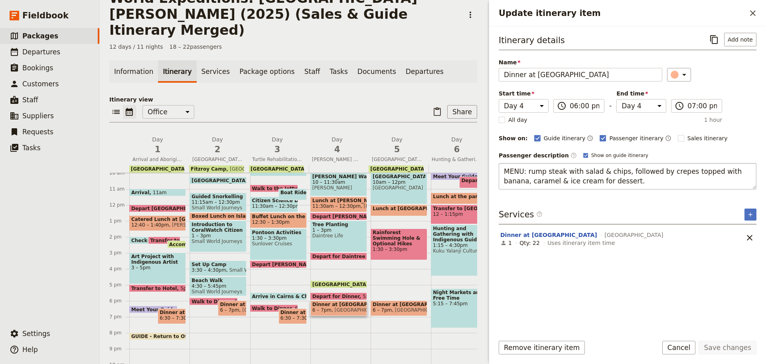
click at [657, 174] on textarea "MENU: rump steak with salad & chips, followed by crepes topped with banana, car…" at bounding box center [628, 176] width 258 height 26
drag, startPoint x: 562, startPoint y: 170, endPoint x: 617, endPoint y: 174, distance: 54.9
click at [617, 174] on textarea "MENU: rump steak with salad & chips, followed by crepes topped with banana, car…" at bounding box center [628, 176] width 258 height 26
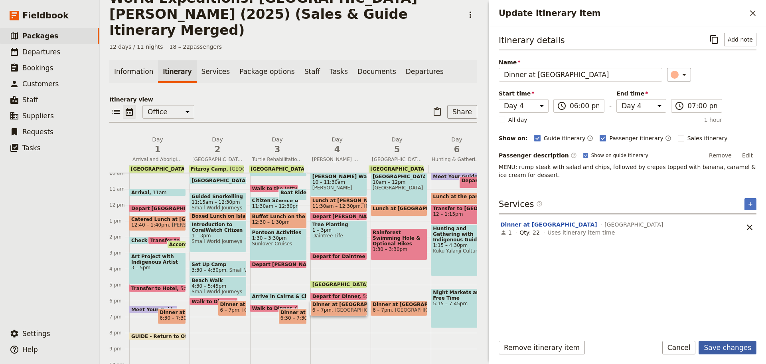
click at [725, 346] on button "Save changes" at bounding box center [728, 347] width 58 height 14
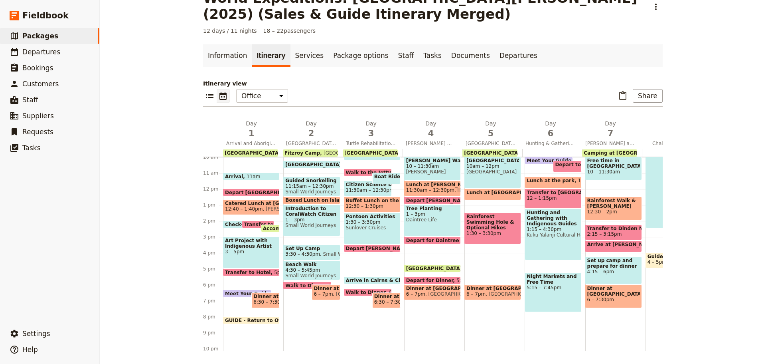
click at [486, 291] on span "Cape Trib Beach House" at bounding box center [512, 294] width 53 height 6
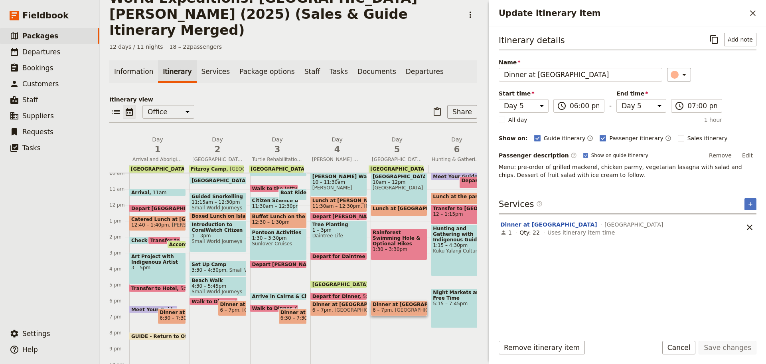
drag, startPoint x: 693, startPoint y: 348, endPoint x: 638, endPoint y: 344, distance: 55.2
click at [693, 348] on button "Cancel" at bounding box center [679, 347] width 34 height 14
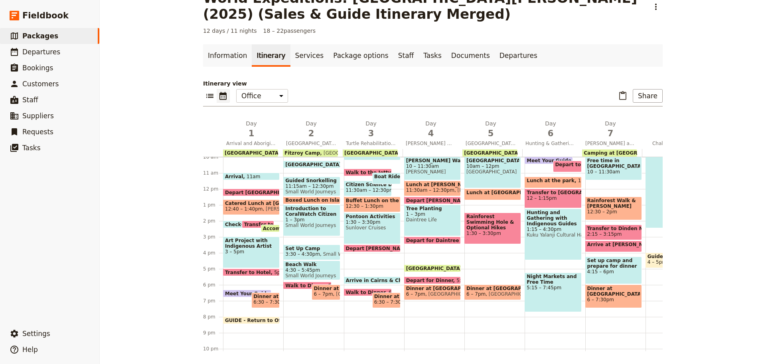
click at [457, 280] on span "5:30pm" at bounding box center [466, 279] width 18 height 5
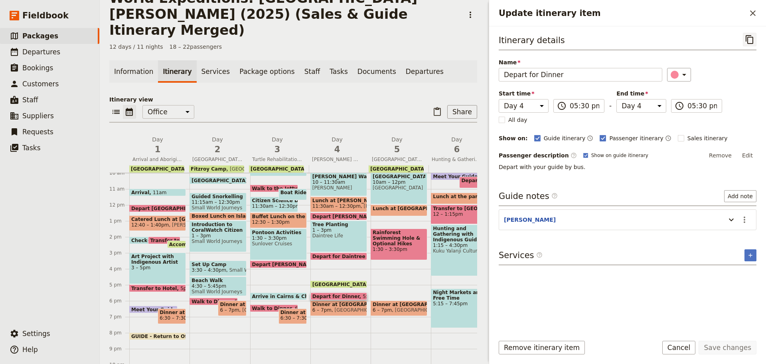
click at [745, 39] on icon "Copy itinerary item" at bounding box center [750, 40] width 10 height 10
click at [691, 346] on button "Cancel" at bounding box center [679, 347] width 34 height 14
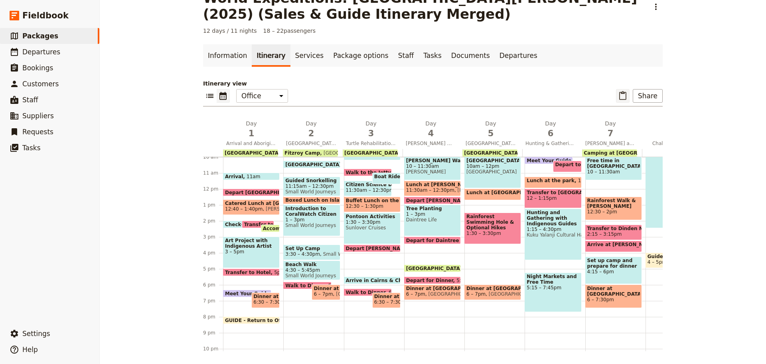
click at [624, 94] on icon "Paste itinerary item" at bounding box center [622, 95] width 7 height 9
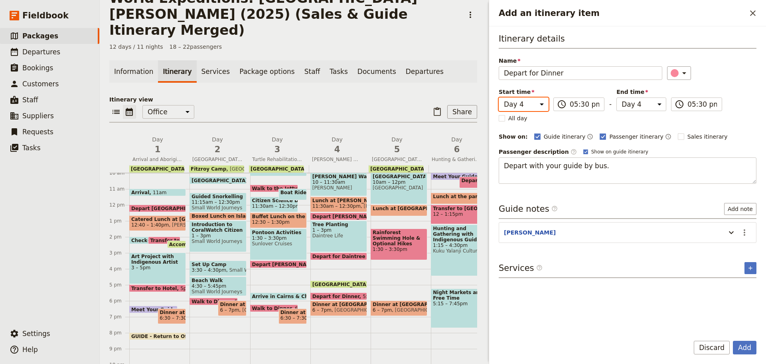
drag, startPoint x: 510, startPoint y: 103, endPoint x: 511, endPoint y: 109, distance: 5.7
click at [510, 103] on select "Day 1 Day 2 Day 3 Day 4 Day 5 Day 6 Day 7 Day 8 Day 9 Day 10 Day 11 Day 12" at bounding box center [524, 104] width 50 height 14
click at [499, 97] on select "Day 1 Day 2 Day 3 Day 4 Day 5 Day 6 Day 7 Day 8 Day 9 Day 10 Day 11 Day 12" at bounding box center [524, 104] width 50 height 14
click at [627, 104] on select "Day 1 Day 2 Day 3 Day 4 Day 5 Day 6 Day 7 Day 8 Day 9 Day 10 Day 11 Day 12" at bounding box center [642, 104] width 50 height 14
click at [617, 97] on select "Day 1 Day 2 Day 3 Day 4 Day 5 Day 6 Day 7 Day 8 Day 9 Day 10 Day 11 Day 12" at bounding box center [642, 104] width 50 height 14
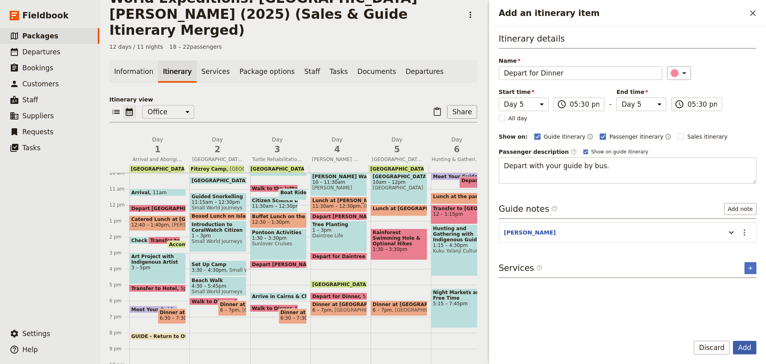
click at [738, 344] on button "Add" at bounding box center [745, 347] width 24 height 14
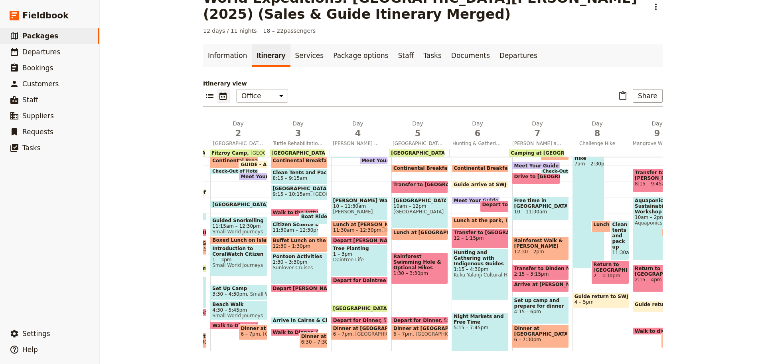
scroll to position [80, 0]
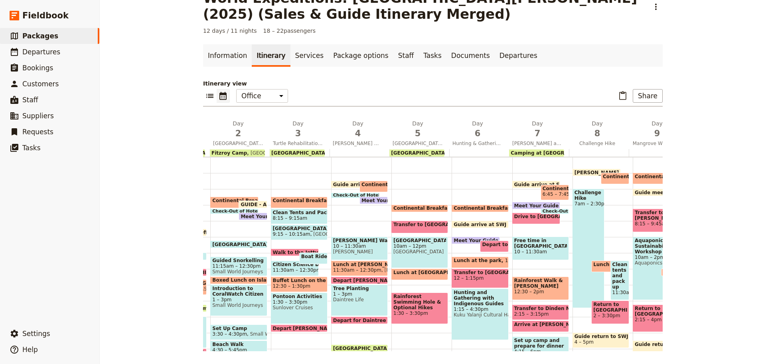
click at [403, 208] on span "Continental Breakfast at DRO" at bounding box center [434, 208] width 83 height 6
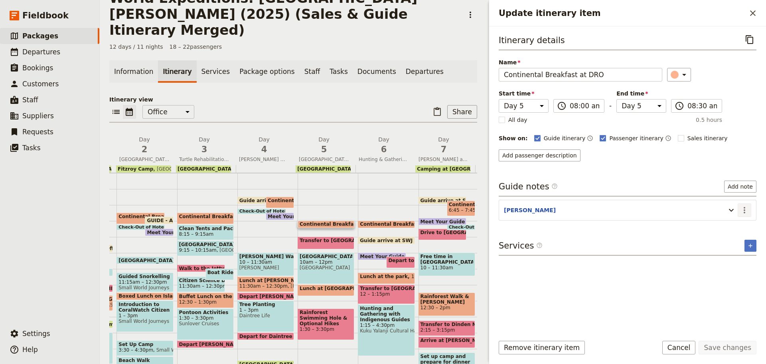
click at [742, 210] on icon "Actions" at bounding box center [745, 210] width 10 height 10
click at [736, 225] on span "Edit note" at bounding box center [727, 227] width 37 height 8
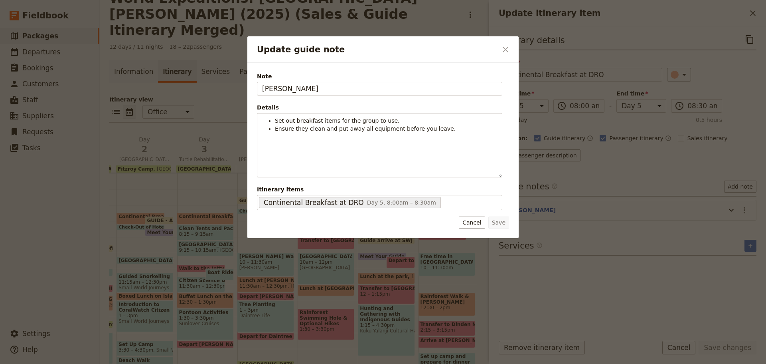
drag, startPoint x: 250, startPoint y: 95, endPoint x: 128, endPoint y: 89, distance: 122.2
click at [128, 363] on div "Update guide note ​ Note JESS Details Set out breakfast items for the group to …" at bounding box center [383, 364] width 766 height 0
click at [501, 217] on button "Save" at bounding box center [498, 222] width 21 height 12
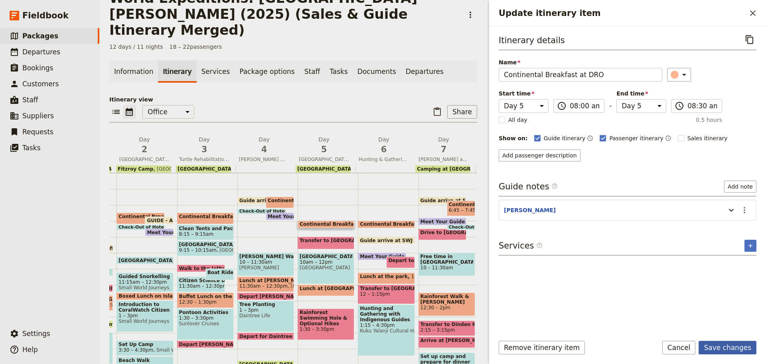
click at [714, 349] on button "Save changes" at bounding box center [728, 347] width 58 height 14
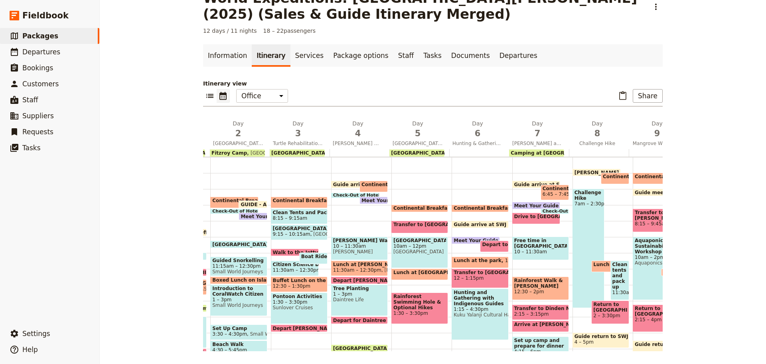
click at [474, 210] on span at bounding box center [480, 209] width 56 height 3
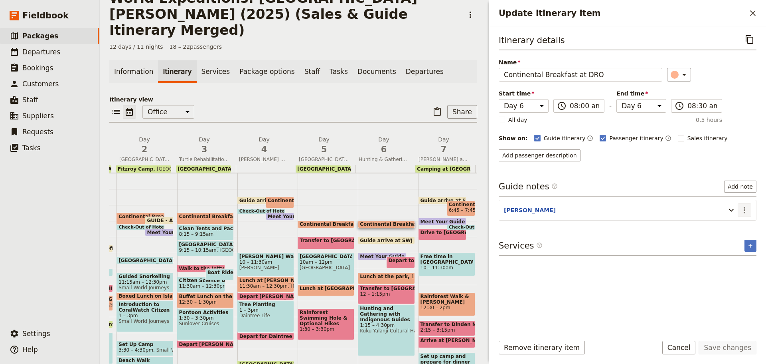
click at [741, 209] on icon "Actions" at bounding box center [745, 210] width 10 height 10
click at [737, 226] on span "Edit note" at bounding box center [727, 227] width 37 height 8
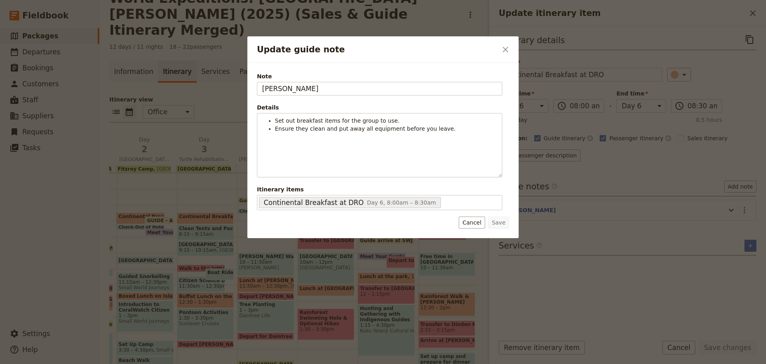
drag, startPoint x: 199, startPoint y: 104, endPoint x: 105, endPoint y: 98, distance: 93.6
click at [103, 363] on div "Update guide note ​ Note JESS Details Set out breakfast items for the group to …" at bounding box center [383, 364] width 766 height 0
click at [502, 220] on button "Save" at bounding box center [498, 222] width 21 height 12
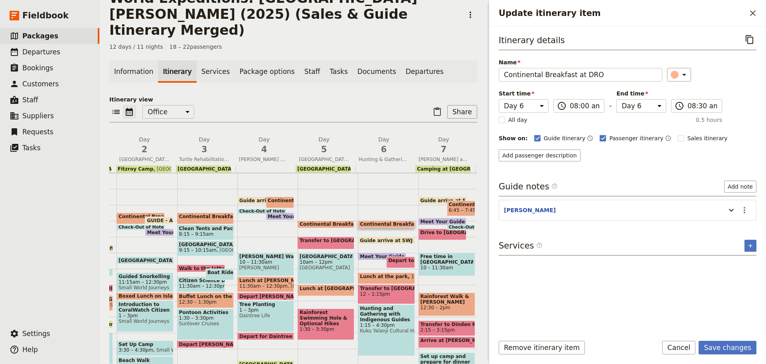
drag, startPoint x: 746, startPoint y: 346, endPoint x: 668, endPoint y: 362, distance: 80.0
click at [746, 346] on button "Save changes" at bounding box center [728, 347] width 58 height 14
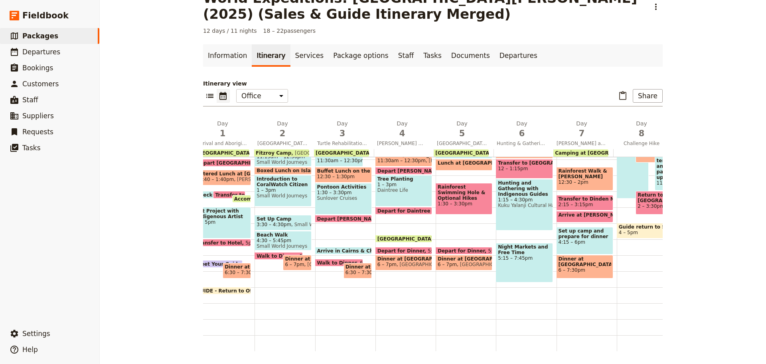
scroll to position [0, 0]
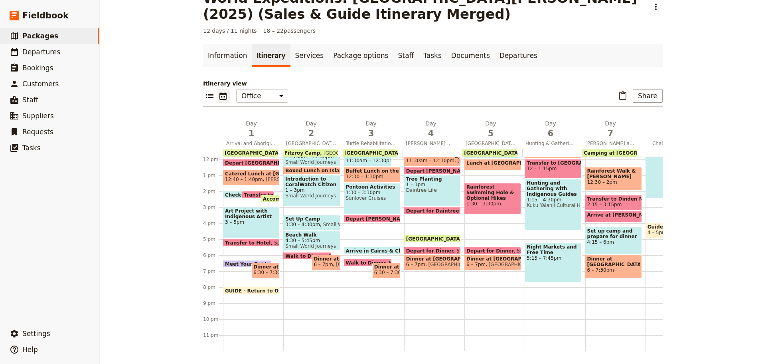
click at [267, 199] on span at bounding box center [270, 200] width 18 height 3
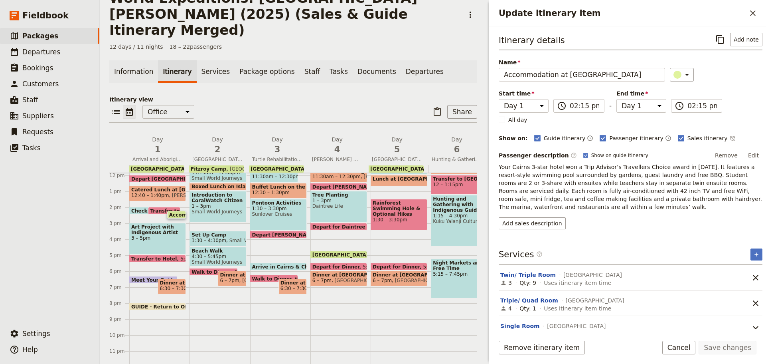
click at [350, 252] on span "Daintree Rainforest Research Centre" at bounding box center [341, 254] width 59 height 5
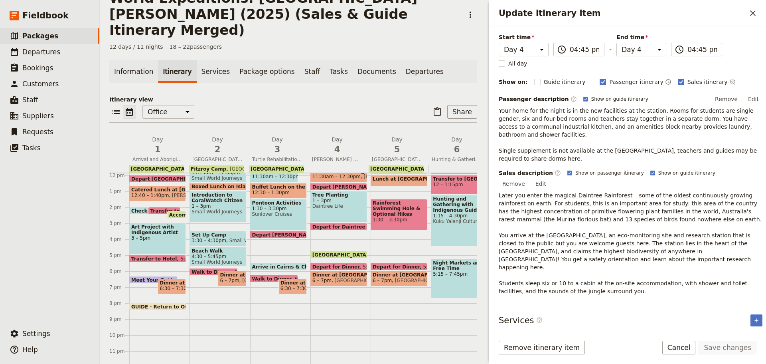
scroll to position [58, 0]
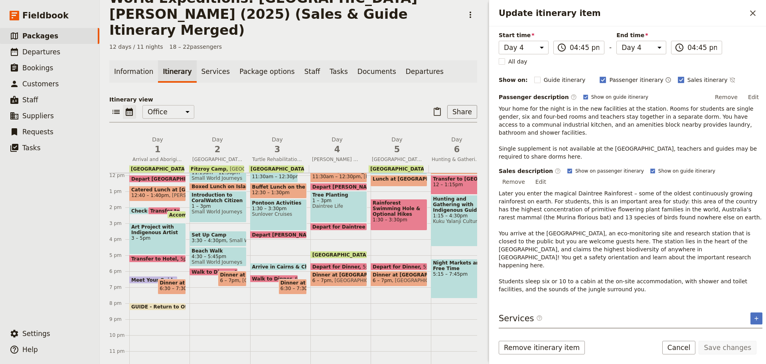
click at [687, 354] on div "Remove itinerary item Save changes Cancel" at bounding box center [627, 351] width 277 height 23
click at [689, 350] on button "Cancel" at bounding box center [679, 347] width 34 height 14
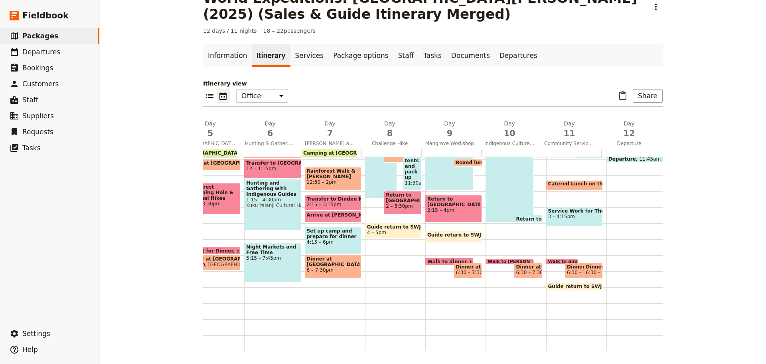
scroll to position [0, 217]
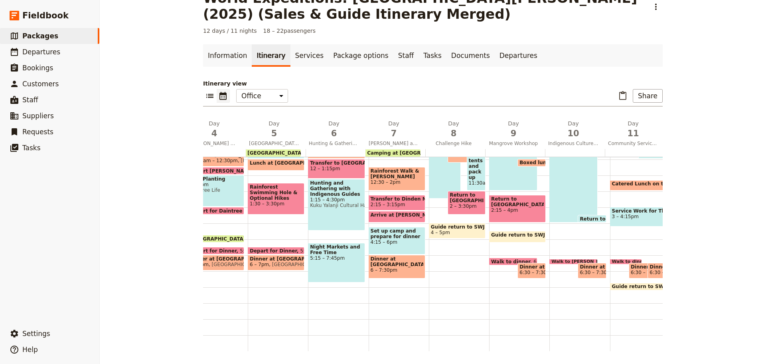
click at [267, 153] on span "Coral Tree Inn" at bounding box center [275, 153] width 56 height 6
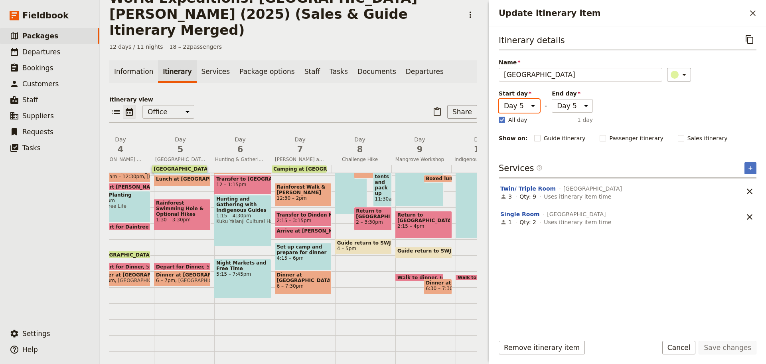
drag, startPoint x: 521, startPoint y: 102, endPoint x: 519, endPoint y: 109, distance: 7.7
click at [521, 102] on select "Day 1 Day 2 Day 3 Day 4 Day 5 Day 6 Day 7 Day 8 Day 9 Day 10 Day 11 Day 12" at bounding box center [519, 106] width 41 height 14
click at [499, 99] on select "Day 1 Day 2 Day 3 Day 4 Day 5 Day 6 Day 7 Day 8 Day 9 Day 10 Day 11 Day 12" at bounding box center [519, 106] width 41 height 14
click at [568, 109] on select "Day 1 Day 2 Day 3 Day 4 Day 5 Day 6 Day 7 Day 8 Day 9 Day 10 Day 11 Day 12" at bounding box center [572, 106] width 41 height 14
click at [552, 99] on select "Day 1 Day 2 Day 3 Day 4 Day 5 Day 6 Day 7 Day 8 Day 9 Day 10 Day 11 Day 12" at bounding box center [572, 106] width 41 height 14
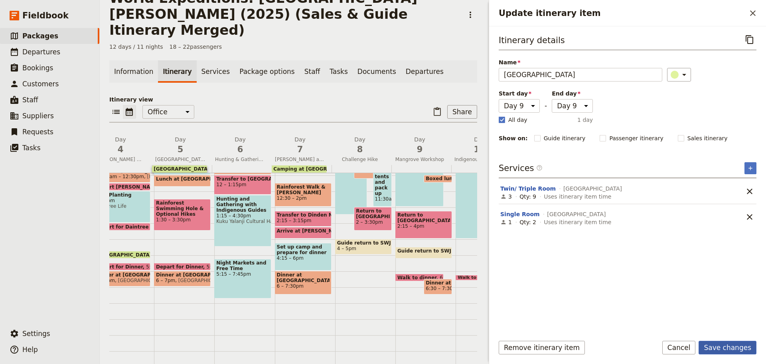
click at [727, 348] on button "Save changes" at bounding box center [728, 347] width 58 height 14
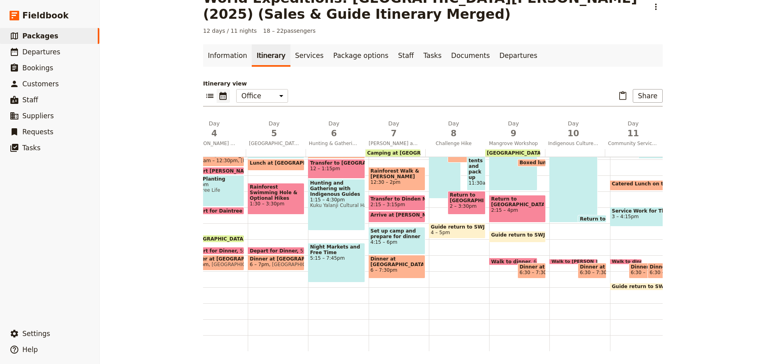
click at [535, 152] on span at bounding box center [537, 152] width 6 height 7
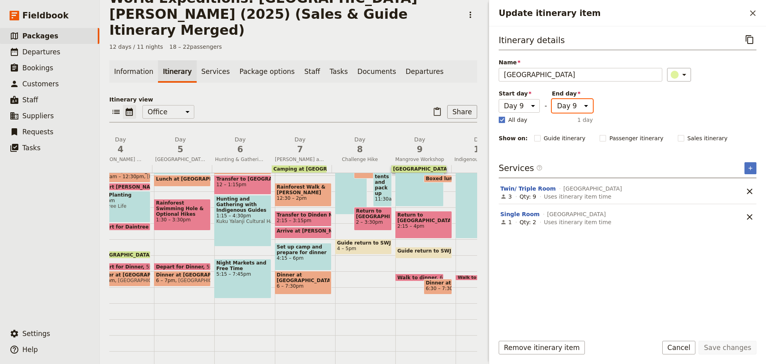
click at [565, 105] on select "Day 1 Day 2 Day 3 Day 4 Day 5 Day 6 Day 7 Day 8 Day 9 Day 10 Day 11 Day 12" at bounding box center [572, 106] width 41 height 14
click at [552, 99] on select "Day 1 Day 2 Day 3 Day 4 Day 5 Day 6 Day 7 Day 8 Day 9 Day 10 Day 11 Day 12" at bounding box center [572, 106] width 41 height 14
click at [716, 341] on button "Save changes" at bounding box center [728, 347] width 58 height 14
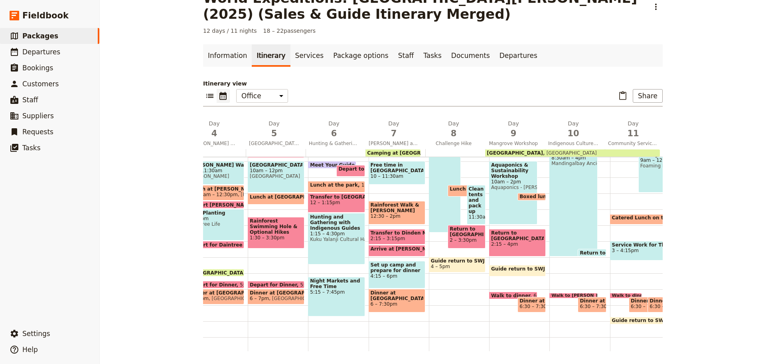
scroll to position [115, 0]
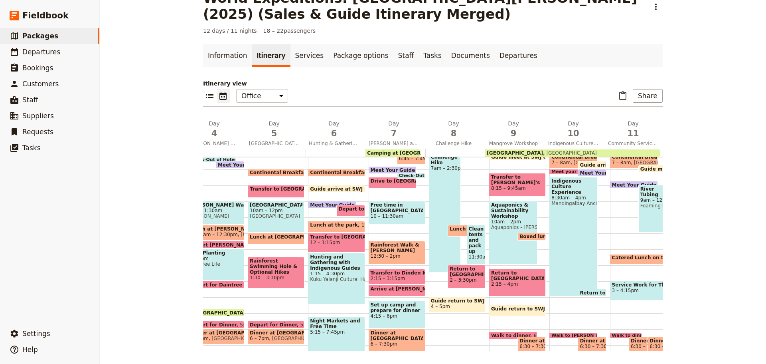
click at [270, 174] on span at bounding box center [276, 174] width 56 height 3
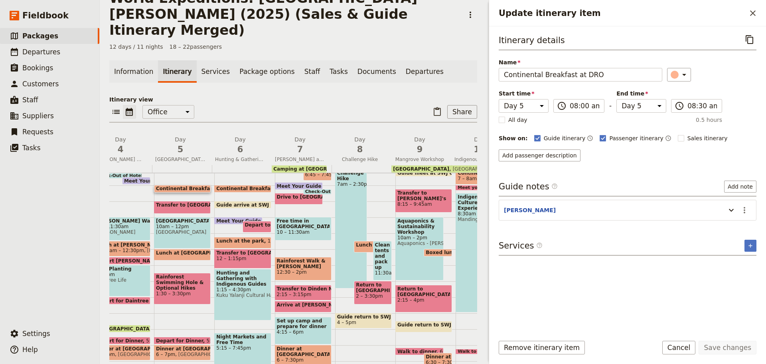
click at [180, 189] on span at bounding box center [182, 190] width 56 height 3
click at [178, 189] on span at bounding box center [182, 190] width 56 height 3
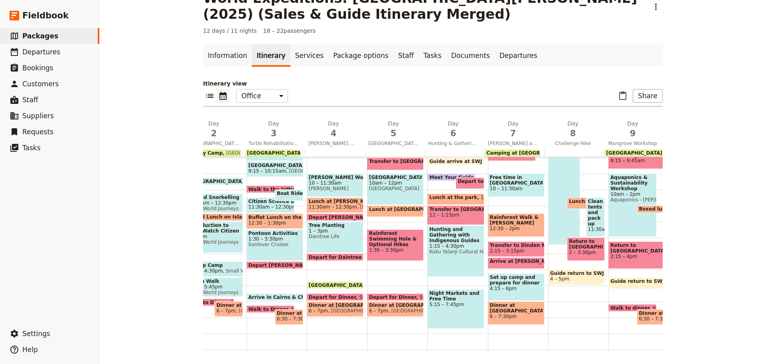
scroll to position [36, 0]
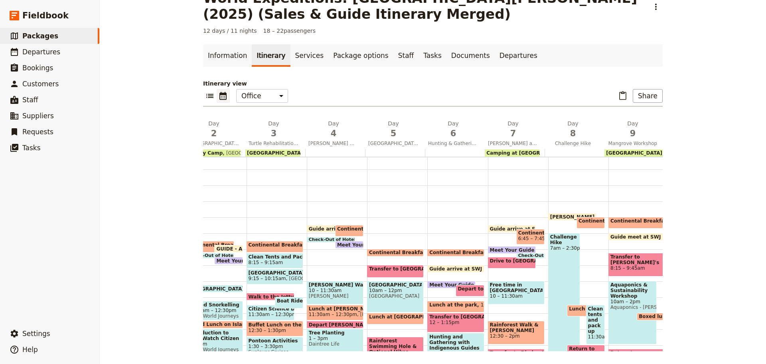
click at [337, 242] on span "Meet Your Guide in Reception & Depart" at bounding box center [392, 244] width 110 height 5
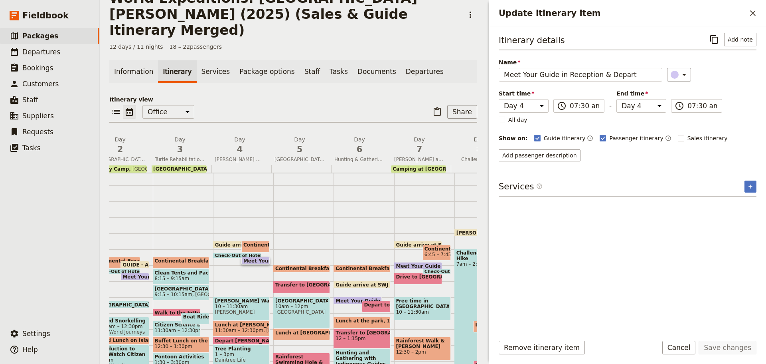
click at [687, 347] on button "Cancel" at bounding box center [679, 347] width 34 height 14
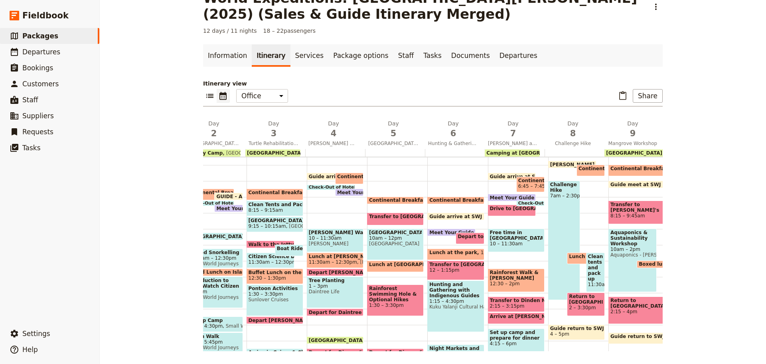
scroll to position [75, 0]
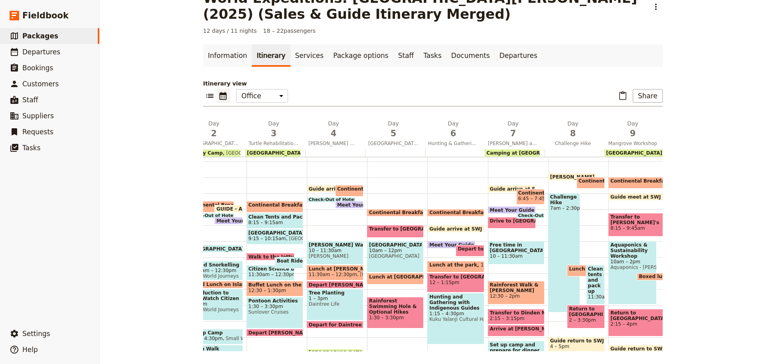
click at [400, 211] on span "Continental Breakfast at DRO" at bounding box center [410, 212] width 83 height 6
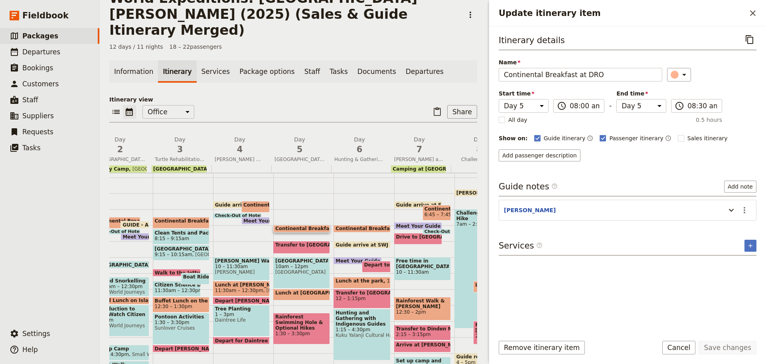
click at [257, 209] on span at bounding box center [256, 210] width 28 height 3
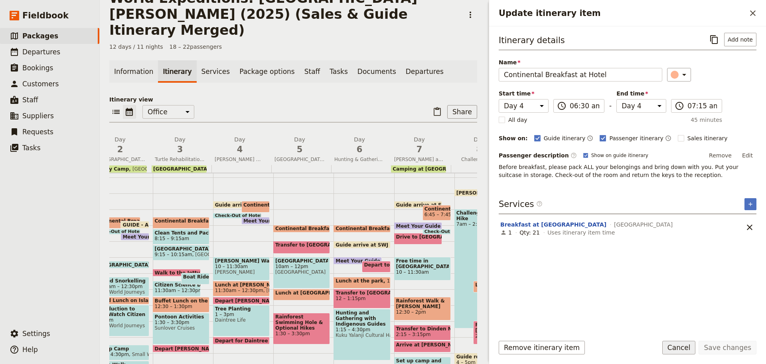
click at [672, 343] on button "Cancel" at bounding box center [679, 347] width 34 height 14
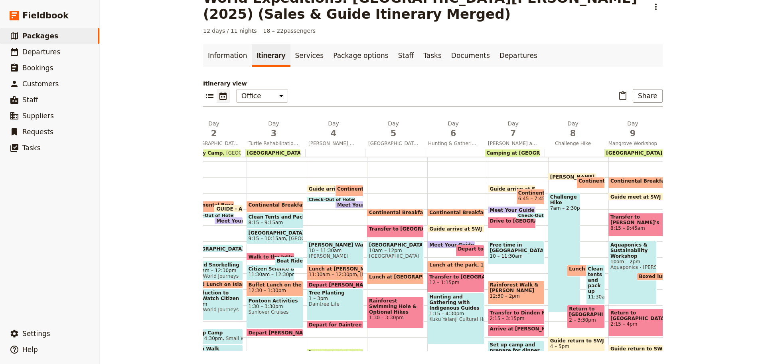
click at [387, 229] on span "Transfer to Daintree Discovery Centre" at bounding box center [414, 229] width 91 height 6
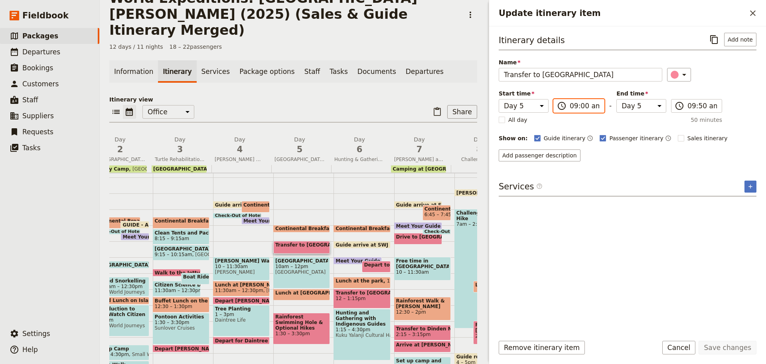
click at [582, 105] on input "09:00 am" at bounding box center [585, 106] width 30 height 10
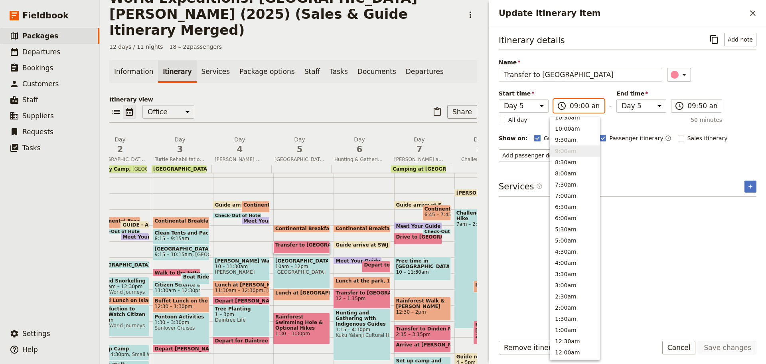
scroll to position [292, 0]
click at [563, 144] on button "9:30am" at bounding box center [574, 144] width 49 height 11
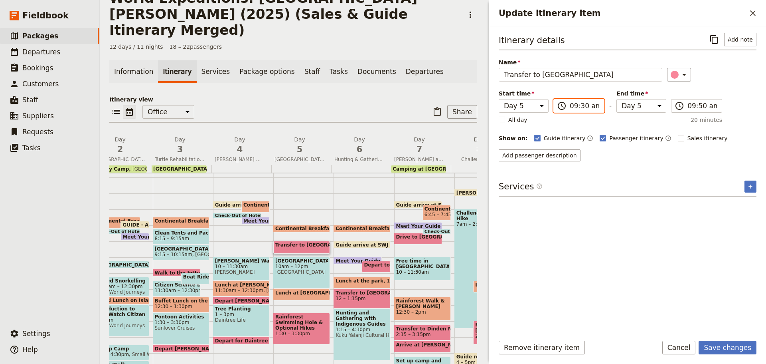
drag, startPoint x: 579, startPoint y: 107, endPoint x: 577, endPoint y: 103, distance: 4.1
click at [579, 107] on input "09:30 am" at bounding box center [585, 106] width 30 height 10
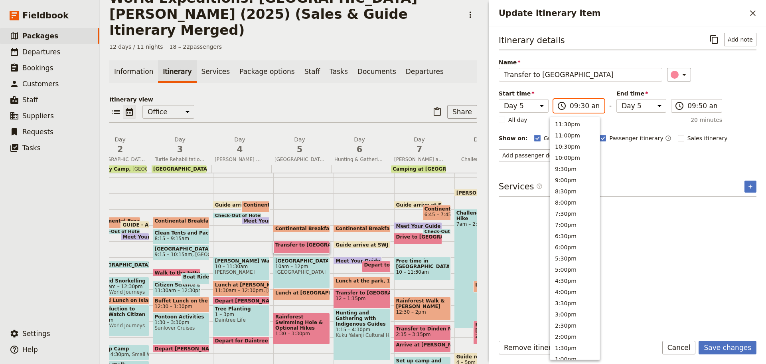
scroll to position [297, 0]
click at [696, 109] on input "09:50 am" at bounding box center [703, 106] width 30 height 10
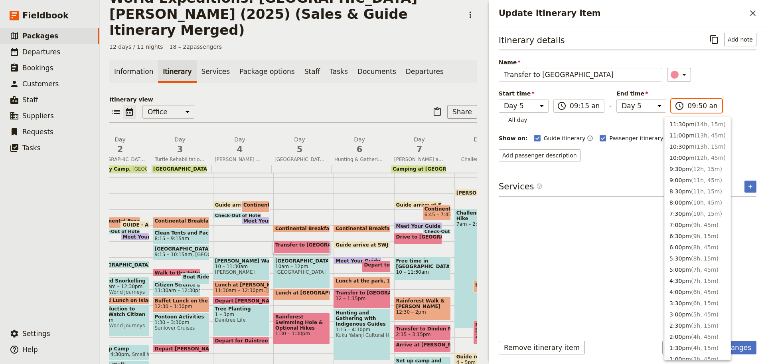
scroll to position [292, 0]
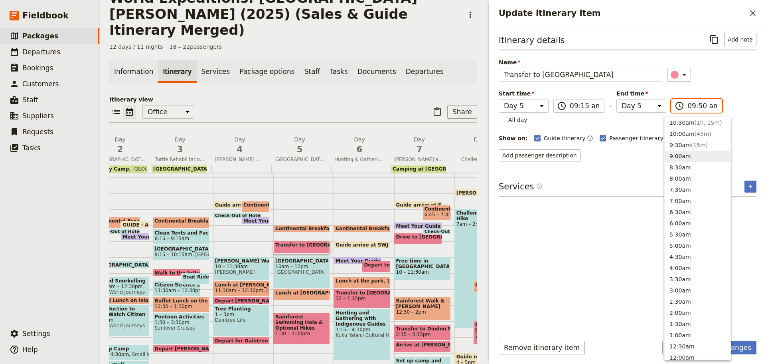
click at [682, 155] on button "9:00am" at bounding box center [698, 155] width 66 height 11
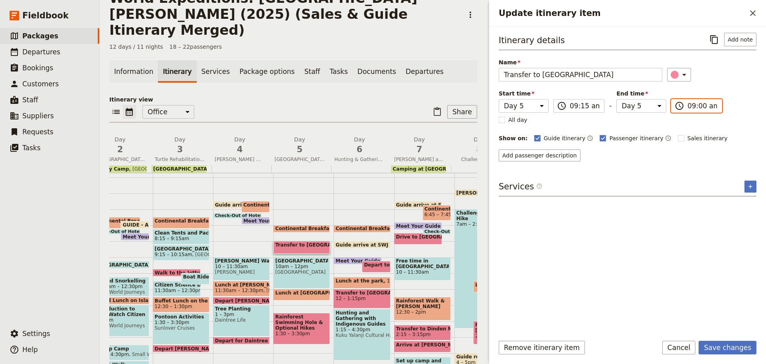
drag, startPoint x: 694, startPoint y: 107, endPoint x: 703, endPoint y: 102, distance: 10.4
click at [694, 106] on input "09:00 am" at bounding box center [703, 106] width 30 height 10
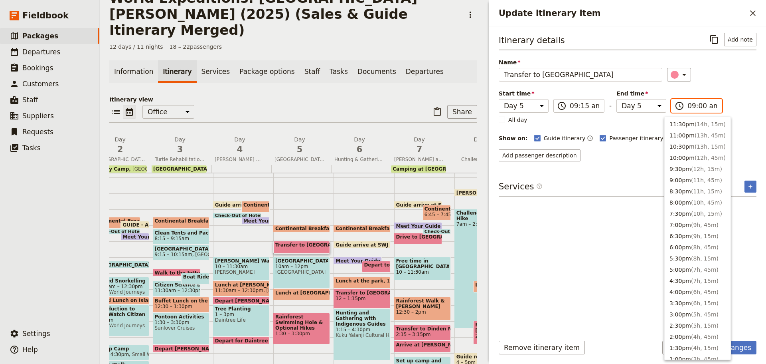
scroll to position [297, 0]
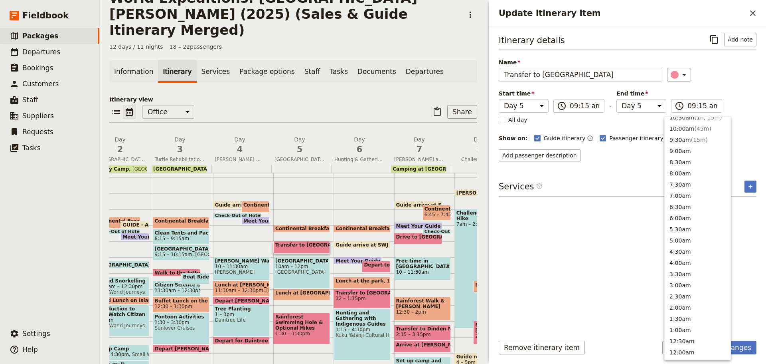
click at [613, 171] on div "Itinerary details ​ Add note Name Transfer to Daintree Discovery Centre ​ Start…" at bounding box center [628, 180] width 258 height 295
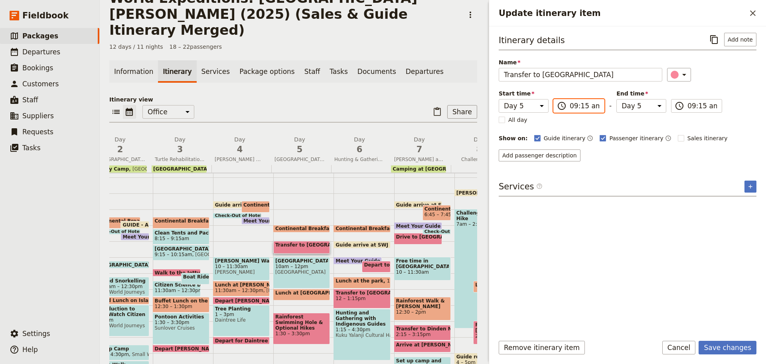
click at [579, 108] on input "09:15 am" at bounding box center [585, 106] width 30 height 10
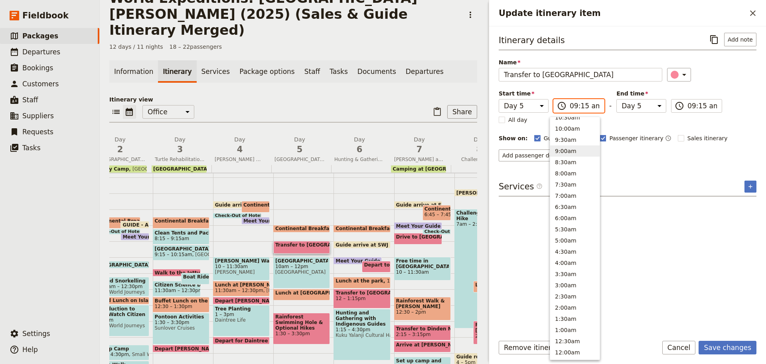
scroll to position [292, 0]
click at [680, 173] on div "Itinerary details ​ Add note Name Transfer to Daintree Discovery Centre ​ Start…" at bounding box center [628, 180] width 258 height 295
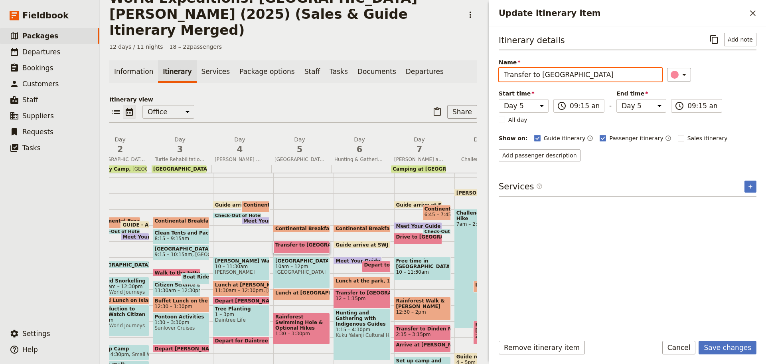
drag, startPoint x: 535, startPoint y: 76, endPoint x: 445, endPoint y: 77, distance: 89.4
click at [448, 78] on div "World Expeditions: St Leonard's College (2025) (Sales & Guide Itinerary Merged)…" at bounding box center [433, 182] width 666 height 364
click at [734, 348] on button "Save changes" at bounding box center [728, 347] width 58 height 14
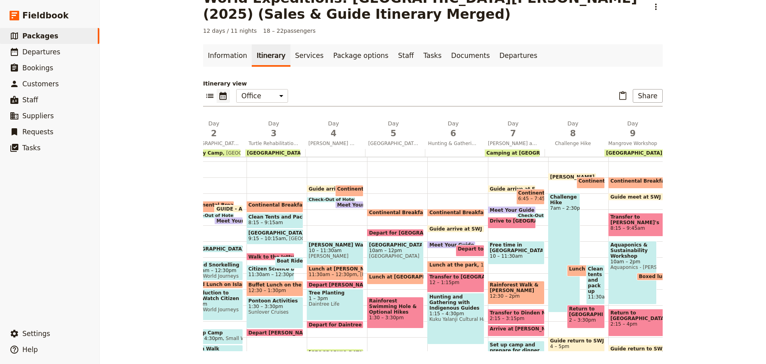
click at [391, 213] on span at bounding box center [396, 214] width 56 height 3
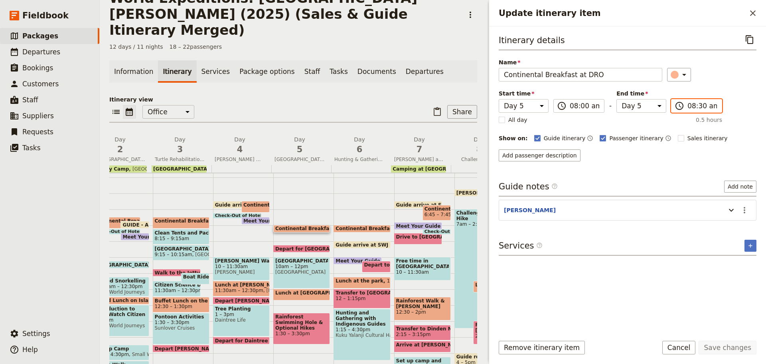
click at [693, 104] on input "08:30 am" at bounding box center [703, 106] width 30 height 10
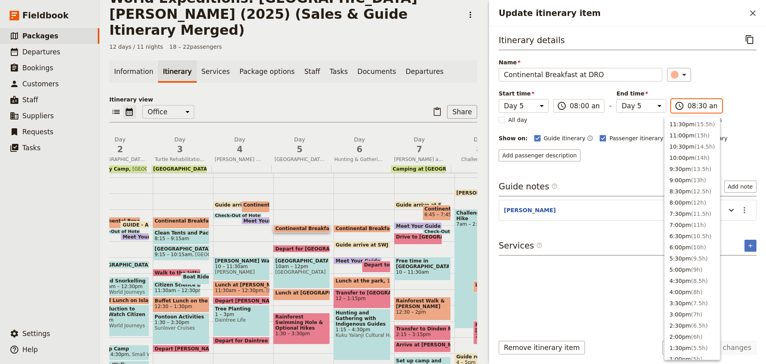
scroll to position [297, 0]
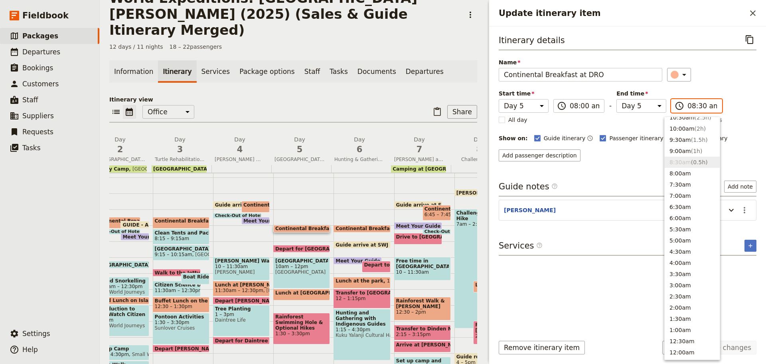
click at [692, 105] on input "08:30 am" at bounding box center [703, 106] width 30 height 10
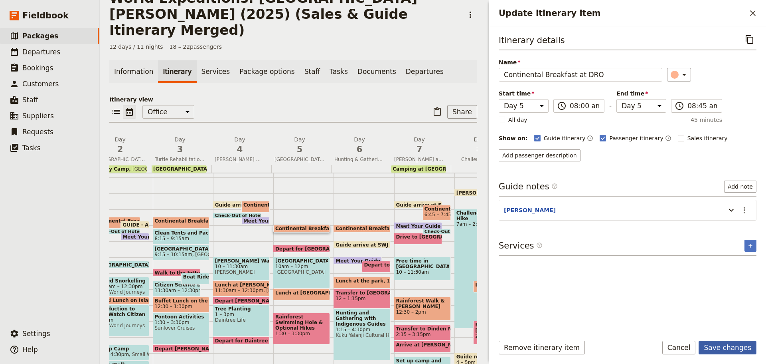
click at [739, 345] on button "Save changes" at bounding box center [728, 347] width 58 height 14
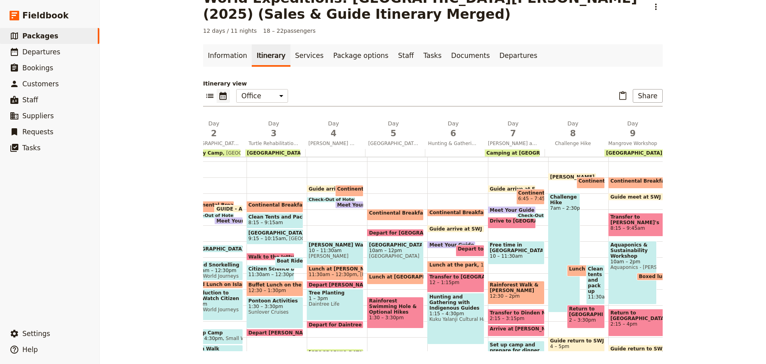
click at [455, 212] on span "Continental Breakfast at DRO" at bounding box center [470, 212] width 83 height 6
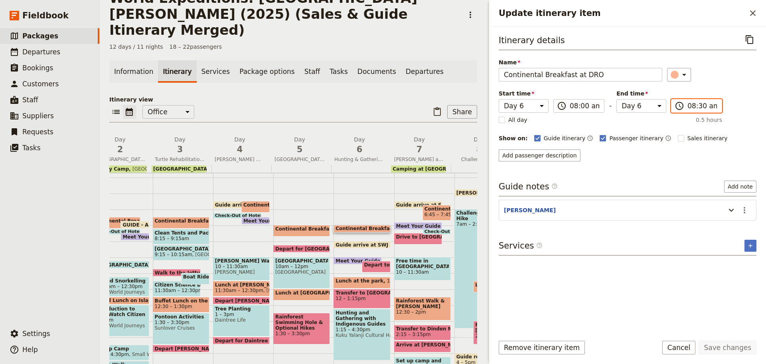
click at [698, 106] on input "08:30 am" at bounding box center [703, 106] width 30 height 10
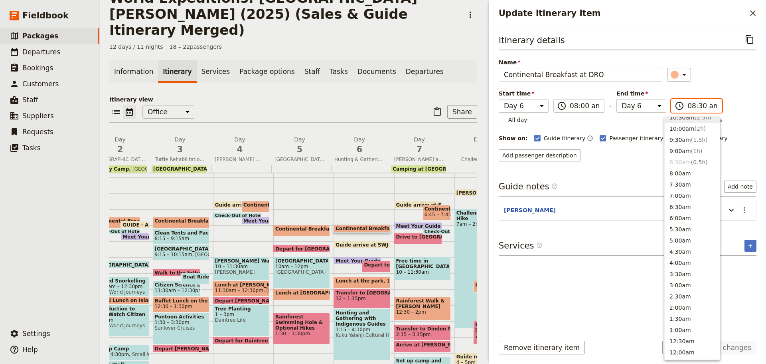
scroll to position [292, 0]
click at [693, 103] on input "08:30 am" at bounding box center [703, 106] width 30 height 10
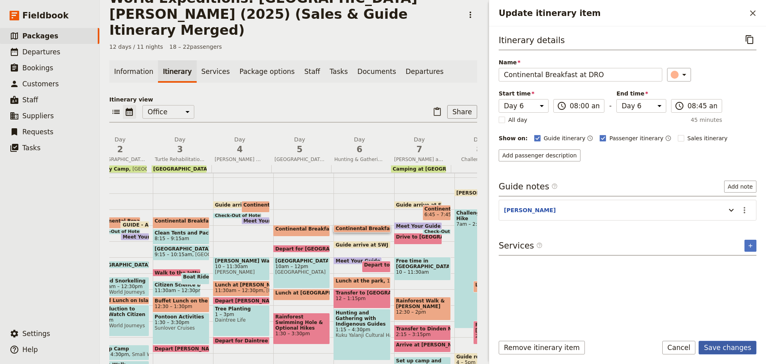
click at [731, 347] on button "Save changes" at bounding box center [728, 347] width 58 height 14
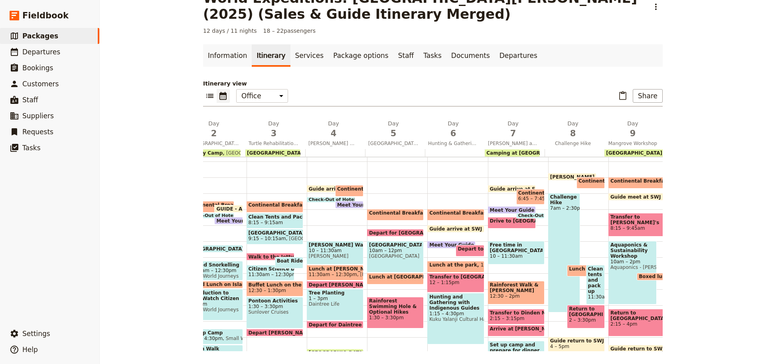
click at [408, 232] on span "Depart for Daintree Discovery Centre" at bounding box center [413, 232] width 89 height 5
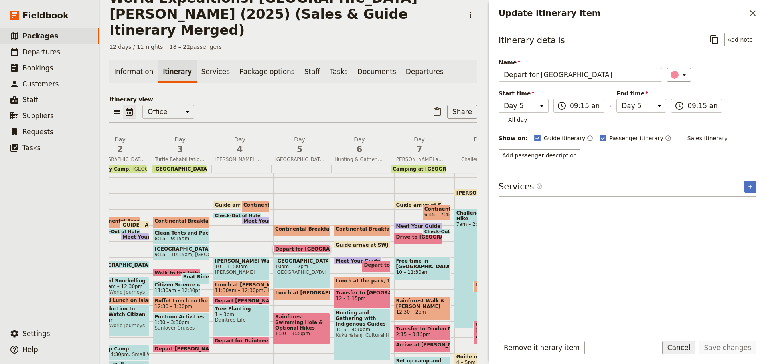
click at [680, 347] on button "Cancel" at bounding box center [679, 347] width 34 height 14
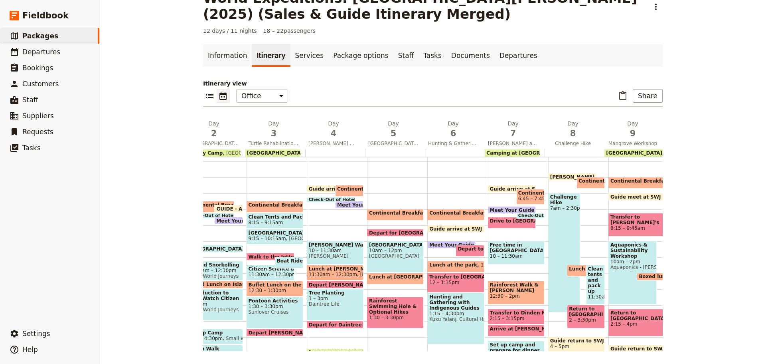
click at [404, 253] on span "10am – 12pm" at bounding box center [395, 250] width 53 height 6
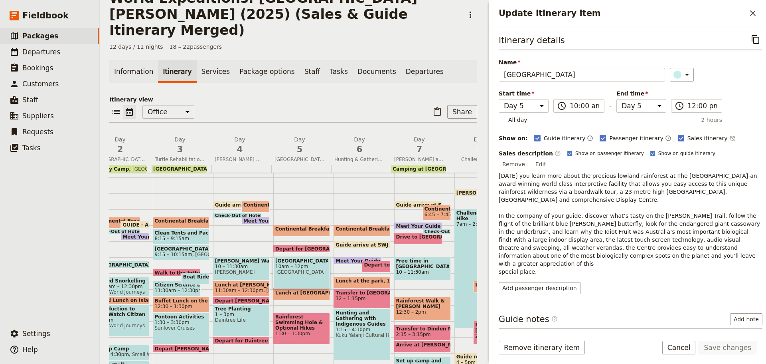
click at [746, 338] on icon "Actions" at bounding box center [751, 343] width 10 height 10
click at [733, 334] on span "Edit note" at bounding box center [721, 335] width 25 height 8
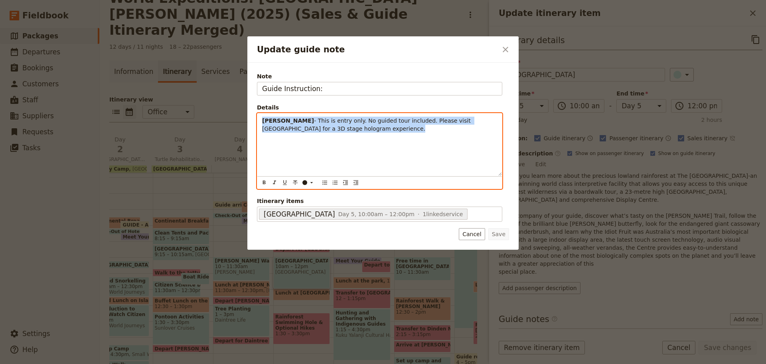
drag, startPoint x: 259, startPoint y: 122, endPoint x: 364, endPoint y: 150, distance: 108.2
click at [361, 150] on div "MIKE - This is entry only. No guided tour included. Please visit Discovery Thea…" at bounding box center [379, 144] width 245 height 62
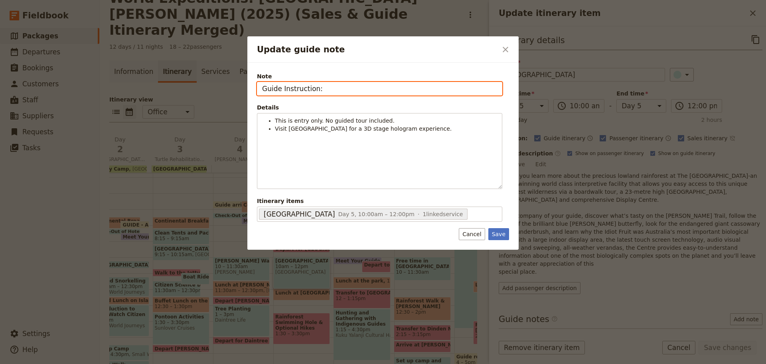
drag, startPoint x: 246, startPoint y: 83, endPoint x: 147, endPoint y: 79, distance: 98.6
click at [149, 363] on div "Update guide note ​ Note Guide Instruction: Details This is entry only. No guid…" at bounding box center [383, 364] width 766 height 0
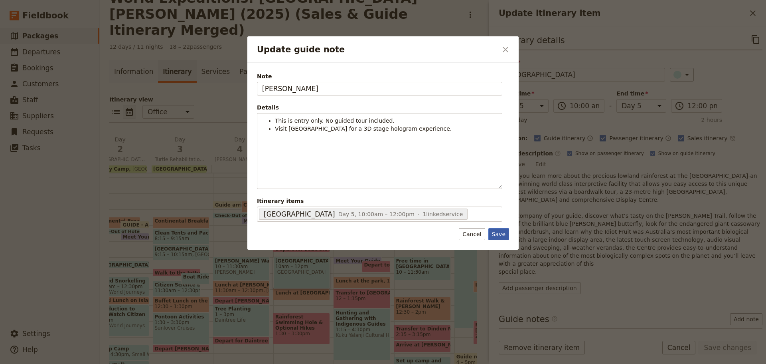
click at [496, 230] on button "Save" at bounding box center [498, 234] width 21 height 12
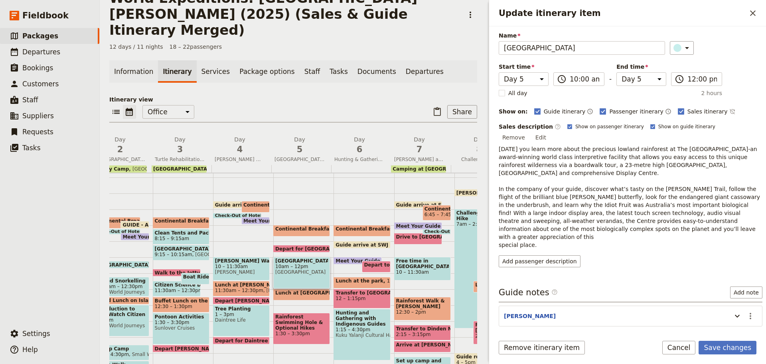
scroll to position [60, 0]
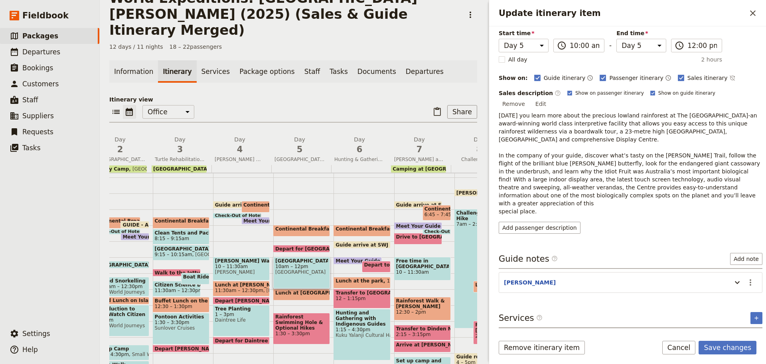
click at [576, 334] on button "Rainforest Boardwalk & Canopy Tower" at bounding box center [571, 338] width 142 height 8
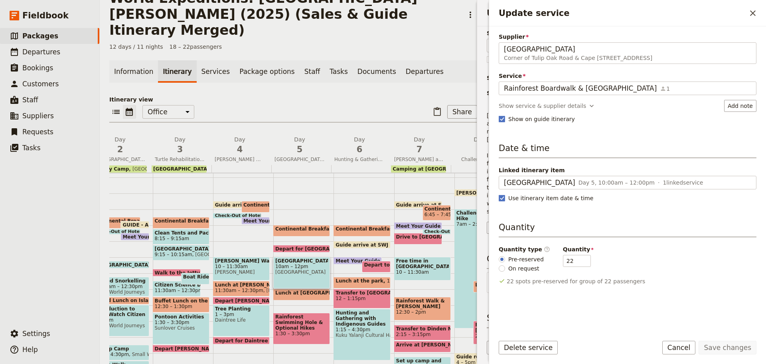
click at [682, 344] on button "Cancel" at bounding box center [679, 347] width 34 height 14
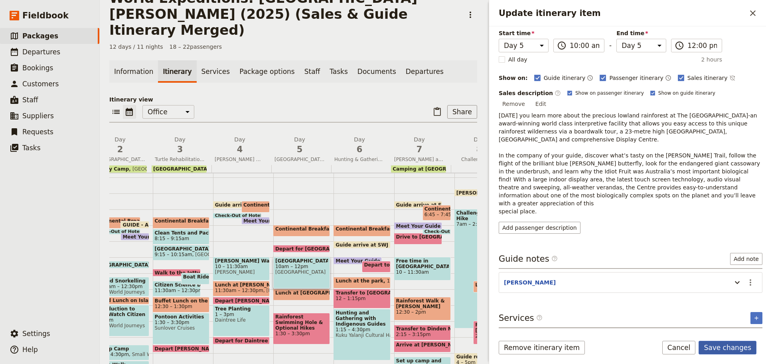
click at [733, 343] on button "Save changes" at bounding box center [728, 347] width 58 height 14
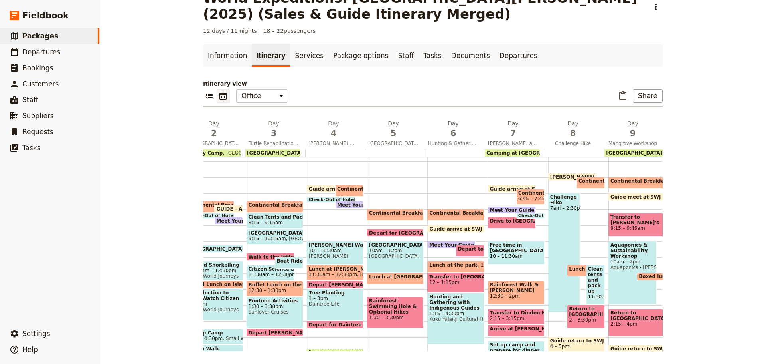
click at [396, 253] on span "10am – 12pm" at bounding box center [395, 250] width 53 height 6
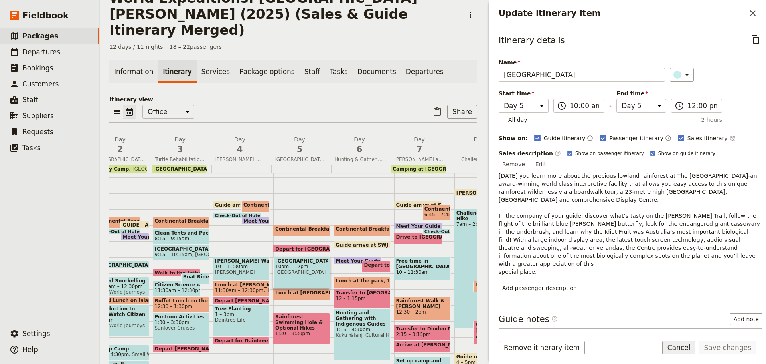
click at [686, 342] on button "Cancel" at bounding box center [679, 347] width 34 height 14
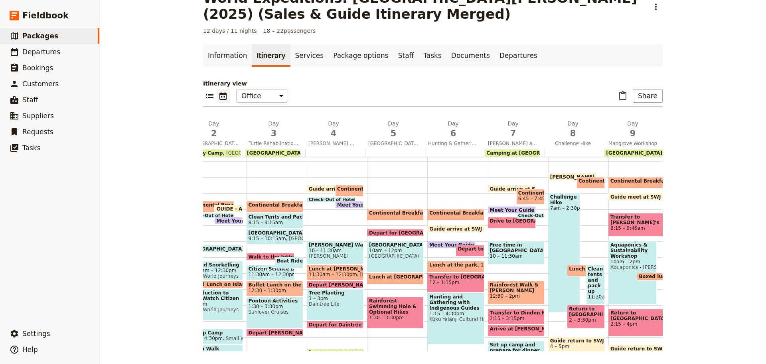
click at [396, 281] on span at bounding box center [396, 282] width 56 height 3
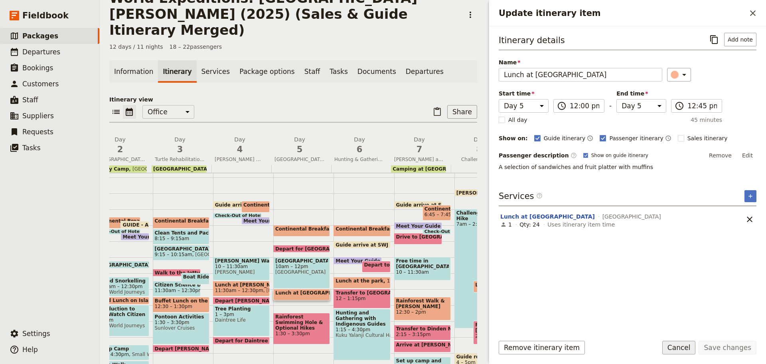
click at [692, 344] on button "Cancel" at bounding box center [679, 347] width 34 height 14
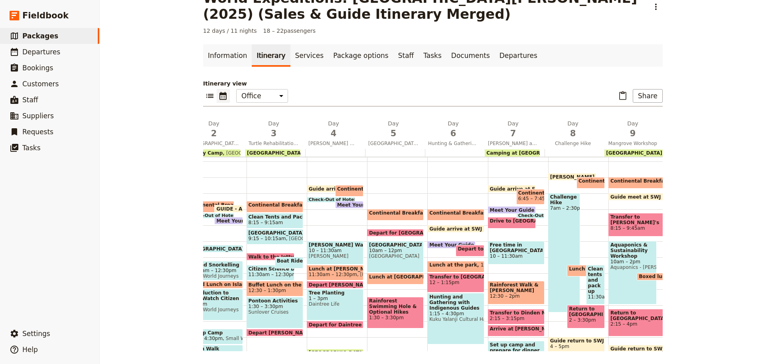
click at [395, 275] on span "Lunch at Daintree Discovery Centre" at bounding box center [411, 277] width 85 height 6
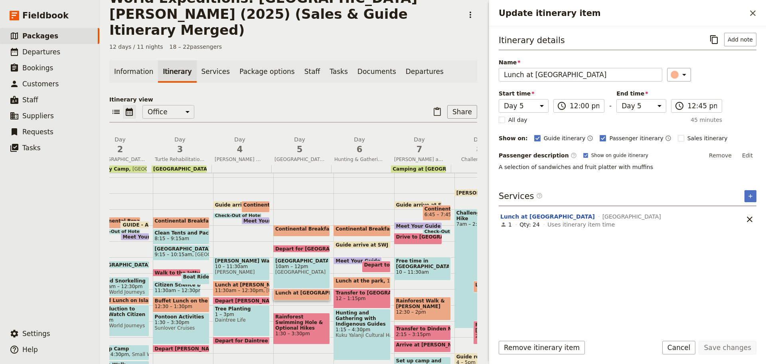
drag, startPoint x: 750, startPoint y: 150, endPoint x: 743, endPoint y: 157, distance: 10.2
click at [750, 150] on button "Edit" at bounding box center [748, 155] width 18 height 12
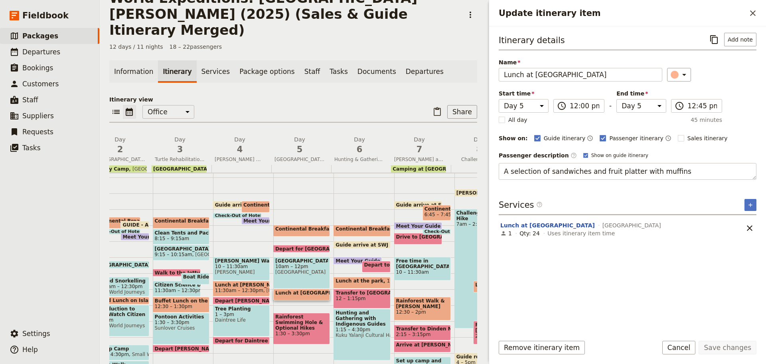
drag, startPoint x: 680, startPoint y: 169, endPoint x: 123, endPoint y: 209, distance: 558.5
click at [124, 219] on div "World Expeditions: St Leonard's College (2025) (Sales & Guide Itinerary Merged)…" at bounding box center [433, 182] width 666 height 364
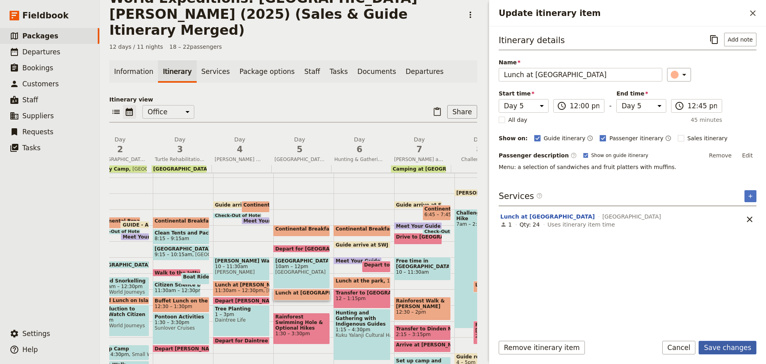
click at [727, 342] on button "Save changes" at bounding box center [728, 347] width 58 height 14
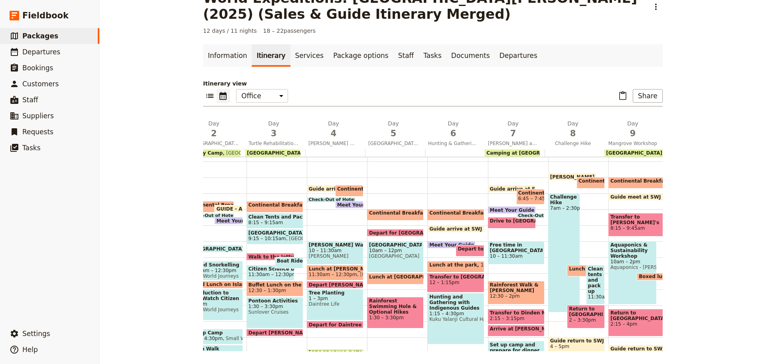
click at [336, 272] on span "11:30am – 12:30pm" at bounding box center [333, 274] width 48 height 6
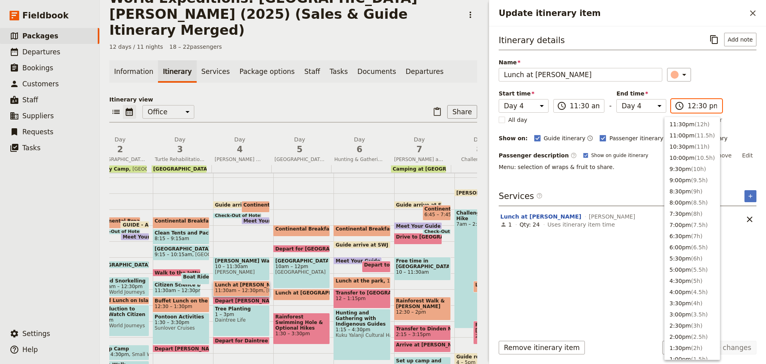
click at [692, 107] on input "12:30 pm" at bounding box center [703, 106] width 30 height 10
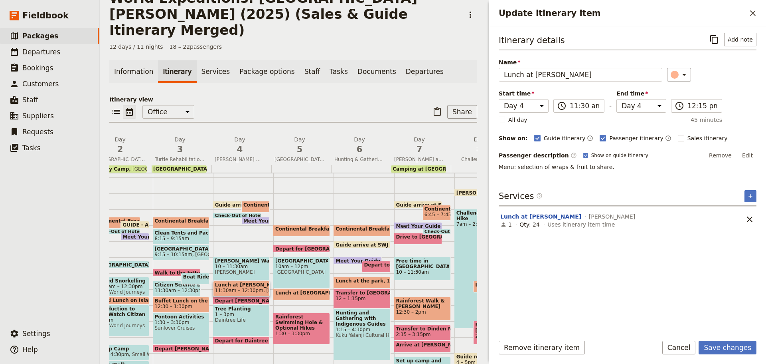
click at [634, 180] on div "Itinerary details ​ Add note Name Lunch at Mossman Gorge ​ Start time Day 1 Day…" at bounding box center [628, 180] width 258 height 295
click at [745, 346] on button "Save changes" at bounding box center [728, 347] width 58 height 14
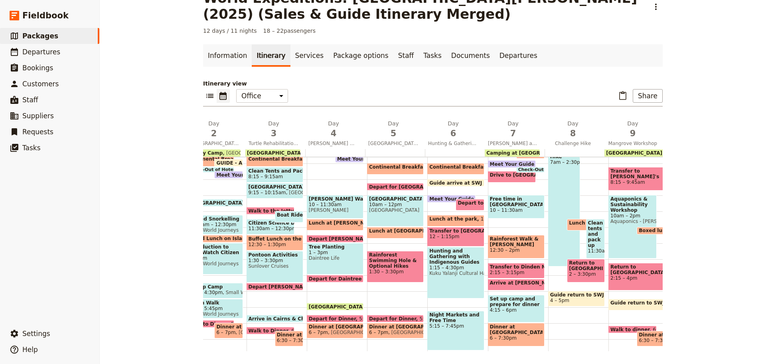
scroll to position [155, 0]
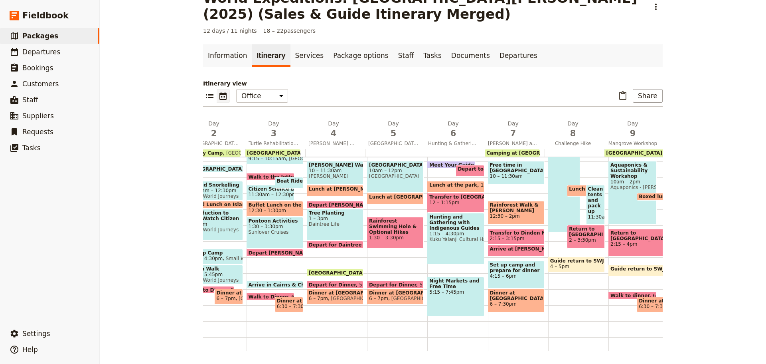
click at [340, 202] on span "Depart Mossman Gorge" at bounding box center [343, 204] width 68 height 5
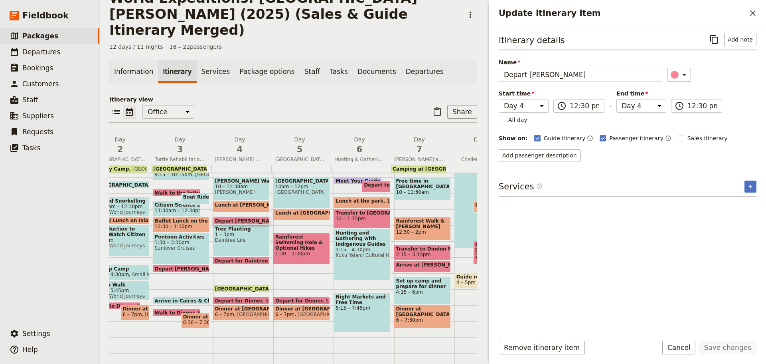
click at [231, 202] on span "Lunch at Mossman Gorge" at bounding box center [251, 205] width 73 height 6
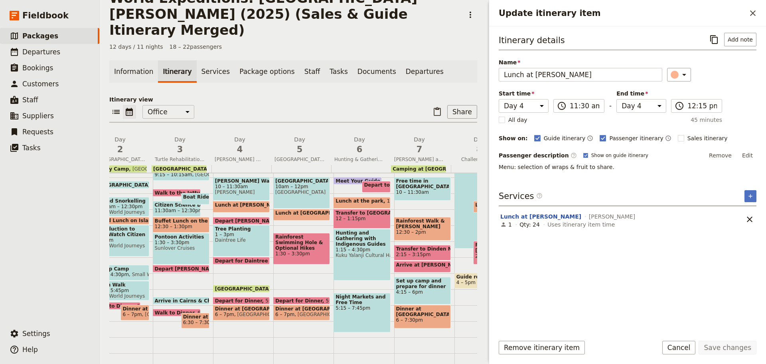
click at [229, 218] on span "Depart Mossman Gorge" at bounding box center [249, 220] width 68 height 5
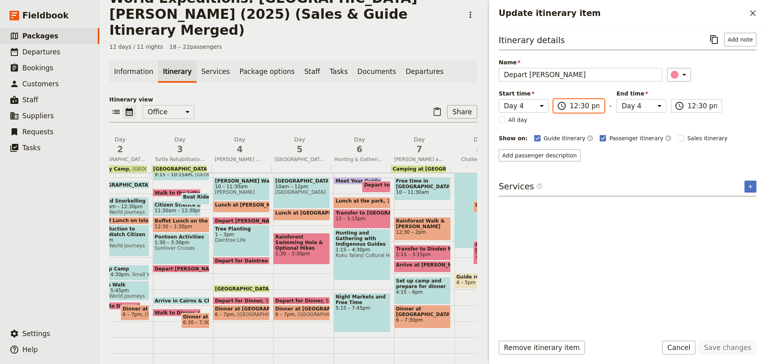
click at [575, 106] on input "12:30 pm" at bounding box center [585, 106] width 30 height 10
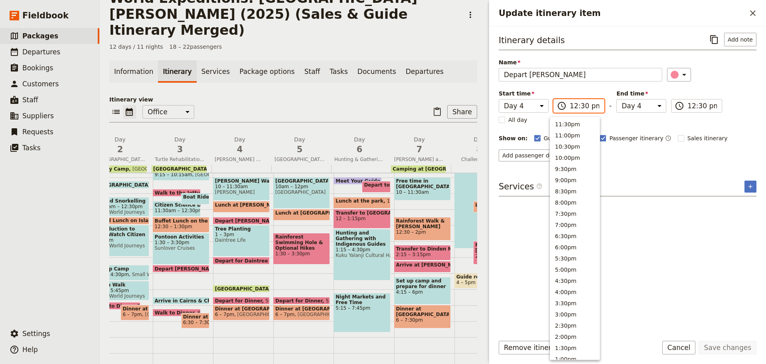
scroll to position [247, 0]
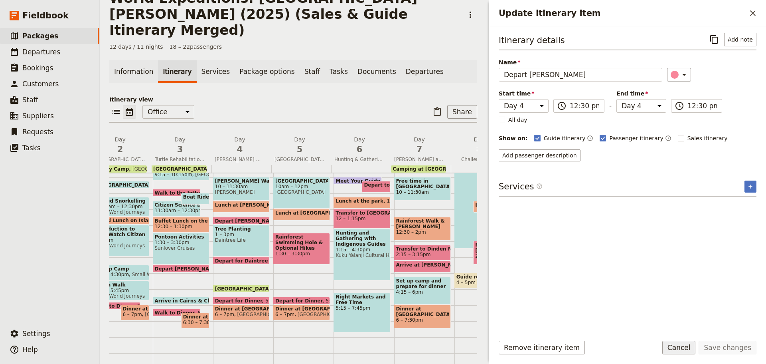
click at [689, 345] on button "Cancel" at bounding box center [679, 347] width 34 height 14
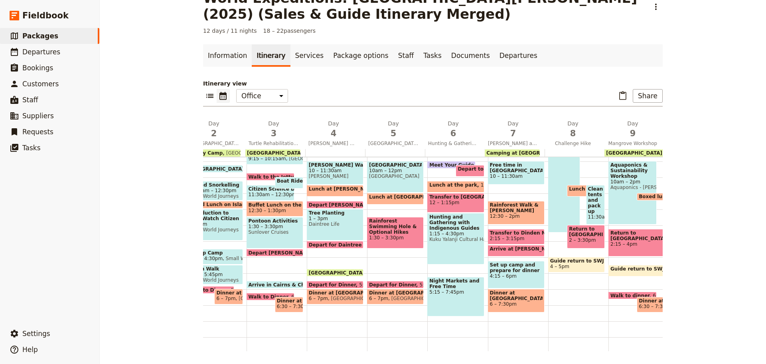
click at [328, 187] on span "Lunch at Mossman Gorge" at bounding box center [345, 189] width 73 height 6
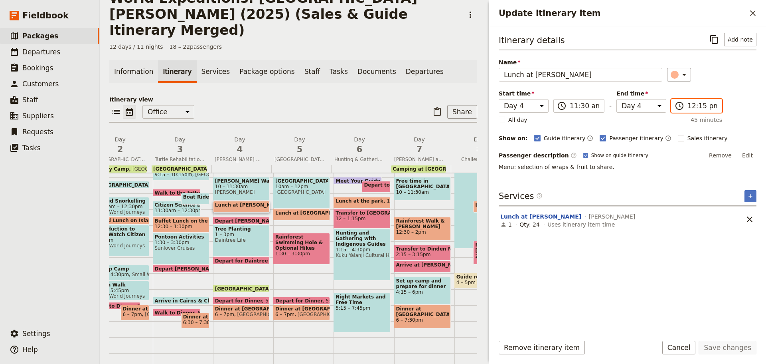
click at [692, 104] on input "12:15 pm" at bounding box center [703, 106] width 30 height 10
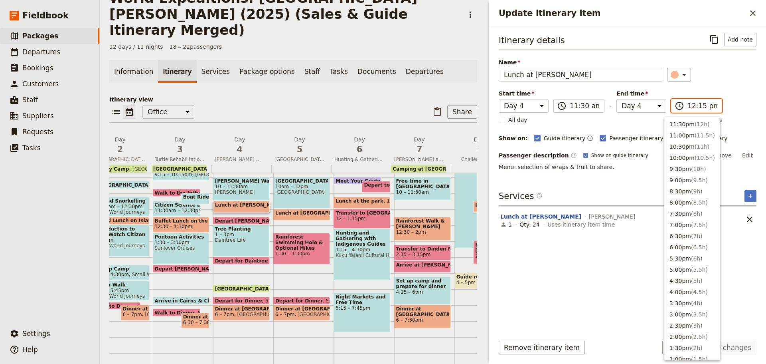
scroll to position [259, 0]
click at [692, 107] on input "12:15 pm" at bounding box center [703, 106] width 30 height 10
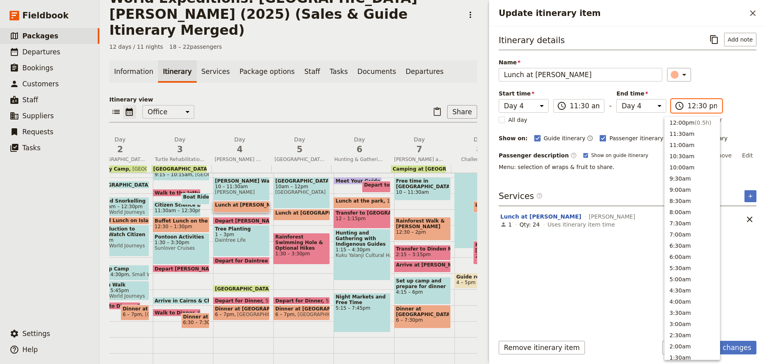
scroll to position [248, 0]
drag, startPoint x: 621, startPoint y: 182, endPoint x: 636, endPoint y: 201, distance: 24.6
click at [621, 182] on div "Itinerary details ​ Add note Name Lunch at Mossman Gorge ​ Start time Day 1 Day…" at bounding box center [628, 180] width 258 height 295
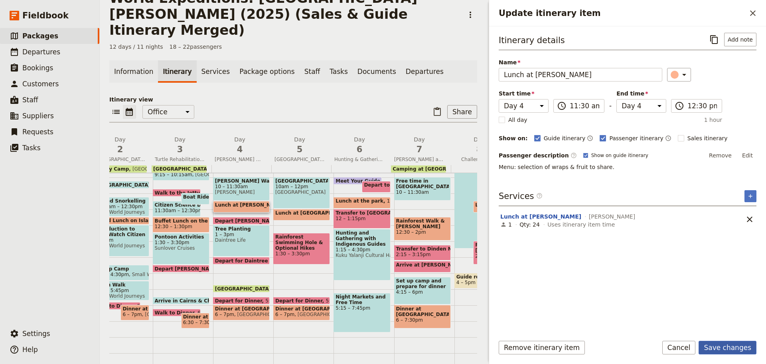
click at [729, 345] on button "Save changes" at bounding box center [728, 347] width 58 height 14
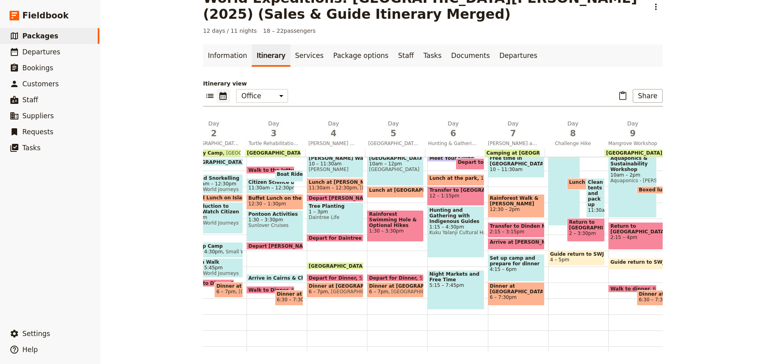
scroll to position [36, 0]
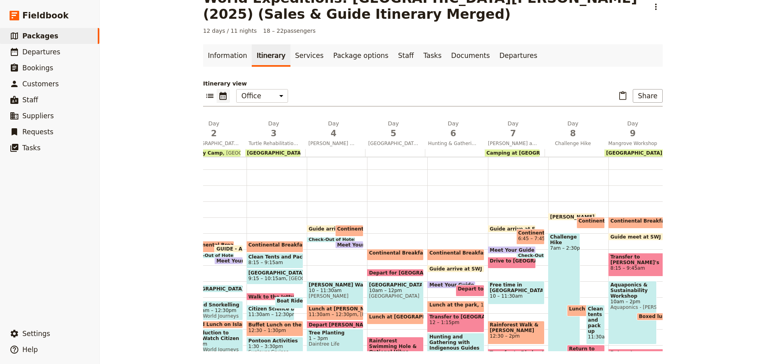
drag, startPoint x: 447, startPoint y: 191, endPoint x: 429, endPoint y: 187, distance: 17.7
click at [447, 191] on div "Continental Breakfast at DRO 8 – 8:45am Guide arrive at SWJ office 9am Meet You…" at bounding box center [457, 312] width 60 height 383
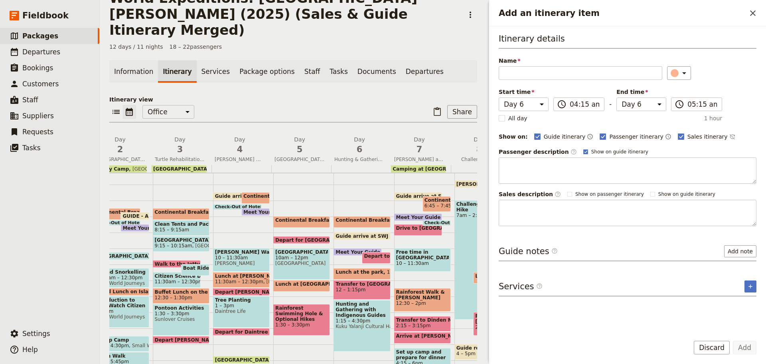
scroll to position [155, 0]
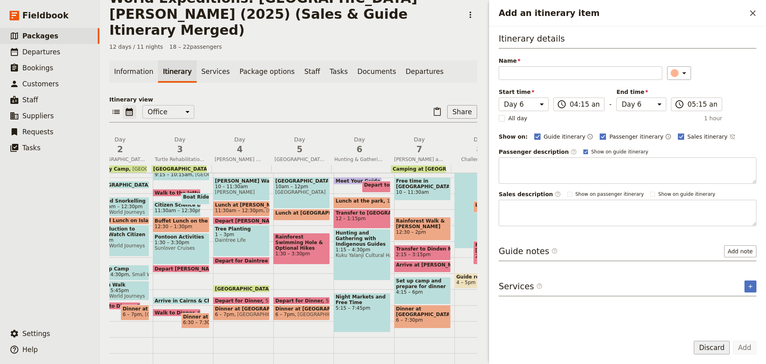
click at [721, 349] on button "Discard" at bounding box center [712, 347] width 36 height 14
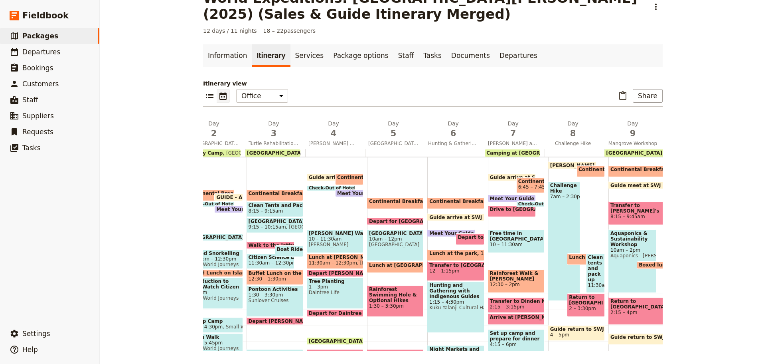
scroll to position [75, 0]
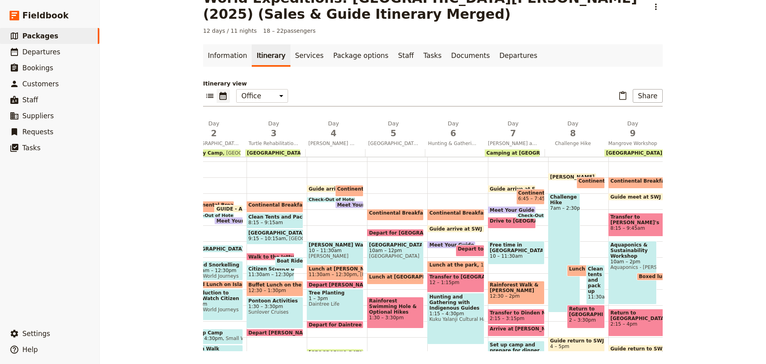
click at [391, 229] on div "Depart for Daintree Discovery Centre 9:15am" at bounding box center [395, 233] width 57 height 8
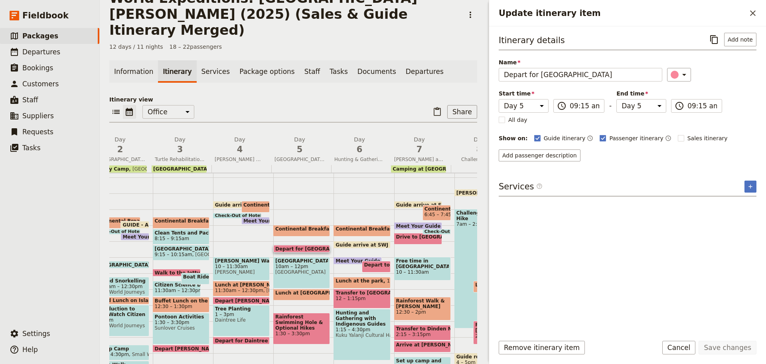
click at [295, 290] on span "Lunch at Daintree Discovery Centre" at bounding box center [317, 293] width 85 height 6
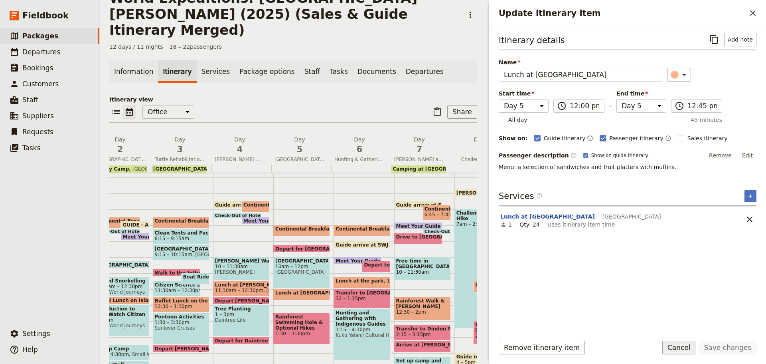
click at [681, 346] on button "Cancel" at bounding box center [679, 347] width 34 height 14
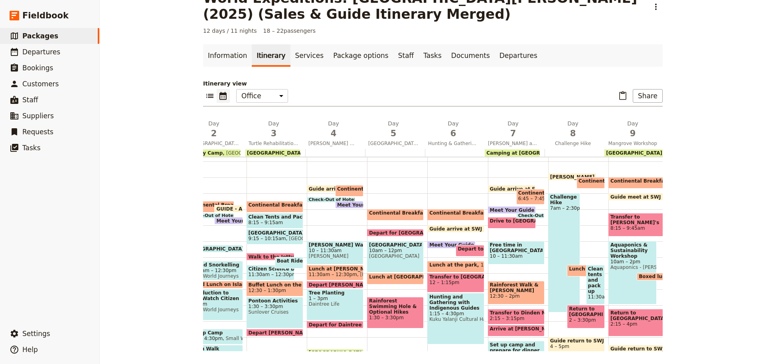
click at [350, 283] on span "Depart Mossman Gorge" at bounding box center [343, 284] width 68 height 5
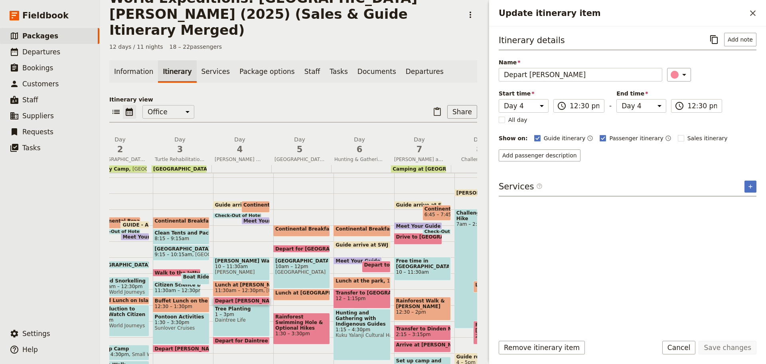
drag, startPoint x: 715, startPoint y: 38, endPoint x: 684, endPoint y: 94, distance: 64.5
click at [715, 38] on icon "Copy itinerary item" at bounding box center [714, 40] width 10 height 10
drag, startPoint x: 693, startPoint y: 349, endPoint x: 688, endPoint y: 350, distance: 4.8
click at [692, 350] on button "Cancel" at bounding box center [679, 347] width 34 height 14
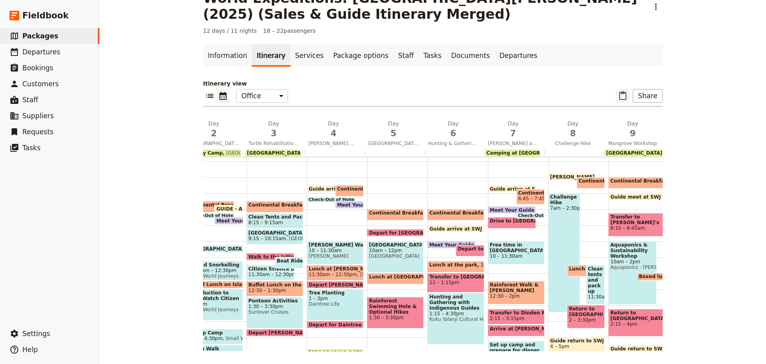
click at [619, 97] on icon "Paste itinerary item" at bounding box center [623, 96] width 10 height 10
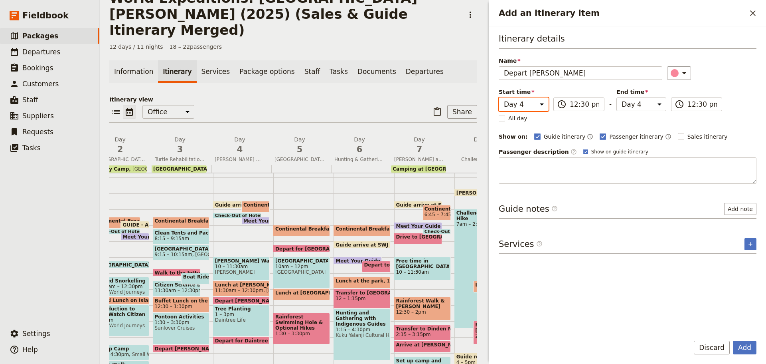
click at [526, 107] on select "Day 1 Day 2 Day 3 Day 4 Day 5 Day 6 Day 7 Day 8 Day 9 Day 10 Day 11 Day 12" at bounding box center [524, 104] width 50 height 14
click at [499, 97] on select "Day 1 Day 2 Day 3 Day 4 Day 5 Day 6 Day 7 Day 8 Day 9 Day 10 Day 11 Day 12" at bounding box center [524, 104] width 50 height 14
drag, startPoint x: 646, startPoint y: 103, endPoint x: 645, endPoint y: 110, distance: 6.8
click at [646, 103] on select "Day 1 Day 2 Day 3 Day 4 Day 5 Day 6 Day 7 Day 8 Day 9 Day 10 Day 11 Day 12" at bounding box center [642, 104] width 50 height 14
click at [617, 97] on select "Day 1 Day 2 Day 3 Day 4 Day 5 Day 6 Day 7 Day 8 Day 9 Day 10 Day 11 Day 12" at bounding box center [642, 104] width 50 height 14
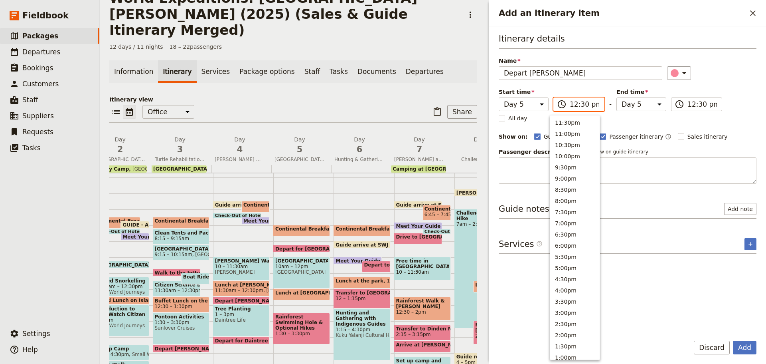
click at [580, 103] on input "12:30 pm" at bounding box center [585, 104] width 30 height 10
click at [579, 105] on input "12:30 pm" at bounding box center [585, 104] width 30 height 10
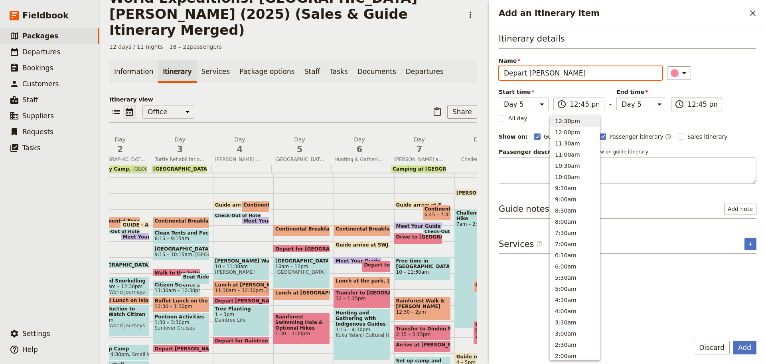
click at [693, 105] on input "12:45 pm" at bounding box center [703, 104] width 30 height 10
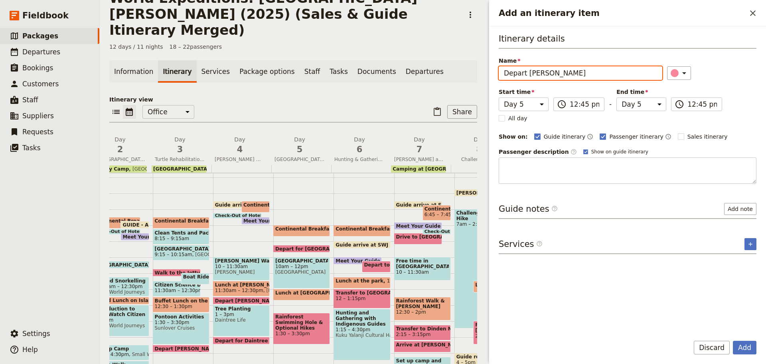
drag, startPoint x: 529, startPoint y: 71, endPoint x: 709, endPoint y: 14, distance: 189.3
click at [716, 22] on div "Add an itinerary item ​ Itinerary details Name Depart Mossman Gorge ​ Start tim…" at bounding box center [627, 182] width 277 height 364
click at [740, 206] on button "Add note" at bounding box center [740, 209] width 32 height 12
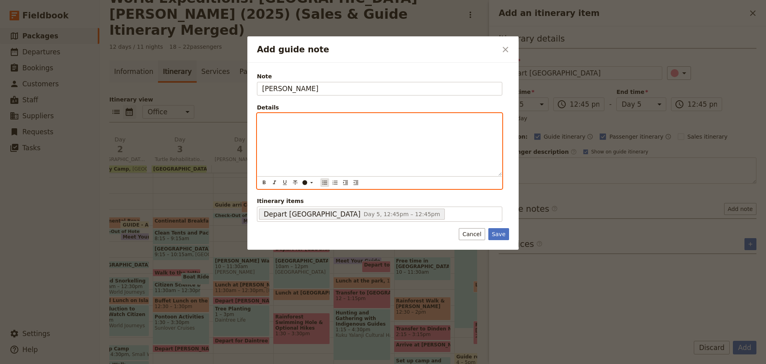
click at [326, 178] on button "​" at bounding box center [324, 182] width 9 height 9
click at [315, 125] on span "Do self-guided orchard walk" at bounding box center [314, 128] width 78 height 6
click at [314, 128] on span "Do self-guided orchard walk" at bounding box center [314, 128] width 78 height 6
click at [349, 124] on ul "Drive to Daintree Ice Cream. Do self-guided orchard walk" at bounding box center [379, 125] width 235 height 16
click at [328, 129] on span "Do self-guided orchard walk" at bounding box center [314, 128] width 78 height 6
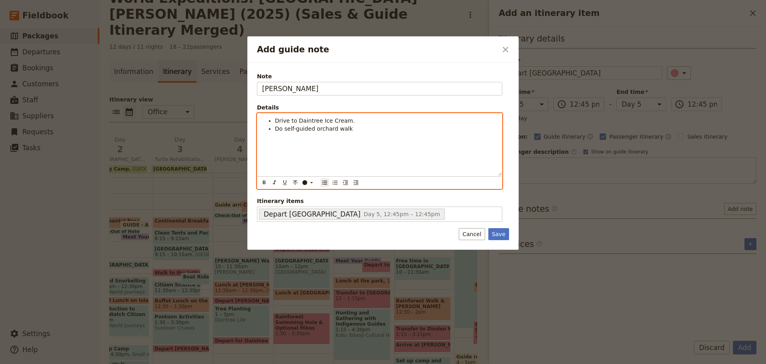
click at [324, 127] on span "Do self-guided orchard walk" at bounding box center [314, 128] width 78 height 6
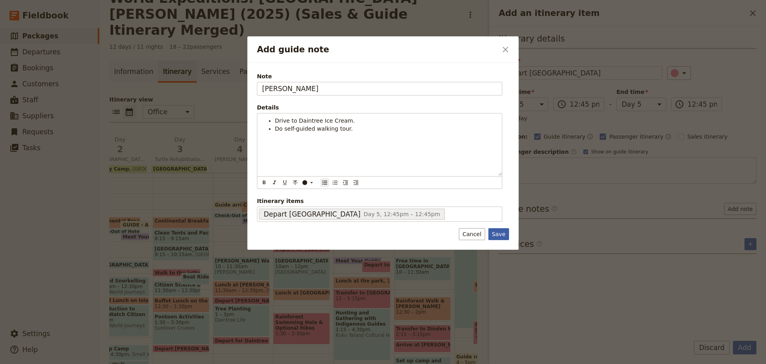
click at [497, 235] on button "Save" at bounding box center [498, 234] width 21 height 12
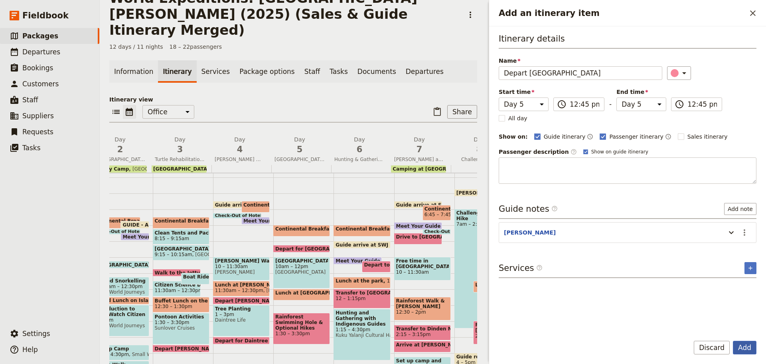
click at [743, 350] on button "Add" at bounding box center [745, 347] width 24 height 14
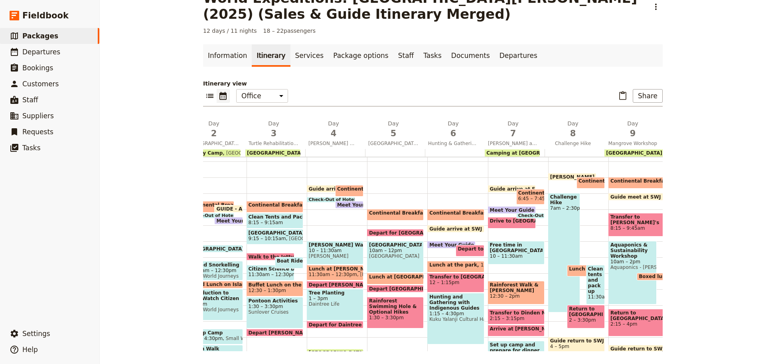
click at [391, 287] on span "Depart Daintee Discovery Centre" at bounding box center [409, 288] width 80 height 5
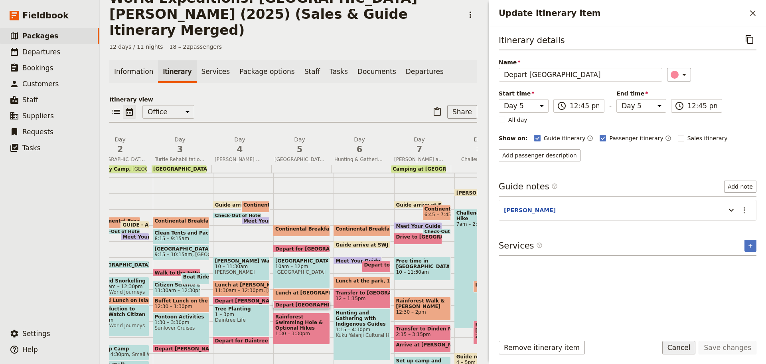
click at [680, 346] on button "Cancel" at bounding box center [679, 347] width 34 height 14
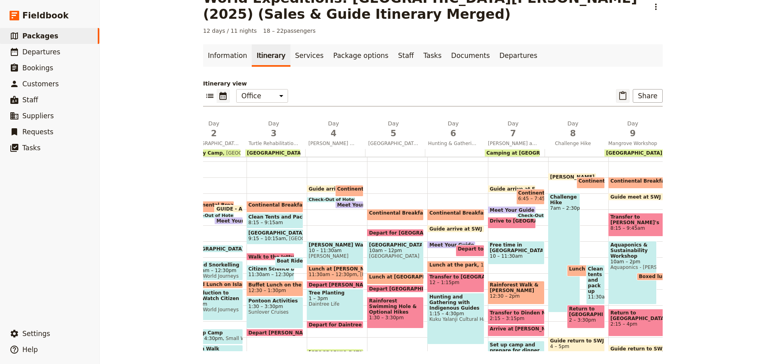
click at [620, 96] on icon "Paste itinerary item" at bounding box center [623, 96] width 10 height 10
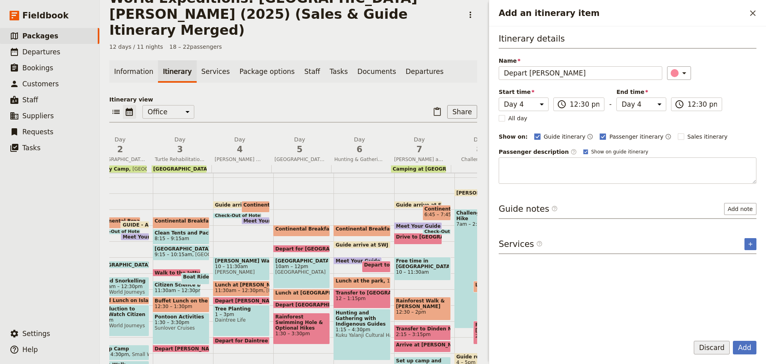
click at [704, 347] on button "Discard" at bounding box center [712, 347] width 36 height 14
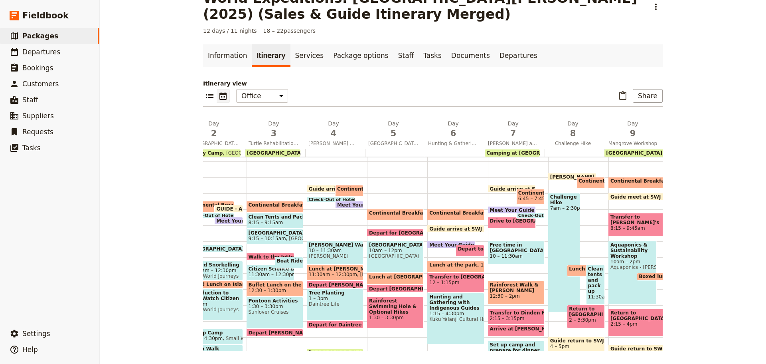
click at [382, 334] on div "Continental Breakfast at DRO 8 – 8:45am Depart for Daintree Discovery Centre 9:…" at bounding box center [397, 272] width 60 height 383
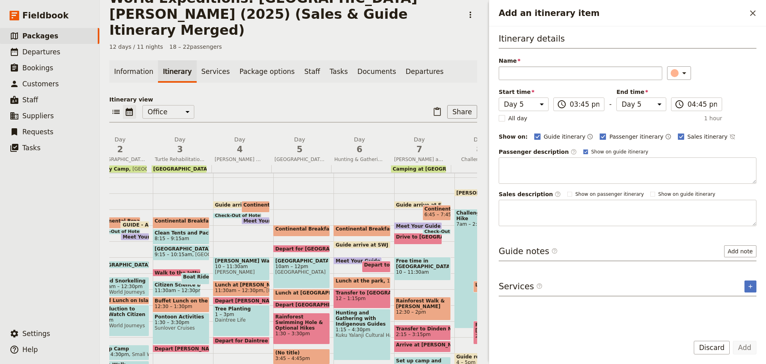
click at [641, 67] on input "Name" at bounding box center [581, 73] width 164 height 14
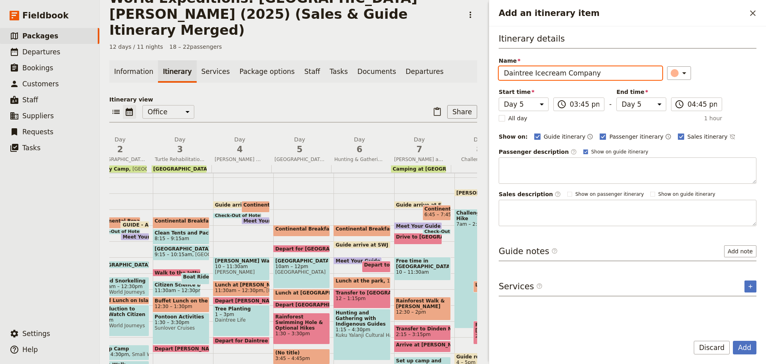
click at [539, 73] on input "Daintree Icecream Company" at bounding box center [581, 73] width 164 height 14
click at [683, 69] on icon "Add an itinerary item" at bounding box center [685, 73] width 10 height 10
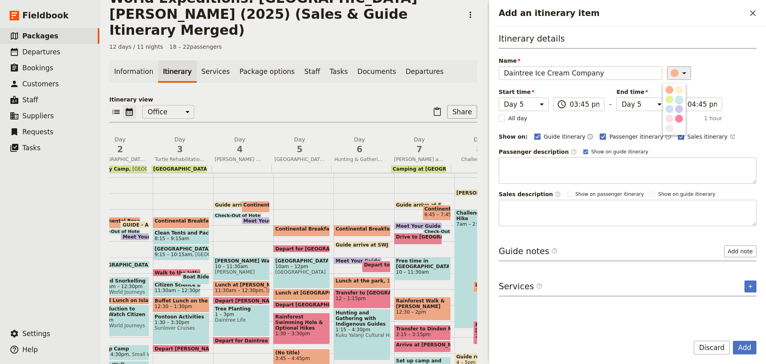
click at [678, 100] on div "button" at bounding box center [679, 99] width 8 height 8
click at [583, 105] on input "03:45 pm" at bounding box center [585, 104] width 30 height 10
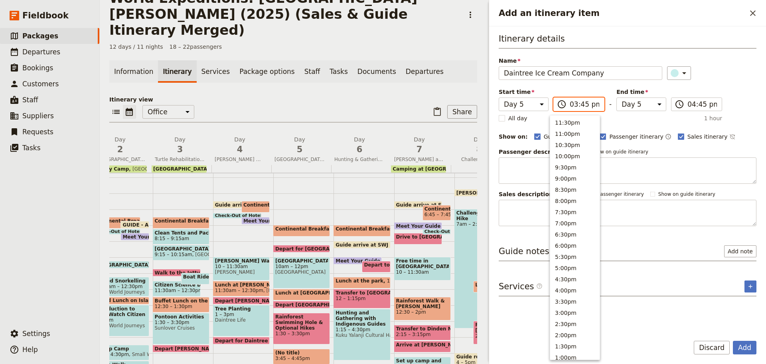
scroll to position [296, 0]
click at [566, 329] on button "1:00am" at bounding box center [574, 329] width 49 height 11
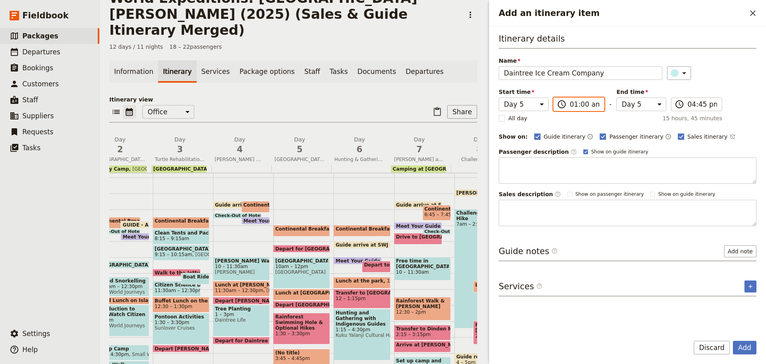
click at [587, 101] on input "01:00 am" at bounding box center [585, 104] width 30 height 10
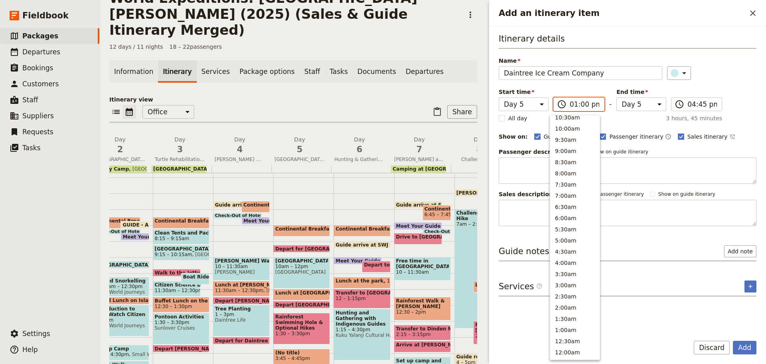
scroll to position [237, 0]
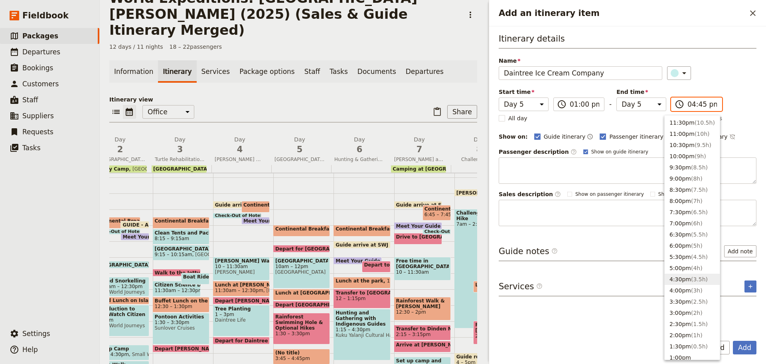
drag, startPoint x: 701, startPoint y: 107, endPoint x: 699, endPoint y: 111, distance: 4.1
click at [701, 107] on input "04:45 pm" at bounding box center [703, 104] width 30 height 10
click at [691, 119] on span "( 1h )" at bounding box center [697, 120] width 12 height 6
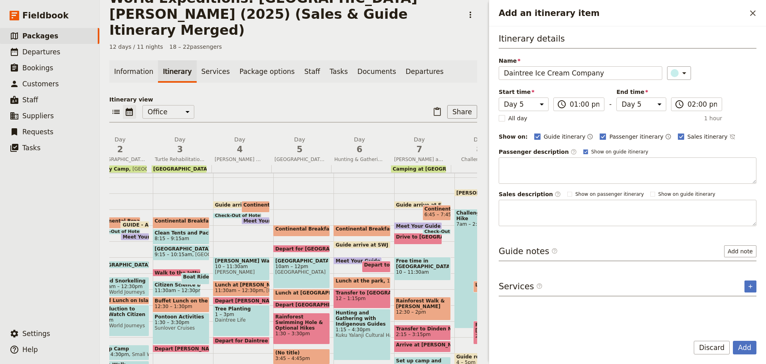
click at [743, 281] on div "Services ​ ​" at bounding box center [628, 288] width 258 height 16
click at [749, 286] on icon "Add service inclusion" at bounding box center [750, 286] width 6 height 6
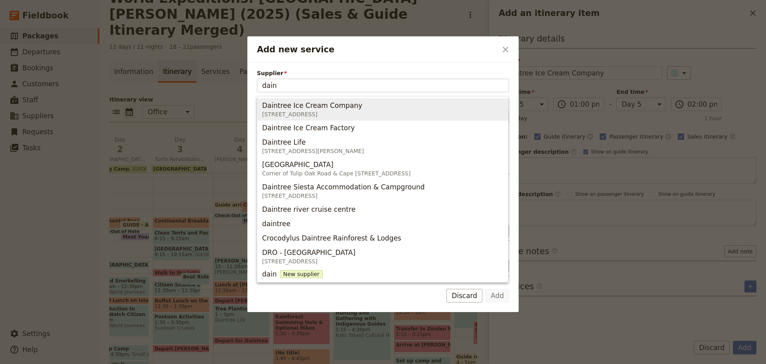
click at [342, 99] on button "Daintree Ice Cream Company Cape Tribulation Rd, Diwan QLD 4873, Australia" at bounding box center [382, 109] width 251 height 22
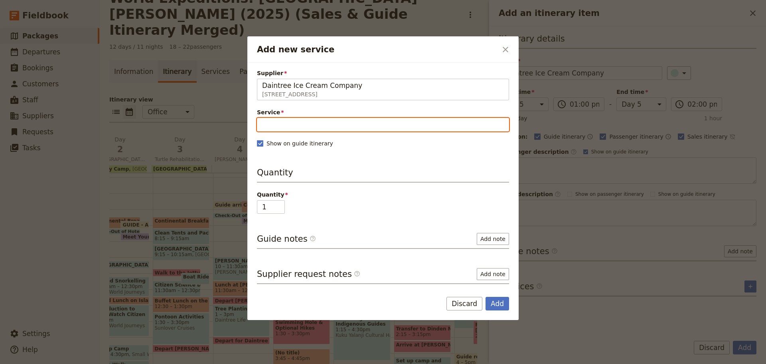
click at [298, 126] on input "Service" at bounding box center [383, 125] width 252 height 14
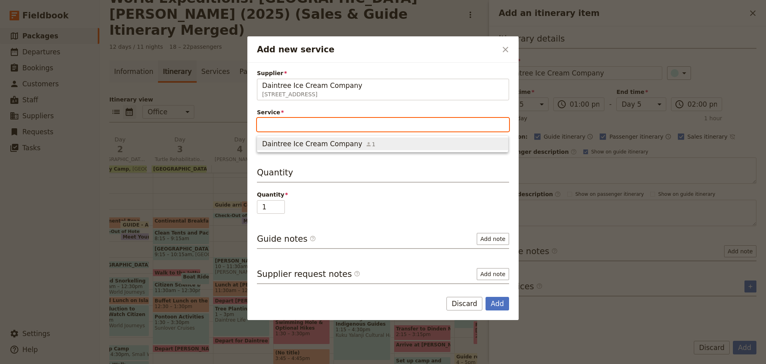
click at [298, 146] on span "Daintree Ice Cream Company" at bounding box center [312, 144] width 100 height 10
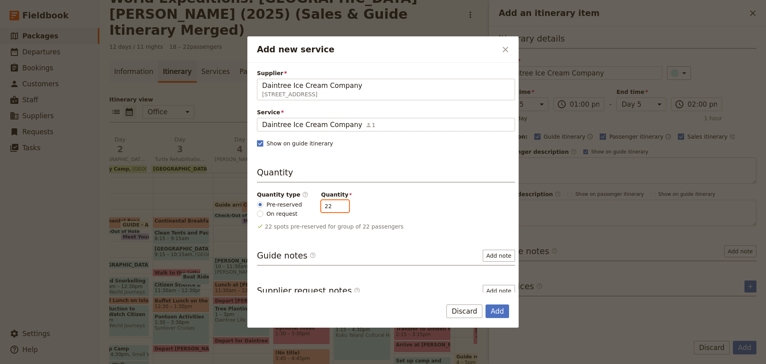
drag, startPoint x: 327, startPoint y: 208, endPoint x: 253, endPoint y: 219, distance: 74.7
click at [253, 219] on div "Supplier Daintree Ice Cream Company Cape Tribulation Rd, Diwan QLD 4873, Austra…" at bounding box center [382, 177] width 271 height 229
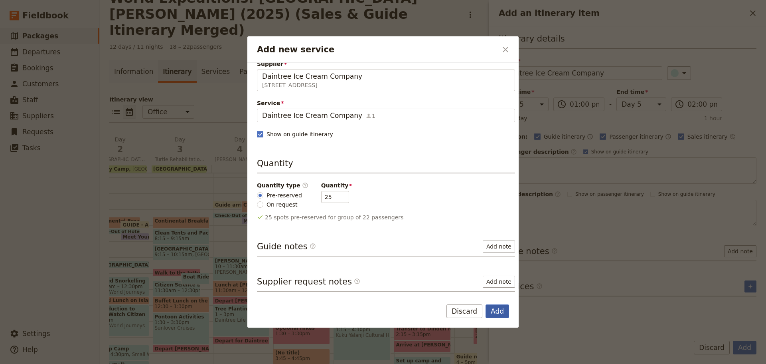
click at [492, 310] on button "Add" at bounding box center [498, 311] width 24 height 14
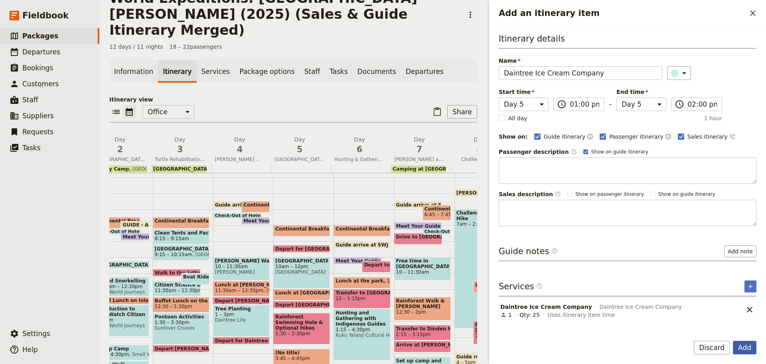
click at [751, 350] on button "Add" at bounding box center [745, 347] width 24 height 14
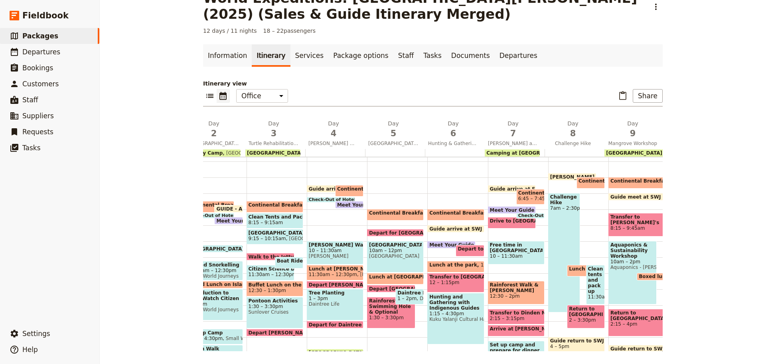
click at [409, 294] on span "Daintree Ice Cream Company" at bounding box center [409, 293] width 24 height 6
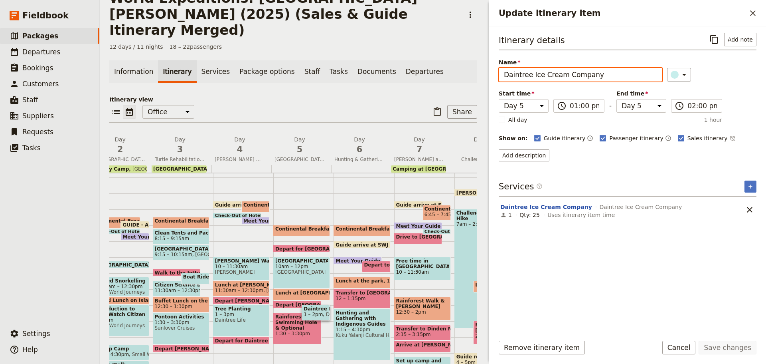
click at [532, 77] on input "Daintree Ice Cream Company" at bounding box center [581, 75] width 164 height 14
click at [591, 76] on input "Daintree Ice Cream Company" at bounding box center [581, 75] width 164 height 14
click at [505, 72] on input "Daintree Ice Cream Company" at bounding box center [581, 75] width 164 height 14
drag, startPoint x: 608, startPoint y: 73, endPoint x: 331, endPoint y: 77, distance: 277.4
click at [331, 77] on div "World Expeditions: St Leonard's College (2025) (Sales & Guide Itinerary Merged)…" at bounding box center [433, 182] width 666 height 364
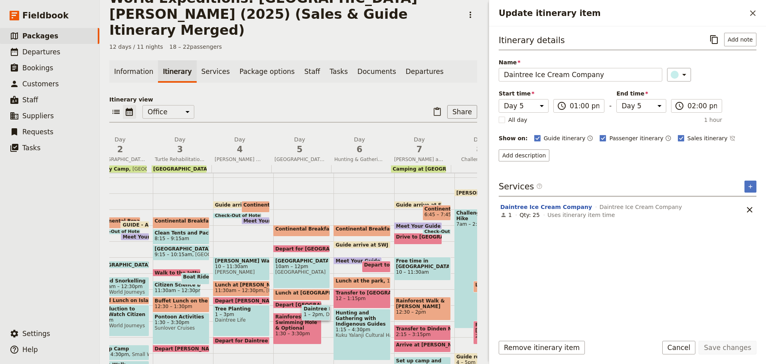
click at [583, 155] on div "Add description" at bounding box center [628, 155] width 258 height 12
click at [562, 208] on button "Daintree Ice Cream Company" at bounding box center [546, 207] width 92 height 8
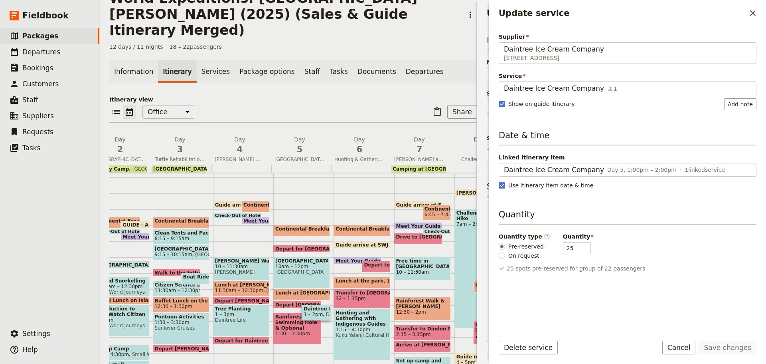
click at [537, 104] on span "Show on guide itinerary" at bounding box center [541, 104] width 67 height 8
click at [499, 100] on input "Show on guide itinerary" at bounding box center [498, 99] width 0 height 0
click at [501, 106] on rect "Update service" at bounding box center [502, 104] width 6 height 6
click at [499, 100] on input "Show on guide itinerary" at bounding box center [498, 99] width 0 height 0
click at [563, 328] on form "Supplier Daintree Ice Cream Company Cape Tribulation Rd, Diwan QLD 4873, Austra…" at bounding box center [627, 194] width 277 height 337
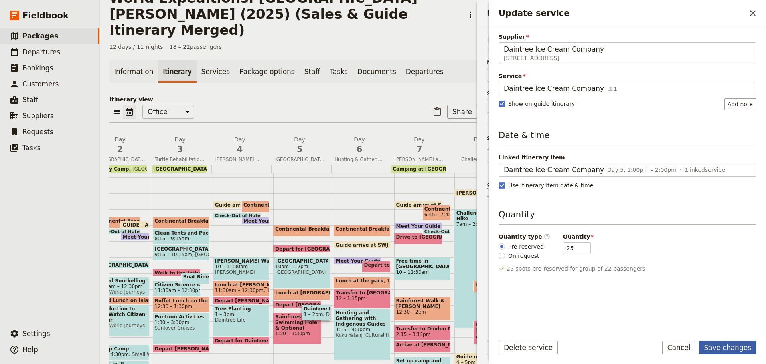
click at [723, 345] on button "Save changes" at bounding box center [728, 347] width 58 height 14
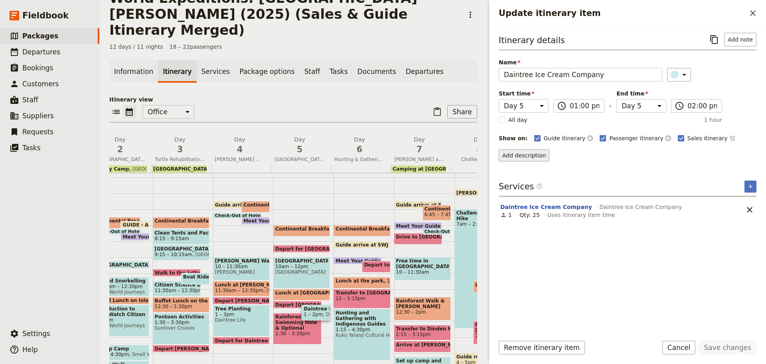
click at [519, 153] on button "Add description" at bounding box center [524, 155] width 51 height 12
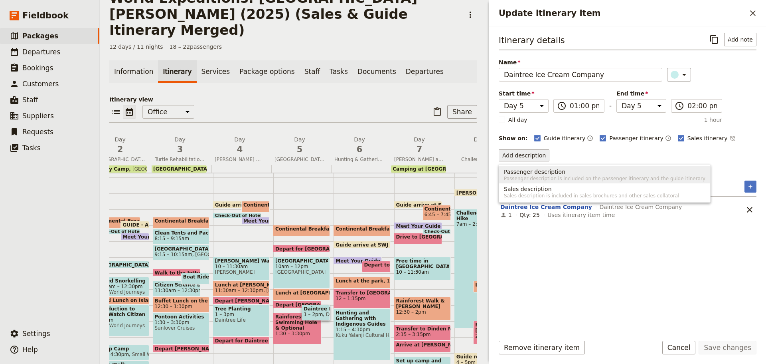
click at [562, 169] on span "Passenger description" at bounding box center [605, 172] width 202 height 8
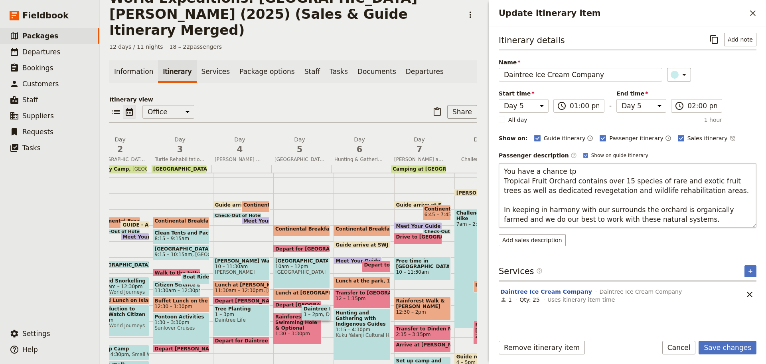
click at [590, 167] on textarea "You have a chance tp Tropical Fruit Orchard contains over 15 species of rare an…" at bounding box center [628, 195] width 258 height 65
drag, startPoint x: 683, startPoint y: 170, endPoint x: 599, endPoint y: 192, distance: 87.1
click at [599, 192] on textarea "You have a chance to walk around the tropical fruit orchard contains over 15 sp…" at bounding box center [628, 195] width 258 height 65
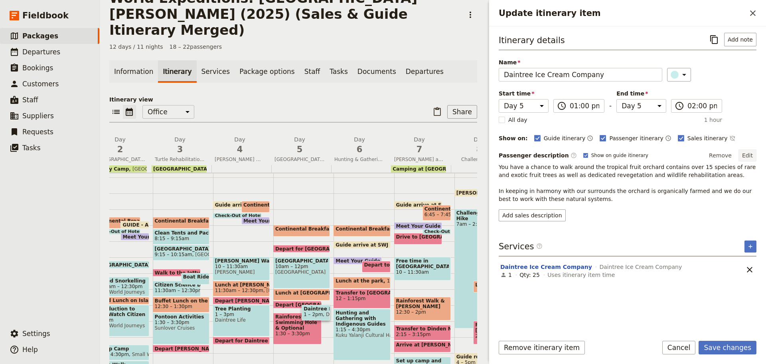
click at [746, 152] on button "Edit" at bounding box center [748, 155] width 18 height 12
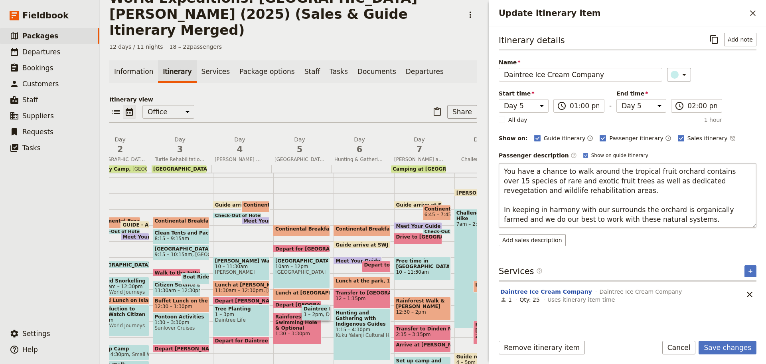
click at [563, 176] on textarea "You have a chance to walk around the tropical fruit orchard contains over 15 sp…" at bounding box center [628, 195] width 258 height 65
drag, startPoint x: 710, startPoint y: 172, endPoint x: 731, endPoint y: 188, distance: 26.1
click at [731, 188] on textarea "You have a chance to walk around the tropical fruit orchard contains over 15 sp…" at bounding box center [628, 195] width 258 height 65
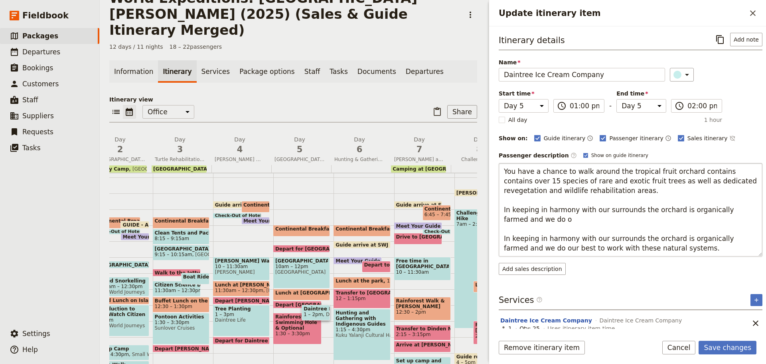
click at [717, 166] on textarea "You have a chance to walk around the tropical fruit orchard contains contains o…" at bounding box center [631, 209] width 264 height 93
click at [716, 170] on textarea "You have a chance to walk around the tropical fruit orchard contains contains o…" at bounding box center [631, 209] width 264 height 93
drag, startPoint x: 506, startPoint y: 198, endPoint x: 561, endPoint y: 223, distance: 60.2
click at [563, 224] on textarea "You have a chance to walk around the tropical fruit orchard contains over 15 sp…" at bounding box center [631, 209] width 264 height 93
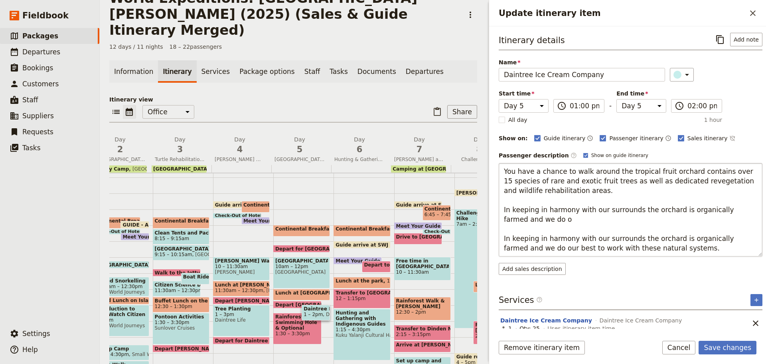
click at [510, 204] on textarea "You have a chance to walk around the tropical fruit orchard contains over 15 sp…" at bounding box center [631, 209] width 264 height 93
click at [504, 198] on textarea "You have a chance to walk around the tropical fruit orchard contains over 15 sp…" at bounding box center [631, 209] width 264 height 93
drag, startPoint x: 505, startPoint y: 198, endPoint x: 706, endPoint y: 264, distance: 211.6
click at [706, 264] on div "Passenger description ​ Show on guide itinerary Edit You have a chance to walk …" at bounding box center [631, 211] width 264 height 125
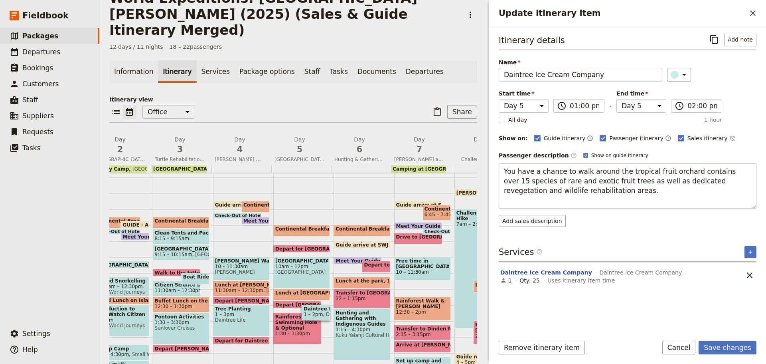
click at [564, 194] on textarea "You have a chance to walk around the tropical fruit orchard contains over 15 sp…" at bounding box center [628, 185] width 258 height 45
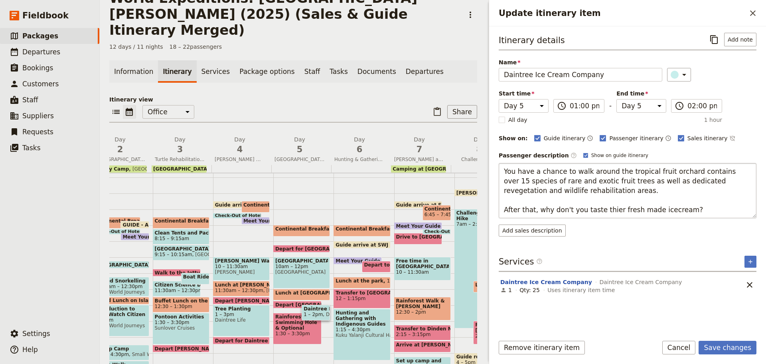
click at [657, 206] on textarea "You have a chance to walk around the tropical fruit orchard contains over 15 sp…" at bounding box center [628, 190] width 258 height 55
drag, startPoint x: 502, startPoint y: 165, endPoint x: 712, endPoint y: 219, distance: 216.6
click at [712, 219] on div "Passenger description ​ Show on guide itinerary Edit You have a chance to walk …" at bounding box center [628, 192] width 258 height 87
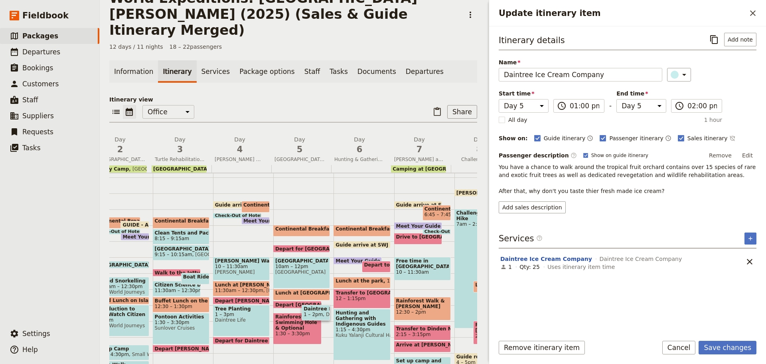
click at [745, 156] on button "Edit" at bounding box center [748, 155] width 18 height 12
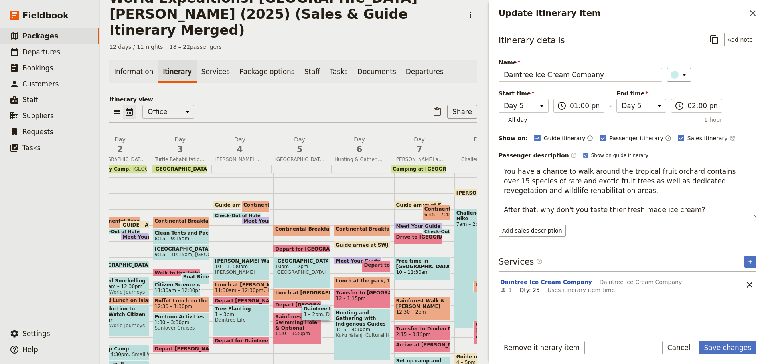
drag, startPoint x: 504, startPoint y: 168, endPoint x: 766, endPoint y: 225, distance: 267.4
click at [766, 225] on div "Itinerary details ​ Add note Name Daintree Ice Cream Company ​ Start time Day 1…" at bounding box center [627, 177] width 277 height 302
drag, startPoint x: 502, startPoint y: 166, endPoint x: 766, endPoint y: 227, distance: 270.4
click at [766, 227] on div "Itinerary details ​ Add note Name Daintree Ice Cream Company ​ Start time Day 1…" at bounding box center [627, 177] width 277 height 302
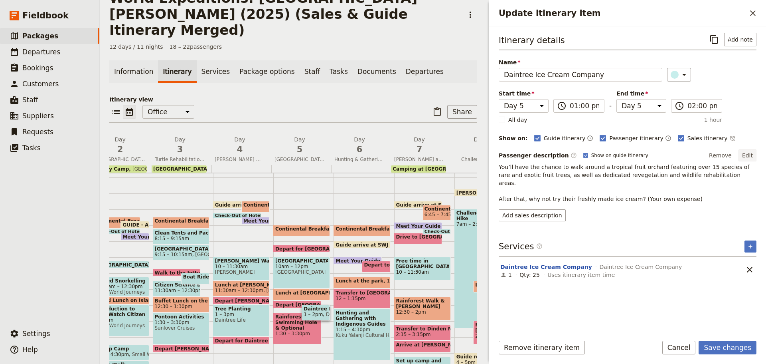
click at [751, 152] on button "Edit" at bounding box center [748, 155] width 18 height 12
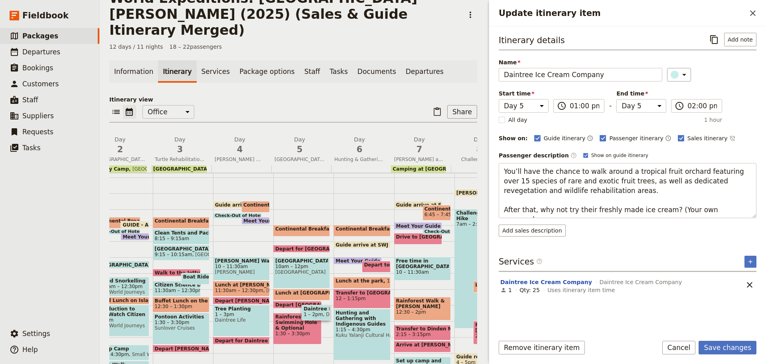
drag, startPoint x: 505, startPoint y: 209, endPoint x: 765, endPoint y: 212, distance: 260.2
click at [765, 212] on div "Itinerary details ​ Add note Name Daintree Ice Cream Company ​ Start time Day 1…" at bounding box center [627, 177] width 277 height 302
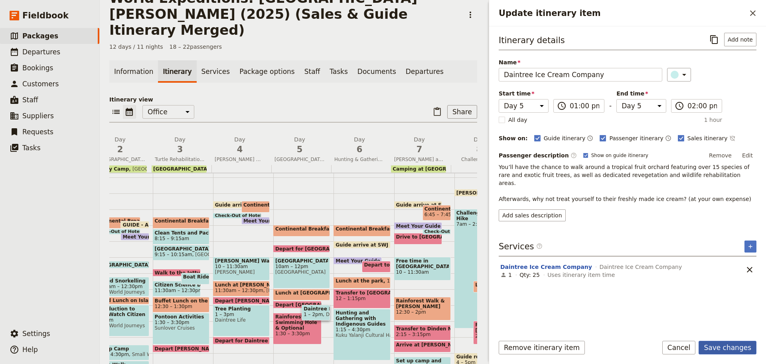
click at [720, 344] on button "Save changes" at bounding box center [728, 347] width 58 height 14
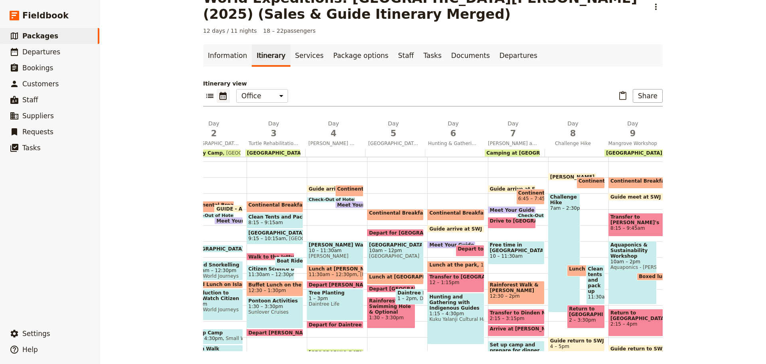
click at [411, 233] on span at bounding box center [396, 234] width 56 height 3
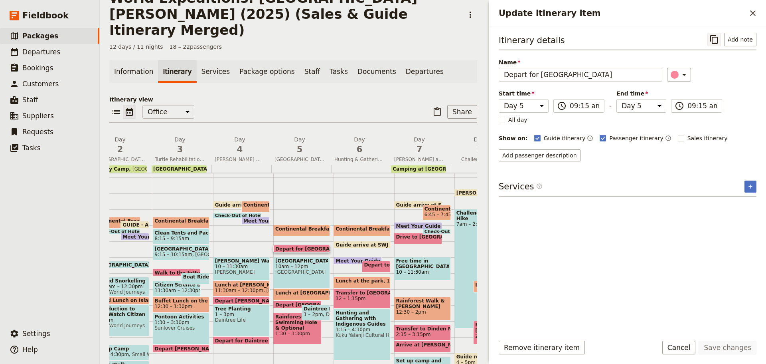
click at [715, 37] on icon "Copy itinerary item" at bounding box center [714, 39] width 8 height 9
drag, startPoint x: 538, startPoint y: 77, endPoint x: 729, endPoint y: 55, distance: 192.4
click at [728, 57] on div "Itinerary details ​ Add note Name Depart for Daintree Discovery Centre ​ Start …" at bounding box center [628, 97] width 258 height 128
click at [582, 104] on input "09:15 am" at bounding box center [585, 106] width 30 height 10
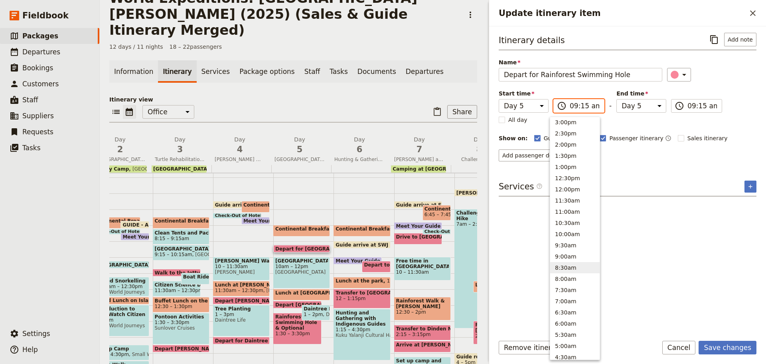
scroll to position [173, 0]
click at [570, 164] on button "2:00pm" at bounding box center [574, 163] width 49 height 11
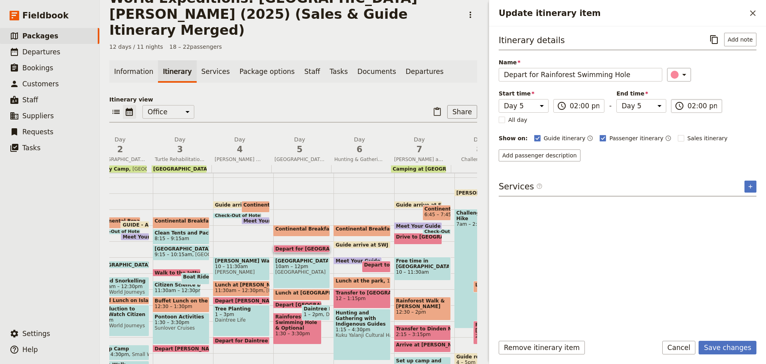
click at [696, 105] on input "02:00 pm" at bounding box center [703, 106] width 30 height 10
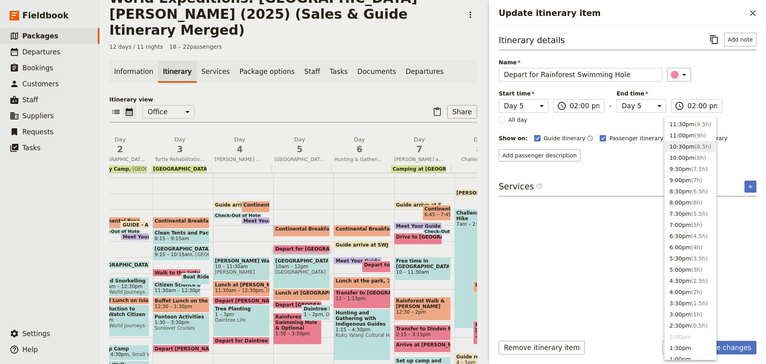
click at [616, 178] on div "Itinerary details ​ Add note Name Depart for Rainforest Swimming Hole ​ Start t…" at bounding box center [628, 180] width 258 height 295
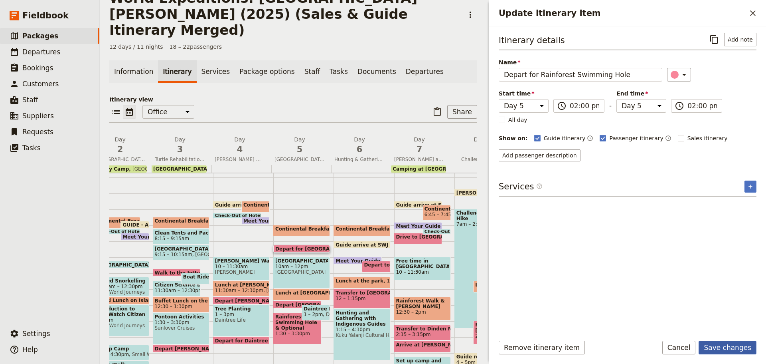
click at [729, 343] on button "Save changes" at bounding box center [728, 347] width 58 height 14
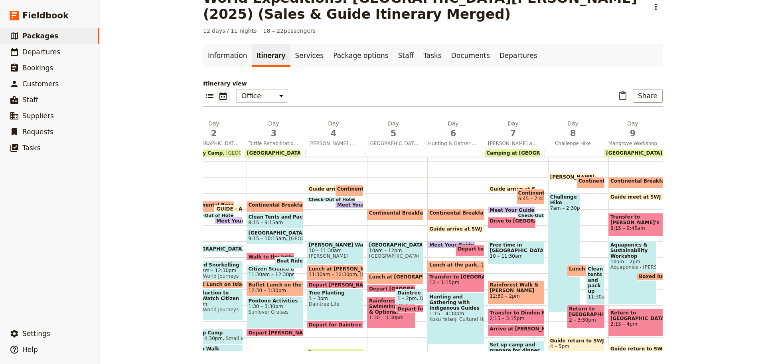
click at [373, 315] on span "1:30 – 3:30pm" at bounding box center [391, 317] width 44 height 6
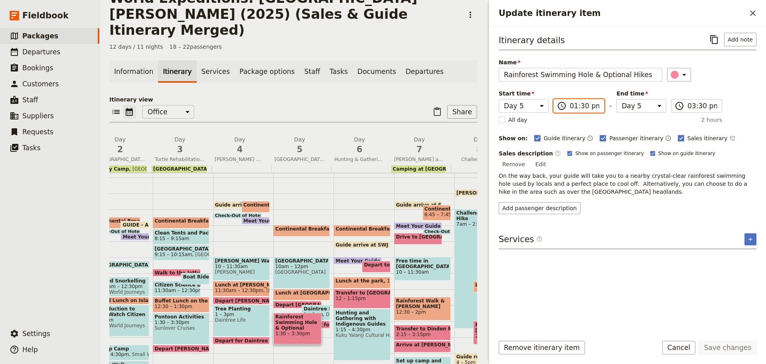
click at [574, 105] on input "01:30 pm" at bounding box center [585, 106] width 30 height 10
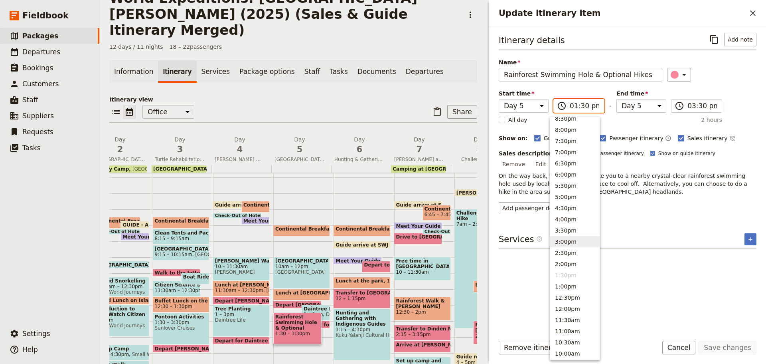
scroll to position [80, 0]
click at [568, 247] on button "2:30pm" at bounding box center [574, 245] width 49 height 11
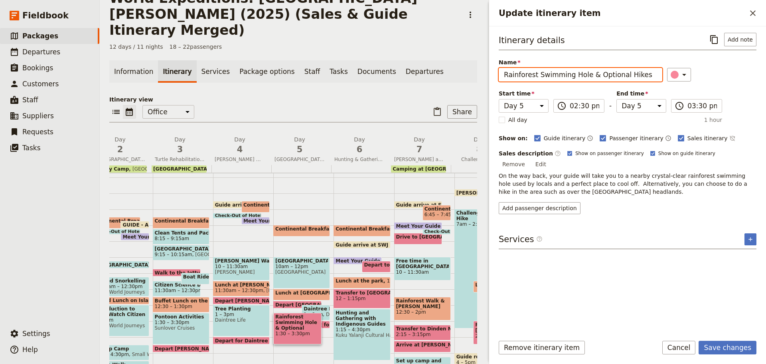
drag, startPoint x: 583, startPoint y: 73, endPoint x: 757, endPoint y: 54, distance: 175.0
click at [762, 66] on div "Itinerary details ​ Add note Name Rainforest Swimming Hole & Optional Hikes ​ S…" at bounding box center [627, 177] width 277 height 302
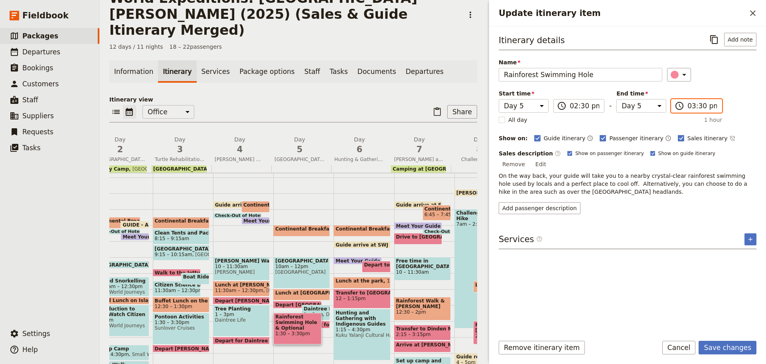
click at [696, 105] on input "03:30 pm" at bounding box center [703, 106] width 30 height 10
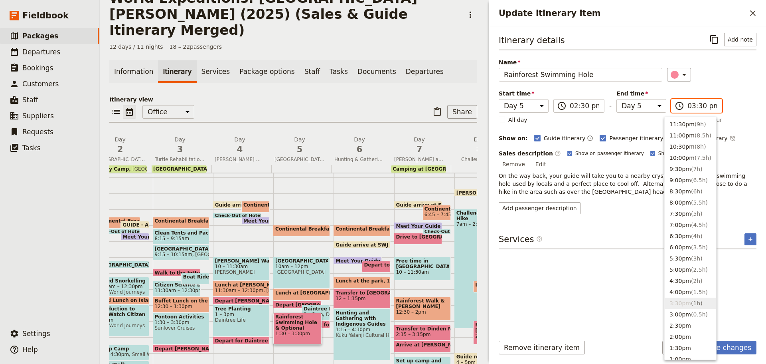
click at [696, 103] on input "03:30 pm" at bounding box center [703, 106] width 30 height 10
click at [693, 105] on input "03:30 pm" at bounding box center [703, 106] width 30 height 10
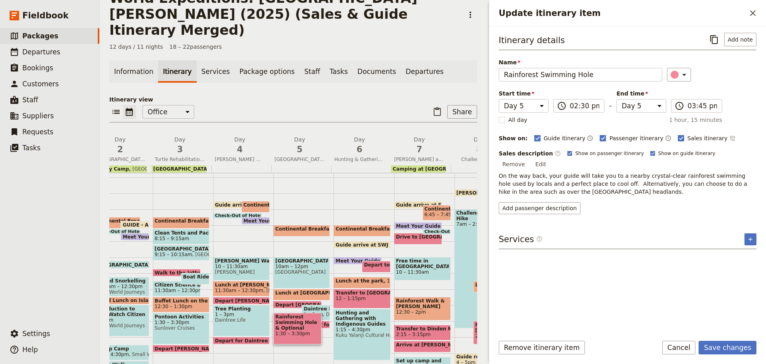
click at [649, 186] on div "Sales description ​ Show on passenger itinerary Show on guide itinerary Remove …" at bounding box center [628, 181] width 258 height 65
click at [749, 223] on div "Itinerary details ​ Add note Name Rainforest Swimming Hole ​ Start time Day 1 D…" at bounding box center [628, 180] width 258 height 295
click at [752, 236] on icon "Add service inclusion" at bounding box center [750, 239] width 6 height 6
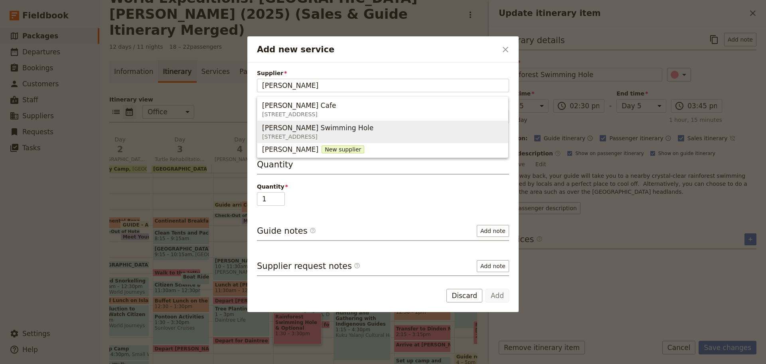
click at [344, 126] on div "Mason's Swimming Hole" at bounding box center [317, 128] width 111 height 10
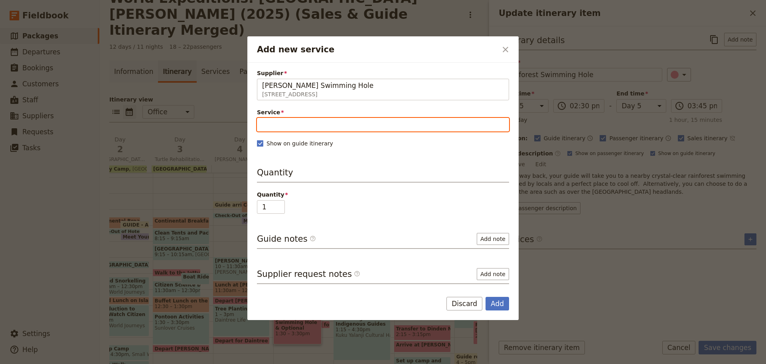
click at [327, 128] on input "Service" at bounding box center [383, 125] width 252 height 14
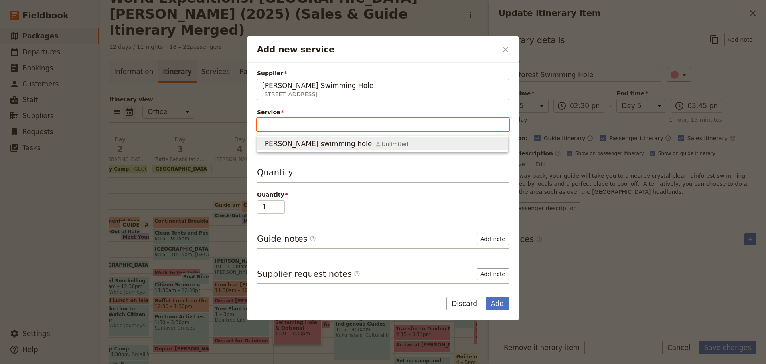
click at [310, 147] on span "Mason's swimming hole" at bounding box center [317, 144] width 110 height 10
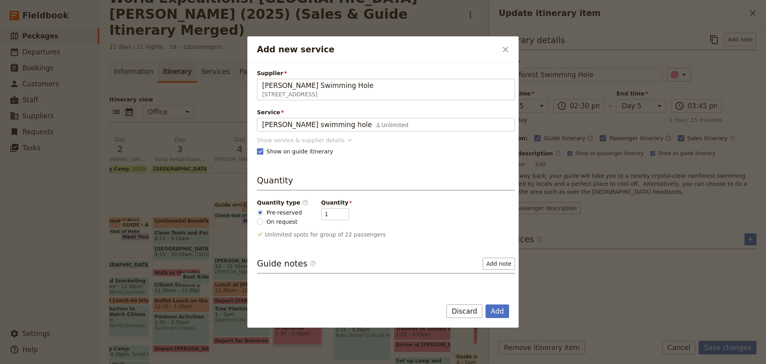
click at [292, 141] on div "Show service & supplier details" at bounding box center [300, 140] width 87 height 8
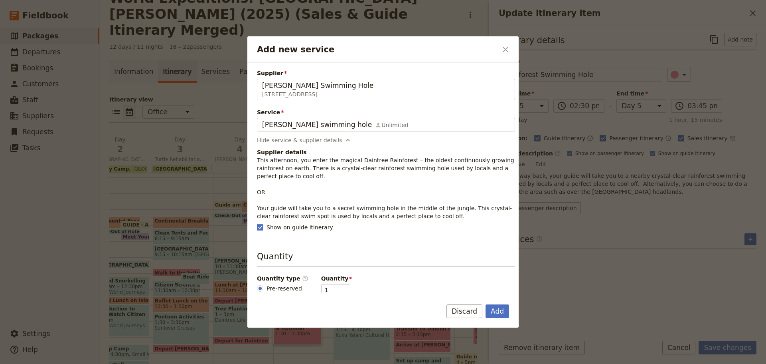
click at [287, 163] on p "This afternoon, you enter the magical Daintree Rainforest – the oldest continuo…" at bounding box center [386, 188] width 258 height 64
drag, startPoint x: 257, startPoint y: 161, endPoint x: 329, endPoint y: 162, distance: 72.2
click at [329, 162] on div "Supplier Mason's Swimming Hole 3781 Cape Tribulation Road, Cape Tribulation QLD…" at bounding box center [382, 177] width 271 height 229
click at [279, 215] on p "This afternoon, you enter the magical Daintree Rainforest – the oldest continuo…" at bounding box center [386, 188] width 258 height 64
click at [336, 215] on p "This afternoon, you enter the magical Daintree Rainforest – the oldest continuo…" at bounding box center [386, 188] width 258 height 64
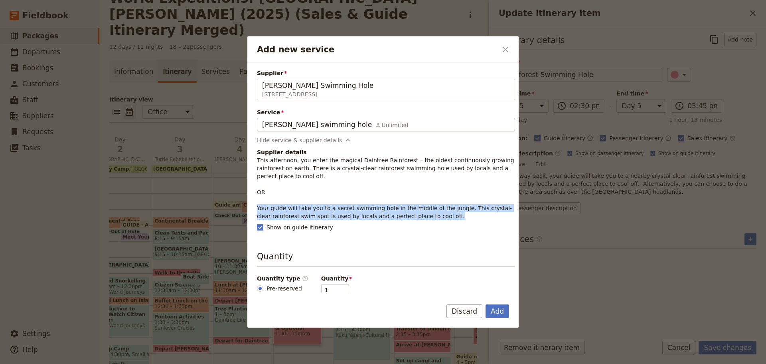
drag, startPoint x: 257, startPoint y: 206, endPoint x: 477, endPoint y: 216, distance: 220.9
click at [477, 216] on div "Supplier Mason's Swimming Hole 3781 Cape Tribulation Road, Cape Tribulation QLD…" at bounding box center [382, 177] width 271 height 229
copy p "Your guide will take you to a secret swimming hole in the middle of the jungle.…"
click at [503, 308] on button "Add" at bounding box center [498, 311] width 24 height 14
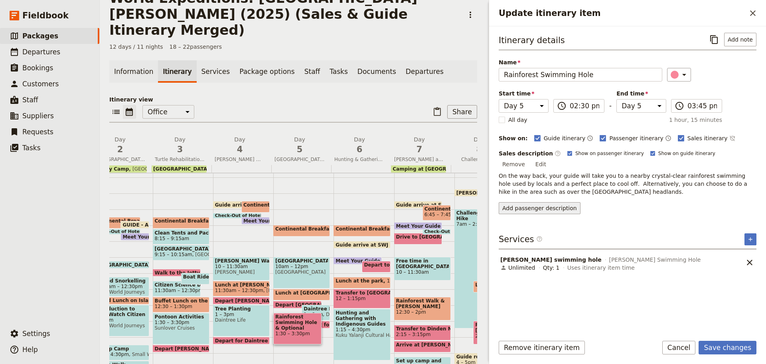
click at [555, 202] on button "Add passenger description" at bounding box center [540, 208] width 82 height 12
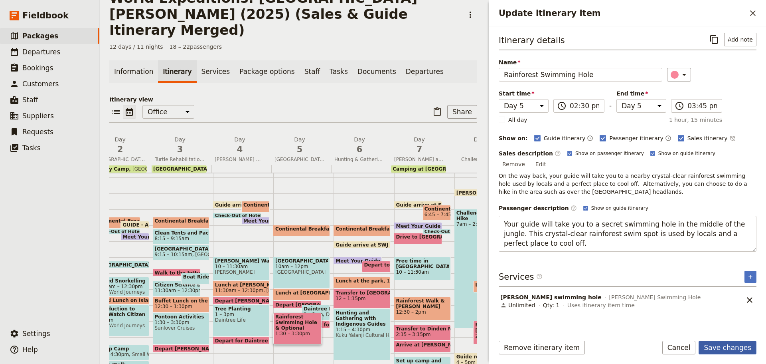
click at [727, 349] on button "Save changes" at bounding box center [728, 347] width 58 height 14
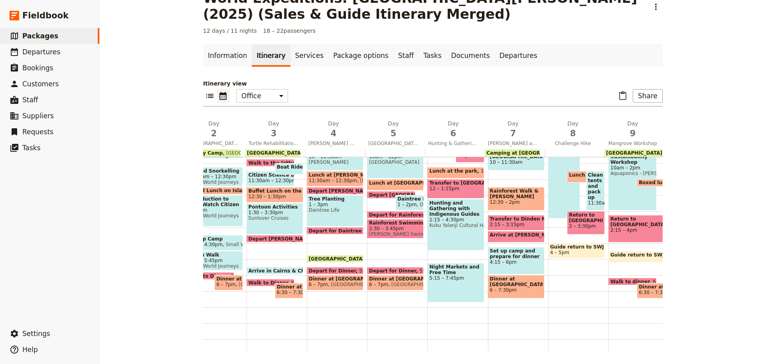
scroll to position [195, 0]
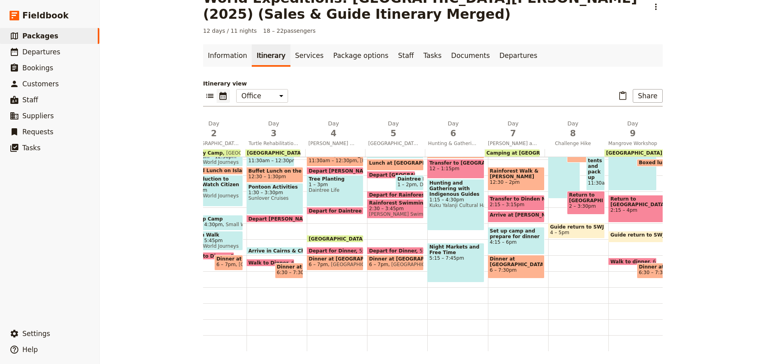
click at [391, 206] on span "2:30 – 3:45pm" at bounding box center [395, 209] width 53 height 6
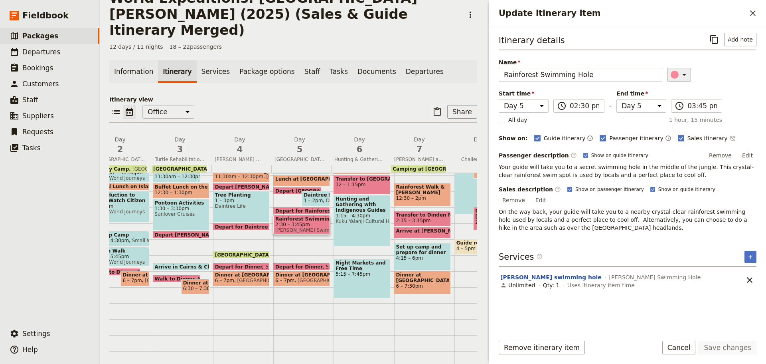
click at [681, 74] on icon "Update itinerary item" at bounding box center [685, 75] width 10 height 10
click at [677, 99] on div "button" at bounding box center [679, 101] width 8 height 8
click at [738, 347] on button "Save changes" at bounding box center [728, 347] width 58 height 14
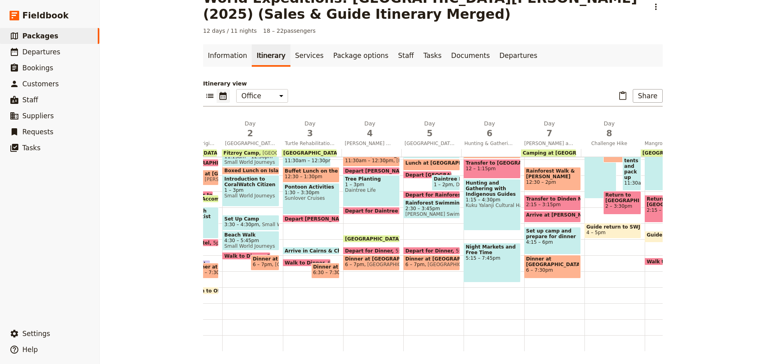
scroll to position [0, 0]
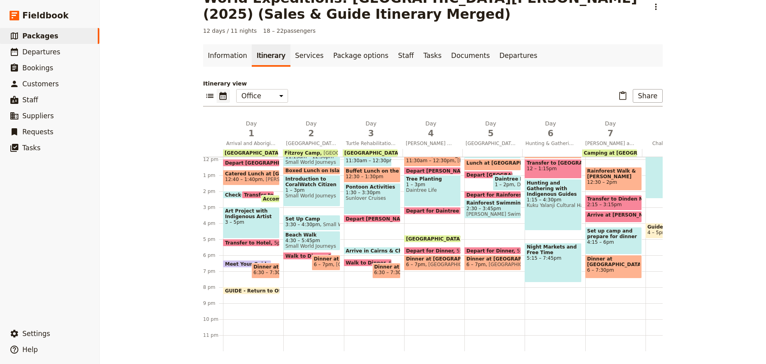
click at [265, 243] on span at bounding box center [251, 244] width 56 height 3
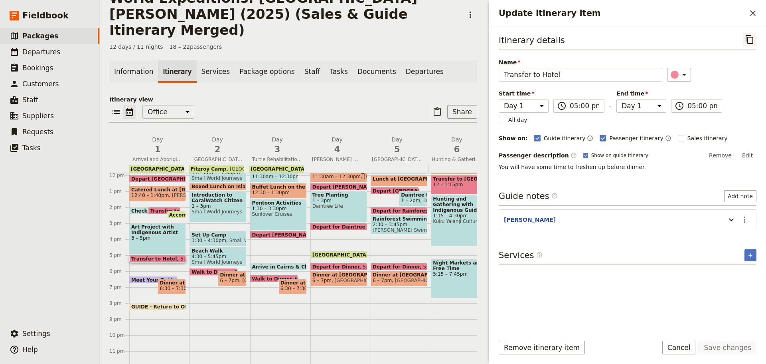
click at [750, 42] on icon "Copy itinerary item" at bounding box center [750, 40] width 10 height 10
click at [684, 347] on button "Cancel" at bounding box center [679, 347] width 34 height 14
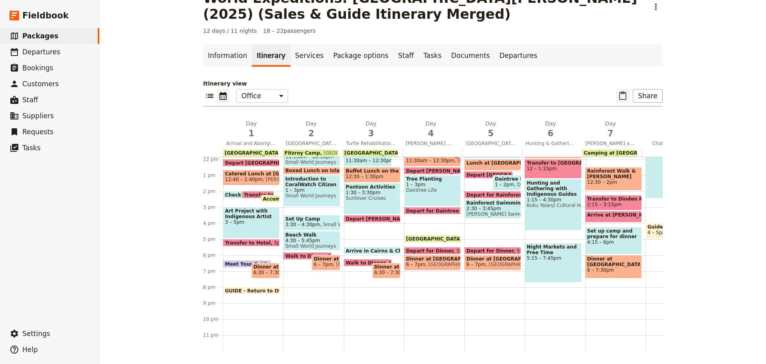
click at [626, 95] on icon "Paste itinerary item" at bounding box center [622, 95] width 7 height 9
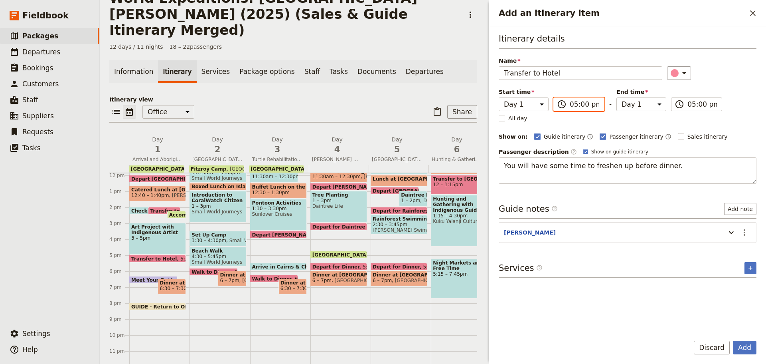
click at [570, 106] on input "05:00 pm" at bounding box center [585, 104] width 30 height 10
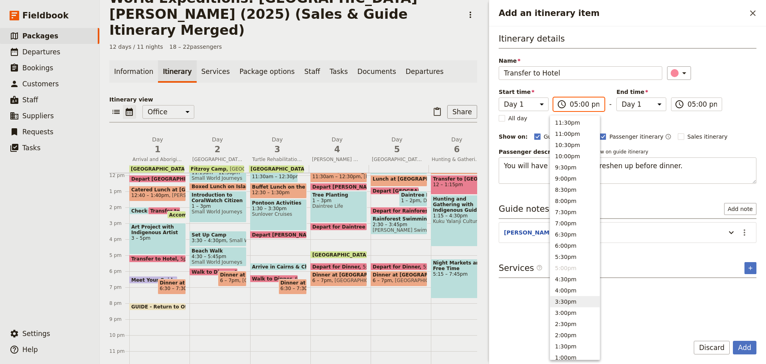
click at [570, 300] on button "3:30pm" at bounding box center [574, 301] width 49 height 11
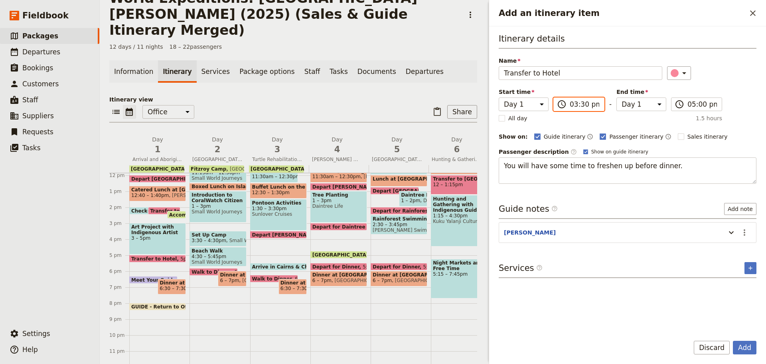
click at [580, 100] on input "03:30 pm" at bounding box center [585, 104] width 30 height 10
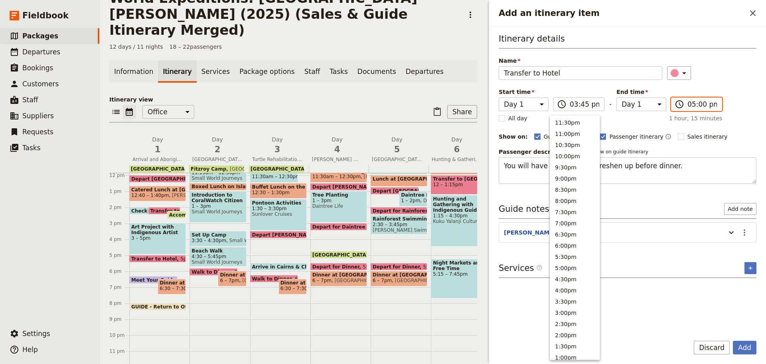
click at [689, 107] on input "05:00 pm" at bounding box center [703, 104] width 30 height 10
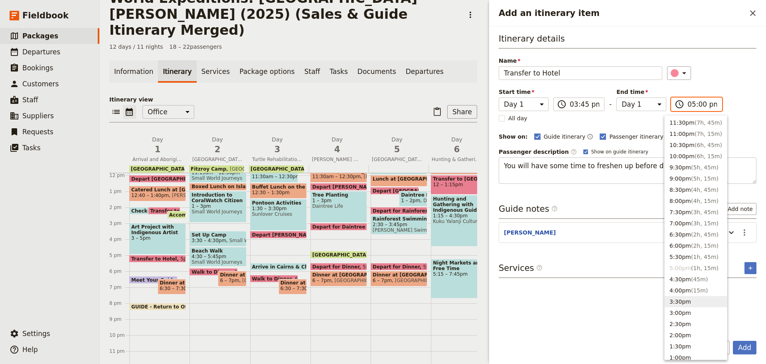
click at [683, 300] on button "3:30pm" at bounding box center [696, 301] width 62 height 11
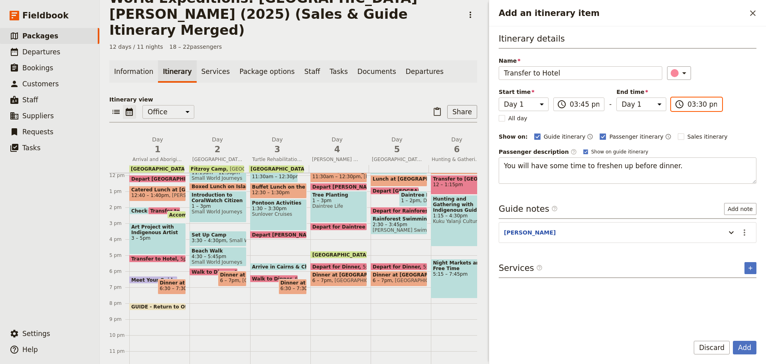
click at [692, 105] on input "03:30 pm" at bounding box center [703, 104] width 30 height 10
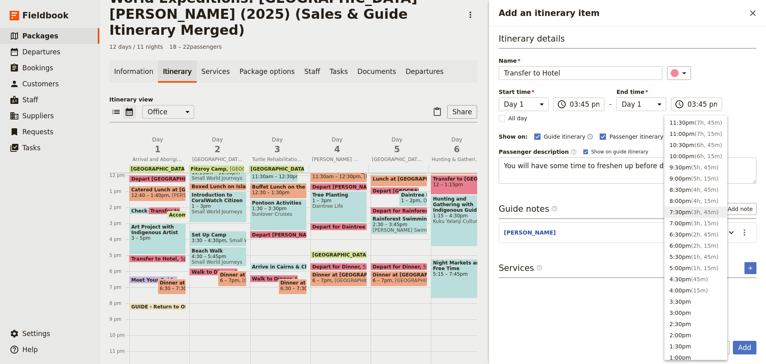
click at [575, 235] on header "KATE" at bounding box center [613, 233] width 218 height 10
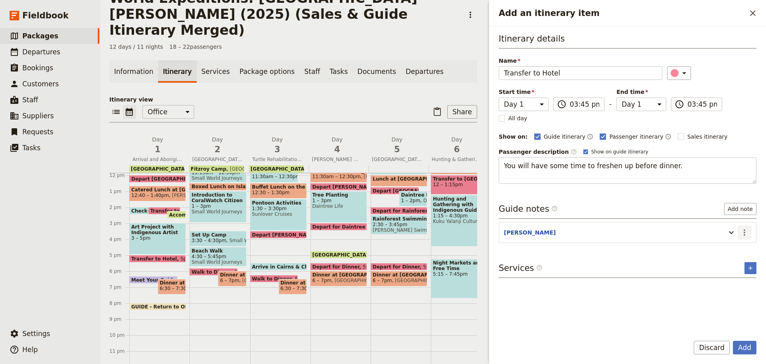
click at [746, 228] on icon "Actions" at bounding box center [745, 232] width 10 height 10
click at [741, 245] on button "Edit note" at bounding box center [727, 249] width 47 height 11
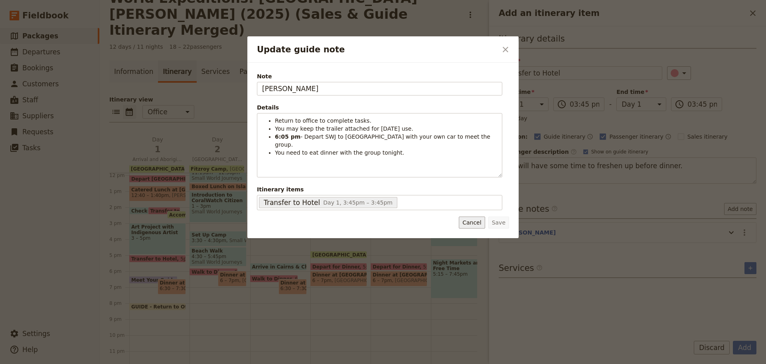
click at [477, 223] on button "Cancel" at bounding box center [472, 222] width 26 height 12
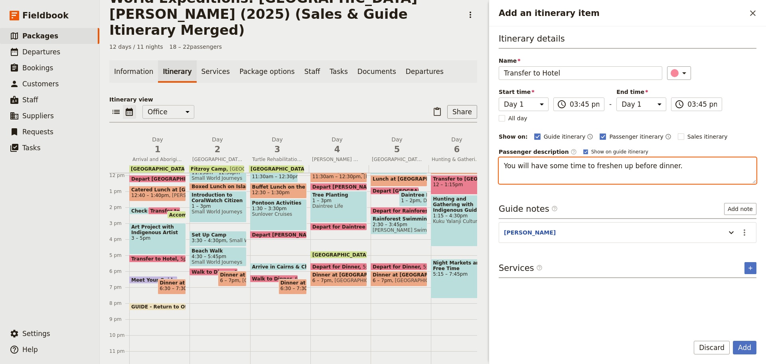
click at [690, 163] on textarea "You will have some time to freshen up before dinner." at bounding box center [628, 170] width 258 height 26
drag, startPoint x: 686, startPoint y: 170, endPoint x: 143, endPoint y: 236, distance: 546.6
click at [183, 232] on div "World Expeditions: St Leonard's College (2025) (Sales & Guide Itinerary Merged)…" at bounding box center [433, 182] width 666 height 364
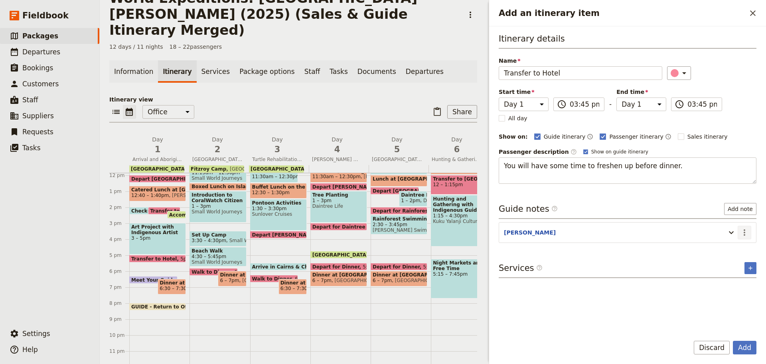
click at [745, 233] on icon "Actions" at bounding box center [745, 232] width 10 height 10
click at [731, 261] on span "Remove note" at bounding box center [727, 261] width 37 height 8
click at [745, 349] on button "Add" at bounding box center [745, 347] width 24 height 14
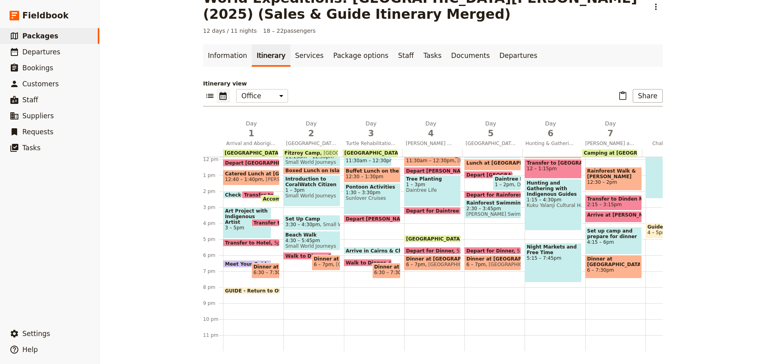
click at [267, 223] on span at bounding box center [266, 224] width 28 height 3
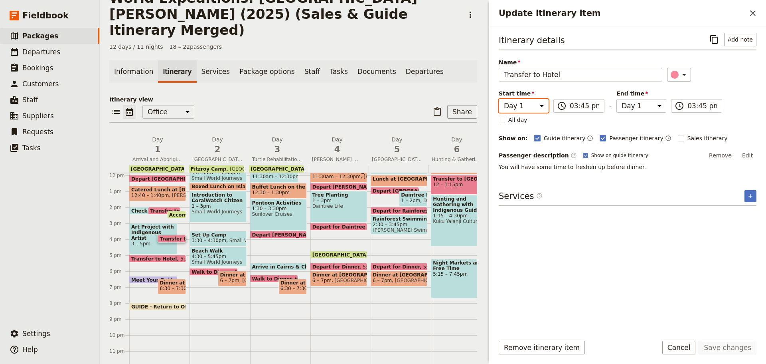
click at [529, 103] on select "Day 1 Day 2 Day 3 Day 4 Day 5 Day 6 Day 7 Day 8 Day 9 Day 10 Day 11 Day 12" at bounding box center [524, 106] width 50 height 14
click at [499, 99] on select "Day 1 Day 2 Day 3 Day 4 Day 5 Day 6 Day 7 Day 8 Day 9 Day 10 Day 11 Day 12" at bounding box center [524, 106] width 50 height 14
drag, startPoint x: 654, startPoint y: 106, endPoint x: 651, endPoint y: 111, distance: 5.5
click at [654, 106] on select "Day 1 Day 2 Day 3 Day 4 Day 5 Day 6 Day 7 Day 8 Day 9 Day 10 Day 11 Day 12" at bounding box center [642, 106] width 50 height 14
click at [617, 99] on select "Day 1 Day 2 Day 3 Day 4 Day 5 Day 6 Day 7 Day 8 Day 9 Day 10 Day 11 Day 12" at bounding box center [642, 106] width 50 height 14
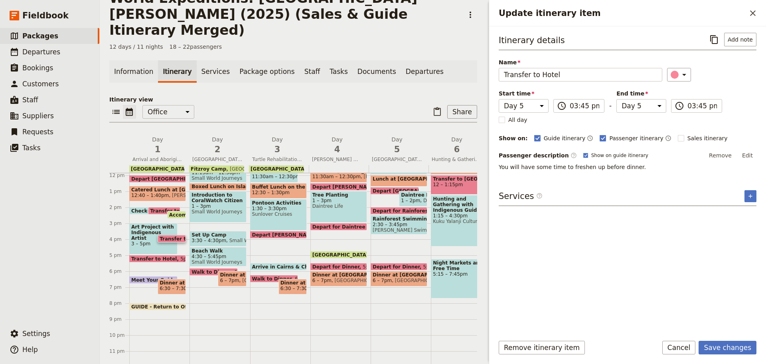
drag, startPoint x: 630, startPoint y: 242, endPoint x: 632, endPoint y: 250, distance: 8.1
click at [630, 243] on div "Itinerary details ​ Add note Name Transfer to Hotel ​ Start time Day 1 Day 2 Da…" at bounding box center [628, 180] width 258 height 295
drag, startPoint x: 538, startPoint y: 73, endPoint x: 604, endPoint y: 78, distance: 66.0
click at [604, 78] on input "Transfer to Hotel" at bounding box center [581, 75] width 164 height 14
click at [721, 347] on button "Save changes" at bounding box center [728, 347] width 58 height 14
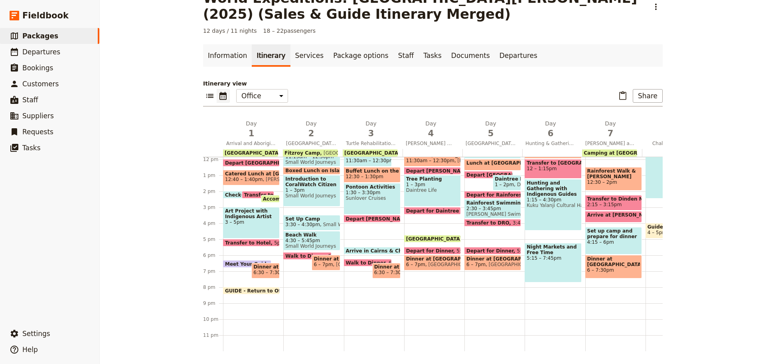
click at [490, 220] on span "Transfer to DRO" at bounding box center [489, 222] width 46 height 5
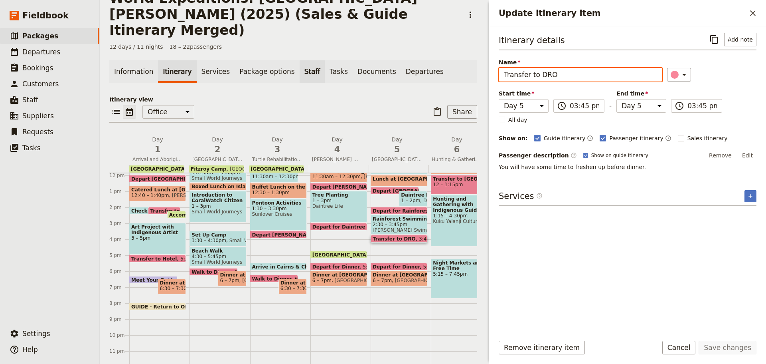
drag, startPoint x: 562, startPoint y: 79, endPoint x: 292, endPoint y: 66, distance: 270.5
click at [289, 71] on div "World Expeditions: St Leonard's College (2025) (Sales & Guide Itinerary Merged)…" at bounding box center [433, 182] width 666 height 364
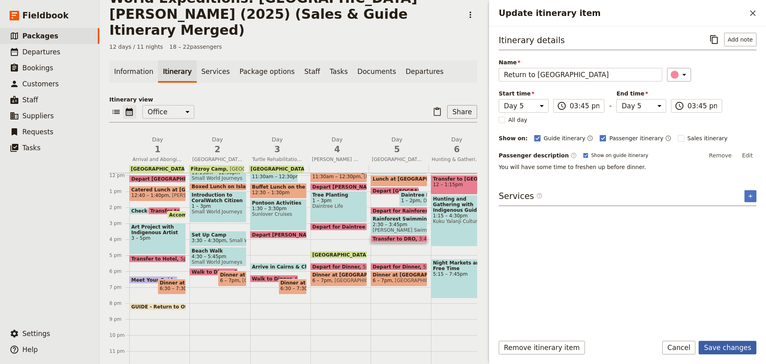
click at [725, 348] on button "Save changes" at bounding box center [728, 347] width 58 height 14
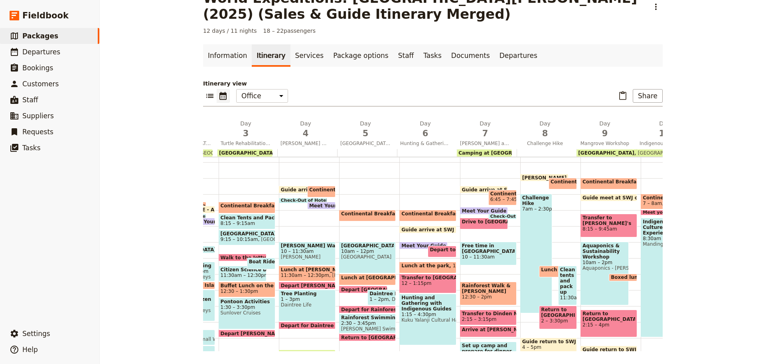
scroll to position [115, 0]
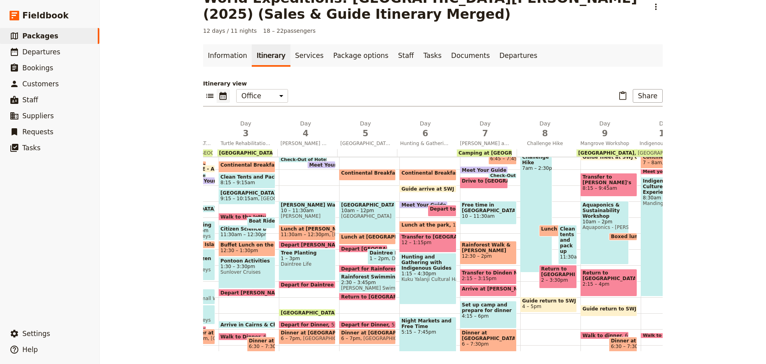
click at [440, 187] on span "Guide arrive at SWJ office" at bounding box center [437, 188] width 73 height 5
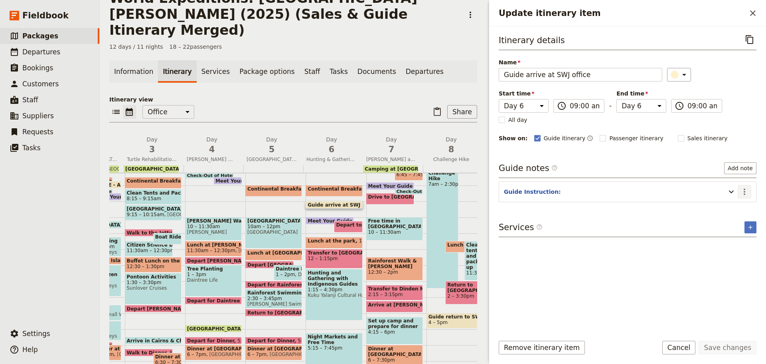
drag, startPoint x: 748, startPoint y: 192, endPoint x: 746, endPoint y: 196, distance: 4.3
click at [747, 192] on icon "Actions" at bounding box center [745, 192] width 10 height 10
drag, startPoint x: 746, startPoint y: 196, endPoint x: 739, endPoint y: 209, distance: 14.8
click at [739, 209] on span "Edit note" at bounding box center [727, 209] width 37 height 8
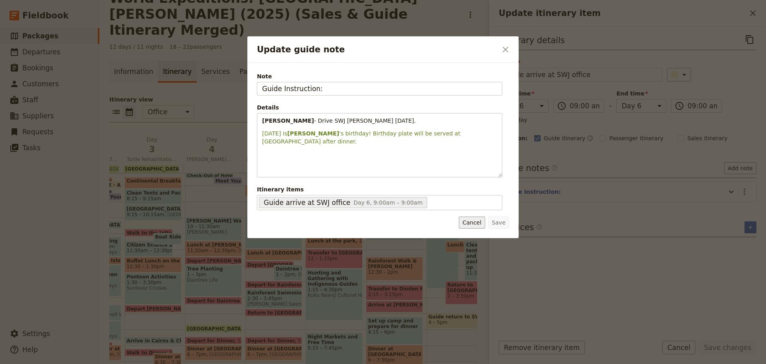
click at [470, 225] on button "Cancel" at bounding box center [472, 222] width 26 height 12
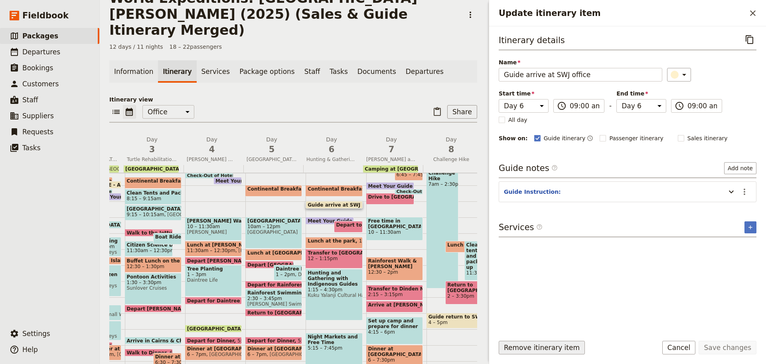
click at [519, 346] on button "Remove itinerary item" at bounding box center [542, 347] width 86 height 14
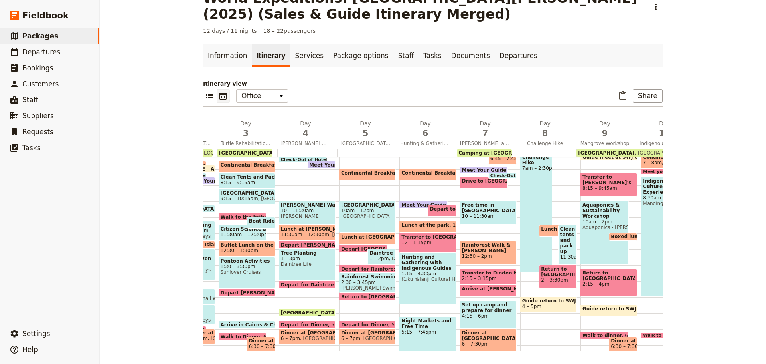
click at [405, 202] on span "Meet Your Guide in Reception & Depart" at bounding box center [456, 204] width 110 height 5
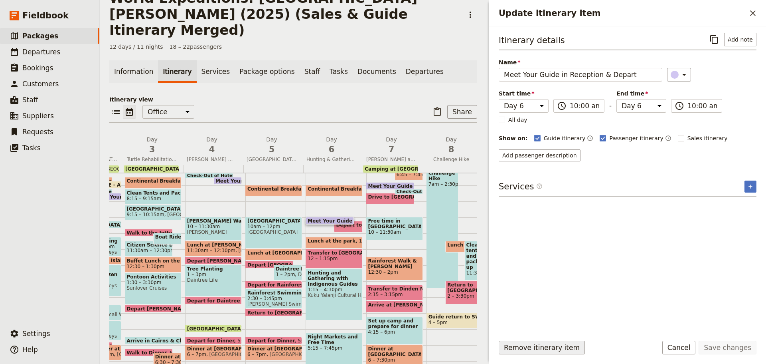
click at [551, 349] on button "Remove itinerary item" at bounding box center [542, 347] width 86 height 14
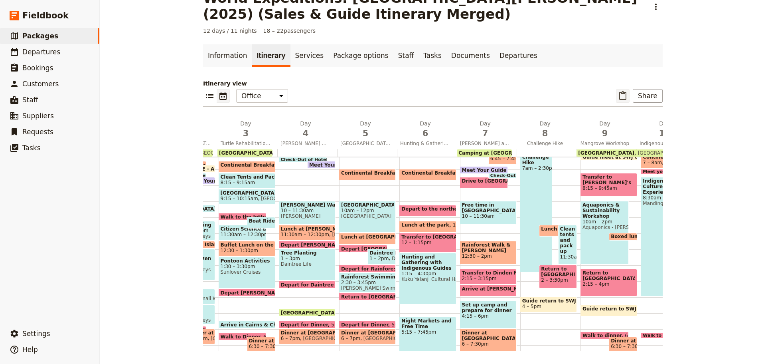
click at [626, 95] on icon "Paste itinerary item" at bounding box center [622, 95] width 7 height 9
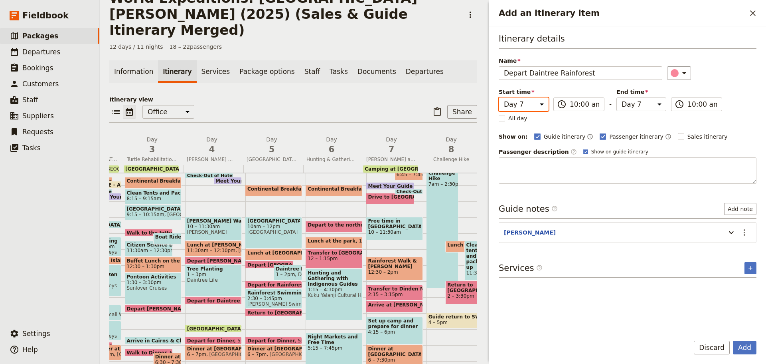
drag, startPoint x: 532, startPoint y: 103, endPoint x: 528, endPoint y: 110, distance: 7.7
click at [532, 103] on select "Day 1 Day 2 Day 3 Day 4 Day 5 Day 6 Day 7 Day 8 Day 9 Day 10 Day 11 Day 12" at bounding box center [524, 104] width 50 height 14
click at [499, 97] on select "Day 1 Day 2 Day 3 Day 4 Day 5 Day 6 Day 7 Day 8 Day 9 Day 10 Day 11 Day 12" at bounding box center [524, 104] width 50 height 14
drag, startPoint x: 642, startPoint y: 103, endPoint x: 642, endPoint y: 110, distance: 7.6
click at [642, 103] on select "Day 1 Day 2 Day 3 Day 4 Day 5 Day 6 Day 7 Day 8 Day 9 Day 10 Day 11 Day 12" at bounding box center [642, 104] width 50 height 14
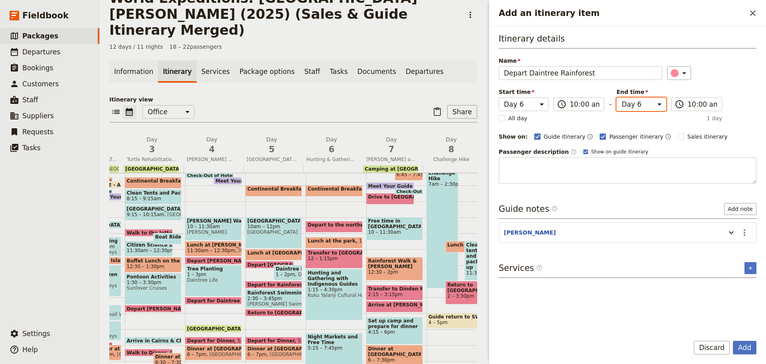
click at [617, 97] on select "Day 1 Day 2 Day 3 Day 4 Day 5 Day 6 Day 7 Day 8 Day 9 Day 10 Day 11 Day 12" at bounding box center [642, 104] width 50 height 14
click at [745, 232] on icon "Actions" at bounding box center [745, 232] width 2 height 6
click at [722, 250] on span "Edit note" at bounding box center [721, 249] width 25 height 8
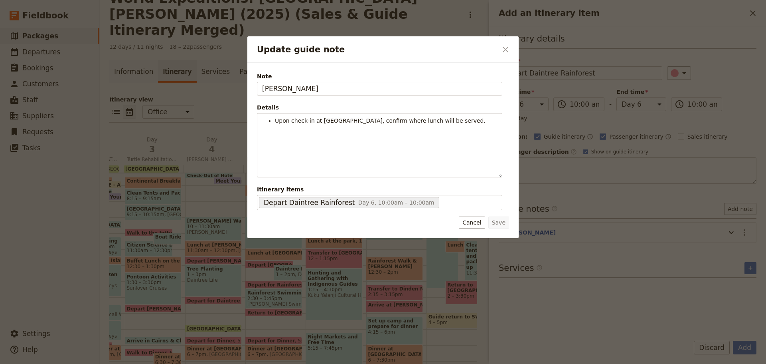
drag, startPoint x: 290, startPoint y: 90, endPoint x: 202, endPoint y: 87, distance: 87.8
click at [201, 363] on div "Update guide note ​ Note JESS Details Upon check-in at Hartley's, confirm where…" at bounding box center [383, 364] width 766 height 0
click at [477, 223] on button "Cancel" at bounding box center [472, 222] width 26 height 12
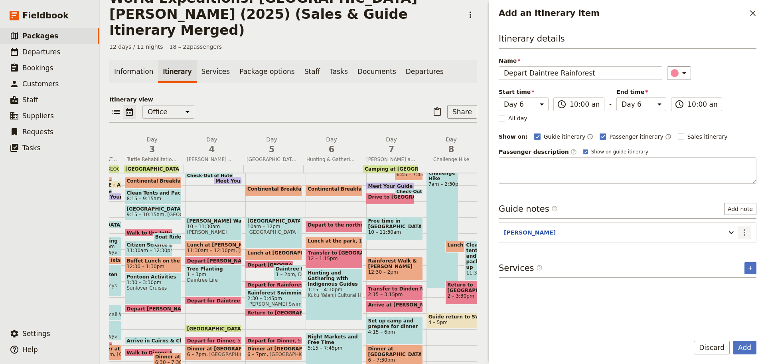
click at [741, 234] on icon "Actions" at bounding box center [745, 232] width 10 height 10
click at [728, 262] on span "Remove note" at bounding box center [727, 261] width 37 height 8
click at [749, 346] on button "Add" at bounding box center [745, 347] width 24 height 14
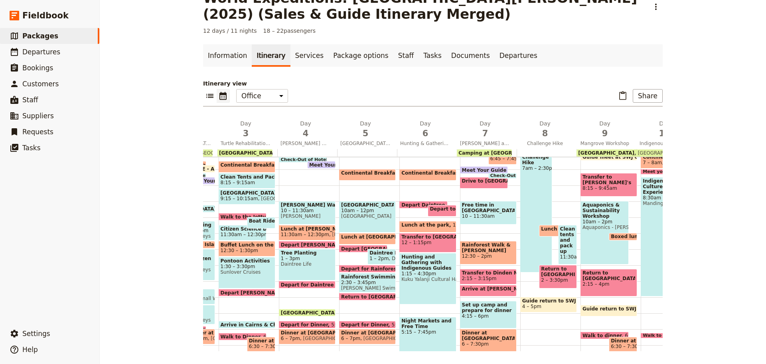
click at [416, 202] on span "Depart Daintree Rainforest" at bounding box center [439, 204] width 77 height 5
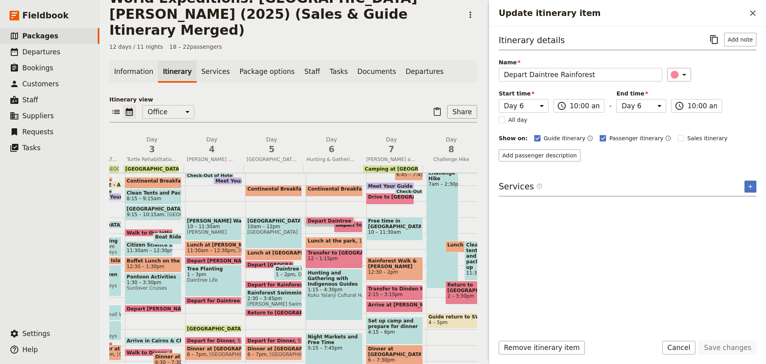
click at [351, 222] on span "Depart to the northern beaches" at bounding box center [380, 225] width 89 height 6
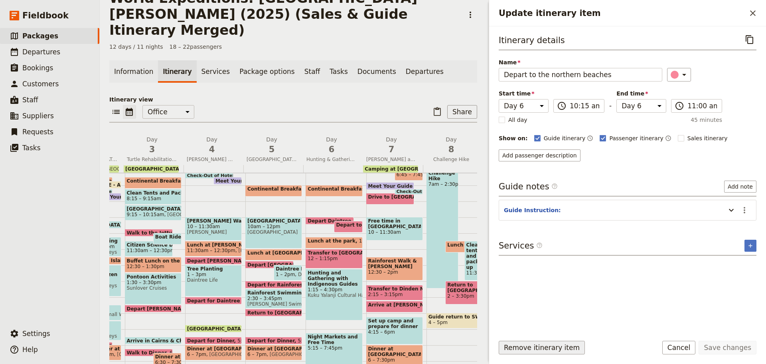
click at [522, 350] on button "Remove itinerary item" at bounding box center [542, 347] width 86 height 14
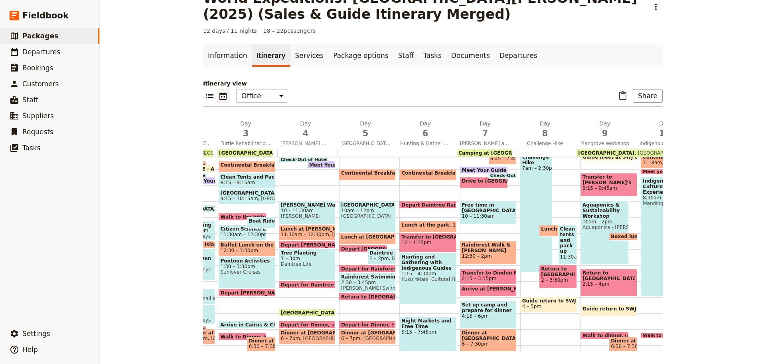
click at [421, 205] on span at bounding box center [428, 206] width 56 height 3
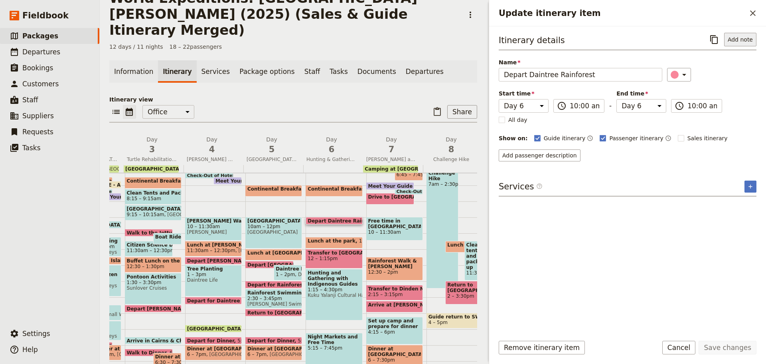
click at [748, 43] on button "Add note" at bounding box center [740, 40] width 32 height 14
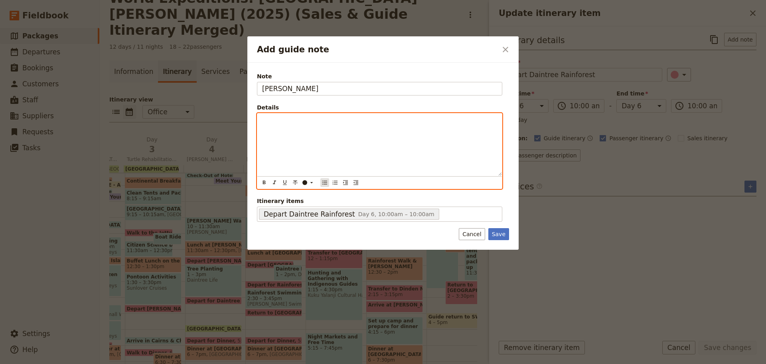
click at [323, 179] on button "​" at bounding box center [324, 182] width 9 height 9
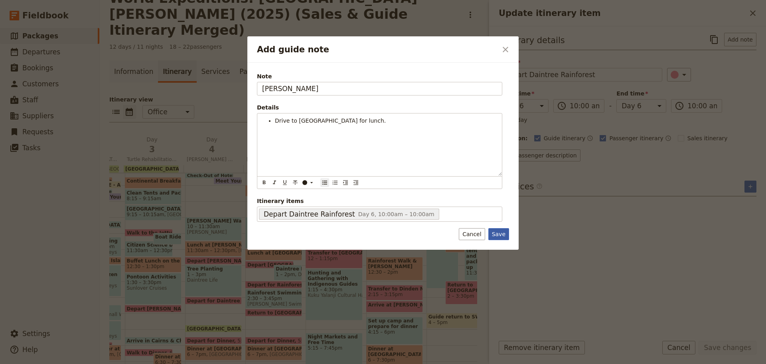
click at [494, 234] on button "Save" at bounding box center [498, 234] width 21 height 12
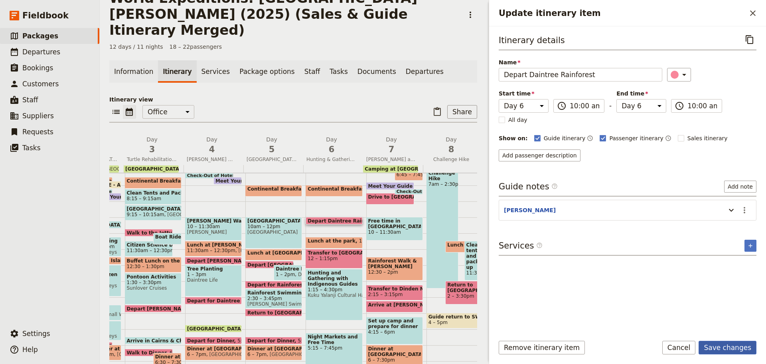
click at [729, 348] on button "Save changes" at bounding box center [728, 347] width 58 height 14
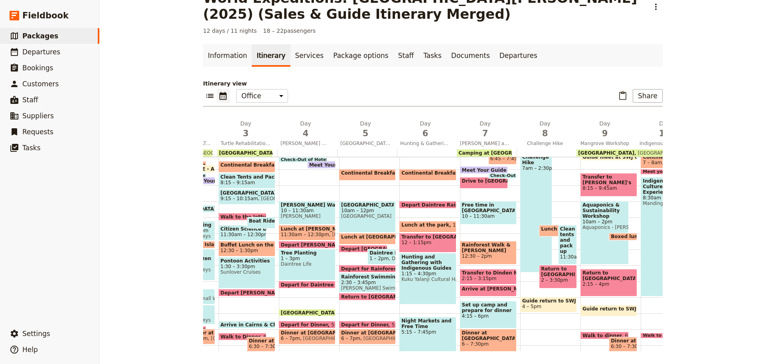
click at [428, 170] on span "Continental Breakfast at DRO" at bounding box center [442, 173] width 83 height 6
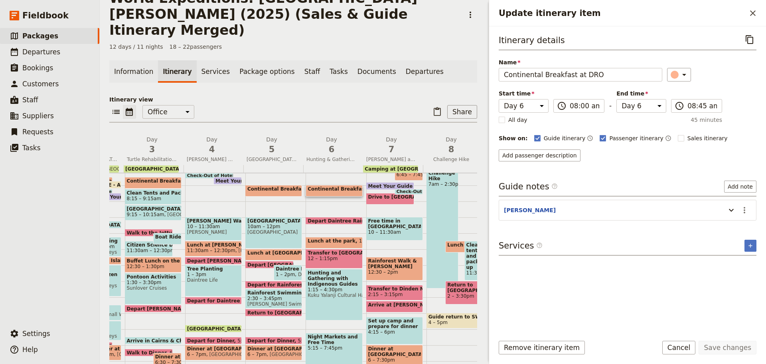
click at [350, 221] on span at bounding box center [334, 222] width 56 height 3
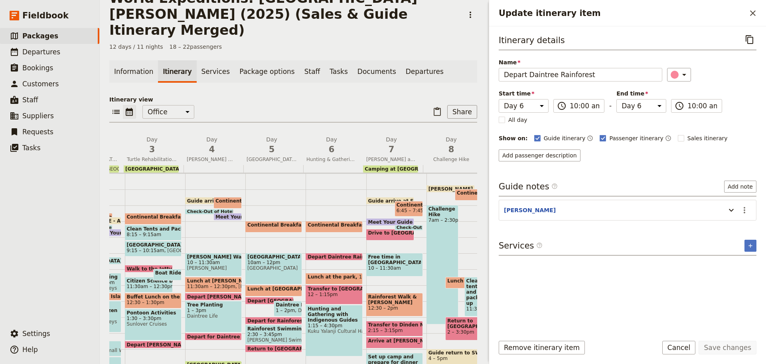
scroll to position [75, 0]
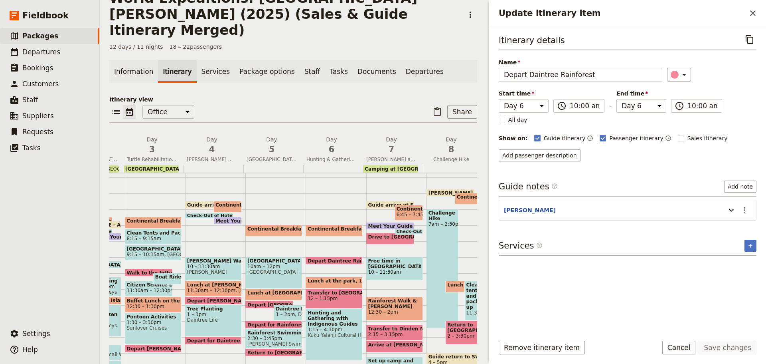
click at [319, 226] on span "Continental Breakfast at DRO" at bounding box center [349, 229] width 83 height 6
click at [580, 108] on label "​ 08:00 am" at bounding box center [578, 106] width 51 height 14
click at [580, 108] on input "08:00 am" at bounding box center [585, 106] width 30 height 10
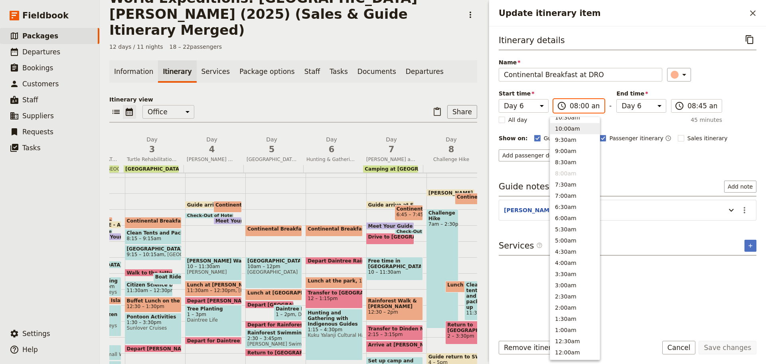
scroll to position [292, 0]
click at [567, 155] on button "9:00am" at bounding box center [574, 155] width 49 height 11
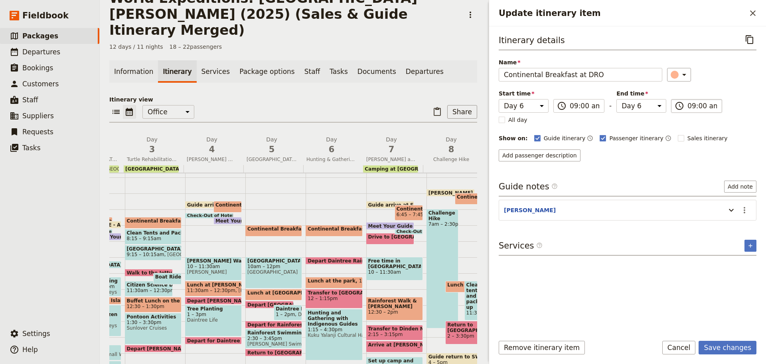
click at [688, 105] on input "09:00 am" at bounding box center [703, 106] width 30 height 10
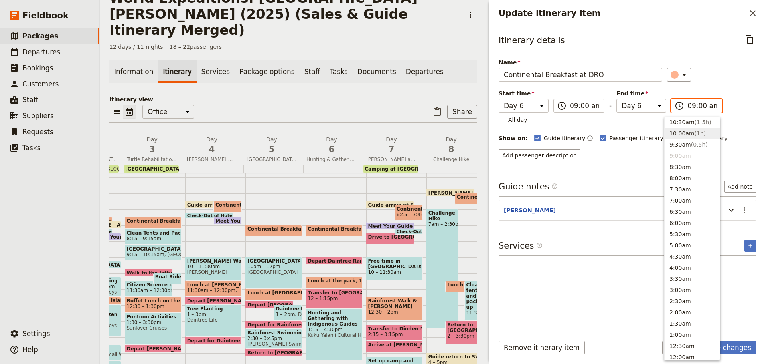
click at [680, 134] on button "10:00am ( 1h )" at bounding box center [692, 133] width 55 height 11
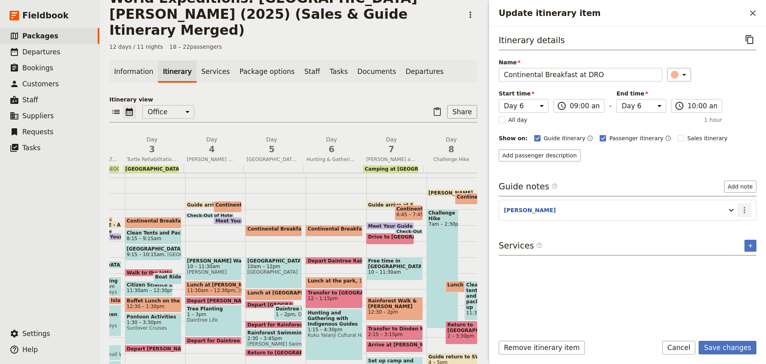
click at [740, 206] on icon "Actions" at bounding box center [745, 210] width 10 height 10
click at [728, 223] on span "Edit note" at bounding box center [721, 227] width 25 height 8
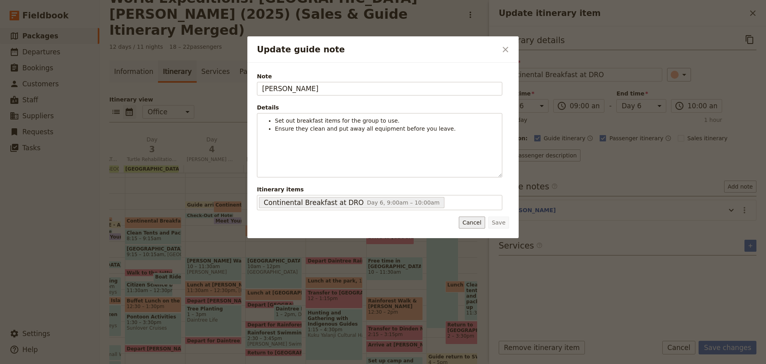
click at [468, 223] on button "Cancel" at bounding box center [472, 222] width 26 height 12
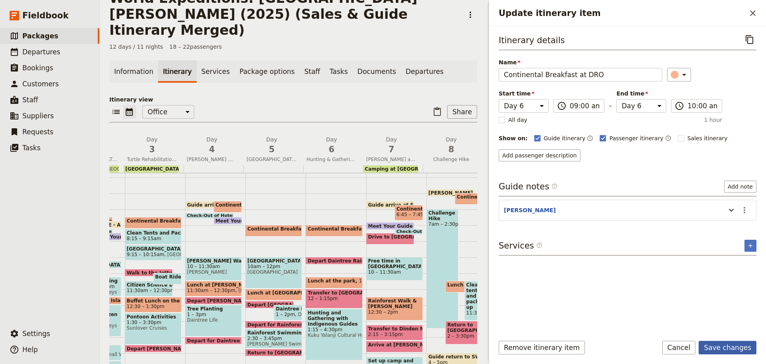
click at [723, 347] on button "Save changes" at bounding box center [728, 347] width 58 height 14
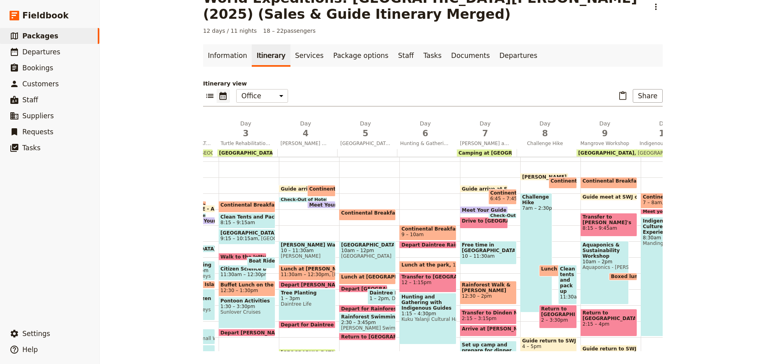
click at [423, 229] on span "Continental Breakfast at DRO" at bounding box center [427, 229] width 53 height 6
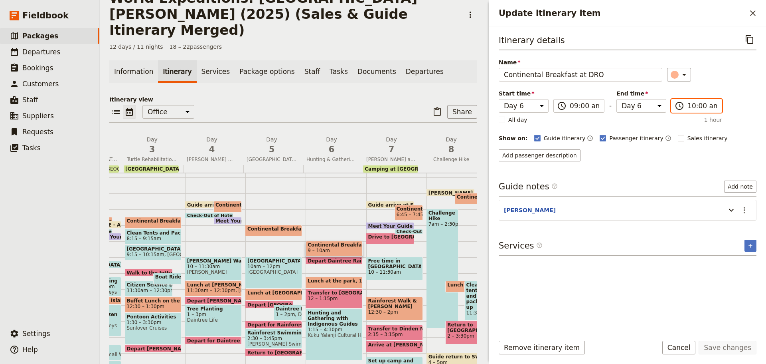
click at [702, 107] on input "10:00 am" at bounding box center [703, 106] width 30 height 10
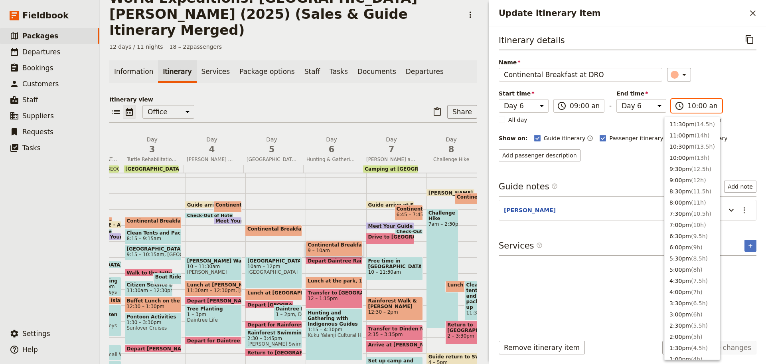
scroll to position [297, 0]
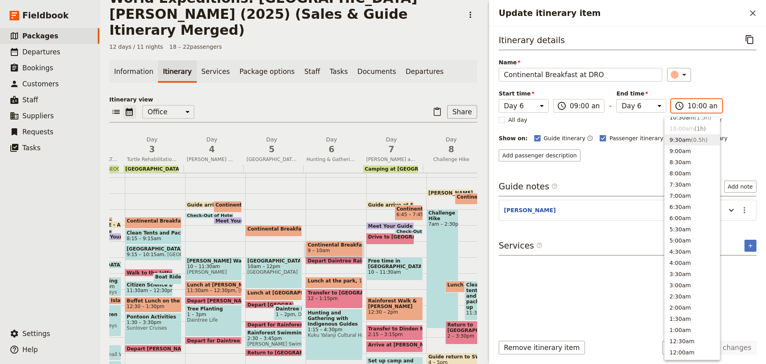
click at [678, 137] on button "9:30am ( 0.5h )" at bounding box center [692, 139] width 55 height 11
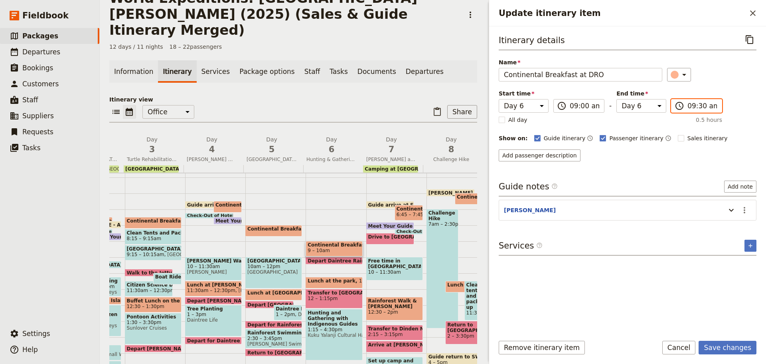
click at [692, 109] on input "09:30 am" at bounding box center [703, 106] width 30 height 10
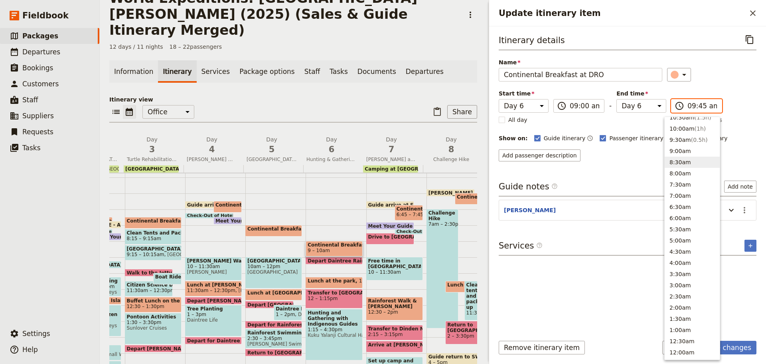
scroll to position [292, 0]
click at [621, 171] on div "Itinerary details ​ Name Continental Breakfast at DRO ​ Start time Day 1 Day 2 …" at bounding box center [628, 180] width 258 height 295
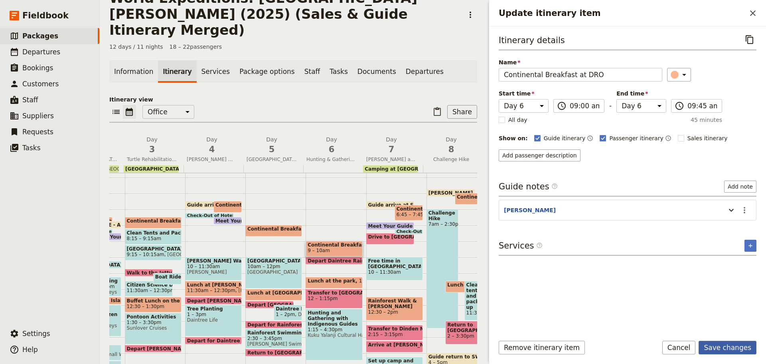
click at [749, 349] on button "Save changes" at bounding box center [728, 347] width 58 height 14
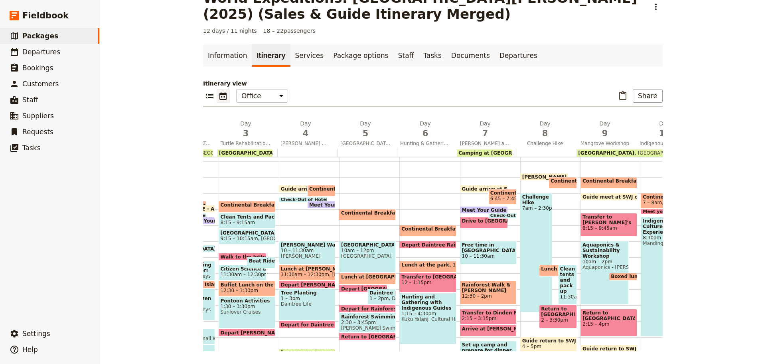
click at [436, 229] on span "Continental Breakfast at DRO" at bounding box center [442, 229] width 83 height 6
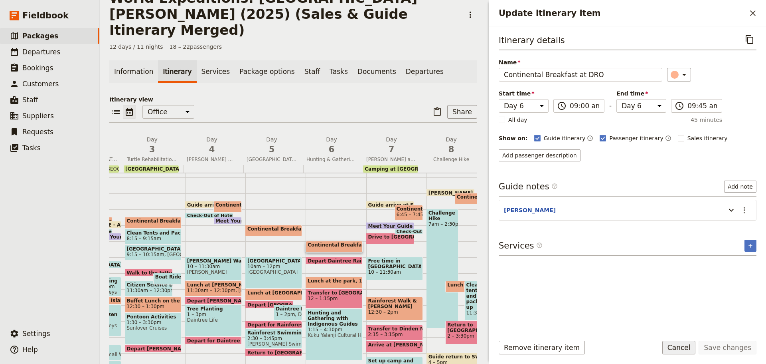
click at [680, 345] on button "Cancel" at bounding box center [679, 347] width 34 height 14
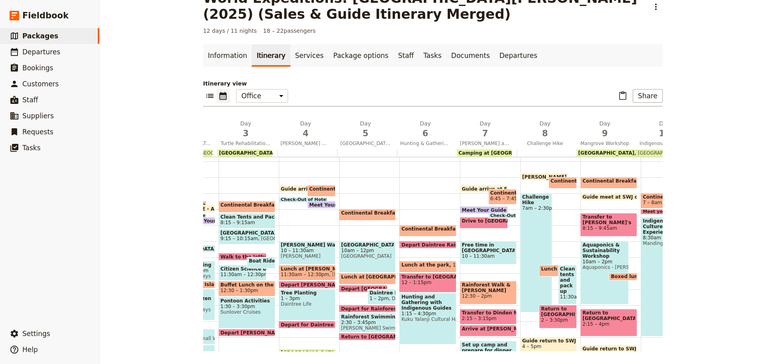
click at [431, 246] on span at bounding box center [428, 246] width 56 height 3
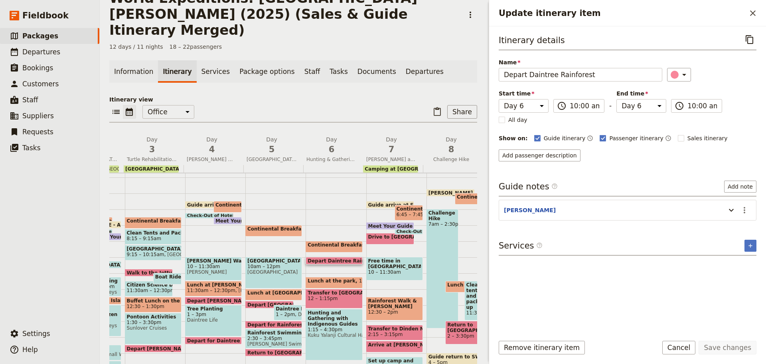
click at [352, 261] on span at bounding box center [334, 262] width 56 height 3
click at [696, 351] on button "Cancel" at bounding box center [679, 347] width 34 height 14
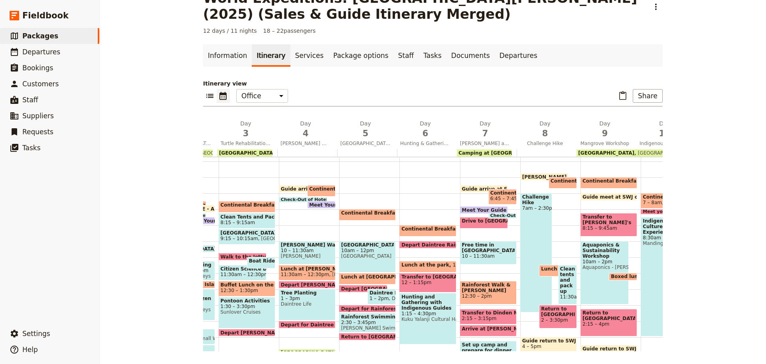
click at [453, 262] on span "11:15am – 12pm" at bounding box center [473, 266] width 41 height 9
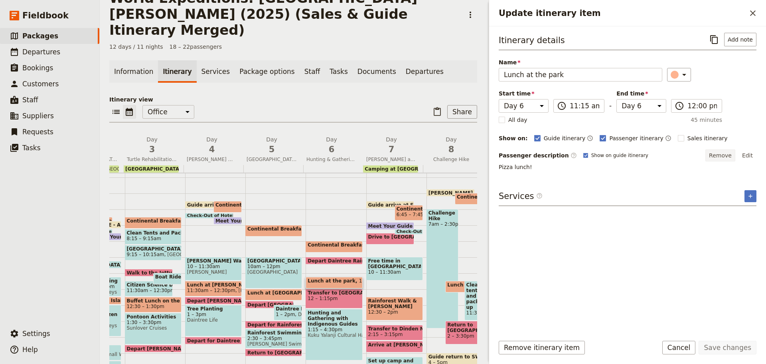
click at [717, 153] on button "Remove" at bounding box center [721, 155] width 30 height 12
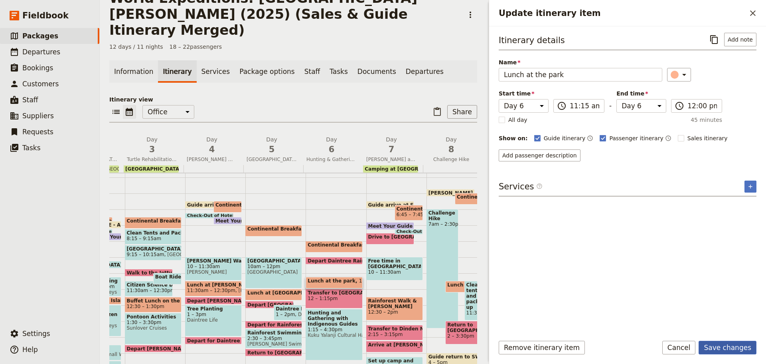
click at [727, 346] on button "Save changes" at bounding box center [728, 347] width 58 height 14
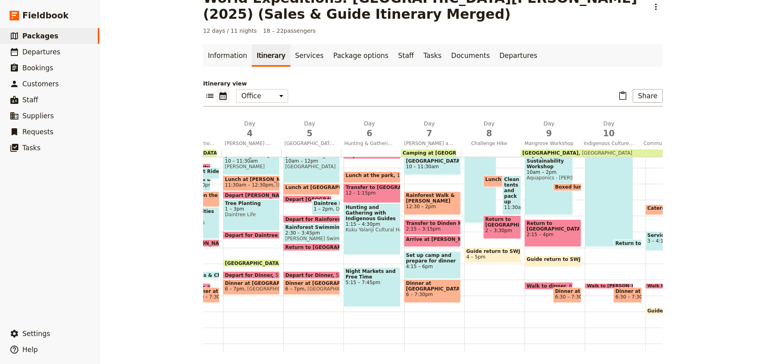
scroll to position [75, 0]
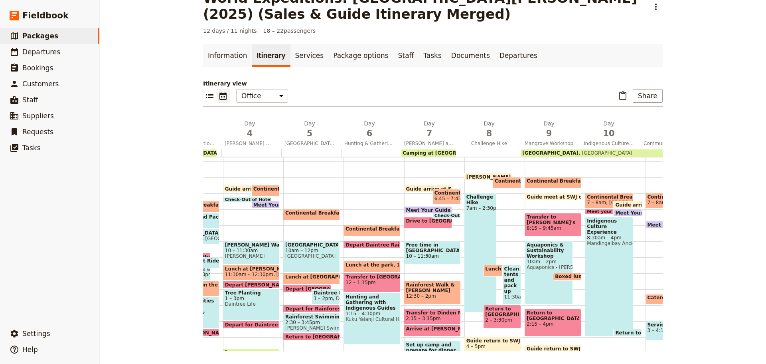
click at [368, 227] on span "Continental Breakfast at DRO" at bounding box center [387, 229] width 83 height 6
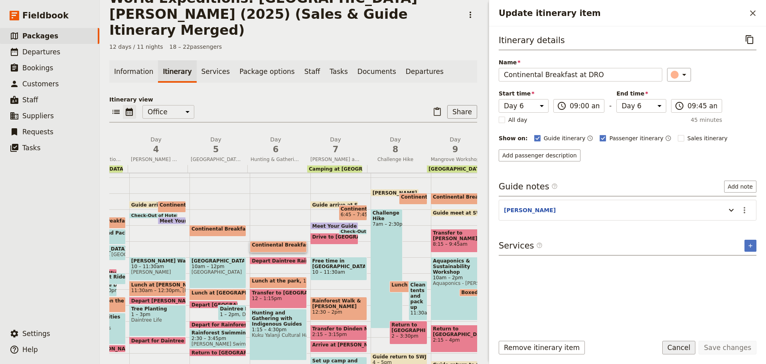
click at [696, 348] on button "Cancel" at bounding box center [679, 347] width 34 height 14
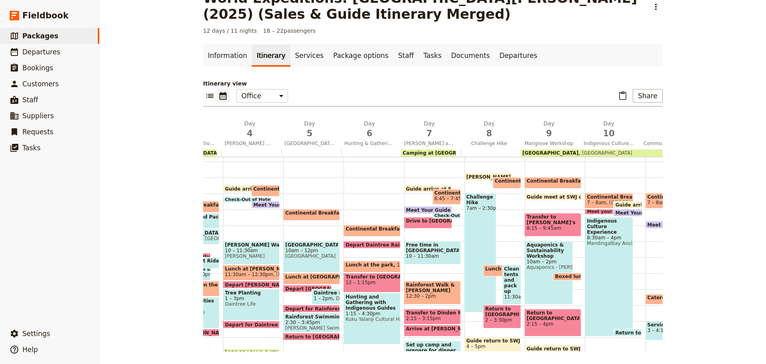
click at [364, 227] on span "Continental Breakfast at DRO" at bounding box center [387, 229] width 83 height 6
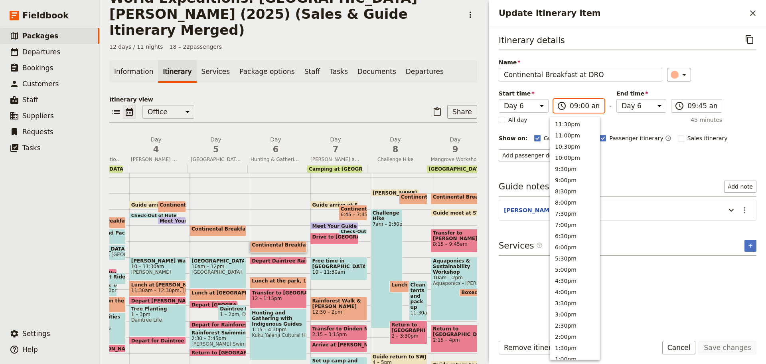
click at [579, 107] on input "09:00 am" at bounding box center [585, 106] width 30 height 10
click at [566, 175] on button "8:00am" at bounding box center [574, 177] width 49 height 11
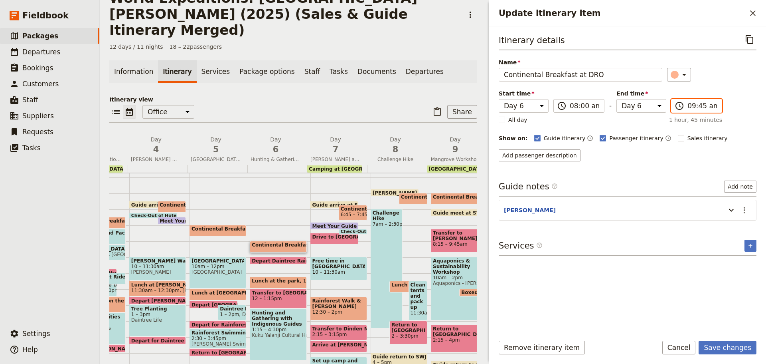
click at [690, 107] on input "09:45 am" at bounding box center [703, 106] width 30 height 10
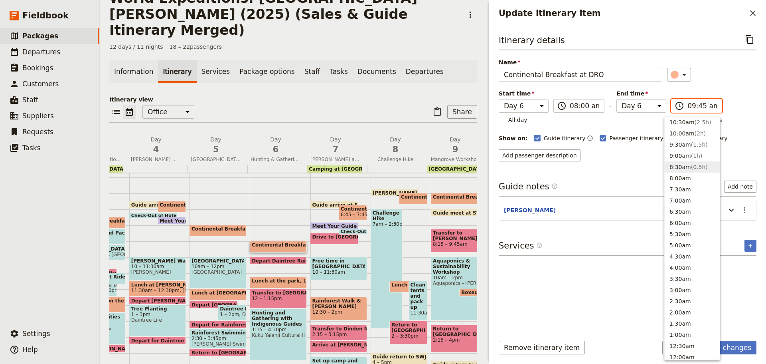
click at [681, 163] on button "8:30am ( 0.5h )" at bounding box center [692, 166] width 55 height 11
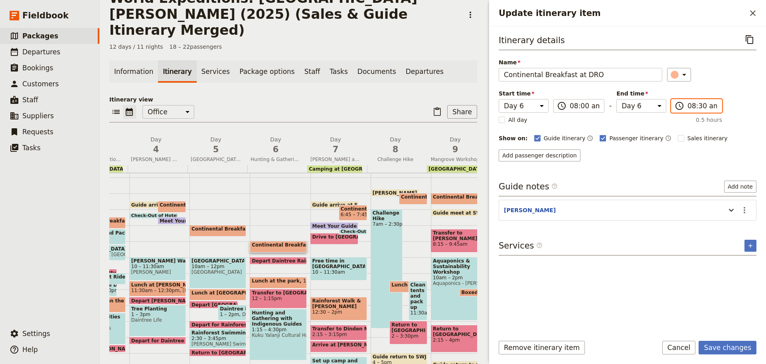
click at [693, 108] on input "08:30 am" at bounding box center [703, 106] width 30 height 10
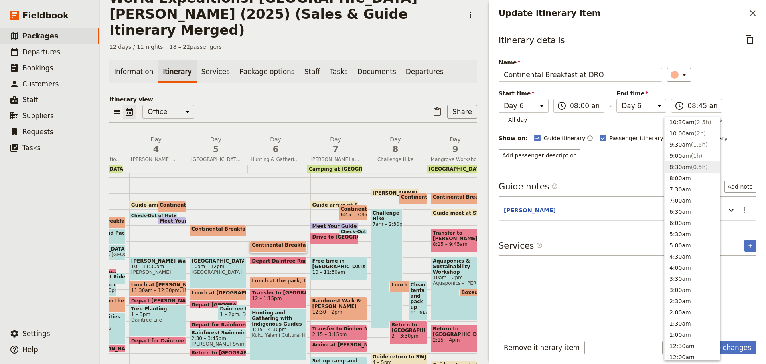
click at [610, 146] on div "Itinerary details ​ Name Continental Breakfast at DRO ​ Start time Day 1 Day 2 …" at bounding box center [628, 97] width 258 height 128
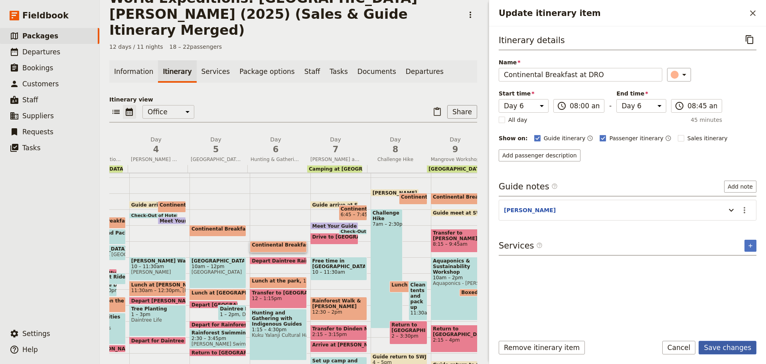
click at [740, 348] on button "Save changes" at bounding box center [728, 347] width 58 height 14
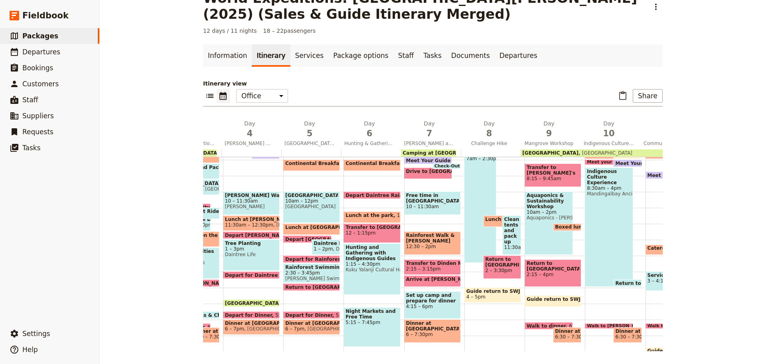
scroll to position [75, 0]
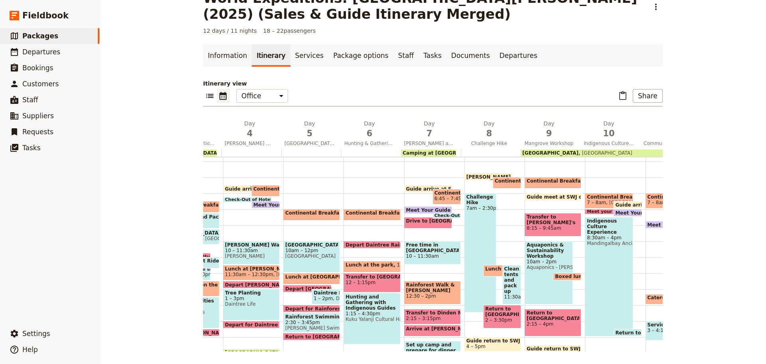
click at [368, 214] on span "Continental Breakfast at DRO" at bounding box center [387, 213] width 83 height 6
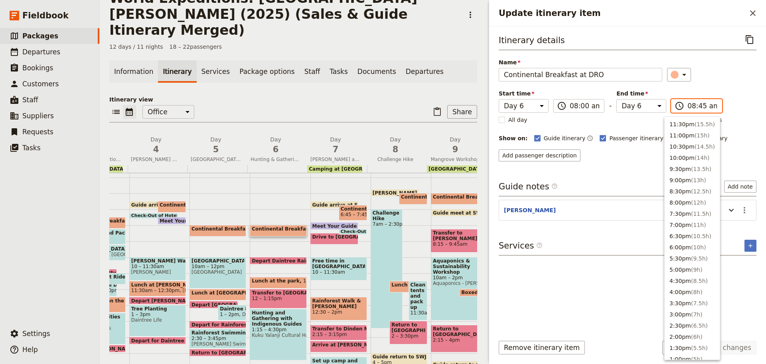
click at [695, 103] on input "08:45 am" at bounding box center [703, 106] width 30 height 10
click at [672, 155] on button "9:00am ( 1h )" at bounding box center [692, 155] width 55 height 11
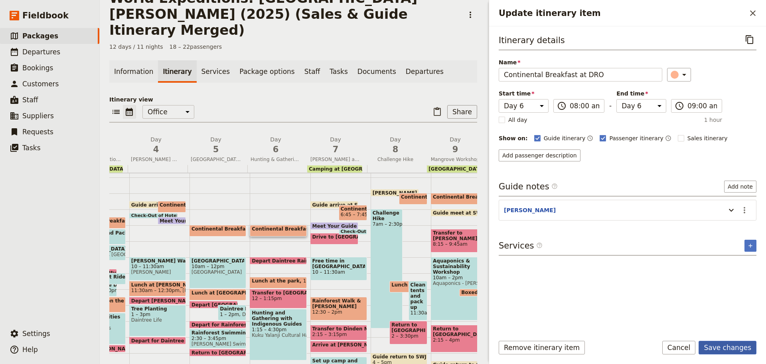
click at [726, 342] on button "Save changes" at bounding box center [728, 347] width 58 height 14
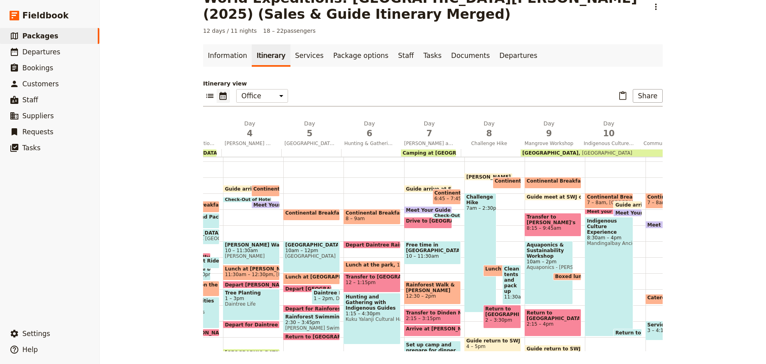
click at [368, 210] on span "Continental Breakfast at DRO" at bounding box center [372, 213] width 53 height 6
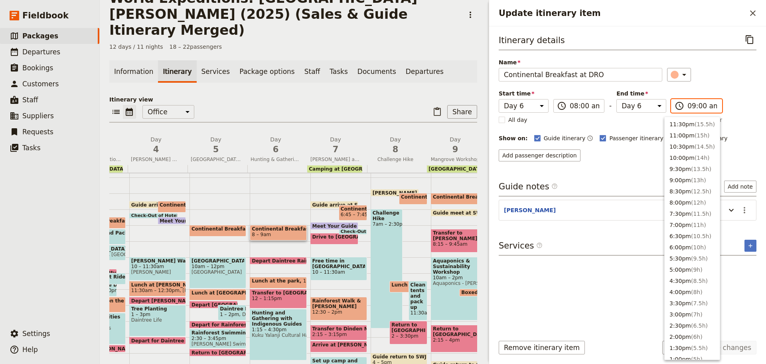
click at [700, 104] on input "09:00 am" at bounding box center [703, 106] width 30 height 10
click at [683, 166] on button "8:30am ( 0.5h )" at bounding box center [692, 166] width 55 height 11
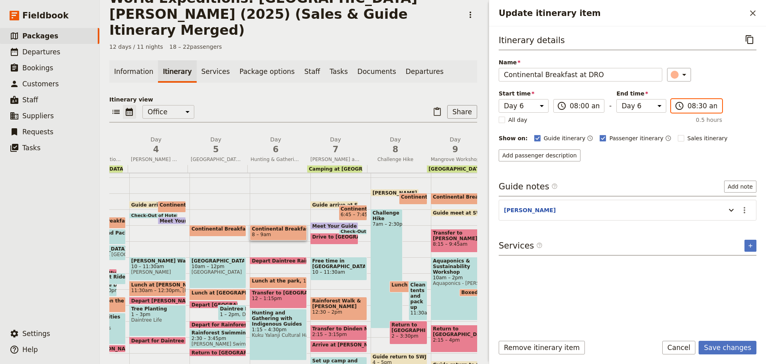
click at [691, 104] on input "08:30 am" at bounding box center [703, 106] width 30 height 10
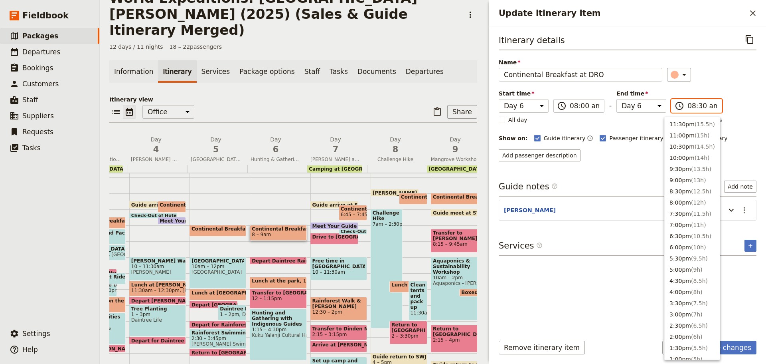
scroll to position [297, 0]
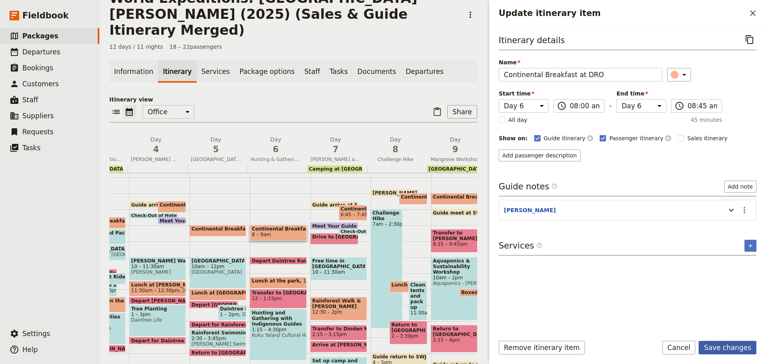
click at [744, 353] on button "Save changes" at bounding box center [728, 347] width 58 height 14
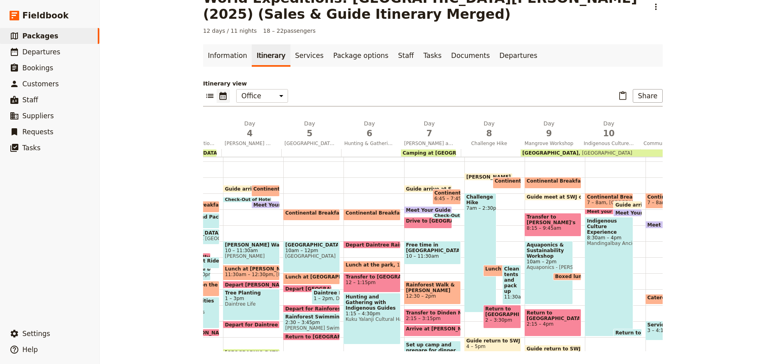
click at [369, 243] on span "Depart Daintree Rainforest" at bounding box center [384, 244] width 77 height 5
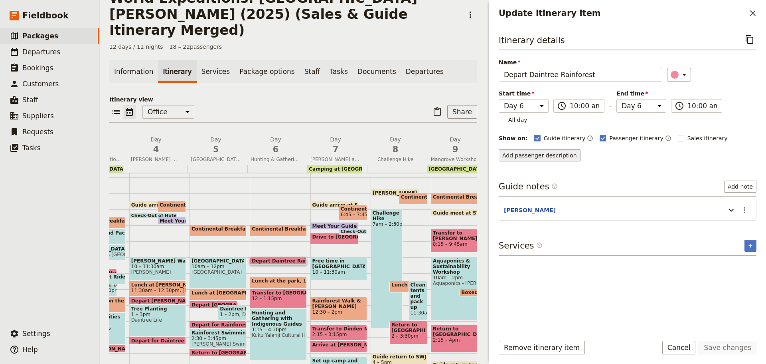
click at [524, 160] on button "Add passenger description" at bounding box center [540, 155] width 82 height 12
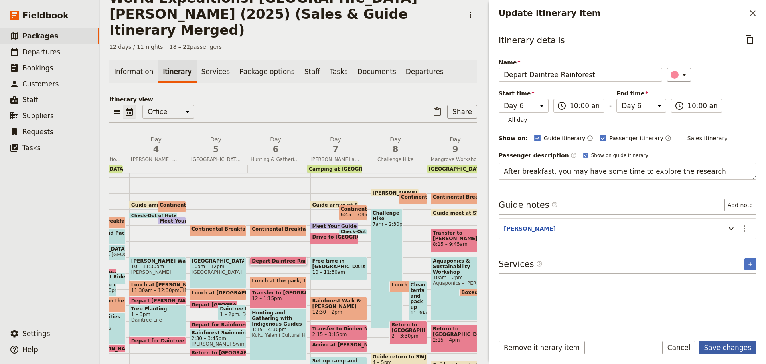
click at [722, 347] on button "Save changes" at bounding box center [728, 347] width 58 height 14
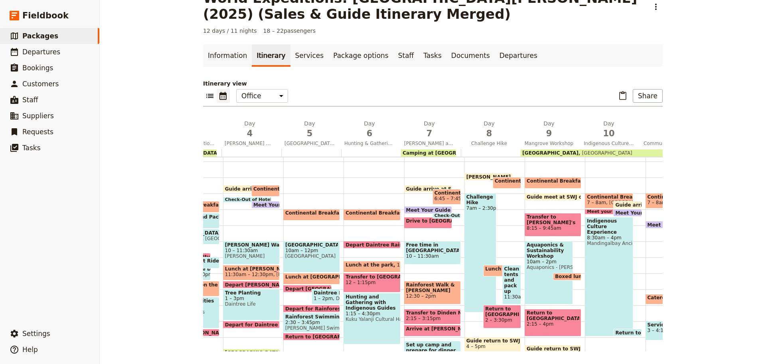
click at [368, 244] on span "Depart Daintree Rainforest" at bounding box center [384, 244] width 77 height 5
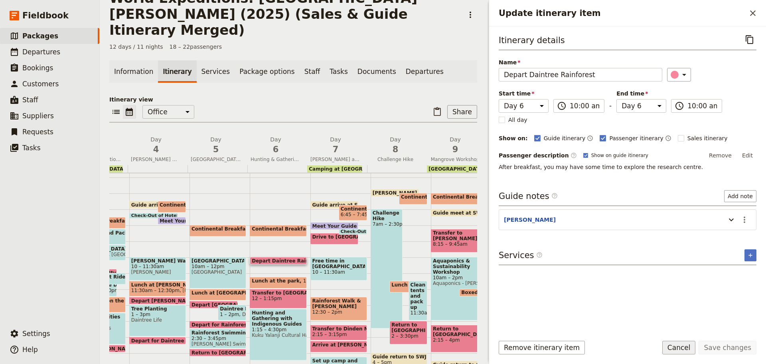
click at [682, 347] on button "Cancel" at bounding box center [679, 347] width 34 height 14
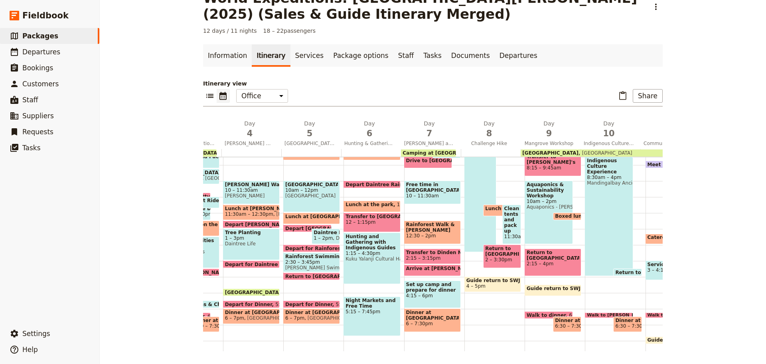
scroll to position [115, 0]
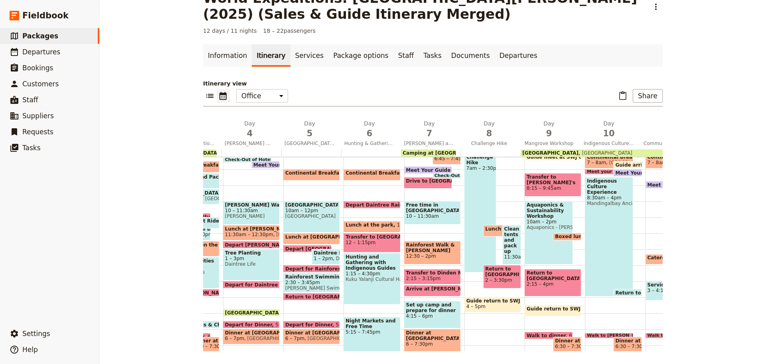
click at [364, 205] on span at bounding box center [372, 206] width 56 height 3
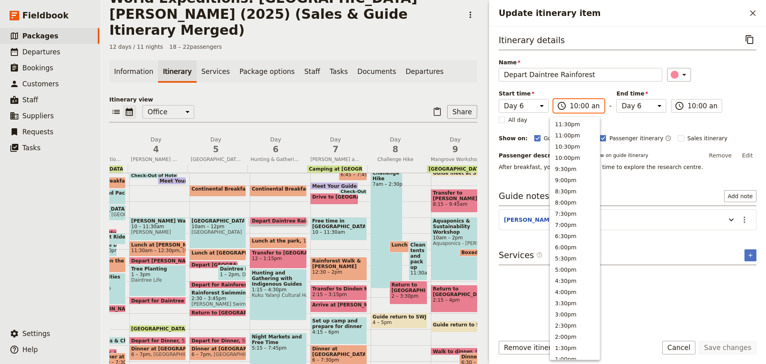
click at [581, 107] on input "10:00 am" at bounding box center [585, 106] width 30 height 10
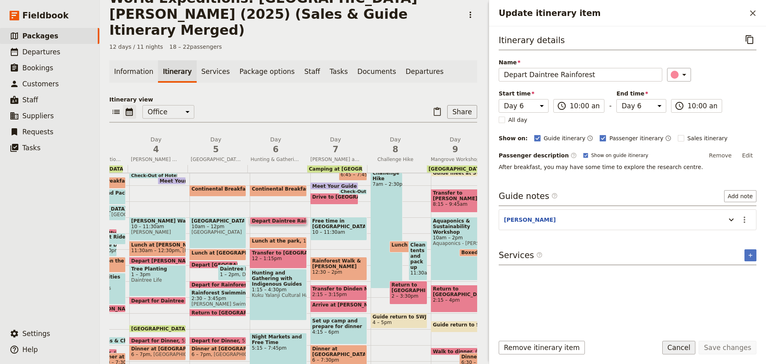
click at [679, 348] on button "Cancel" at bounding box center [679, 347] width 34 height 14
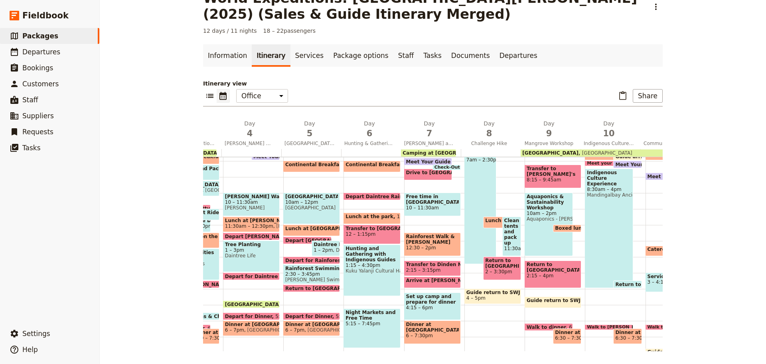
scroll to position [115, 0]
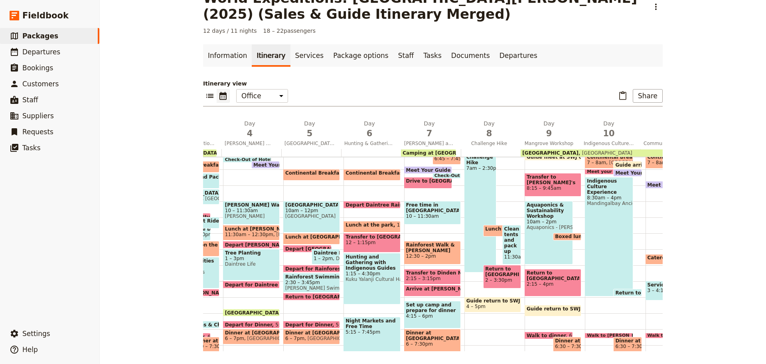
click at [350, 276] on span "Kuku Yalanji Cultural Habitat Tours (Walker Brothers)" at bounding box center [372, 279] width 53 height 6
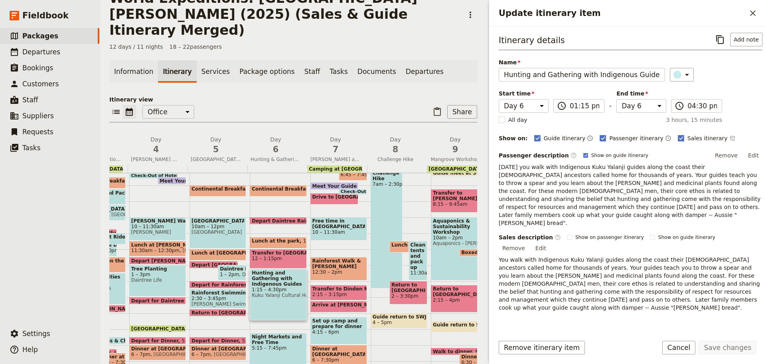
click at [617, 336] on form "Itinerary details ​ Add note Name Hunting and Gathering with Indigenous Guides …" at bounding box center [627, 194] width 277 height 337
click at [275, 282] on div "Hunting and Gathering with Indigenous Guides 1:15 – 4:30pm Kuku Yalanji Cultura…" at bounding box center [278, 294] width 57 height 51
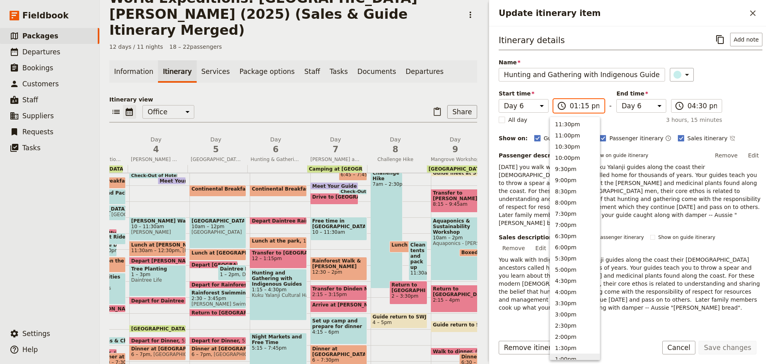
click at [576, 107] on input "01:15 pm" at bounding box center [585, 106] width 30 height 10
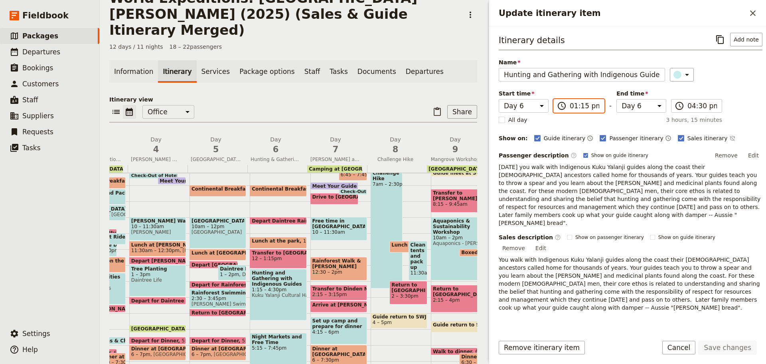
click at [275, 287] on div "Hunting and Gathering with Indigenous Guides 1:15 – 4:30pm Kuku Yalanji Cultura…" at bounding box center [278, 294] width 57 height 51
click at [582, 106] on input "01:15 pm" at bounding box center [585, 106] width 30 height 10
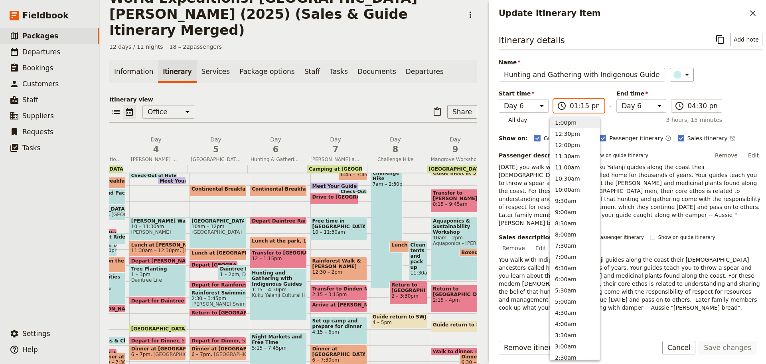
click at [581, 106] on input "01:15 pm" at bounding box center [585, 106] width 30 height 10
click at [580, 106] on input "01:15 pm" at bounding box center [585, 106] width 30 height 10
click at [579, 104] on input "01:36 pm" at bounding box center [585, 106] width 30 height 10
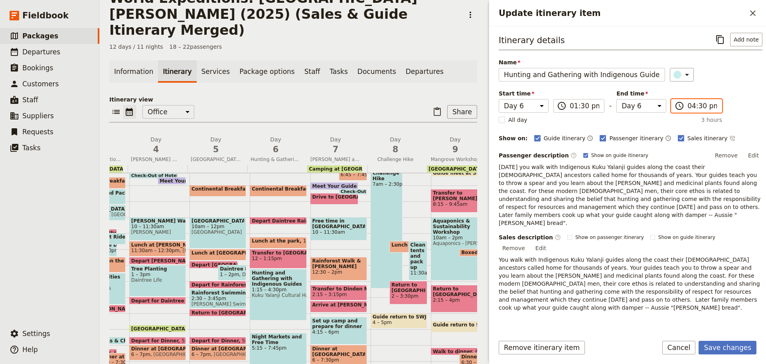
click at [691, 106] on input "04:30 pm" at bounding box center [703, 106] width 30 height 10
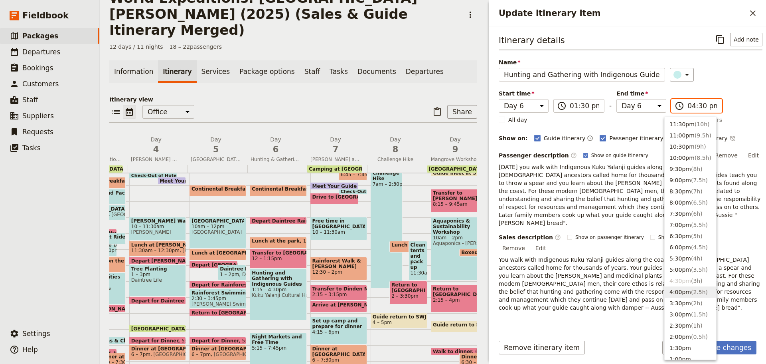
drag, startPoint x: 694, startPoint y: 294, endPoint x: 697, endPoint y: 303, distance: 9.6
click at [694, 294] on span "( 2.5h )" at bounding box center [699, 292] width 17 height 6
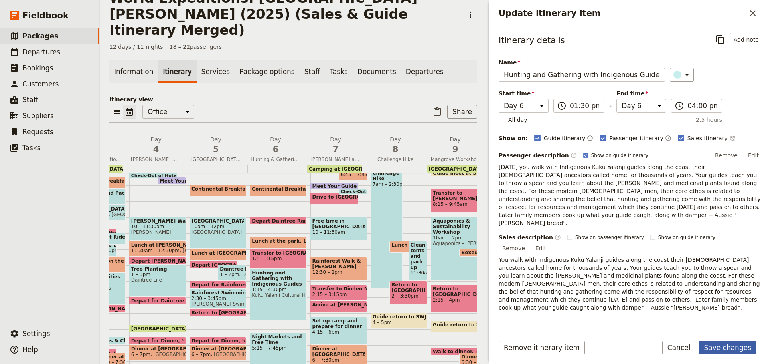
click at [728, 348] on button "Save changes" at bounding box center [728, 347] width 58 height 14
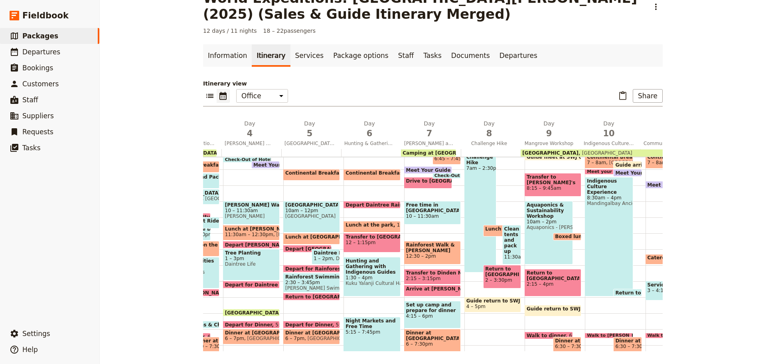
click at [356, 222] on span "Lunch at the park" at bounding box center [371, 225] width 51 height 6
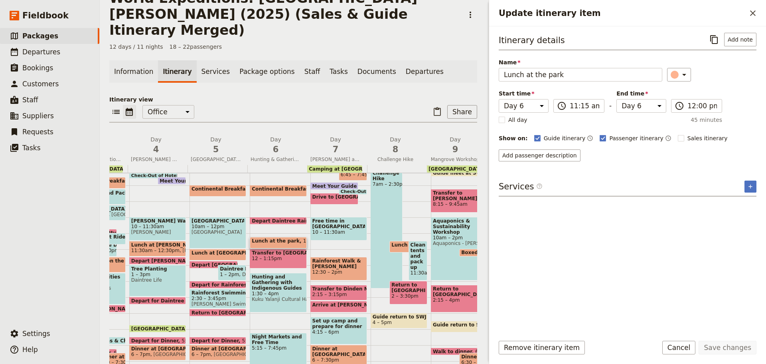
click at [276, 218] on span "Depart Daintree Rainforest" at bounding box center [290, 220] width 77 height 5
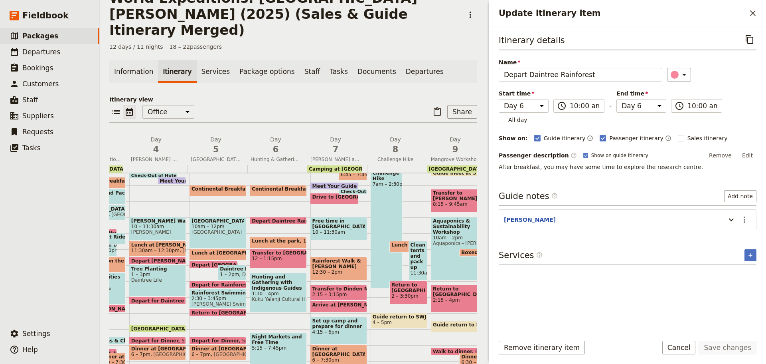
click at [274, 238] on span "Lunch at the park" at bounding box center [277, 241] width 51 height 6
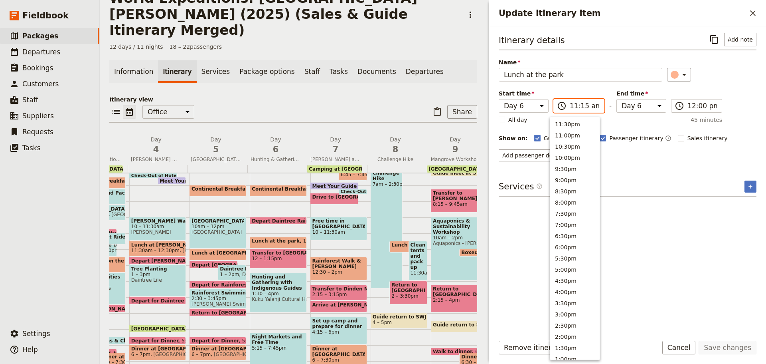
click at [570, 104] on input "11:15 am" at bounding box center [585, 106] width 30 height 10
click at [581, 257] on button "12:00pm" at bounding box center [574, 259] width 49 height 11
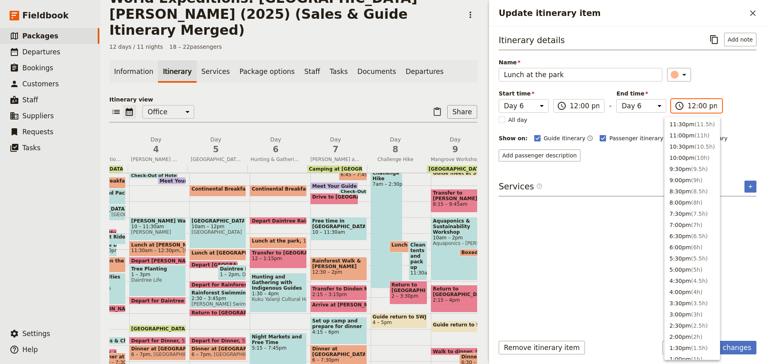
click at [704, 107] on input "12:00 pm" at bounding box center [703, 106] width 30 height 10
click at [691, 178] on span "( 1h )" at bounding box center [697, 180] width 12 height 6
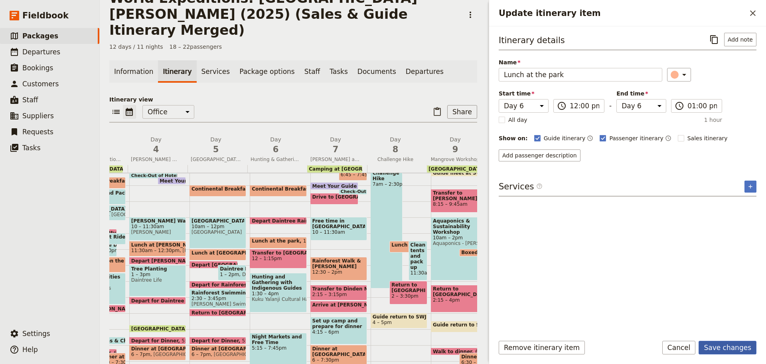
click at [711, 341] on button "Save changes" at bounding box center [728, 347] width 58 height 14
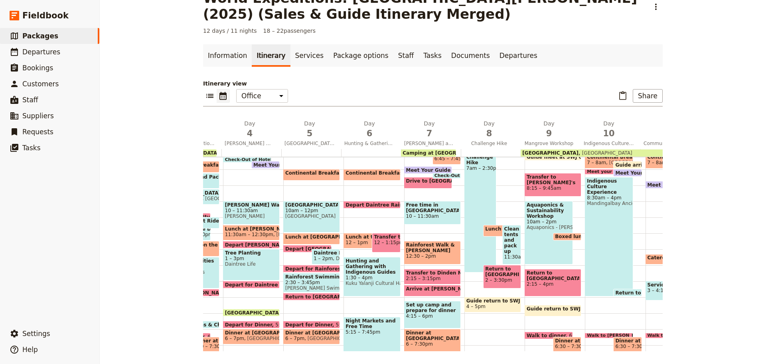
click at [382, 243] on span "12 – 1:15pm" at bounding box center [386, 242] width 24 height 6
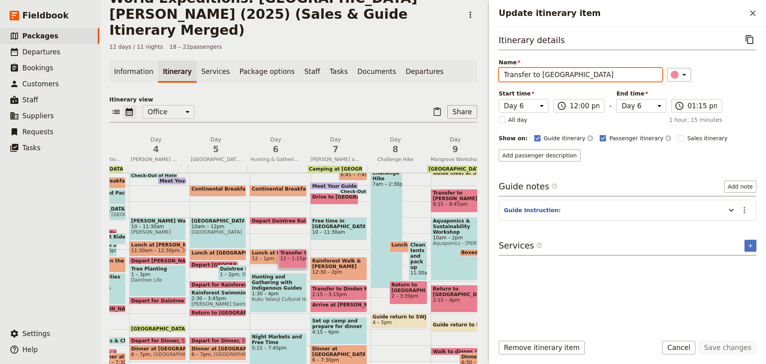
drag, startPoint x: 583, startPoint y: 78, endPoint x: 417, endPoint y: 100, distance: 167.0
click at [420, 100] on div "World Expeditions: St Leonard's College (2025) (Sales & Guide Itinerary Merged)…" at bounding box center [433, 182] width 666 height 364
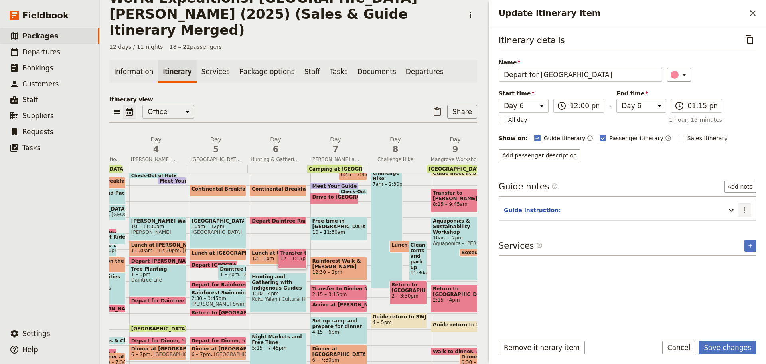
drag, startPoint x: 746, startPoint y: 209, endPoint x: 742, endPoint y: 216, distance: 7.5
click at [746, 210] on icon "Actions" at bounding box center [745, 210] width 10 height 10
click at [737, 224] on span "Edit note" at bounding box center [727, 227] width 37 height 8
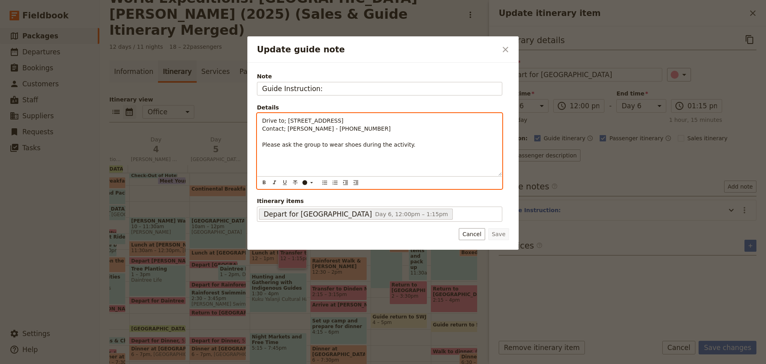
click at [261, 122] on div "Drive to; 1 Palm Street, Cooya Beach Contact; Selina - 0403 403 528 Please ask …" at bounding box center [379, 144] width 245 height 62
drag, startPoint x: 259, startPoint y: 121, endPoint x: 419, endPoint y: 162, distance: 165.3
click at [419, 162] on div "Drive to; 1 Palm Street, Cooya Beach Contact; Selina - 0403 403 528 Please ask …" at bounding box center [379, 144] width 245 height 62
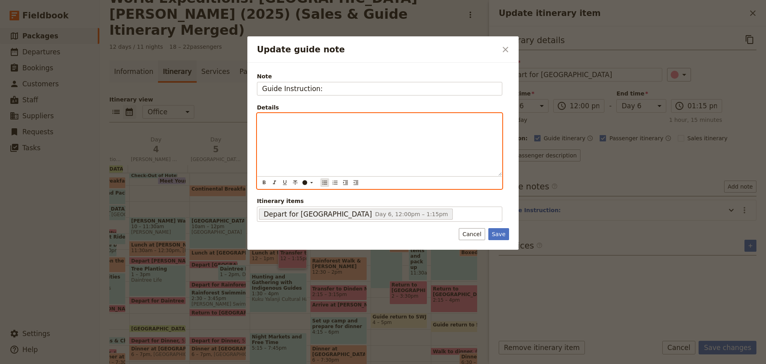
click at [324, 180] on icon "Bulleted list" at bounding box center [325, 182] width 6 height 6
paste div "Update guide note"
drag, startPoint x: 273, startPoint y: 122, endPoint x: 279, endPoint y: 116, distance: 8.2
click at [274, 121] on ul "ell group it's recommended that everyone wears shoes for this activity." at bounding box center [379, 121] width 235 height 8
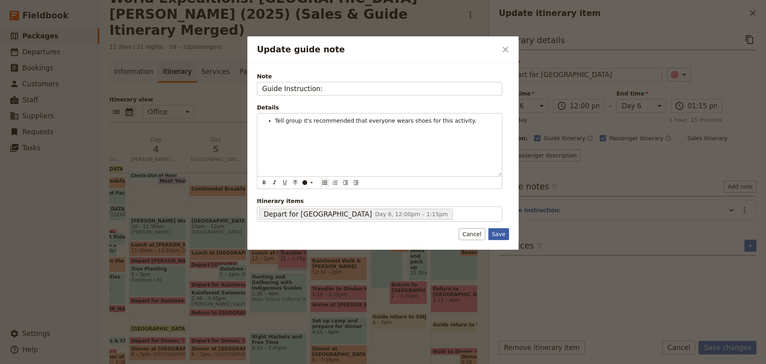
click at [493, 231] on button "Save" at bounding box center [498, 234] width 21 height 12
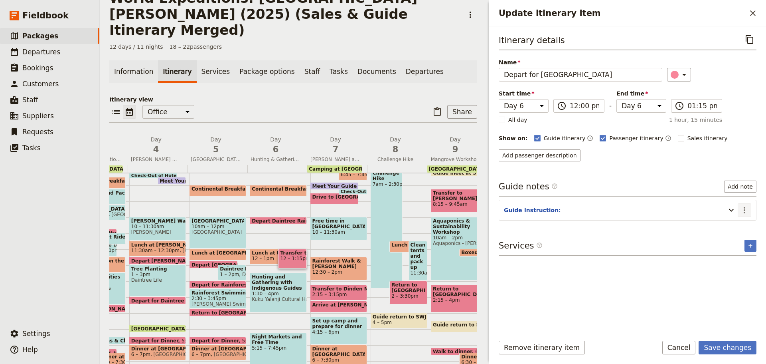
click at [749, 211] on button "​" at bounding box center [745, 210] width 14 height 14
click at [732, 227] on span "Edit note" at bounding box center [721, 227] width 25 height 8
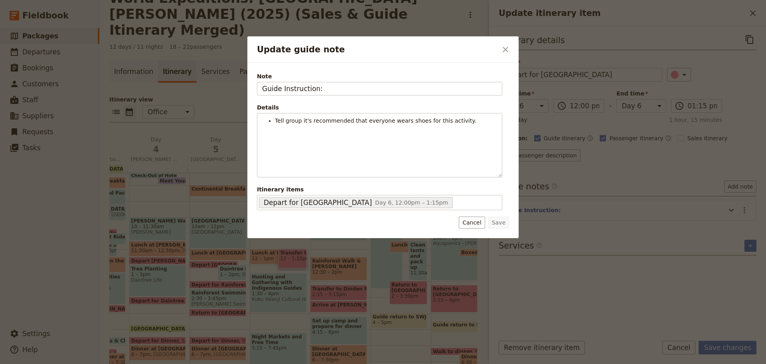
drag, startPoint x: 239, startPoint y: 82, endPoint x: 13, endPoint y: 82, distance: 225.5
click at [14, 363] on div "Update guide note ​ Note Guide Instruction: Details Tell group it's recommended…" at bounding box center [383, 364] width 766 height 0
click at [499, 218] on button "Save" at bounding box center [498, 222] width 21 height 12
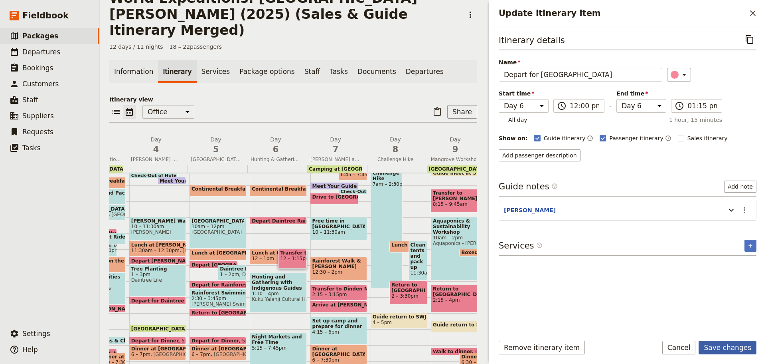
click at [732, 354] on div "Remove itinerary item Save changes Cancel" at bounding box center [627, 351] width 277 height 23
click at [729, 346] on button "Save changes" at bounding box center [728, 347] width 58 height 14
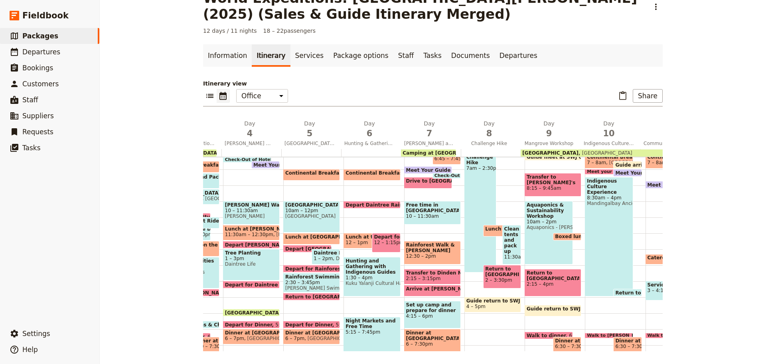
click at [377, 241] on span "12 – 1:15pm" at bounding box center [386, 242] width 24 height 6
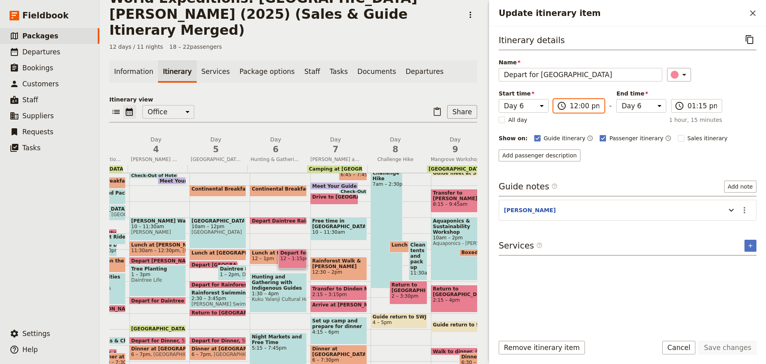
drag, startPoint x: 582, startPoint y: 108, endPoint x: 580, endPoint y: 113, distance: 5.0
click at [581, 108] on input "12:00 pm" at bounding box center [585, 106] width 30 height 10
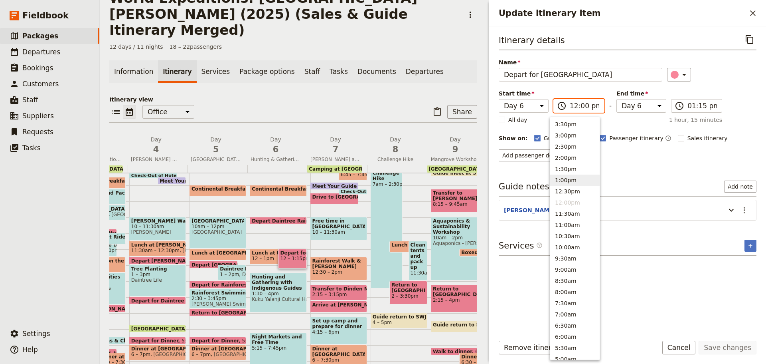
click at [573, 180] on button "1:00pm" at bounding box center [574, 179] width 49 height 11
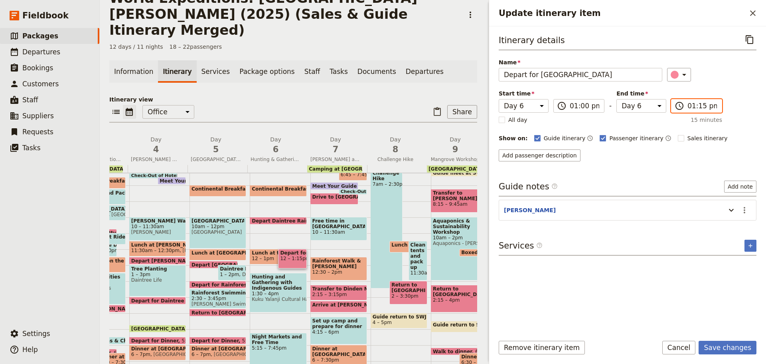
click at [688, 103] on input "01:15 pm" at bounding box center [703, 106] width 30 height 10
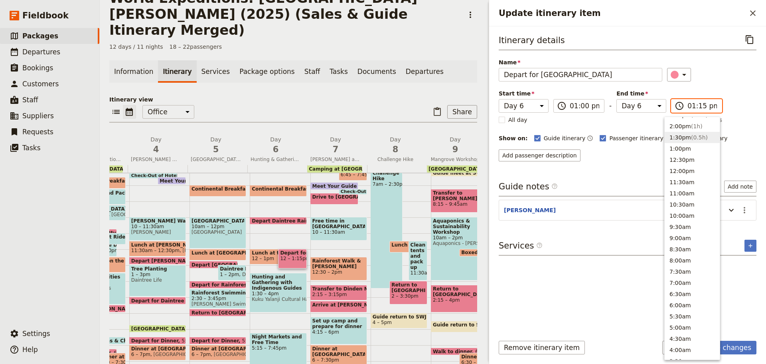
scroll to position [196, 0]
click at [679, 162] on button "1:00pm" at bounding box center [692, 162] width 55 height 11
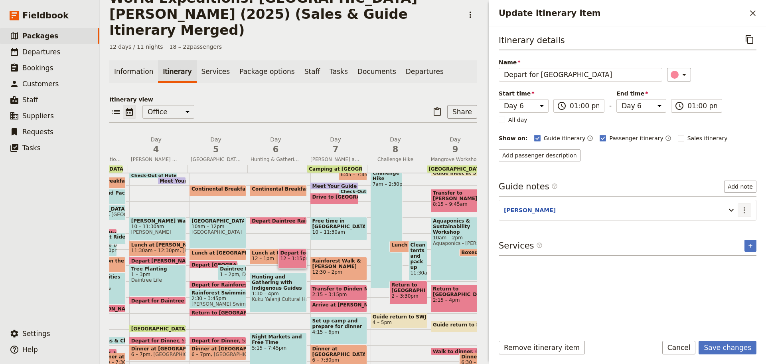
click at [742, 213] on icon "Actions" at bounding box center [745, 210] width 10 height 10
click at [740, 225] on span "Edit note" at bounding box center [727, 227] width 37 height 8
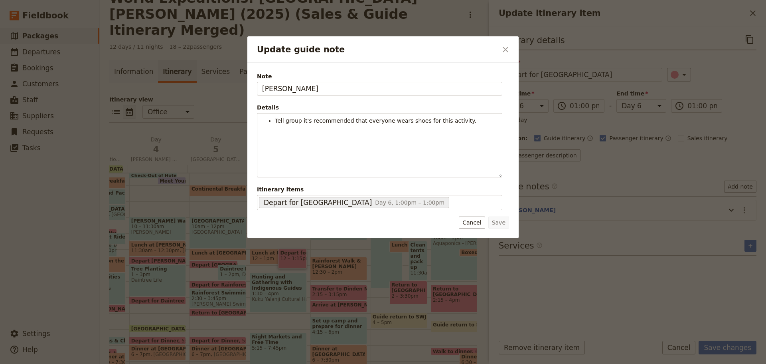
drag, startPoint x: 477, startPoint y: 222, endPoint x: 519, endPoint y: 245, distance: 48.2
click at [478, 221] on button "Cancel" at bounding box center [472, 222] width 26 height 12
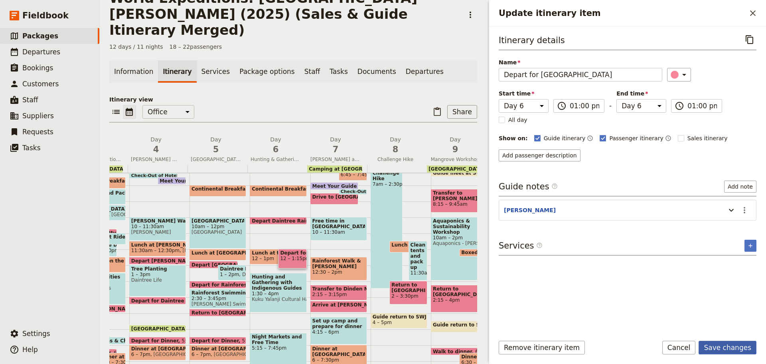
click at [749, 347] on button "Save changes" at bounding box center [728, 347] width 58 height 14
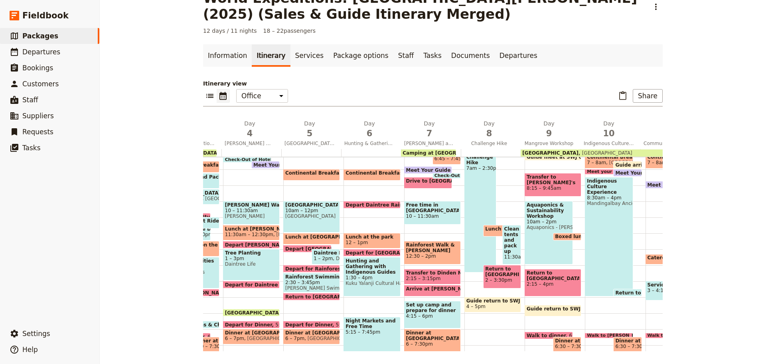
click at [372, 204] on span "Depart Daintree Rainforest" at bounding box center [384, 204] width 77 height 5
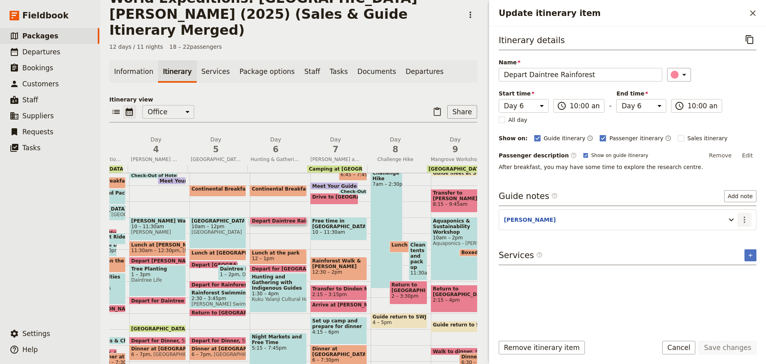
click at [745, 215] on button "​" at bounding box center [745, 220] width 14 height 14
click at [733, 237] on span "Edit note" at bounding box center [721, 237] width 25 height 8
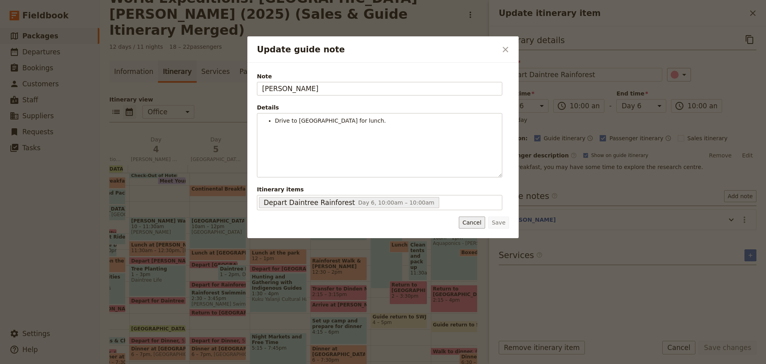
click at [477, 221] on button "Cancel" at bounding box center [472, 222] width 26 height 12
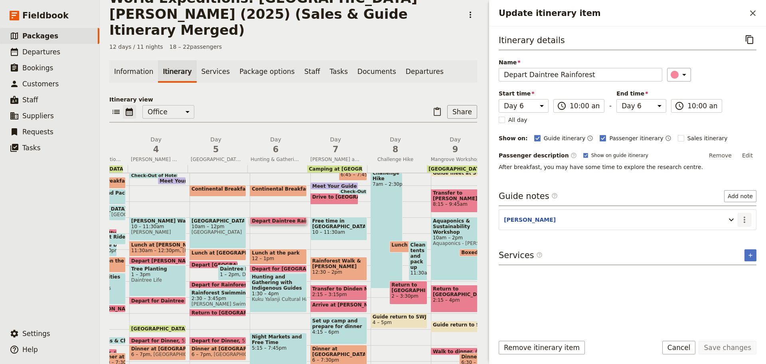
click at [742, 221] on icon "Actions" at bounding box center [745, 220] width 10 height 10
click at [737, 231] on button "Edit note" at bounding box center [727, 236] width 47 height 11
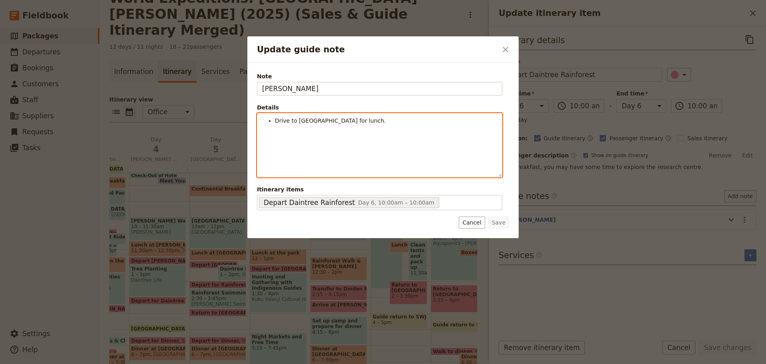
click at [363, 123] on li "Drive to Turtle Rock Cafe for lunch." at bounding box center [386, 121] width 222 height 8
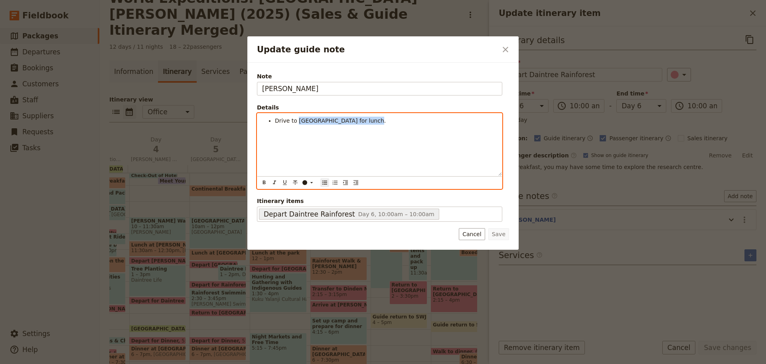
drag, startPoint x: 297, startPoint y: 120, endPoint x: 416, endPoint y: 121, distance: 118.9
click at [416, 120] on li "Drive to Turtle Rock Cafe for lunch." at bounding box center [386, 121] width 222 height 8
drag, startPoint x: 277, startPoint y: 118, endPoint x: 434, endPoint y: 130, distance: 157.7
click at [435, 131] on div "Drive to Turtle Rock Cafe for lunch." at bounding box center [379, 144] width 245 height 62
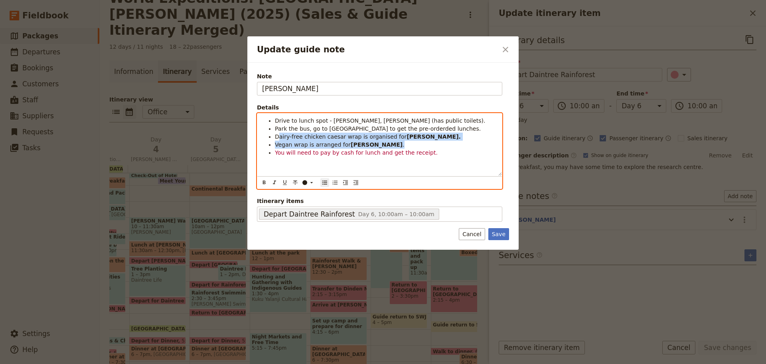
drag, startPoint x: 277, startPoint y: 136, endPoint x: 405, endPoint y: 142, distance: 127.4
click at [405, 142] on ul "Drive to lunch spot - George Davis Park, Mossman (has public toilets). Park the…" at bounding box center [379, 137] width 235 height 40
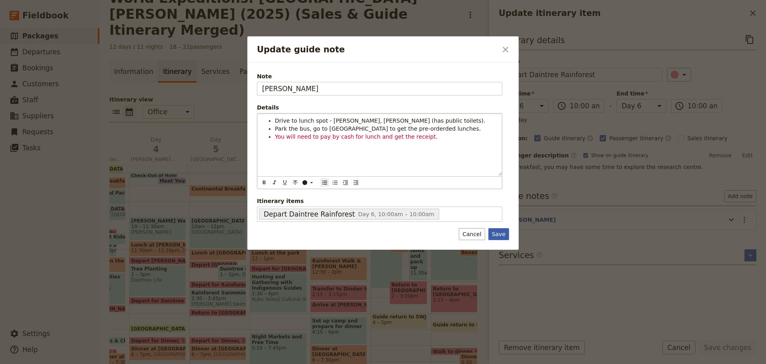
click at [508, 235] on button "Save" at bounding box center [498, 234] width 21 height 12
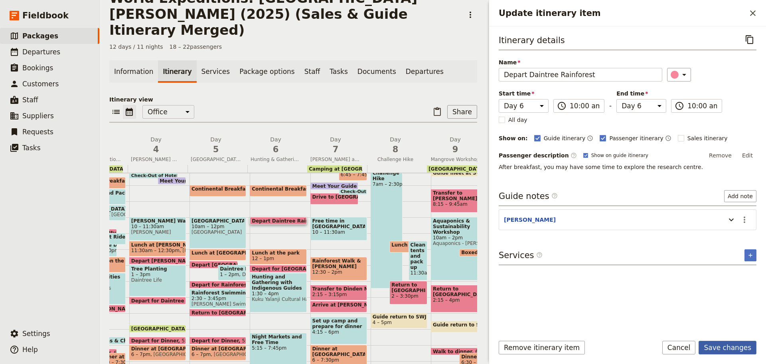
click at [718, 342] on button "Save changes" at bounding box center [728, 347] width 58 height 14
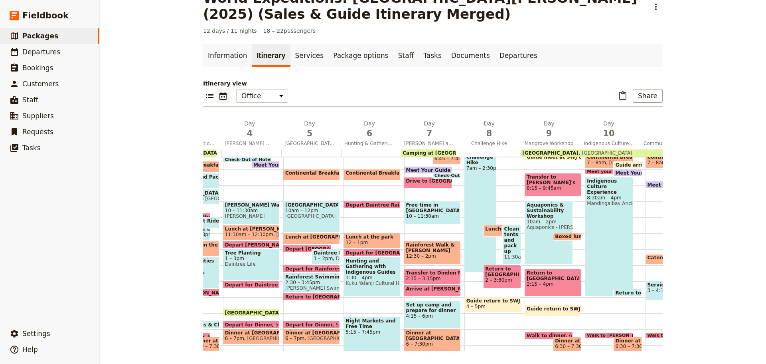
click at [357, 239] on span "12 – 1pm" at bounding box center [357, 242] width 22 height 6
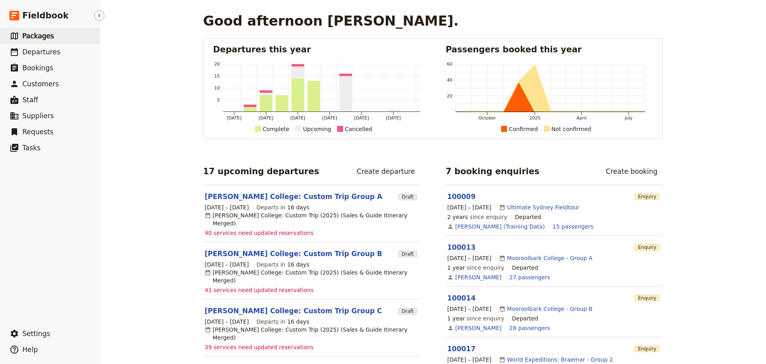
click at [46, 37] on span "Packages" at bounding box center [38, 36] width 32 height 8
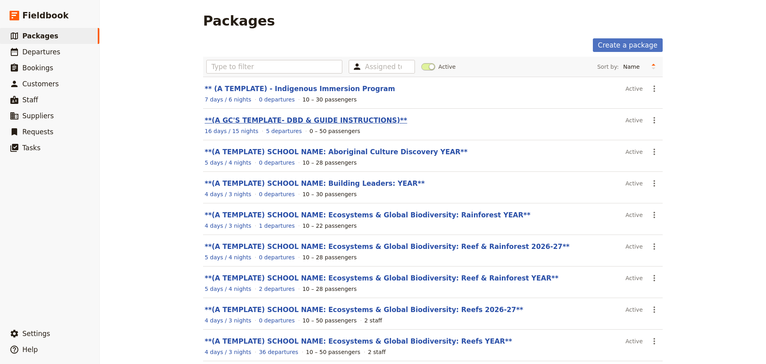
click at [266, 121] on link "**(A GC'S TEMPLATE- DBD & GUIDE INSTRUCTIONS)**" at bounding box center [306, 120] width 203 height 8
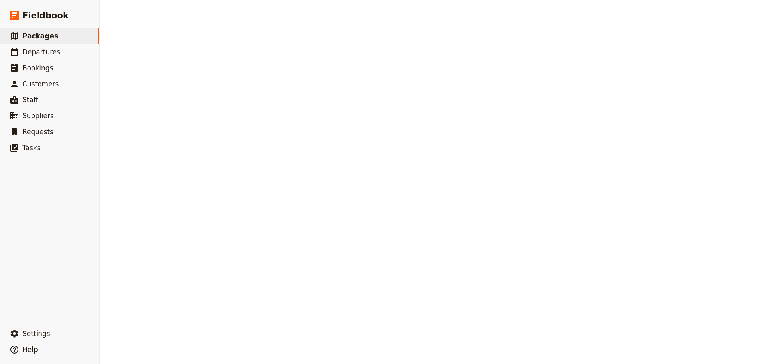
click at [266, 121] on div "Packages Create a package Assigned to Active Sort by: Name Number of departures…" at bounding box center [433, 182] width 666 height 364
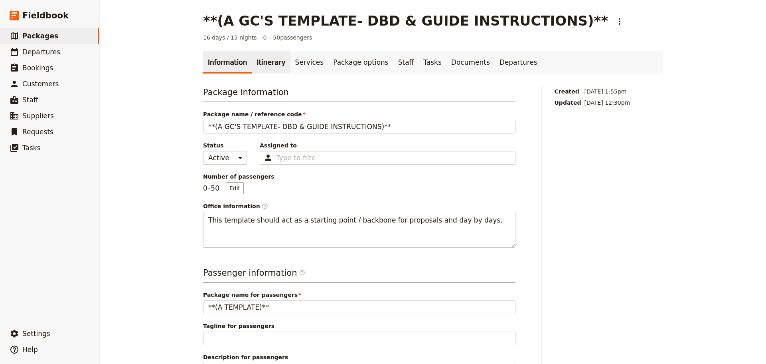
click at [267, 61] on link "Itinerary" at bounding box center [271, 62] width 38 height 22
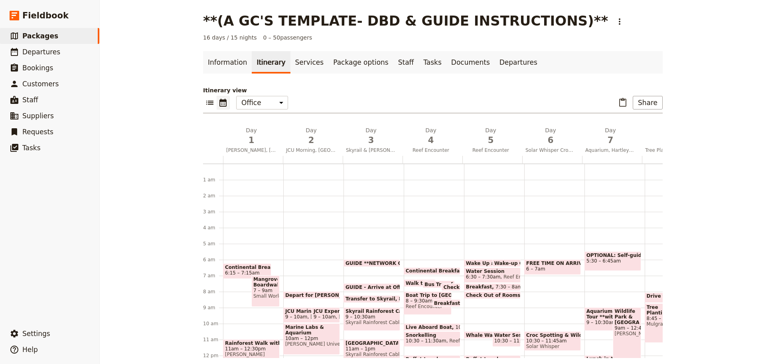
scroll to position [80, 0]
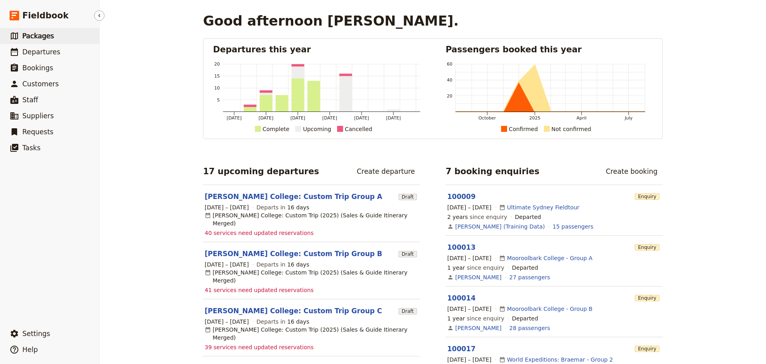
click at [51, 34] on link "​ Packages" at bounding box center [49, 36] width 99 height 16
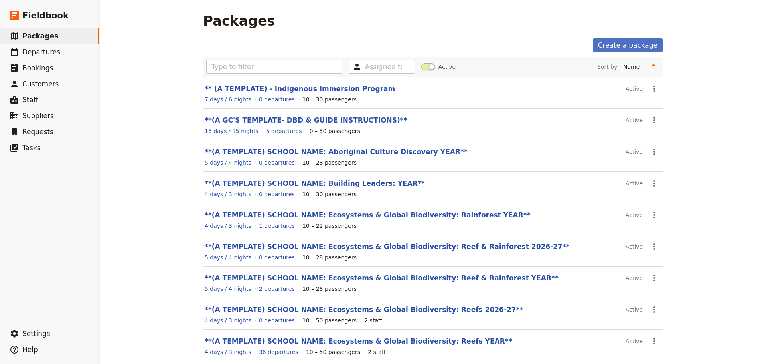
click at [326, 337] on link "**(A TEMPLATE) SCHOOL NAME: Ecosystems & Global Biodiversity: Reefs YEAR**" at bounding box center [359, 341] width 308 height 8
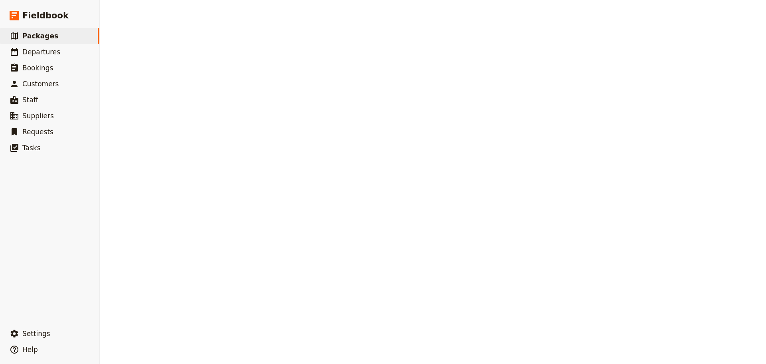
click at [326, 337] on div "Packages Create a package Assigned to Active Sort by: Name Number of departures…" at bounding box center [433, 182] width 666 height 364
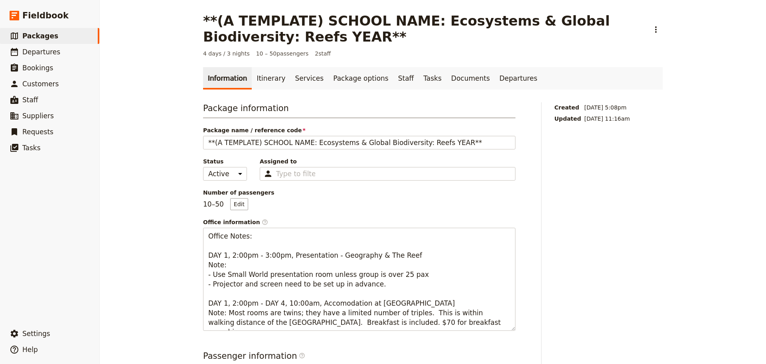
drag, startPoint x: 259, startPoint y: 77, endPoint x: 302, endPoint y: 43, distance: 54.7
click at [259, 77] on link "Itinerary" at bounding box center [271, 78] width 38 height 22
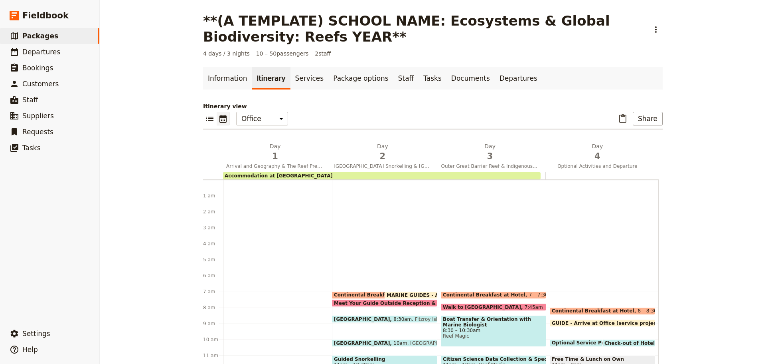
scroll to position [104, 0]
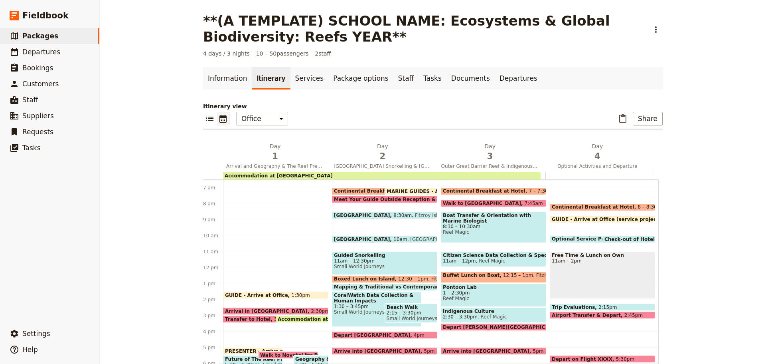
click at [405, 188] on span "MARINE GUIDES - Arrive at Office" at bounding box center [433, 190] width 93 height 5
select select "2"
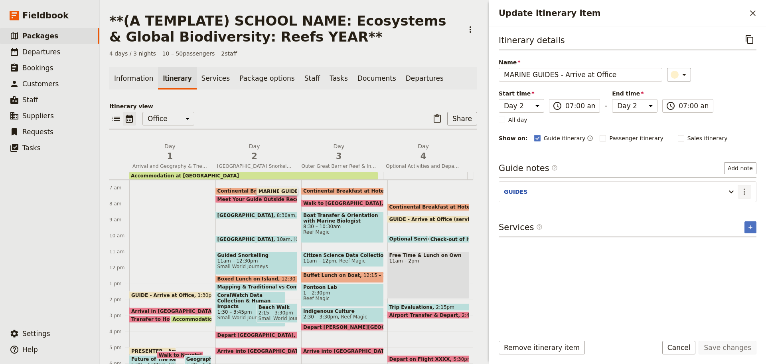
click at [744, 190] on icon "Actions" at bounding box center [745, 192] width 10 height 10
click at [739, 205] on span "Edit note" at bounding box center [727, 209] width 37 height 8
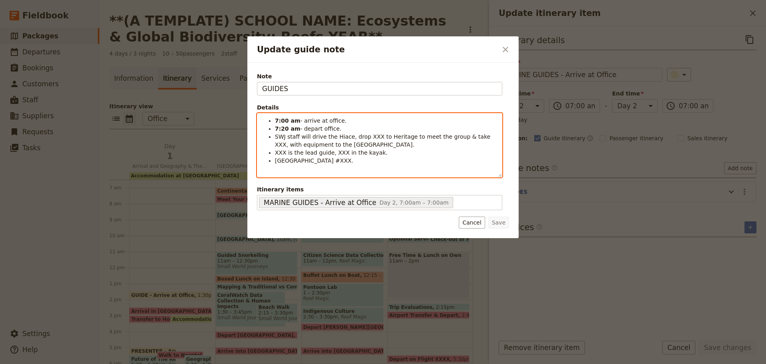
click at [343, 159] on span "Fitzroy Island Reservation #XXX." at bounding box center [314, 160] width 79 height 6
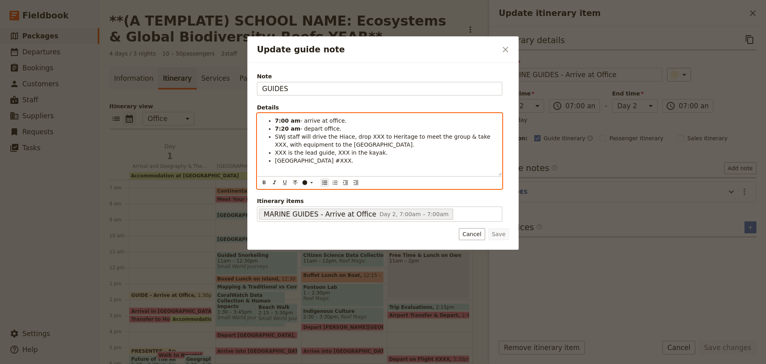
click at [304, 159] on span "Fitzroy Island Reservation #XXX." at bounding box center [314, 160] width 79 height 6
click at [310, 144] on span "SWJ staff will drive the Hiace, drop XXX to Heritage to meet the group & take X…" at bounding box center [383, 140] width 217 height 14
click at [336, 126] on li "7:20 am - depart office." at bounding box center [386, 129] width 222 height 8
drag, startPoint x: 275, startPoint y: 130, endPoint x: 371, endPoint y: 161, distance: 100.3
click at [371, 161] on ul "7:00 am - arrive at office. 7:20 am - depart office. SWJ staff will drive the H…" at bounding box center [379, 141] width 235 height 48
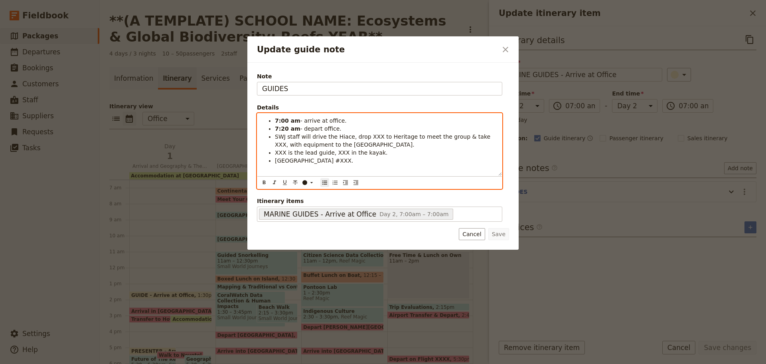
copy ul "7:20 am - depart office. SWJ staff will drive the Hiace, drop XXX to Heritage t…"
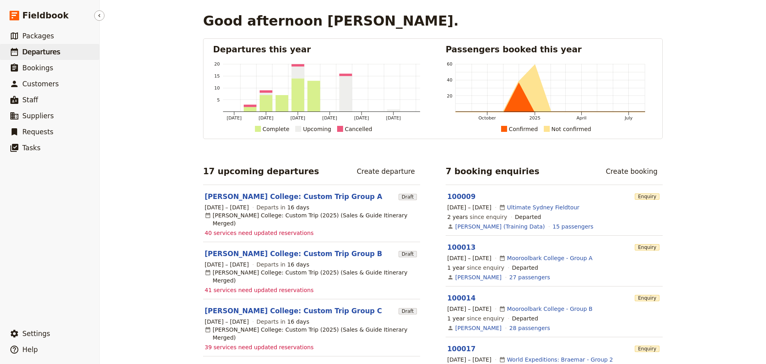
click at [54, 51] on span "Departures" at bounding box center [41, 52] width 38 height 8
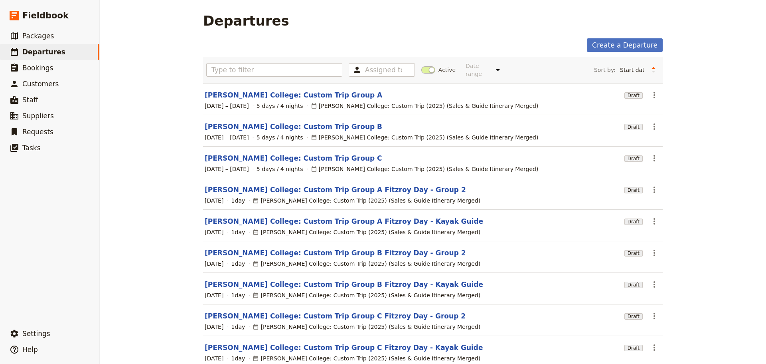
drag, startPoint x: 430, startPoint y: 68, endPoint x: 416, endPoint y: 67, distance: 14.0
click at [429, 67] on span at bounding box center [428, 69] width 14 height 7
click at [421, 66] on input "Active" at bounding box center [421, 66] width 0 height 0
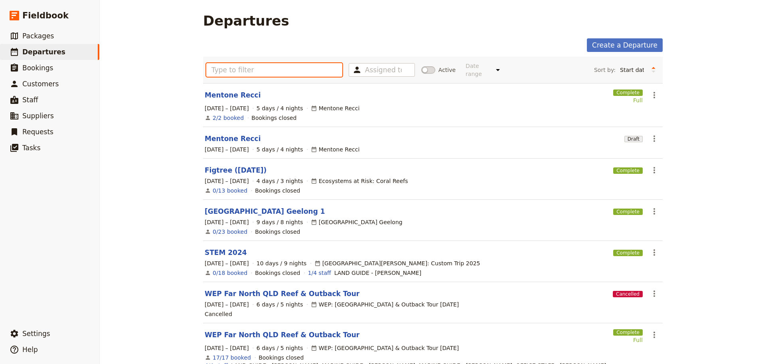
click at [261, 68] on input "text" at bounding box center [274, 70] width 136 height 14
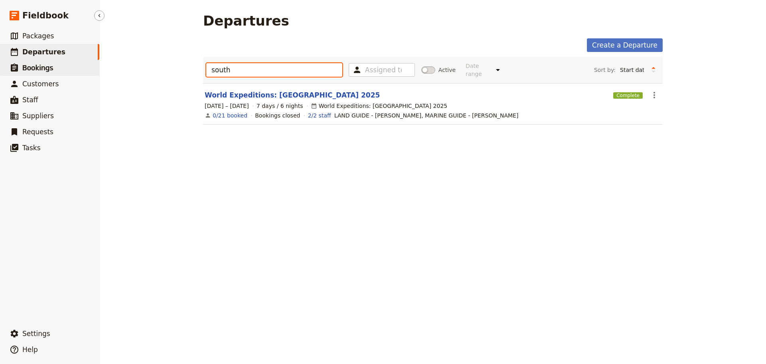
drag, startPoint x: 294, startPoint y: 67, endPoint x: 90, endPoint y: 72, distance: 203.6
click at [90, 72] on div "Fieldbook ​ ​ Fieldbook ​ ​ Packages ​ Departures ​ Bookings ​ Customers ​ Staf…" at bounding box center [383, 182] width 766 height 364
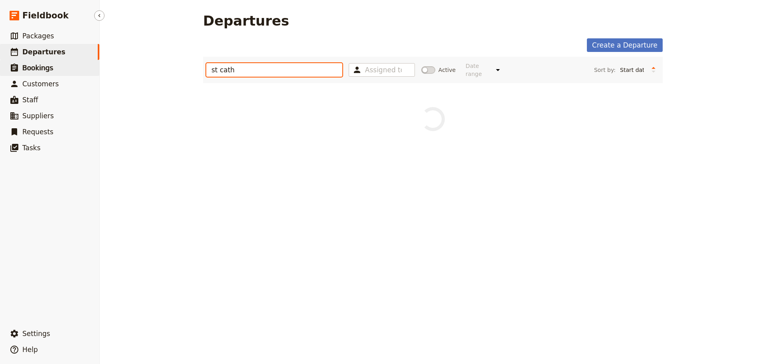
type input "st cath"
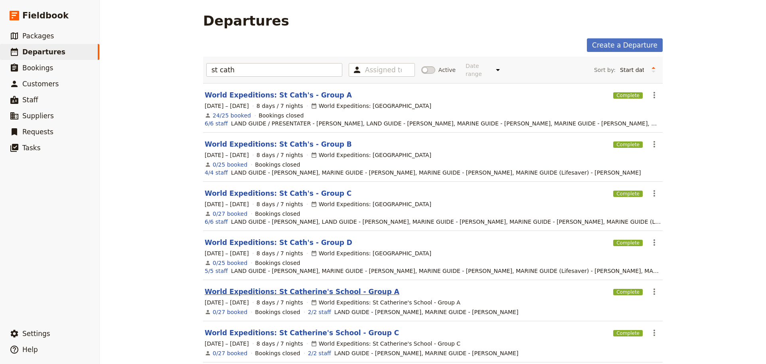
click at [329, 287] on link "World Expeditions: St Catherine's School - Group A" at bounding box center [302, 292] width 195 height 10
click at [329, 275] on div "Departures Create a Departure st cath Assigned to Active Date range Upcoming Th…" at bounding box center [433, 182] width 666 height 364
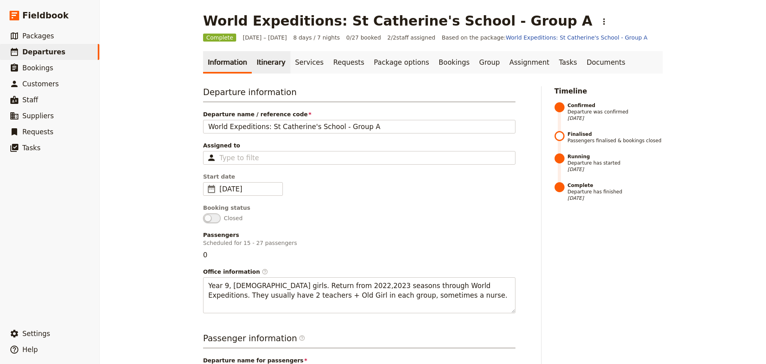
click at [264, 59] on link "Itinerary" at bounding box center [271, 62] width 38 height 22
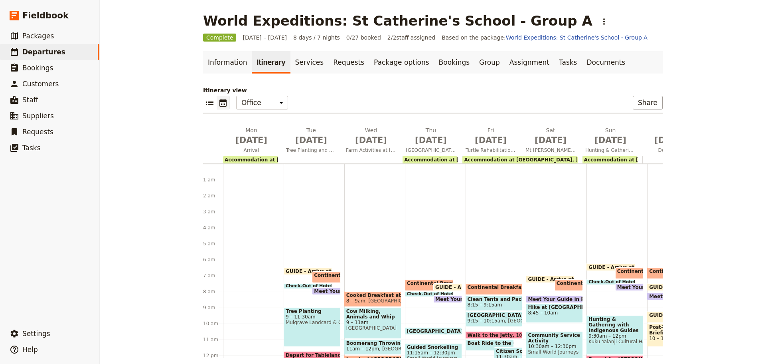
scroll to position [92, 0]
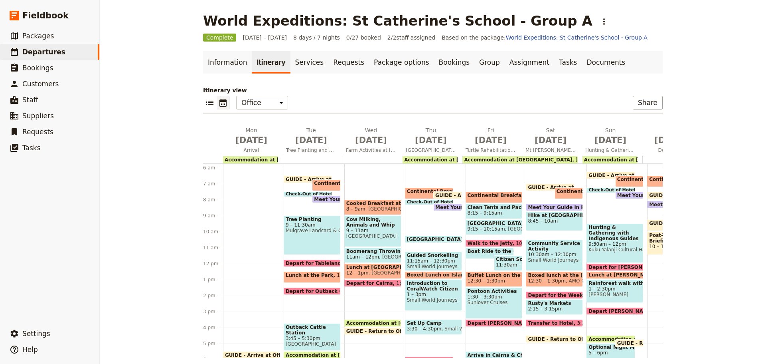
click at [449, 192] on span "GUIDE - Arrive at Office" at bounding box center [468, 194] width 67 height 5
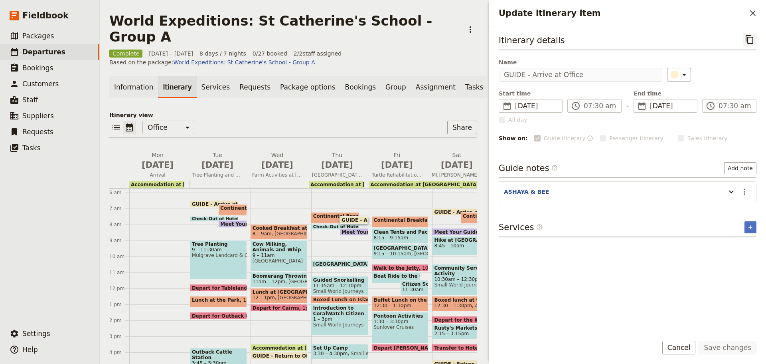
click at [747, 43] on icon "Copy itinerary item" at bounding box center [750, 39] width 8 height 9
click at [691, 350] on button "Cancel" at bounding box center [679, 347] width 34 height 14
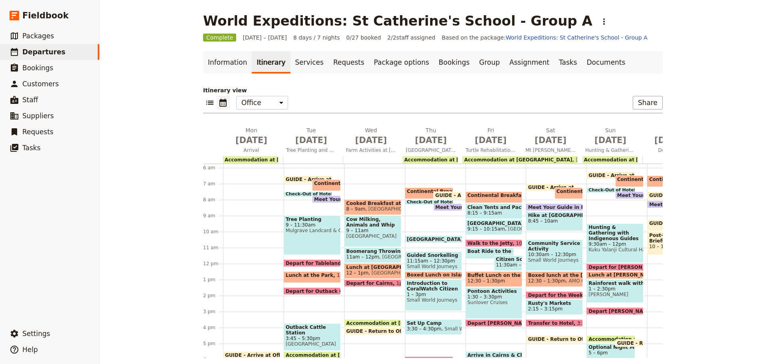
click at [410, 202] on span at bounding box center [428, 202] width 47 height 3
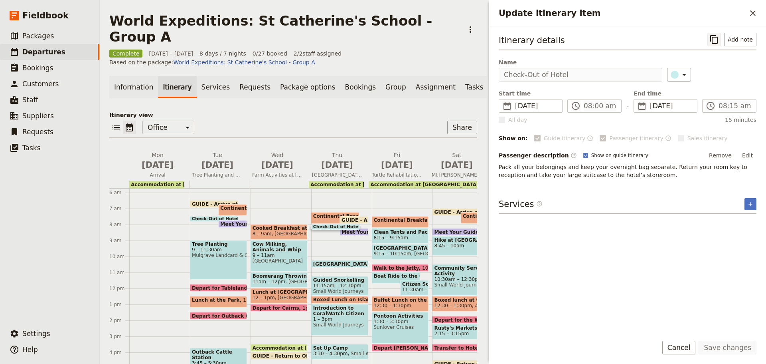
click at [717, 39] on icon "Copy itinerary item" at bounding box center [714, 40] width 10 height 10
click at [684, 350] on button "Cancel" at bounding box center [679, 347] width 34 height 14
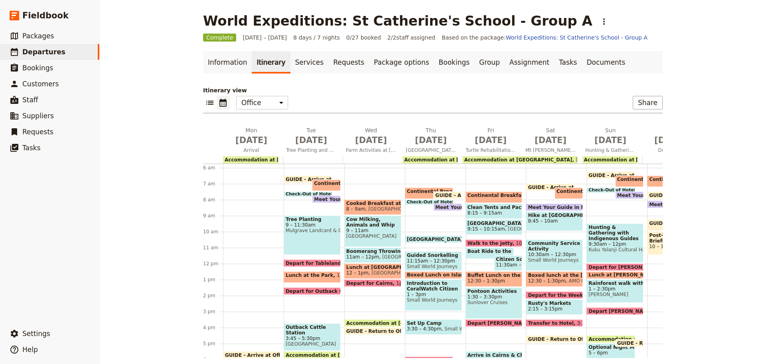
click at [439, 203] on span at bounding box center [428, 202] width 47 height 3
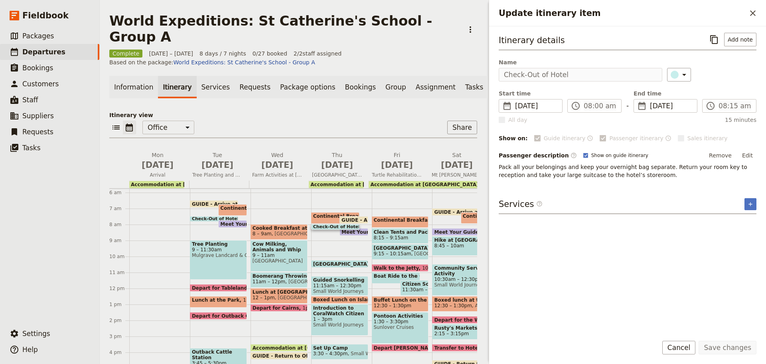
click at [360, 232] on span at bounding box center [354, 233] width 28 height 3
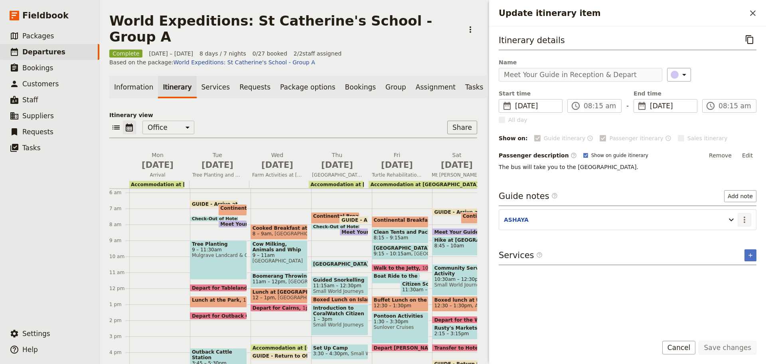
click at [746, 221] on icon "Actions" at bounding box center [745, 220] width 10 height 10
click at [730, 232] on button "Edit note" at bounding box center [727, 236] width 47 height 11
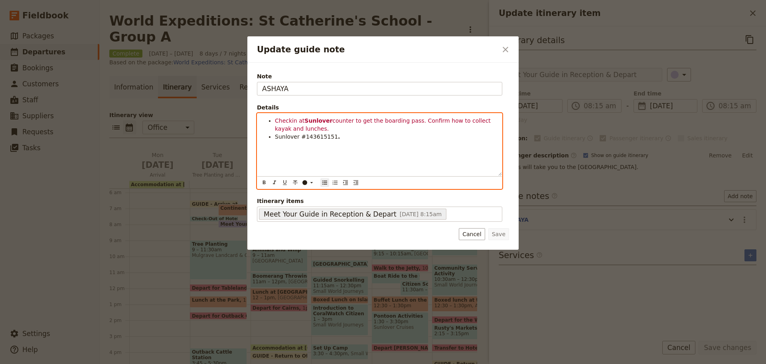
click at [287, 143] on div "Checkin at Sunlover counter to get the boarding pass. Confirm how to collect ka…" at bounding box center [379, 144] width 245 height 62
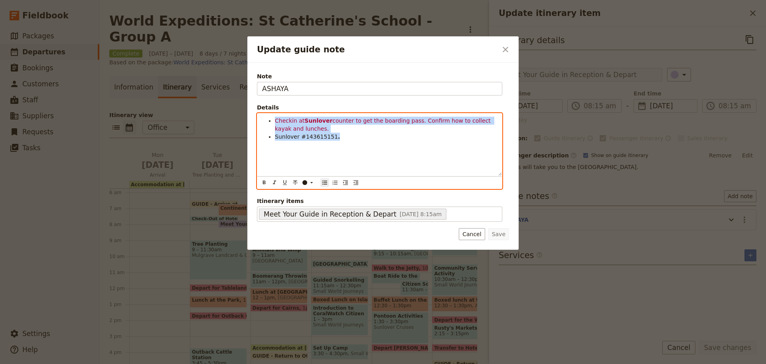
drag, startPoint x: 276, startPoint y: 121, endPoint x: 383, endPoint y: 157, distance: 113.4
click at [383, 157] on div "Checkin at Sunlover counter to get the boarding pass. Confirm how to collect ka…" at bounding box center [379, 144] width 245 height 62
copy ul "Checkin at Sunlover counter to get the boarding pass. Confirm how to collect ka…"
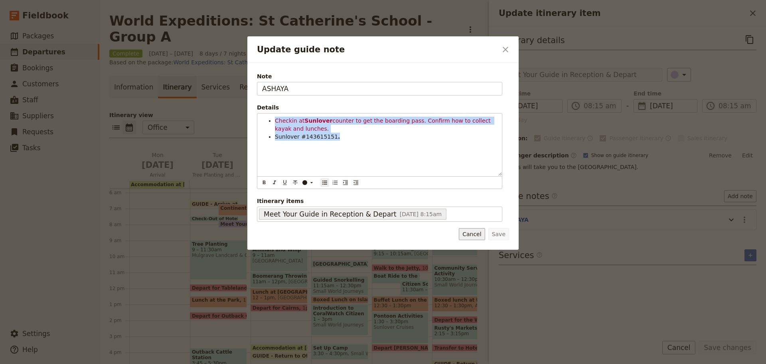
click at [478, 235] on button "Cancel" at bounding box center [472, 234] width 26 height 12
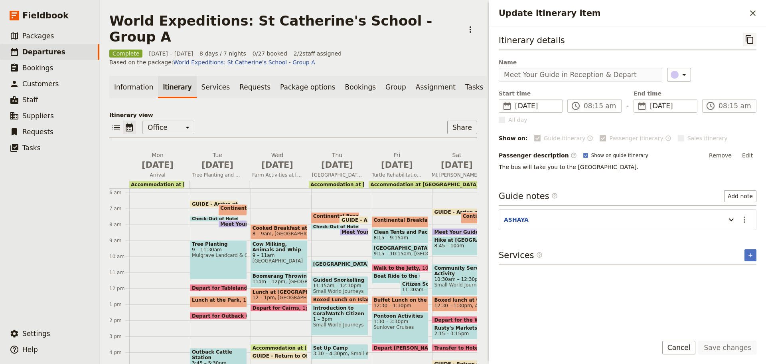
click at [747, 38] on icon "Copy itinerary item" at bounding box center [750, 39] width 8 height 9
click at [227, 221] on span "Meet Your Guide in Reception & Depart" at bounding box center [275, 223] width 110 height 5
click at [738, 219] on button "​" at bounding box center [745, 220] width 14 height 14
click at [731, 233] on span "Edit note" at bounding box center [721, 237] width 25 height 8
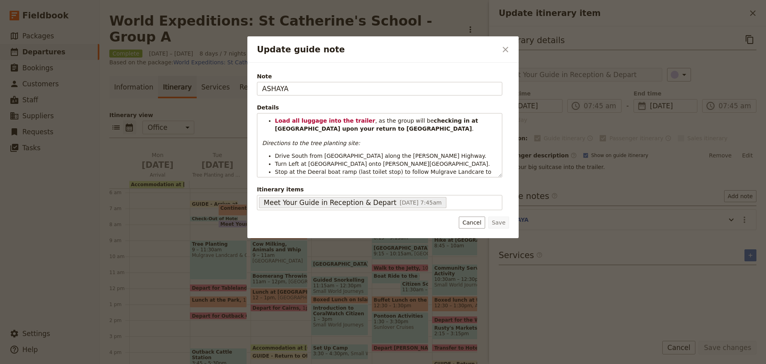
drag, startPoint x: 320, startPoint y: 94, endPoint x: 169, endPoint y: 91, distance: 151.3
click at [169, 363] on div "Update guide note ​ Note ASHAYA Details Load all luggage into the trailer , as …" at bounding box center [383, 364] width 766 height 0
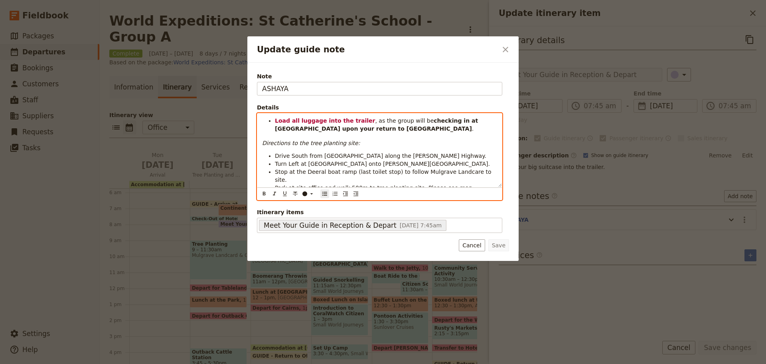
drag, startPoint x: 364, startPoint y: 130, endPoint x: 325, endPoint y: 137, distance: 39.8
click at [364, 130] on li "Load all luggage into the trailer , as the group will be checking in at Seville…" at bounding box center [386, 125] width 222 height 16
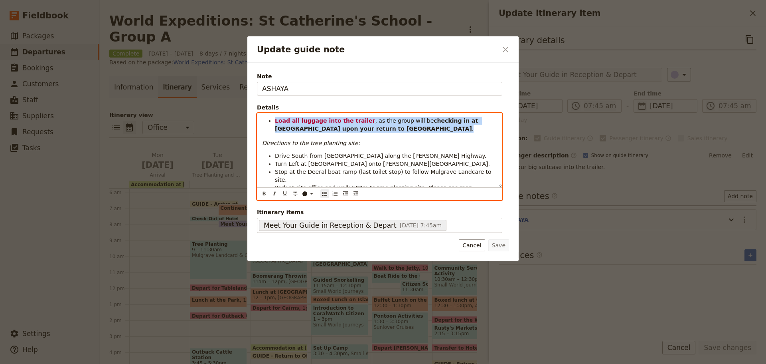
drag, startPoint x: 271, startPoint y: 122, endPoint x: 364, endPoint y: 129, distance: 92.5
click at [364, 129] on ul "Load all luggage into the trailer , as the group will be checking in at Seville…" at bounding box center [379, 125] width 235 height 16
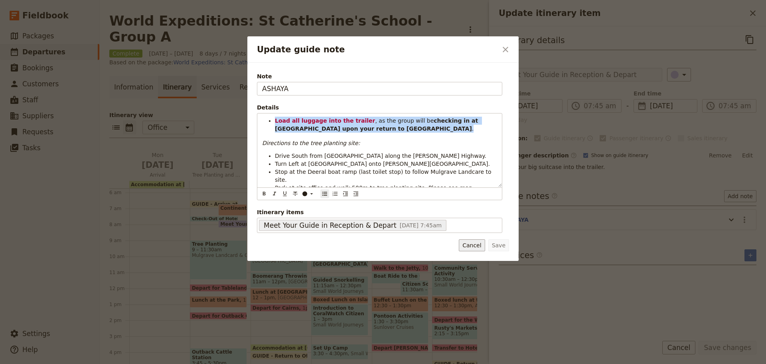
click at [479, 242] on button "Cancel" at bounding box center [472, 245] width 26 height 12
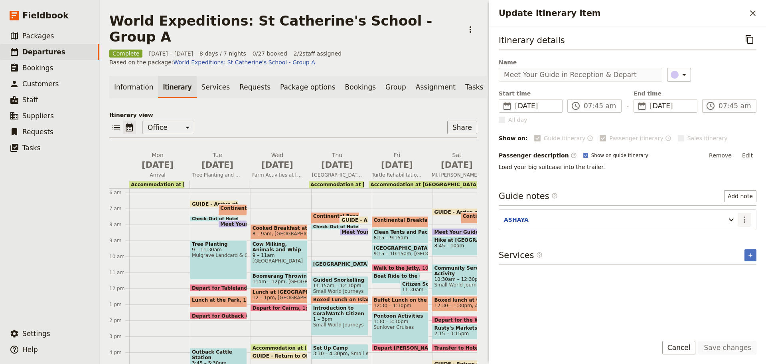
click at [746, 218] on icon "Actions" at bounding box center [745, 220] width 10 height 10
click at [741, 235] on span "Edit note" at bounding box center [727, 237] width 37 height 8
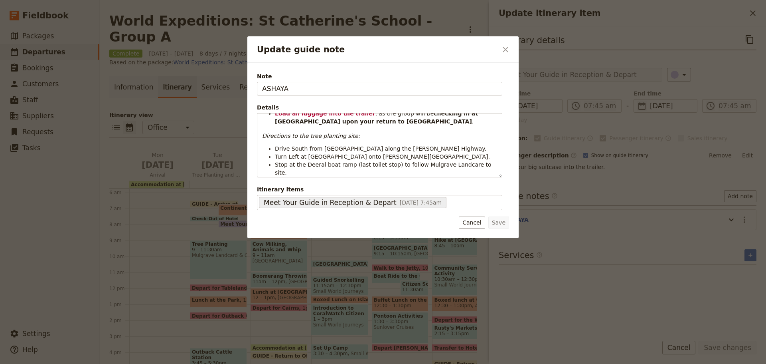
scroll to position [10, 0]
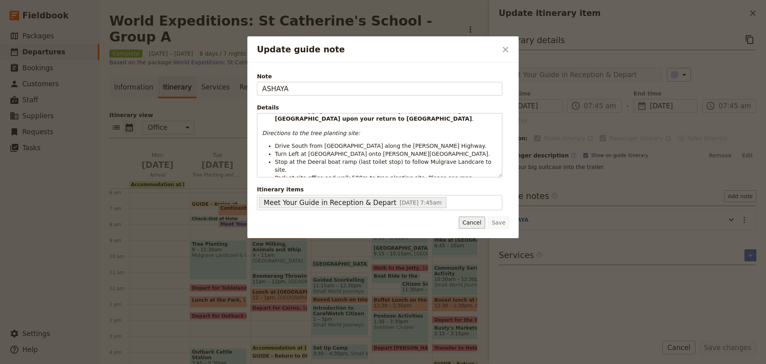
click at [464, 220] on button "Cancel" at bounding box center [472, 222] width 26 height 12
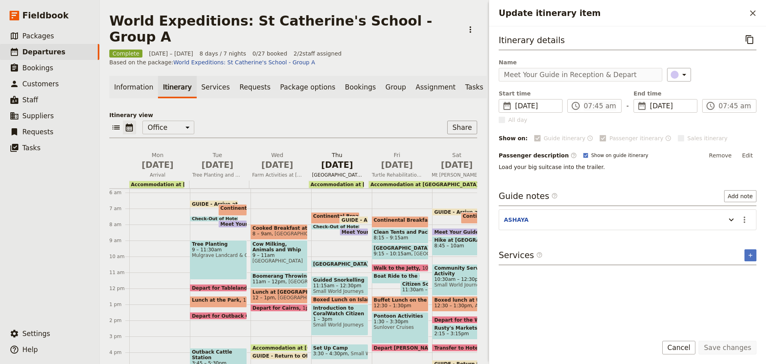
click at [346, 159] on span "Jul 31" at bounding box center [337, 165] width 50 height 12
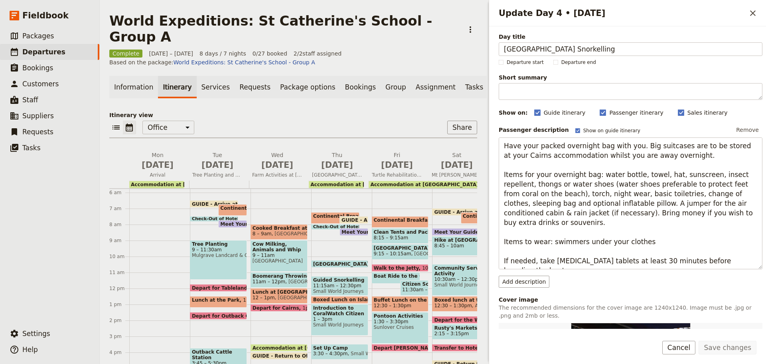
click at [354, 220] on span at bounding box center [354, 221] width 28 height 3
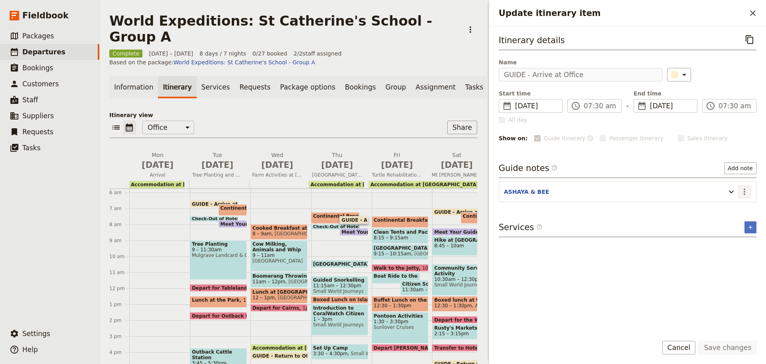
click at [744, 189] on icon "Actions" at bounding box center [745, 191] width 2 height 6
click at [732, 211] on span "Edit note" at bounding box center [721, 209] width 25 height 8
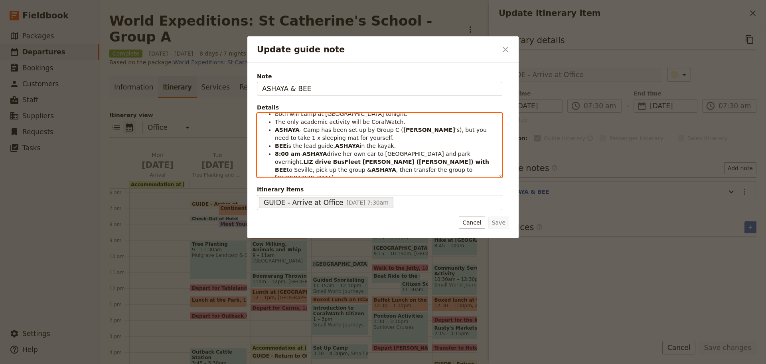
scroll to position [0, 0]
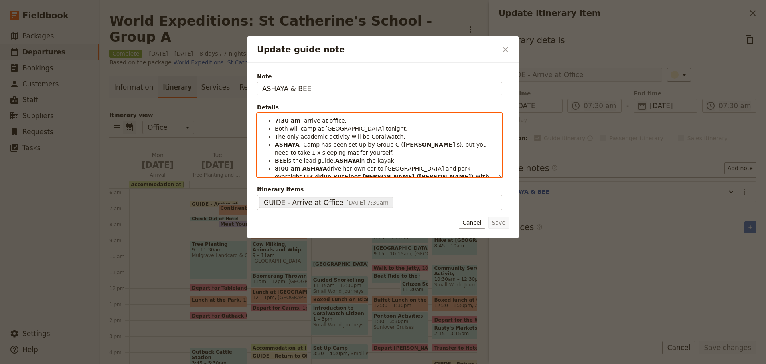
click at [348, 169] on li "8:00 am - ASHAYA drive her own car to Seville and park overnight. LIZ drive Bus…" at bounding box center [386, 180] width 222 height 32
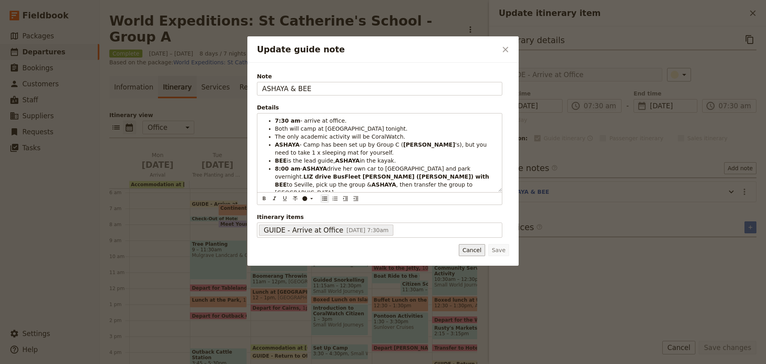
click at [472, 249] on button "Cancel" at bounding box center [472, 250] width 26 height 12
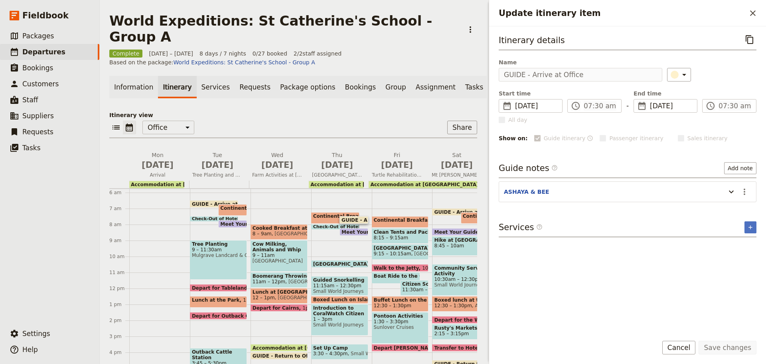
click at [359, 229] on span "Meet Your Guide in Reception & Depart" at bounding box center [397, 231] width 110 height 5
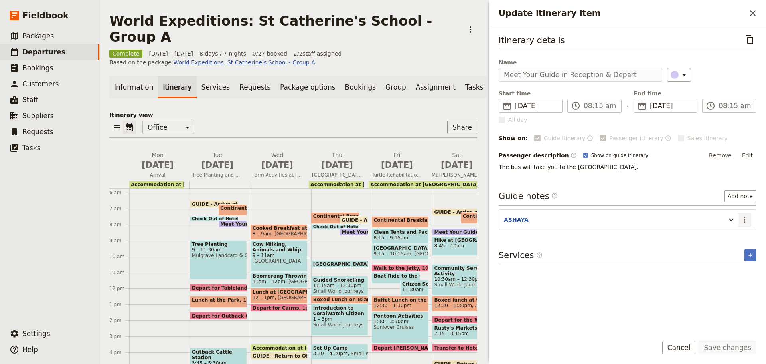
click at [747, 223] on icon "Actions" at bounding box center [745, 220] width 10 height 10
click at [739, 235] on span "Edit note" at bounding box center [727, 237] width 37 height 8
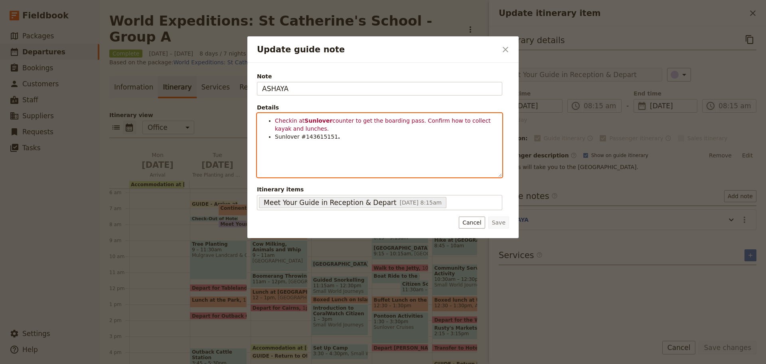
click at [348, 139] on li "Sunlover #143615151 ." at bounding box center [386, 136] width 222 height 8
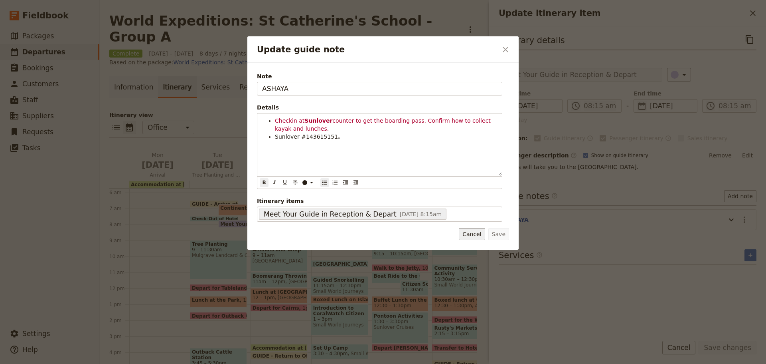
click at [483, 234] on button "Cancel" at bounding box center [472, 234] width 26 height 12
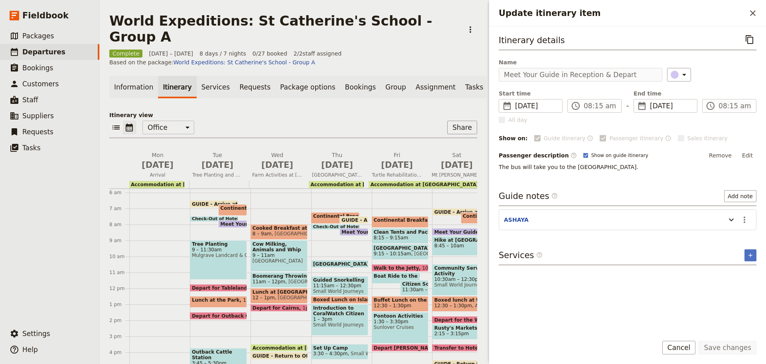
click at [359, 220] on span at bounding box center [354, 221] width 28 height 3
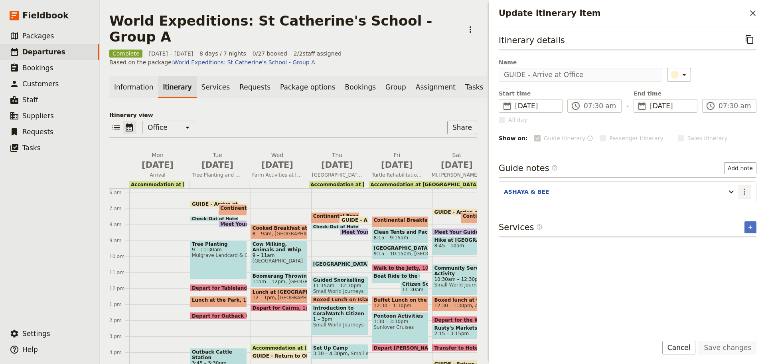
click at [745, 190] on icon "Actions" at bounding box center [745, 192] width 10 height 10
click at [730, 207] on span "Edit note" at bounding box center [721, 209] width 25 height 8
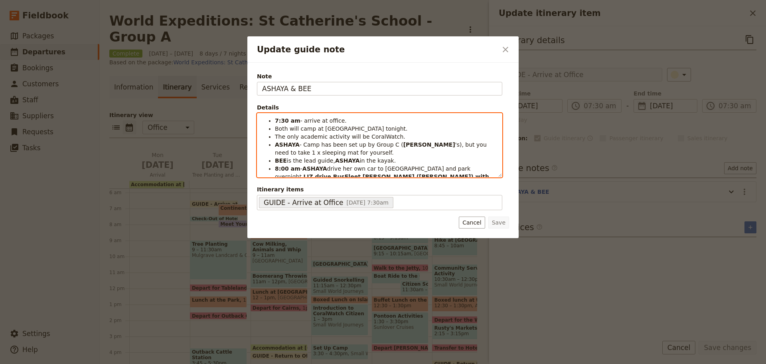
click at [300, 169] on span "-" at bounding box center [301, 168] width 2 height 6
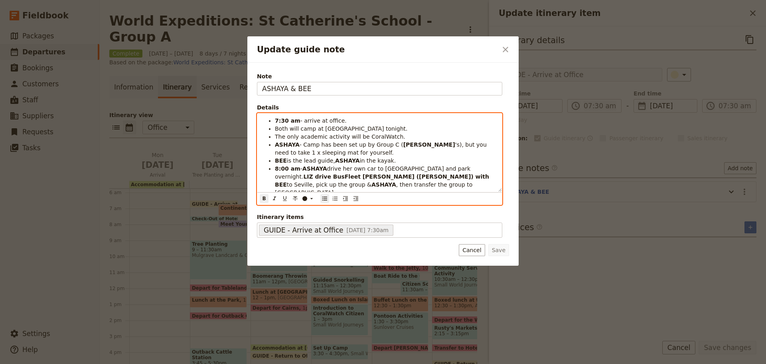
click at [300, 168] on span "-" at bounding box center [301, 168] width 2 height 6
click at [277, 166] on strong "8:00 am" at bounding box center [288, 168] width 26 height 6
click at [289, 173] on strong "LIZ drive BusFleet Rosa (Jordan) with BEE" at bounding box center [383, 180] width 216 height 14
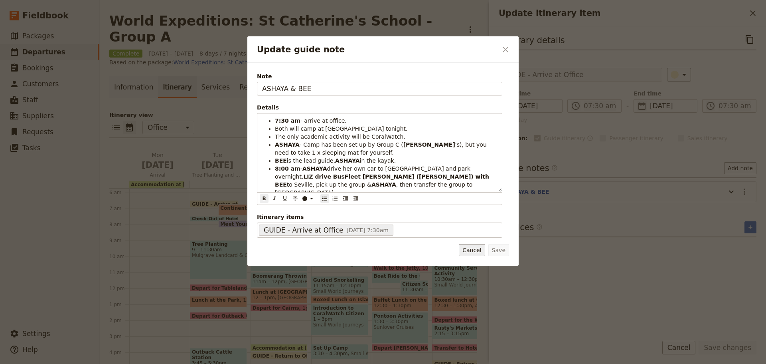
click at [467, 249] on button "Cancel" at bounding box center [472, 250] width 26 height 12
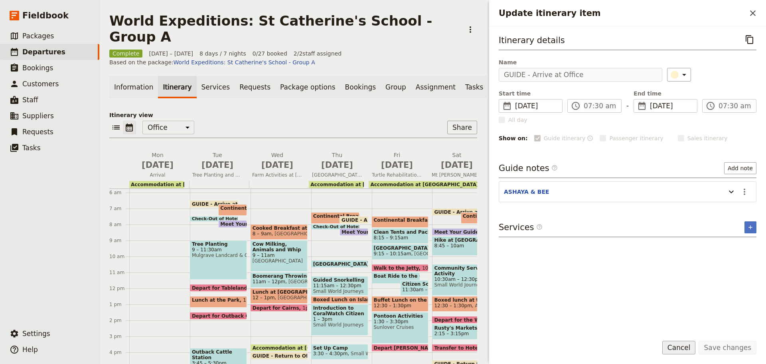
click at [689, 349] on button "Cancel" at bounding box center [679, 347] width 34 height 14
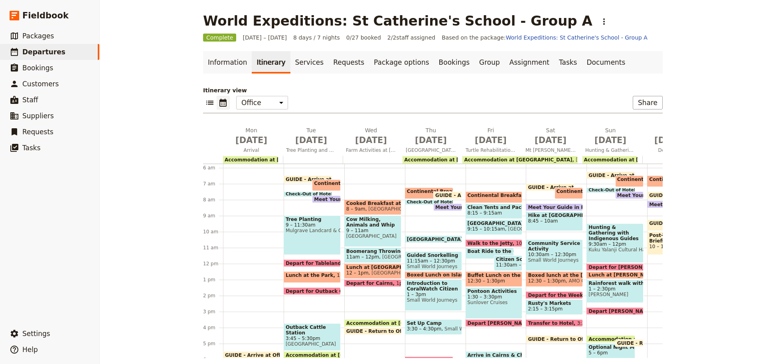
click at [466, 239] on span "10:15am" at bounding box center [477, 238] width 22 height 5
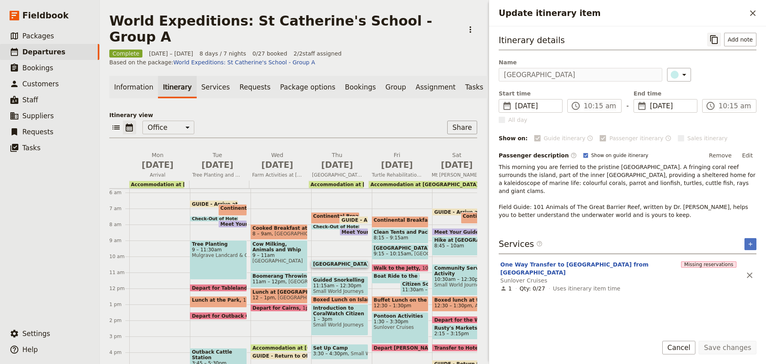
click at [715, 42] on icon "Copy itinerary item" at bounding box center [714, 40] width 10 height 10
click at [716, 34] on button "​" at bounding box center [714, 40] width 14 height 14
click at [352, 172] on span "Fitzroy Island Snorkelling" at bounding box center [337, 175] width 57 height 6
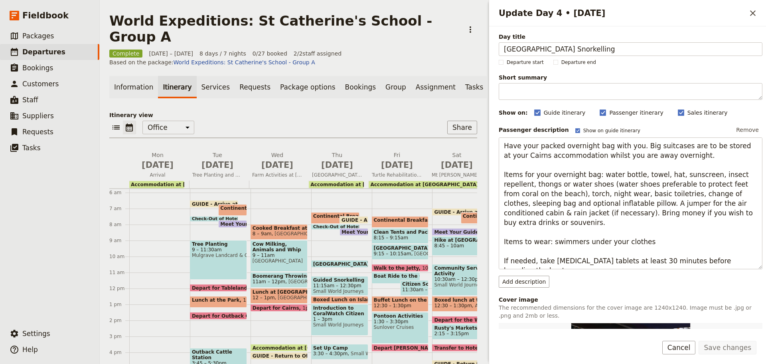
click at [319, 213] on span "Continental Breakfast at Hotel" at bounding box center [356, 216] width 86 height 6
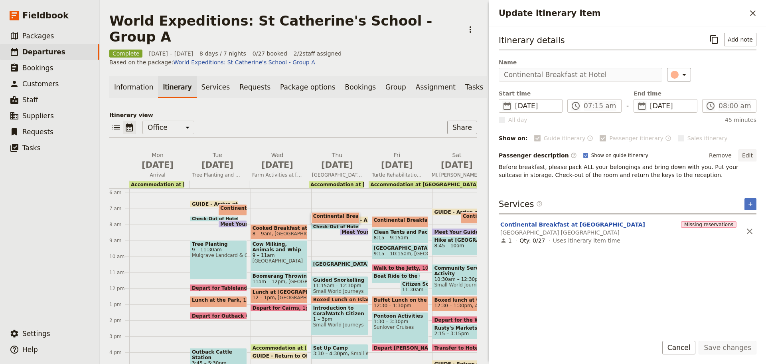
click at [748, 154] on button "Edit" at bounding box center [748, 155] width 18 height 12
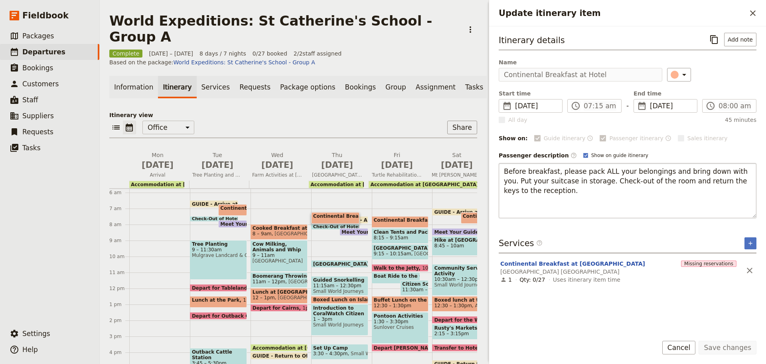
drag, startPoint x: 504, startPoint y: 167, endPoint x: 623, endPoint y: 196, distance: 121.9
click at [623, 196] on textarea "Before breakfast, please pack ALL your belongings and bring down with you. Put …" at bounding box center [628, 190] width 258 height 55
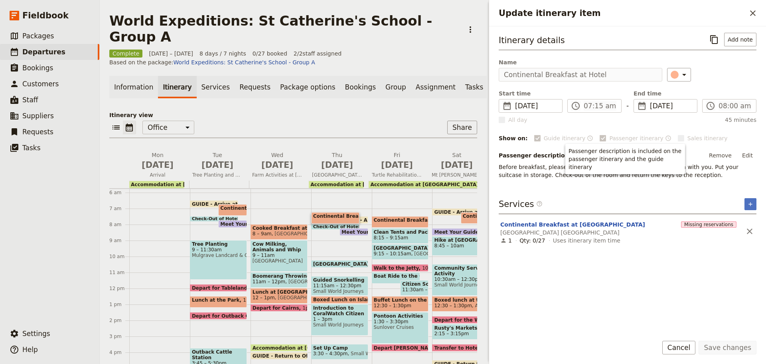
click at [337, 283] on span "11:15am – 12:30pm" at bounding box center [339, 286] width 53 height 6
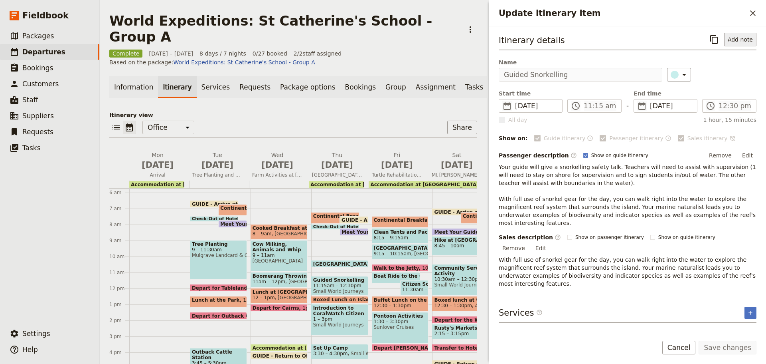
click at [742, 37] on button "Add note" at bounding box center [740, 40] width 32 height 14
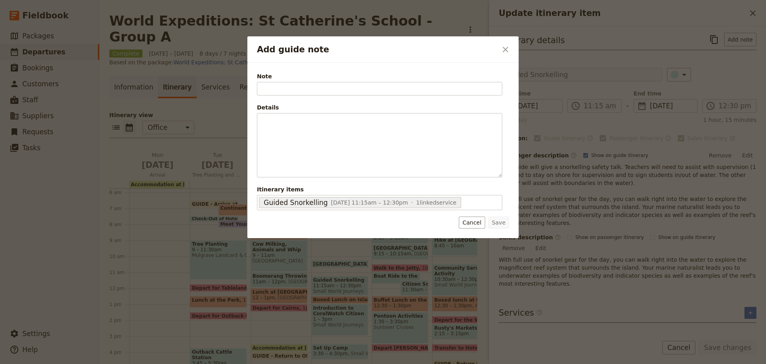
click at [470, 215] on form "Note Details ​ ​ ​ ​ ​ ​ ​ ​ ​ Itinerary items Guided Snorkelling 31 Jul 2025, …" at bounding box center [383, 150] width 252 height 156
click at [506, 51] on icon "Close dialog" at bounding box center [506, 50] width 10 height 10
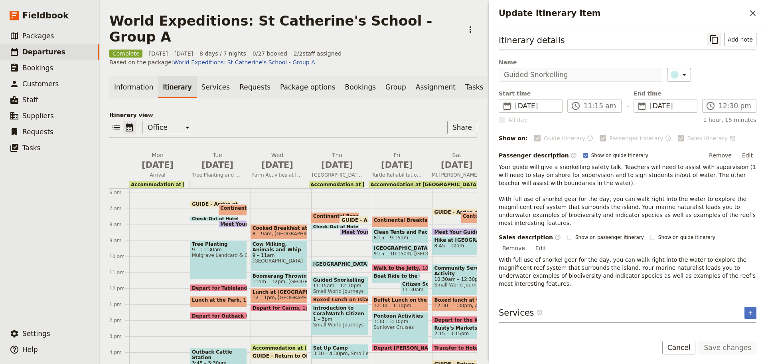
click at [719, 37] on icon "Copy itinerary item" at bounding box center [714, 40] width 10 height 10
click at [694, 346] on button "Cancel" at bounding box center [679, 347] width 34 height 14
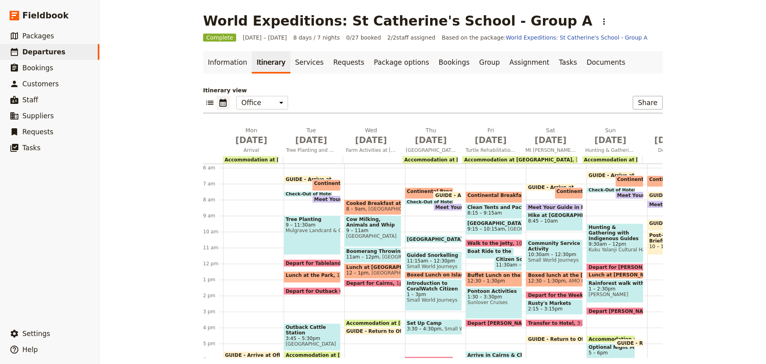
click at [426, 273] on span "Boxed Lunch on Island" at bounding box center [439, 275] width 64 height 6
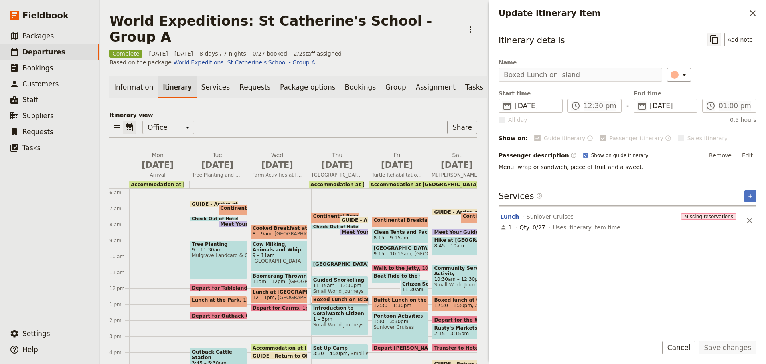
click at [711, 40] on icon "Copy itinerary item" at bounding box center [714, 40] width 10 height 10
click at [334, 322] on span "Small World Journeys" at bounding box center [339, 325] width 53 height 6
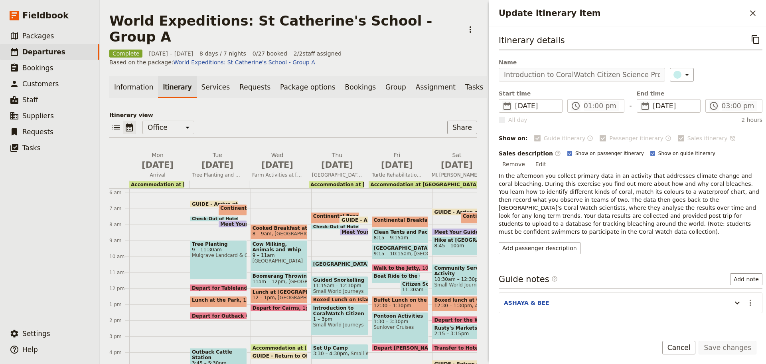
click at [342, 316] on div "Introduction to CoralWatch Citizen Science Project and Data Collection 1 – 3pm …" at bounding box center [339, 320] width 57 height 32
click at [750, 34] on button "​" at bounding box center [756, 40] width 14 height 14
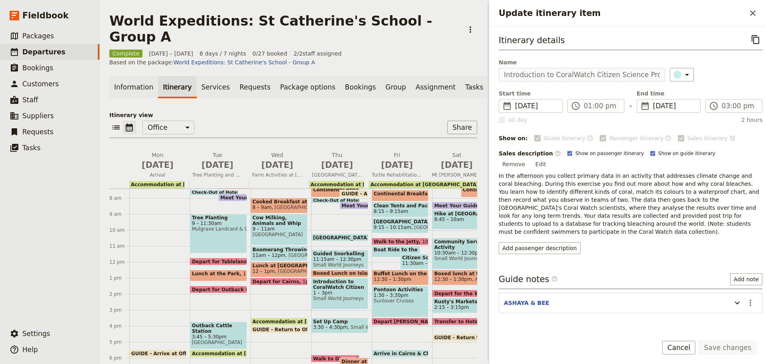
scroll to position [132, 0]
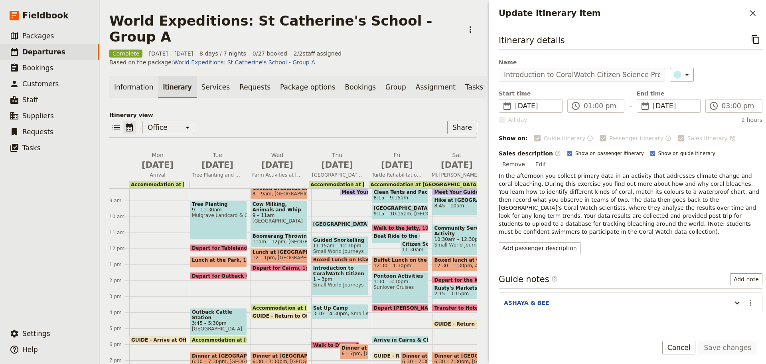
click at [329, 310] on span "3:30 – 4:30pm" at bounding box center [330, 313] width 35 height 6
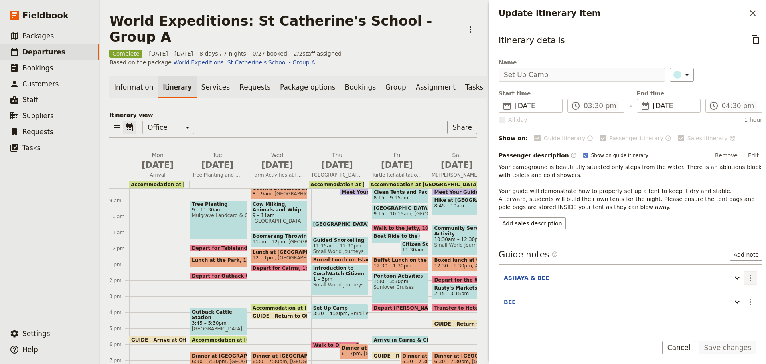
drag, startPoint x: 744, startPoint y: 276, endPoint x: 738, endPoint y: 281, distance: 7.4
click at [746, 276] on icon "Actions" at bounding box center [751, 278] width 10 height 10
click at [726, 297] on span "Edit note" at bounding box center [721, 295] width 25 height 8
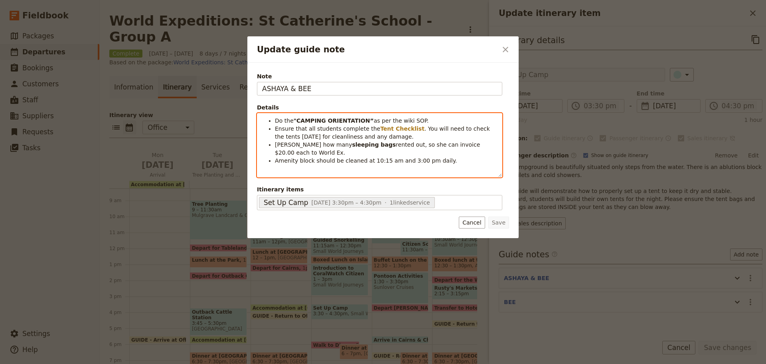
click at [329, 125] on span "Ensure that all students complete the" at bounding box center [327, 128] width 105 height 6
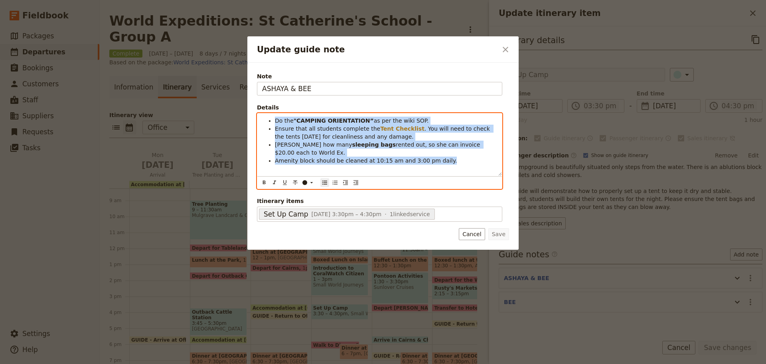
drag, startPoint x: 275, startPoint y: 119, endPoint x: 491, endPoint y: 187, distance: 225.8
click at [491, 187] on div "Do the "CAMPING ORIENTATION” as per the wiki SOP. Ensure that all students comp…" at bounding box center [379, 151] width 245 height 76
copy ul "Do the "CAMPING ORIENTATION” as per the wiki SOP. Ensure that all students comp…"
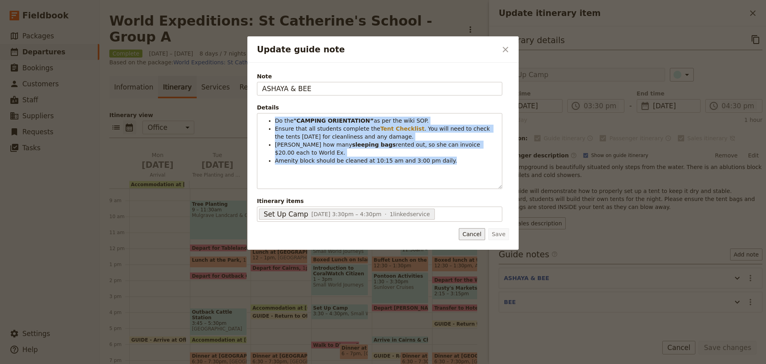
click at [474, 233] on button "Cancel" at bounding box center [472, 234] width 26 height 12
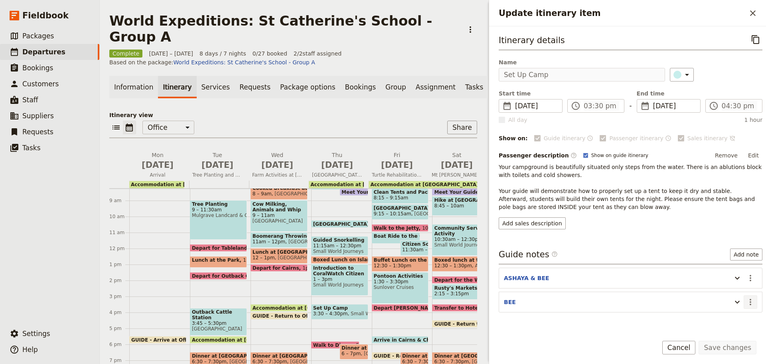
click at [746, 300] on icon "Actions" at bounding box center [751, 302] width 10 height 10
click at [721, 322] on span "Edit note" at bounding box center [721, 319] width 25 height 8
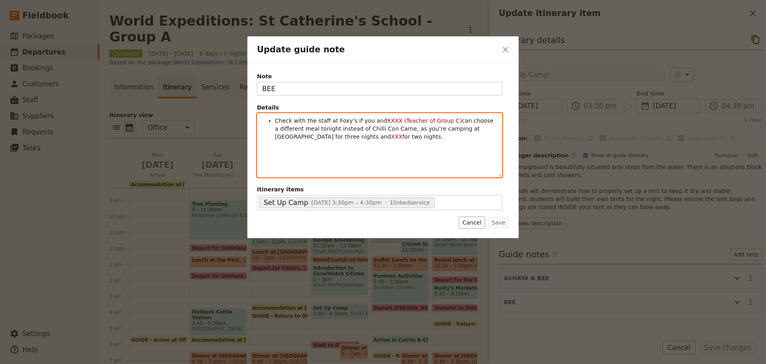
click at [302, 161] on div "Check with the staff at Foxy’s if you and XXXX (Teacher of Group C) can choose …" at bounding box center [379, 144] width 245 height 63
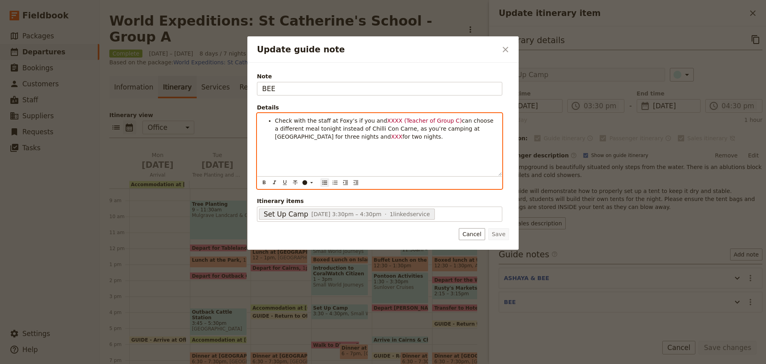
click at [344, 128] on span "can choose a different meal tonight instead of Chilli Con Carne, as you’re camp…" at bounding box center [385, 128] width 220 height 22
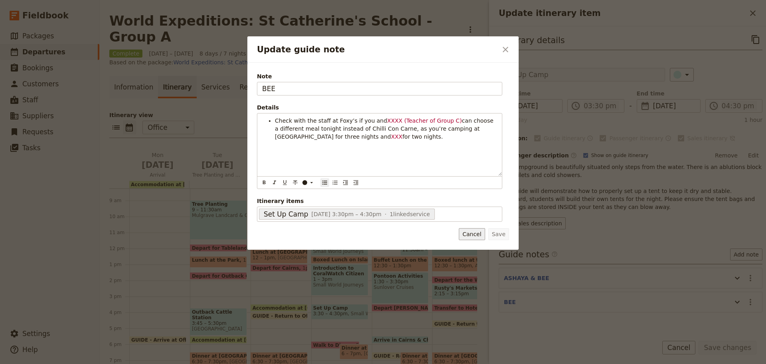
click at [477, 237] on button "Cancel" at bounding box center [472, 234] width 26 height 12
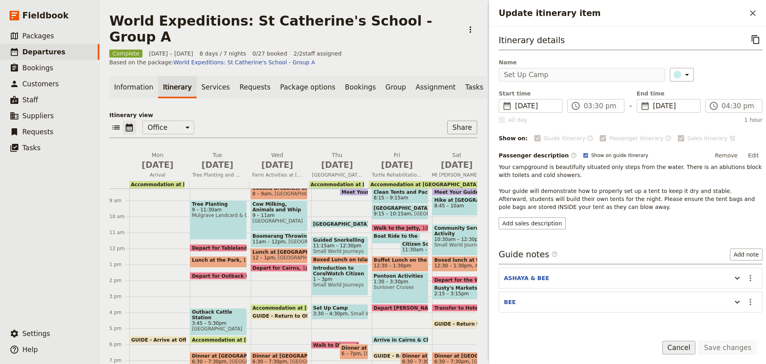
click at [689, 342] on button "Cancel" at bounding box center [679, 347] width 34 height 14
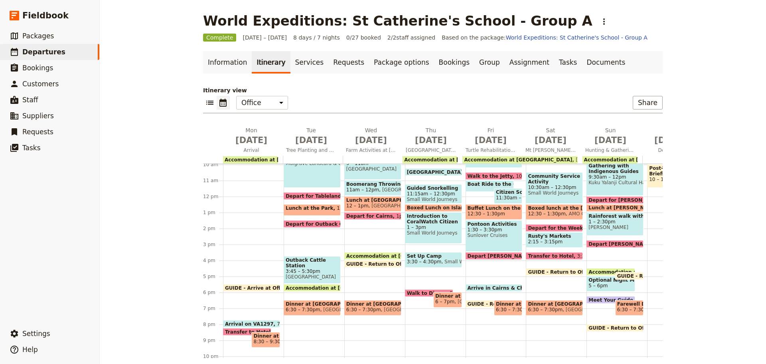
scroll to position [172, 0]
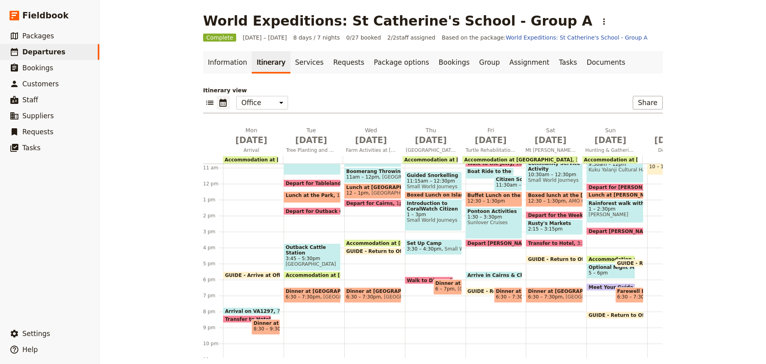
click at [418, 277] on span "Walk to Dinner" at bounding box center [428, 279] width 43 height 5
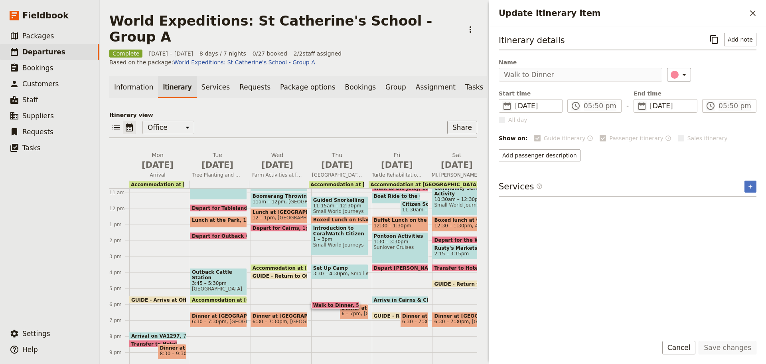
drag, startPoint x: 717, startPoint y: 40, endPoint x: 557, endPoint y: 53, distance: 160.6
click at [717, 39] on icon "Copy itinerary item" at bounding box center [714, 40] width 10 height 10
click at [345, 310] on span "6 – 7pm" at bounding box center [351, 313] width 19 height 6
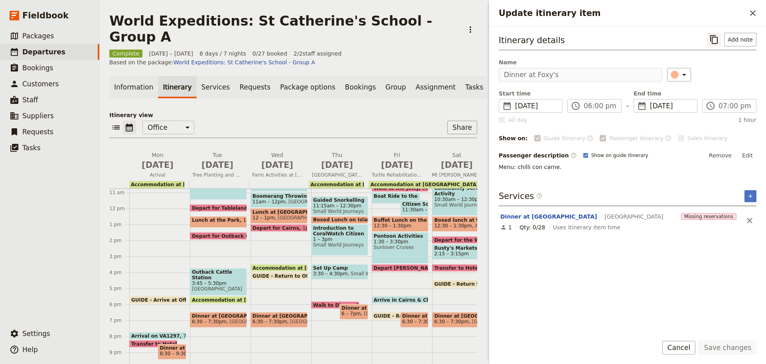
click at [711, 40] on icon "Copy itinerary item" at bounding box center [714, 40] width 10 height 10
click at [694, 347] on button "Cancel" at bounding box center [679, 347] width 34 height 14
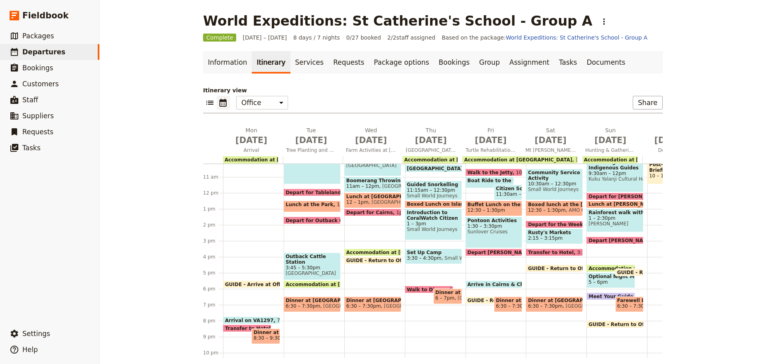
scroll to position [115, 0]
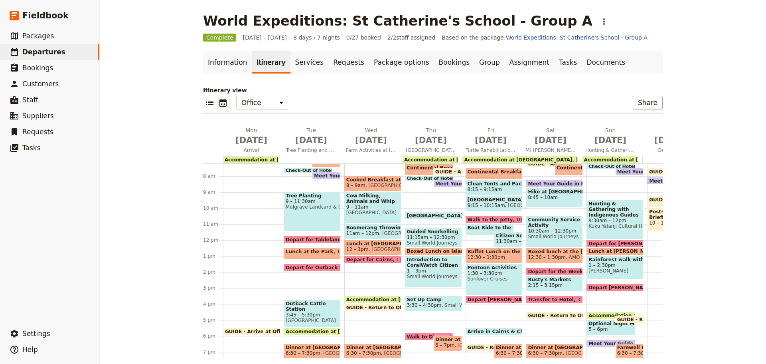
click at [490, 169] on span "Continental Breakfast at Camp" at bounding box center [532, 172] width 128 height 6
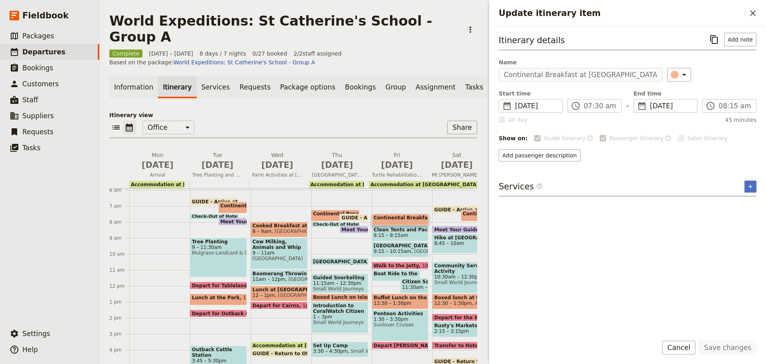
scroll to position [75, 0]
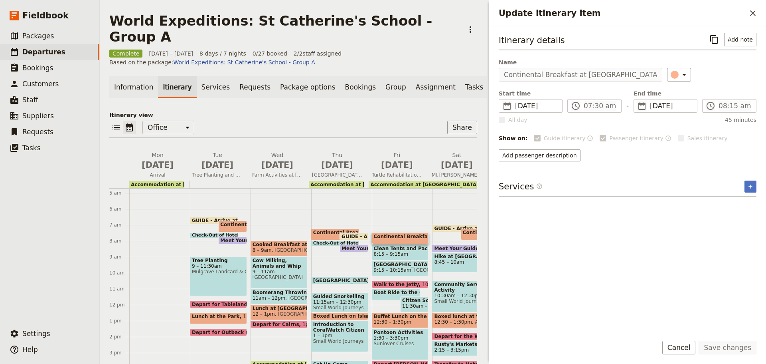
click at [400, 245] on span "Clean Tents and Pack Up Camp" at bounding box center [400, 248] width 53 height 6
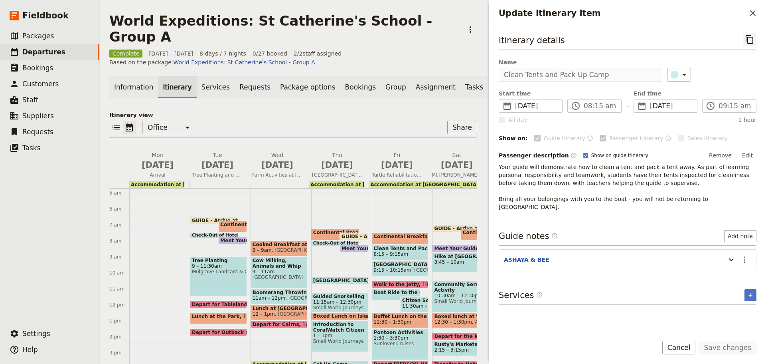
click at [750, 38] on icon "Copy itinerary item" at bounding box center [750, 40] width 10 height 10
click at [696, 343] on button "Cancel" at bounding box center [679, 347] width 34 height 14
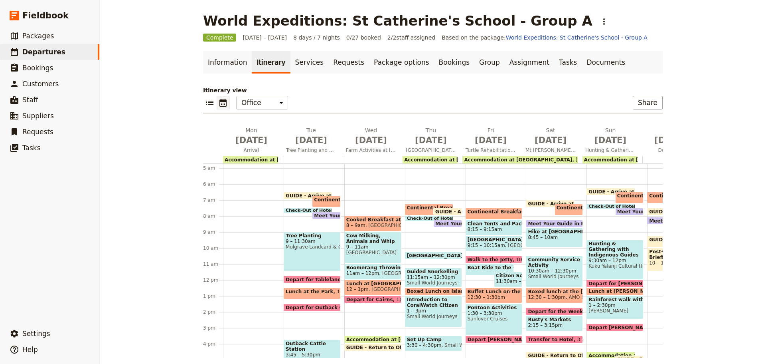
click at [480, 243] on span "9:15 – 10:15am" at bounding box center [487, 245] width 38 height 6
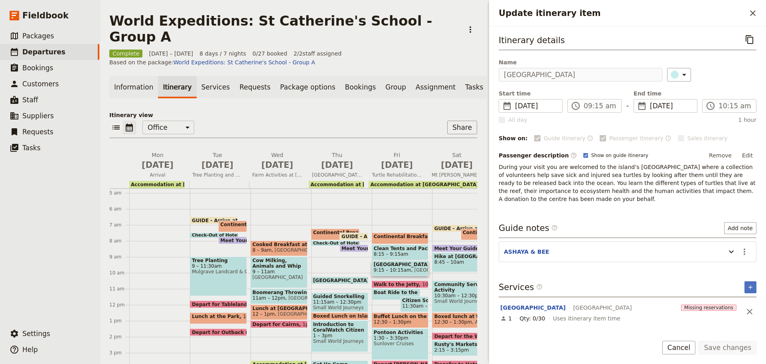
click at [548, 176] on p "During your visit you are welcomed to the island’s Turtle Rehabilitation Centre…" at bounding box center [628, 183] width 258 height 40
click at [749, 151] on button "Edit" at bounding box center [748, 155] width 18 height 12
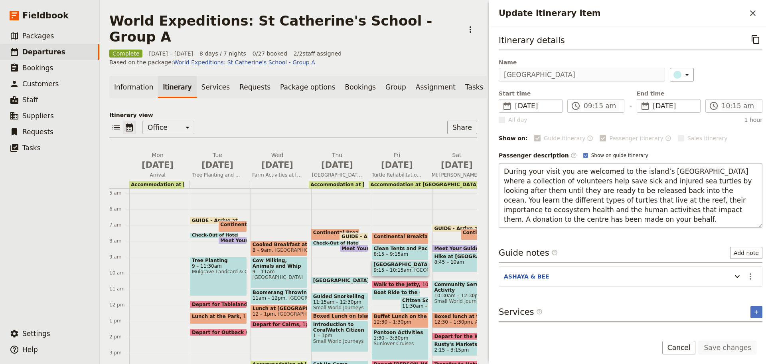
click at [504, 170] on textarea "During your visit you are welcomed to the island’s Turtle Rehabilitation Centre…" at bounding box center [631, 195] width 264 height 65
drag, startPoint x: 504, startPoint y: 170, endPoint x: 608, endPoint y: 221, distance: 115.3
click at [608, 221] on textarea "During your visit you are welcomed to the island’s Turtle Rehabilitation Centre…" at bounding box center [631, 195] width 264 height 65
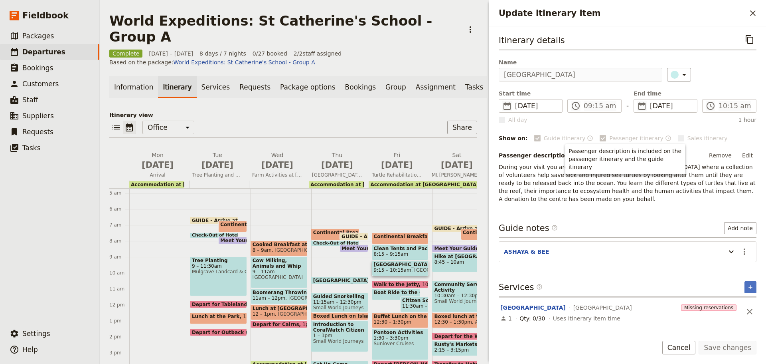
click at [404, 281] on span "Walk to the Jetty" at bounding box center [398, 283] width 49 height 5
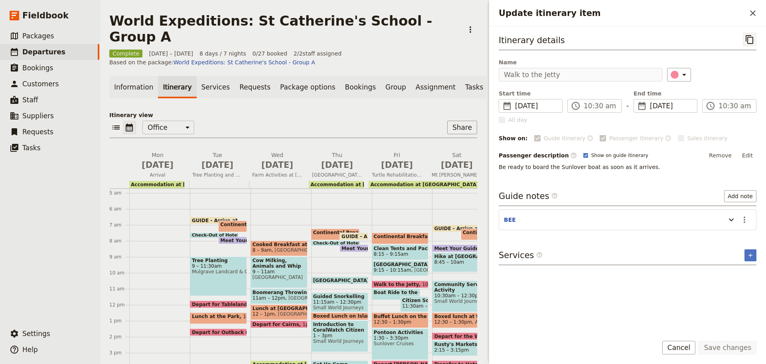
drag, startPoint x: 749, startPoint y: 43, endPoint x: 747, endPoint y: 38, distance: 5.6
click at [747, 40] on icon "Copy itinerary item" at bounding box center [750, 39] width 8 height 9
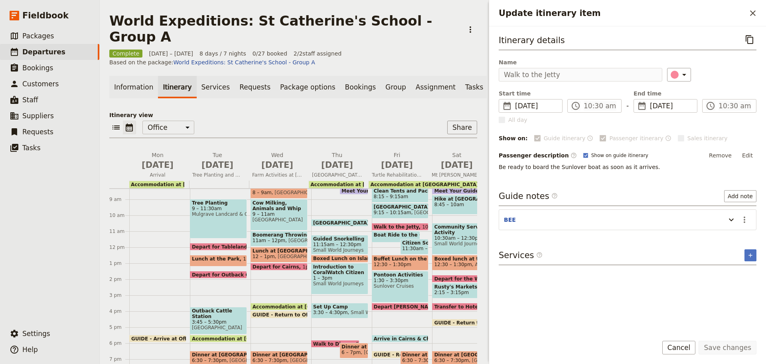
scroll to position [115, 0]
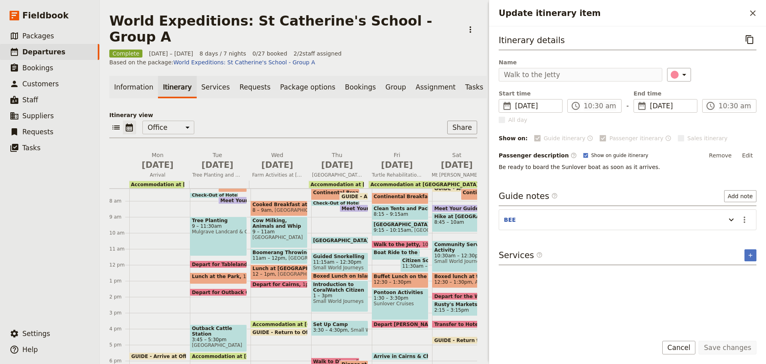
click at [391, 249] on span "Boat Ride to the Outer Reef" at bounding box center [413, 252] width 78 height 6
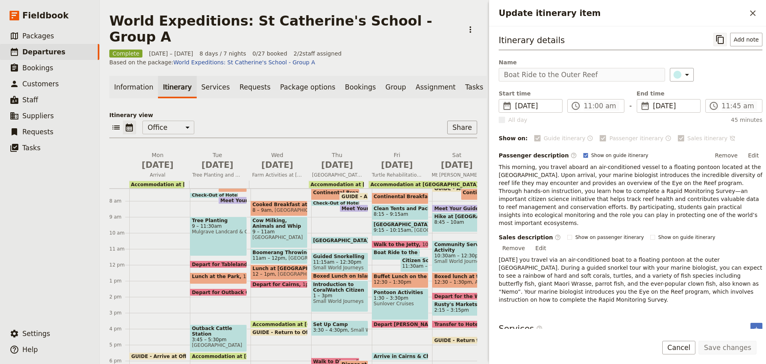
click at [717, 40] on icon "Copy itinerary item" at bounding box center [720, 40] width 10 height 10
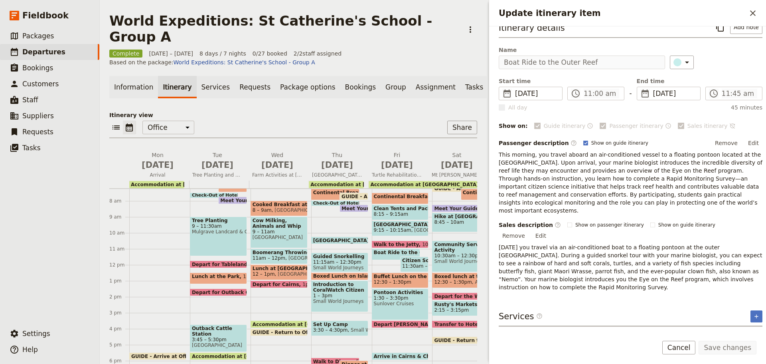
scroll to position [18, 0]
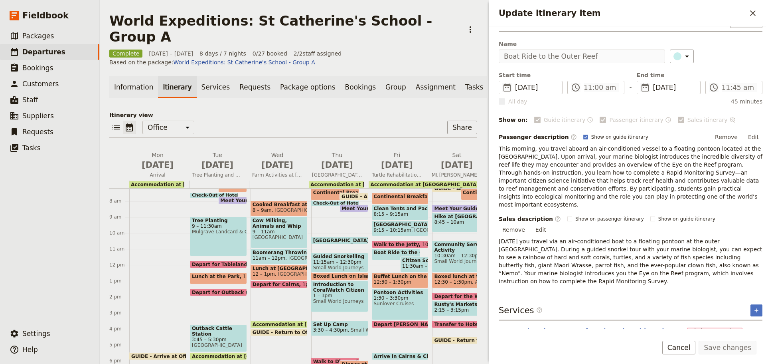
click at [681, 353] on button "Cancel" at bounding box center [679, 347] width 34 height 14
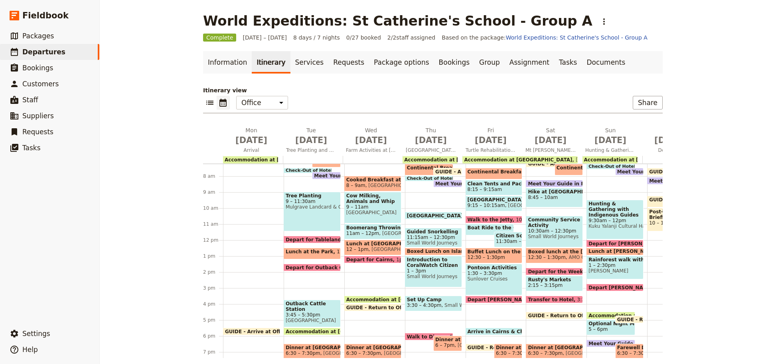
click at [498, 239] on span "11:30am – 12:30pm" at bounding box center [520, 241] width 48 height 6
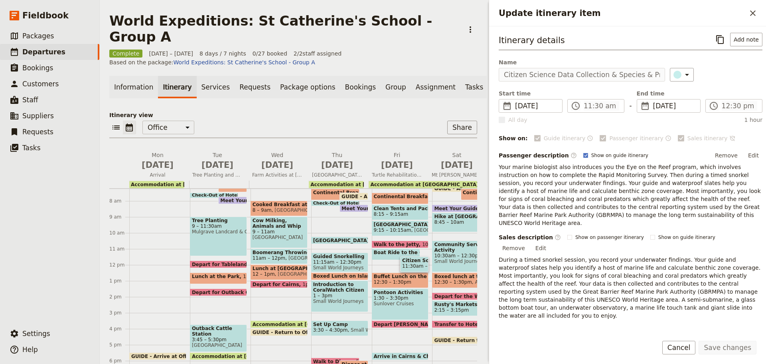
drag, startPoint x: 715, startPoint y: 36, endPoint x: 689, endPoint y: 45, distance: 28.4
click at [715, 36] on icon "Copy itinerary item" at bounding box center [720, 40] width 10 height 10
drag, startPoint x: 695, startPoint y: 346, endPoint x: 691, endPoint y: 345, distance: 4.1
click at [695, 346] on button "Cancel" at bounding box center [679, 347] width 34 height 14
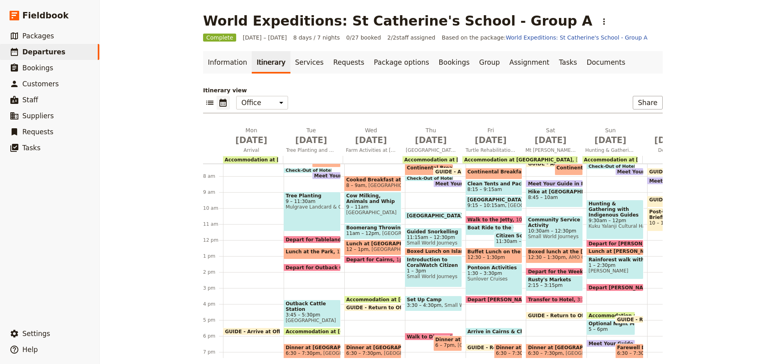
scroll to position [155, 0]
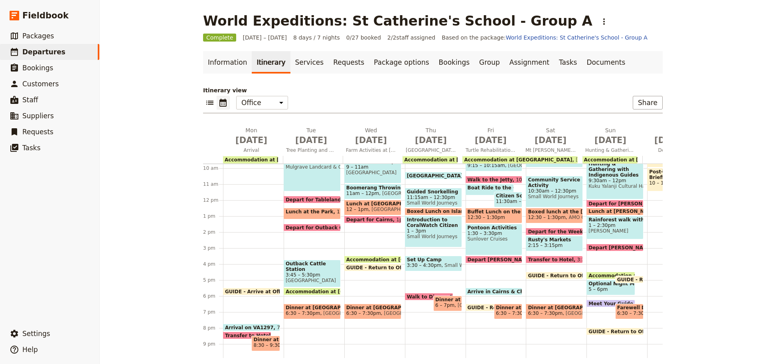
click at [482, 215] on span "12:30 – 1:30pm" at bounding box center [487, 217] width 38 height 6
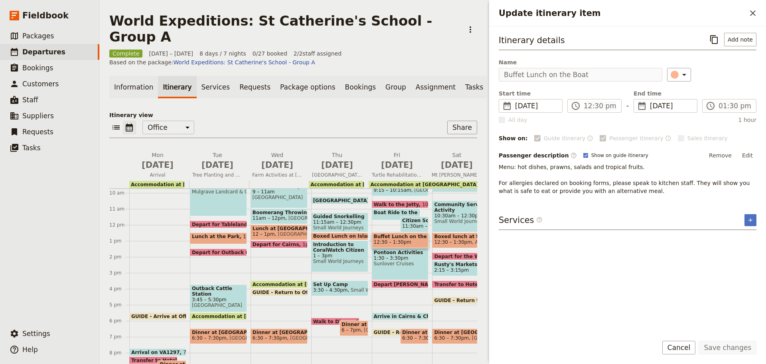
drag, startPoint x: 716, startPoint y: 36, endPoint x: 642, endPoint y: 71, distance: 81.6
click at [715, 36] on icon "Copy itinerary item" at bounding box center [714, 40] width 10 height 10
click at [677, 344] on button "Cancel" at bounding box center [679, 347] width 34 height 14
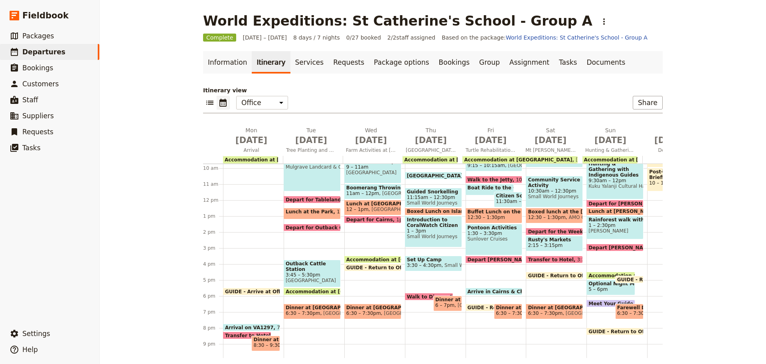
click at [479, 235] on span "1:30 – 3:30pm" at bounding box center [494, 233] width 53 height 6
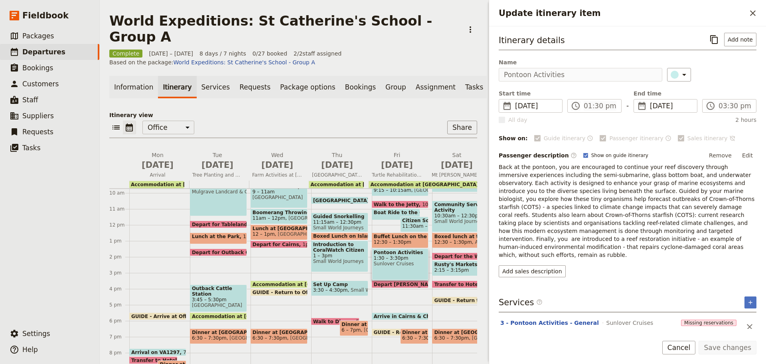
drag, startPoint x: 714, startPoint y: 41, endPoint x: 701, endPoint y: 43, distance: 13.5
click at [714, 40] on icon "Copy itinerary item" at bounding box center [714, 40] width 10 height 10
click at [681, 349] on button "Cancel" at bounding box center [679, 347] width 34 height 14
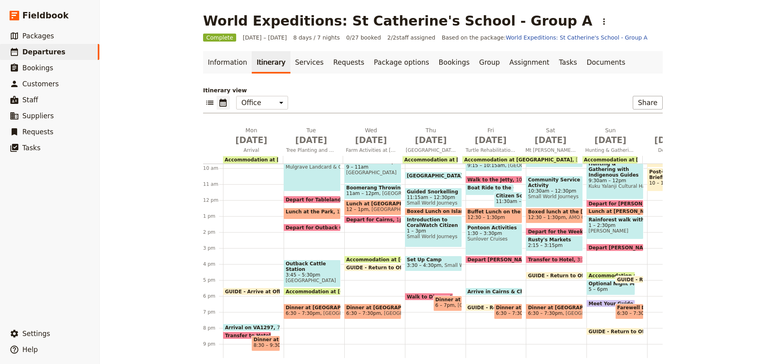
click at [485, 257] on span "Depart [PERSON_NAME][GEOGRAPHIC_DATA]" at bounding box center [530, 259] width 125 height 5
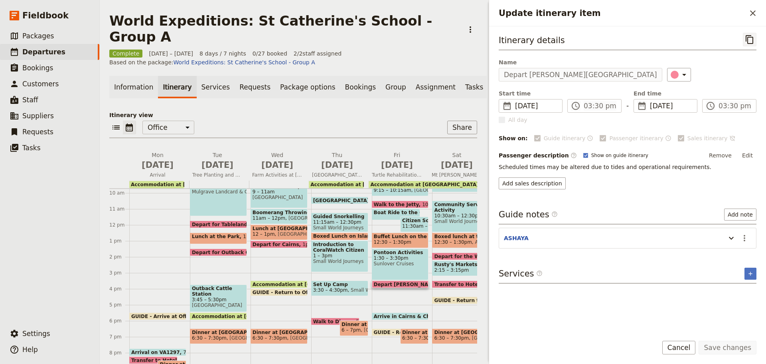
click at [753, 40] on icon "Copy itinerary item" at bounding box center [750, 39] width 8 height 9
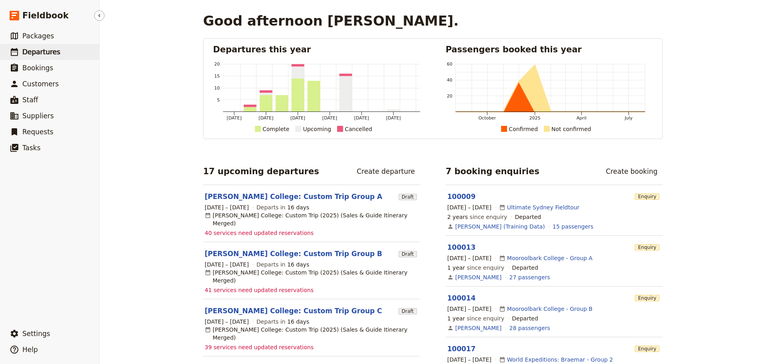
click at [45, 52] on span "Departures" at bounding box center [41, 52] width 38 height 8
drag, startPoint x: 27, startPoint y: 48, endPoint x: 42, endPoint y: 48, distance: 15.6
click at [27, 48] on span "Departures" at bounding box center [41, 52] width 38 height 8
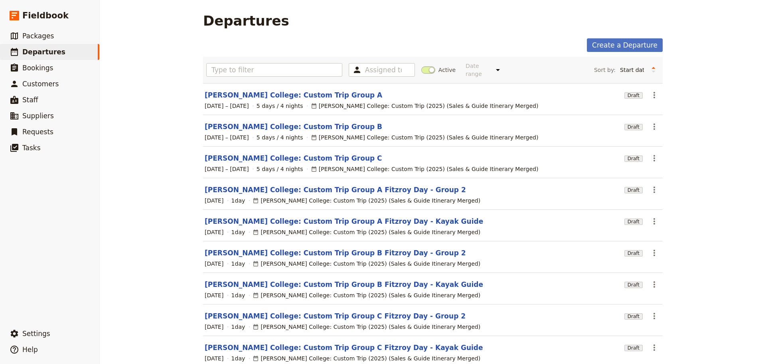
click at [429, 66] on span at bounding box center [428, 69] width 14 height 7
click at [421, 66] on input "Active" at bounding box center [421, 66] width 0 height 0
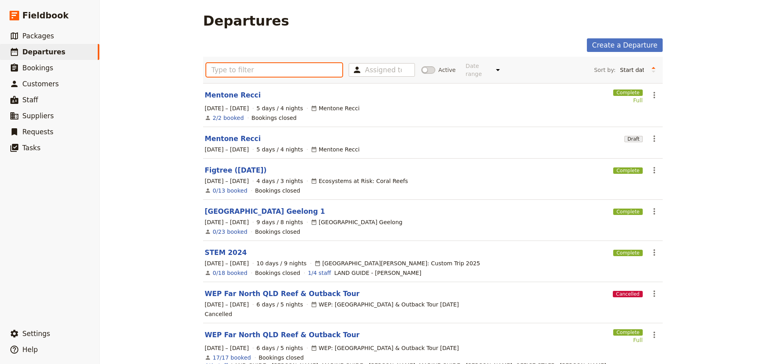
click at [231, 67] on input "text" at bounding box center [274, 70] width 136 height 14
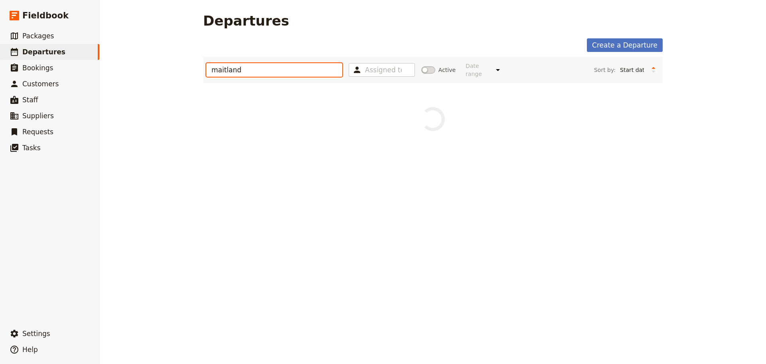
type input "maitland"
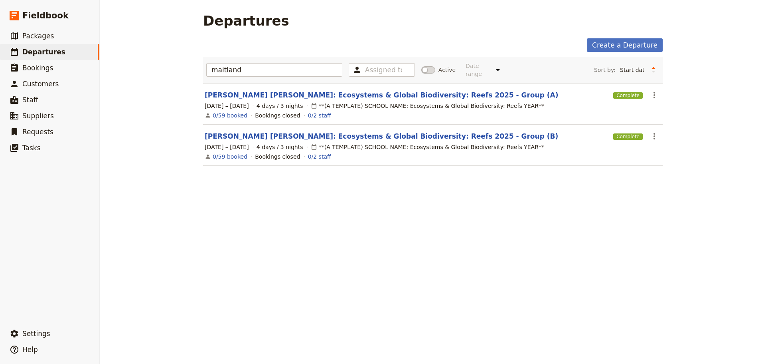
click at [303, 90] on link "[PERSON_NAME] [PERSON_NAME]: Ecosystems & Global Biodiversity: Reefs 2025 - Gro…" at bounding box center [382, 95] width 354 height 10
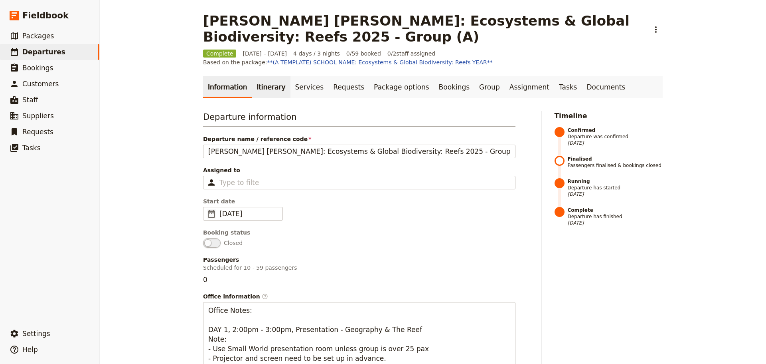
click at [271, 85] on link "Itinerary" at bounding box center [271, 87] width 38 height 22
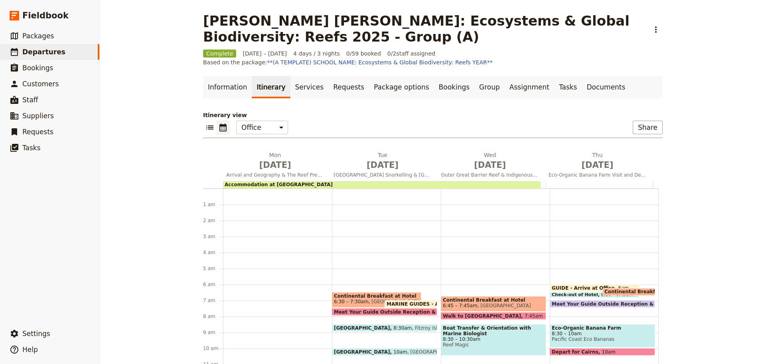
scroll to position [88, 0]
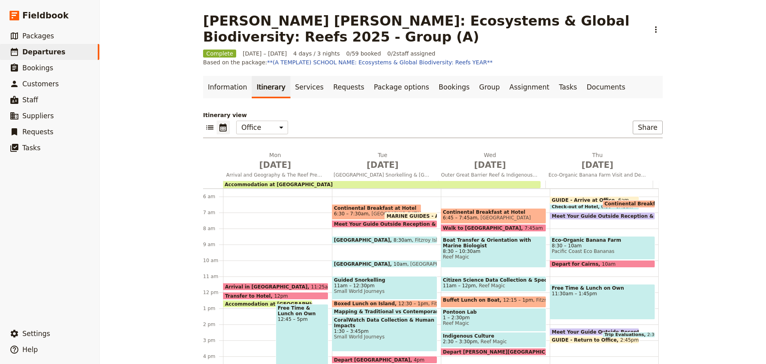
click at [407, 219] on span at bounding box center [411, 217] width 52 height 3
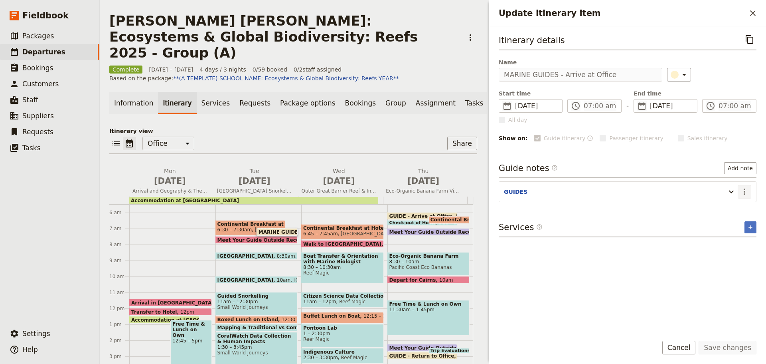
click at [739, 194] on button "​" at bounding box center [745, 192] width 14 height 14
click at [732, 208] on span "Edit note" at bounding box center [721, 209] width 25 height 8
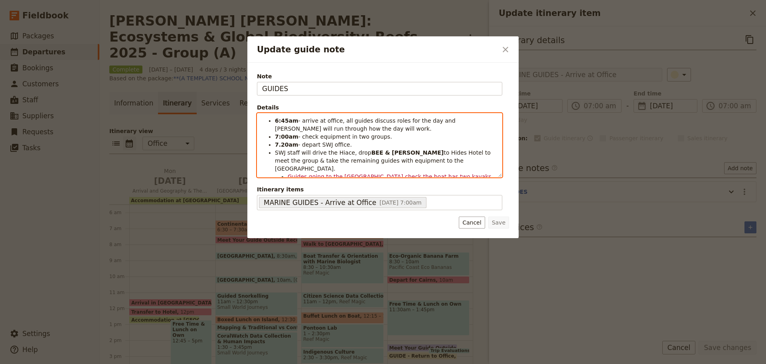
click at [393, 156] on span "to Hides Hotel to meet the group & take the remaining guides with equipment to …" at bounding box center [383, 160] width 217 height 22
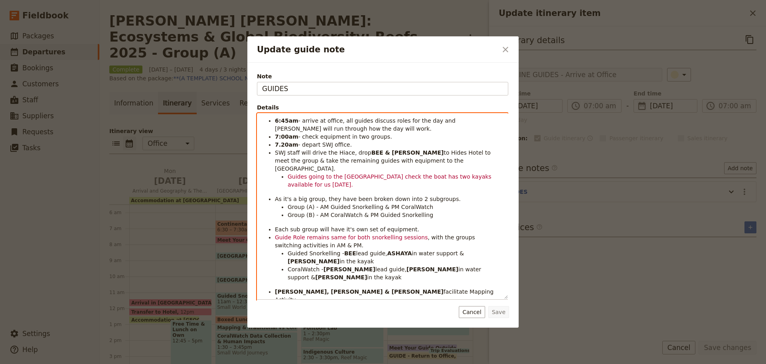
click at [401, 154] on span "to Hides Hotel to meet the group & take the remaining guides with equipment to …" at bounding box center [383, 160] width 217 height 22
click at [366, 250] on span "lead guide," at bounding box center [371, 253] width 31 height 6
drag, startPoint x: 379, startPoint y: 245, endPoint x: 450, endPoint y: 244, distance: 70.6
click at [450, 249] on li "Guided Snorkelling - BEE lead guide, ASHAYA in water support & BOB in the kayak" at bounding box center [395, 257] width 215 height 16
copy li "ASHAYA in water support &"
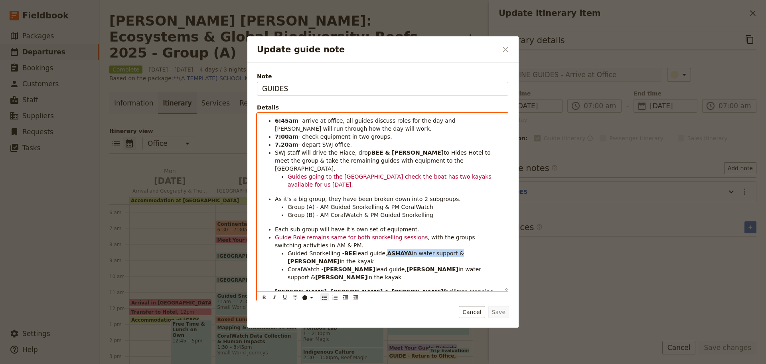
click at [387, 250] on strong "ASHAYA" at bounding box center [399, 253] width 25 height 6
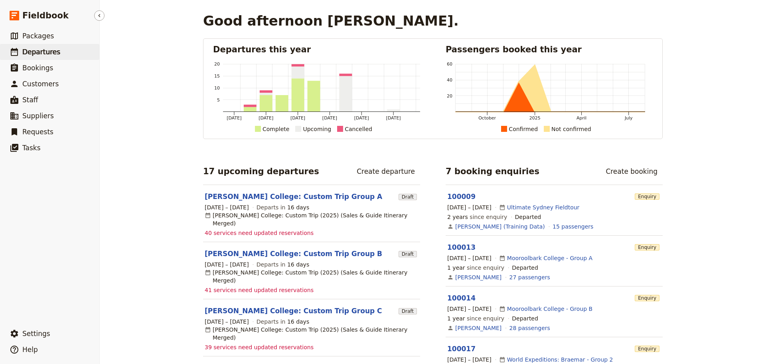
click at [65, 53] on link "​ Departures" at bounding box center [49, 52] width 99 height 16
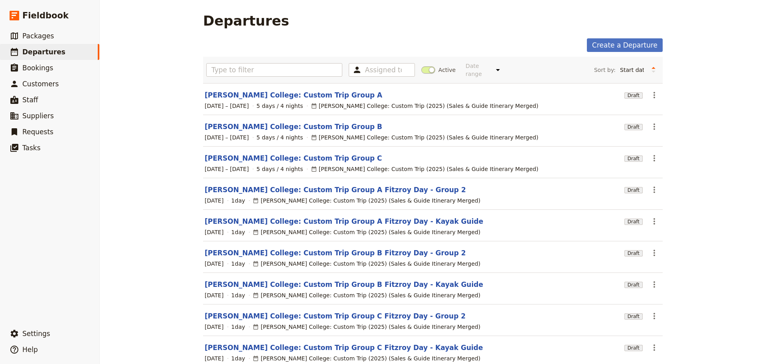
click at [428, 66] on span at bounding box center [428, 69] width 14 height 7
click at [421, 66] on input "Active" at bounding box center [421, 66] width 0 height 0
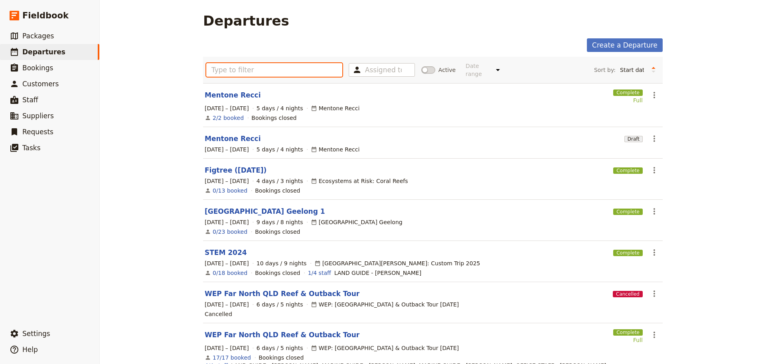
click at [271, 72] on input "text" at bounding box center [274, 70] width 136 height 14
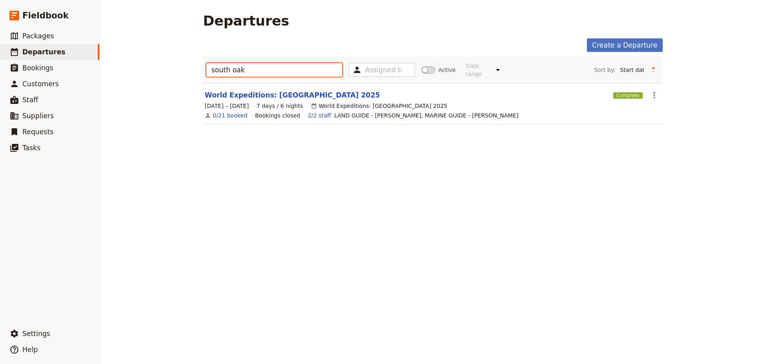
type input "south oak"
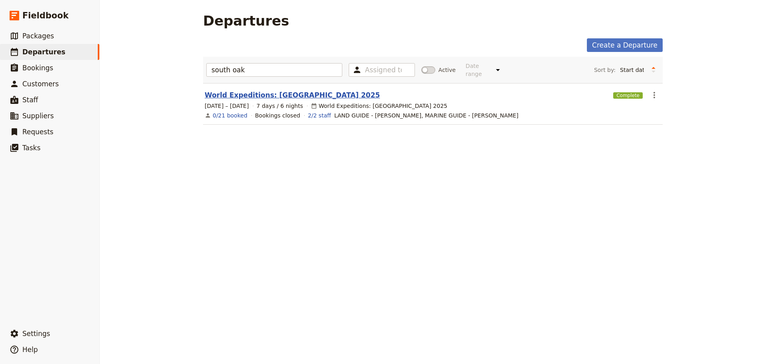
click at [305, 90] on link "World Expeditions: South Oakleigh College 2025" at bounding box center [292, 95] width 175 height 10
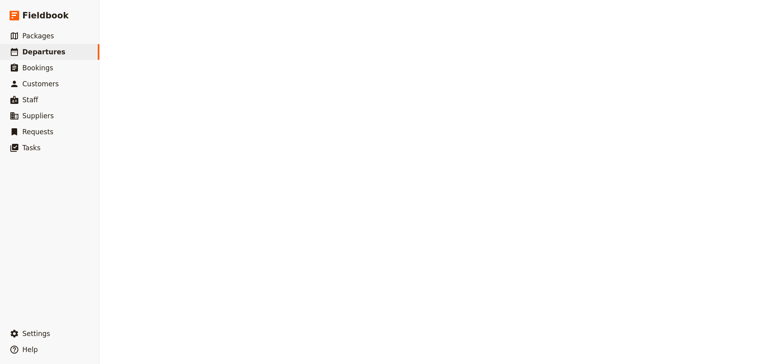
click at [305, 89] on div "Departures Create a Departure south oak Assigned to Active Date range Upcoming …" at bounding box center [433, 182] width 666 height 364
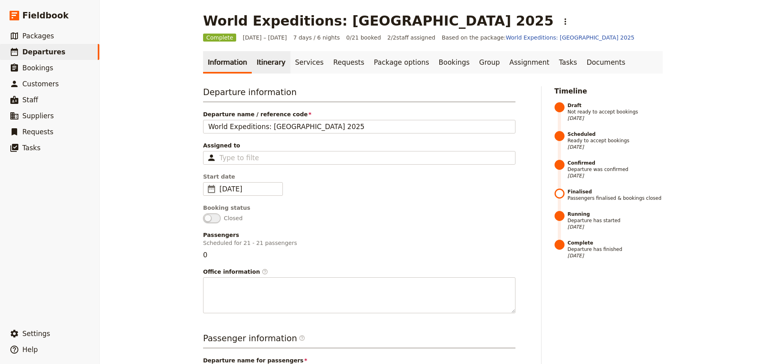
click at [258, 67] on link "Itinerary" at bounding box center [271, 62] width 38 height 22
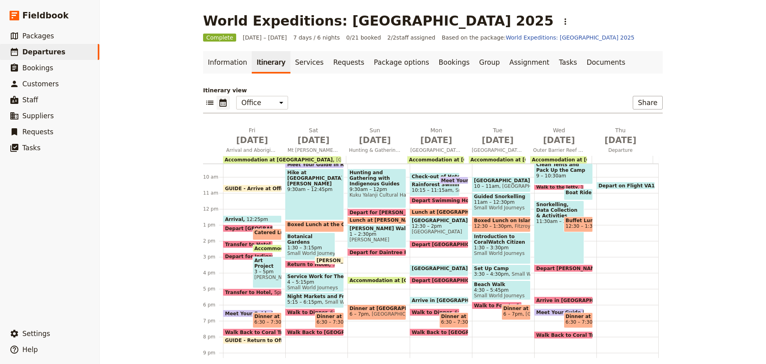
scroll to position [189, 0]
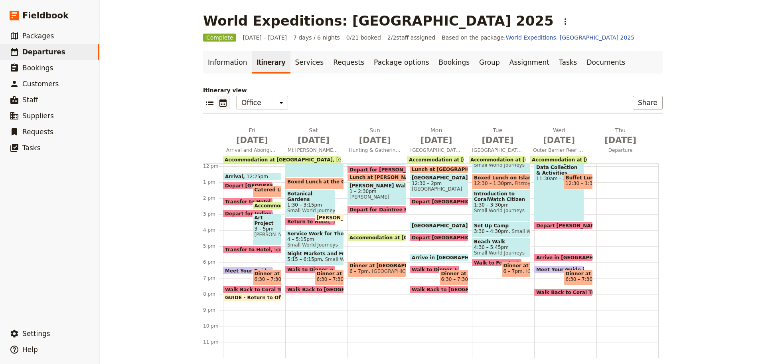
click at [509, 228] on span "Small World Journeys" at bounding box center [536, 231] width 54 height 6
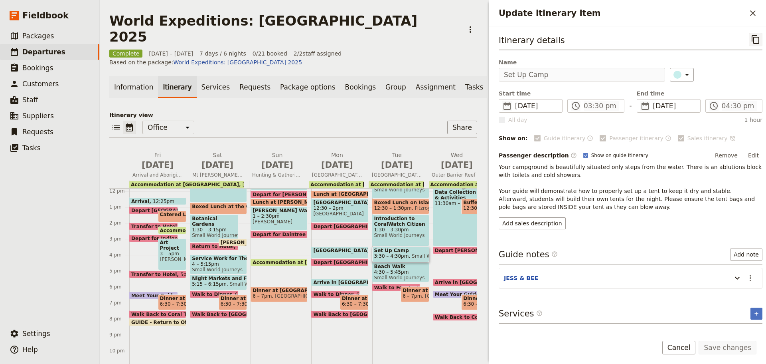
click at [749, 42] on button "​" at bounding box center [756, 40] width 14 height 14
click at [385, 275] on span "Small World Journeys" at bounding box center [400, 278] width 53 height 6
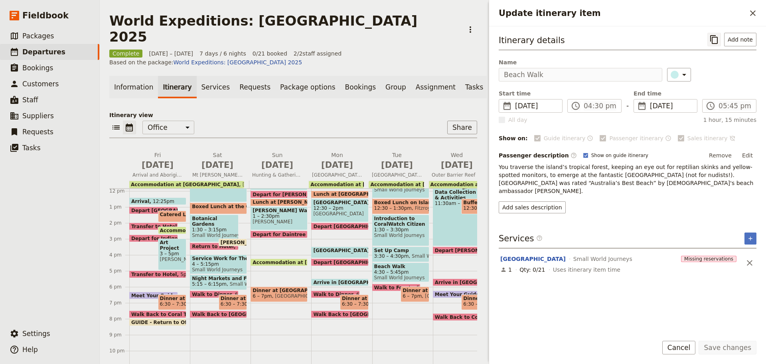
click at [713, 38] on icon "Copy itinerary item" at bounding box center [714, 39] width 8 height 9
drag, startPoint x: 686, startPoint y: 351, endPoint x: 599, endPoint y: 363, distance: 88.2
click at [684, 351] on button "Cancel" at bounding box center [679, 347] width 34 height 14
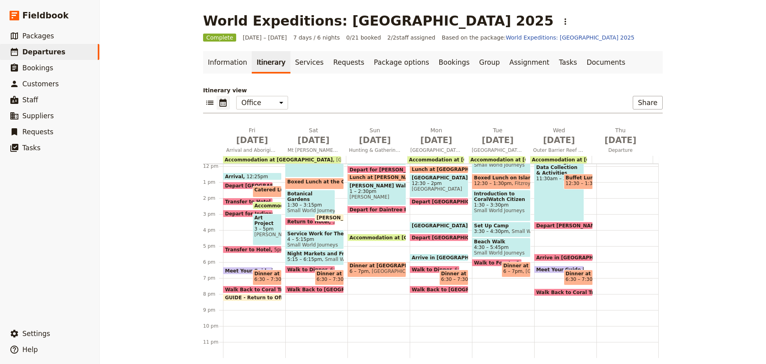
click at [502, 227] on span "Set Up Camp" at bounding box center [501, 226] width 55 height 6
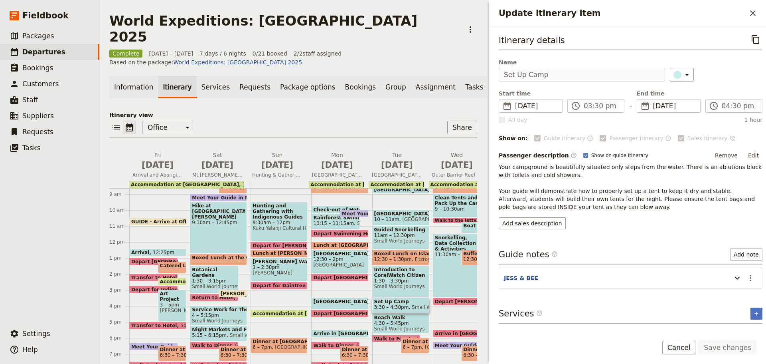
scroll to position [69, 0]
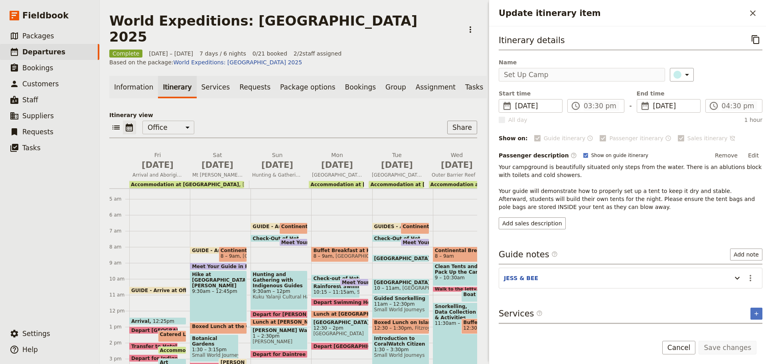
click at [385, 226] on span at bounding box center [397, 227] width 48 height 3
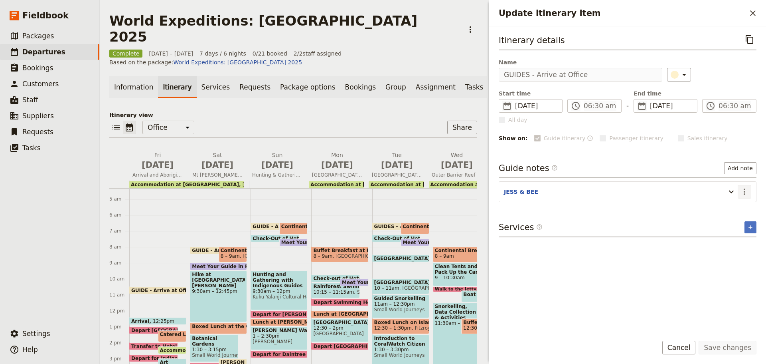
click at [744, 191] on icon "Actions" at bounding box center [745, 192] width 10 height 10
click at [736, 207] on span "Edit note" at bounding box center [727, 209] width 37 height 8
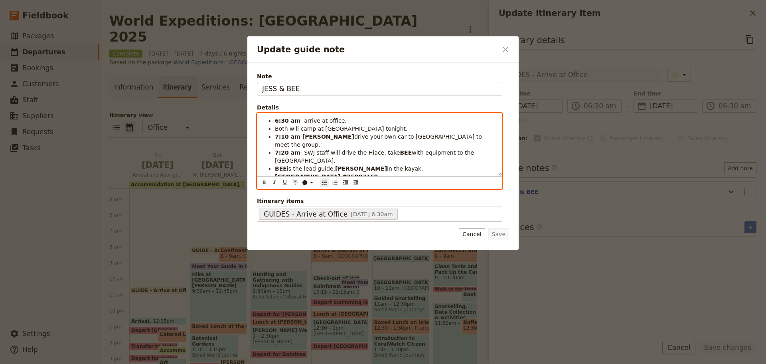
click at [378, 149] on span "- SWJ staff will drive the Hiace, take" at bounding box center [350, 152] width 100 height 6
click at [325, 151] on li "7:20 am - SWJ staff will drive the Hiace, take BEE with equipment to the Reef F…" at bounding box center [386, 156] width 222 height 16
drag, startPoint x: 344, startPoint y: 136, endPoint x: 339, endPoint y: 137, distance: 5.2
click at [344, 136] on span "drive your own car to Coral Tree Inn to meet the group." at bounding box center [379, 140] width 209 height 14
click at [302, 135] on strong "JESS" at bounding box center [328, 136] width 52 height 6
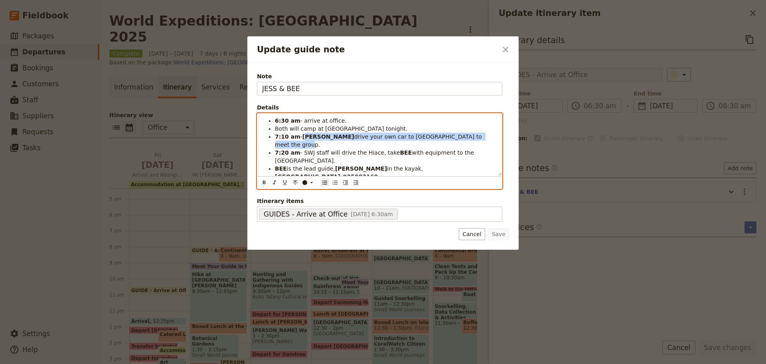
drag, startPoint x: 302, startPoint y: 136, endPoint x: 474, endPoint y: 135, distance: 171.6
click at [474, 136] on li "7:10 am - JESS drive your own car to Coral Tree Inn to meet the group." at bounding box center [386, 140] width 222 height 16
copy li "JESS drive your own car to Coral Tree Inn to meet the group."
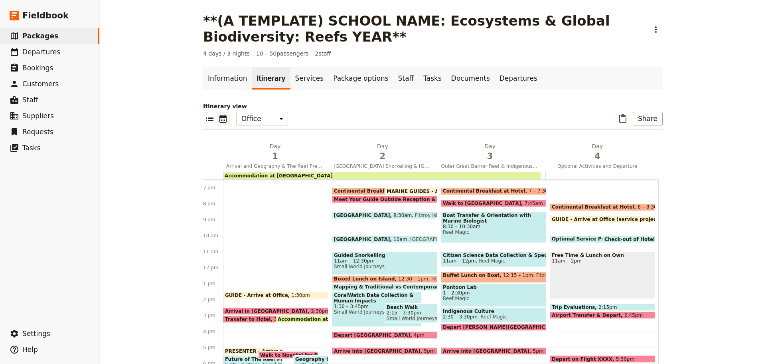
scroll to position [184, 0]
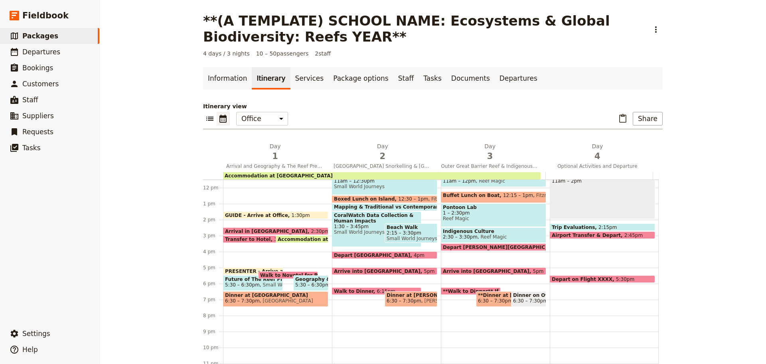
click at [363, 255] on span "Depart [GEOGRAPHIC_DATA]" at bounding box center [374, 254] width 80 height 5
select select "2"
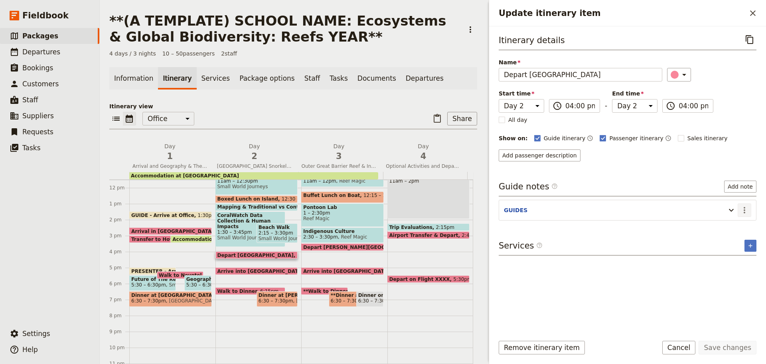
drag, startPoint x: 745, startPoint y: 209, endPoint x: 743, endPoint y: 213, distance: 5.0
click at [746, 209] on icon "Actions" at bounding box center [745, 210] width 10 height 10
click at [725, 229] on span "Edit note" at bounding box center [721, 227] width 25 height 8
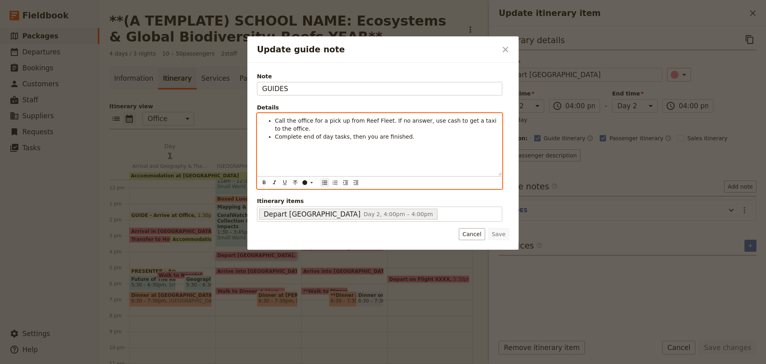
click at [389, 147] on div "Call the office for a pick up from Reef Fleet. If no answer, use cash to get a …" at bounding box center [379, 144] width 245 height 62
drag, startPoint x: 276, startPoint y: 121, endPoint x: 314, endPoint y: 130, distance: 39.7
click at [314, 130] on li "Call the office for a pick up from Reef Fleet. If no answer, use cash to get a …" at bounding box center [386, 125] width 222 height 16
copy span "Call the office for a pick up from Reef Fleet. If no answer, use cash to get a …"
